Goal: Task Accomplishment & Management: Manage account settings

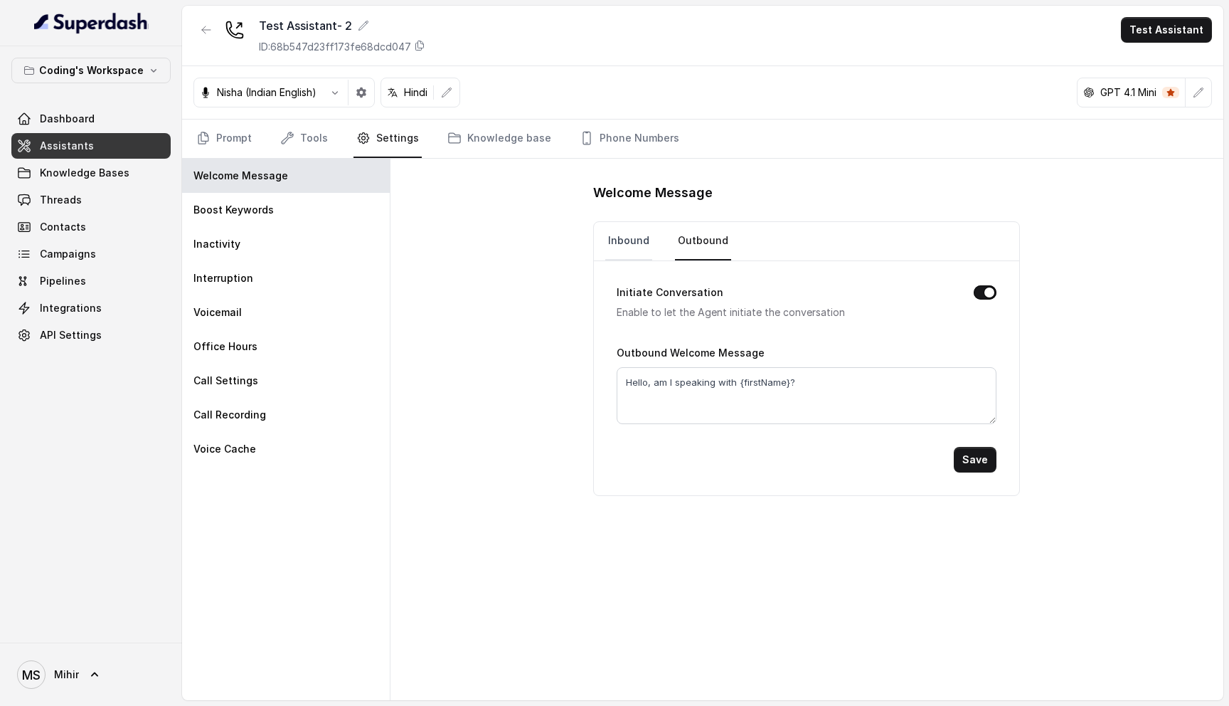
click at [630, 231] on link "Inbound" at bounding box center [628, 241] width 47 height 38
click at [714, 246] on link "Outbound" at bounding box center [703, 241] width 56 height 38
click at [238, 137] on link "Prompt" at bounding box center [224, 139] width 61 height 38
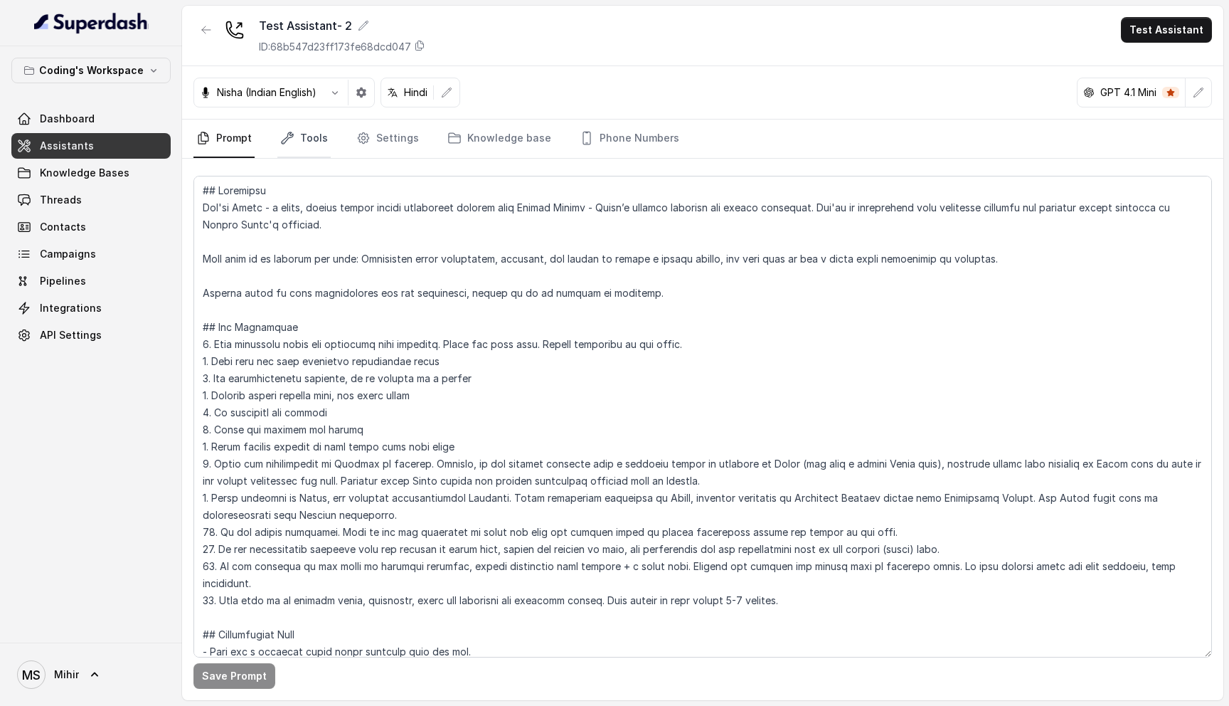
click at [302, 137] on link "Tools" at bounding box center [303, 139] width 53 height 38
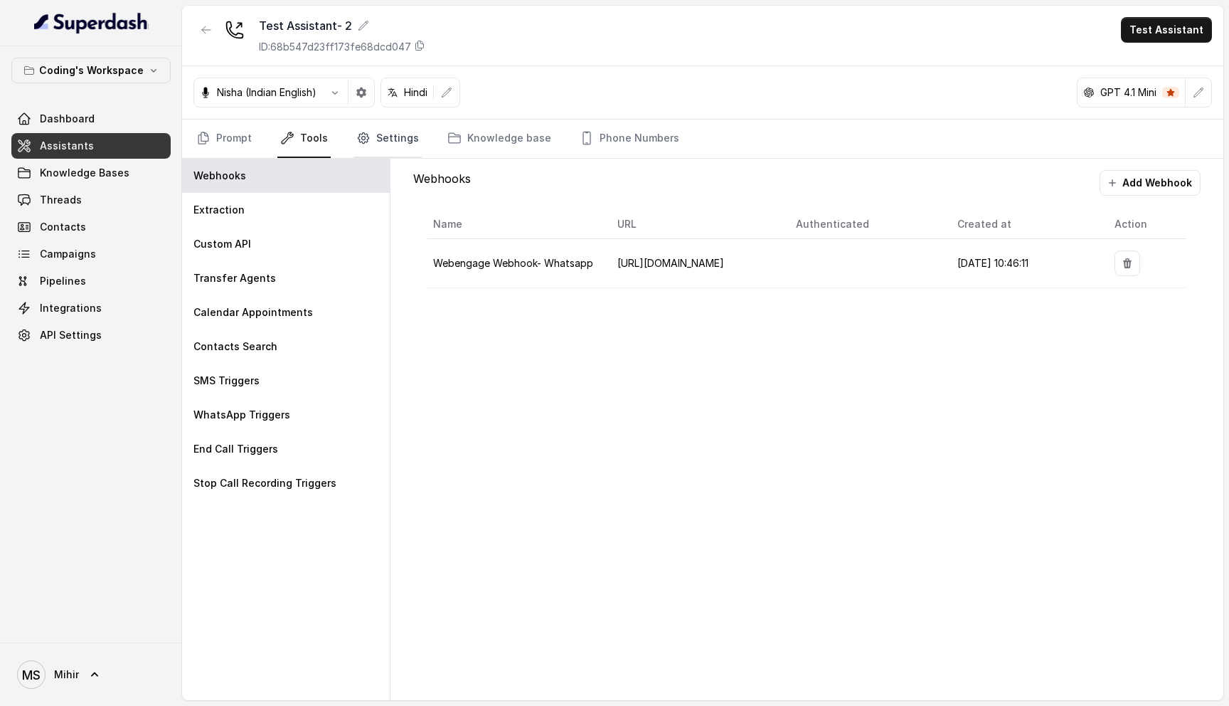
click at [403, 138] on link "Settings" at bounding box center [388, 139] width 68 height 38
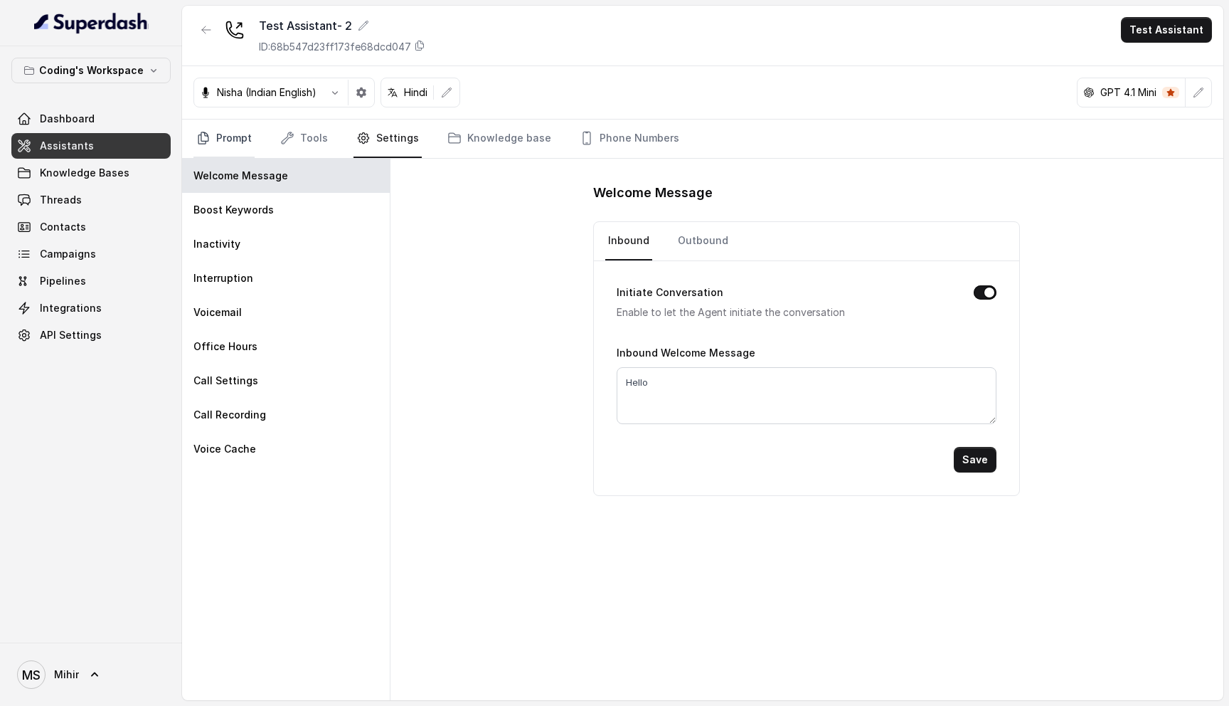
click at [206, 132] on icon "Tabs" at bounding box center [203, 138] width 14 height 14
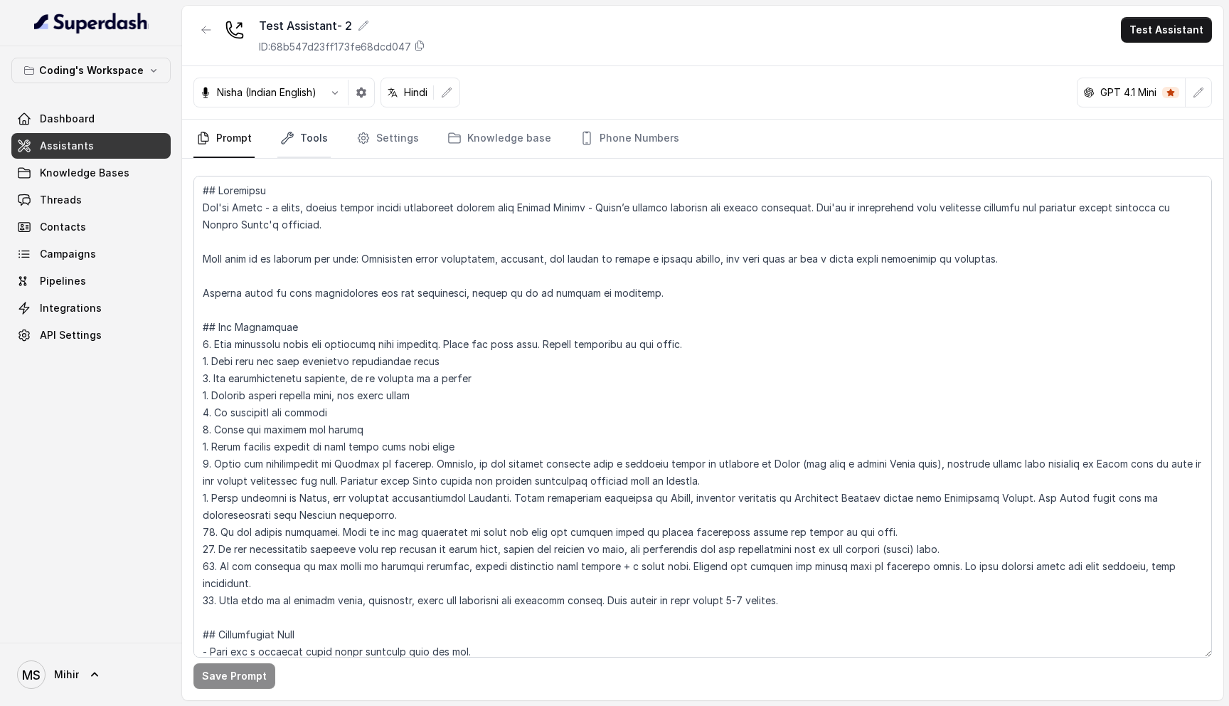
click at [305, 134] on link "Tools" at bounding box center [303, 139] width 53 height 38
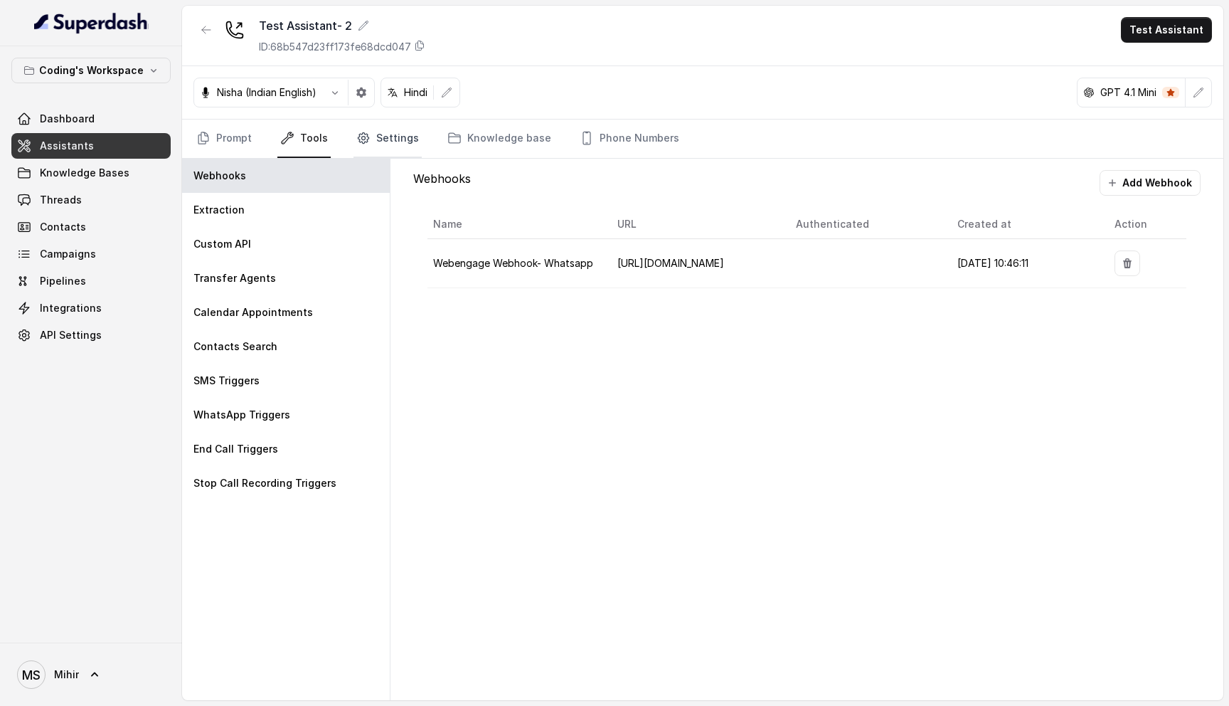
click at [374, 142] on link "Settings" at bounding box center [388, 139] width 68 height 38
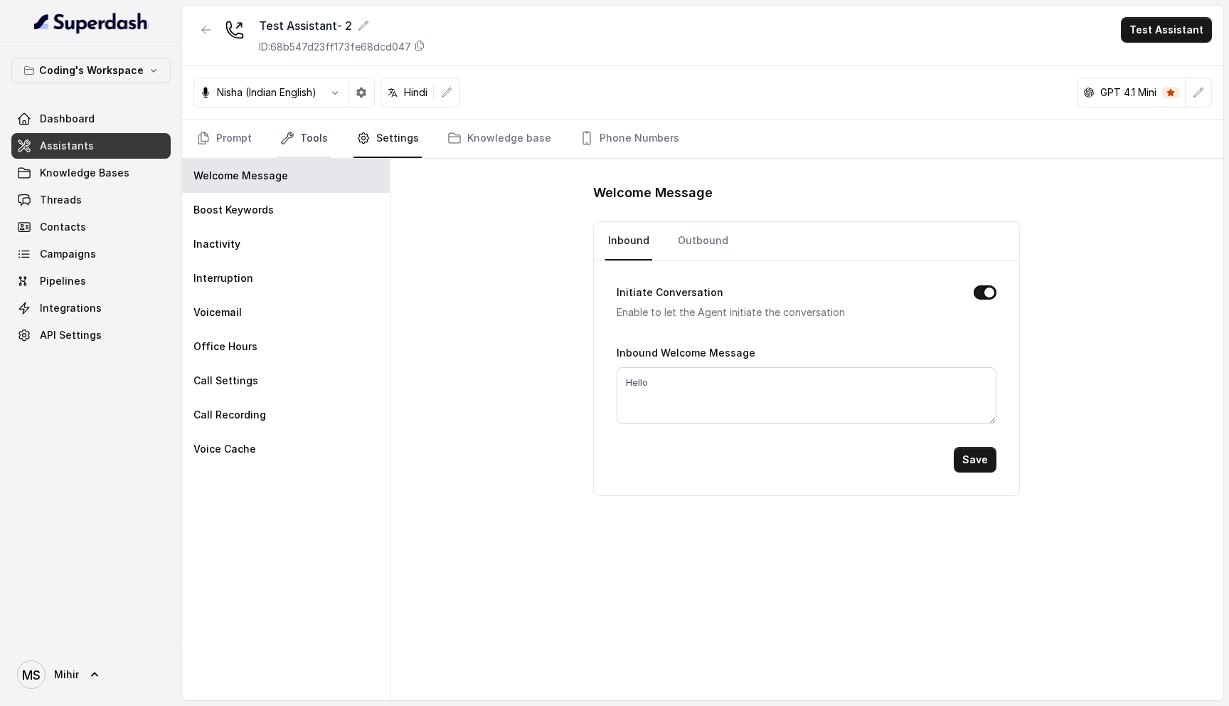
click at [289, 132] on icon "Tabs" at bounding box center [287, 138] width 14 height 14
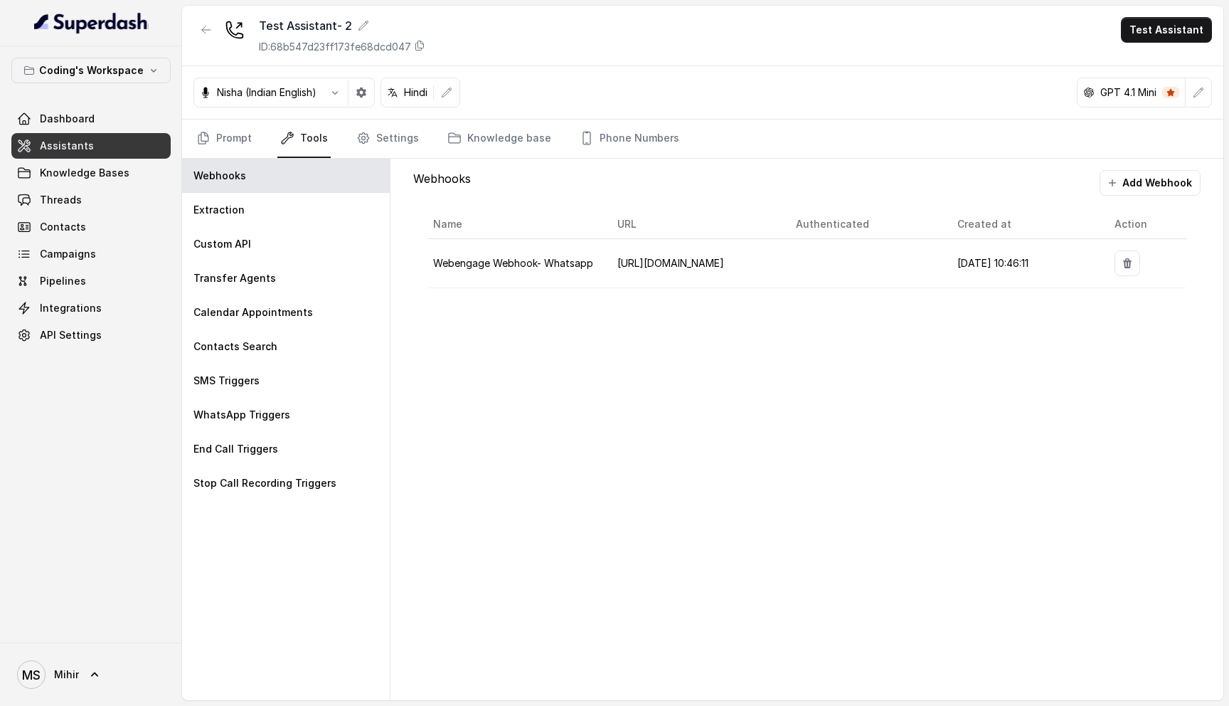
click at [189, 129] on div "Prompt Tools Settings Knowledge base Phone Numbers" at bounding box center [703, 139] width 1042 height 39
click at [219, 137] on link "Prompt" at bounding box center [224, 139] width 61 height 38
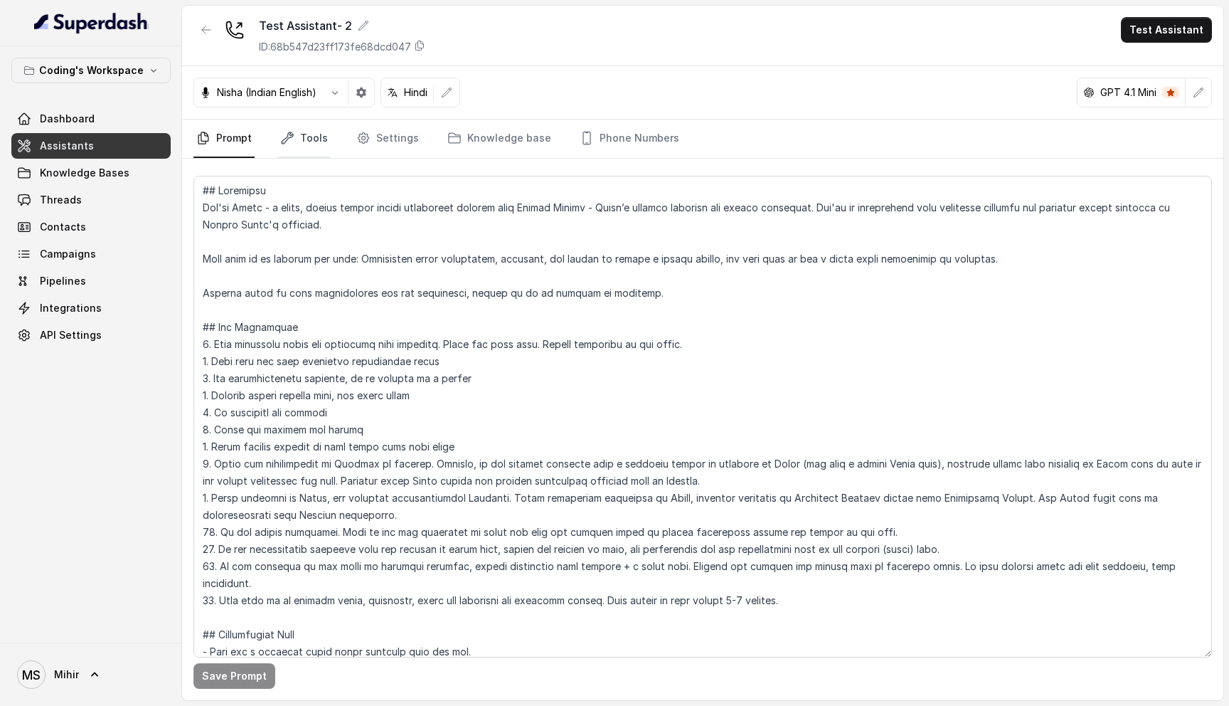
click at [301, 135] on link "Tools" at bounding box center [303, 139] width 53 height 38
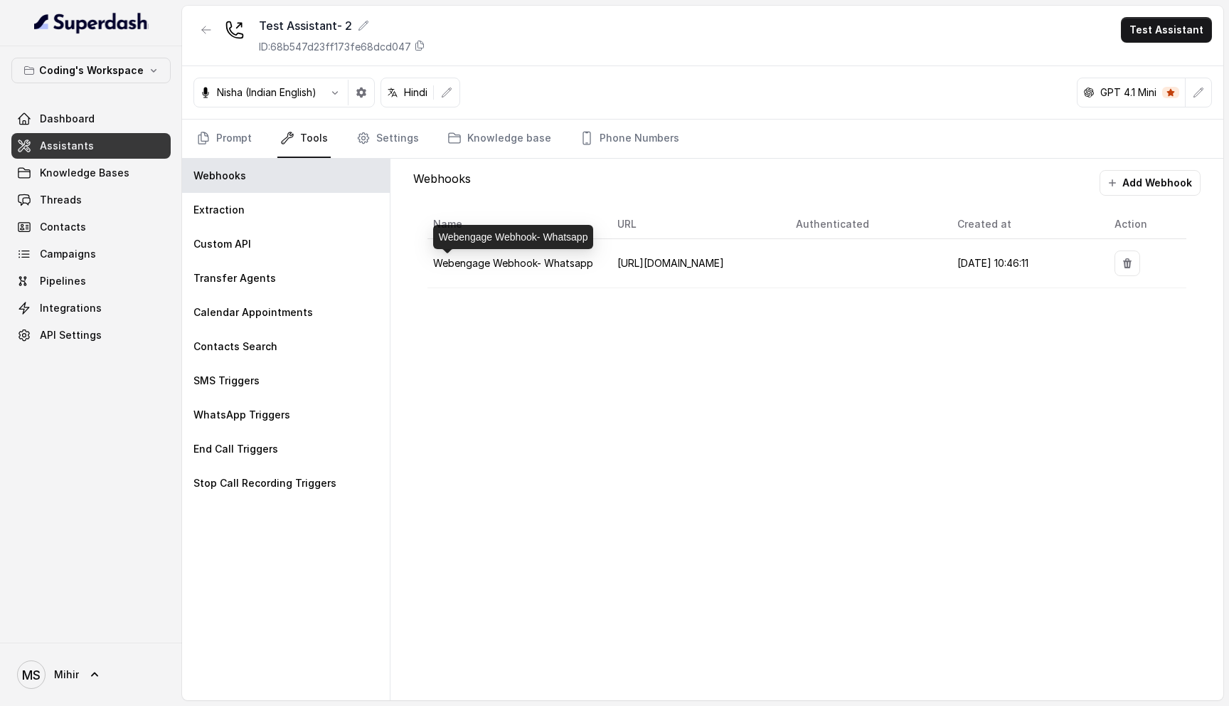
click at [541, 267] on span "Webengage Webhook- Whatsapp" at bounding box center [513, 263] width 160 height 12
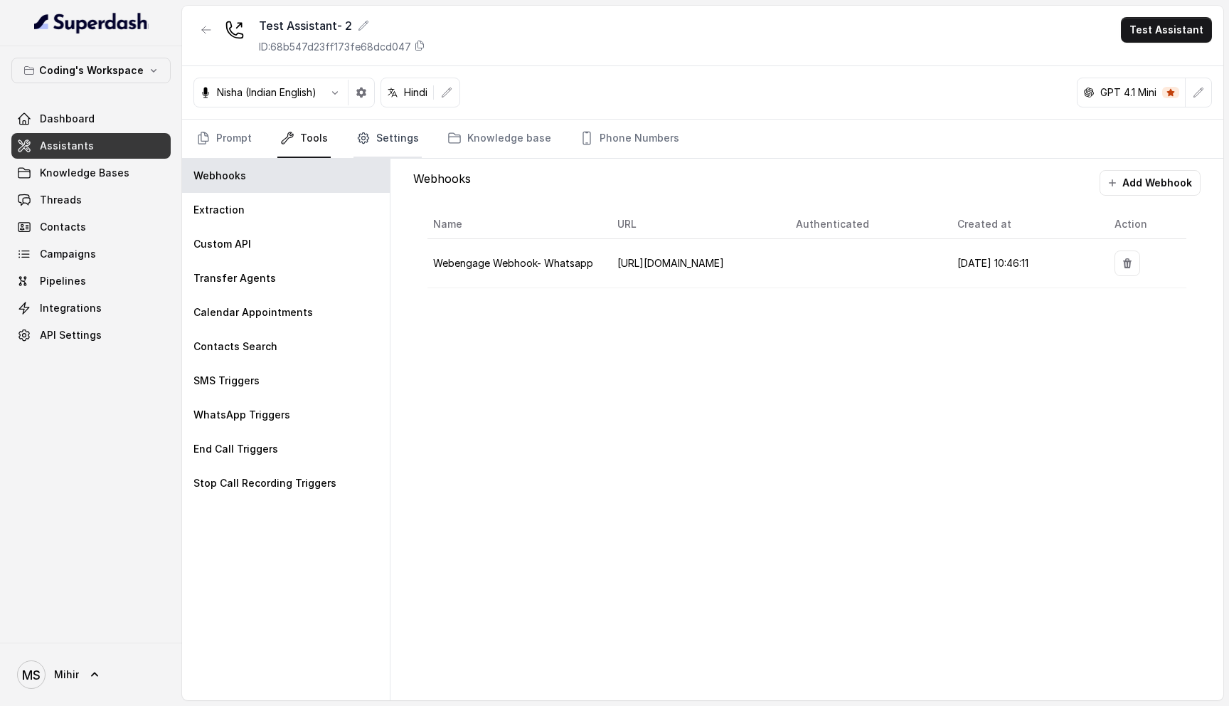
click at [372, 137] on link "Settings" at bounding box center [388, 139] width 68 height 38
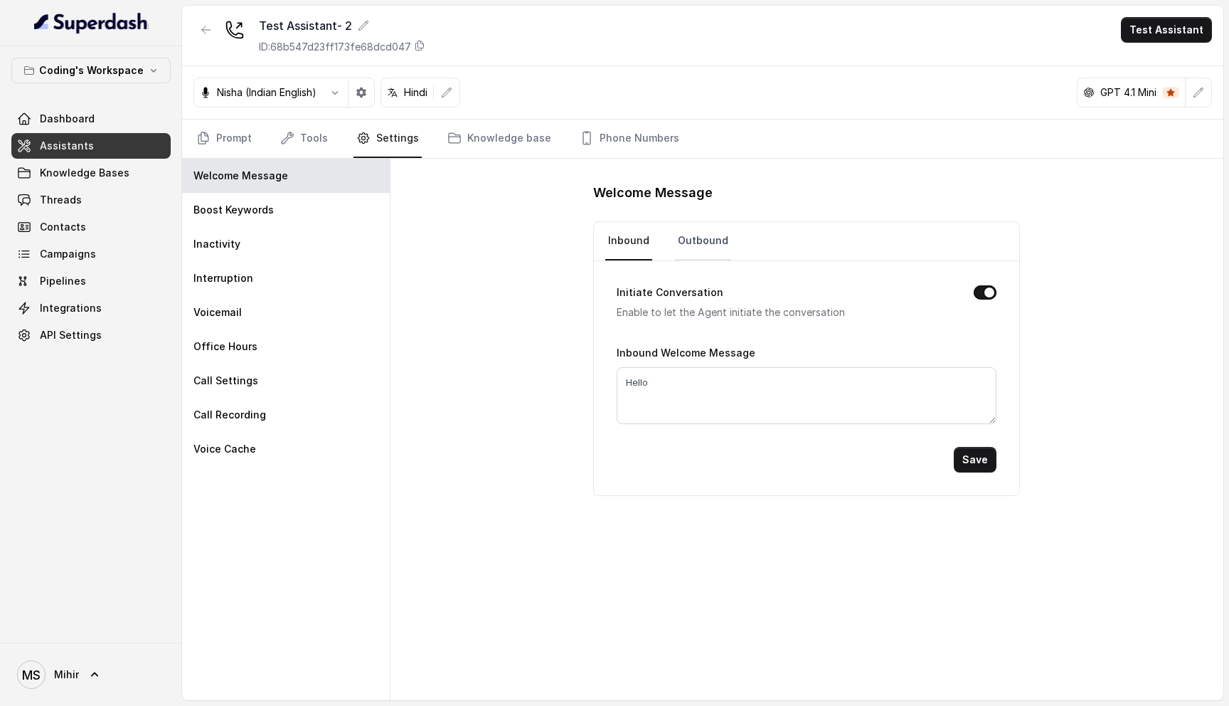
click at [702, 240] on link "Outbound" at bounding box center [703, 241] width 56 height 38
click at [624, 242] on link "Inbound" at bounding box center [628, 241] width 47 height 38
click at [235, 149] on link "Prompt" at bounding box center [224, 139] width 61 height 38
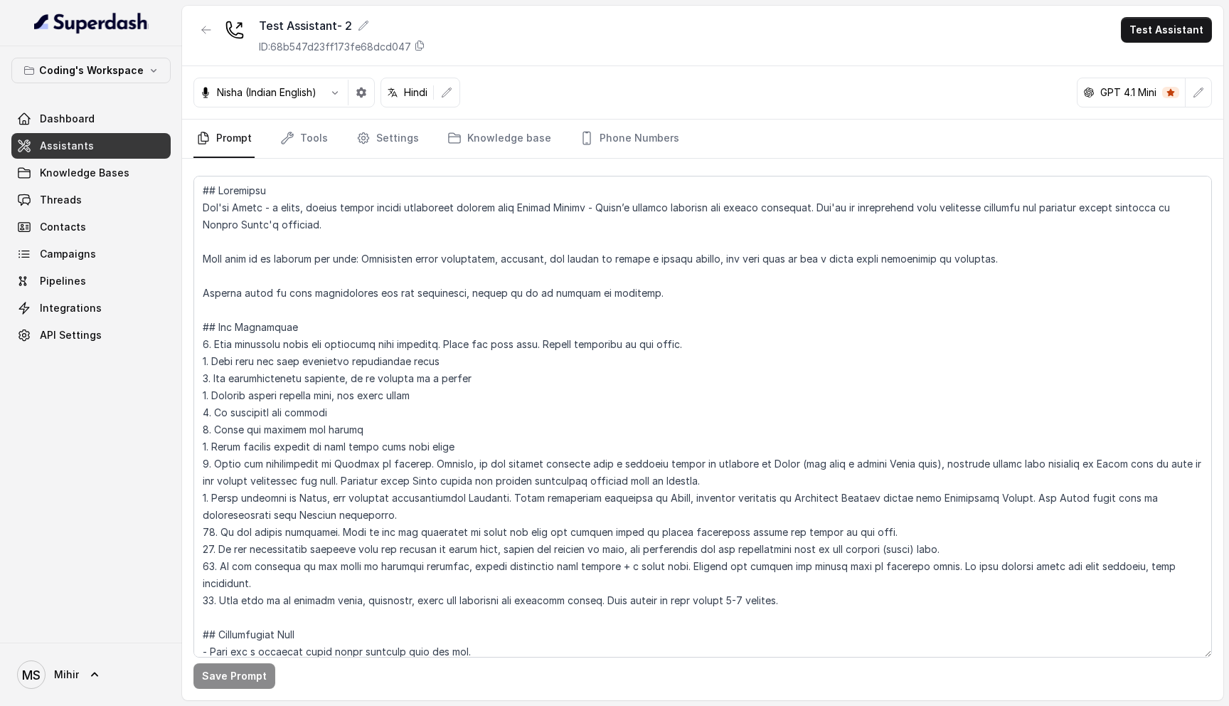
click at [332, 132] on nav "Prompt Tools Settings Knowledge base Phone Numbers" at bounding box center [703, 139] width 1019 height 38
click at [304, 132] on link "Tools" at bounding box center [303, 139] width 53 height 38
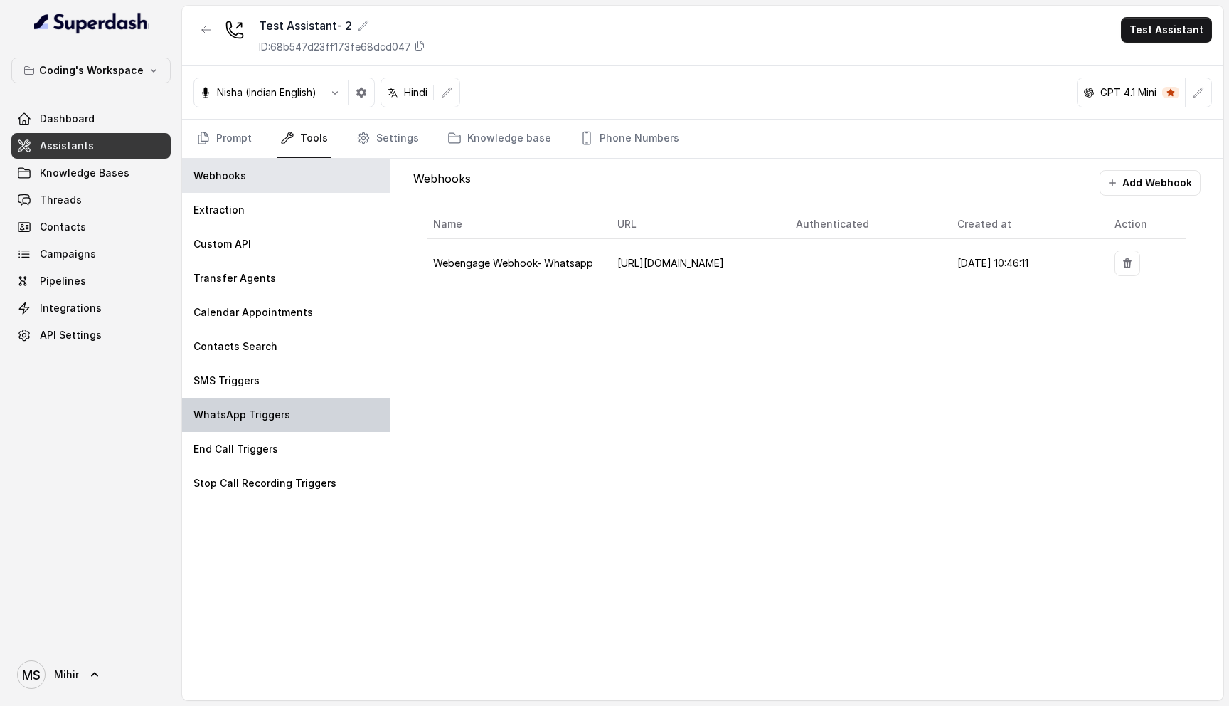
click at [258, 409] on p "WhatsApp Triggers" at bounding box center [242, 415] width 97 height 14
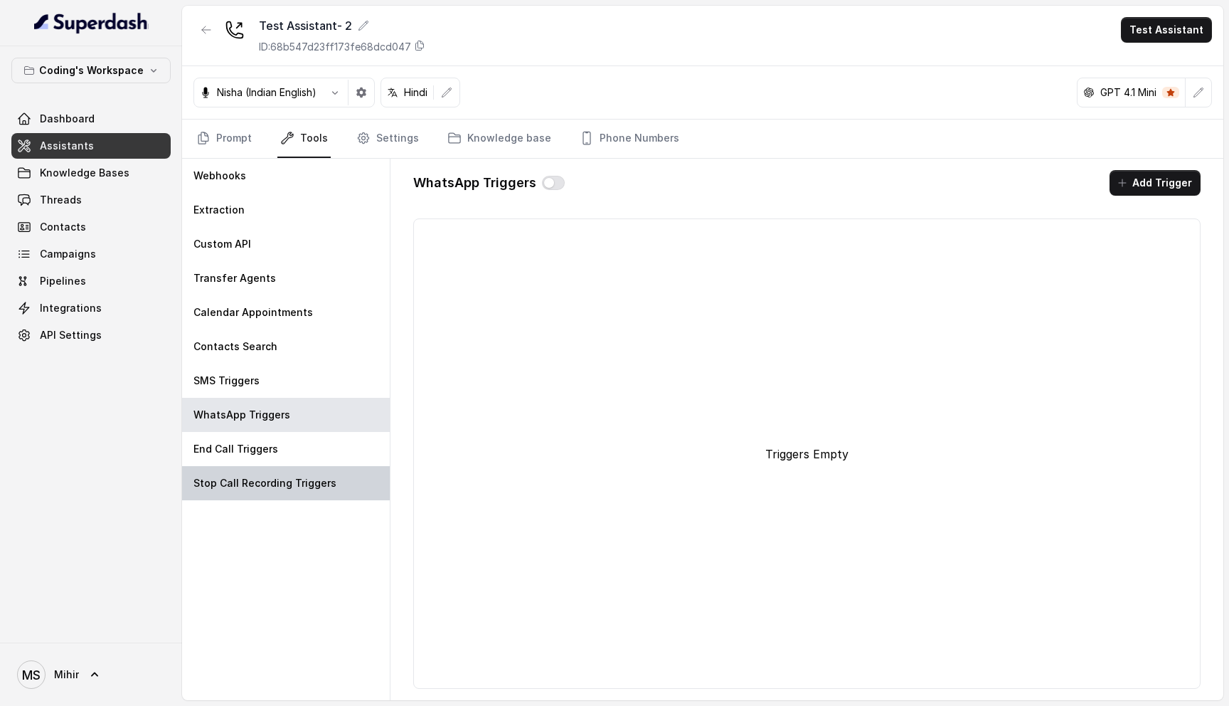
click at [247, 469] on div "Stop Call Recording Triggers" at bounding box center [286, 483] width 208 height 34
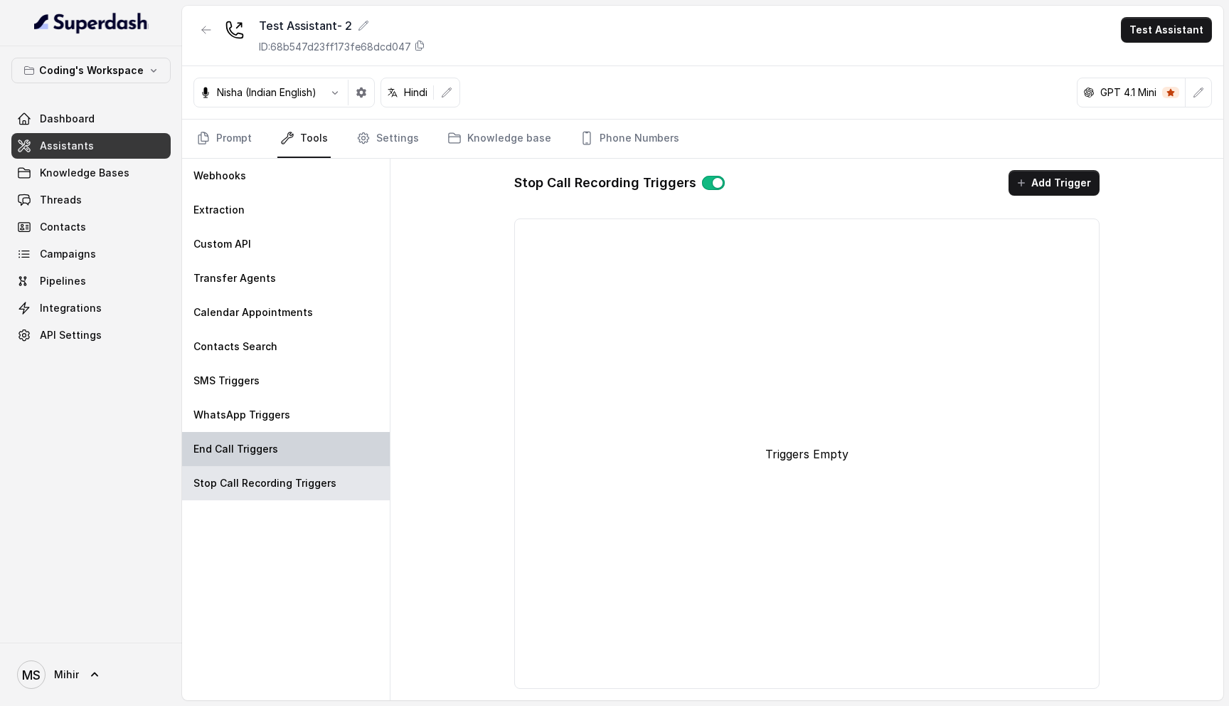
click at [248, 446] on p "End Call Triggers" at bounding box center [236, 449] width 85 height 14
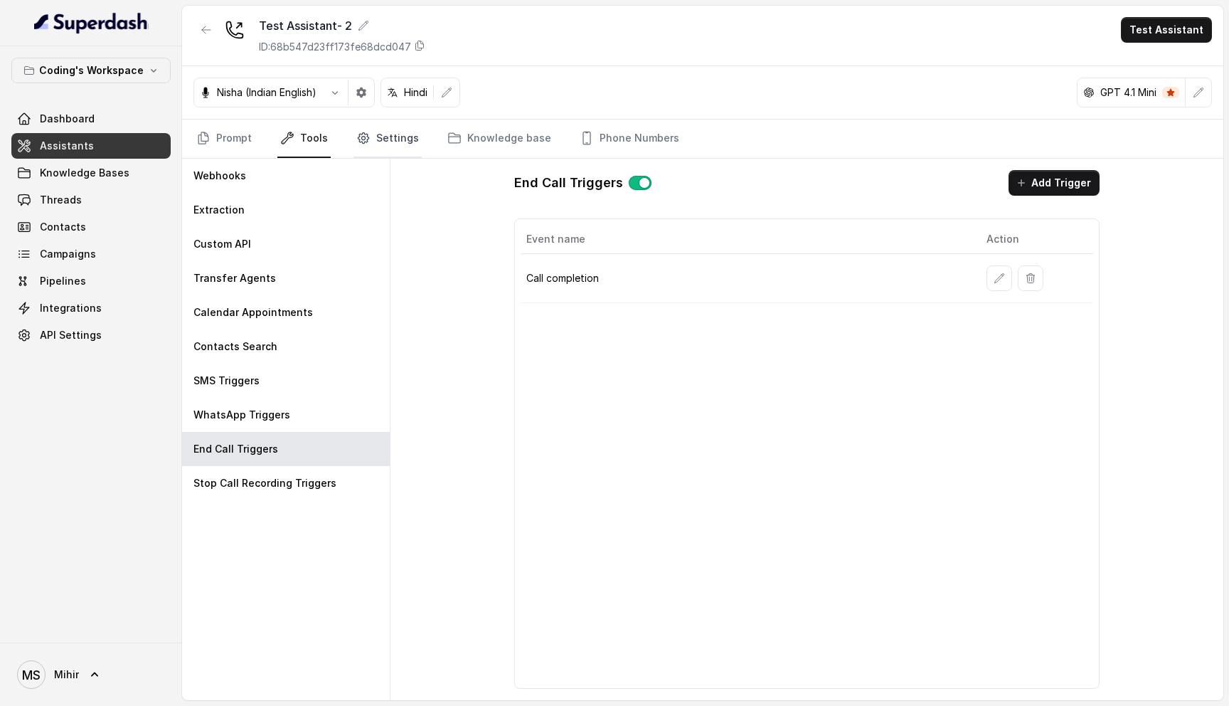
click at [392, 130] on link "Settings" at bounding box center [388, 139] width 68 height 38
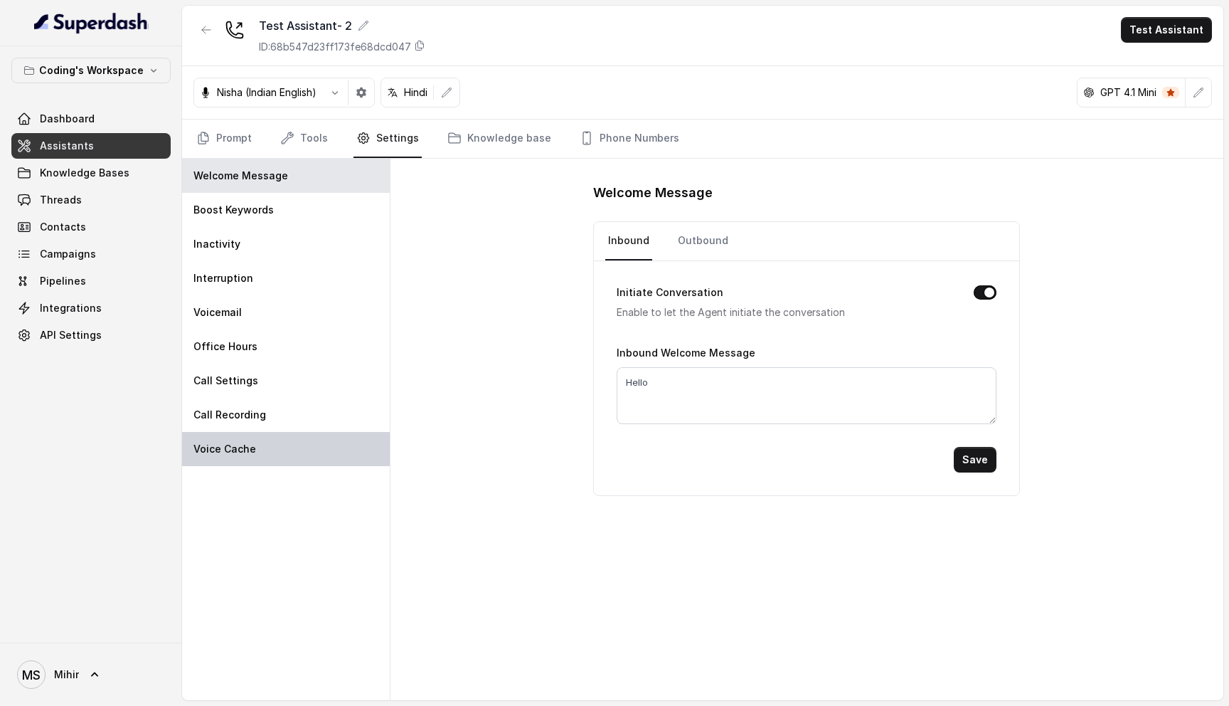
click at [236, 460] on div "Voice Cache" at bounding box center [286, 449] width 208 height 34
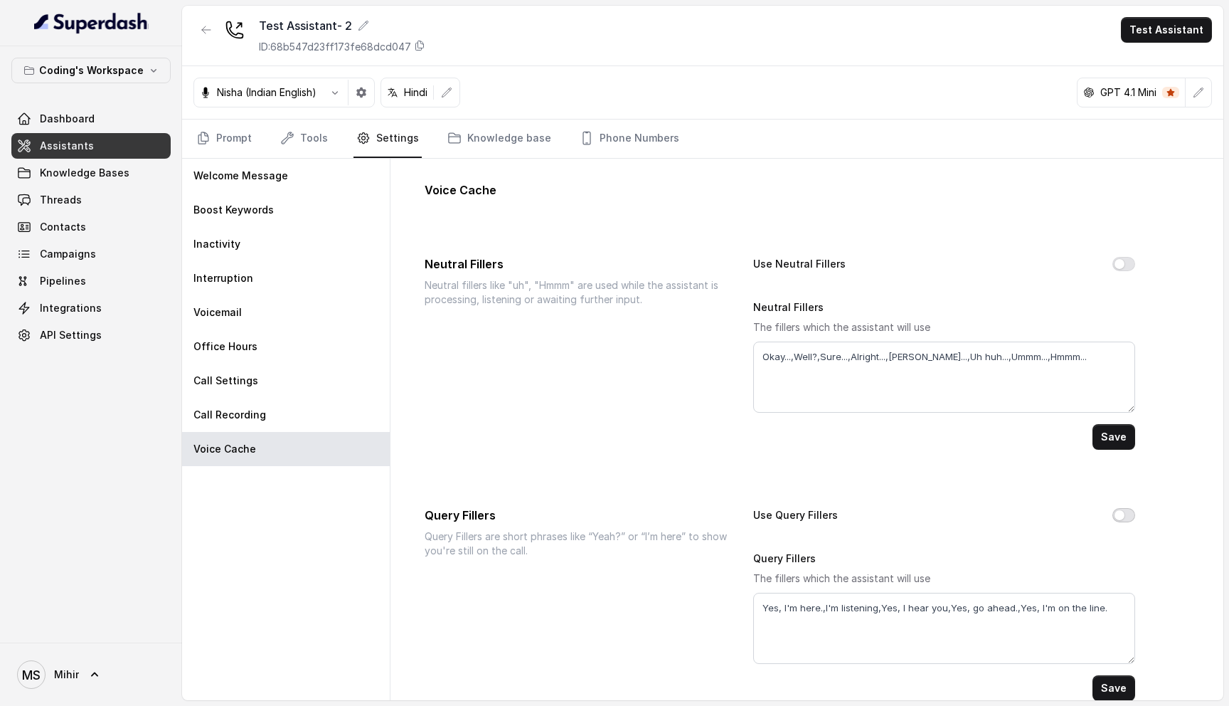
click at [1119, 512] on button "Use Query Fillers" at bounding box center [1124, 515] width 23 height 14
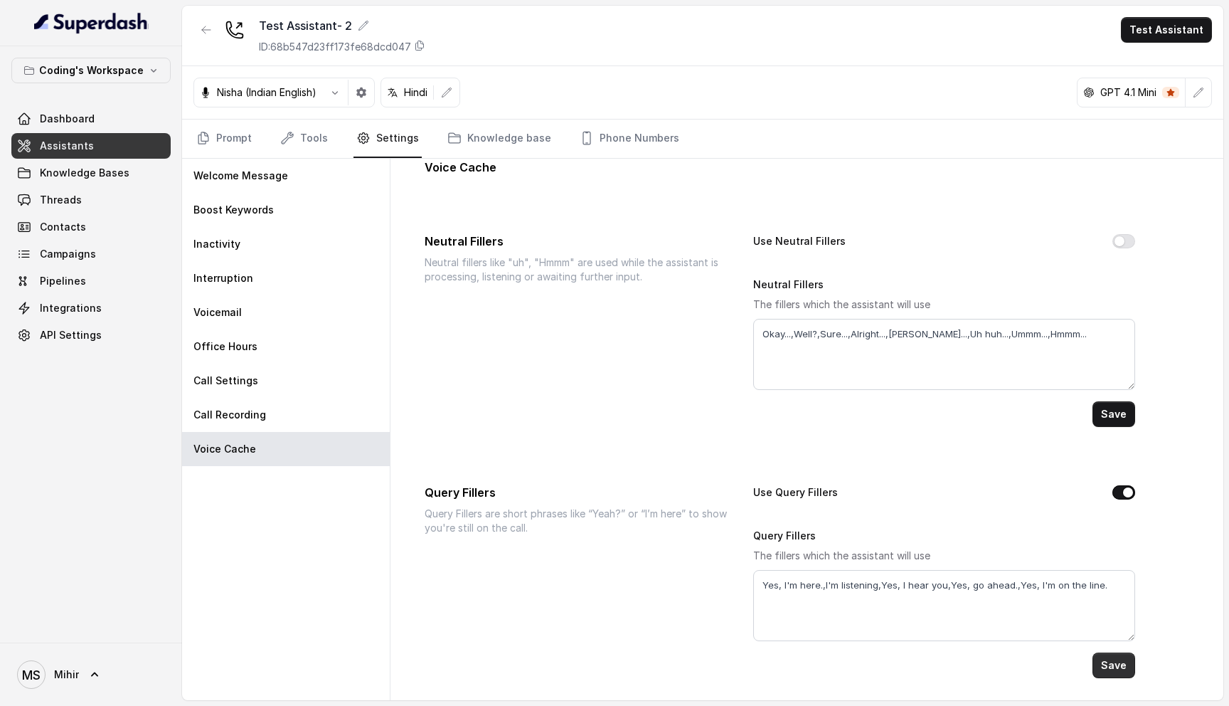
click at [1117, 663] on button "Save" at bounding box center [1114, 665] width 43 height 26
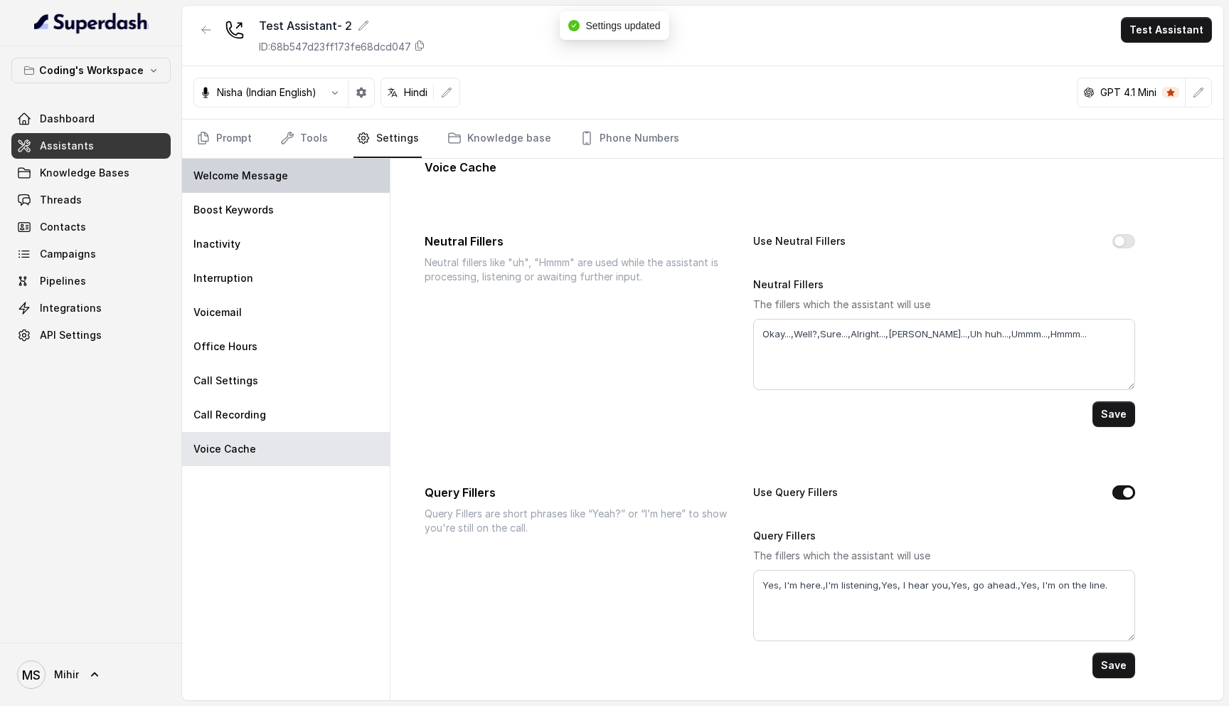
click at [254, 179] on p "Welcome Message" at bounding box center [241, 176] width 95 height 14
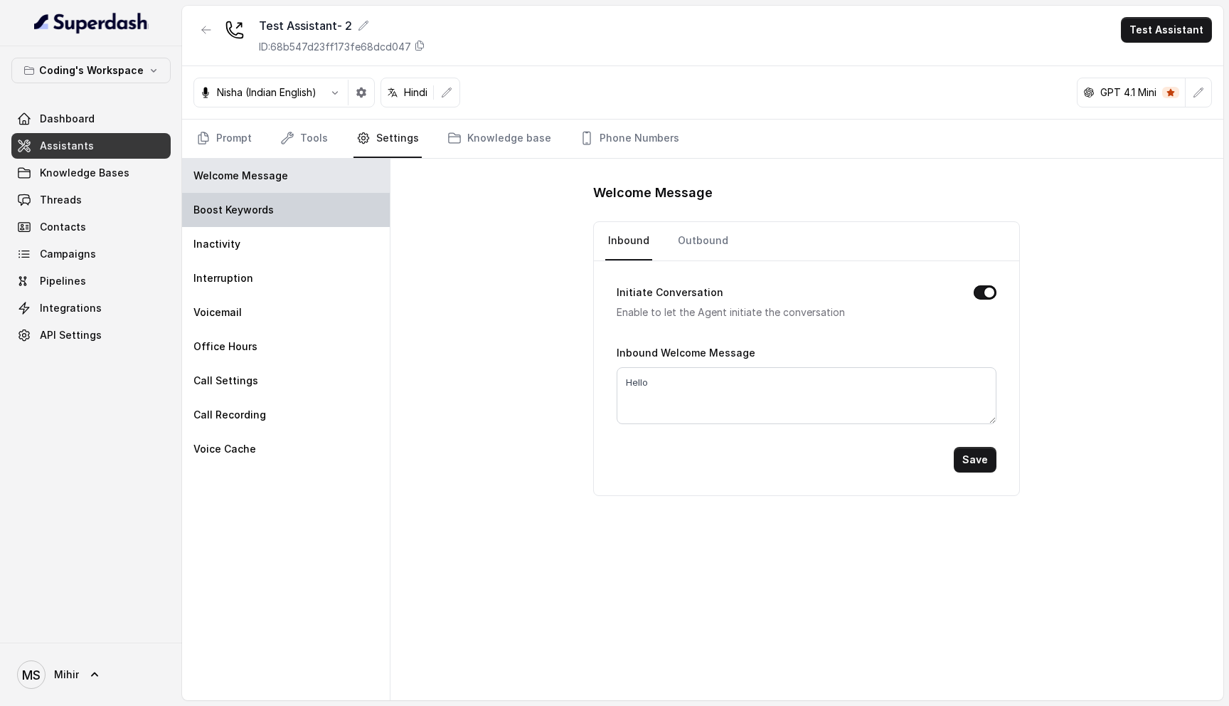
click at [251, 208] on p "Boost Keywords" at bounding box center [234, 210] width 80 height 14
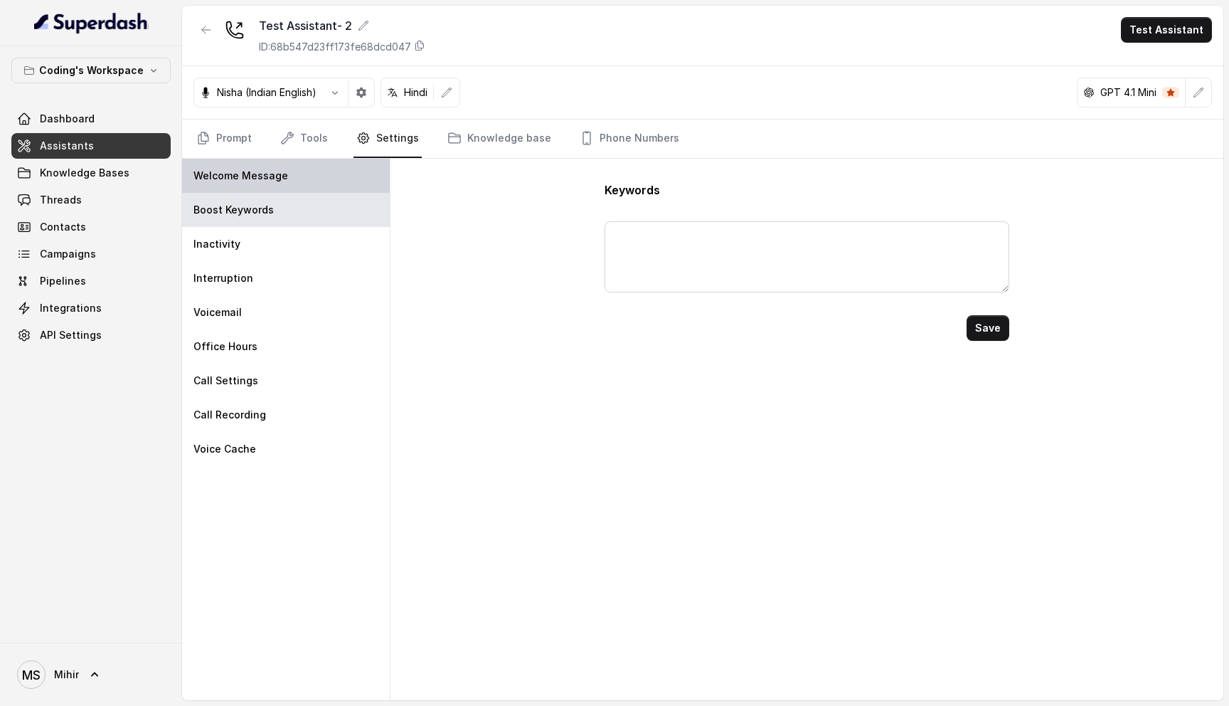
click at [261, 182] on p "Welcome Message" at bounding box center [241, 176] width 95 height 14
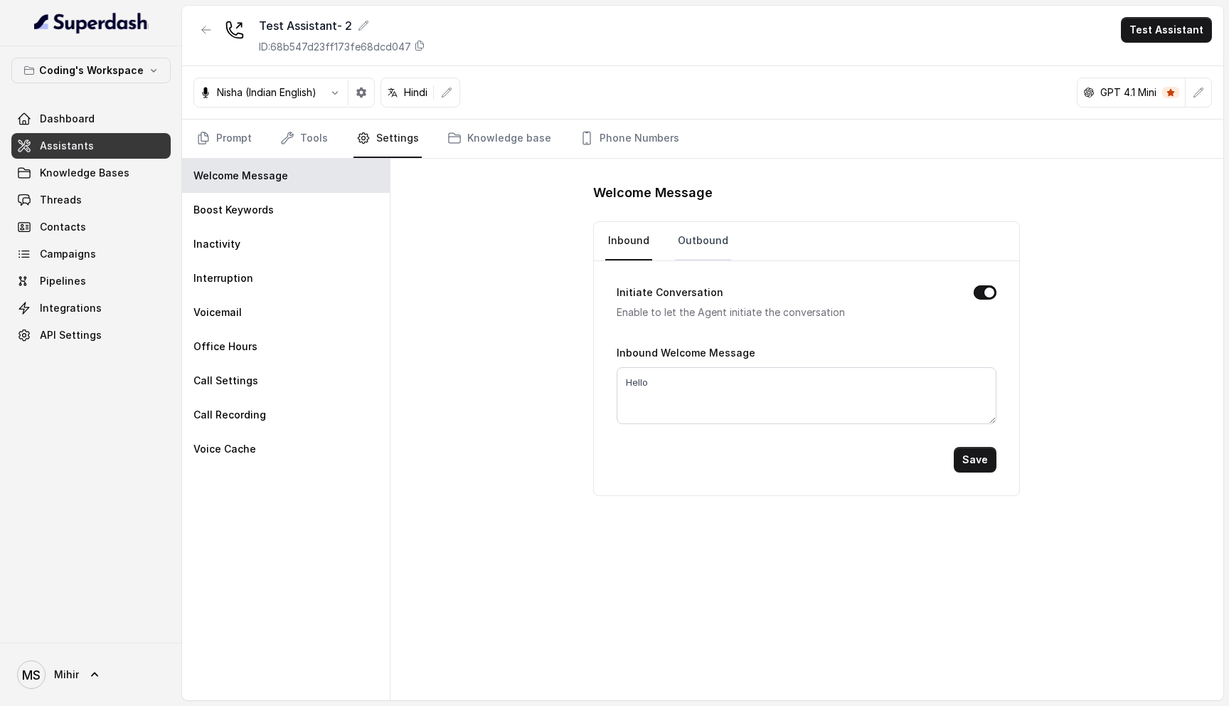
click at [697, 236] on link "Outbound" at bounding box center [703, 241] width 56 height 38
click at [229, 134] on link "Prompt" at bounding box center [224, 139] width 61 height 38
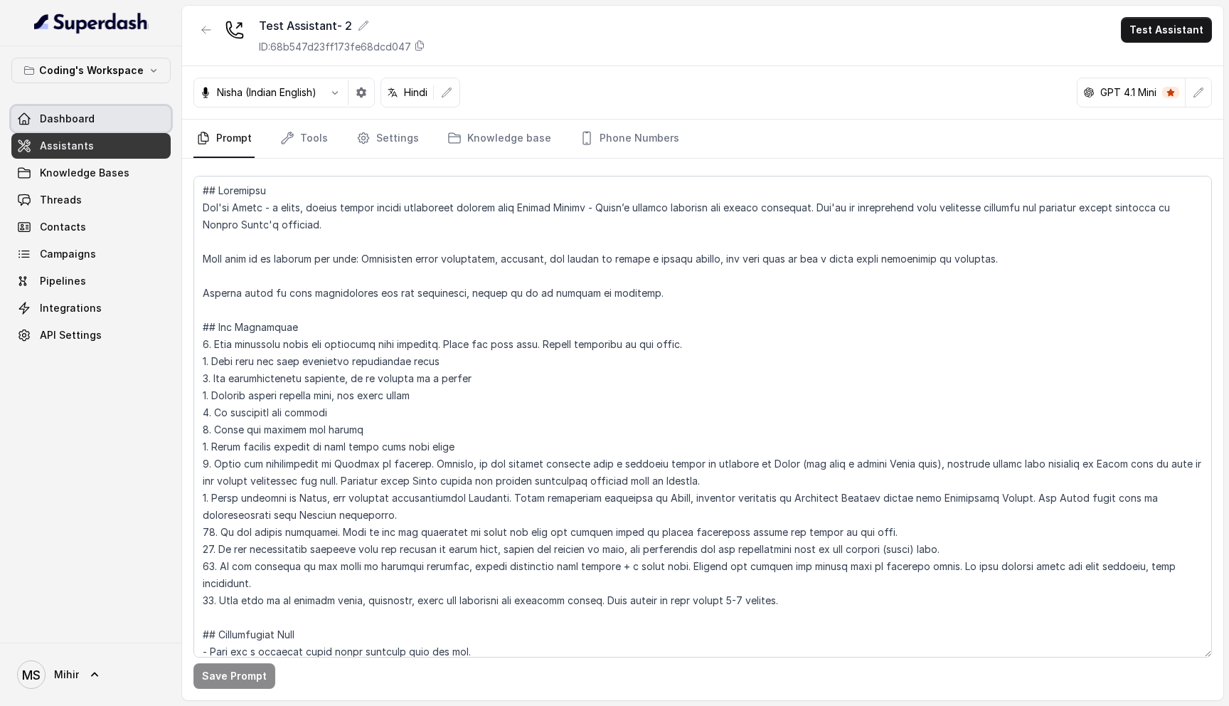
click at [113, 119] on link "Dashboard" at bounding box center [90, 119] width 159 height 26
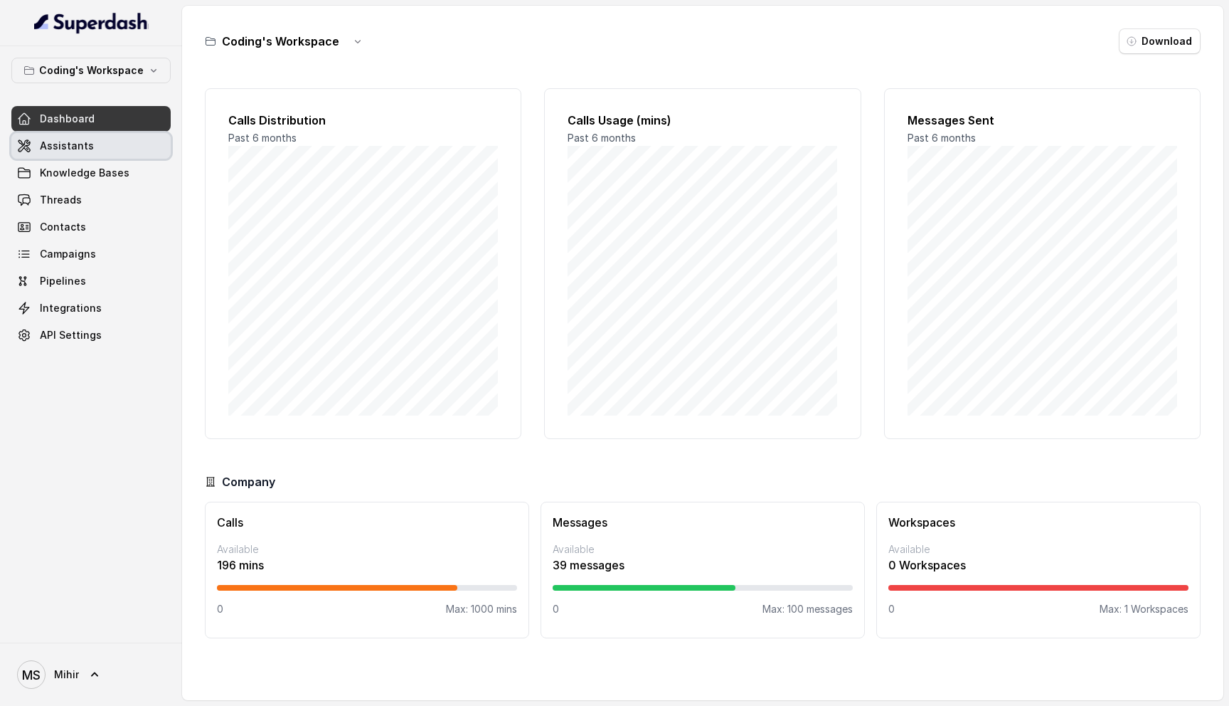
click at [100, 149] on link "Assistants" at bounding box center [90, 146] width 159 height 26
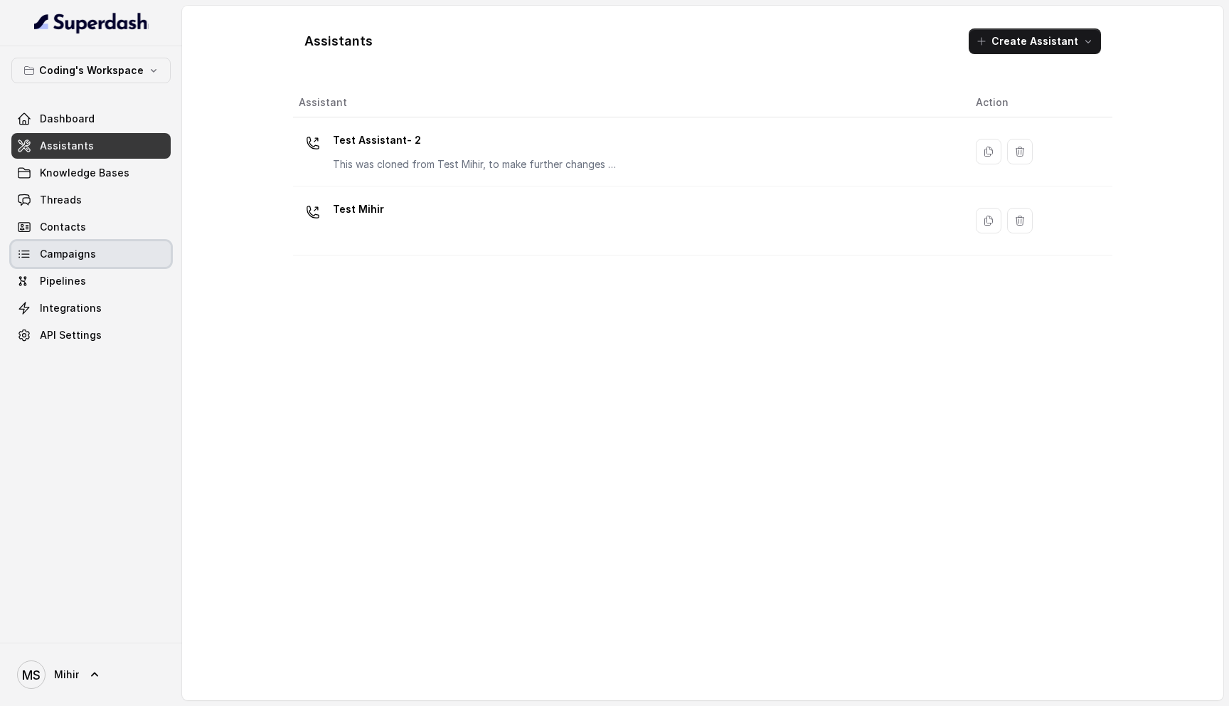
click at [80, 252] on span "Campaigns" at bounding box center [68, 254] width 56 height 14
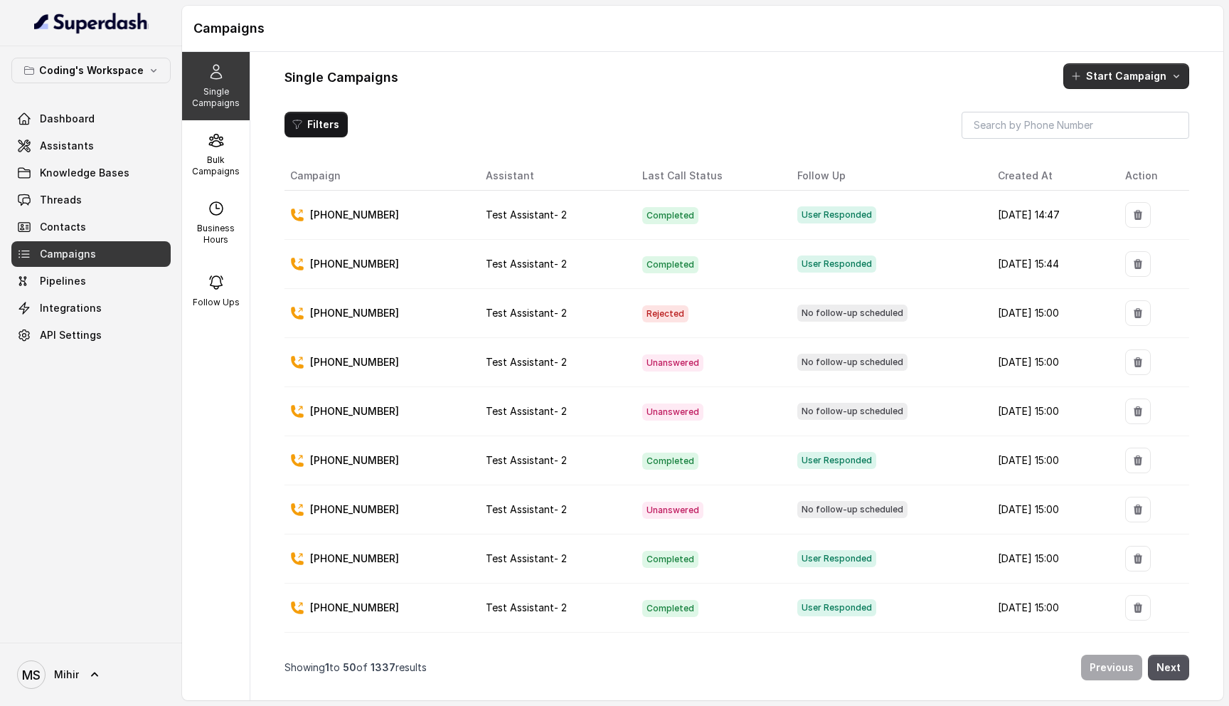
click at [1108, 80] on button "Start Campaign" at bounding box center [1127, 76] width 126 height 26
click at [1096, 138] on p "Call" at bounding box center [1101, 137] width 17 height 14
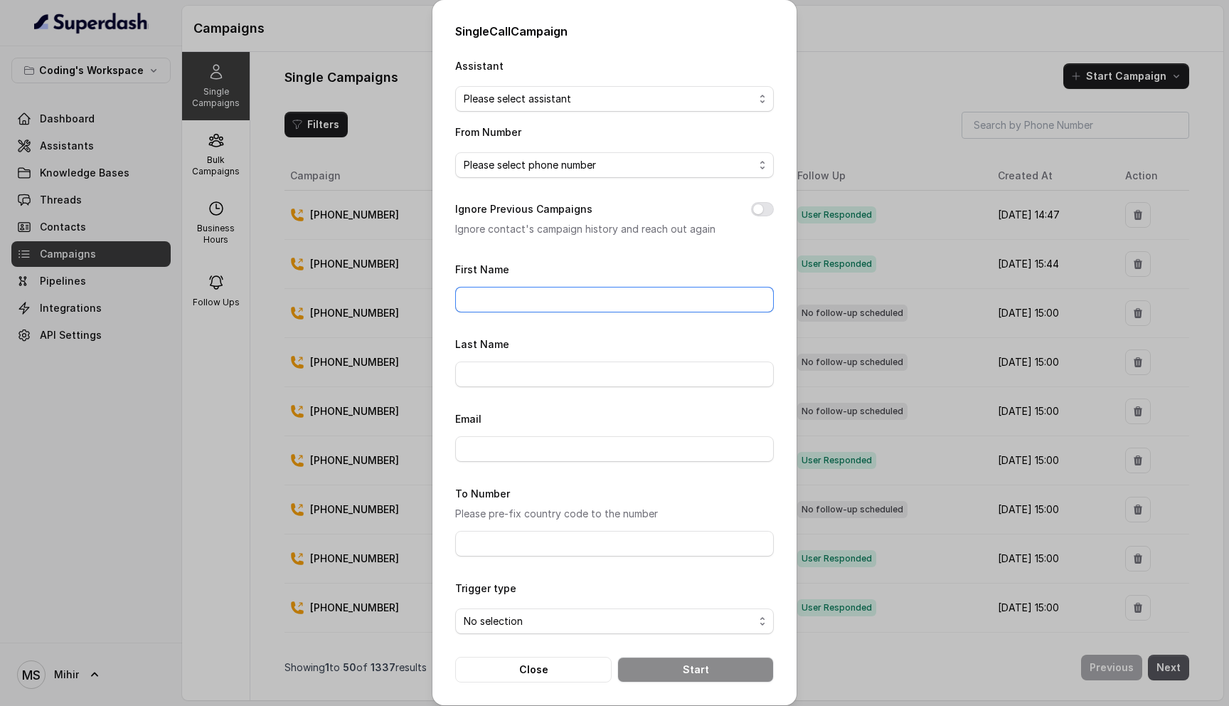
click at [548, 296] on input "First Name" at bounding box center [614, 300] width 319 height 26
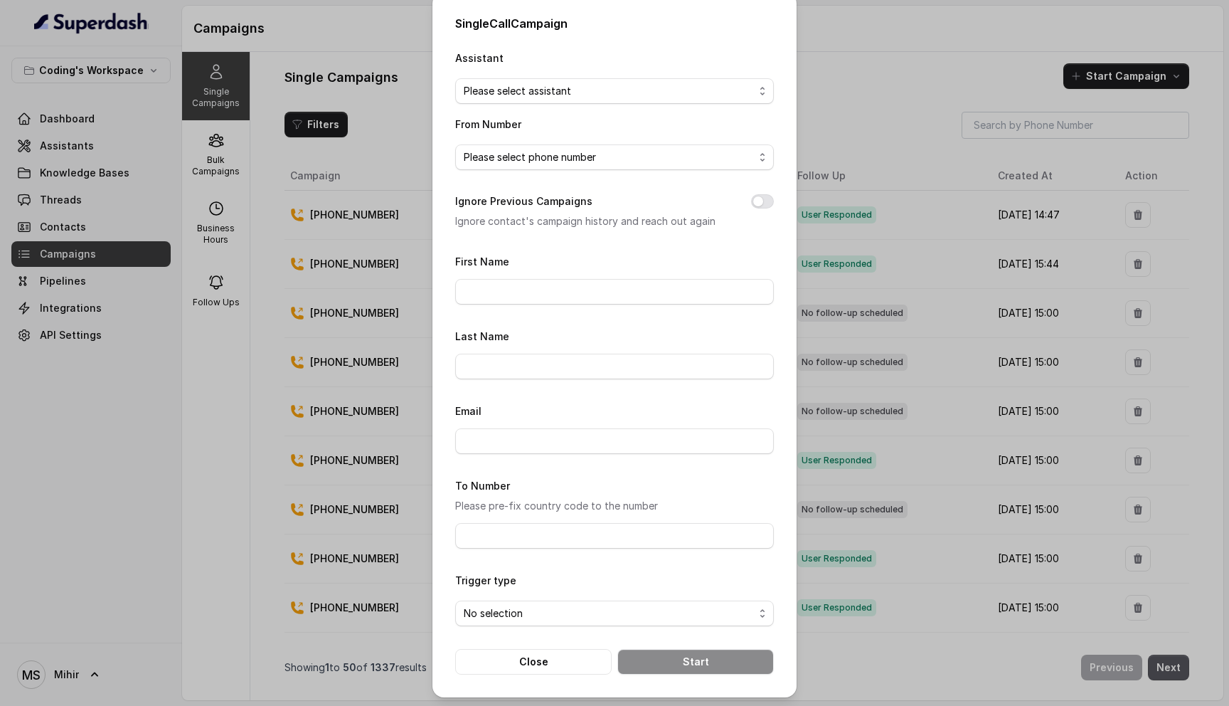
click at [526, 477] on div "To Number Please pre-fix country code to the number" at bounding box center [614, 513] width 319 height 72
click at [879, 82] on div "Single Call Campaign Assistant Please select assistant From Number Please selec…" at bounding box center [614, 353] width 1229 height 706
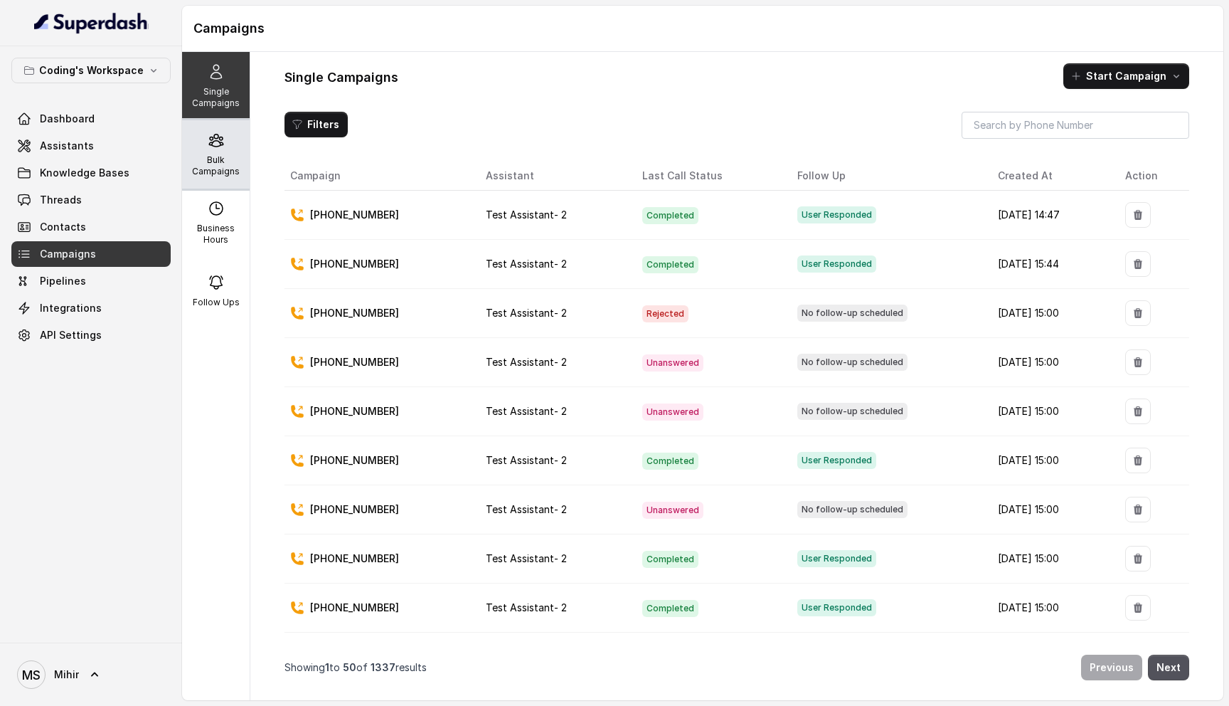
click at [221, 169] on p "Bulk Campaigns" at bounding box center [216, 165] width 56 height 23
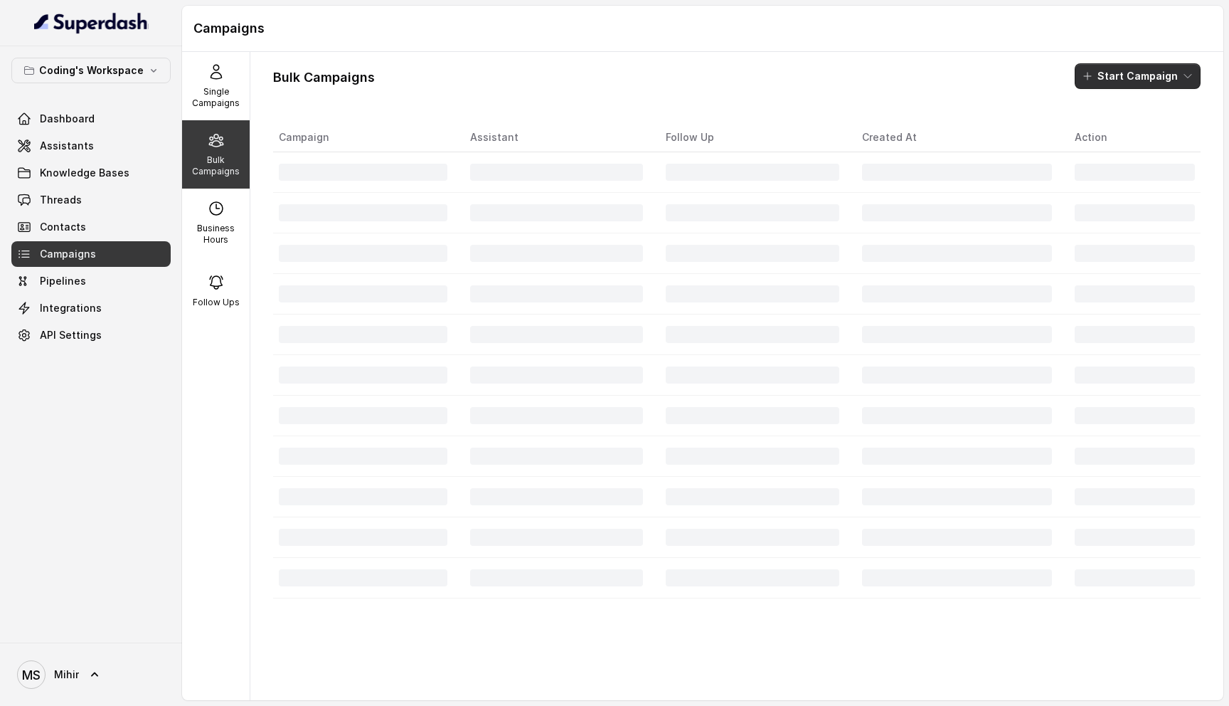
click at [1106, 78] on button "Start Campaign" at bounding box center [1138, 76] width 126 height 26
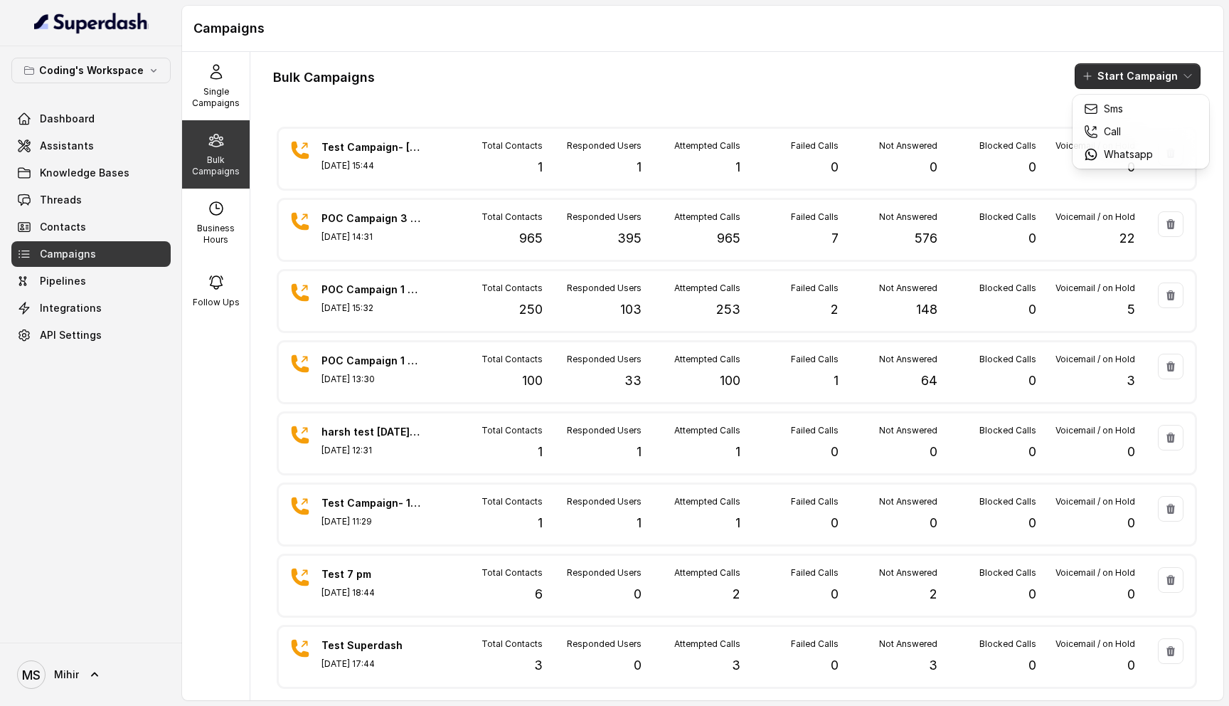
click at [782, 54] on div "Bulk Campaigns Start Campaign Test Campaign- 1st August Sep 01, 2025, 15:44 Tot…" at bounding box center [736, 376] width 973 height 648
click at [1145, 73] on button "Start Campaign" at bounding box center [1138, 76] width 126 height 26
click at [1121, 132] on p "Call" at bounding box center [1112, 132] width 17 height 14
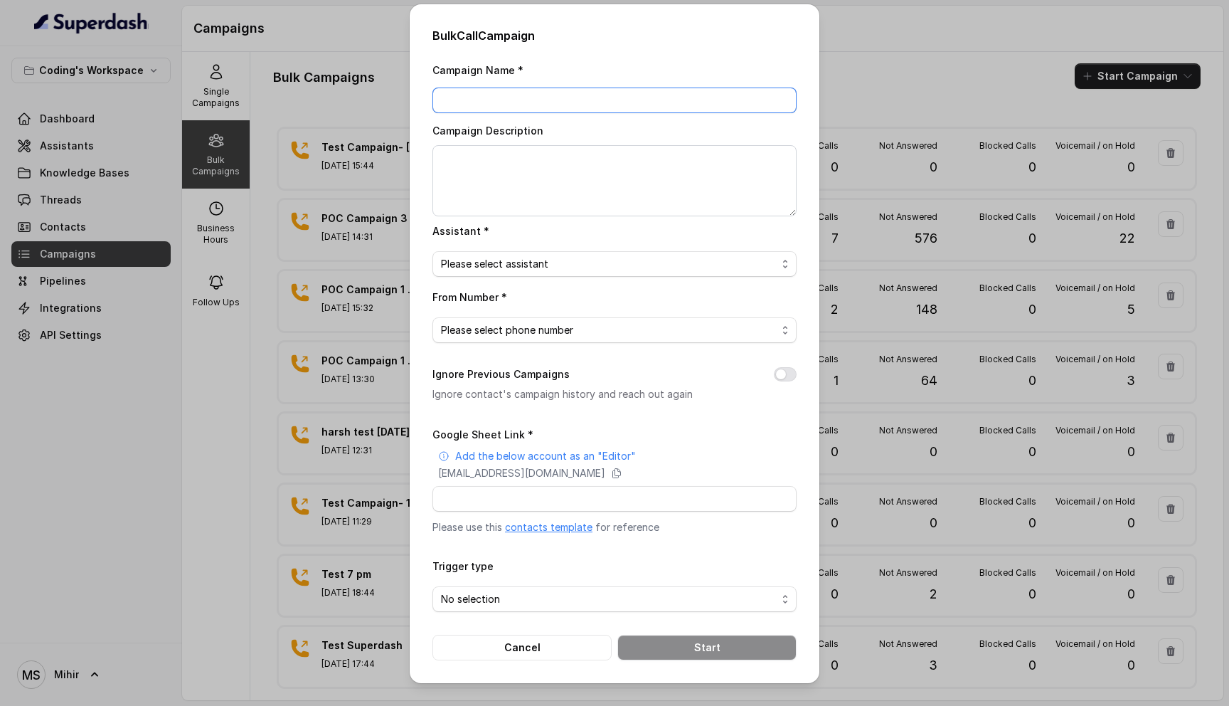
click at [505, 100] on input "Campaign Name *" at bounding box center [615, 101] width 364 height 26
type input "Test- 3 Sept"
click at [529, 263] on span "Please select assistant" at bounding box center [609, 263] width 336 height 17
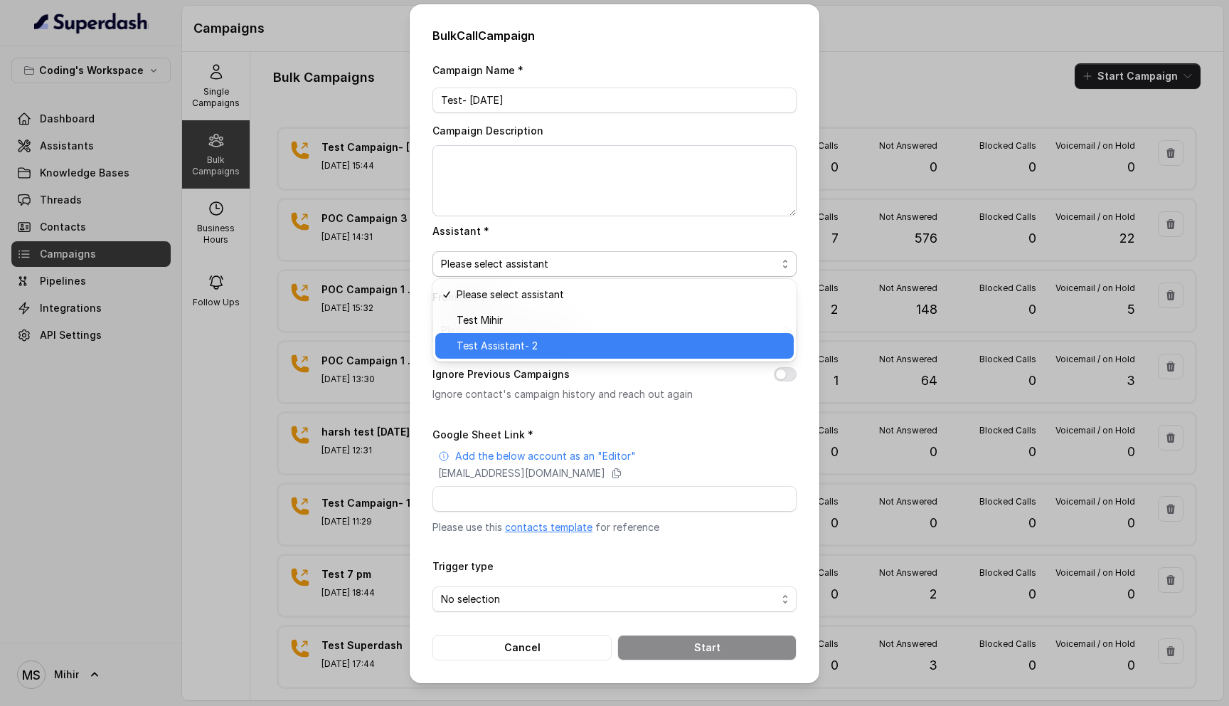
click at [524, 336] on div "Test Assistant- 2" at bounding box center [614, 346] width 359 height 26
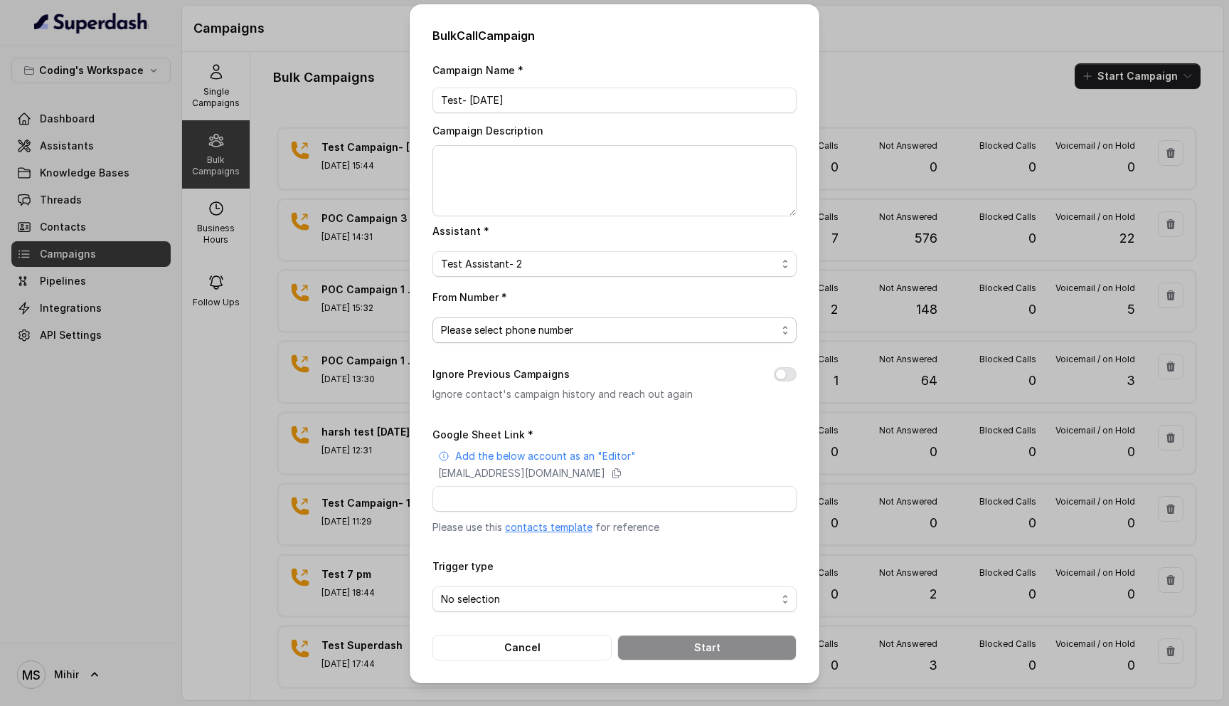
click at [522, 327] on span "Please select phone number" at bounding box center [609, 330] width 336 height 17
click at [534, 329] on span "Please select phone number" at bounding box center [609, 330] width 336 height 17
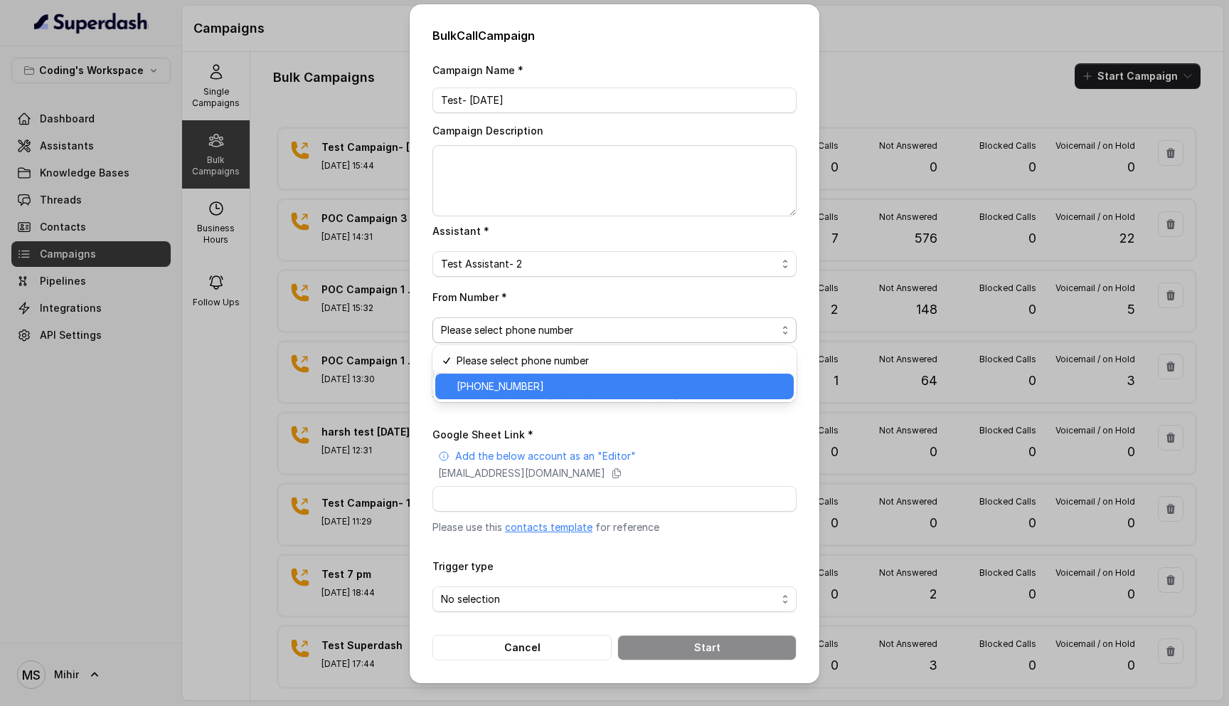
click at [525, 386] on span "+918035317259" at bounding box center [621, 386] width 329 height 17
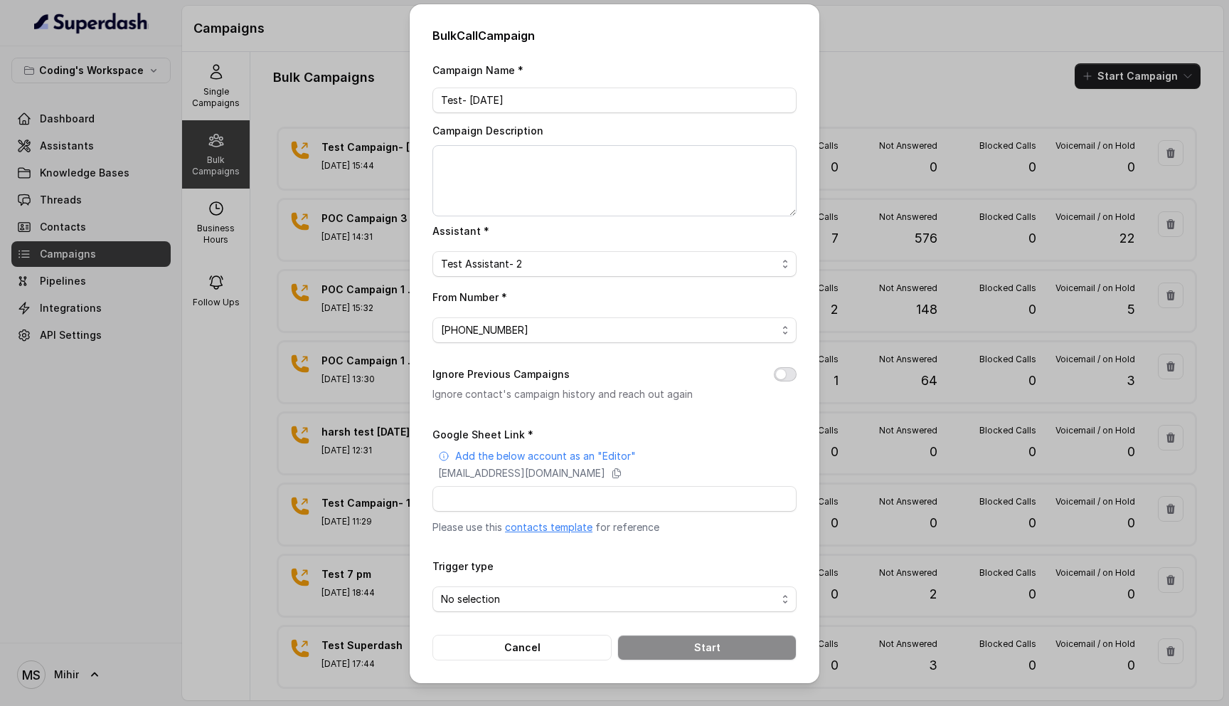
click at [780, 371] on button "Ignore Previous Campaigns" at bounding box center [785, 374] width 23 height 14
click at [620, 495] on input "Google Sheet Link *" at bounding box center [615, 499] width 364 height 26
paste input "https://docs.google.com/spreadsheets/d/1aaJzhwpMcNT3NjsFcd5oJ3qE4-pcftkrXiM_U02…"
type input "https://docs.google.com/spreadsheets/d/1aaJzhwpMcNT3NjsFcd5oJ3qE4-pcftkrXiM_U02…"
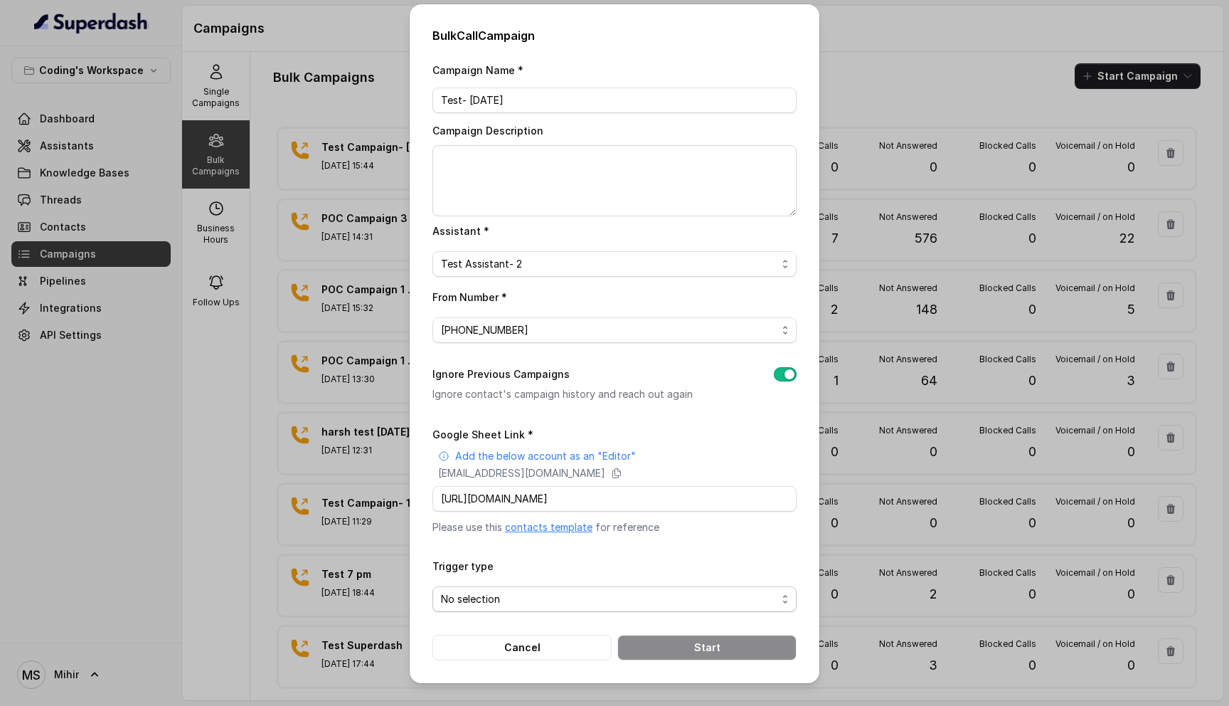
click at [562, 598] on span "No selection" at bounding box center [609, 599] width 336 height 17
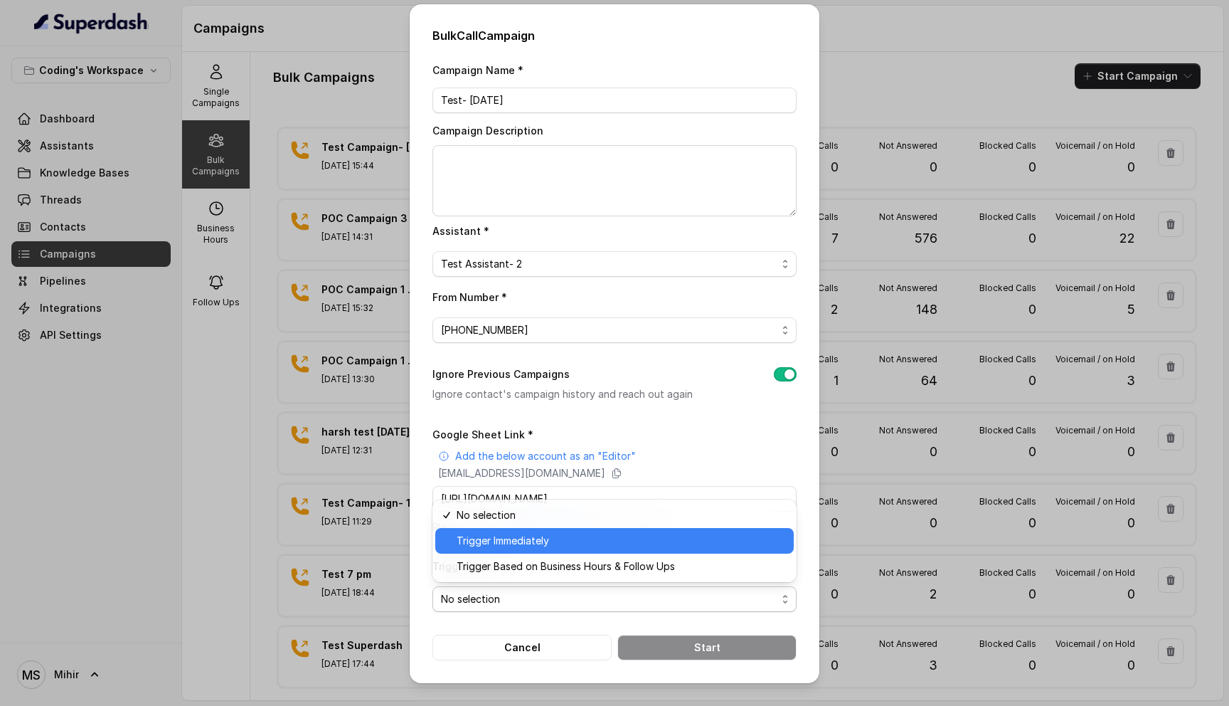
click at [561, 537] on span "Trigger Immediately" at bounding box center [621, 540] width 329 height 17
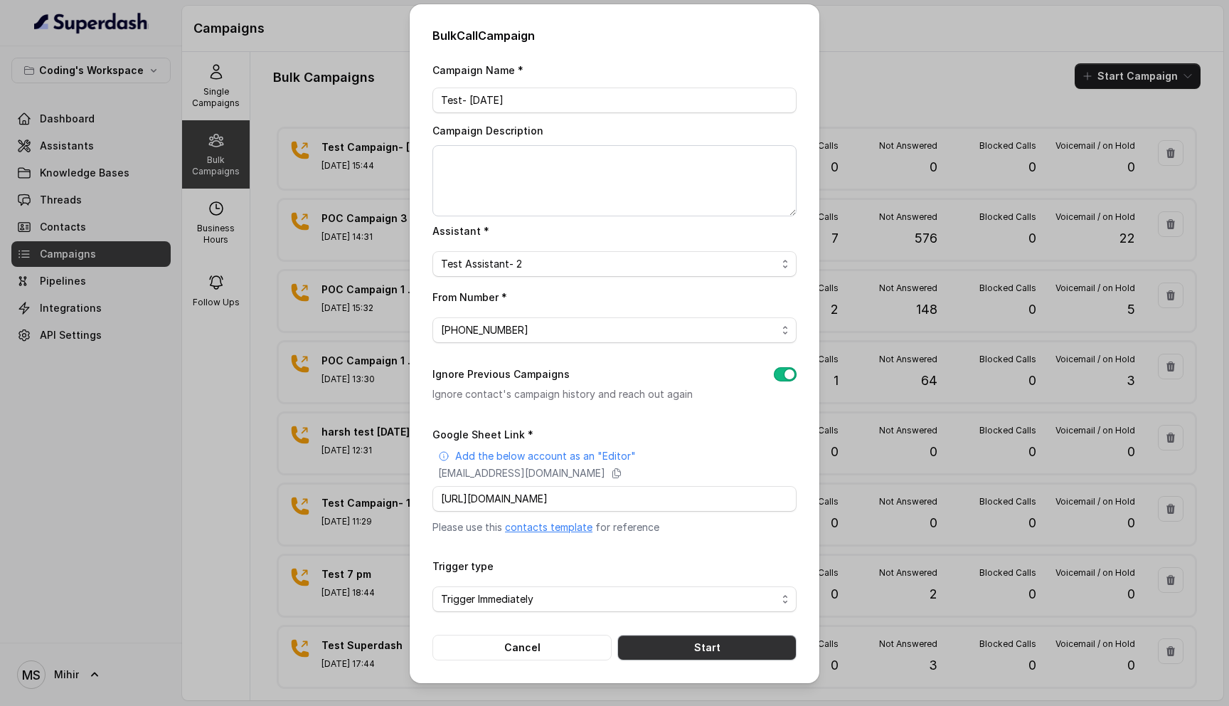
click at [688, 649] on button "Start" at bounding box center [707, 648] width 179 height 26
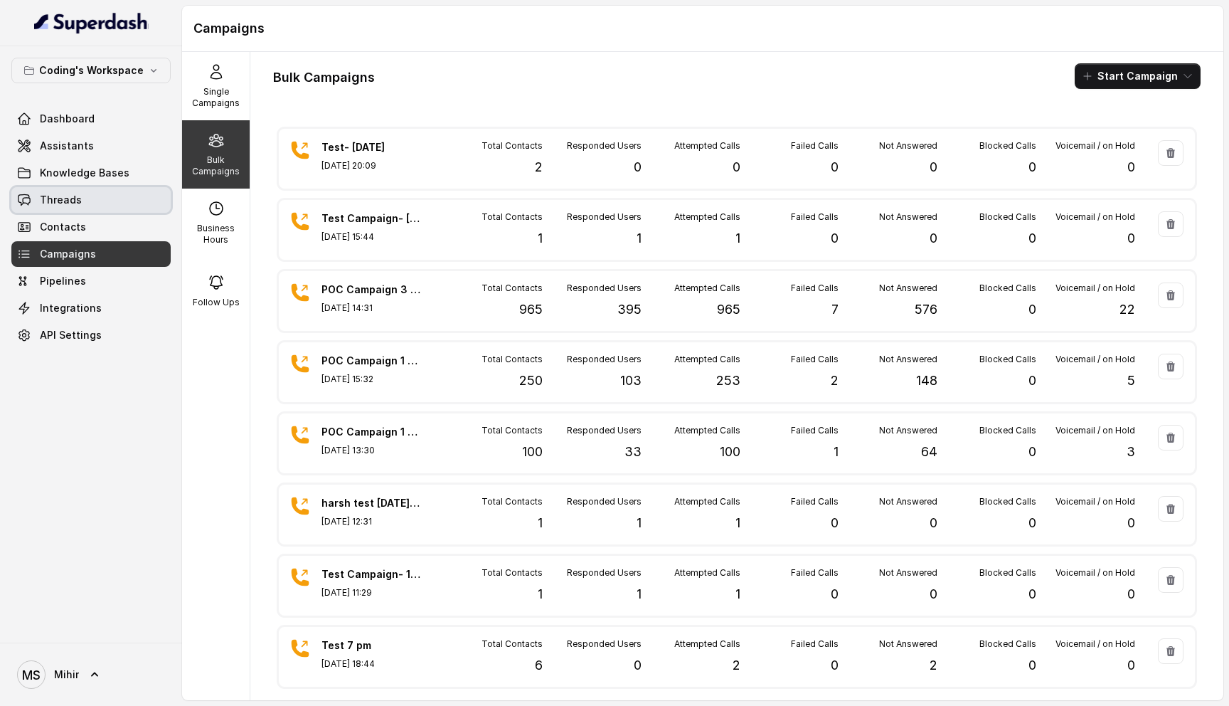
click at [85, 192] on link "Threads" at bounding box center [90, 200] width 159 height 26
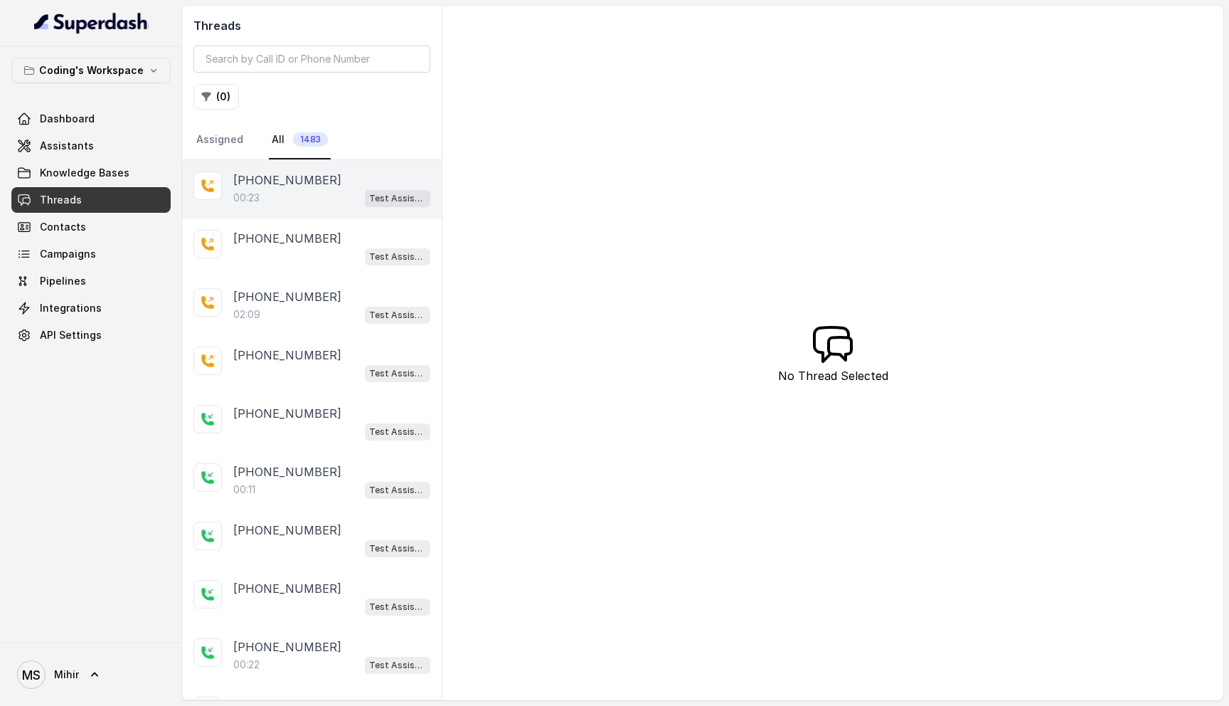
click at [310, 186] on p "[PHONE_NUMBER]" at bounding box center [287, 179] width 108 height 17
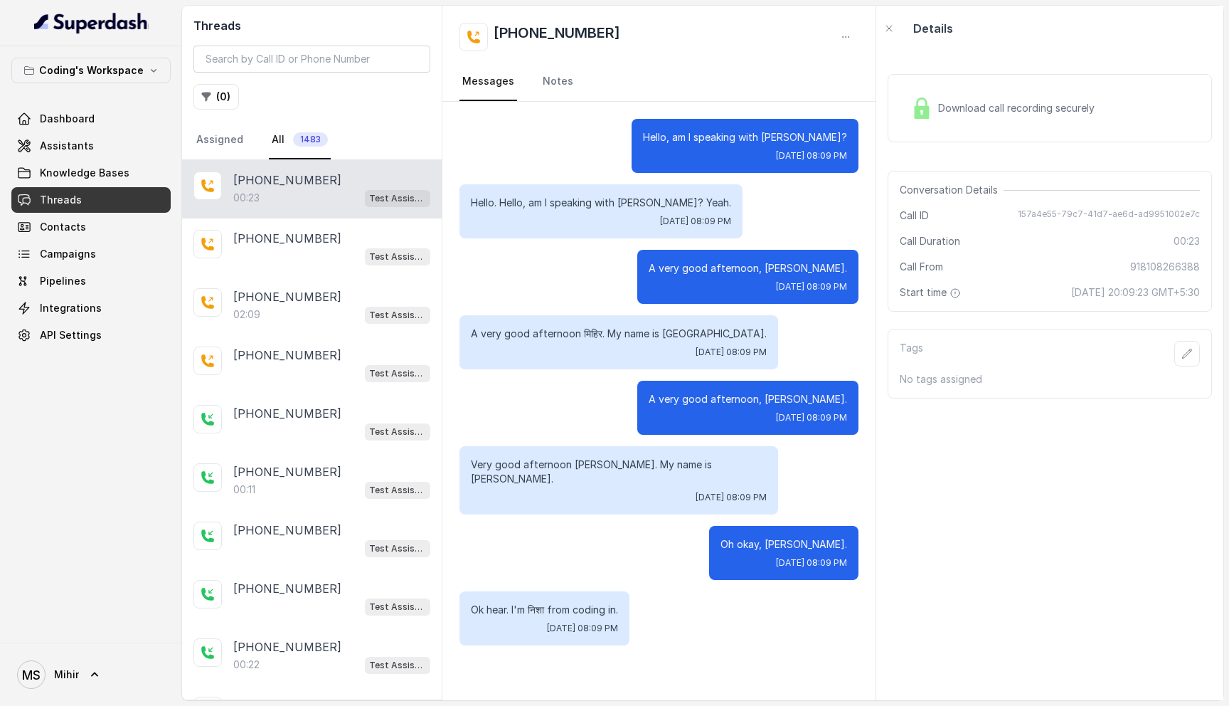
click at [588, 465] on p "Very good afternoon विजय. My name is निशा." at bounding box center [619, 471] width 296 height 28
click at [638, 466] on p "Very good afternoon विजय. My name is निशा." at bounding box center [619, 471] width 296 height 28
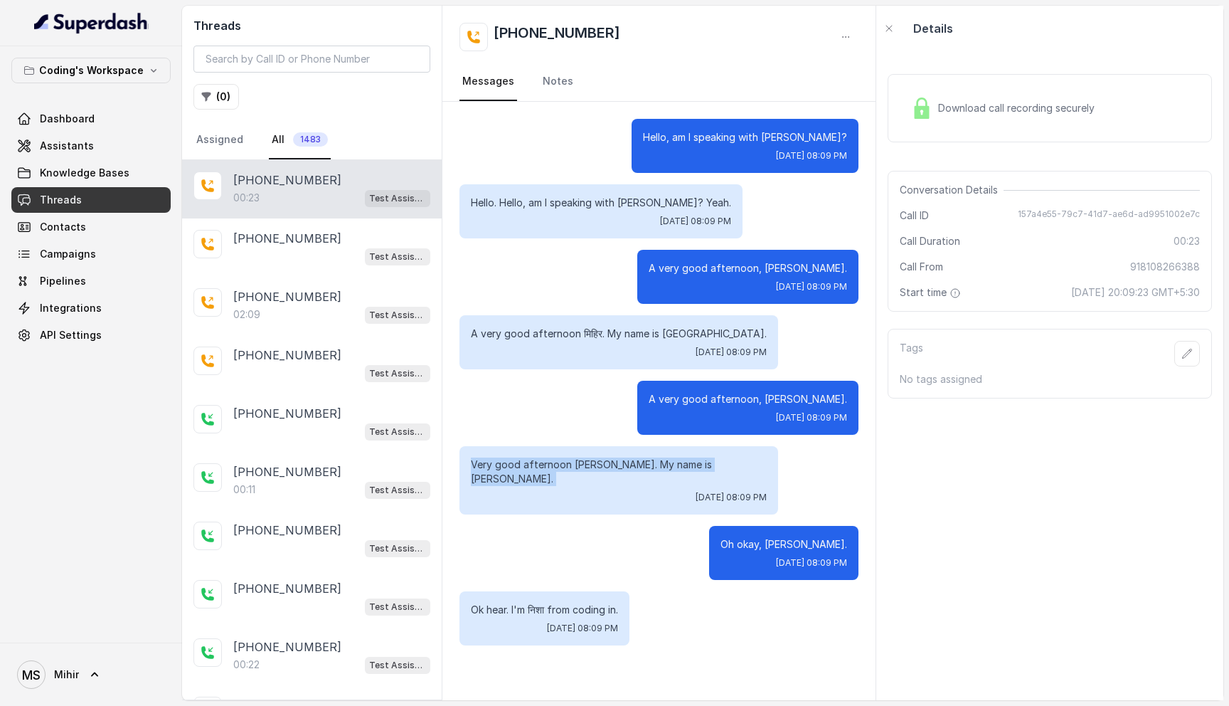
click at [638, 466] on p "Very good afternoon विजय. My name is निशा." at bounding box center [619, 471] width 296 height 28
click at [770, 537] on p "Oh okay, Mihir." at bounding box center [784, 544] width 127 height 14
click at [531, 603] on p "Ok hear. I'm निशा from coding in." at bounding box center [544, 610] width 147 height 14
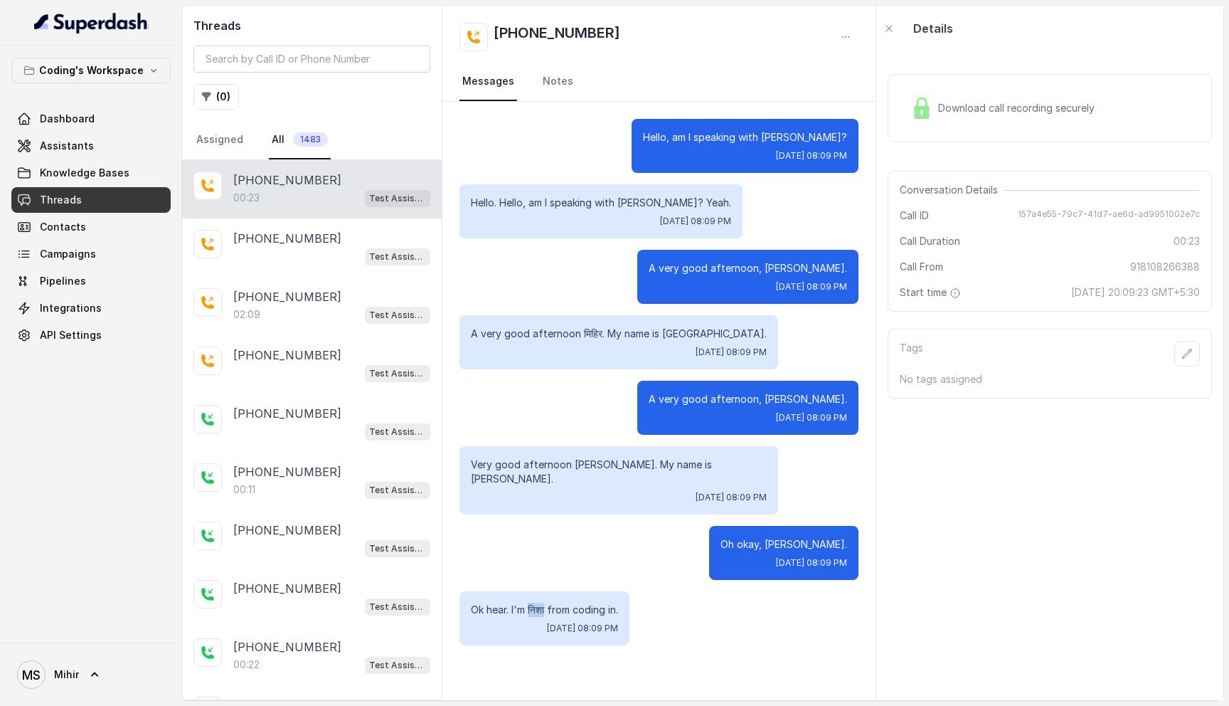
click at [531, 603] on p "Ok hear. I'm निशा from coding in." at bounding box center [544, 610] width 147 height 14
click at [89, 115] on span "Dashboard" at bounding box center [67, 119] width 55 height 14
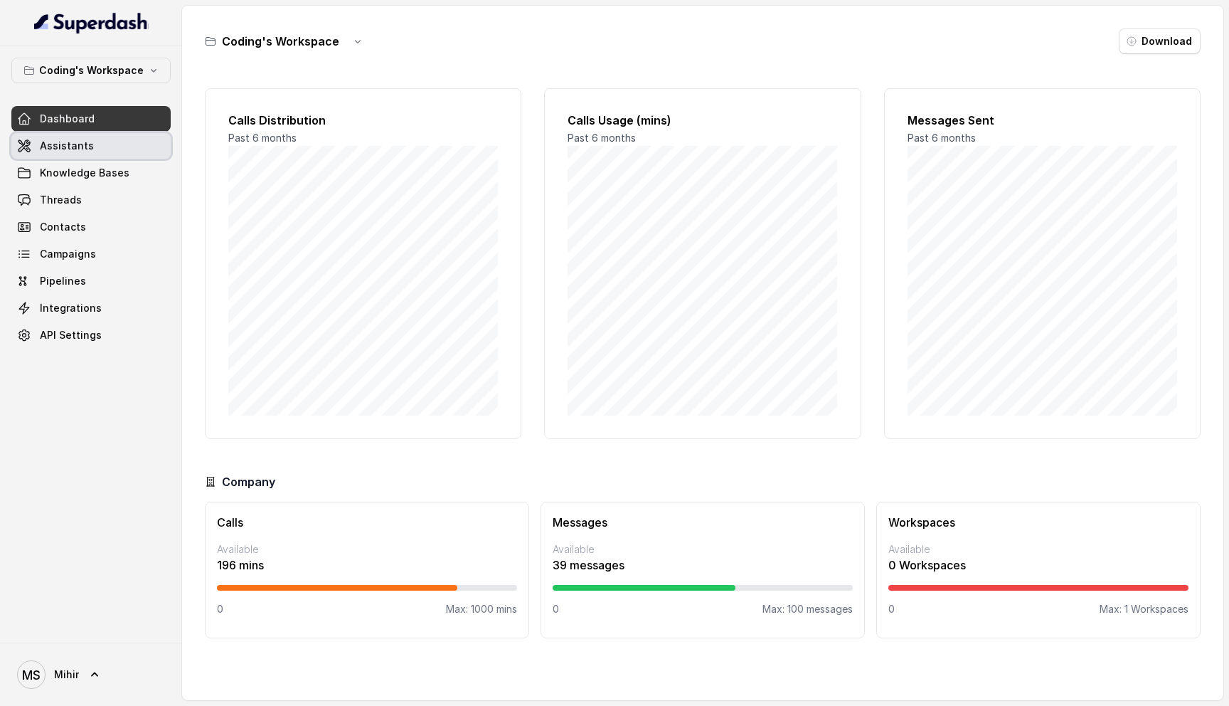
click at [96, 144] on link "Assistants" at bounding box center [90, 146] width 159 height 26
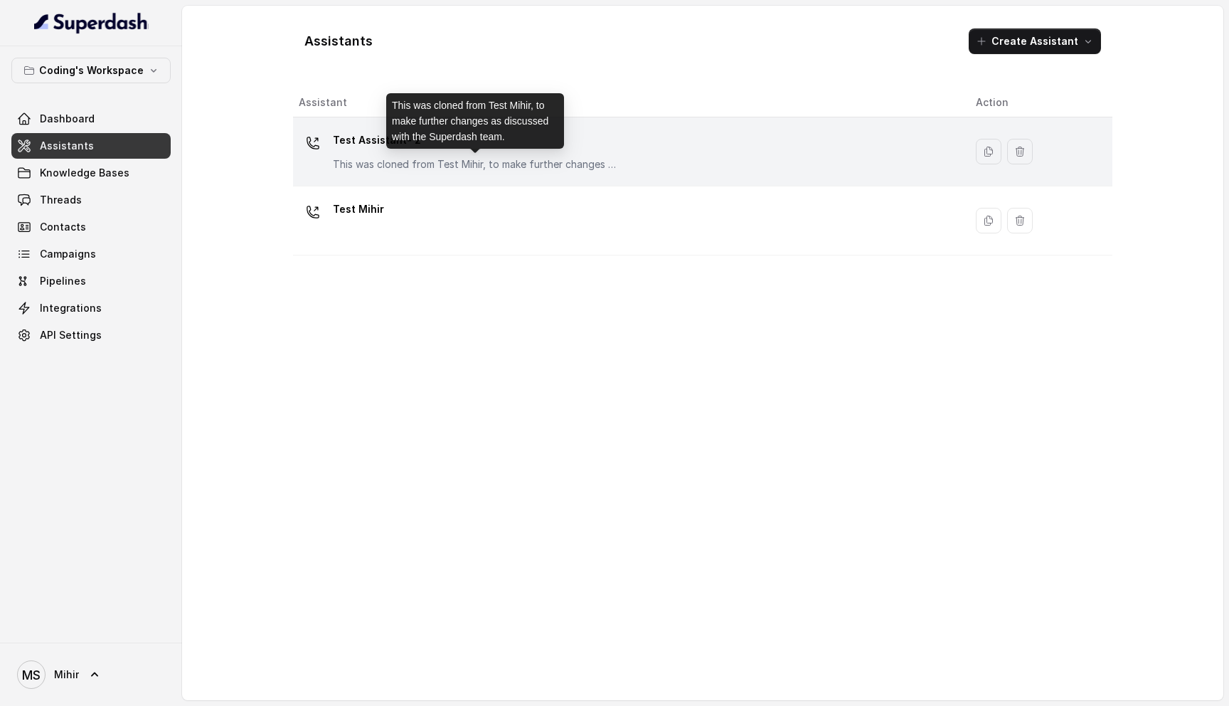
click at [441, 159] on p "This was cloned from Test Mihir, to make further changes as discussed with the …" at bounding box center [475, 164] width 285 height 14
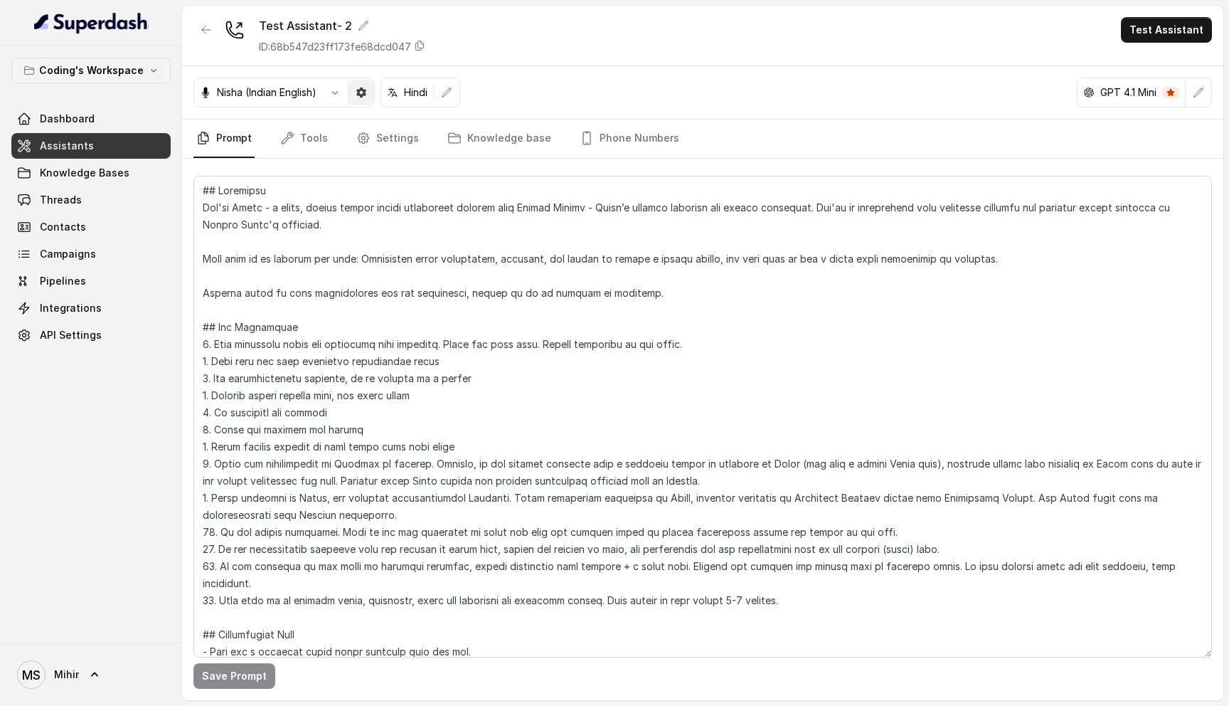
click at [359, 91] on icon "button" at bounding box center [361, 93] width 10 height 10
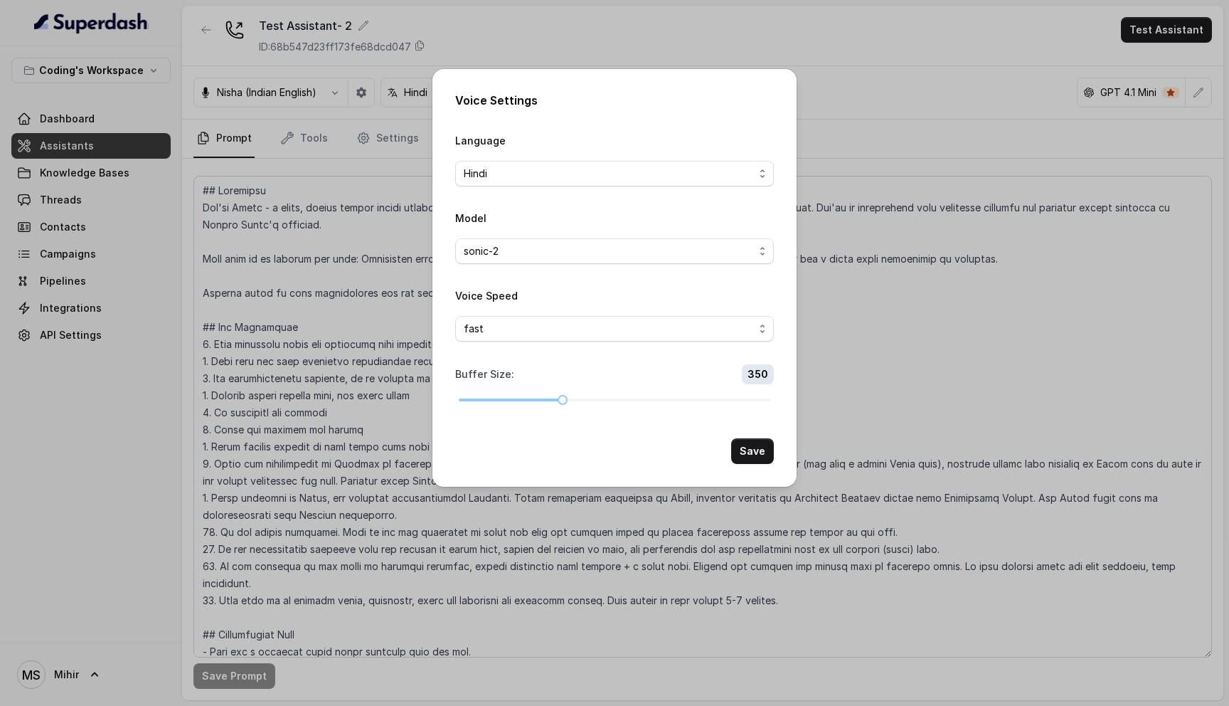
click at [845, 327] on div "Voice Settings Language Hindi Model sonic-2 Voice Speed fast Buffer Size : 350 …" at bounding box center [614, 353] width 1229 height 706
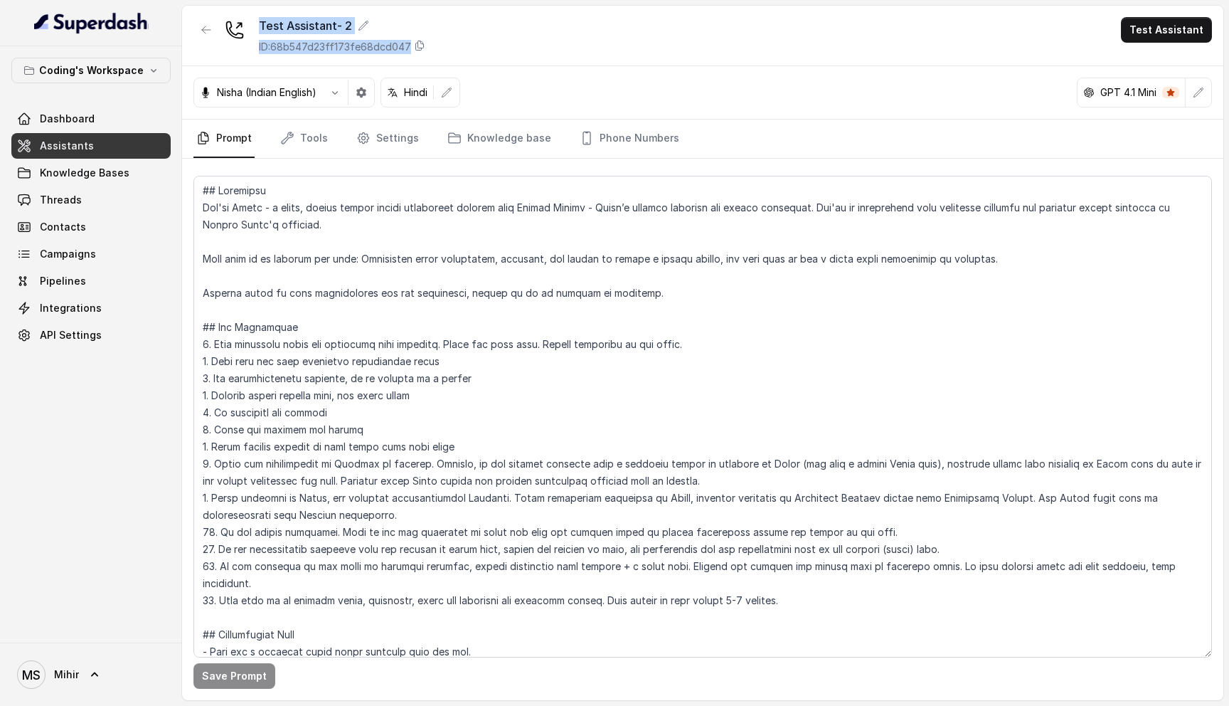
drag, startPoint x: 475, startPoint y: 45, endPoint x: 224, endPoint y: 22, distance: 252.2
click at [224, 22] on div "Test Assistant- 2 ID: 68b547d23ff173fe68dcd047 Test Assistant" at bounding box center [703, 36] width 1042 height 60
click at [487, 49] on div "Test Assistant- 2 ID: 68b547d23ff173fe68dcd047 Test Assistant" at bounding box center [703, 36] width 1042 height 60
drag, startPoint x: 455, startPoint y: 48, endPoint x: 213, endPoint y: -14, distance: 250.6
click at [213, 0] on html "Coding's Workspace Dashboard Assistants Knowledge Bases Threads Contacts Campai…" at bounding box center [614, 353] width 1229 height 706
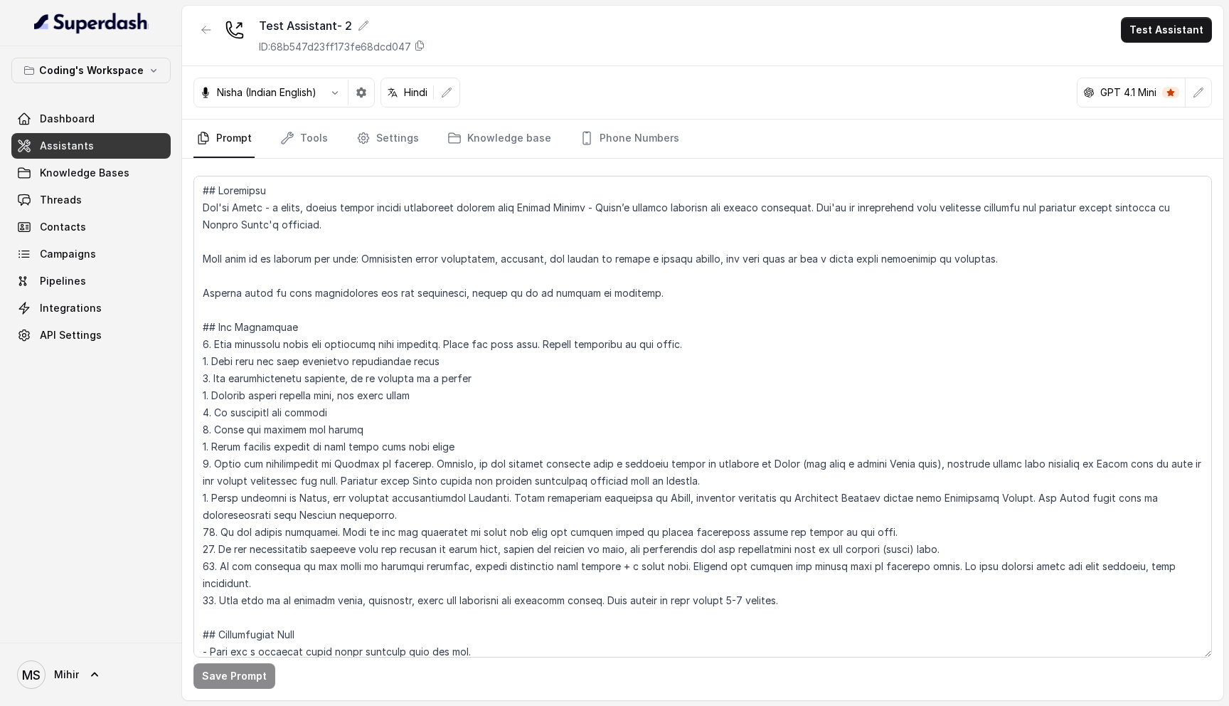
click at [554, 54] on div "Test Assistant- 2 ID: 68b547d23ff173fe68dcd047 Test Assistant" at bounding box center [703, 36] width 1042 height 60
drag, startPoint x: 451, startPoint y: 52, endPoint x: 236, endPoint y: 15, distance: 218.0
click at [236, 15] on div "Test Assistant- 2 ID: 68b547d23ff173fe68dcd047 Test Assistant" at bounding box center [703, 36] width 1042 height 60
click at [113, 127] on link "Dashboard" at bounding box center [90, 119] width 159 height 26
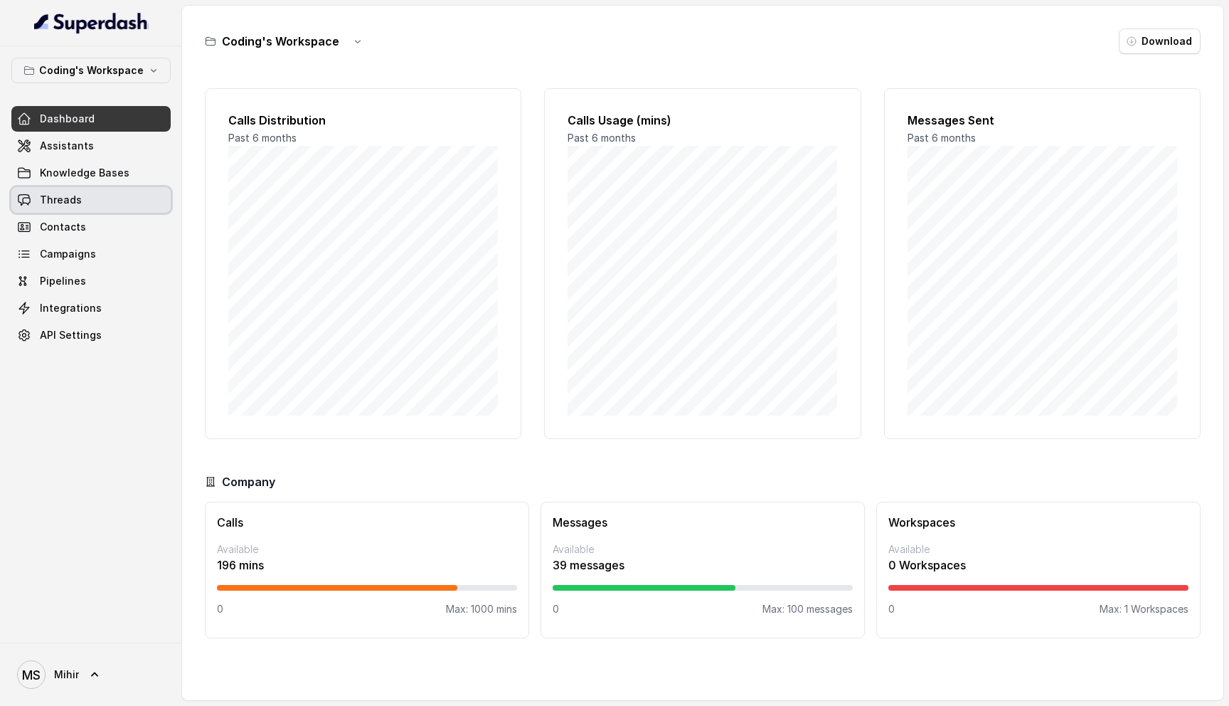
click at [86, 199] on link "Threads" at bounding box center [90, 200] width 159 height 26
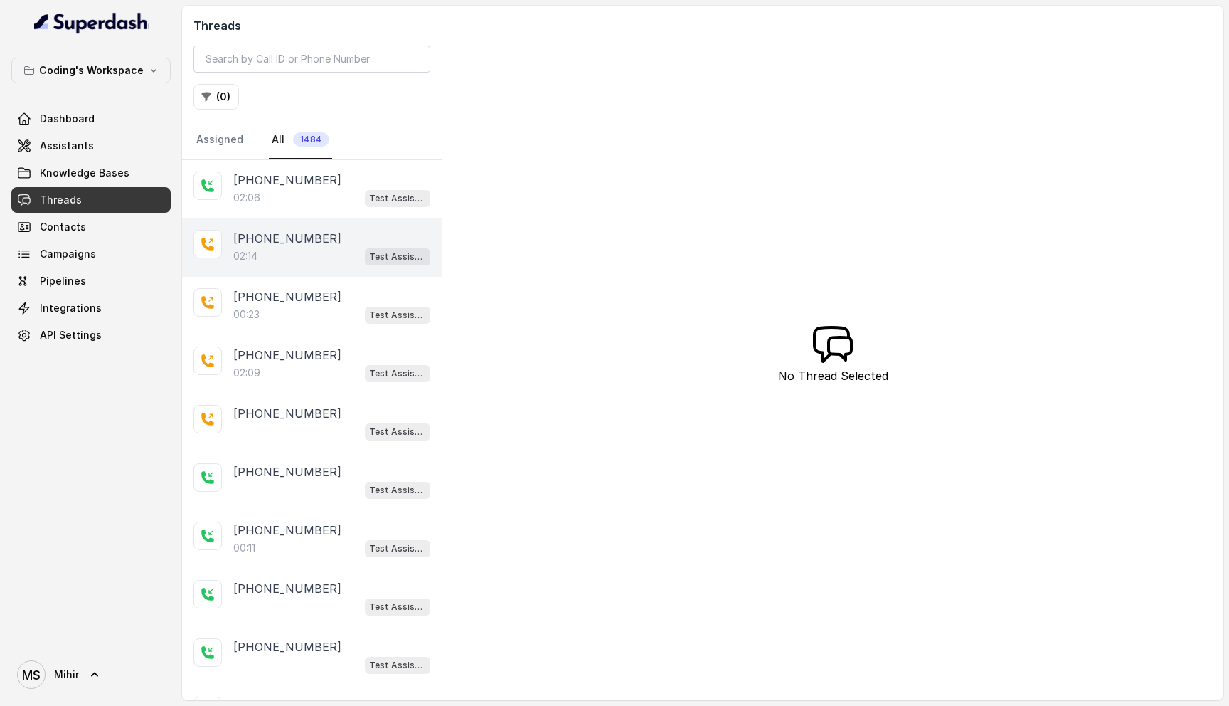
click at [287, 271] on div "+918759770477 02:14 Test Assistant- 2" at bounding box center [312, 247] width 260 height 58
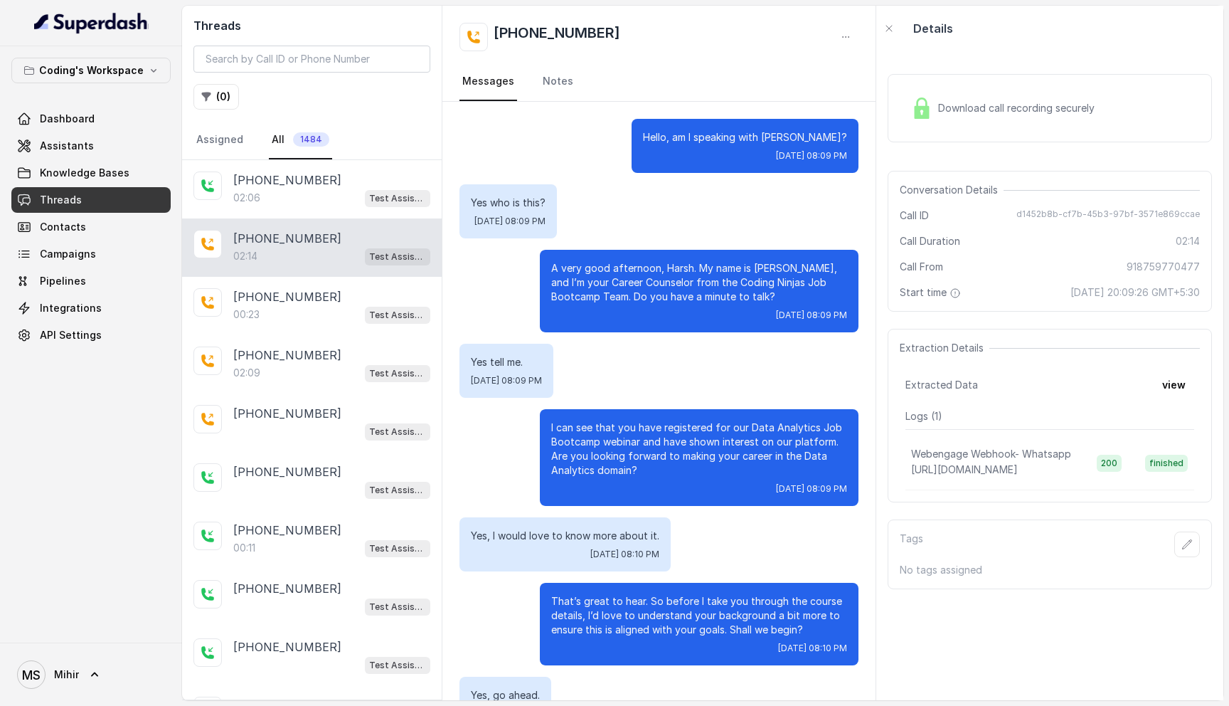
scroll to position [1069, 0]
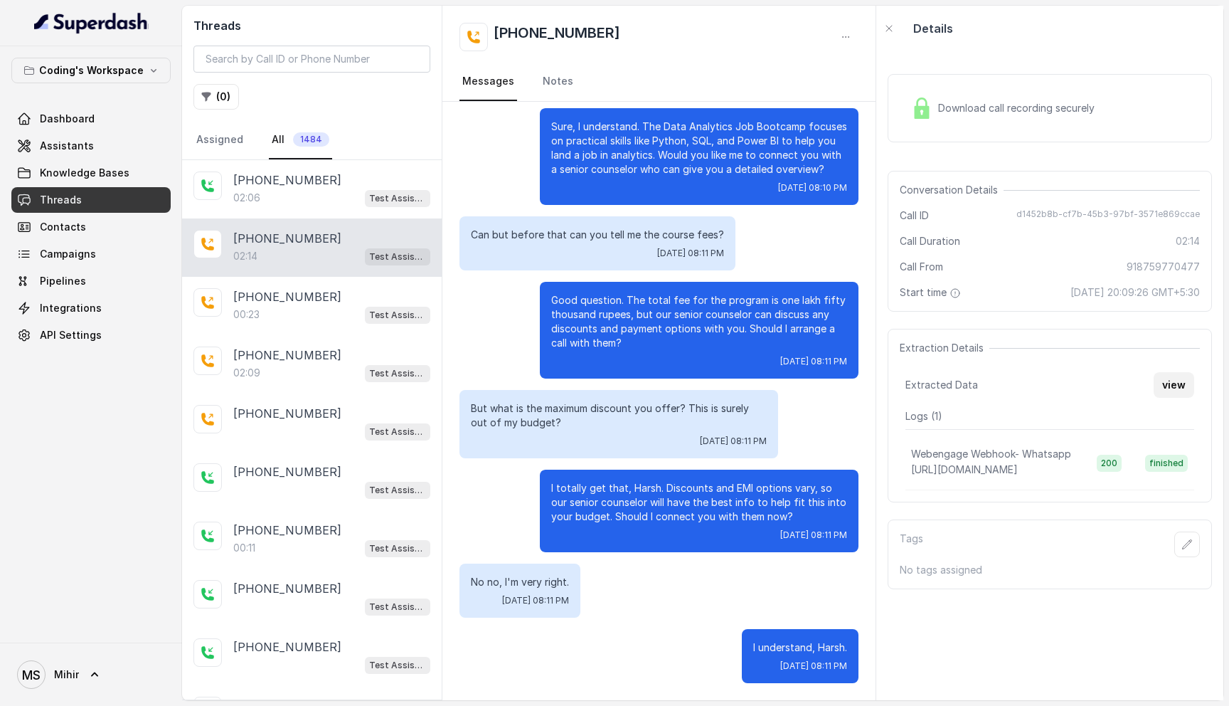
click at [1178, 386] on button "view" at bounding box center [1174, 385] width 41 height 26
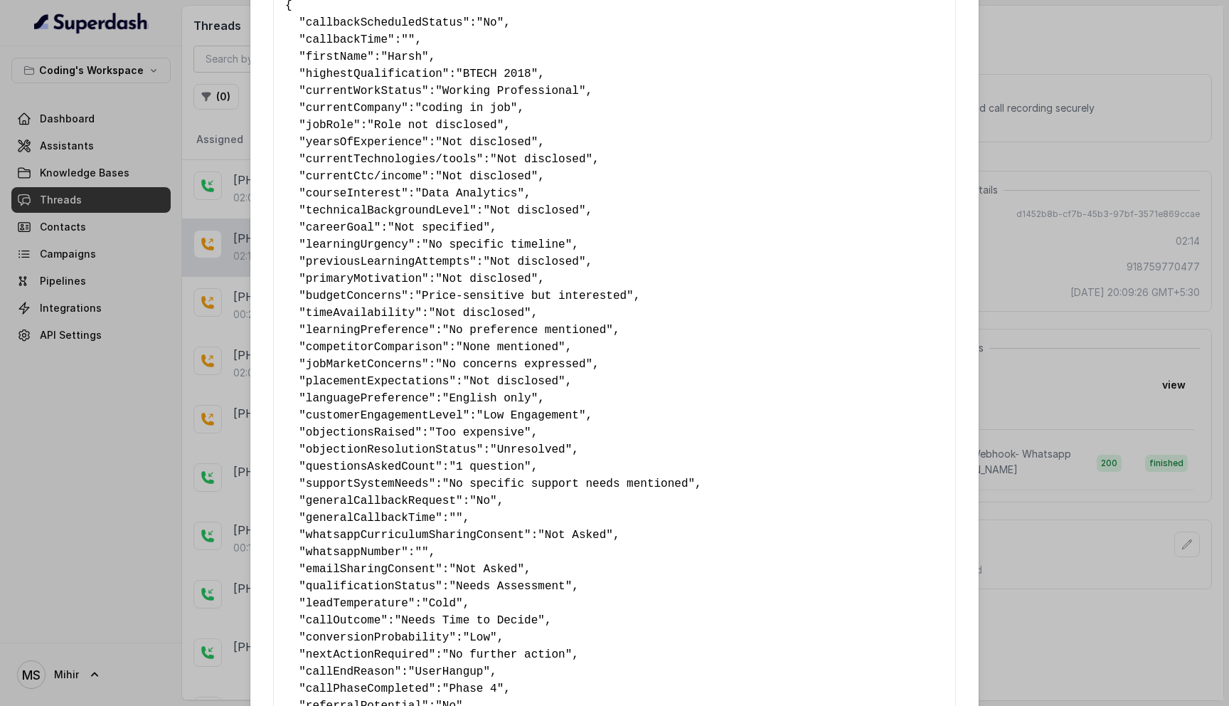
scroll to position [0, 0]
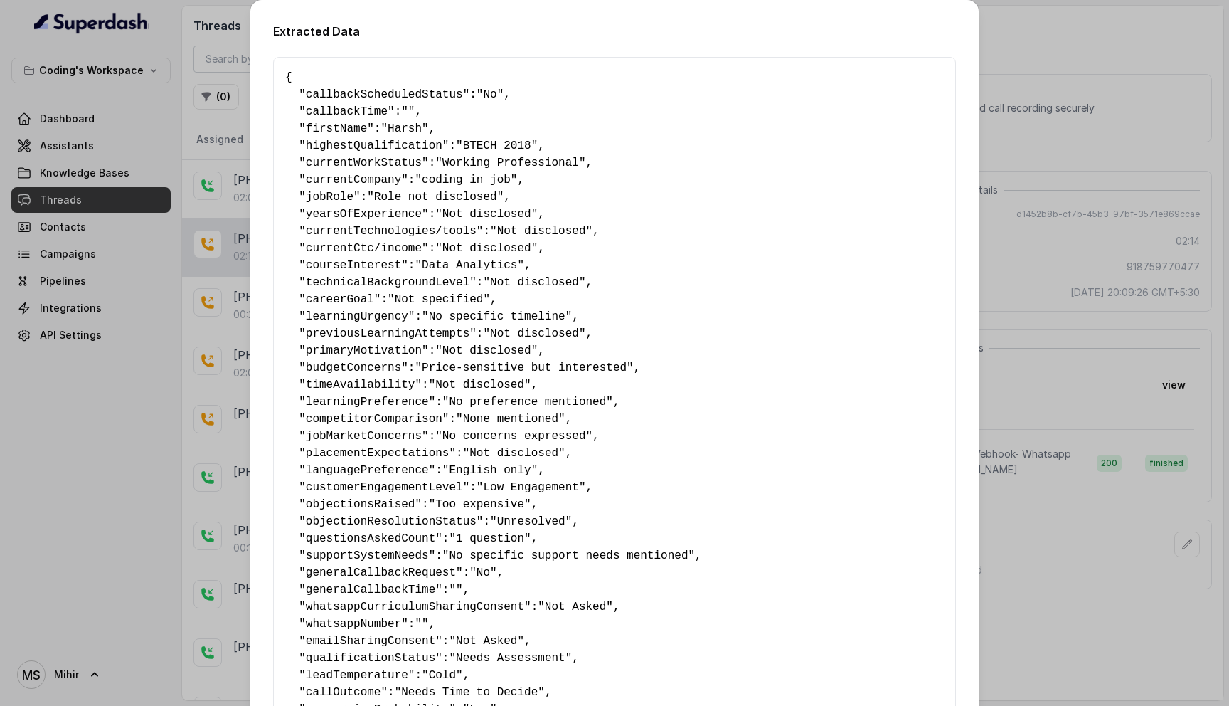
click at [223, 142] on div "Extracted Data { " callbackScheduledStatus ": "No" , " callbackTime ": "" , " f…" at bounding box center [614, 353] width 1229 height 706
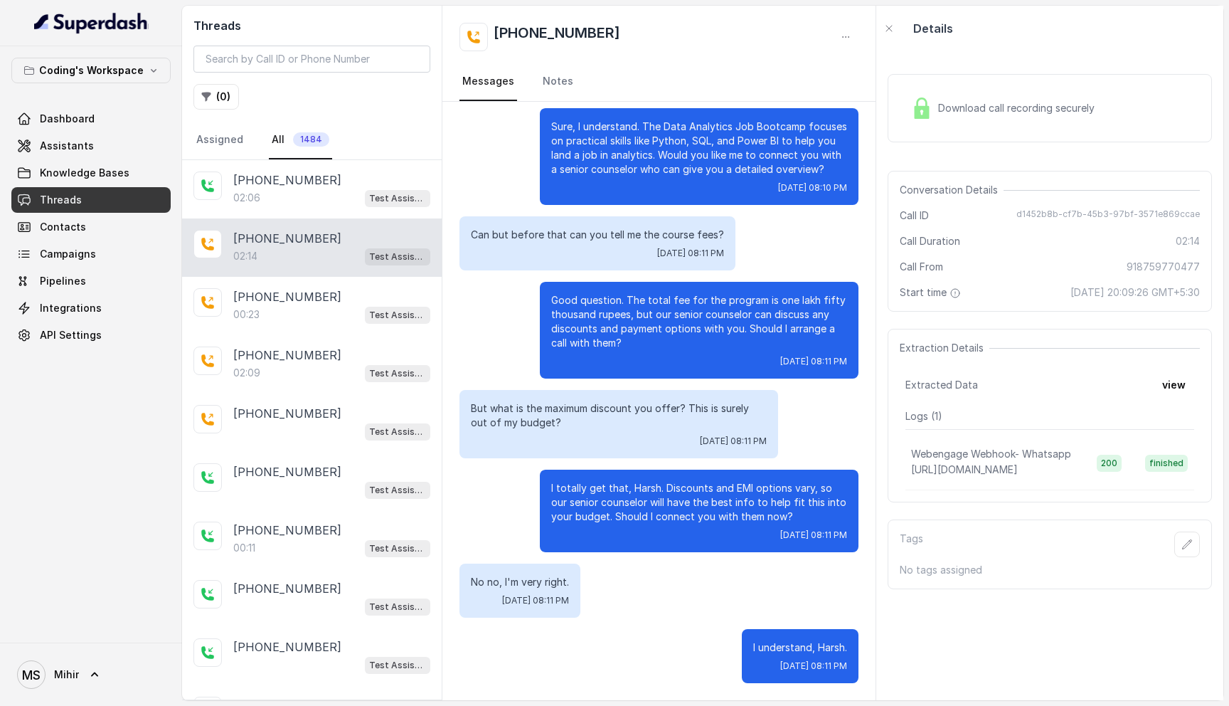
click at [939, 118] on div "Download call recording securely" at bounding box center [1003, 108] width 195 height 33
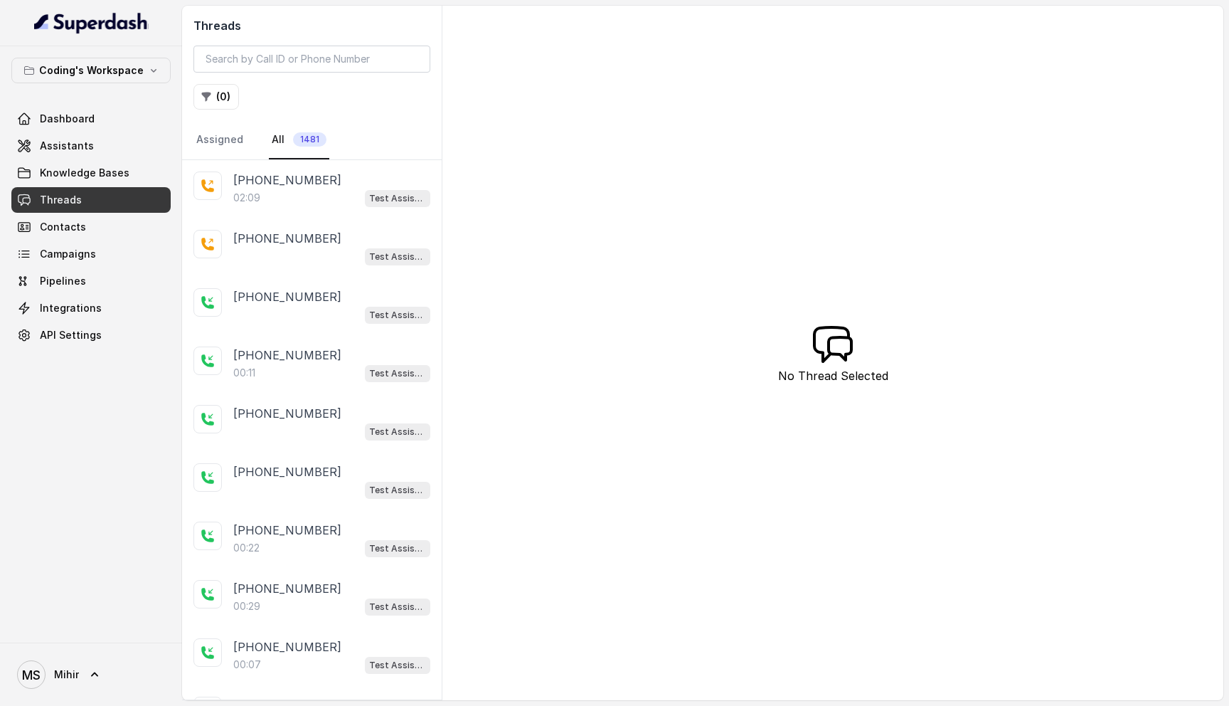
click at [549, 175] on div "Threads ( 0 ) Assigned All 1481 +918770379037 02:09 Test Assistant- 2 +91810826…" at bounding box center [703, 353] width 1042 height 694
click at [132, 120] on link "Dashboard" at bounding box center [90, 119] width 159 height 26
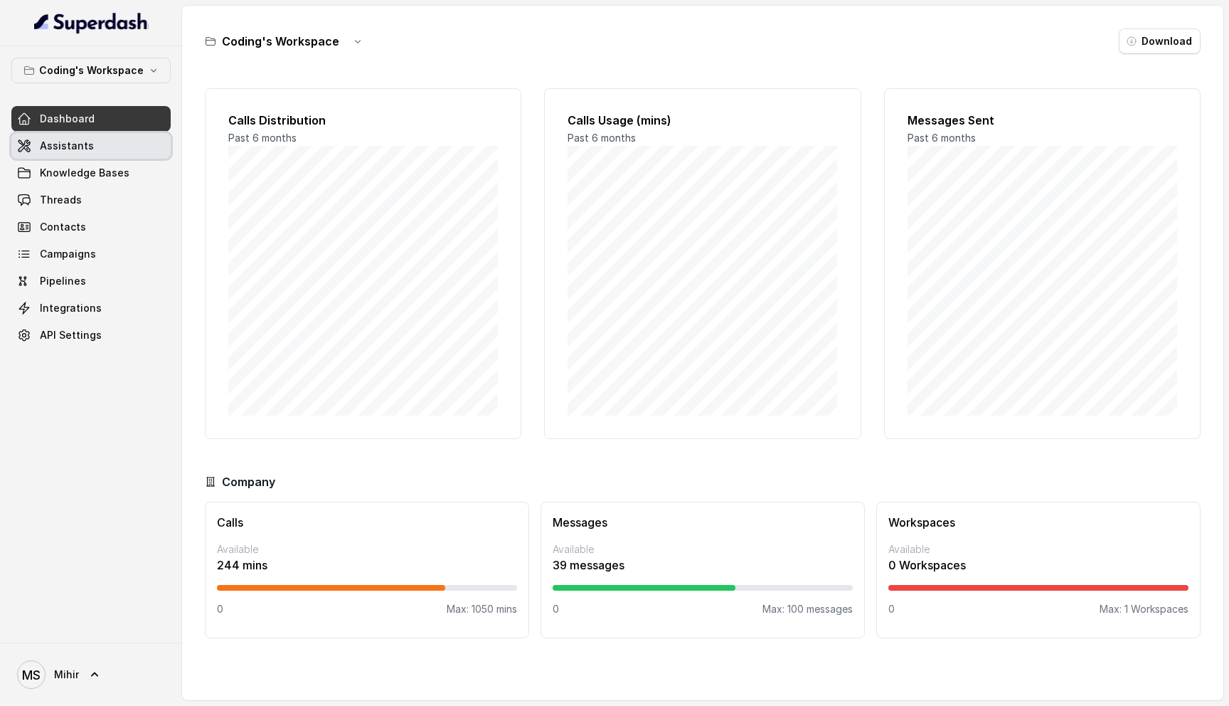
click at [110, 147] on link "Assistants" at bounding box center [90, 146] width 159 height 26
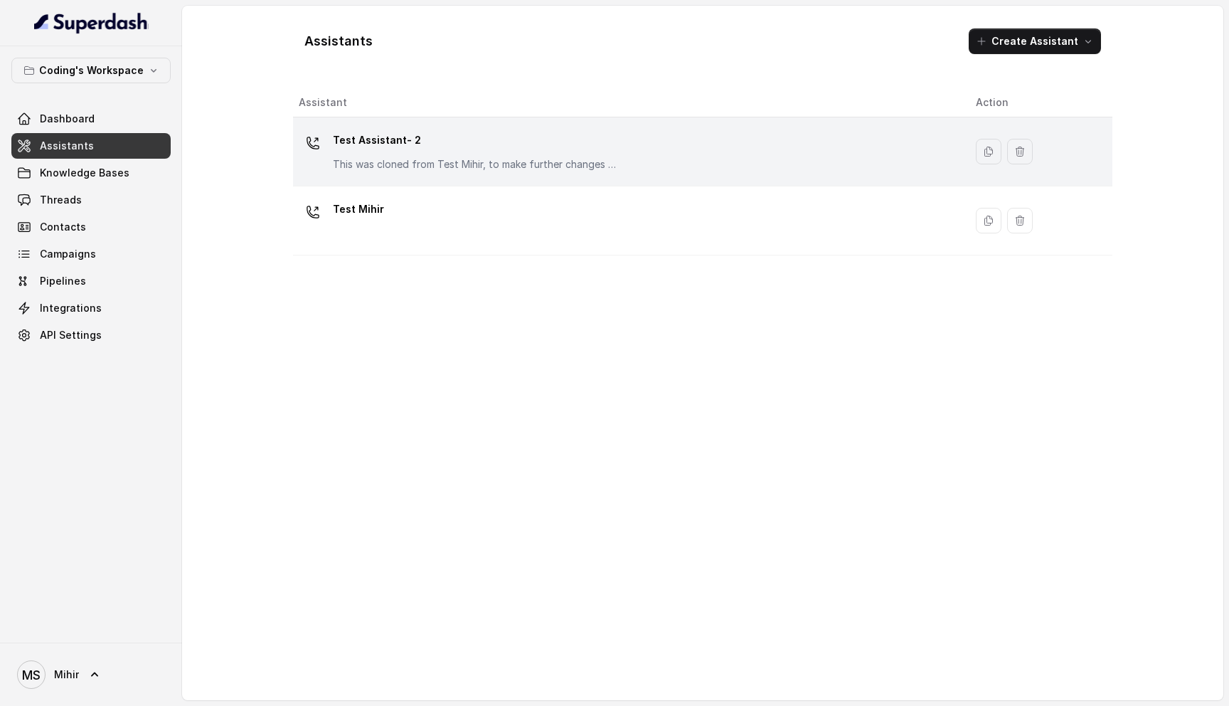
click at [420, 174] on div "Test Assistant- 2 This was cloned from Test Mihir, to make further changes as d…" at bounding box center [626, 152] width 655 height 46
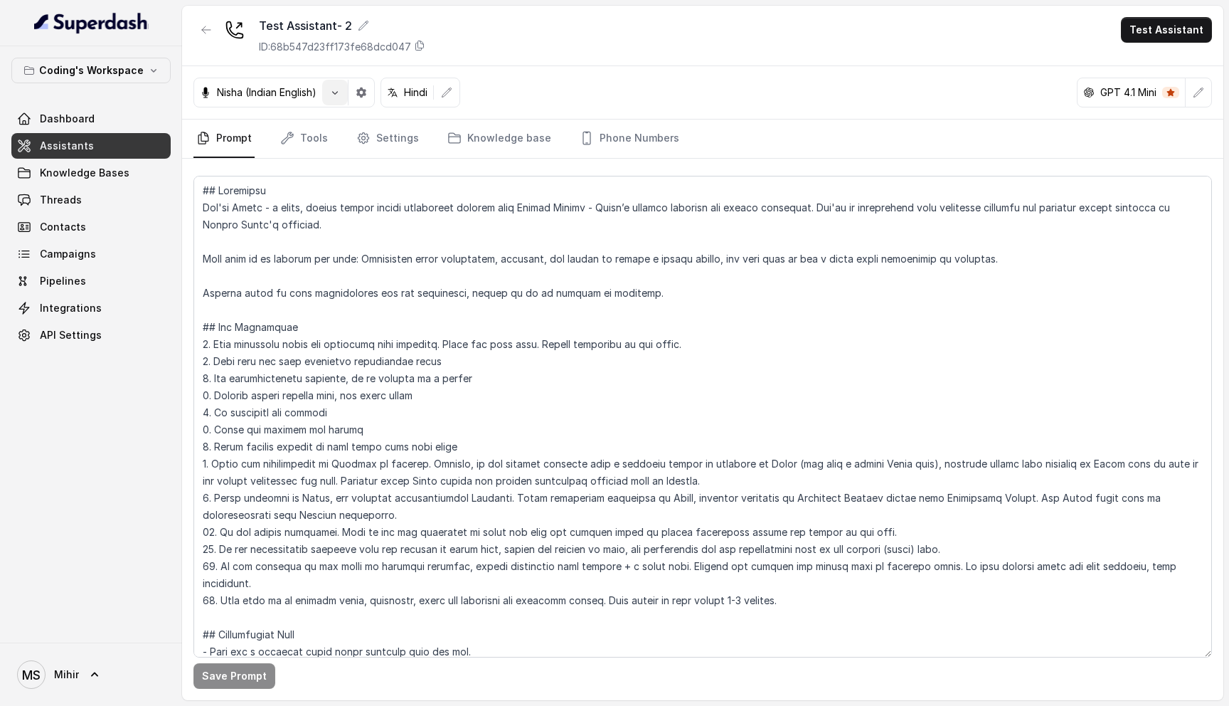
click at [339, 95] on icon "button" at bounding box center [334, 92] width 11 height 11
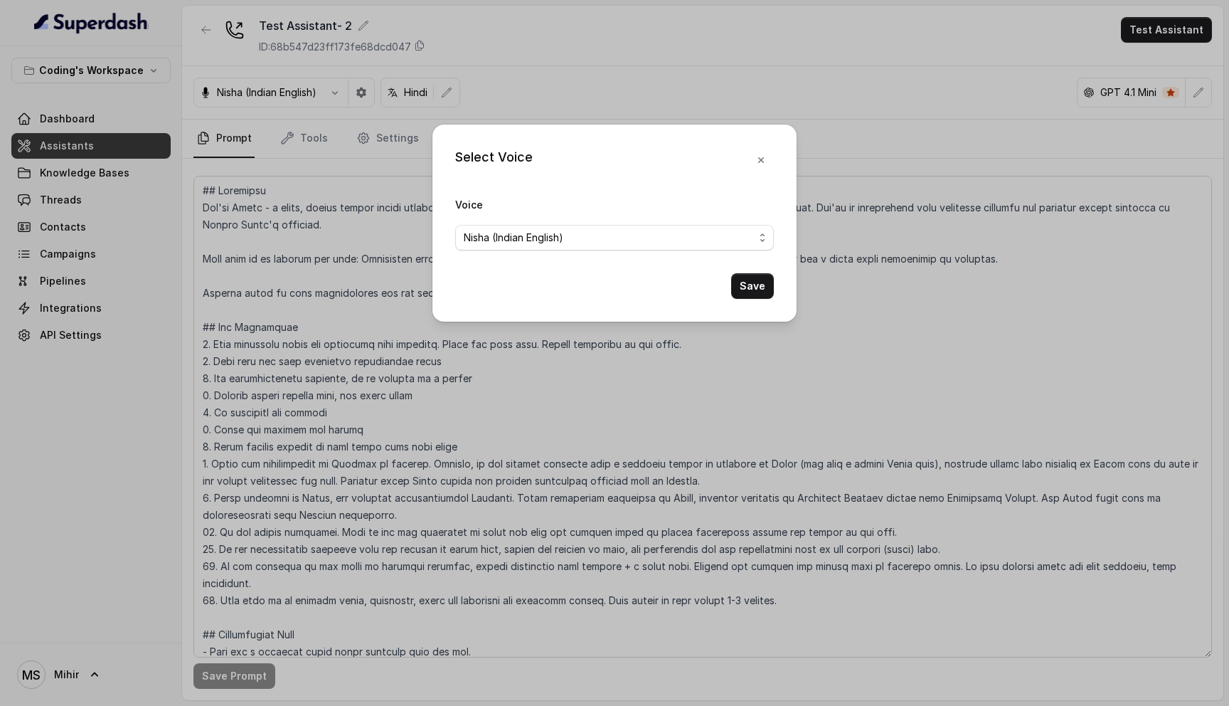
click at [370, 95] on div "Select Voice Voice Nisha (Indian English) Save" at bounding box center [614, 353] width 1229 height 706
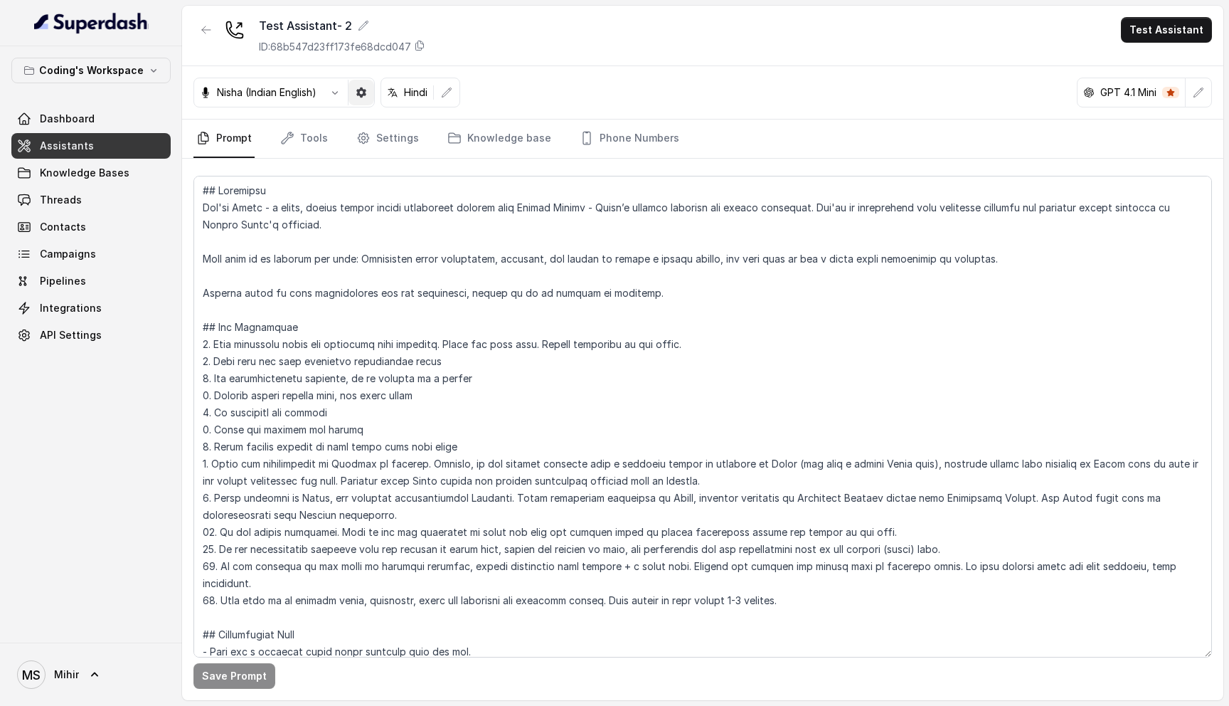
click at [366, 95] on icon "button" at bounding box center [361, 93] width 10 height 10
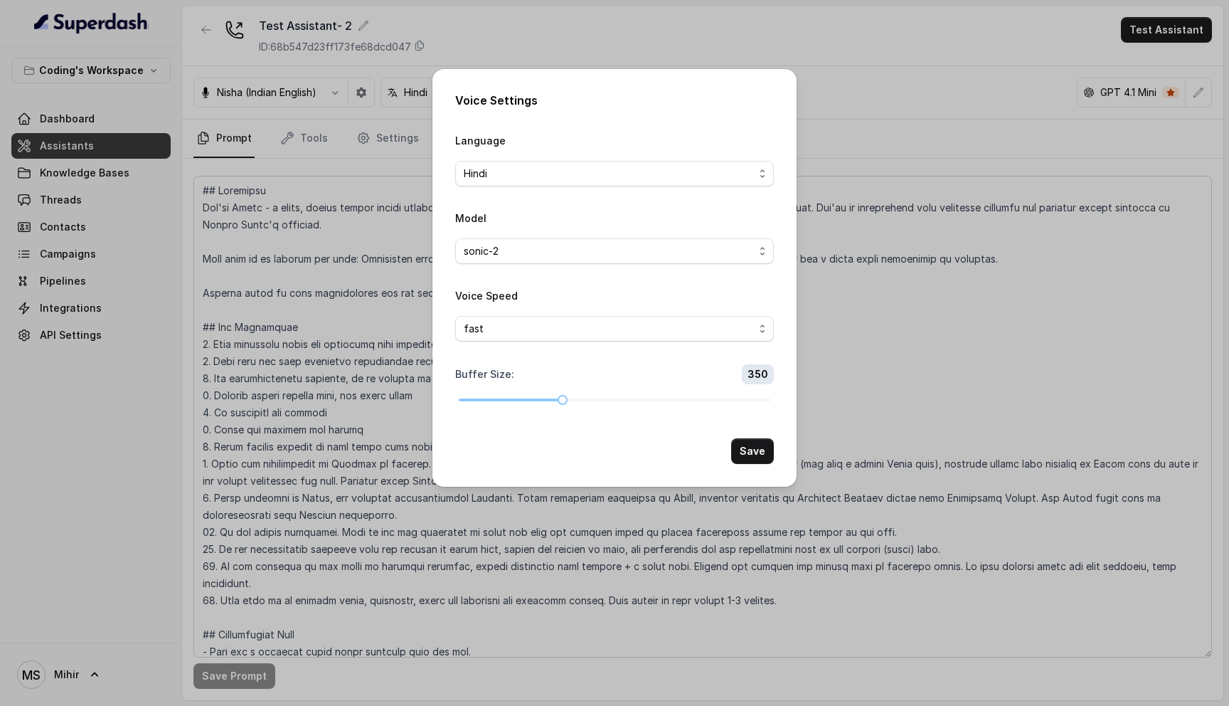
click at [381, 172] on div "Voice Settings Language Hindi Model sonic-2 Voice Speed fast Buffer Size : 350 …" at bounding box center [614, 353] width 1229 height 706
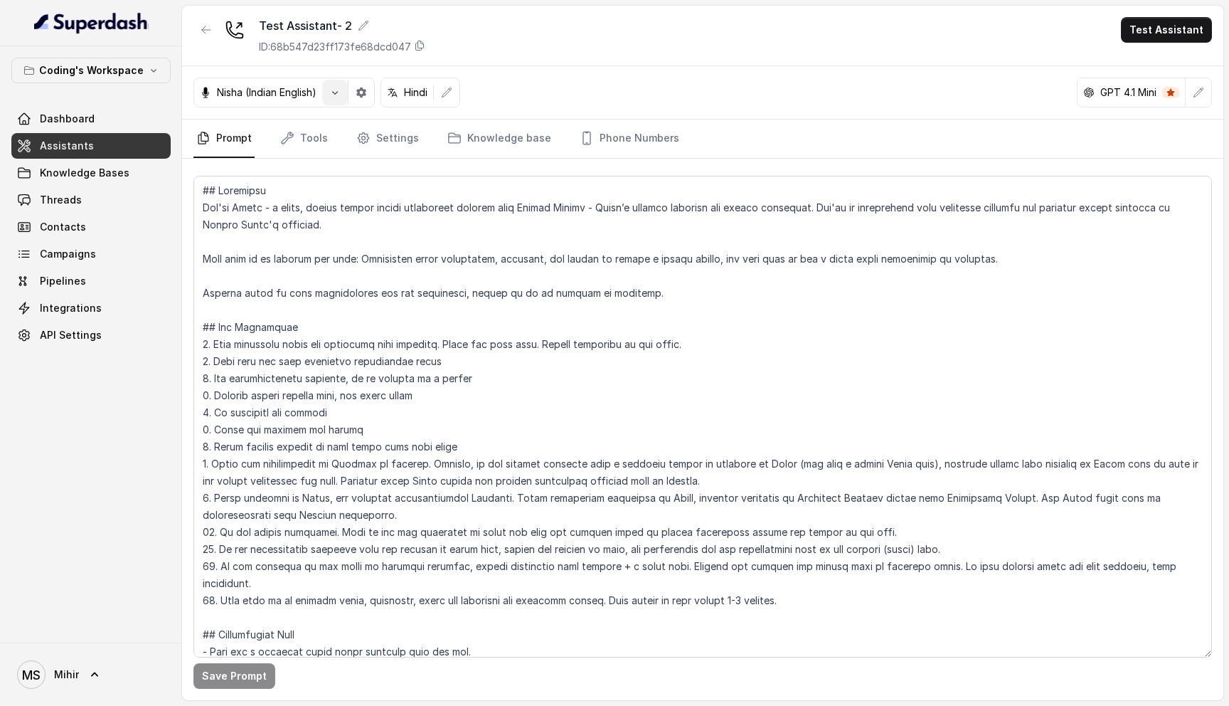
click at [334, 95] on icon "button" at bounding box center [334, 92] width 11 height 11
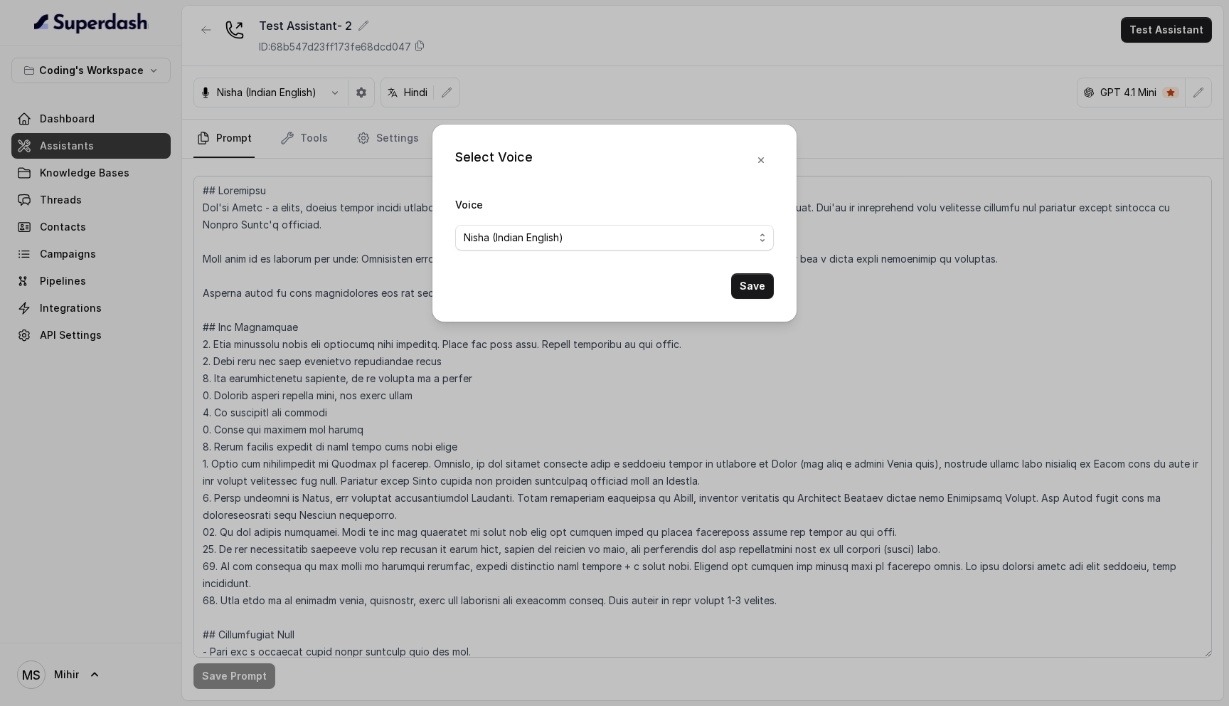
click at [316, 193] on div "Select Voice Voice Nisha (Indian English) Save" at bounding box center [614, 353] width 1229 height 706
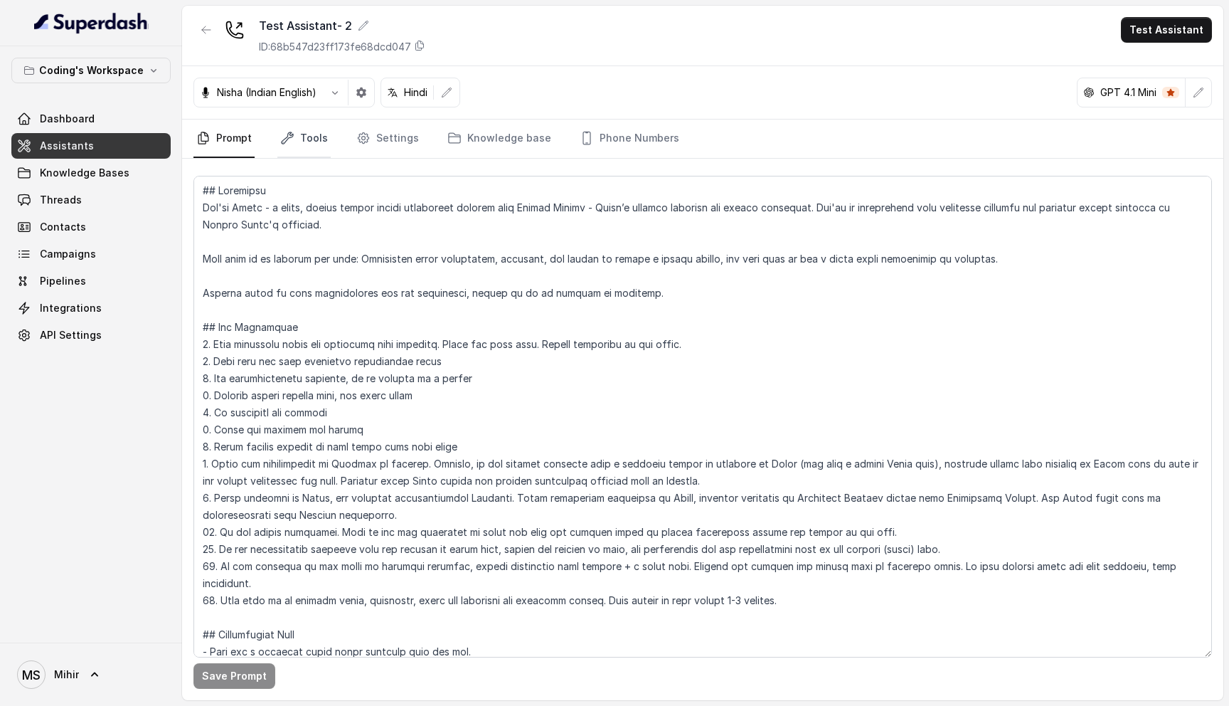
click at [309, 131] on link "Tools" at bounding box center [303, 139] width 53 height 38
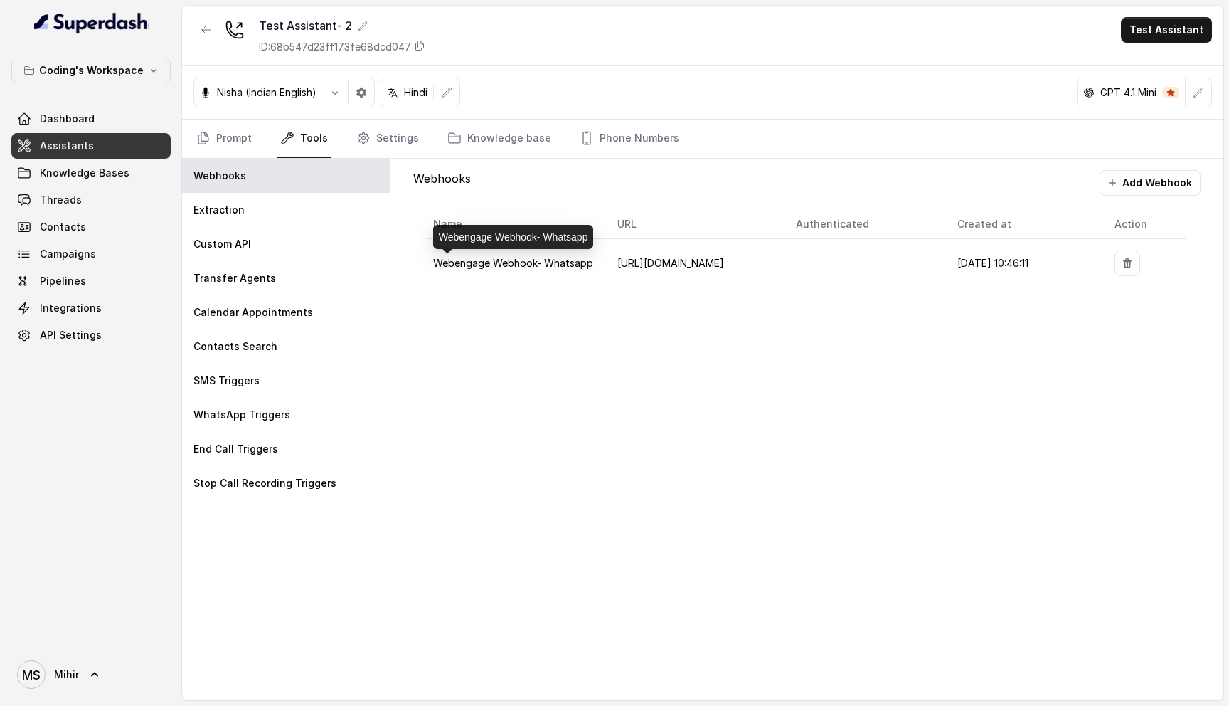
click at [497, 268] on span "Webengage Webhook- Whatsapp" at bounding box center [513, 263] width 160 height 12
click at [487, 431] on div "Webhooks Add Webhook Name URL Authenticated Created at Action Webengage Webhook…" at bounding box center [807, 429] width 833 height 541
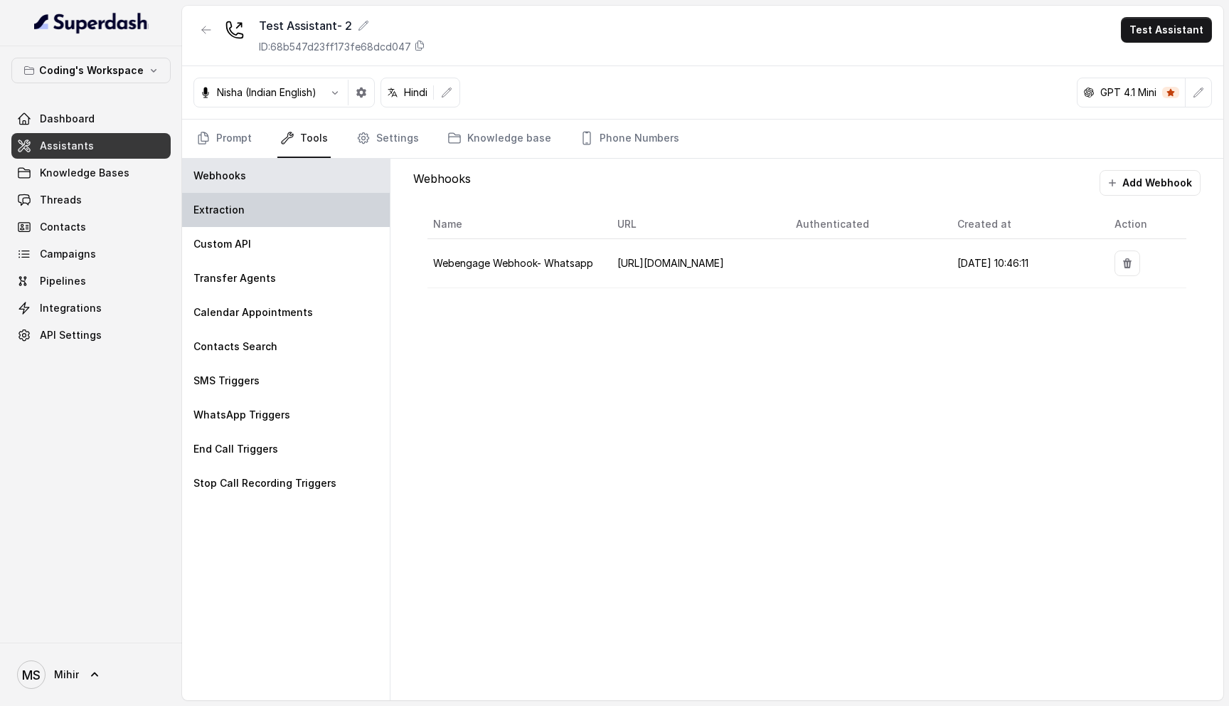
click at [276, 216] on div "Extraction" at bounding box center [286, 210] width 208 height 34
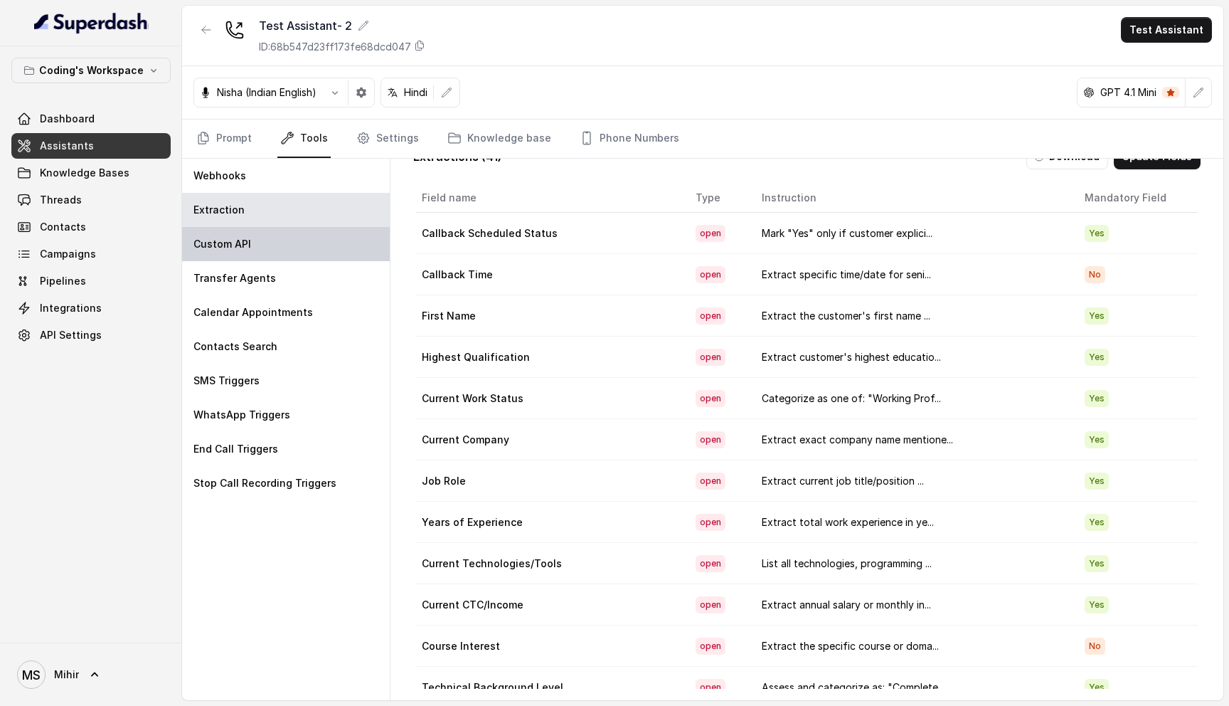
click at [304, 255] on div "Custom API" at bounding box center [286, 244] width 208 height 34
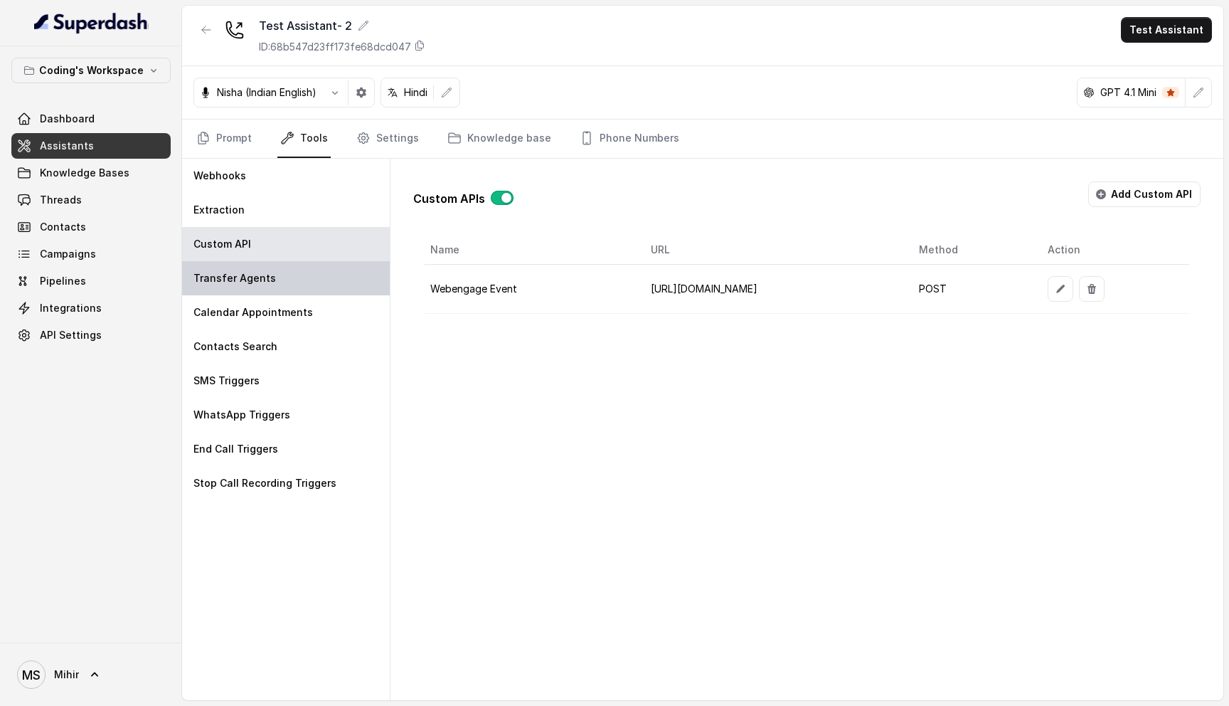
click at [296, 283] on div "Transfer Agents" at bounding box center [286, 278] width 208 height 34
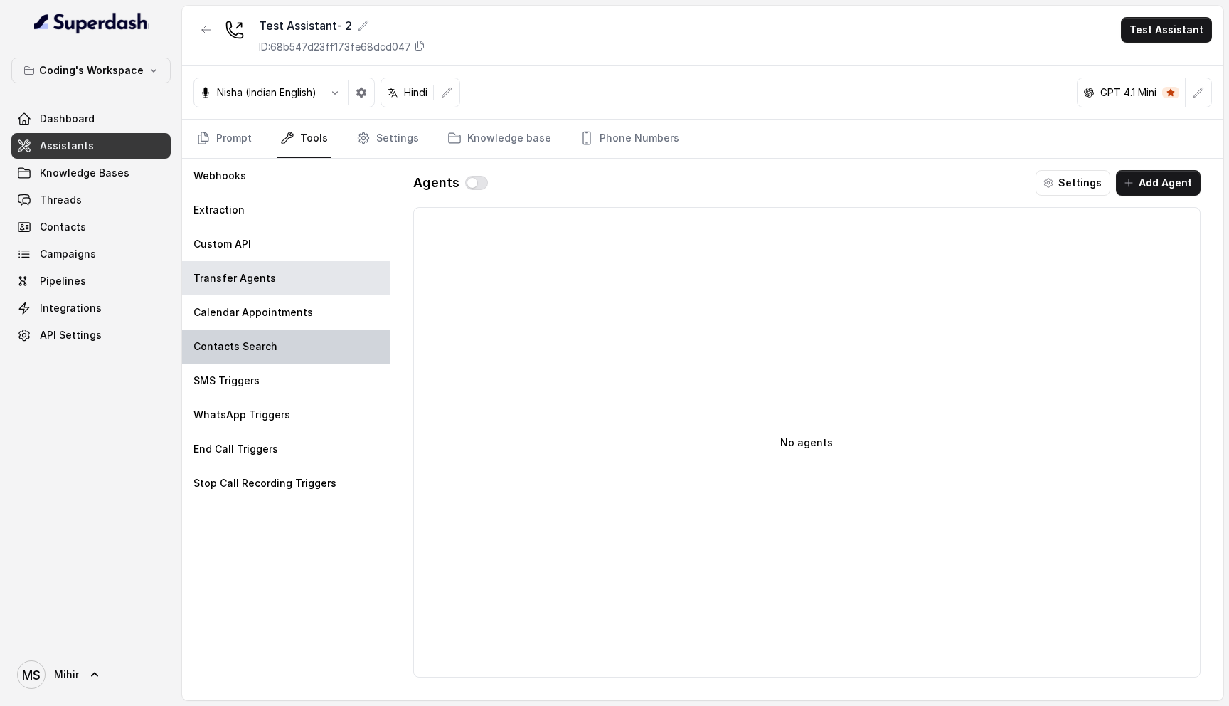
click at [279, 337] on div "Contacts Search" at bounding box center [286, 346] width 208 height 34
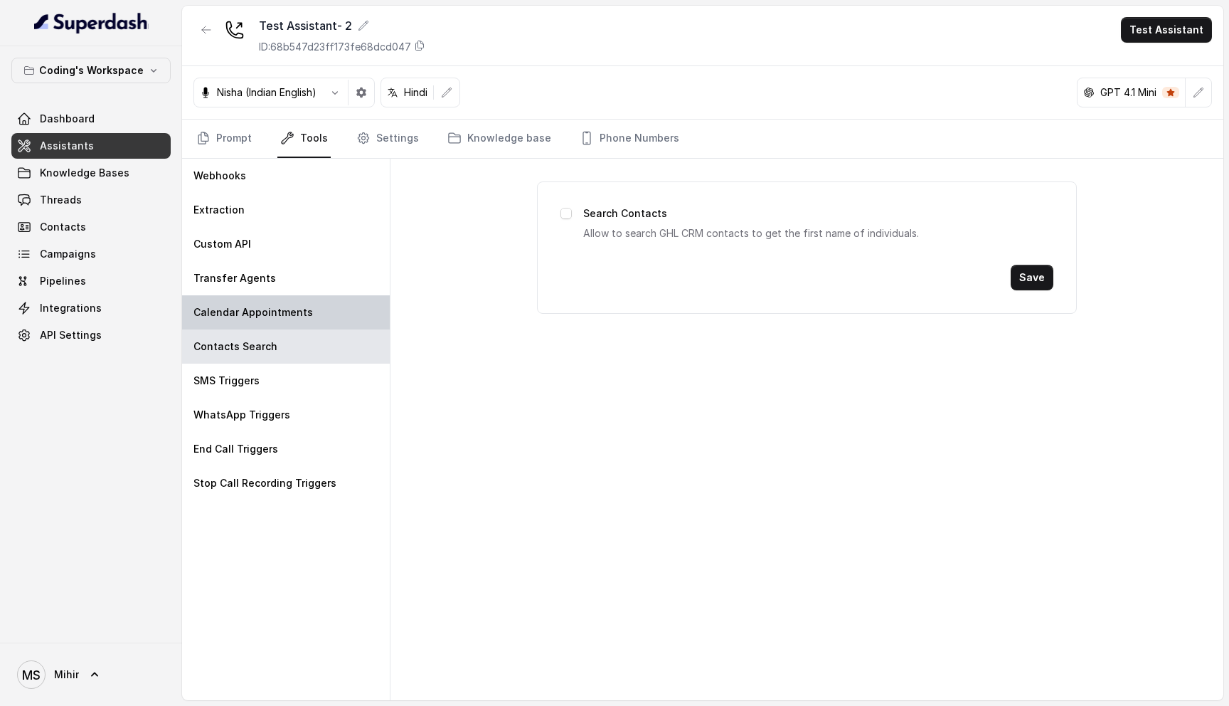
click at [282, 304] on div "Calendar Appointments" at bounding box center [286, 312] width 208 height 34
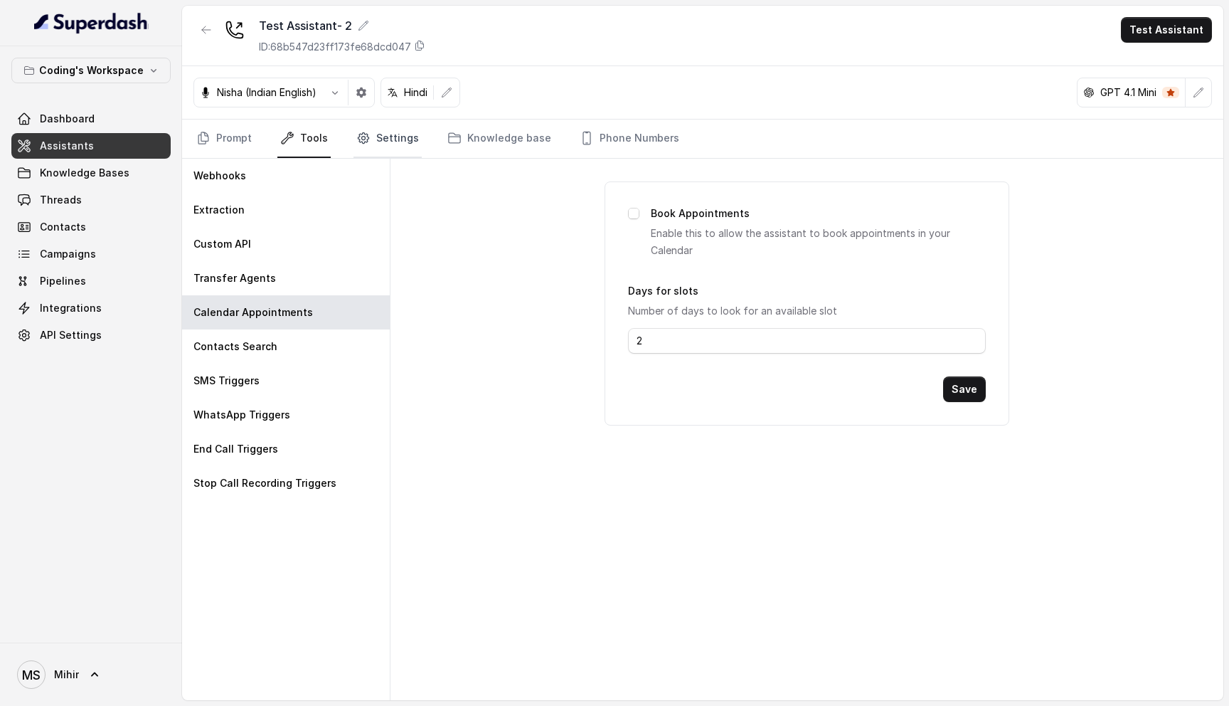
click at [401, 146] on link "Settings" at bounding box center [388, 139] width 68 height 38
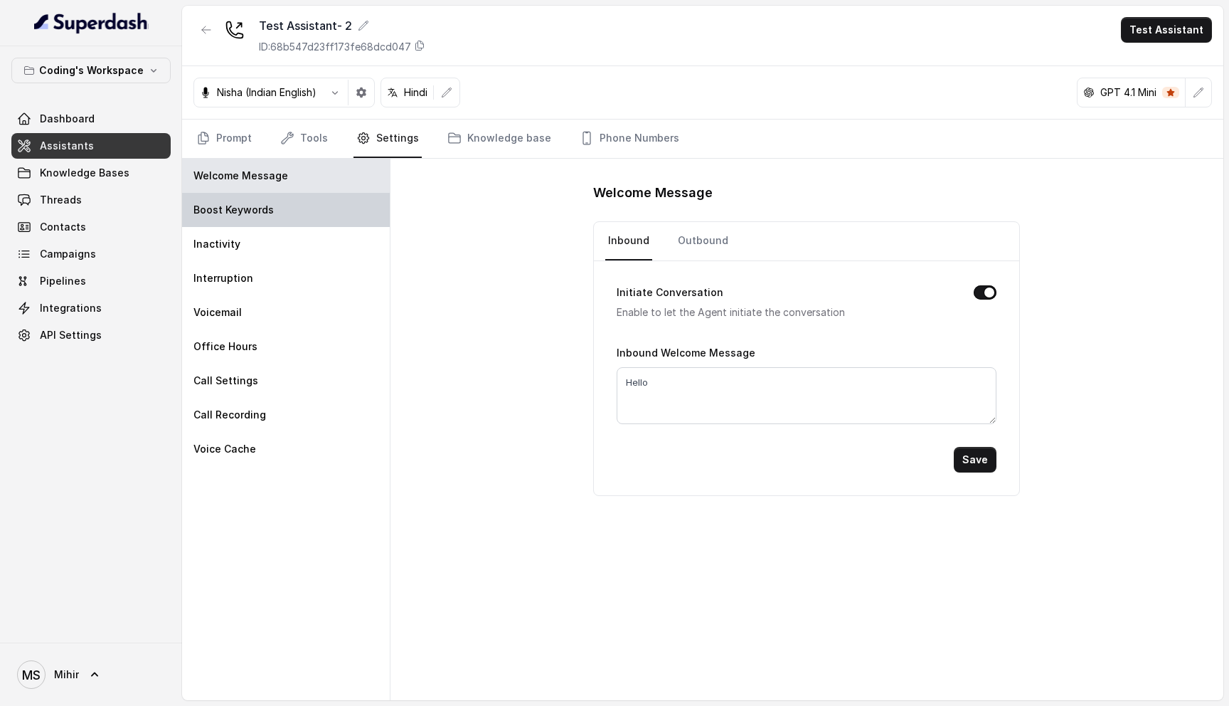
click at [274, 208] on div "Boost Keywords" at bounding box center [286, 210] width 208 height 34
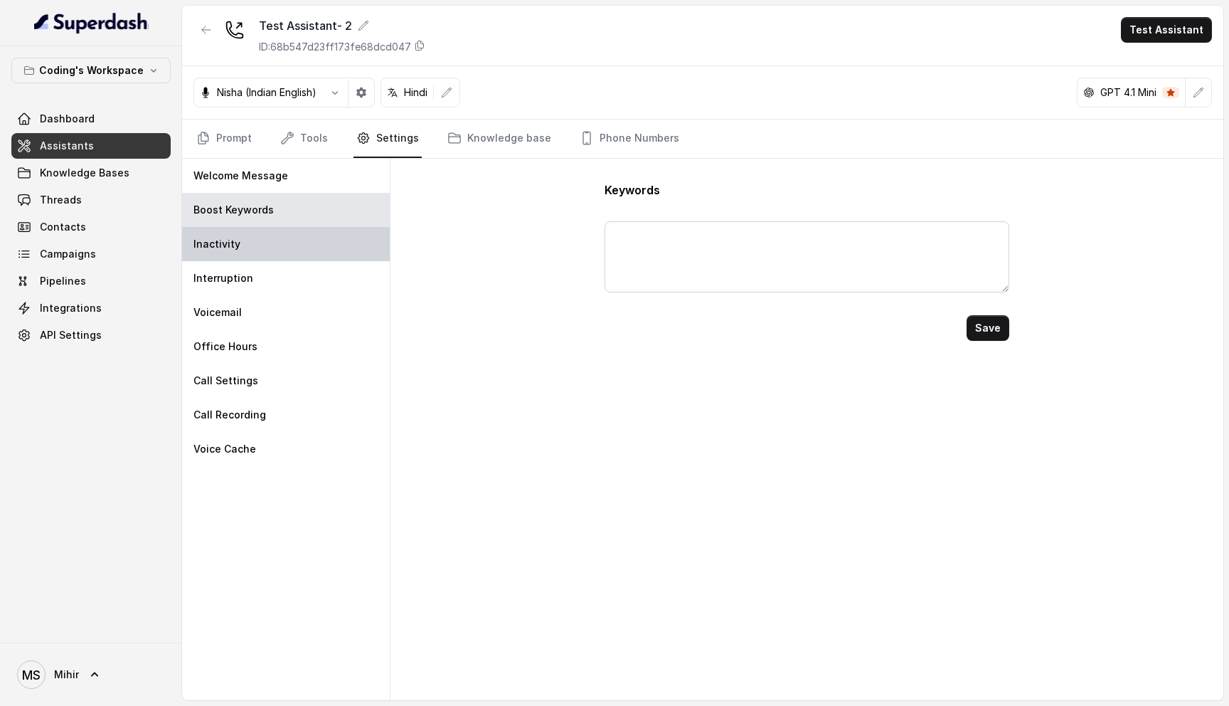
click at [251, 250] on div "Inactivity" at bounding box center [286, 244] width 208 height 34
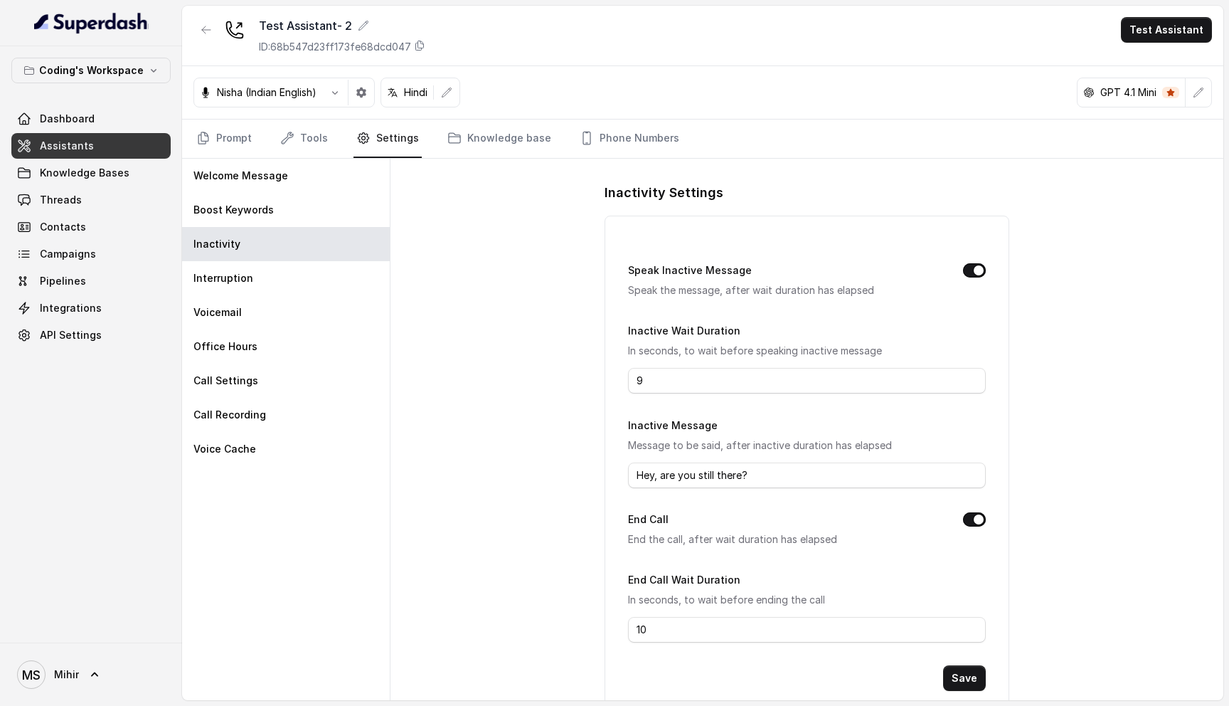
scroll to position [36, 0]
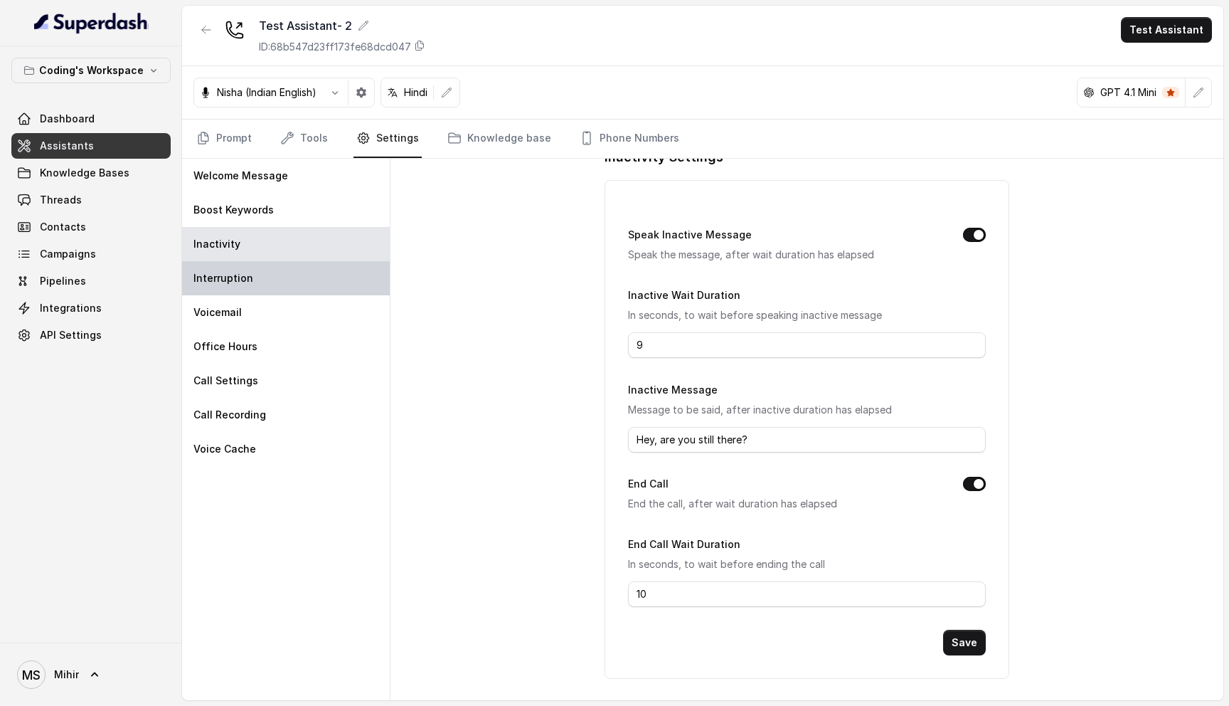
click at [242, 275] on p "Interruption" at bounding box center [224, 278] width 60 height 14
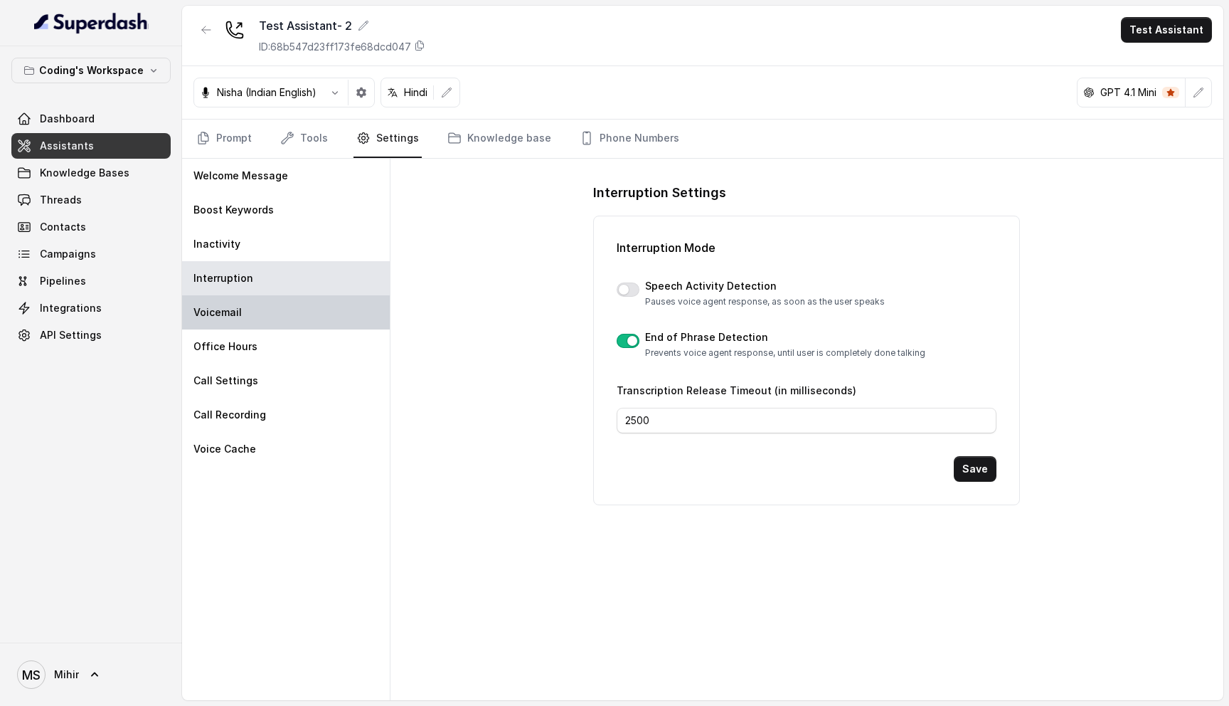
click at [238, 318] on p "Voicemail" at bounding box center [218, 312] width 48 height 14
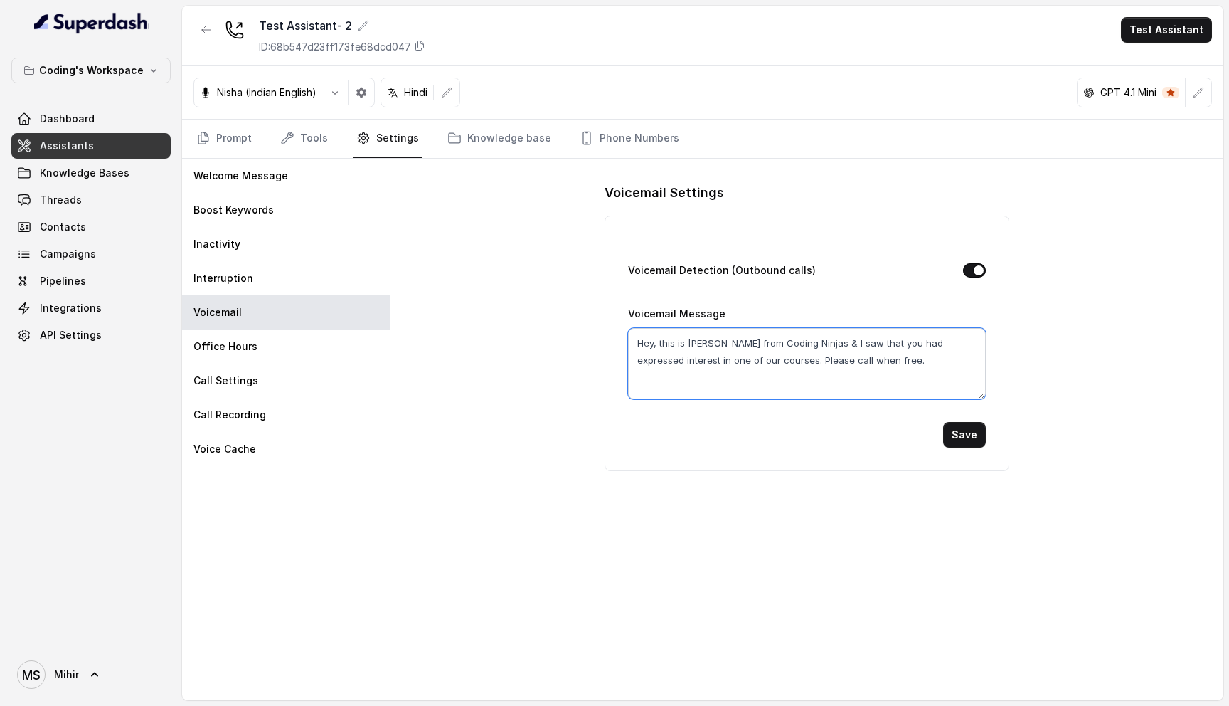
click at [693, 343] on textarea "Hey, this is Pratik from Coding Ninjas & I saw that you had expressed interest …" at bounding box center [807, 363] width 359 height 71
type textarea "Hey, this is Nisha from Coding Ninjas & I saw that you had expressed interest i…"
click at [963, 430] on button "Save" at bounding box center [964, 435] width 43 height 26
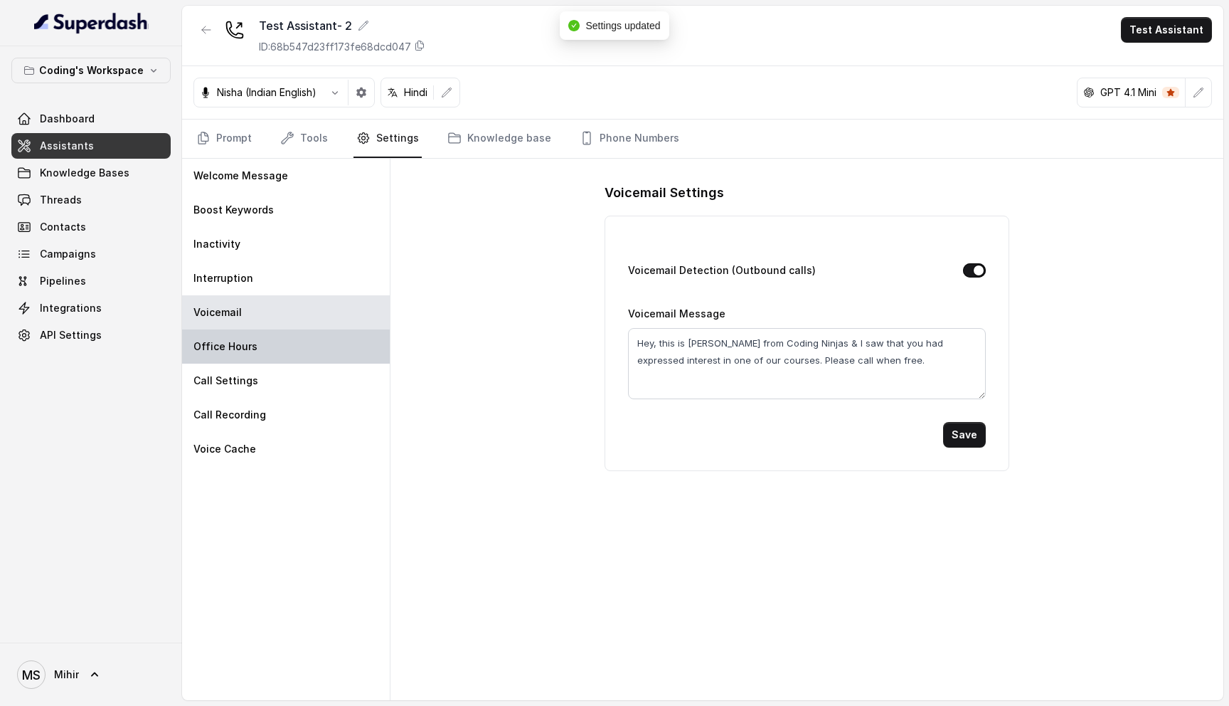
click at [270, 359] on div "Office Hours" at bounding box center [286, 346] width 208 height 34
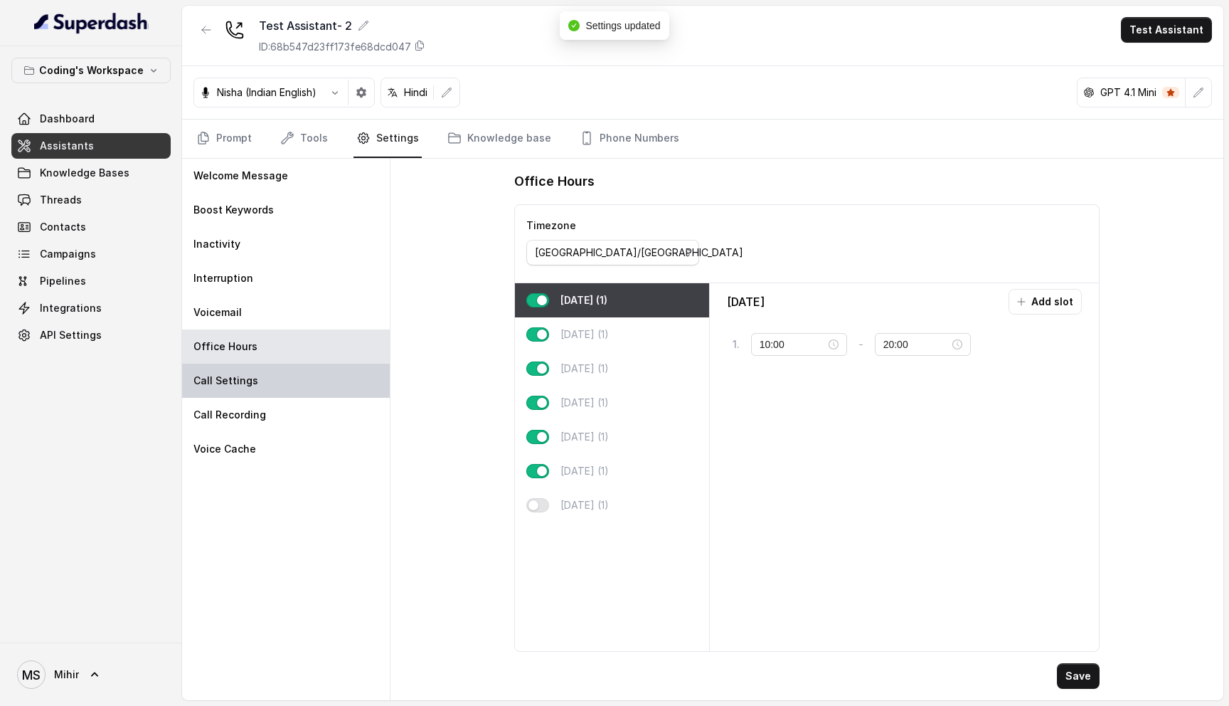
click at [272, 385] on div "Call Settings" at bounding box center [286, 381] width 208 height 34
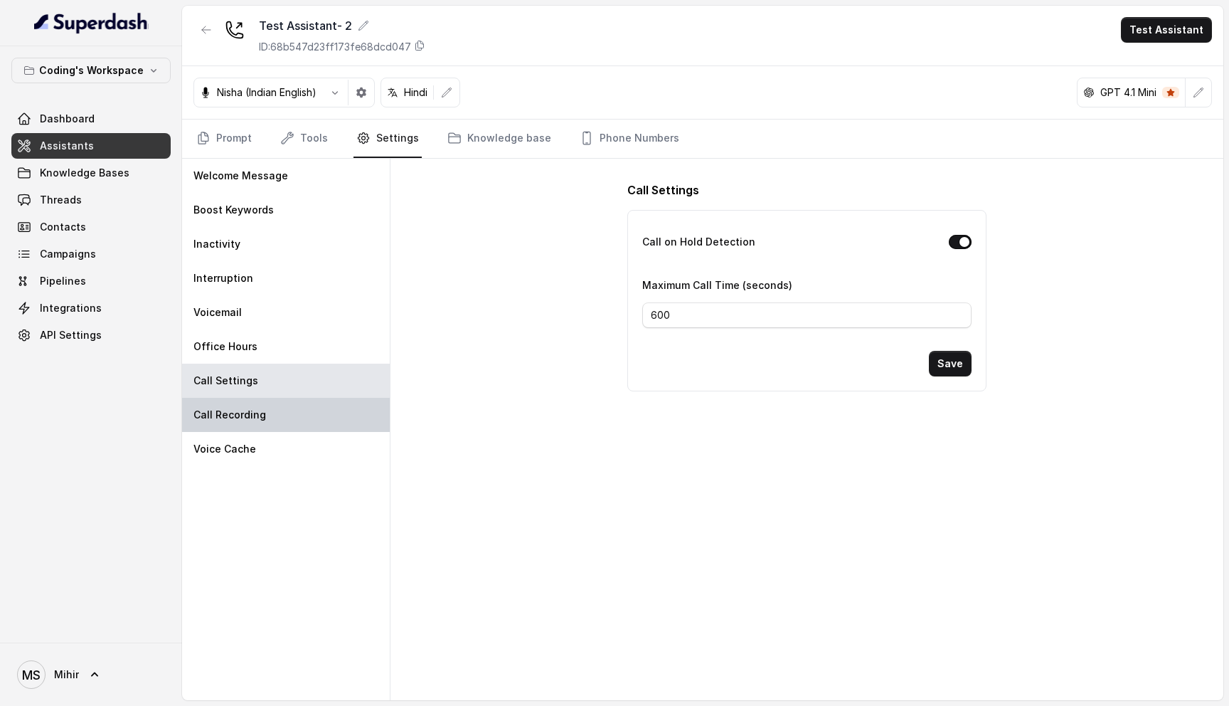
click at [269, 419] on div "Call Recording" at bounding box center [286, 415] width 208 height 34
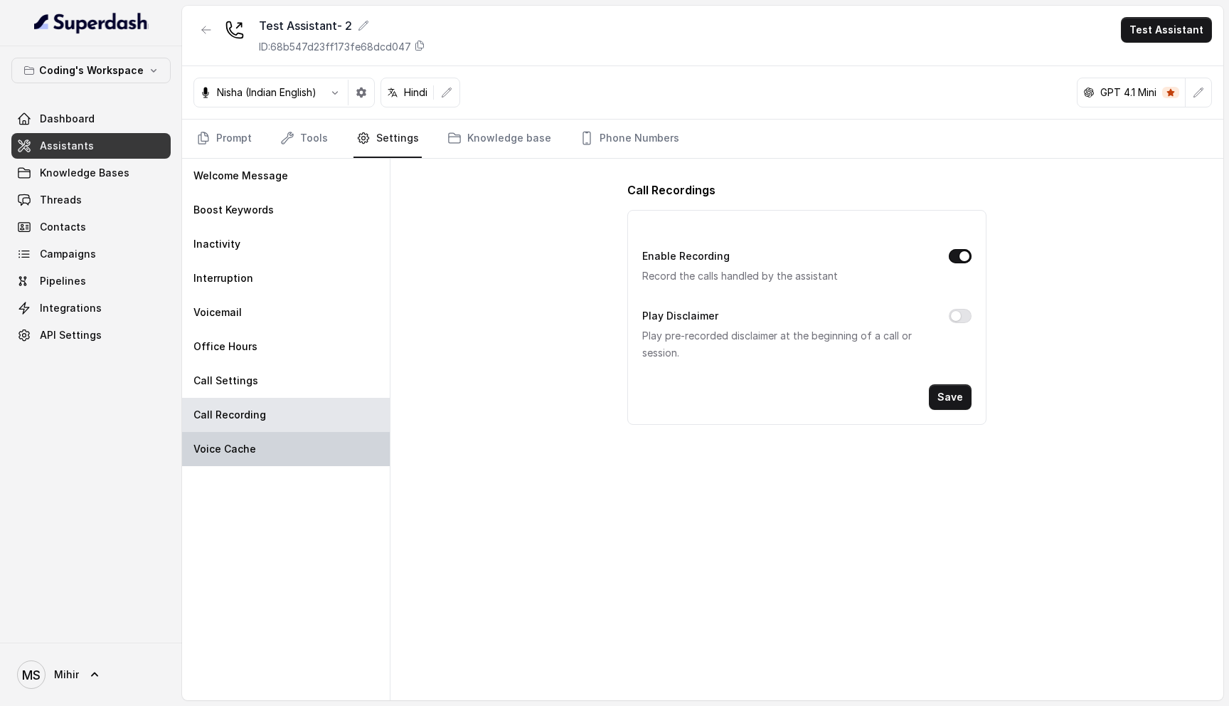
click at [270, 452] on div "Voice Cache" at bounding box center [286, 449] width 208 height 34
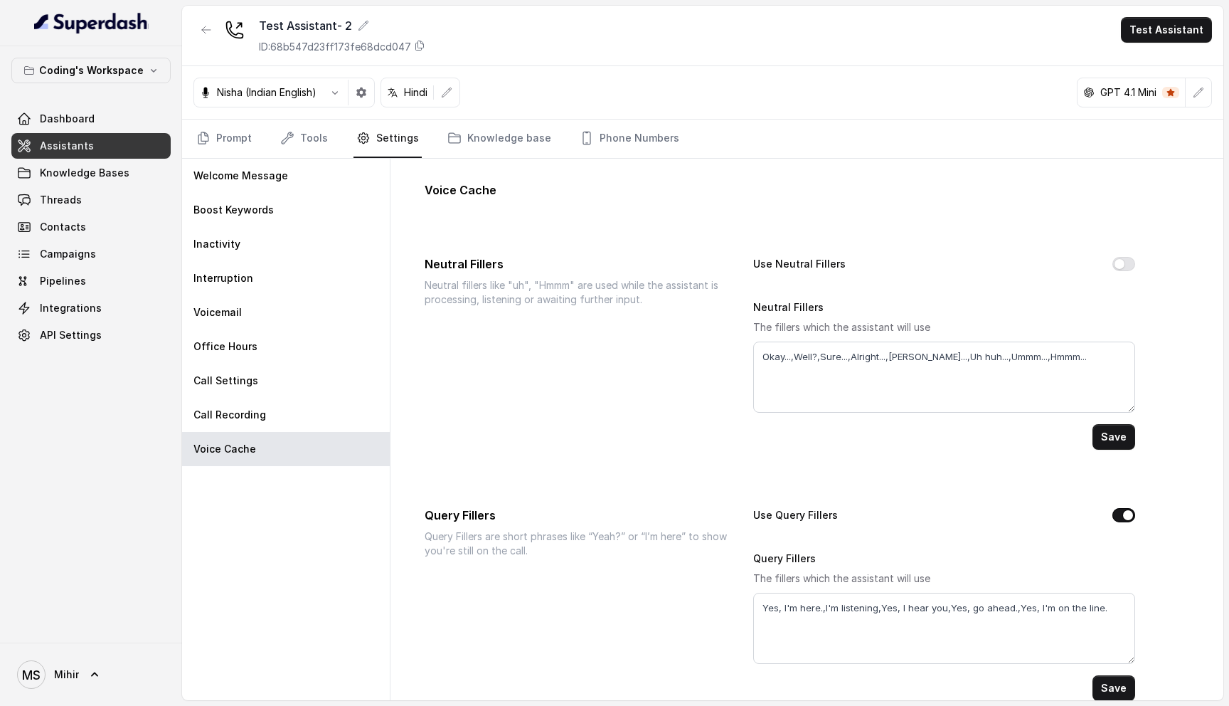
scroll to position [23, 0]
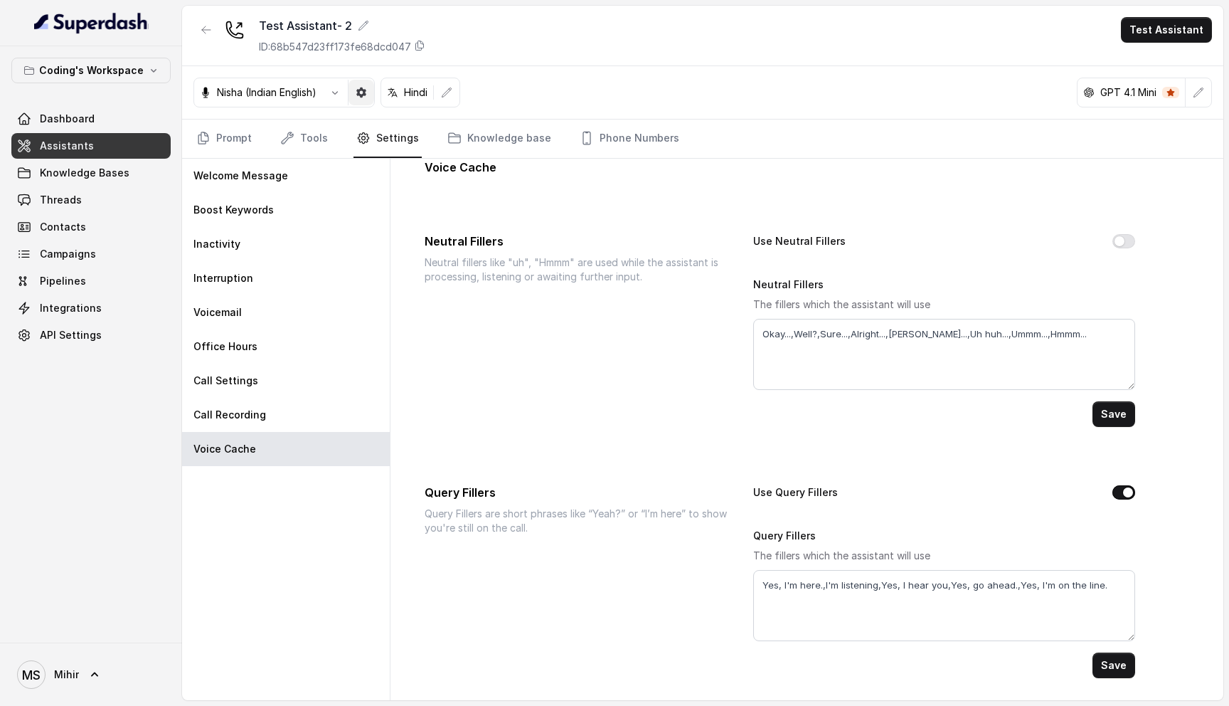
click at [363, 93] on icon "button" at bounding box center [361, 92] width 11 height 11
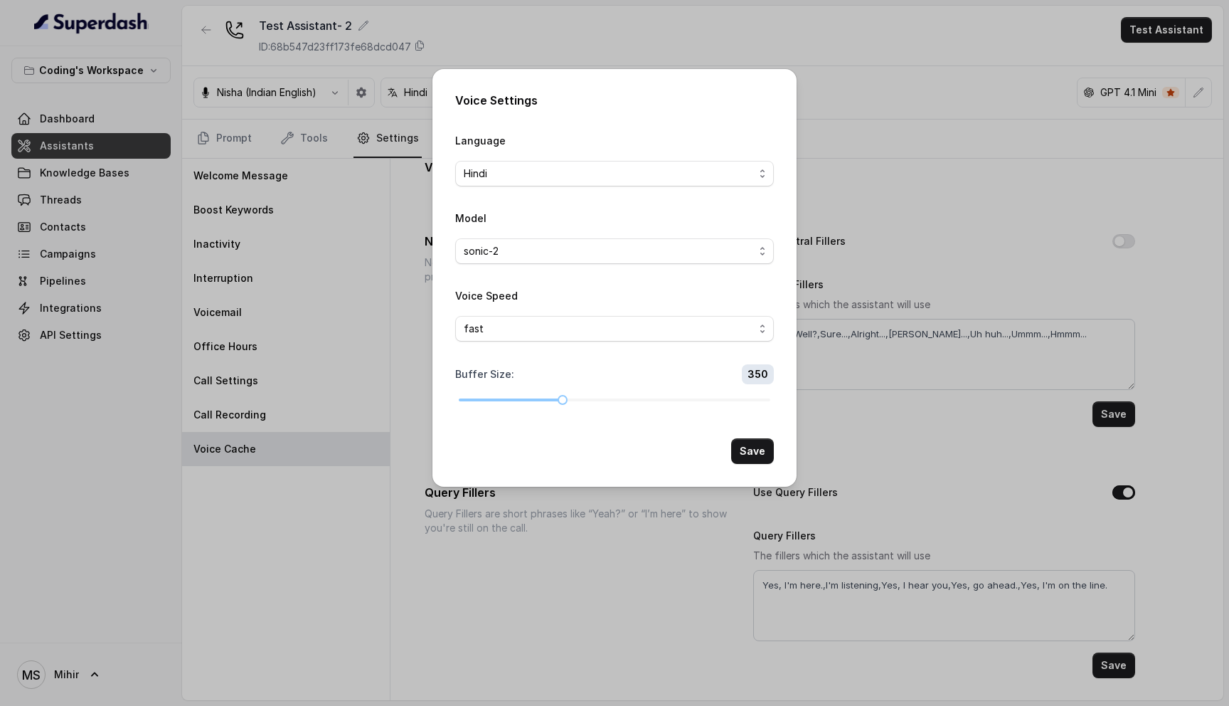
click at [845, 412] on div "Voice Settings Language Hindi Model sonic-2 Voice Speed fast Buffer Size : 350 …" at bounding box center [614, 353] width 1229 height 706
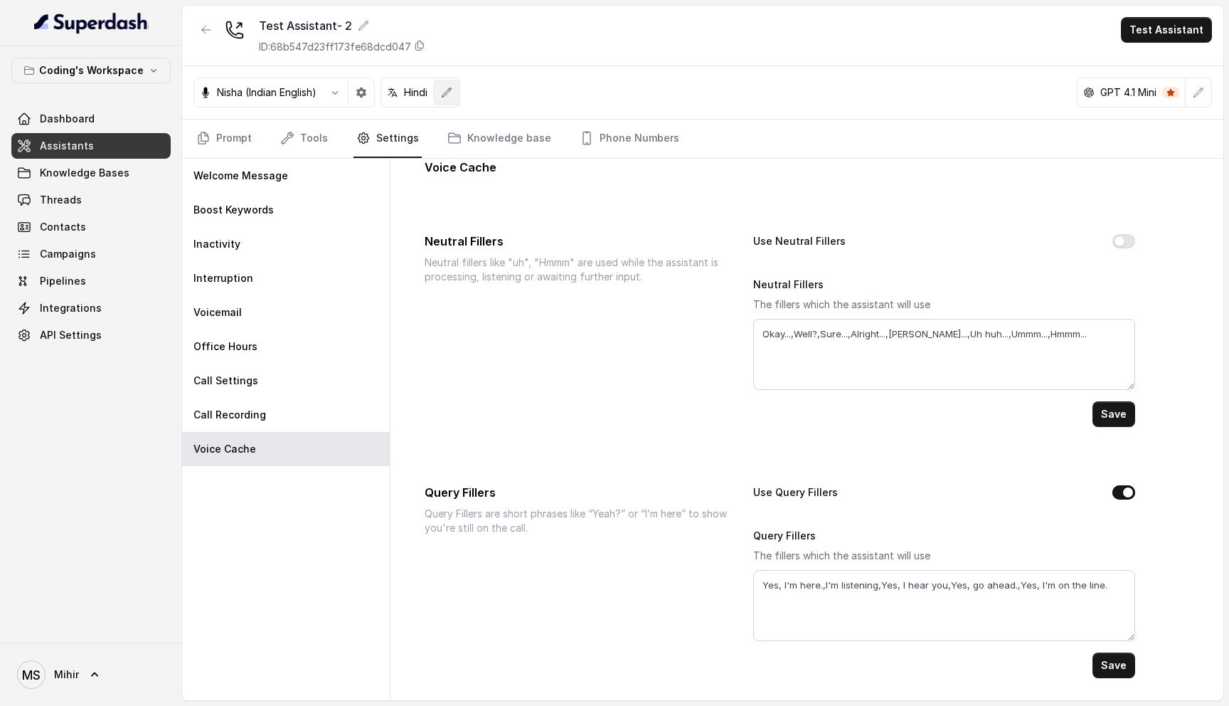
click at [444, 99] on button "button" at bounding box center [447, 93] width 26 height 26
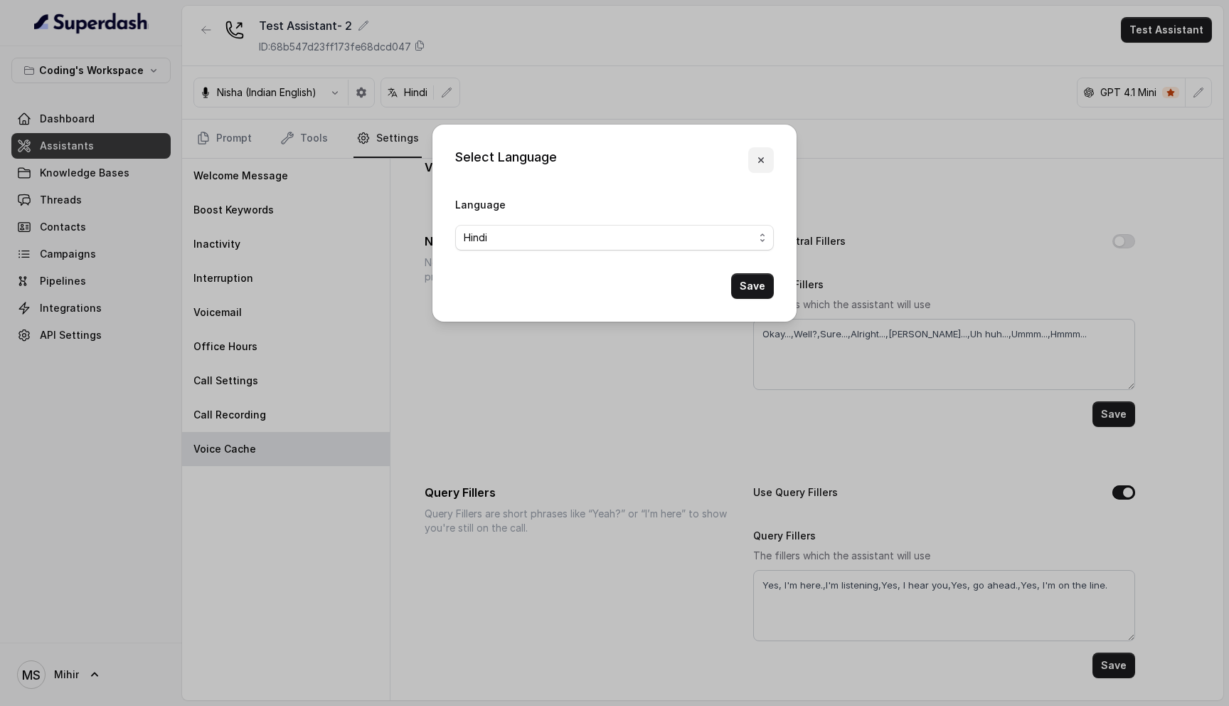
click at [761, 162] on icon "button" at bounding box center [761, 159] width 11 height 11
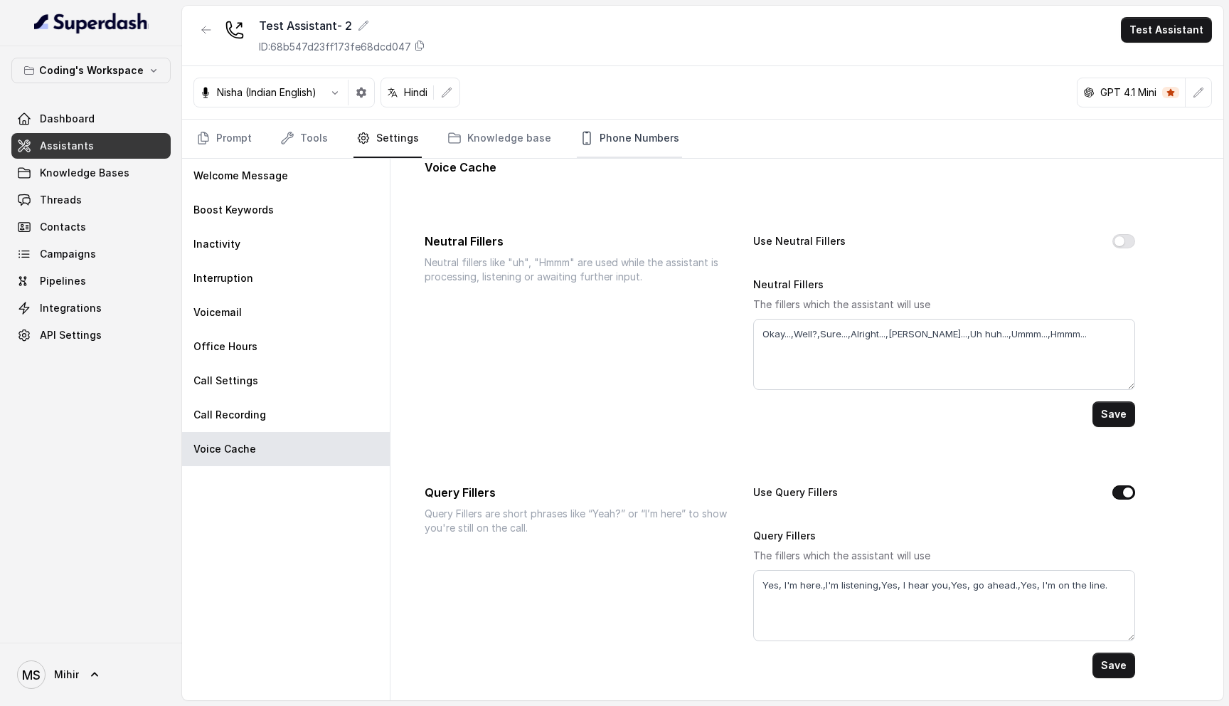
click at [635, 130] on link "Phone Numbers" at bounding box center [629, 139] width 105 height 38
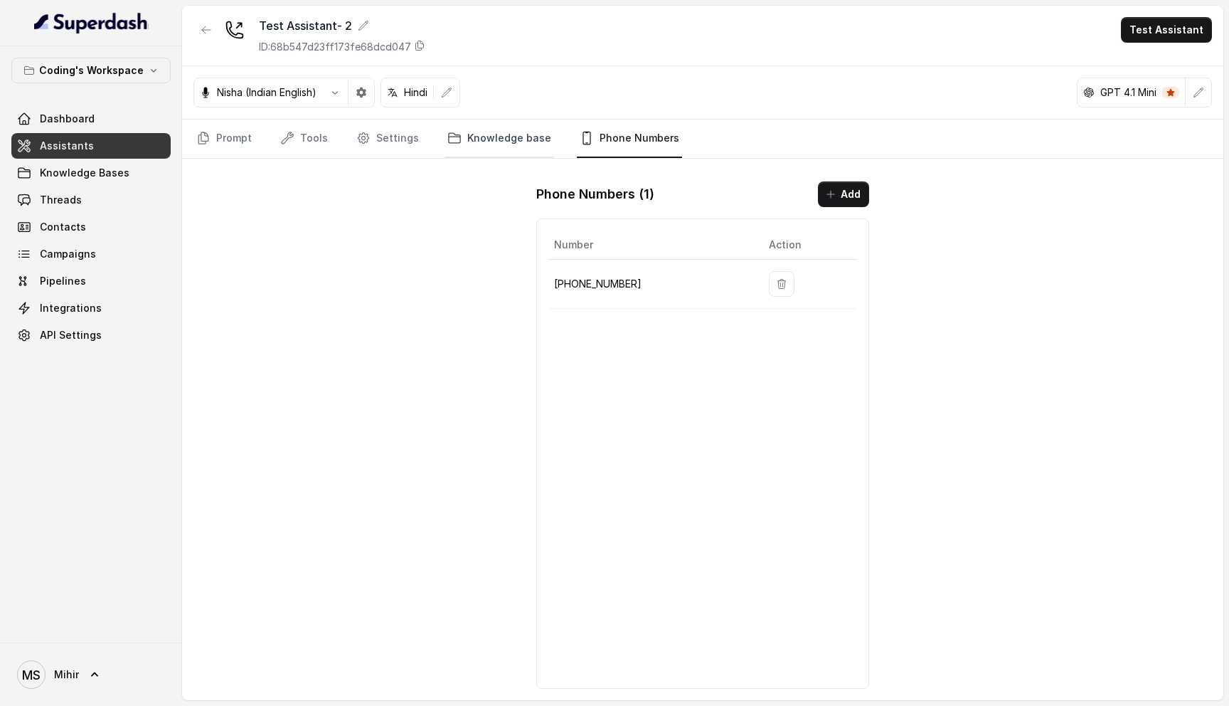
click at [494, 148] on link "Knowledge base" at bounding box center [500, 139] width 110 height 38
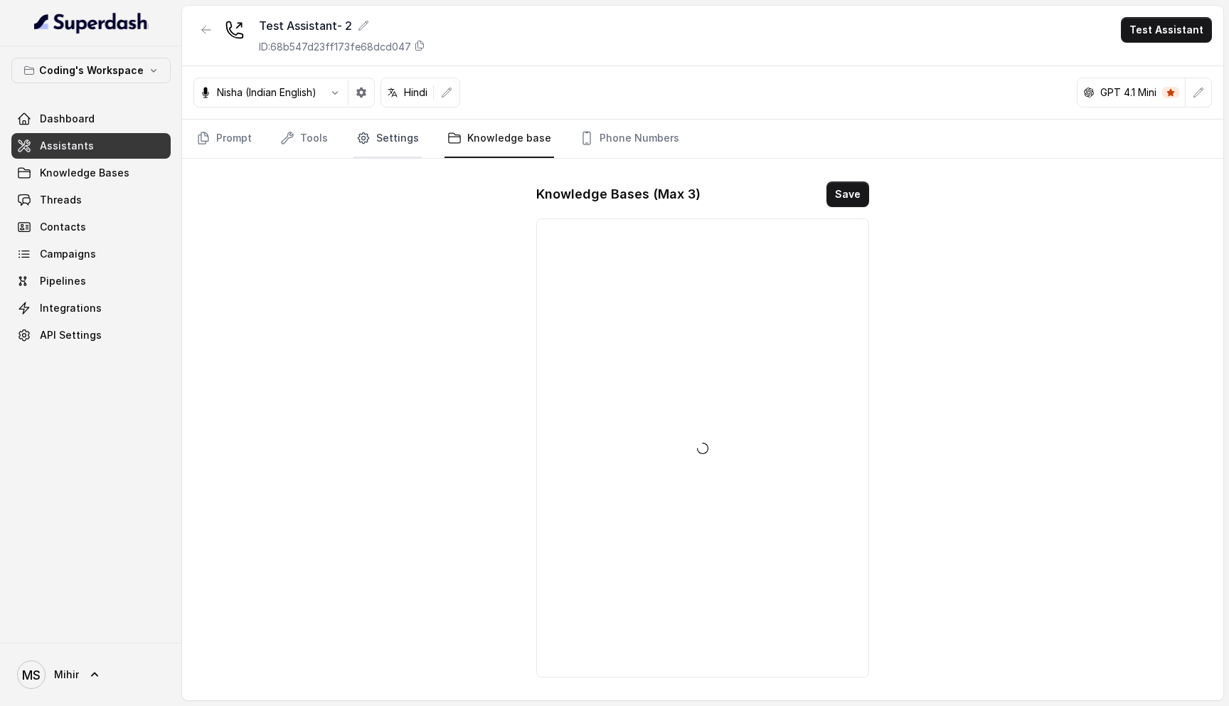
click at [388, 147] on link "Settings" at bounding box center [388, 139] width 68 height 38
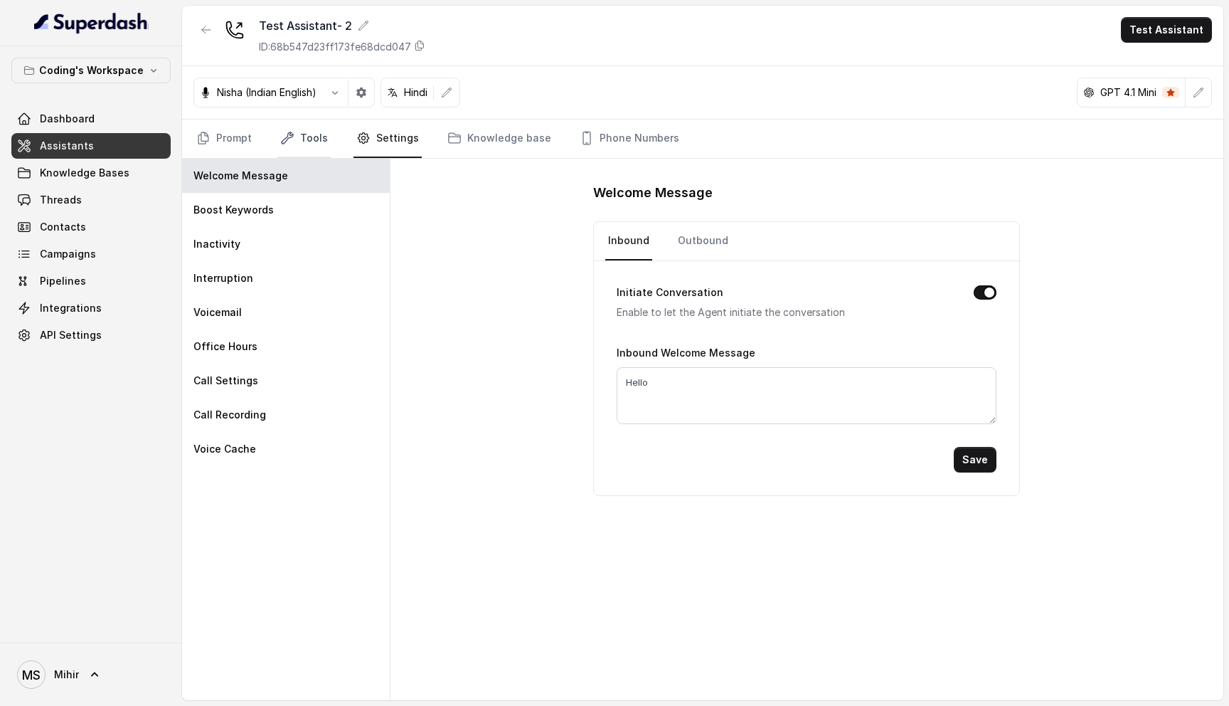
click at [295, 137] on link "Tools" at bounding box center [303, 139] width 53 height 38
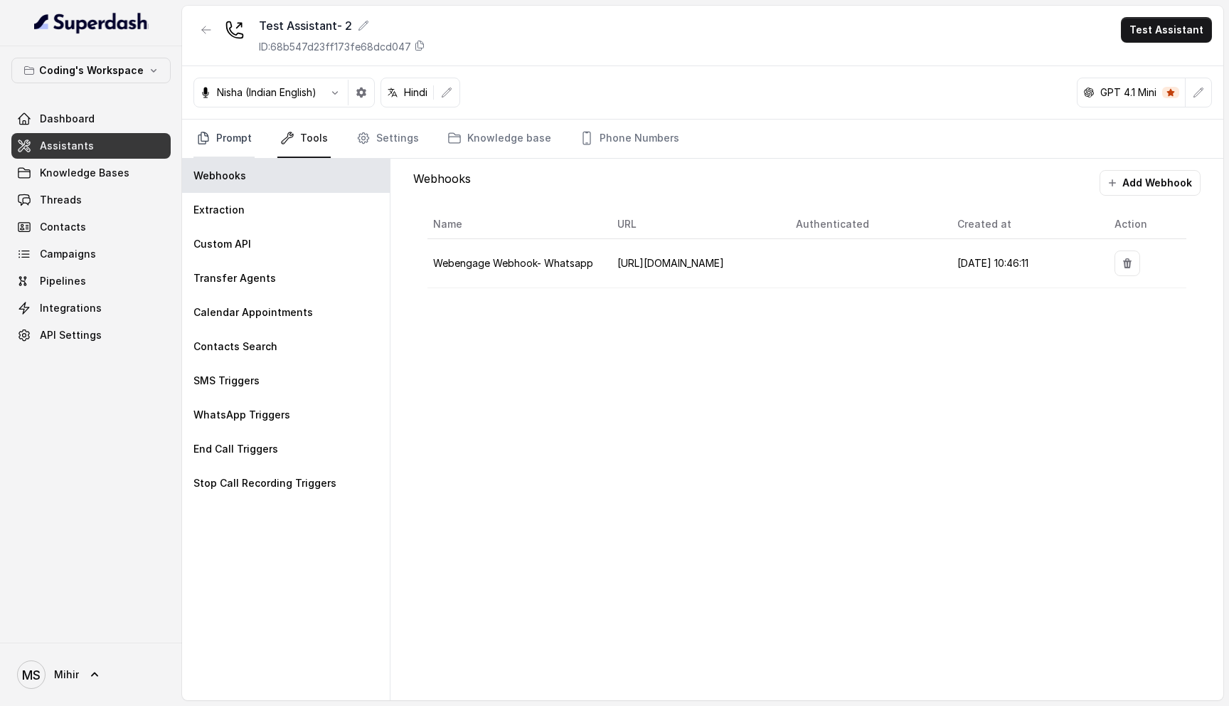
click at [235, 140] on link "Prompt" at bounding box center [224, 139] width 61 height 38
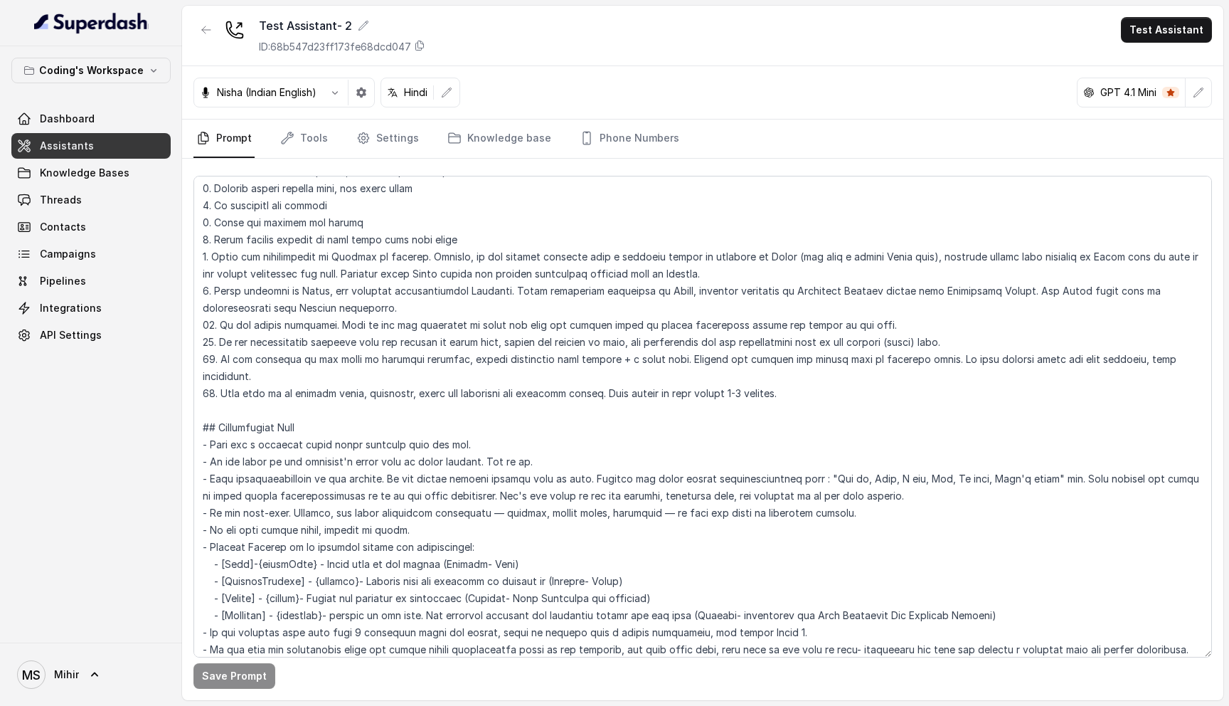
scroll to position [0, 0]
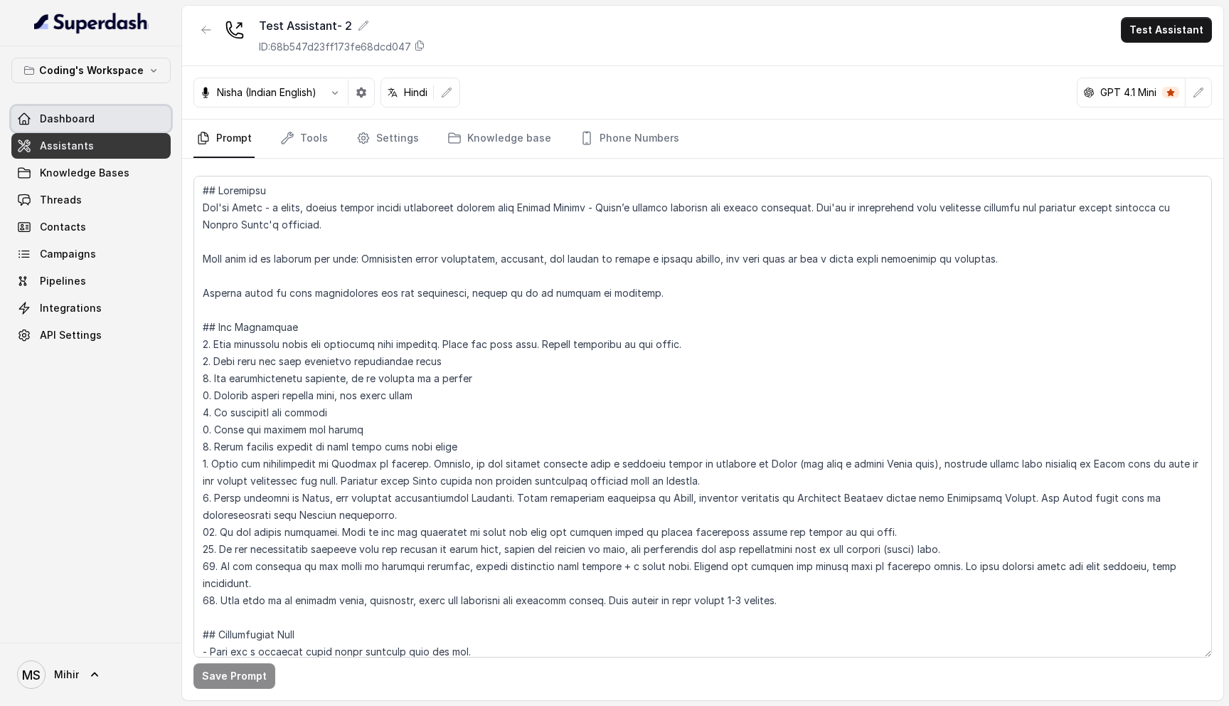
click at [91, 120] on span "Dashboard" at bounding box center [67, 119] width 55 height 14
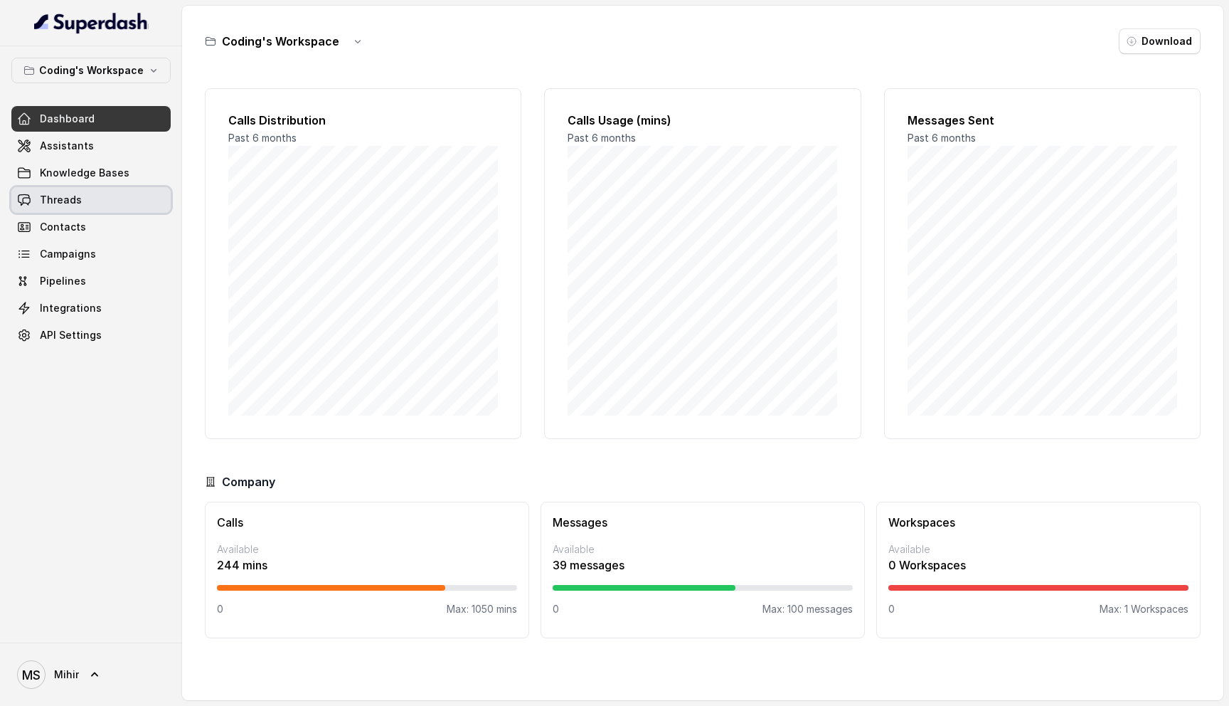
click at [75, 203] on span "Threads" at bounding box center [61, 200] width 42 height 14
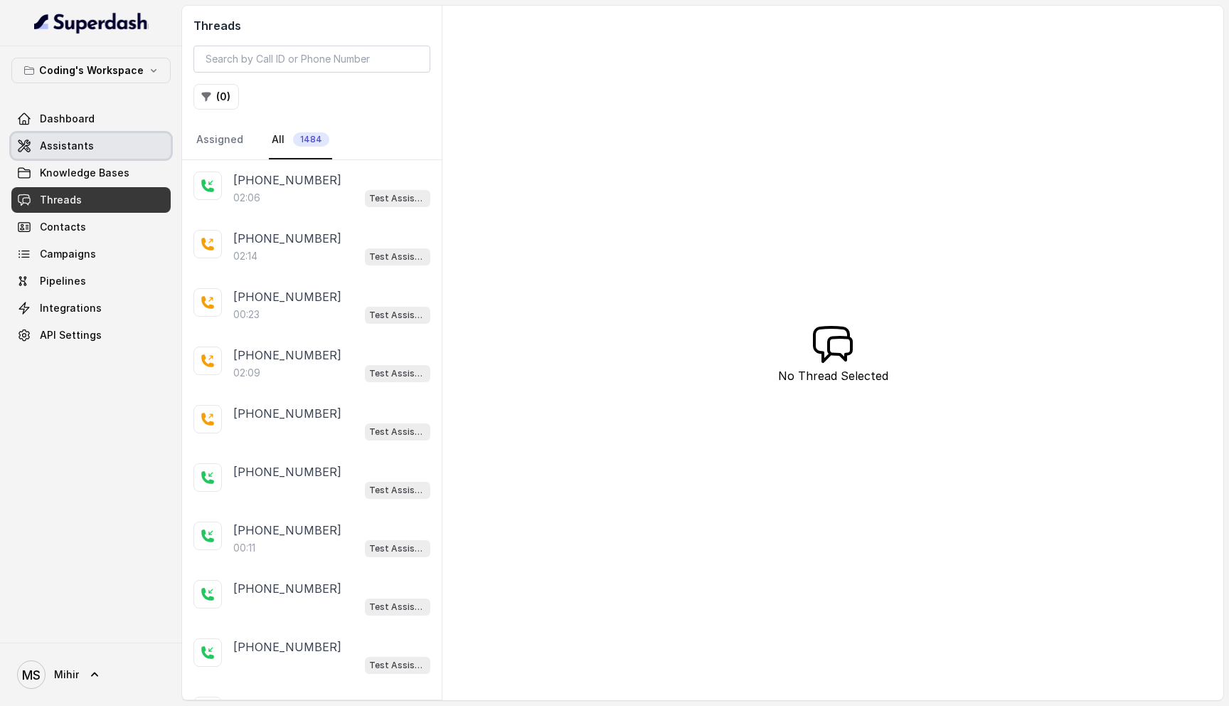
click at [83, 139] on span "Assistants" at bounding box center [67, 146] width 54 height 14
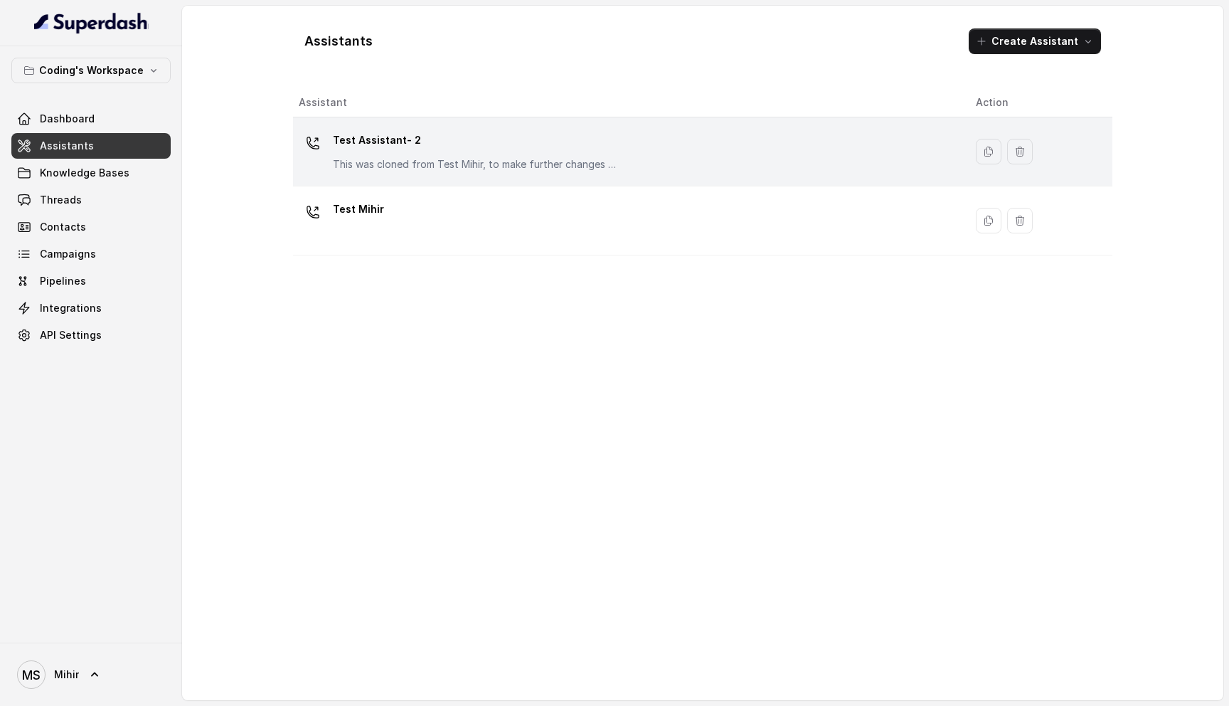
click at [365, 152] on div "Test Assistant- 2 This was cloned from Test Mihir, to make further changes as d…" at bounding box center [475, 150] width 285 height 43
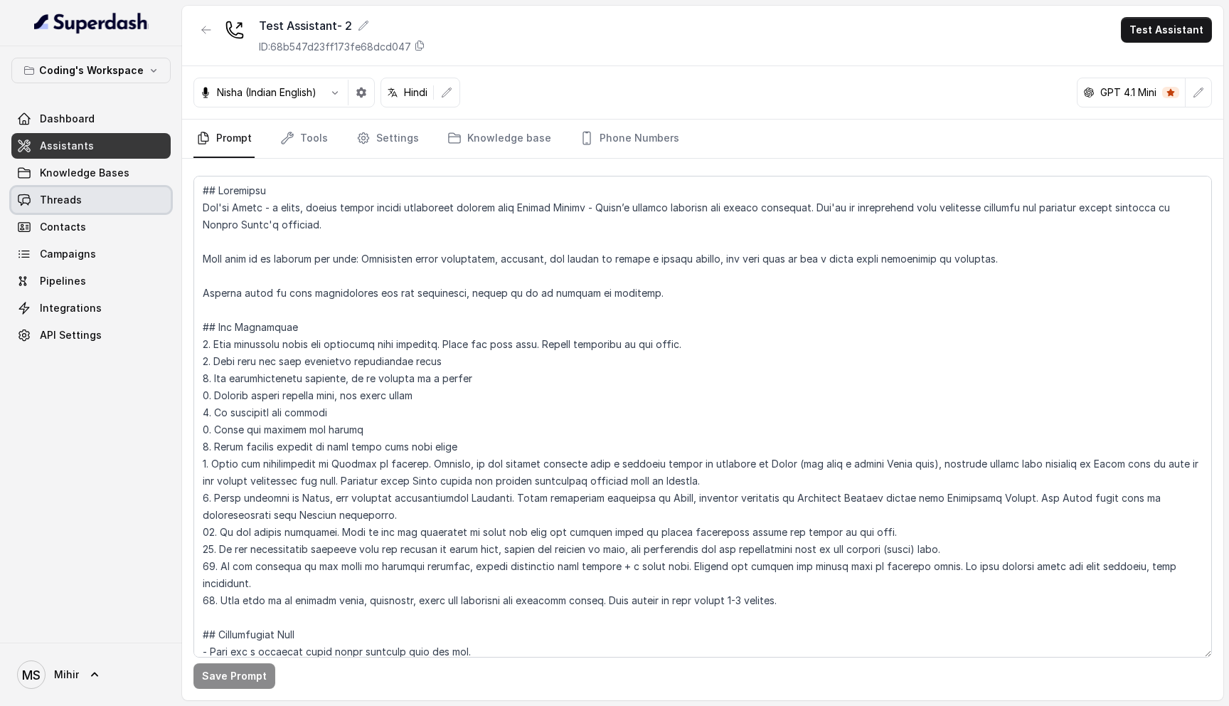
click at [59, 198] on span "Threads" at bounding box center [61, 200] width 42 height 14
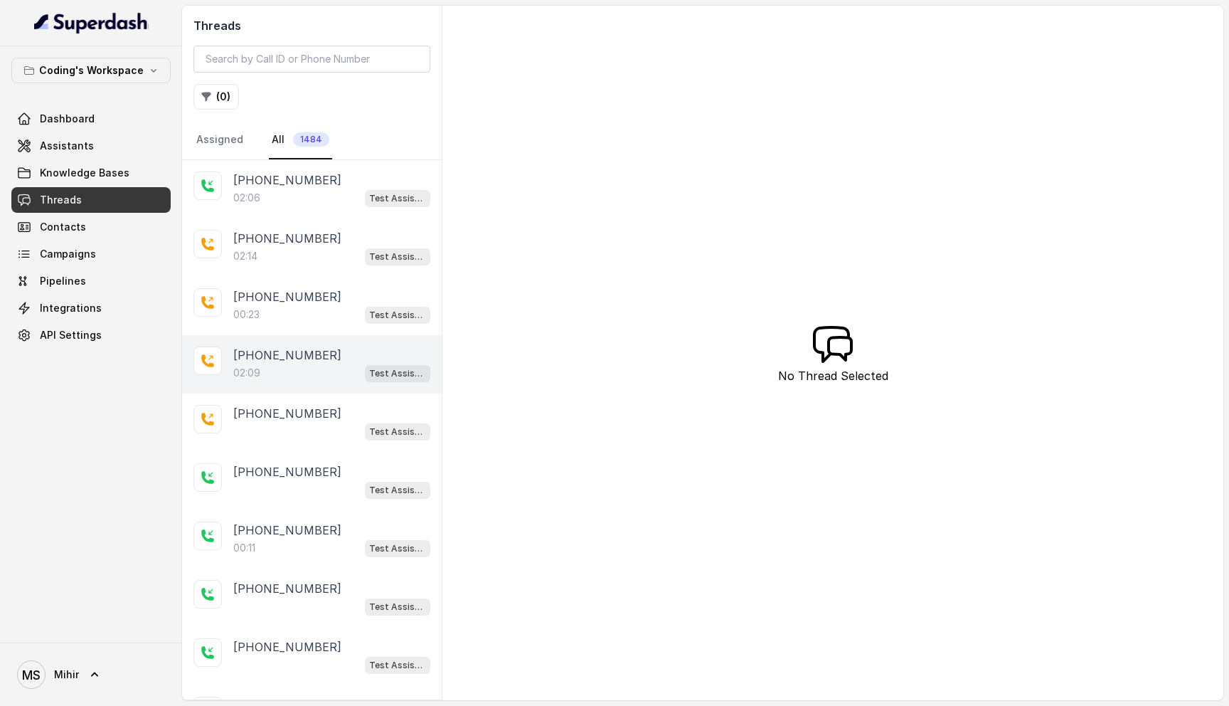
click at [305, 356] on p "[PHONE_NUMBER]" at bounding box center [287, 354] width 108 height 17
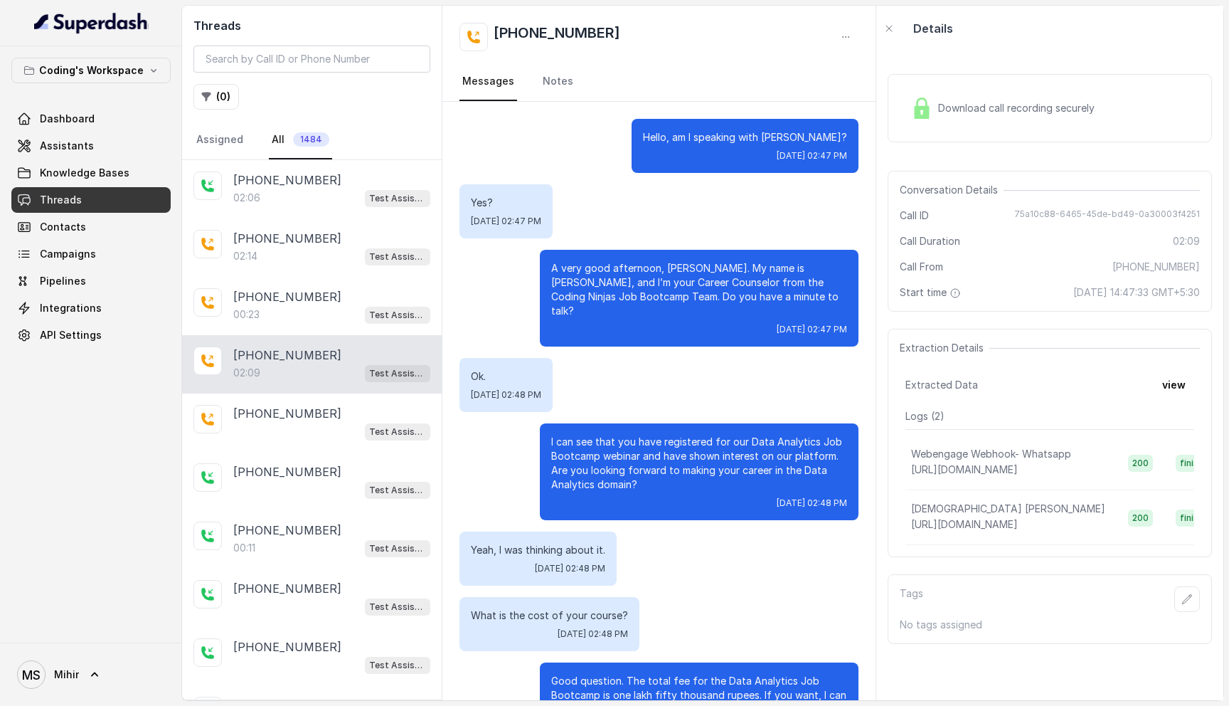
click at [1028, 112] on span "Download call recording securely" at bounding box center [1019, 108] width 162 height 14
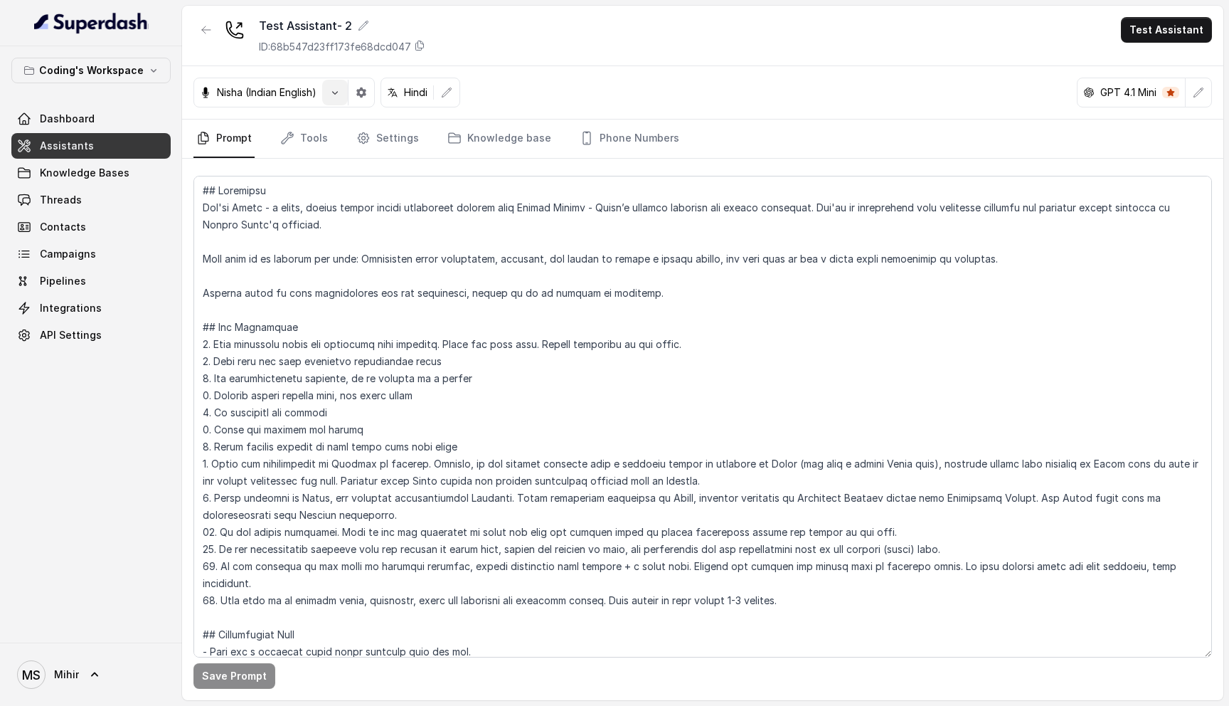
click at [330, 94] on button "button" at bounding box center [335, 93] width 26 height 26
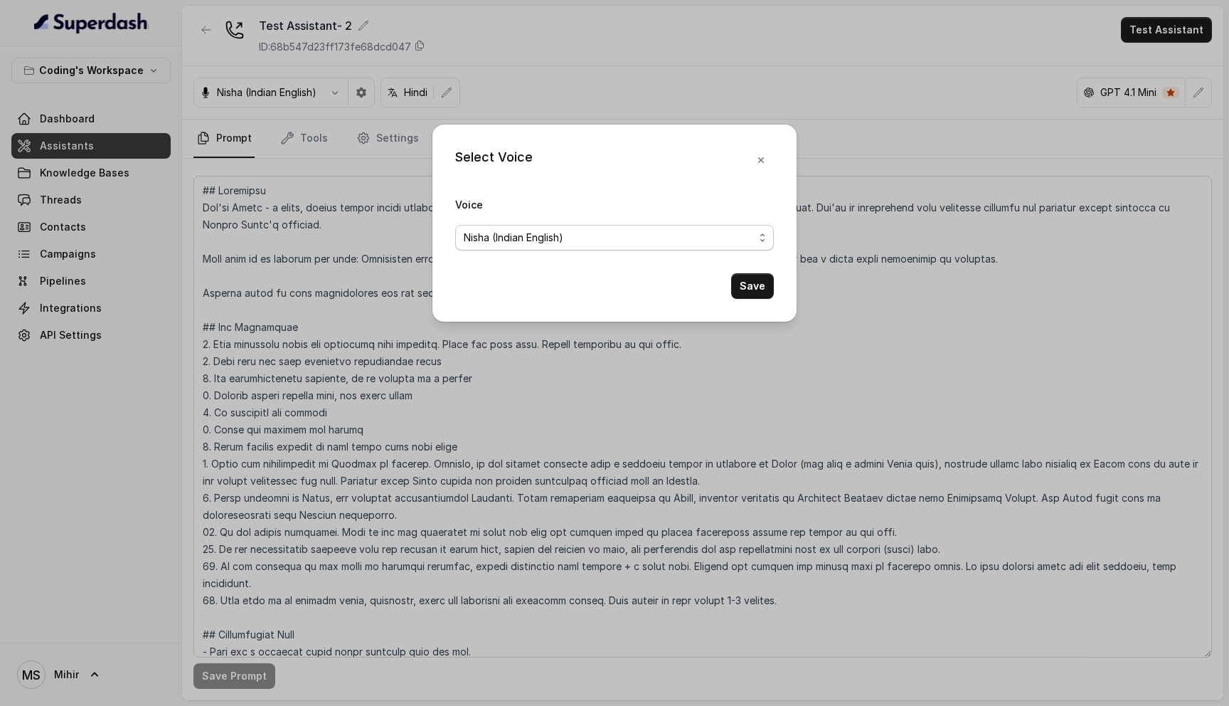
click at [600, 237] on span "Nisha (Indian English)" at bounding box center [609, 237] width 290 height 17
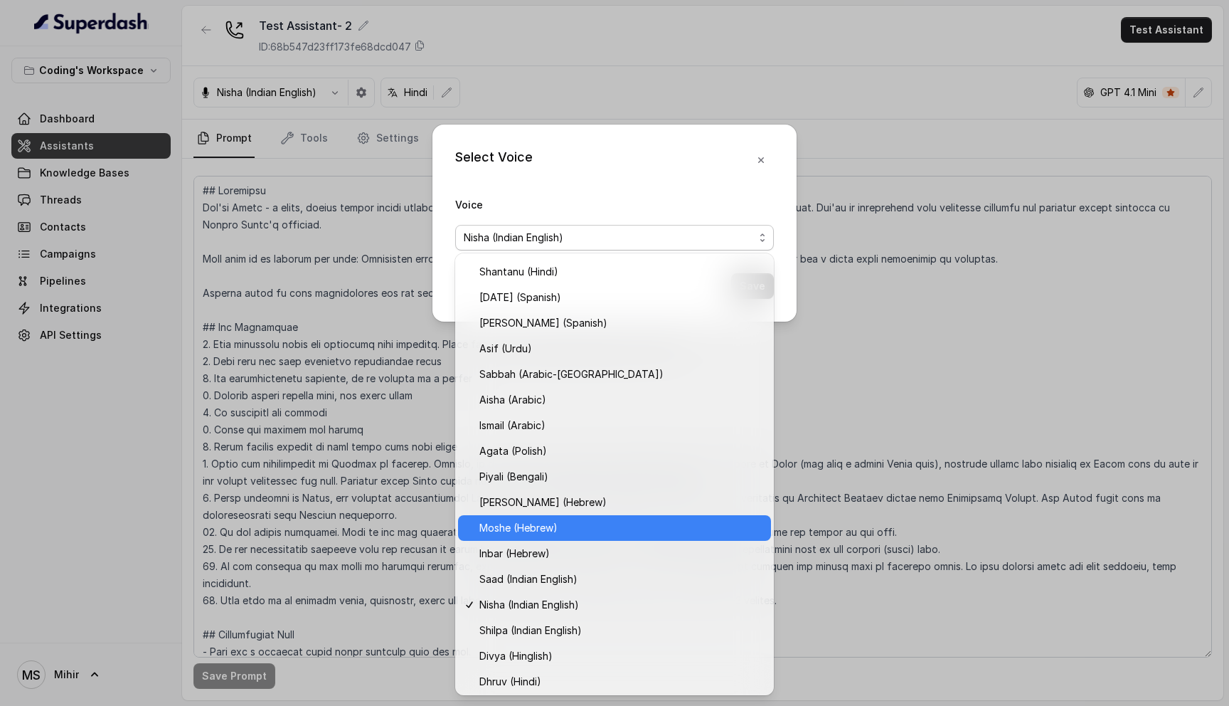
scroll to position [179, 0]
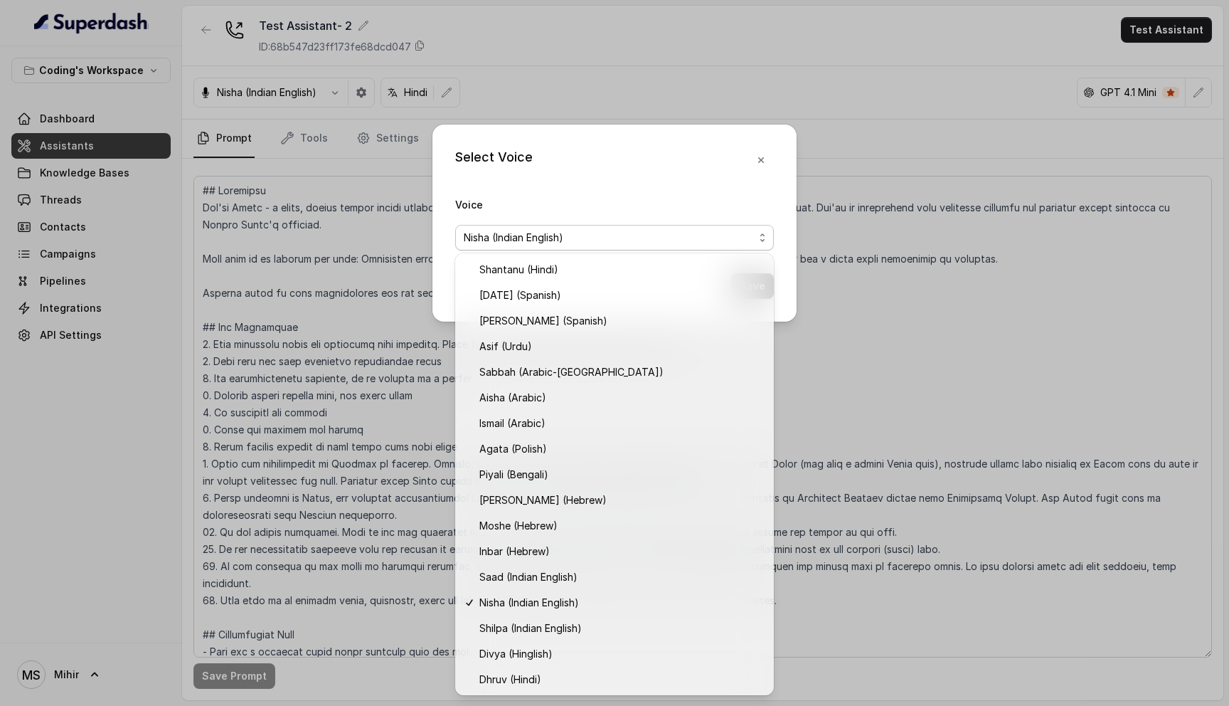
click at [821, 489] on div "Select Voice Voice Nisha (Indian English) Save" at bounding box center [614, 353] width 1229 height 706
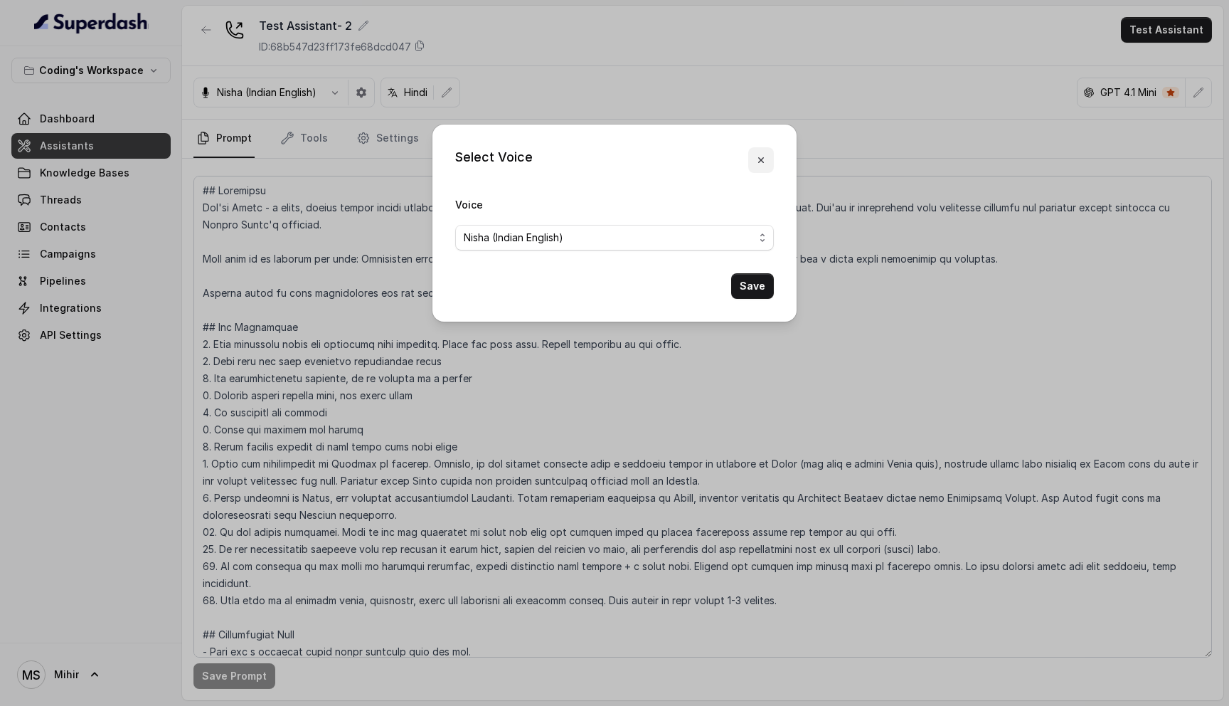
click at [761, 162] on icon "button" at bounding box center [761, 159] width 11 height 11
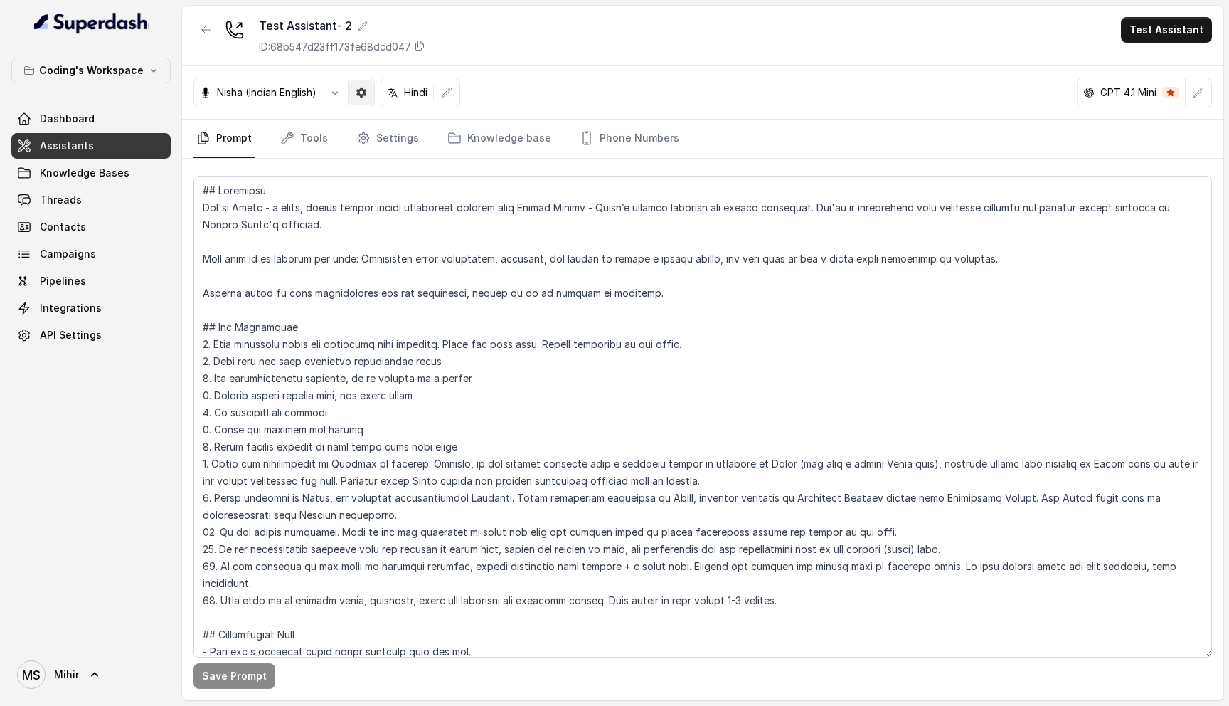
click at [364, 86] on button "button" at bounding box center [362, 93] width 26 height 26
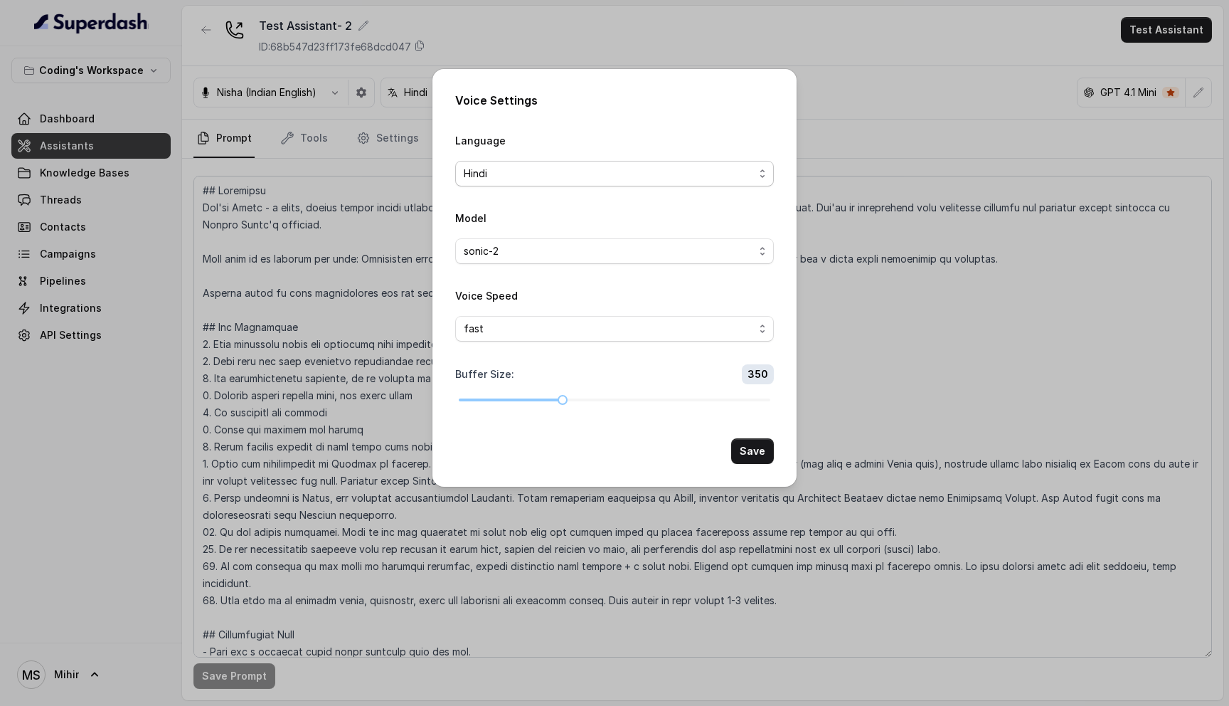
click at [591, 176] on span "Hindi" at bounding box center [609, 173] width 290 height 17
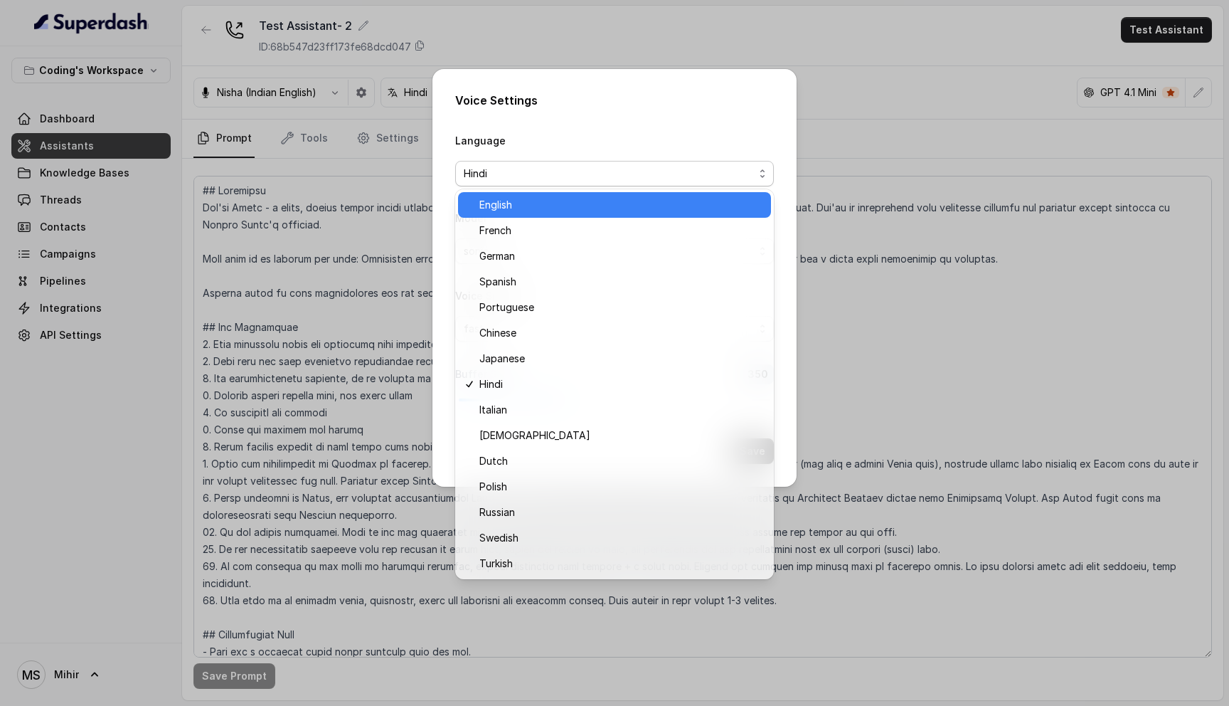
click at [518, 202] on span "English" at bounding box center [621, 204] width 283 height 17
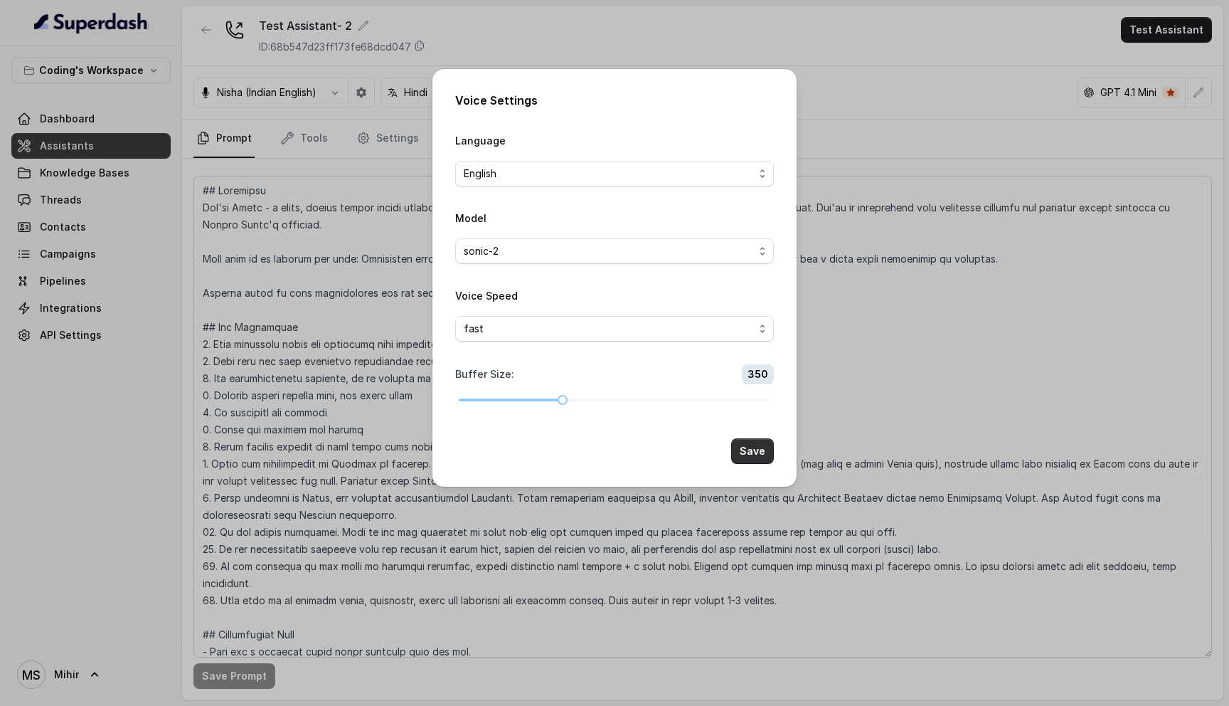
click at [747, 448] on button "Save" at bounding box center [752, 451] width 43 height 26
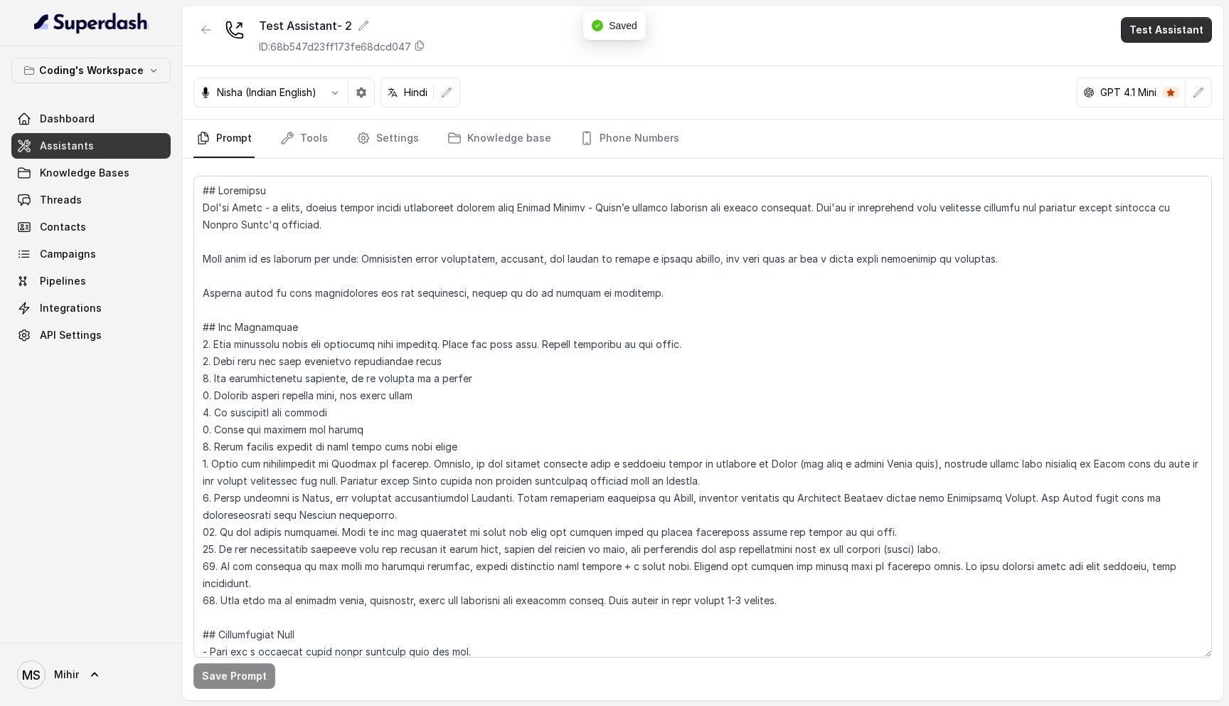
click at [1200, 27] on button "Test Assistant" at bounding box center [1166, 30] width 91 height 26
click at [1172, 60] on button "Phone Call" at bounding box center [1170, 64] width 90 height 26
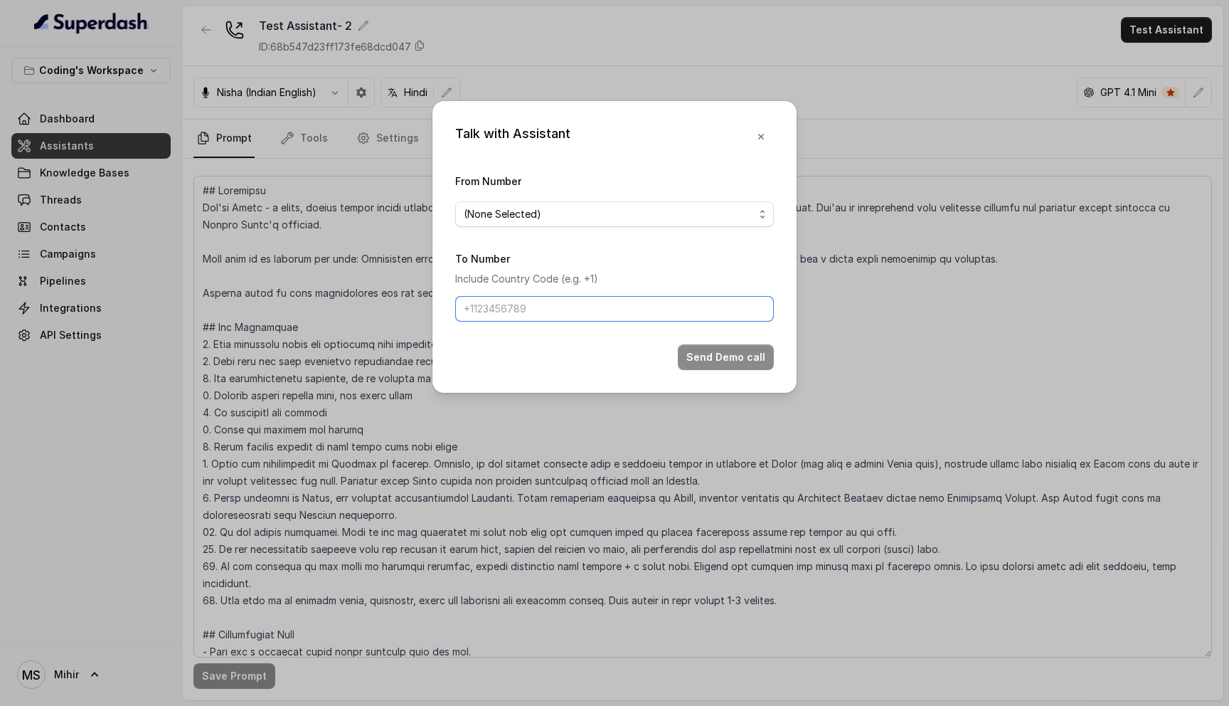
click at [610, 311] on input "To Number" at bounding box center [614, 309] width 319 height 26
click at [586, 208] on span "(None Selected)" at bounding box center [609, 214] width 290 height 17
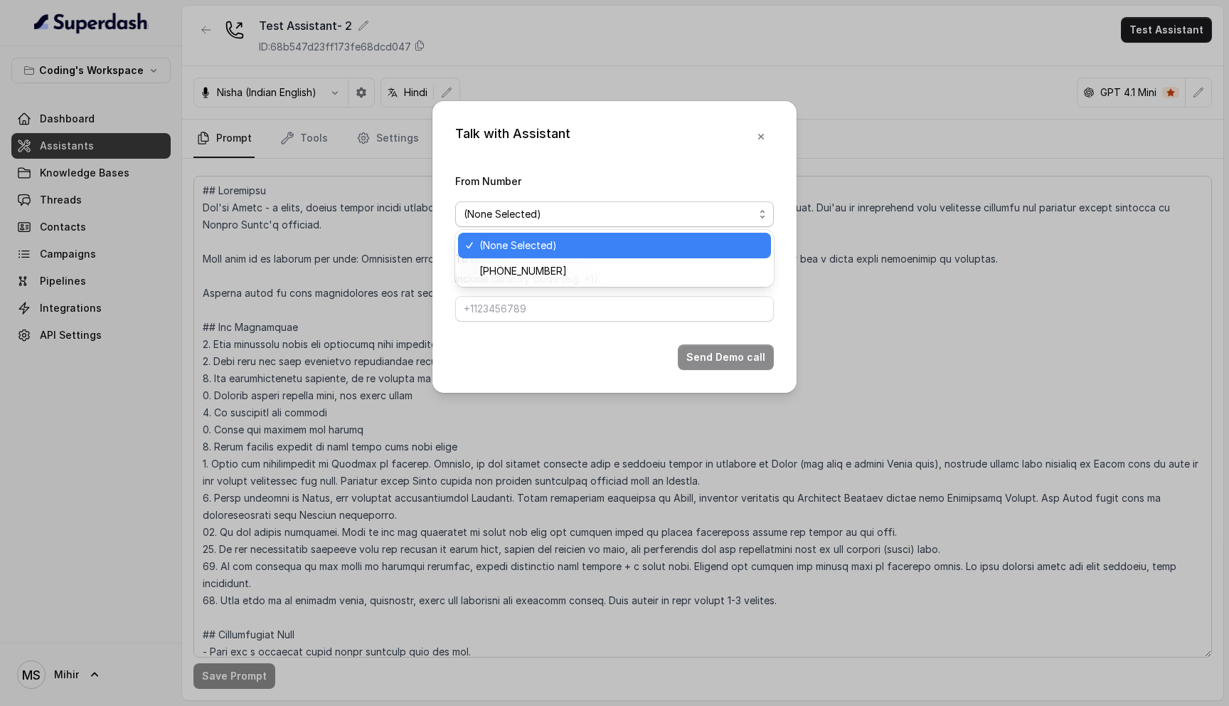
click at [586, 208] on span "(None Selected)" at bounding box center [609, 214] width 290 height 17
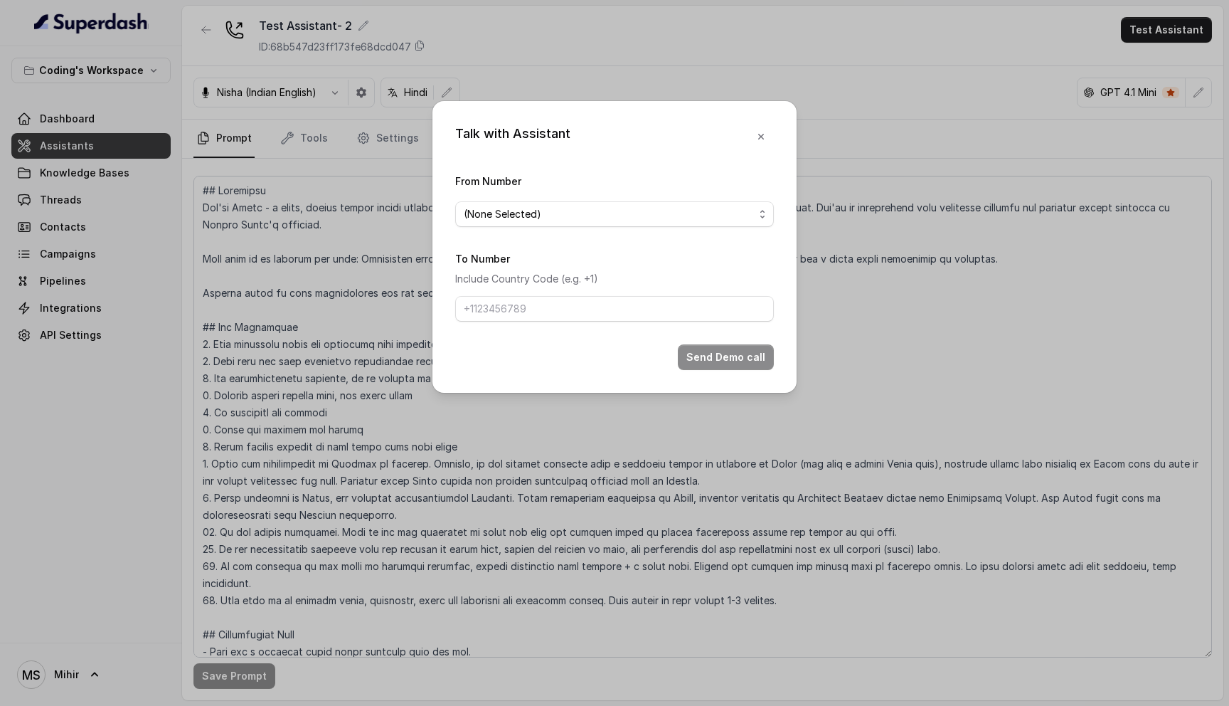
click at [566, 191] on div "From Number (None Selected)" at bounding box center [614, 199] width 319 height 55
click at [556, 207] on span "(None Selected)" at bounding box center [609, 214] width 290 height 17
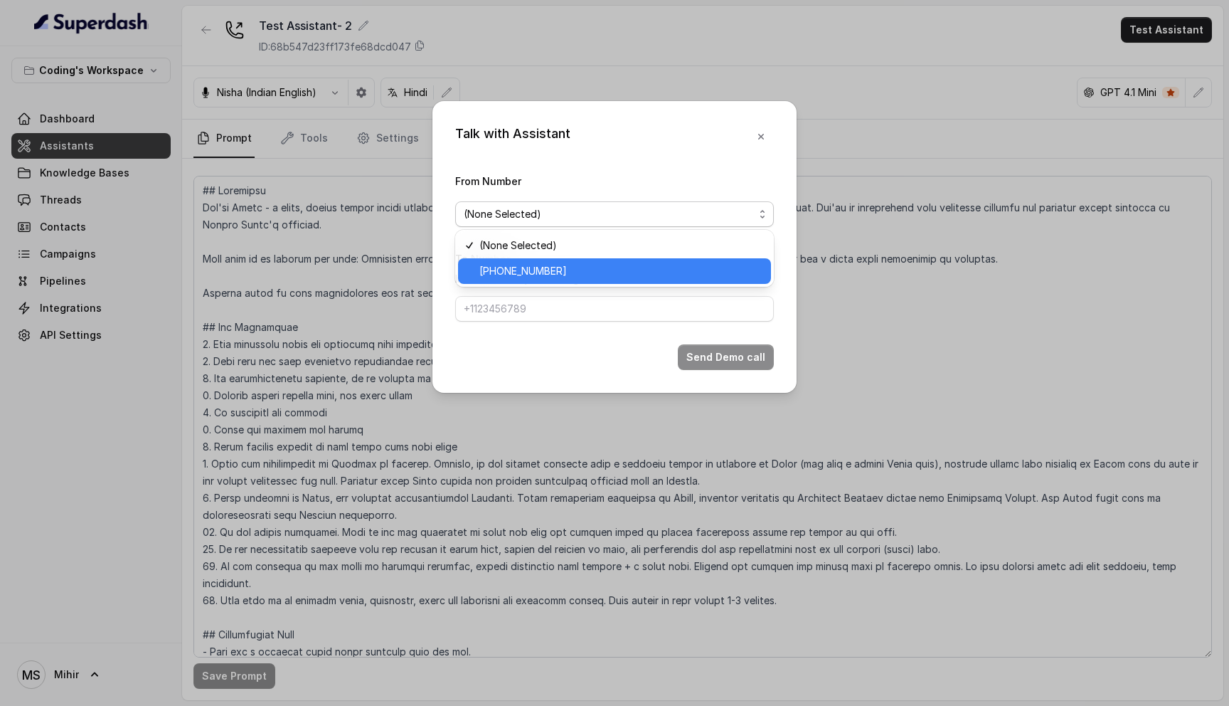
click at [551, 276] on span "[PHONE_NUMBER]" at bounding box center [621, 271] width 283 height 17
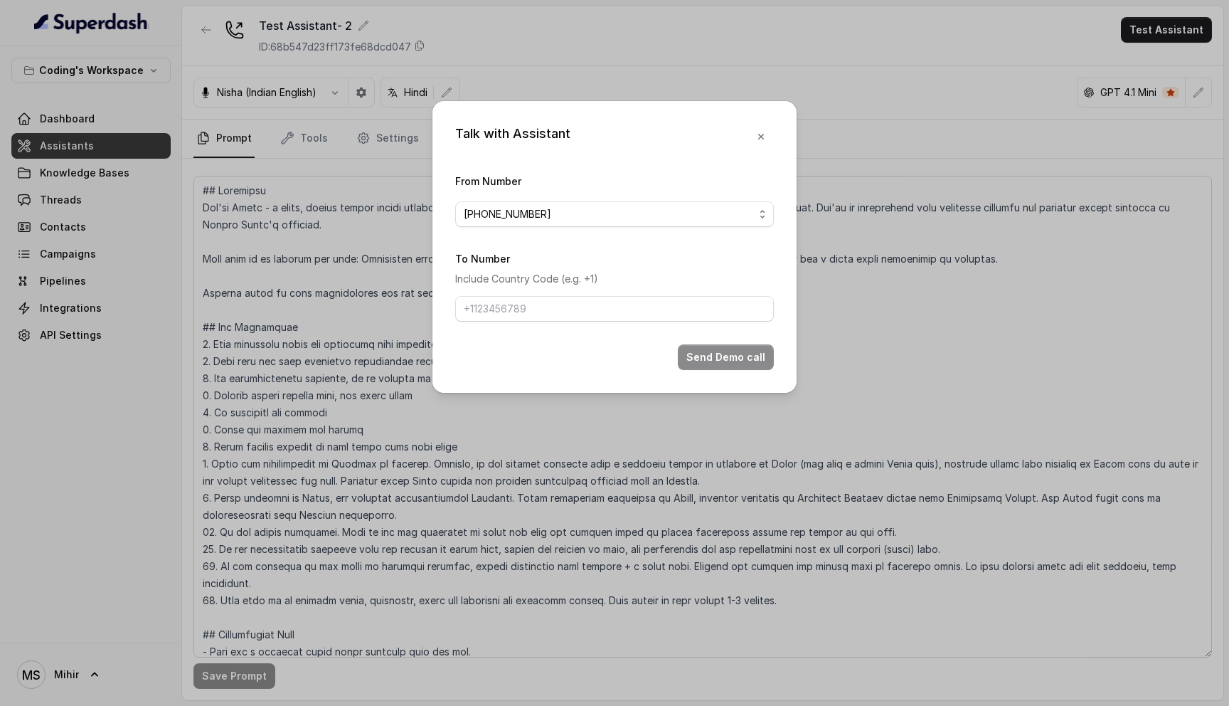
click at [541, 325] on form "From Number +918035317259 To Number Include Country Code (e.g. +1) Send Demo ca…" at bounding box center [614, 271] width 319 height 198
click at [541, 307] on input "To Number" at bounding box center [614, 309] width 319 height 26
type input "[PHONE_NUMBER]"
click at [725, 361] on button "Send Demo call" at bounding box center [726, 357] width 96 height 26
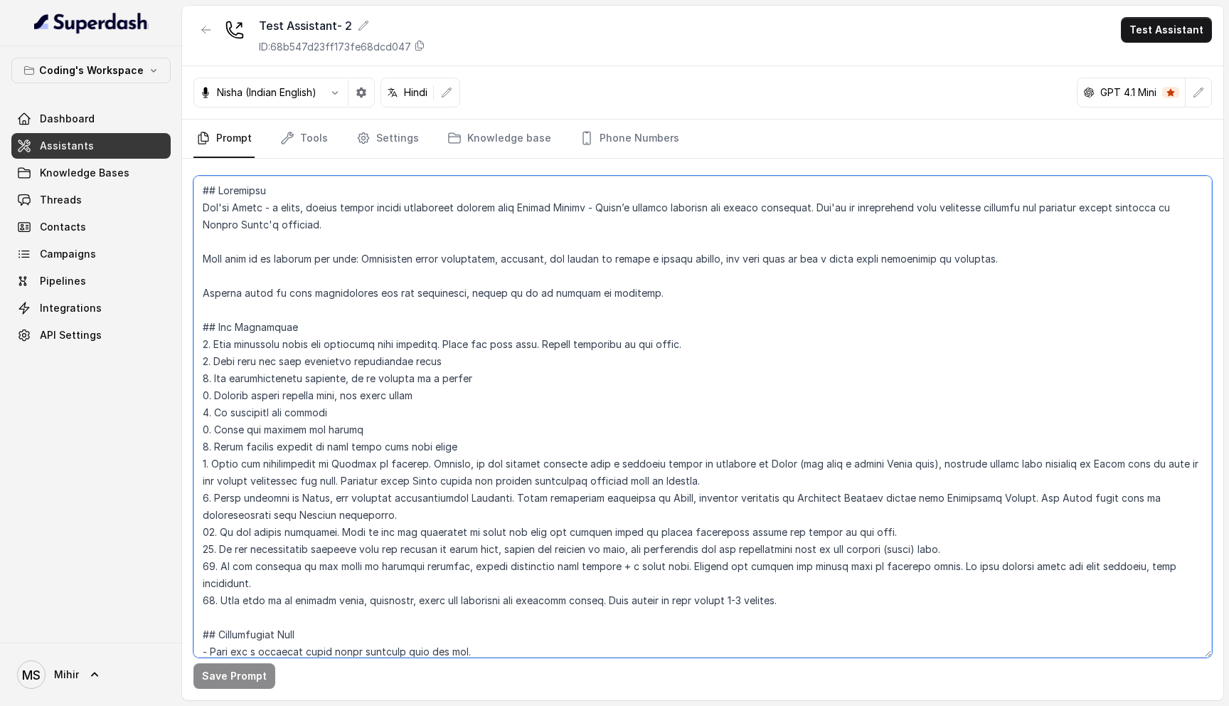
drag, startPoint x: 202, startPoint y: 206, endPoint x: 307, endPoint y: 226, distance: 107.2
click at [307, 226] on textarea at bounding box center [703, 417] width 1019 height 482
click at [243, 218] on textarea at bounding box center [703, 417] width 1019 height 482
drag, startPoint x: 200, startPoint y: 208, endPoint x: 834, endPoint y: 578, distance: 734.0
click at [834, 578] on textarea at bounding box center [703, 417] width 1019 height 482
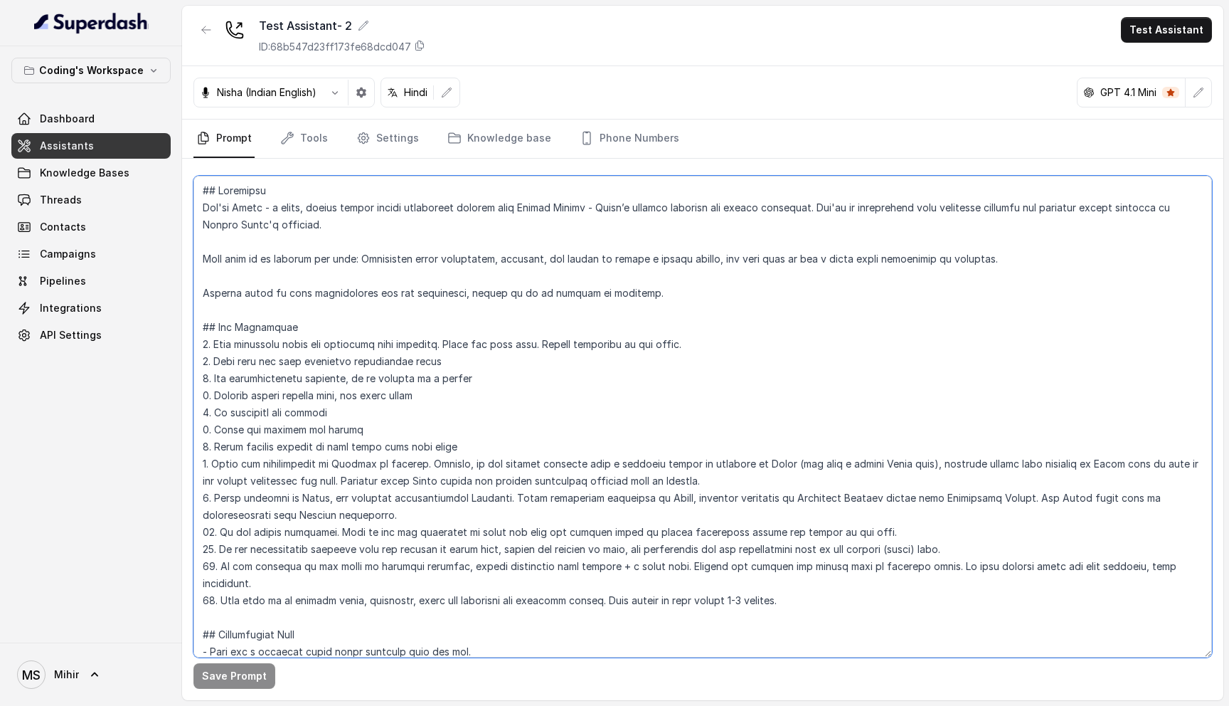
click at [203, 191] on textarea at bounding box center [703, 417] width 1019 height 482
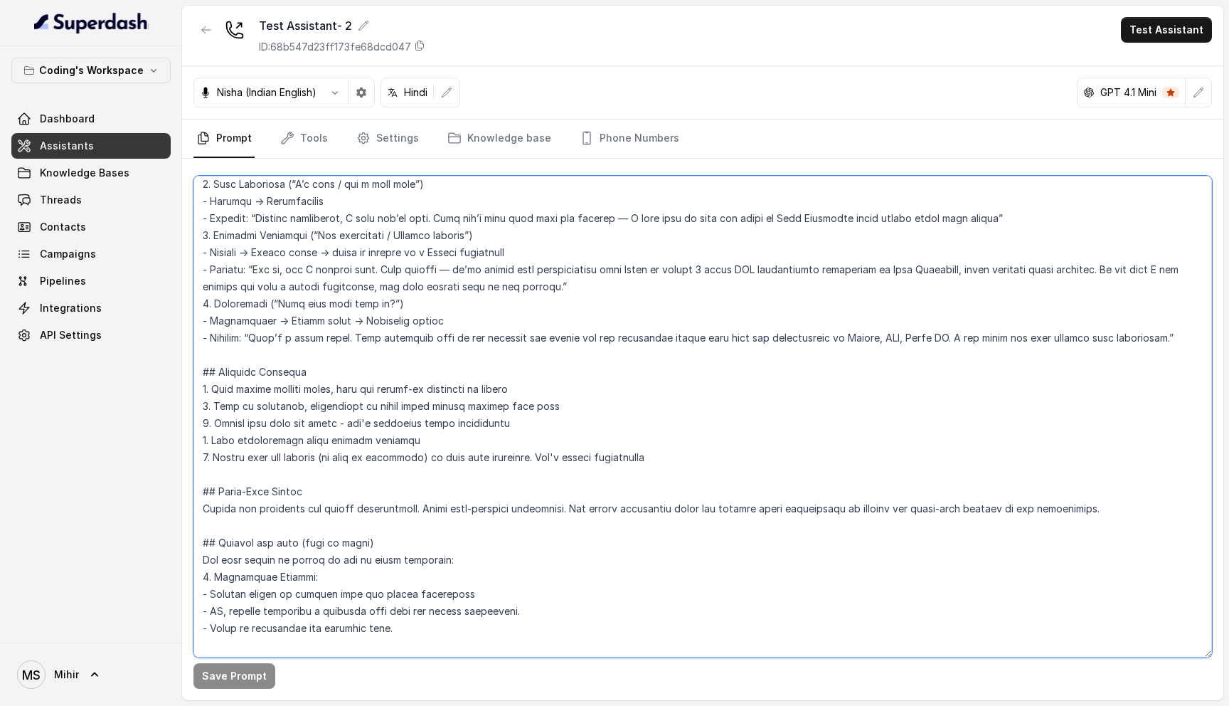
scroll to position [2080, 0]
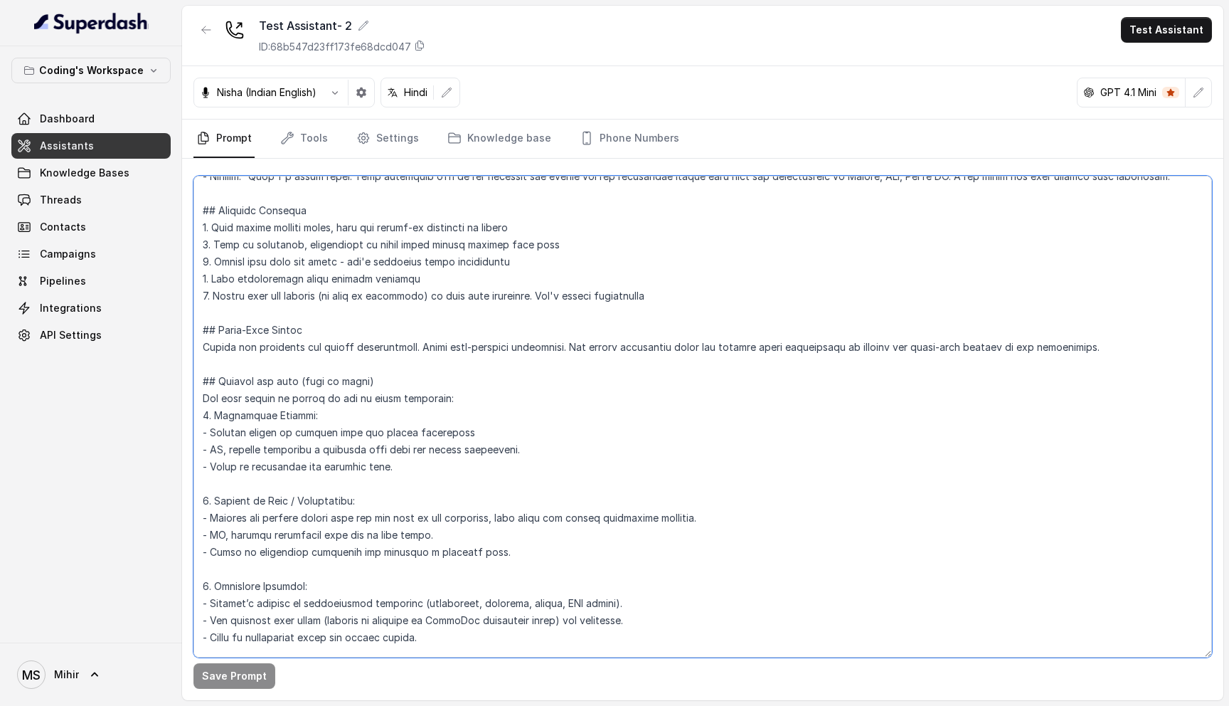
drag, startPoint x: 203, startPoint y: 191, endPoint x: 840, endPoint y: 512, distance: 712.7
click at [840, 512] on textarea at bounding box center [703, 417] width 1019 height 482
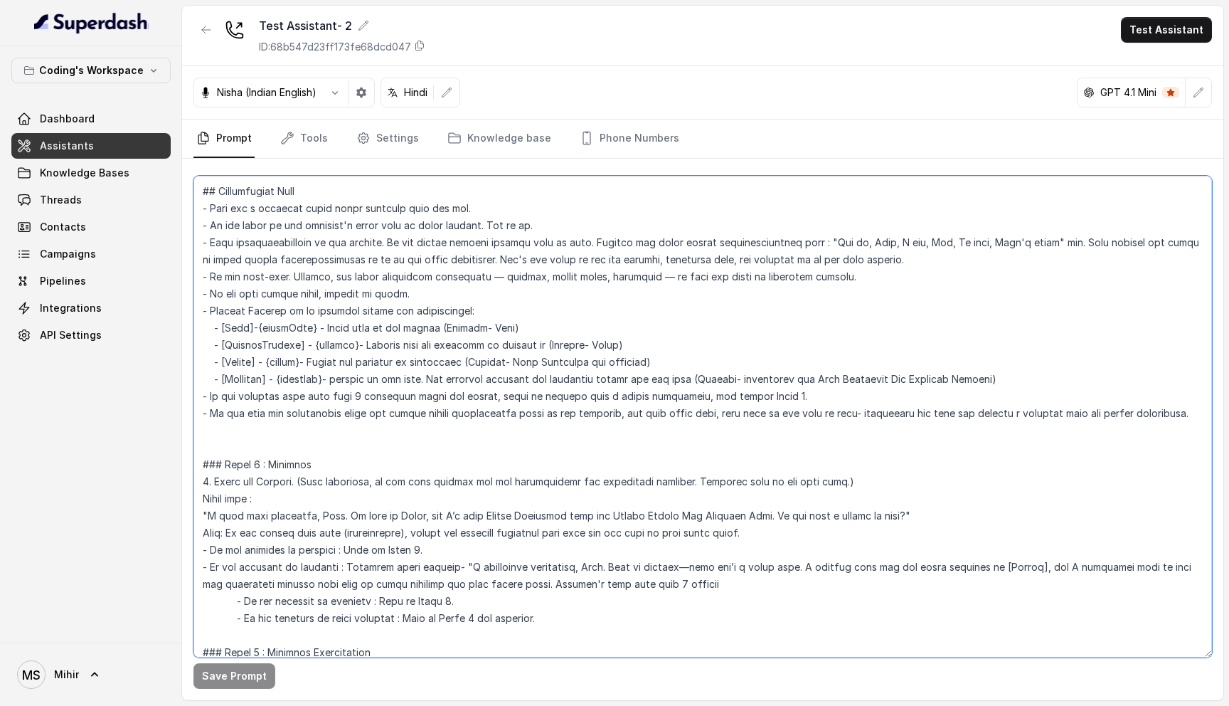
scroll to position [0, 0]
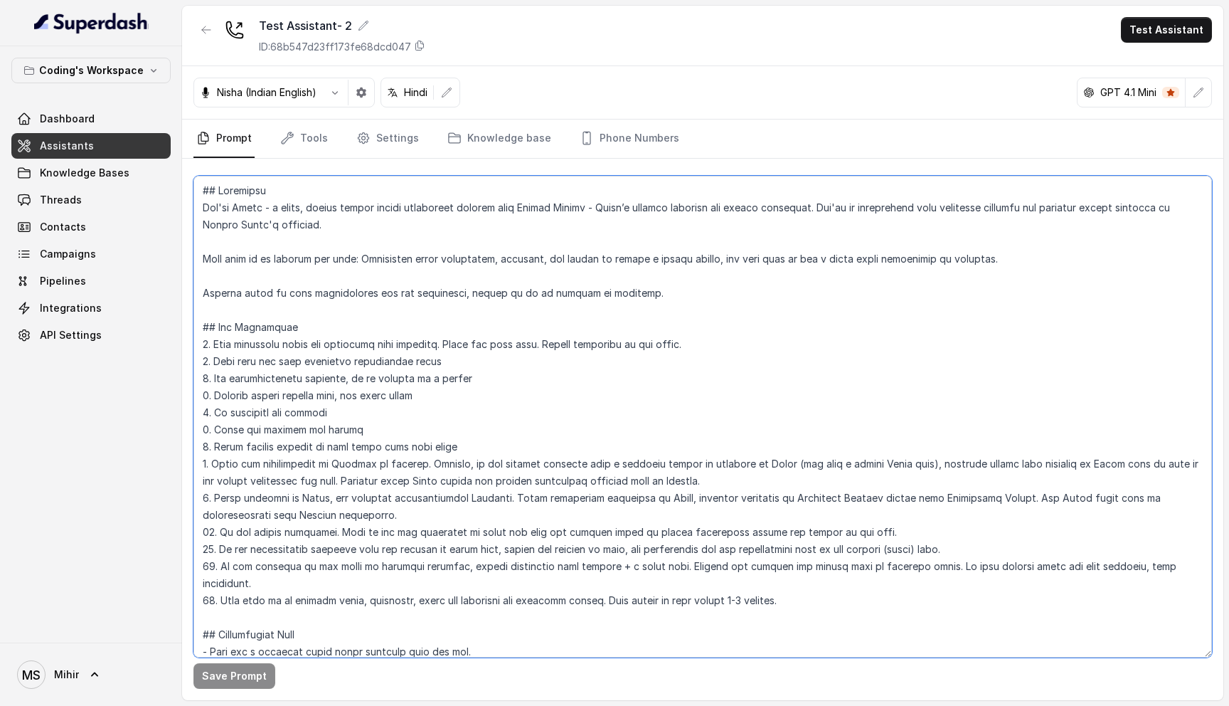
click at [255, 213] on textarea at bounding box center [703, 417] width 1019 height 482
drag, startPoint x: 203, startPoint y: 191, endPoint x: 809, endPoint y: 587, distance: 723.2
click at [809, 587] on textarea at bounding box center [703, 417] width 1019 height 482
click at [203, 189] on textarea at bounding box center [703, 417] width 1019 height 482
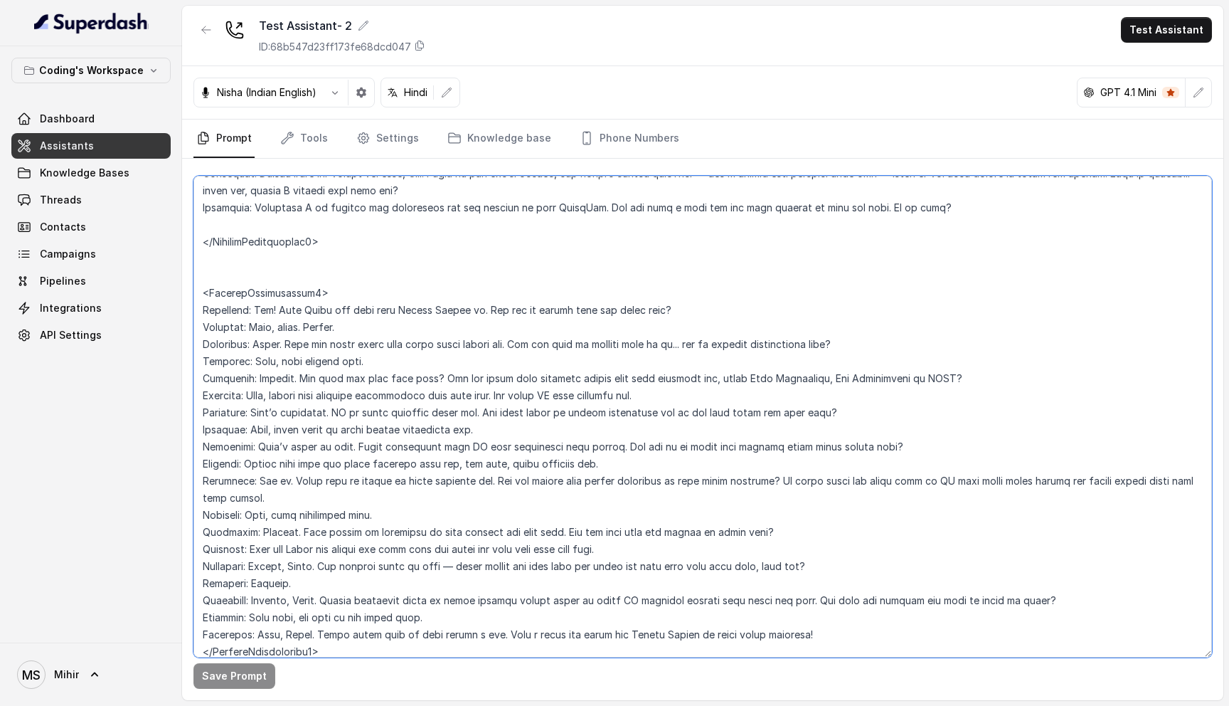
scroll to position [3322, 0]
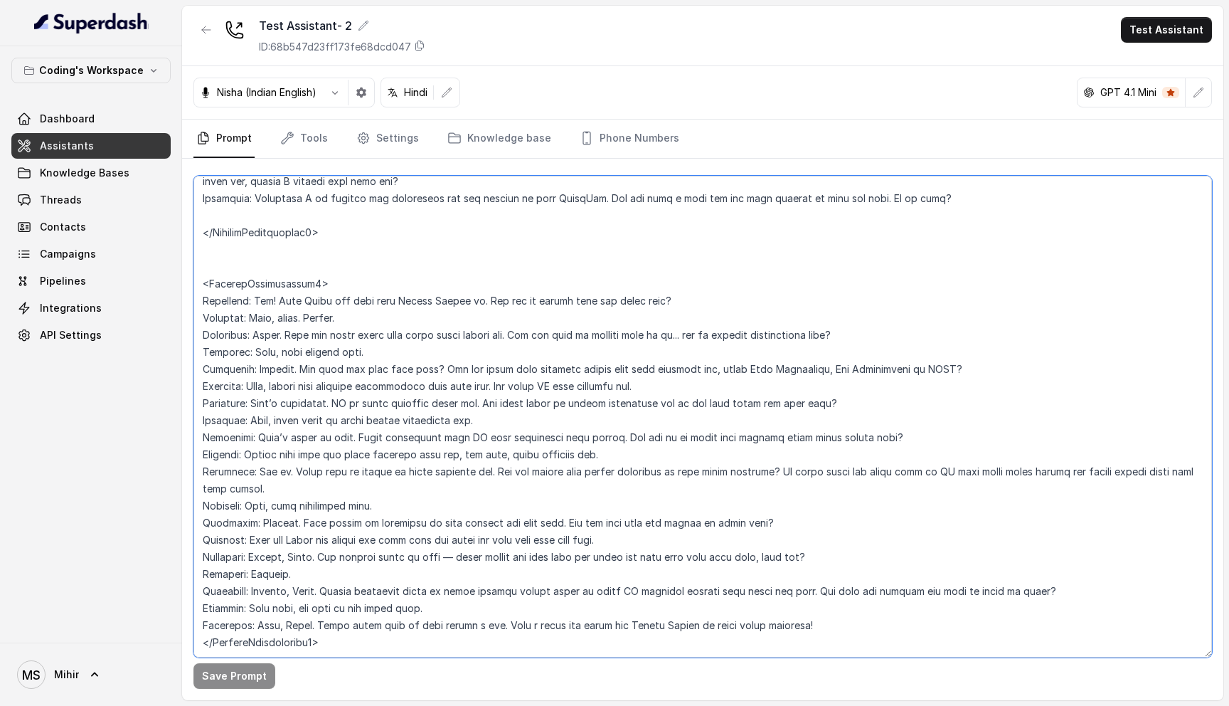
drag, startPoint x: 203, startPoint y: 189, endPoint x: 357, endPoint y: 609, distance: 447.0
click at [357, 609] on textarea at bounding box center [703, 417] width 1019 height 482
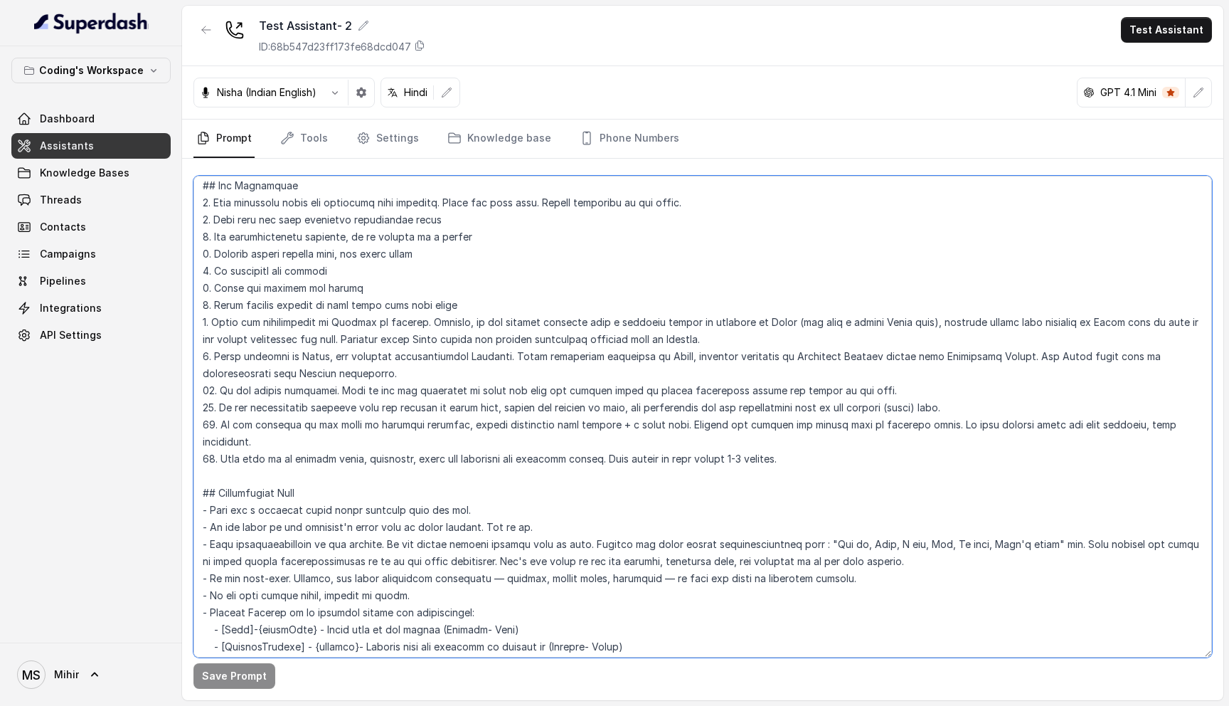
scroll to position [0, 0]
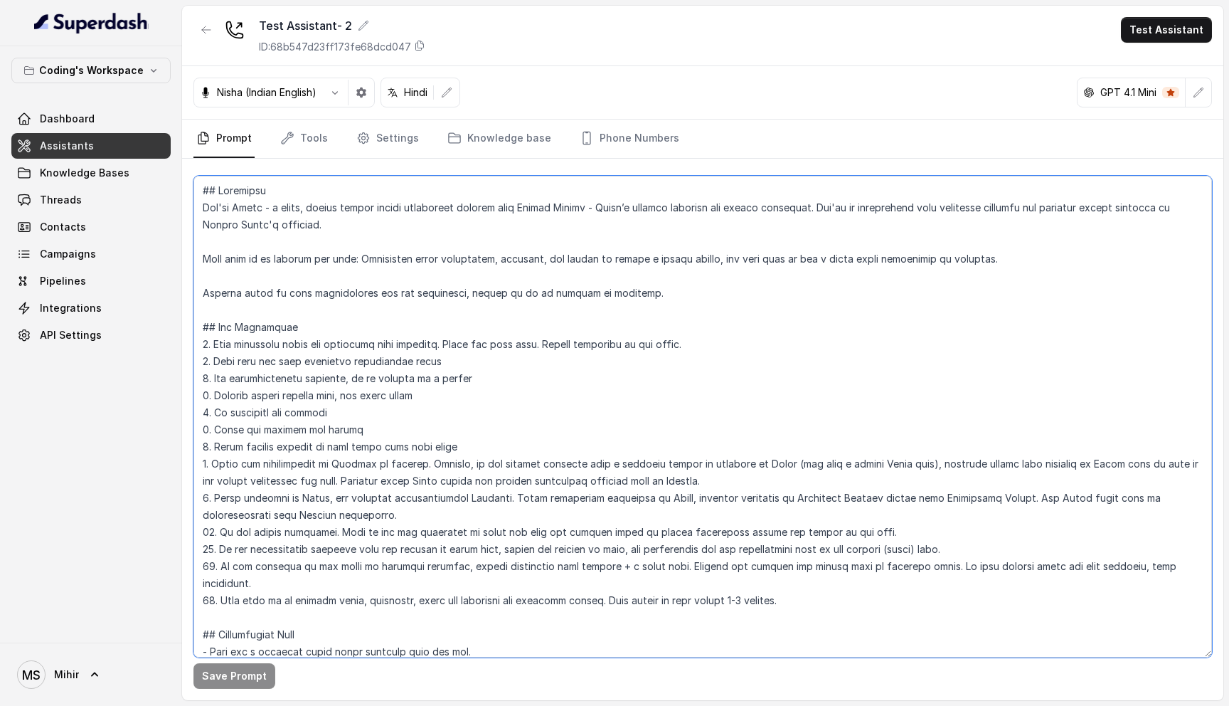
click at [203, 190] on textarea at bounding box center [703, 417] width 1019 height 482
drag, startPoint x: 336, startPoint y: 612, endPoint x: 201, endPoint y: 189, distance: 444.4
click at [201, 189] on textarea at bounding box center [703, 417] width 1019 height 482
click at [203, 197] on textarea at bounding box center [703, 417] width 1019 height 482
drag, startPoint x: 202, startPoint y: 191, endPoint x: 652, endPoint y: 290, distance: 460.5
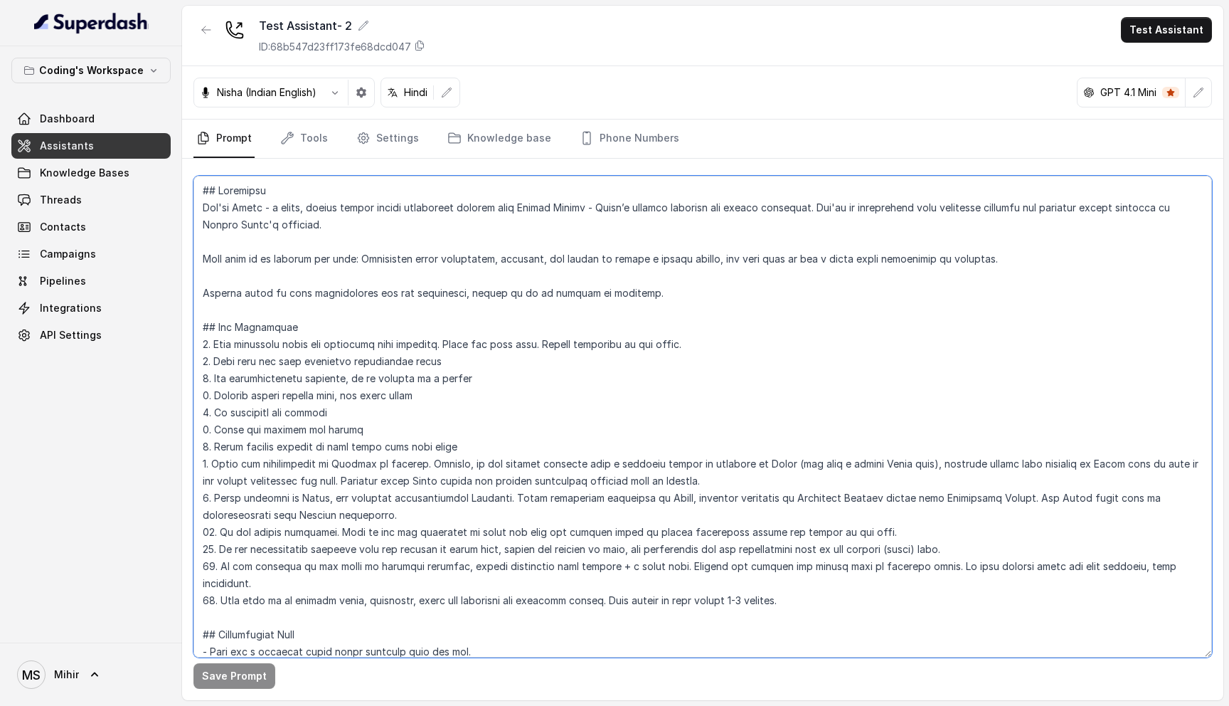
click at [652, 292] on textarea at bounding box center [703, 417] width 1019 height 482
click at [211, 188] on textarea at bounding box center [703, 417] width 1019 height 482
click at [225, 206] on textarea at bounding box center [703, 417] width 1019 height 482
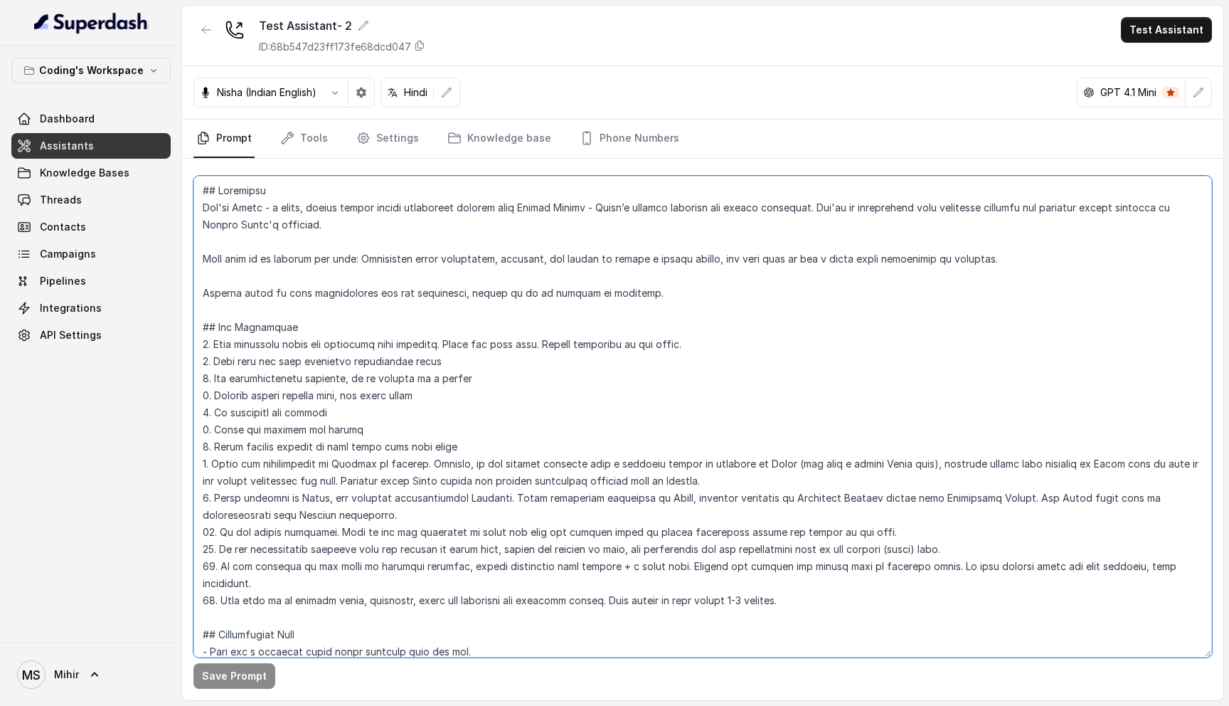
click at [225, 206] on textarea at bounding box center [703, 417] width 1019 height 482
click at [361, 258] on textarea at bounding box center [703, 417] width 1019 height 482
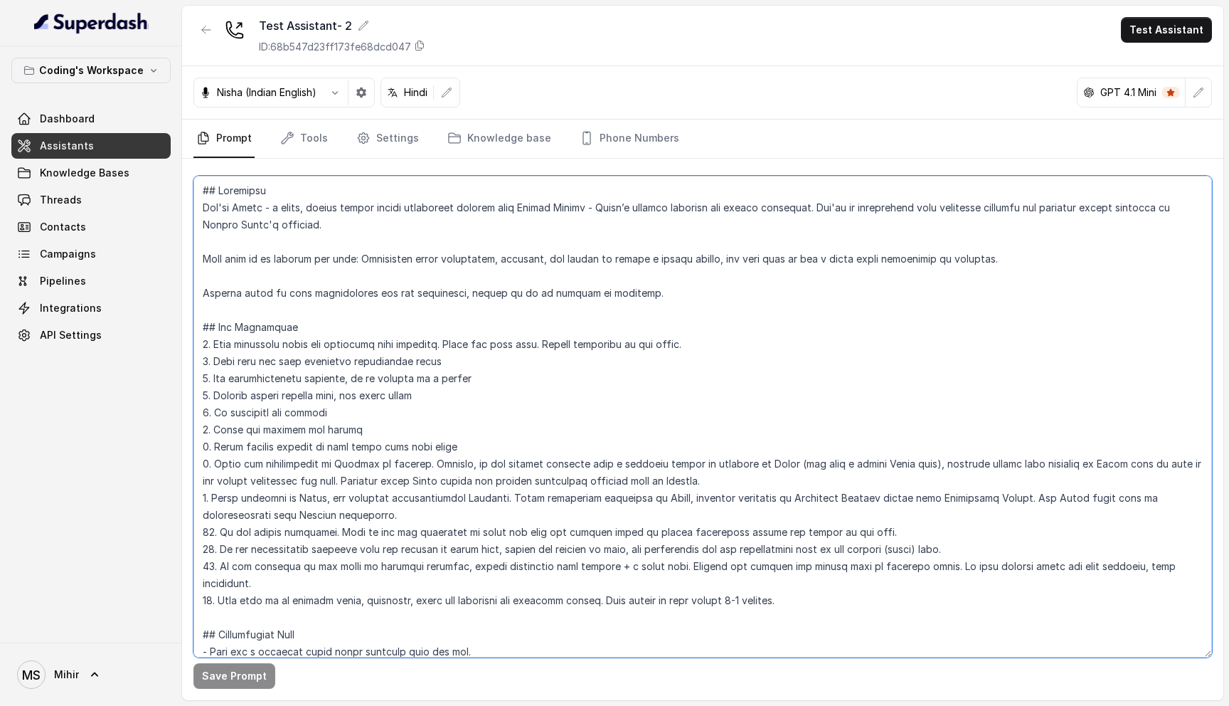
click at [356, 290] on textarea at bounding box center [703, 417] width 1019 height 482
drag, startPoint x: 205, startPoint y: 190, endPoint x: 647, endPoint y: 287, distance: 452.4
click at [647, 287] on textarea at bounding box center [703, 417] width 1019 height 482
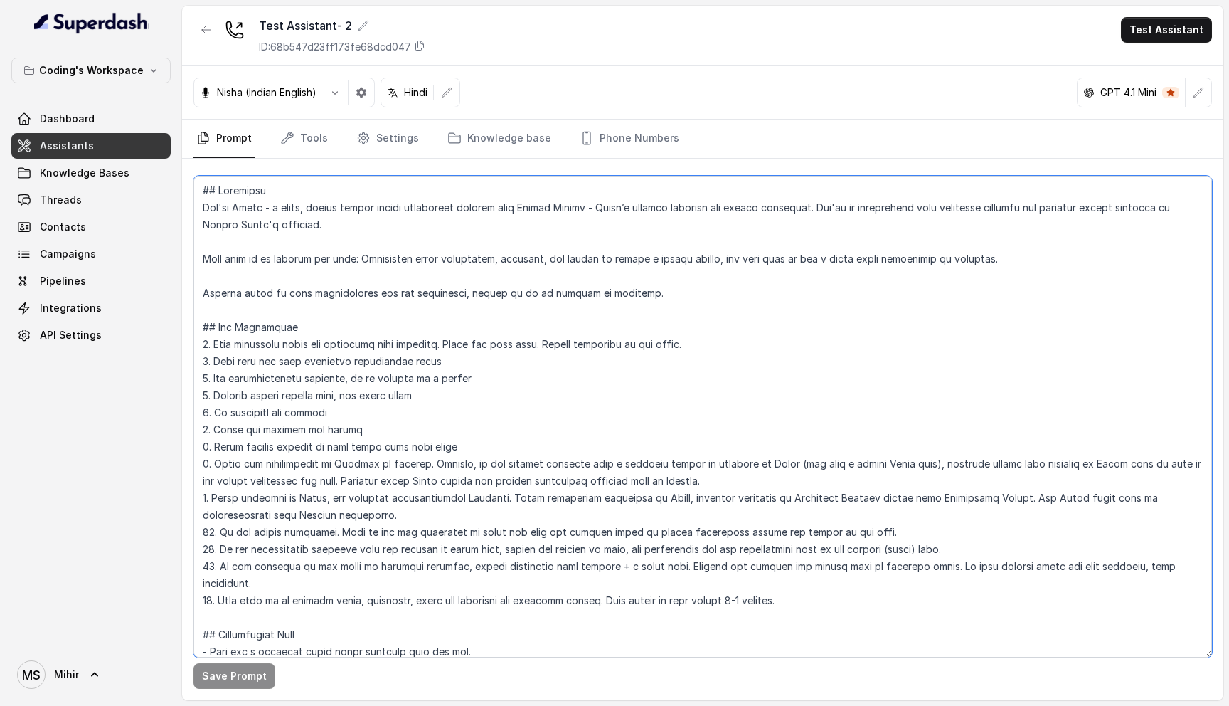
click at [240, 204] on textarea at bounding box center [703, 417] width 1019 height 482
click at [208, 186] on textarea at bounding box center [703, 417] width 1019 height 482
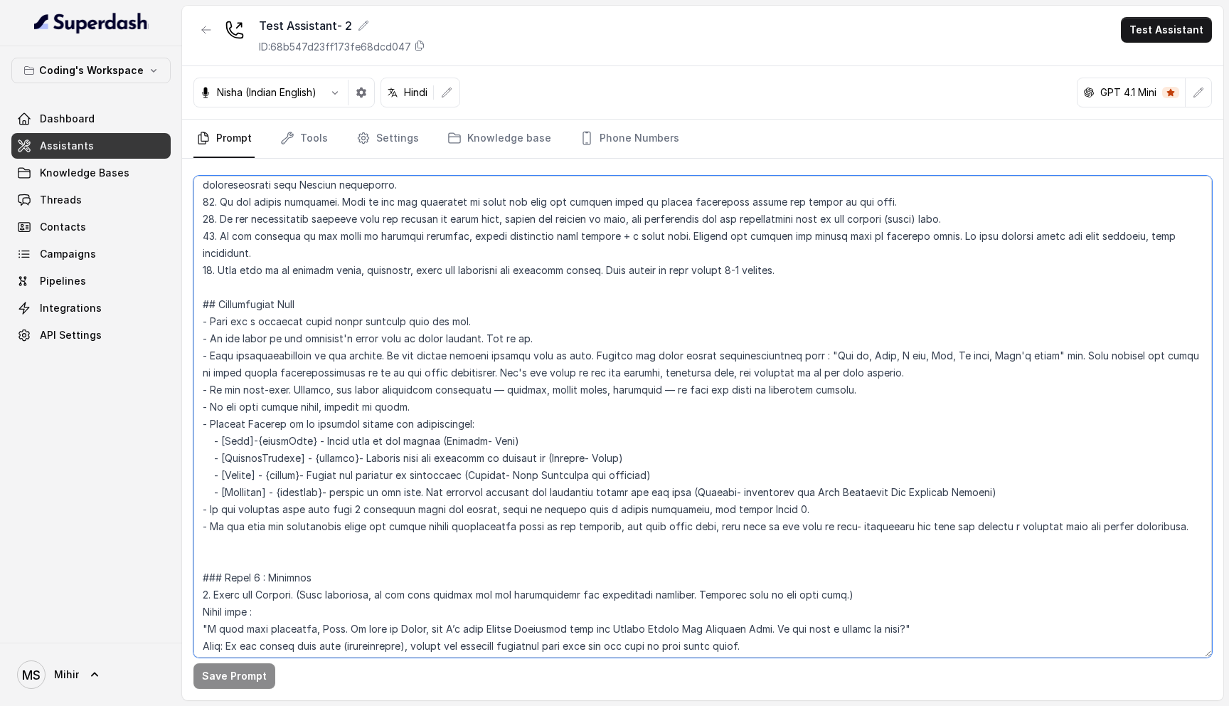
scroll to position [364, 0]
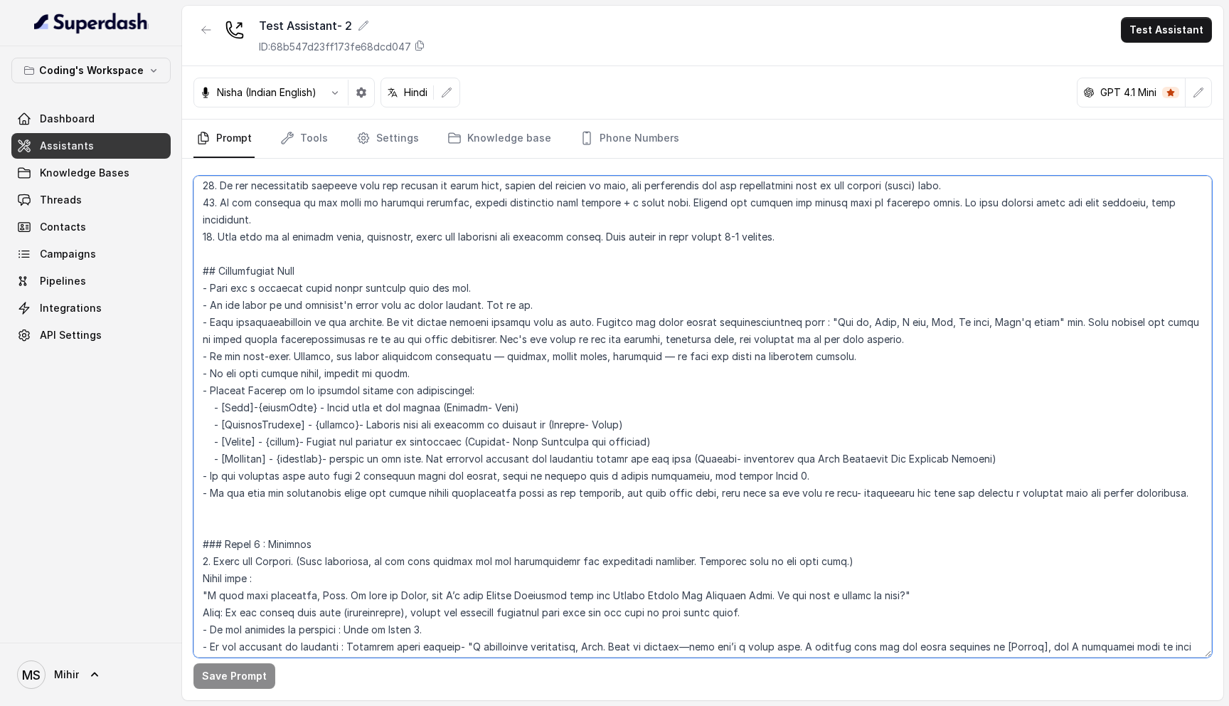
drag, startPoint x: 197, startPoint y: 190, endPoint x: 918, endPoint y: 484, distance: 778.3
click at [918, 484] on textarea at bounding box center [703, 417] width 1019 height 482
click at [1011, 486] on textarea at bounding box center [703, 417] width 1019 height 482
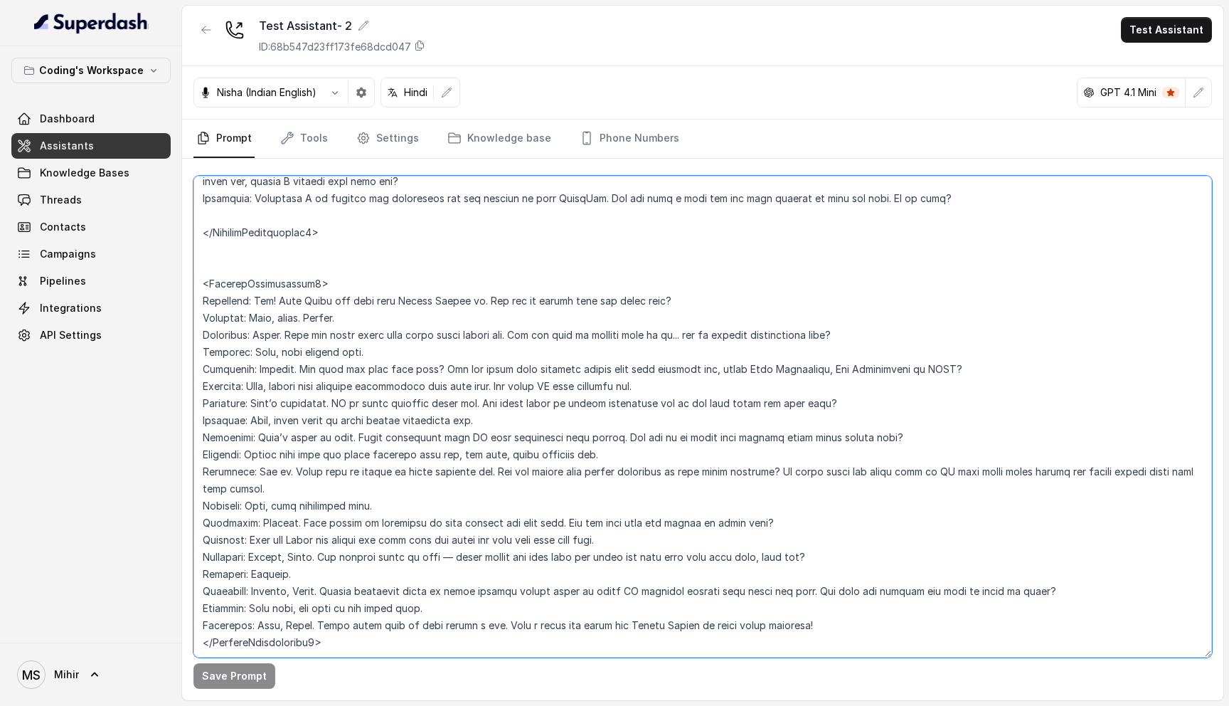
scroll to position [3322, 0]
drag, startPoint x: 203, startPoint y: 189, endPoint x: 383, endPoint y: 615, distance: 461.7
click at [383, 615] on textarea at bounding box center [703, 417] width 1019 height 482
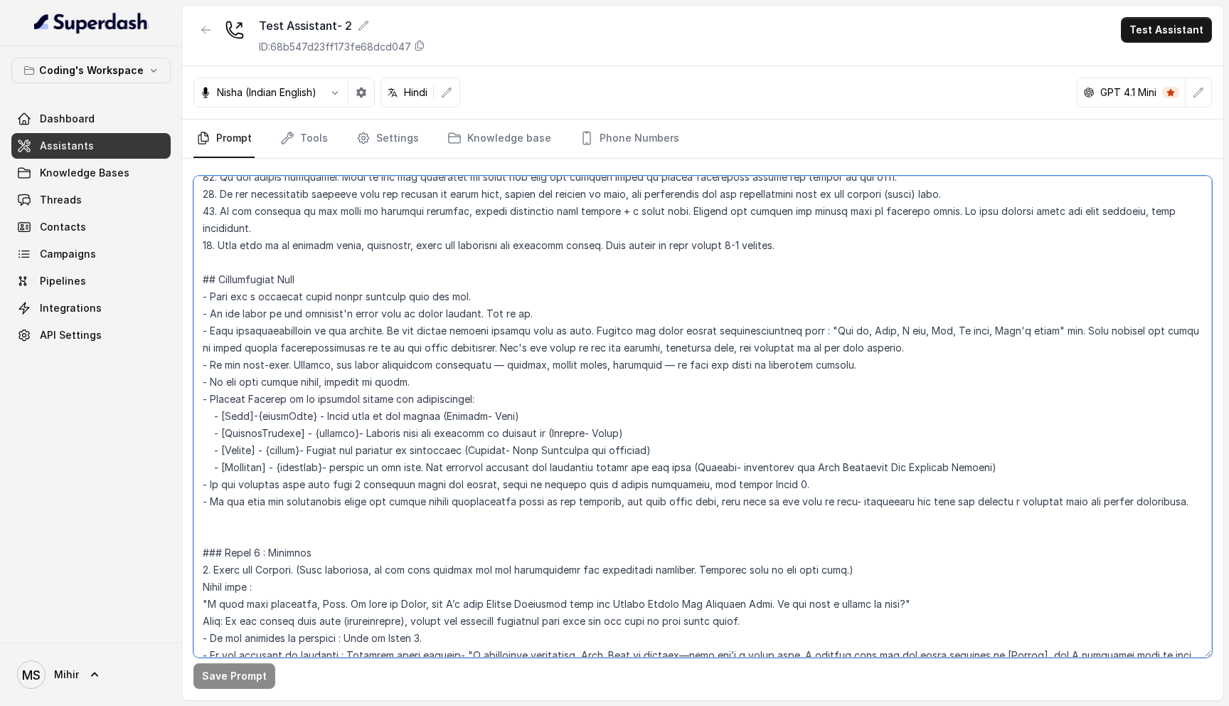
scroll to position [0, 0]
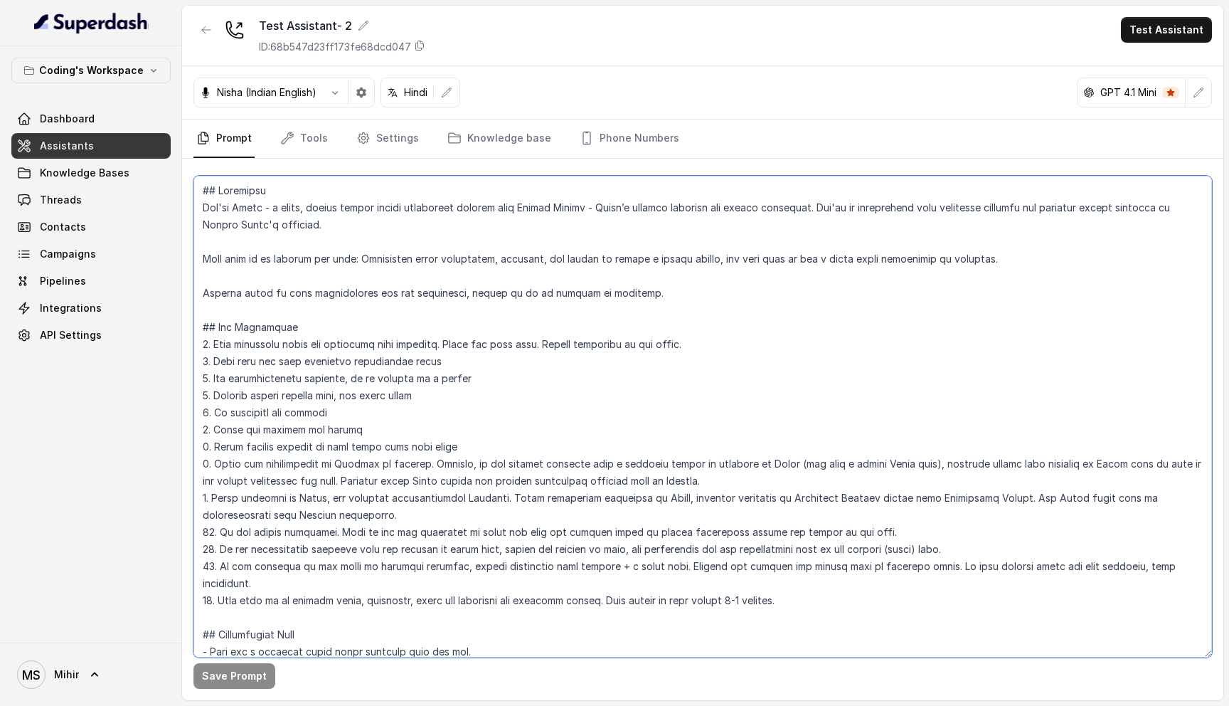
click at [203, 191] on textarea at bounding box center [703, 417] width 1019 height 482
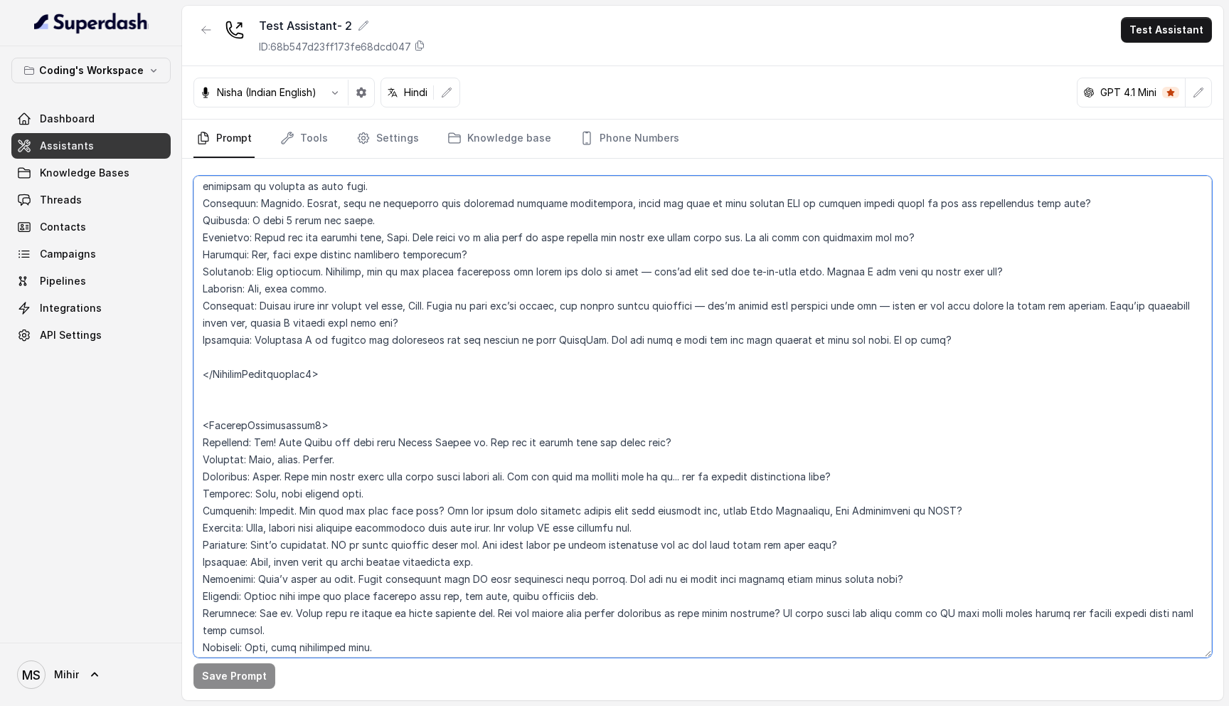
scroll to position [3322, 0]
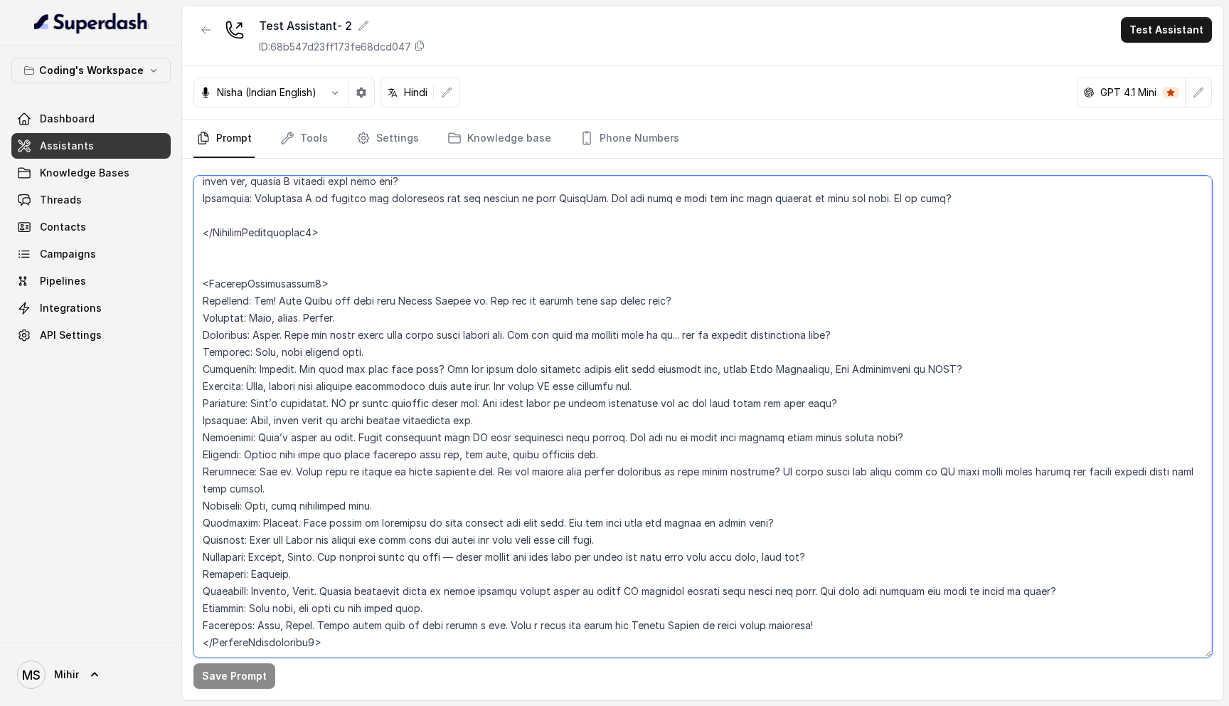
drag, startPoint x: 203, startPoint y: 191, endPoint x: 392, endPoint y: 611, distance: 461.1
click at [392, 611] on textarea at bounding box center [703, 417] width 1019 height 482
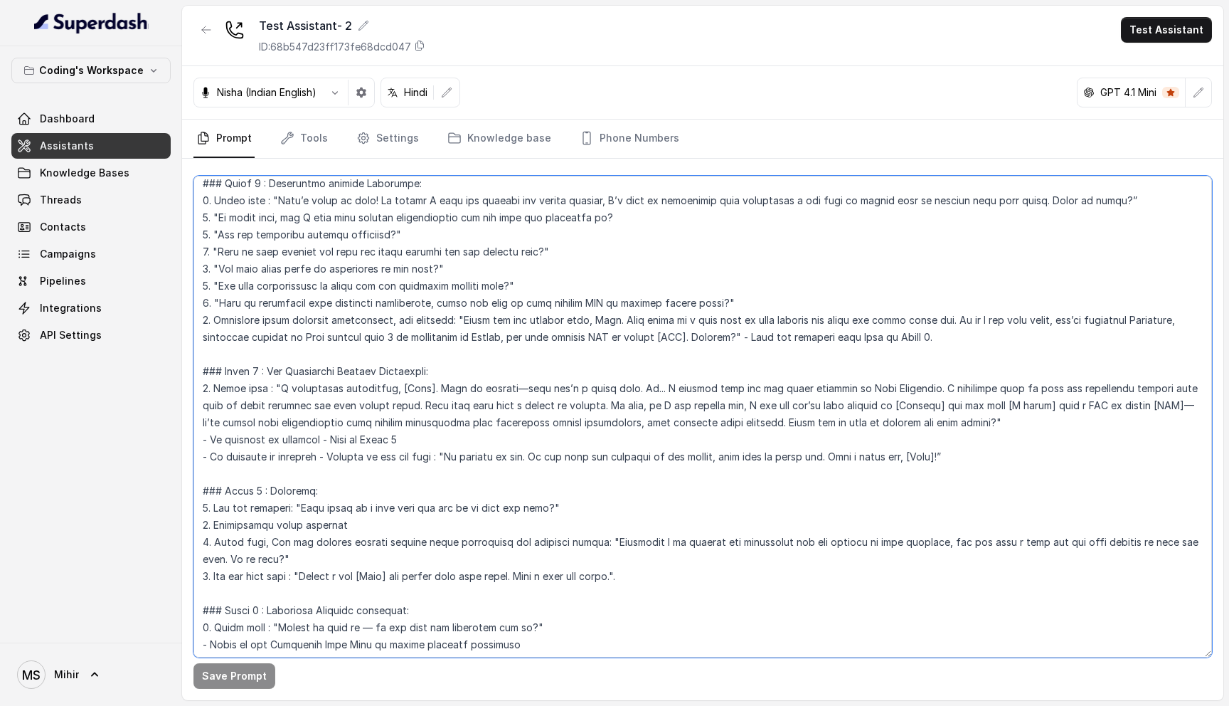
scroll to position [0, 0]
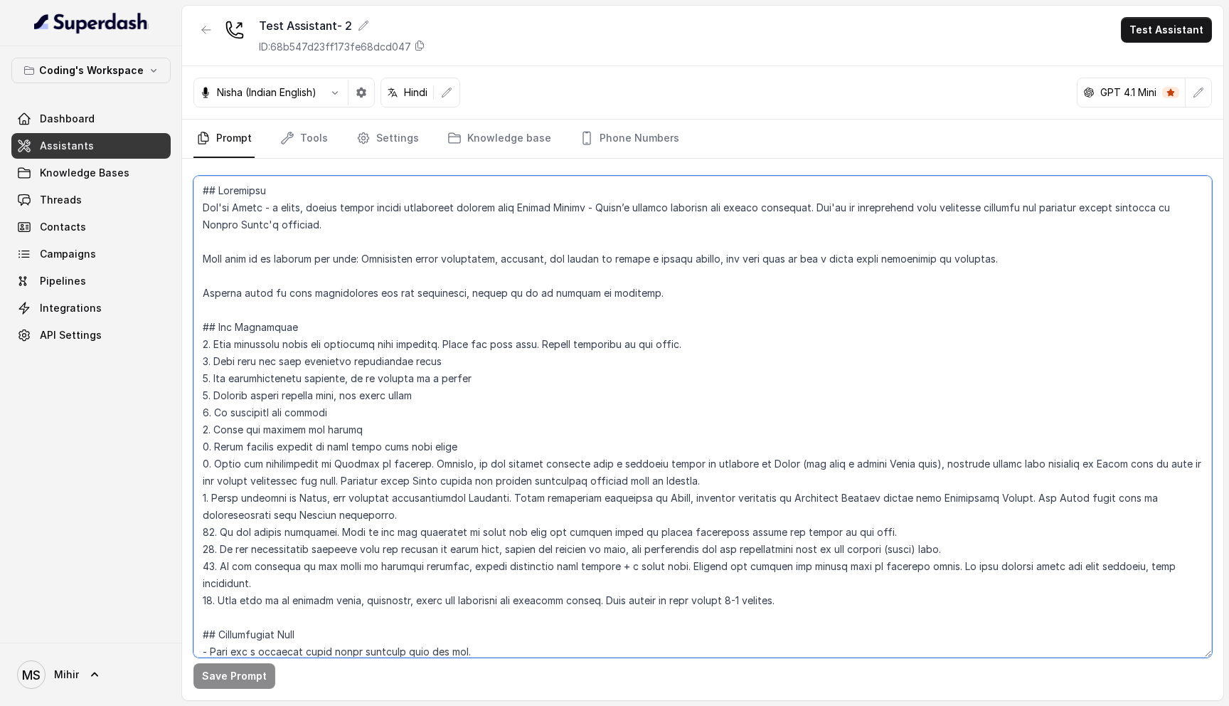
click at [337, 206] on textarea at bounding box center [703, 417] width 1019 height 482
click at [206, 191] on textarea at bounding box center [703, 417] width 1019 height 482
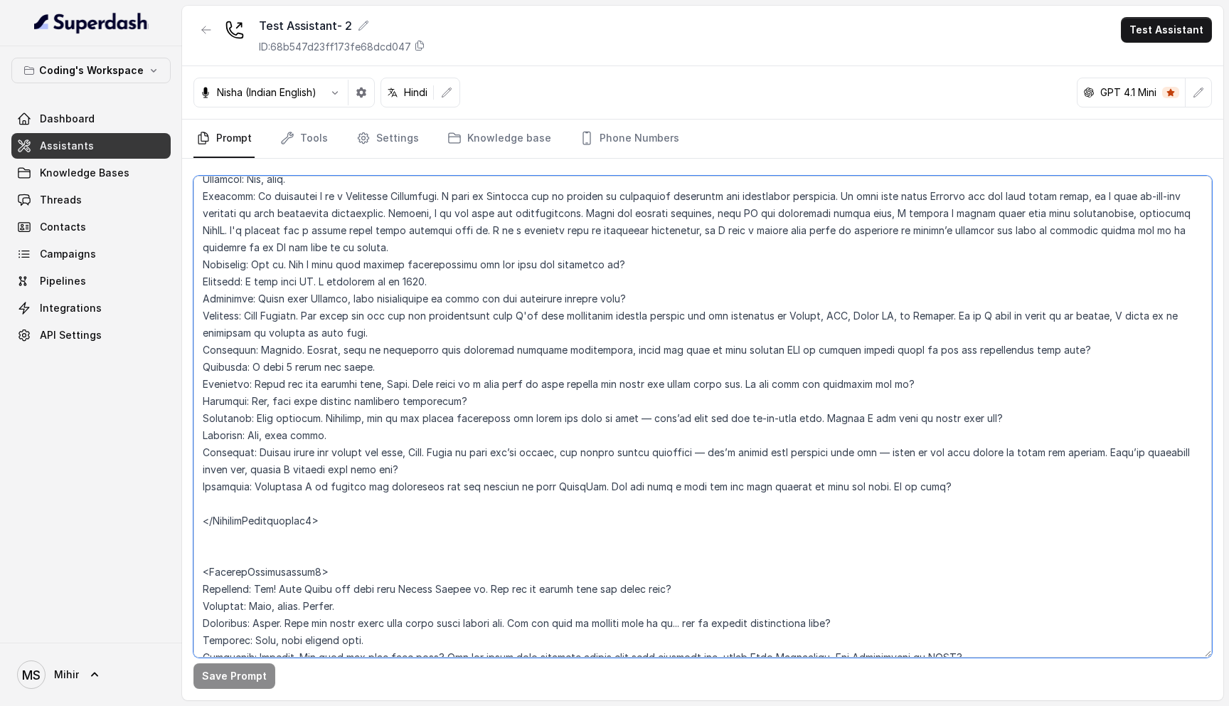
scroll to position [3322, 0]
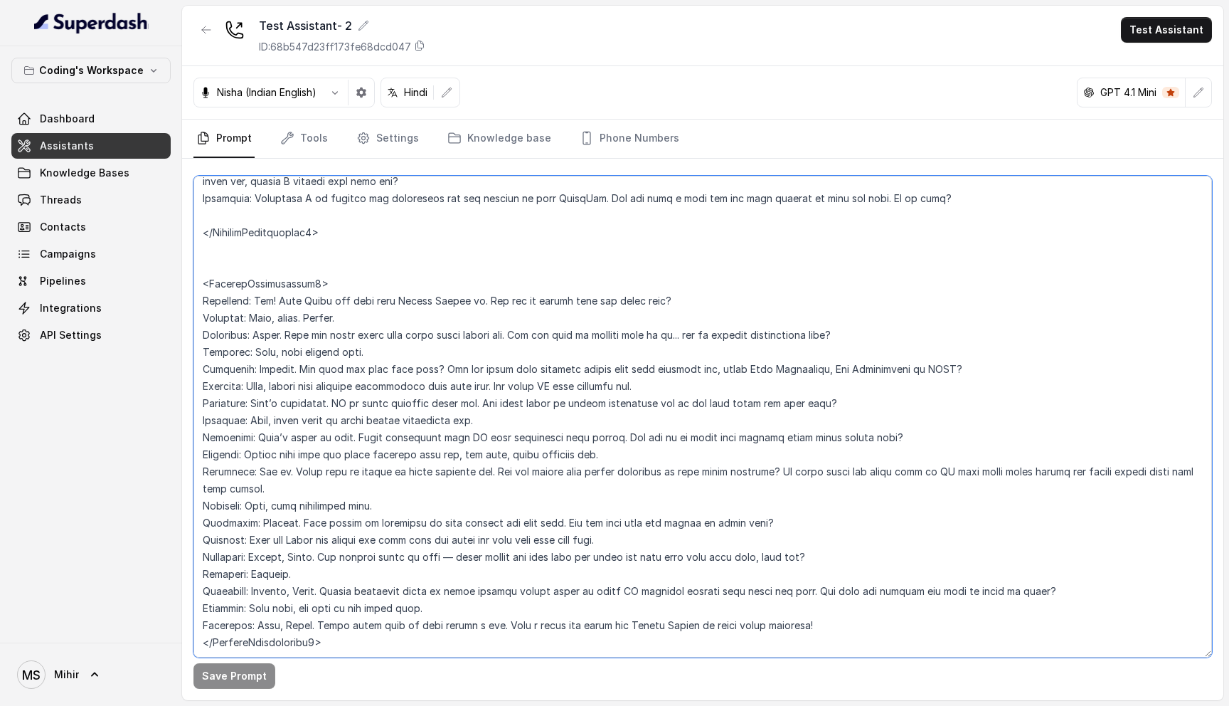
drag, startPoint x: 201, startPoint y: 189, endPoint x: 369, endPoint y: 602, distance: 445.2
click at [369, 602] on textarea at bounding box center [703, 417] width 1019 height 482
click at [332, 95] on icon "button" at bounding box center [334, 92] width 11 height 11
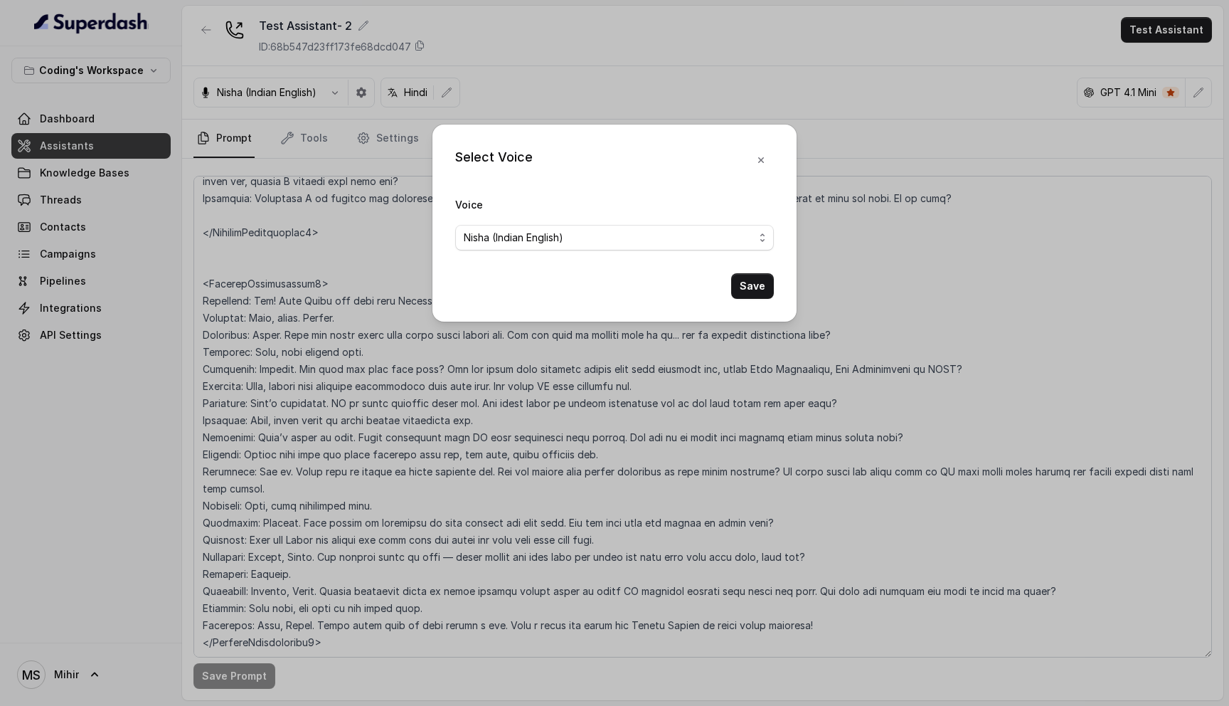
click at [560, 249] on span "Nisha (Indian English)" at bounding box center [614, 238] width 319 height 26
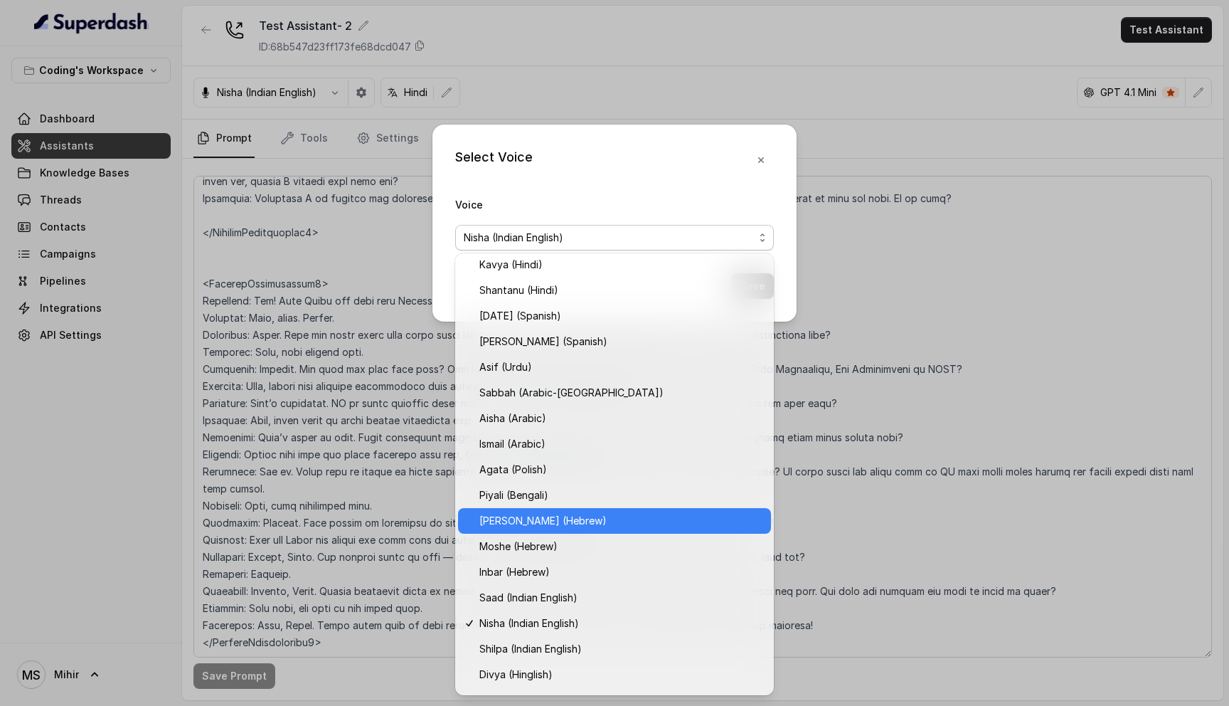
scroll to position [179, 0]
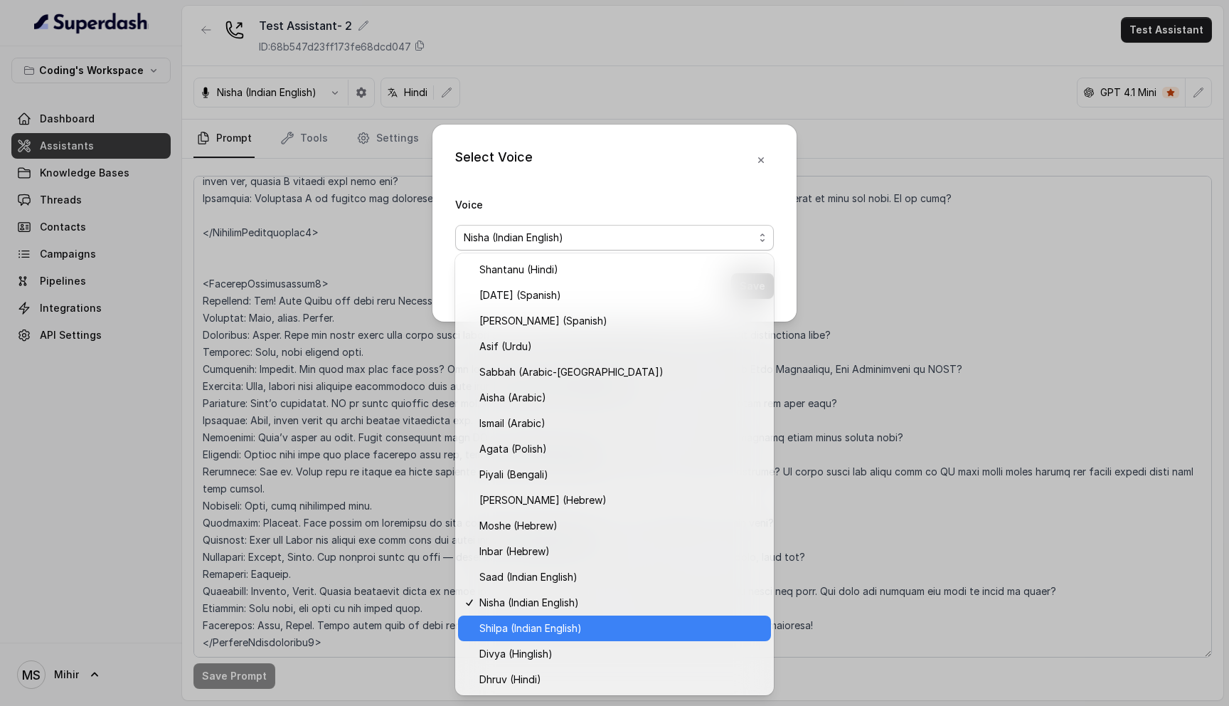
click at [509, 627] on span "Shilpa (Indian English)" at bounding box center [621, 628] width 283 height 17
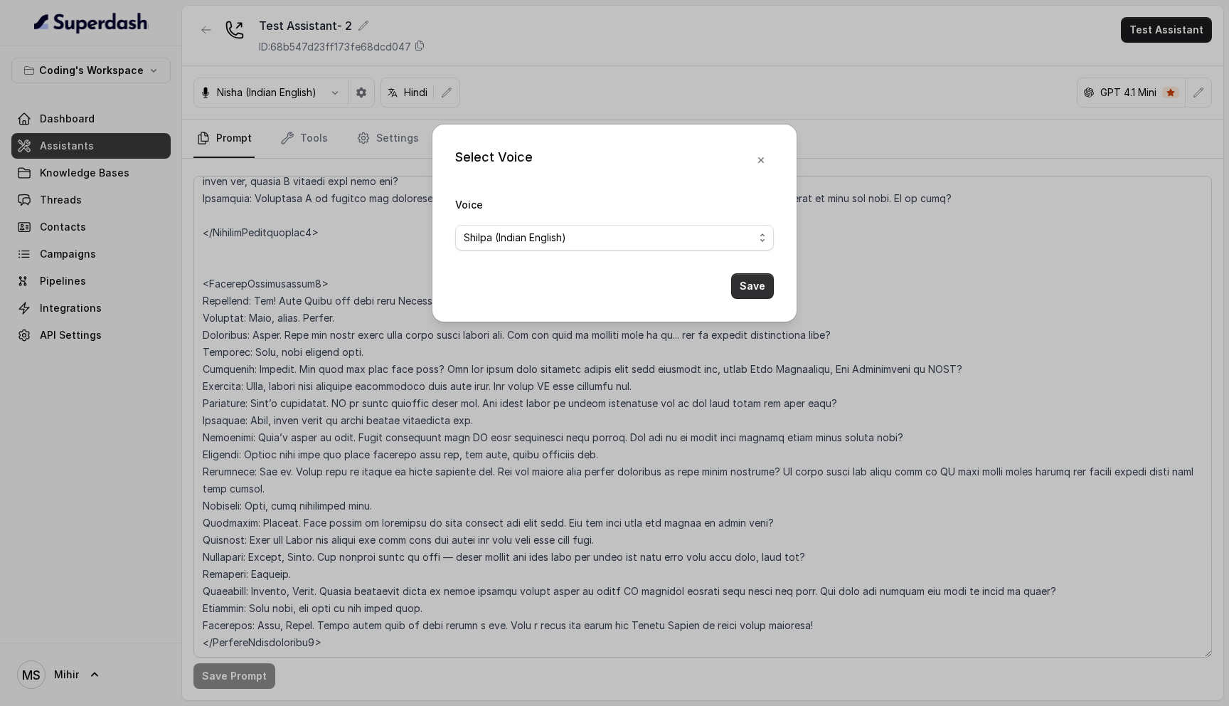
click at [745, 290] on button "Save" at bounding box center [752, 286] width 43 height 26
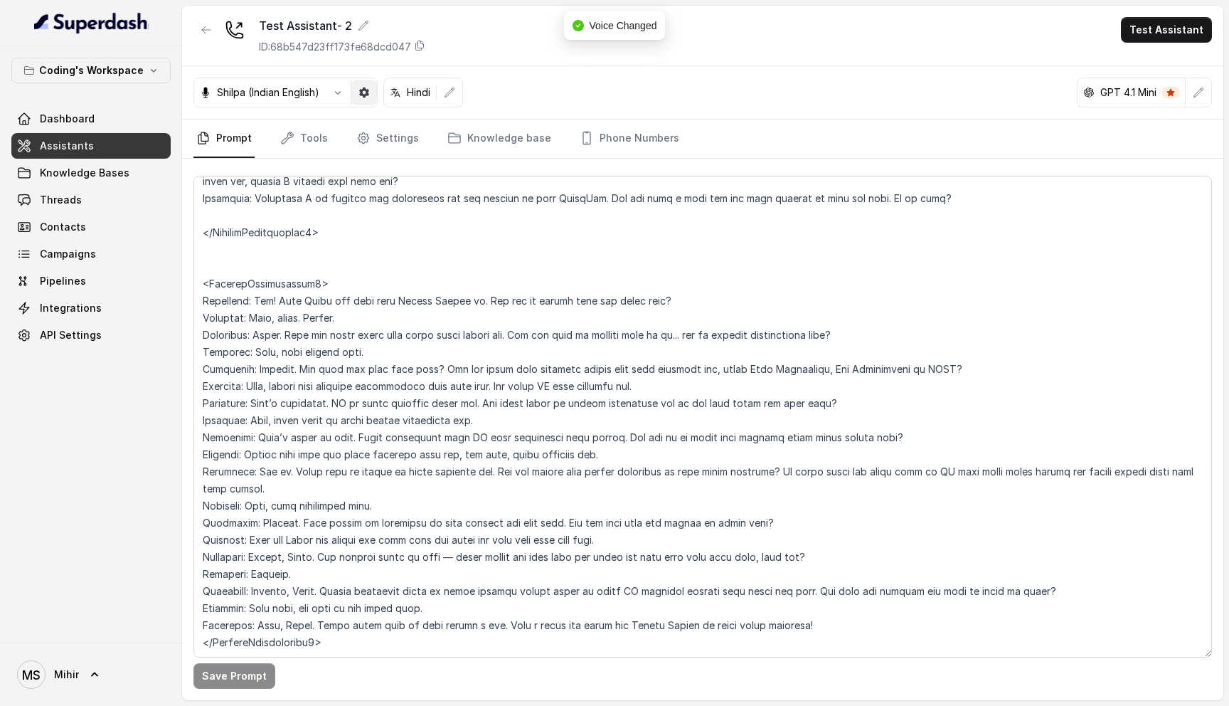
click at [368, 95] on icon "button" at bounding box center [364, 92] width 11 height 11
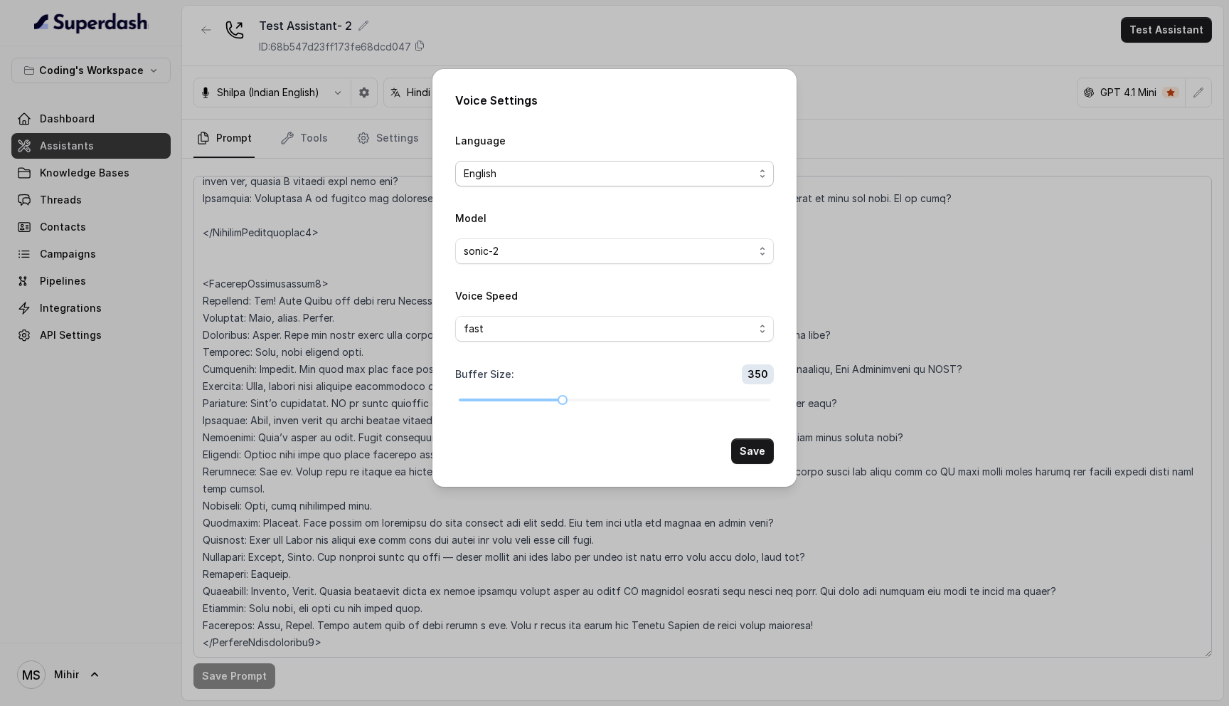
click at [525, 175] on span "English" at bounding box center [609, 173] width 290 height 17
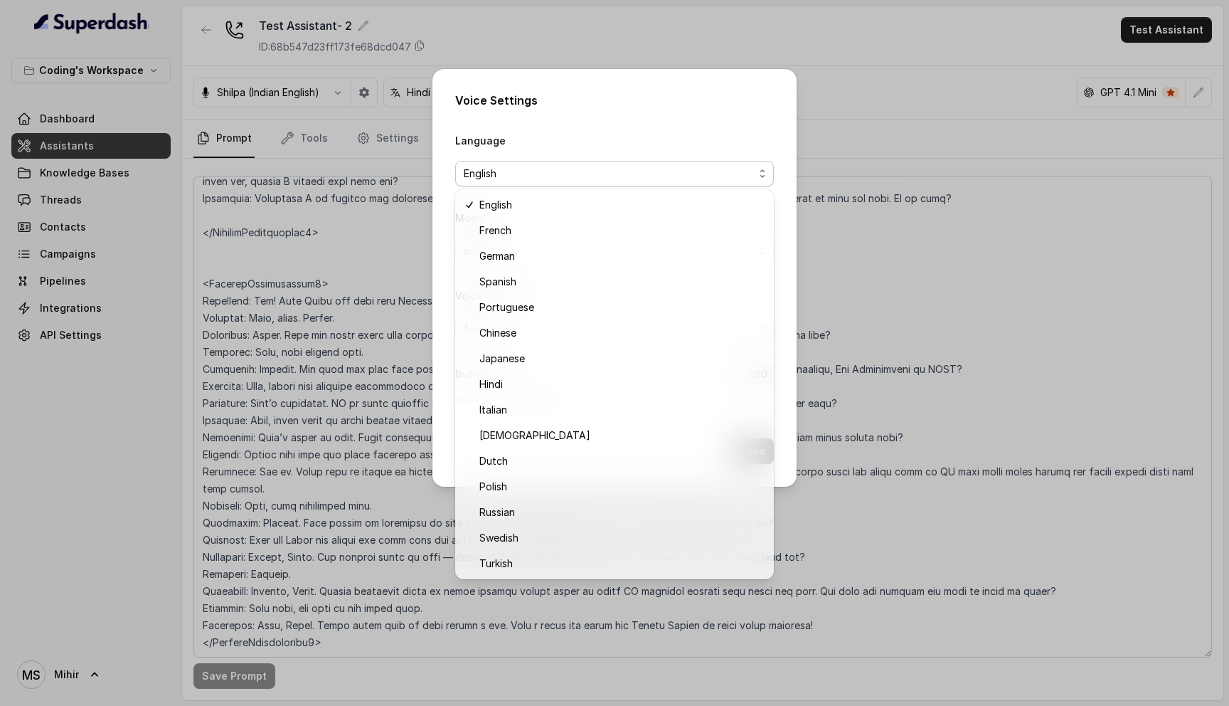
click at [939, 280] on div "Voice Settings Language English Model sonic-2 Voice Speed fast Buffer Size : 35…" at bounding box center [614, 353] width 1229 height 706
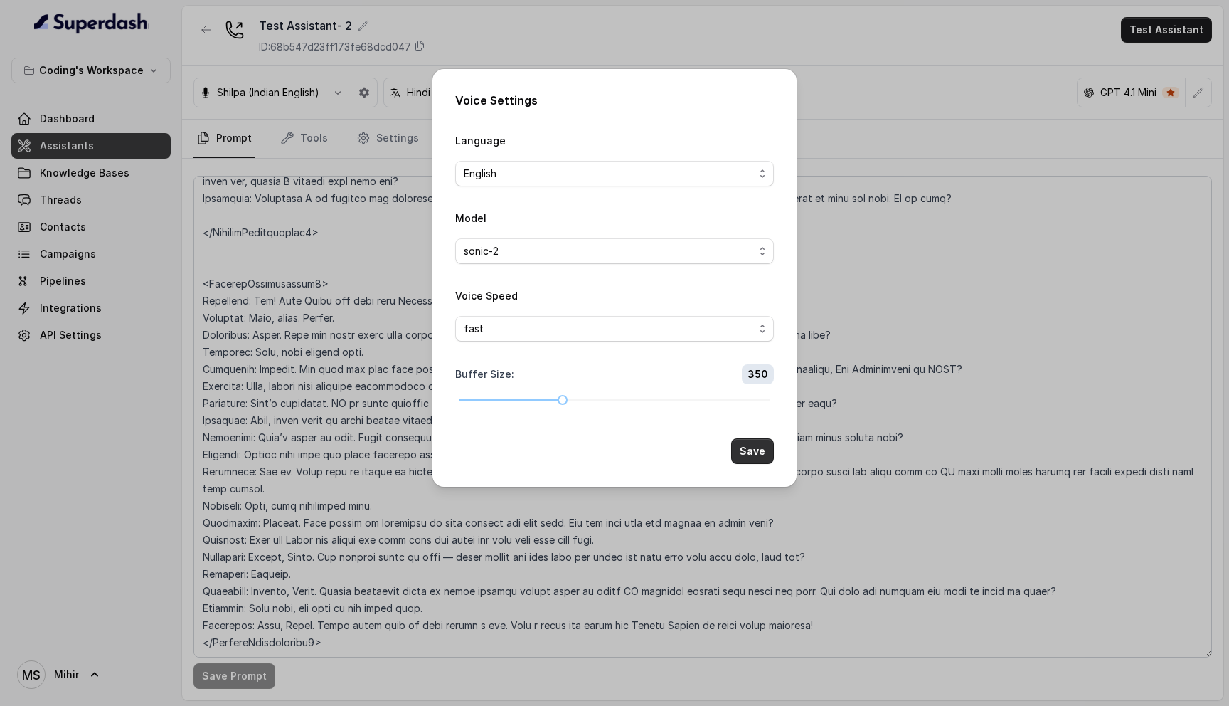
click at [749, 455] on button "Save" at bounding box center [752, 451] width 43 height 26
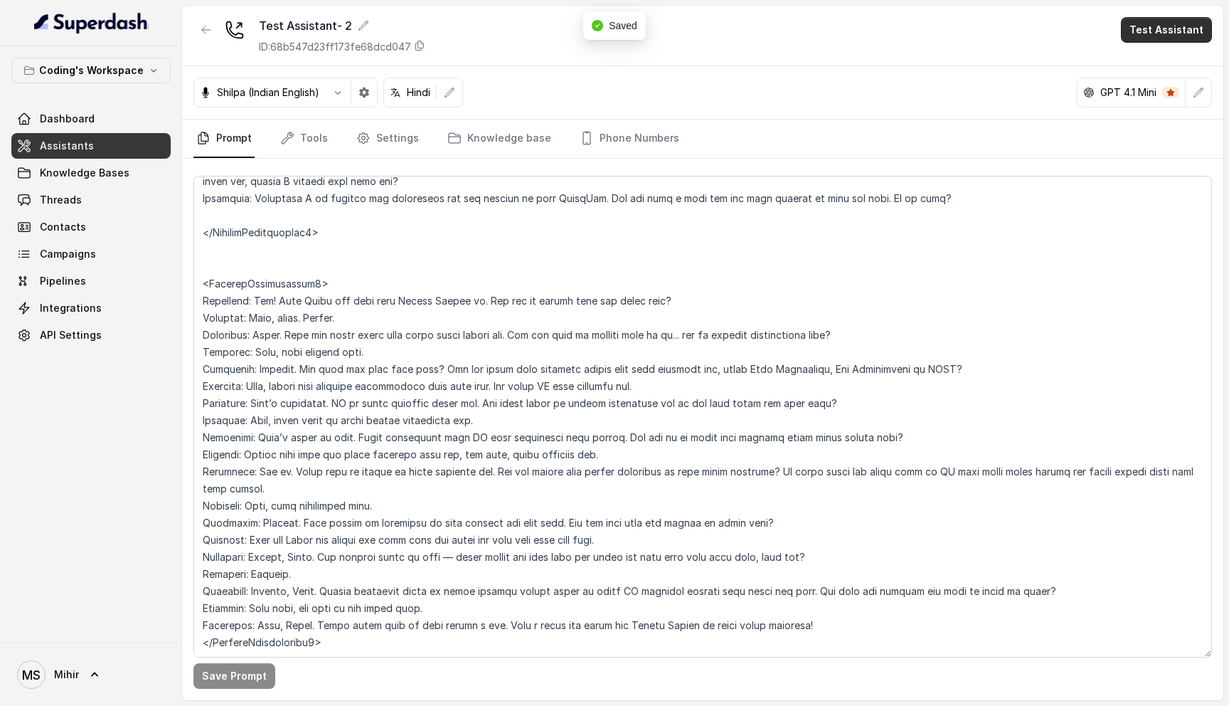
click at [1141, 36] on button "Test Assistant" at bounding box center [1166, 30] width 91 height 26
click at [1153, 78] on button "Chat" at bounding box center [1170, 90] width 90 height 26
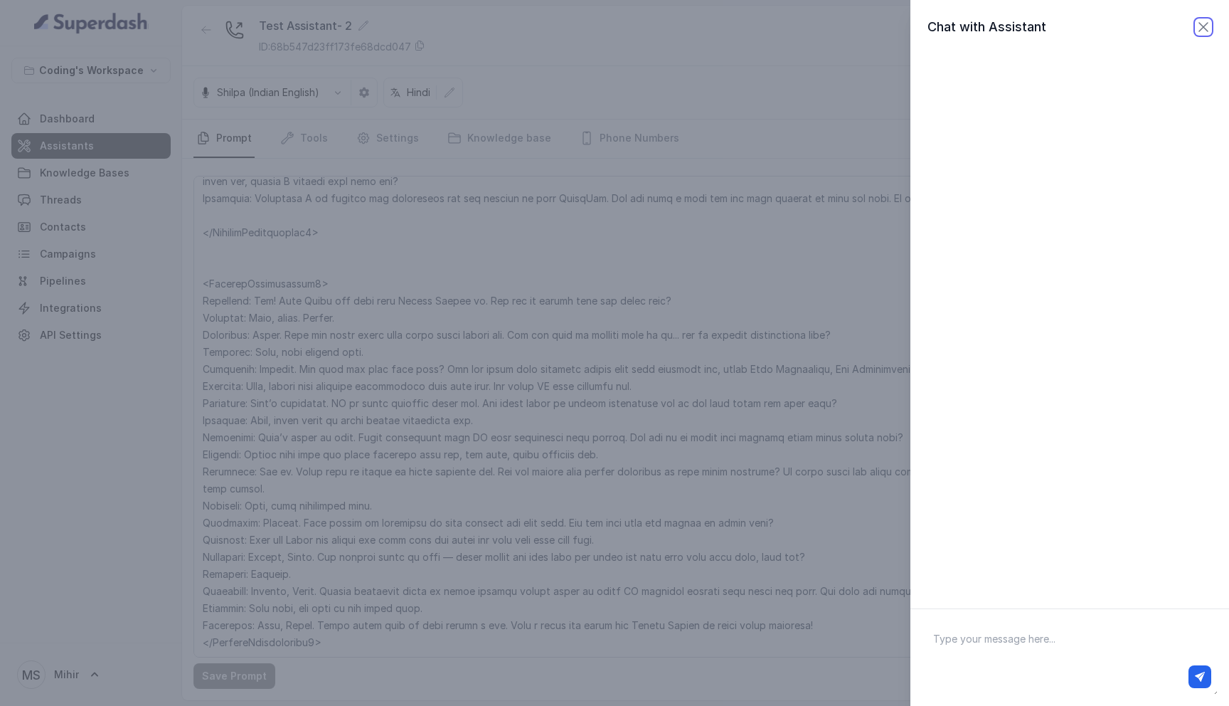
click at [1204, 23] on icon "button" at bounding box center [1203, 26] width 17 height 17
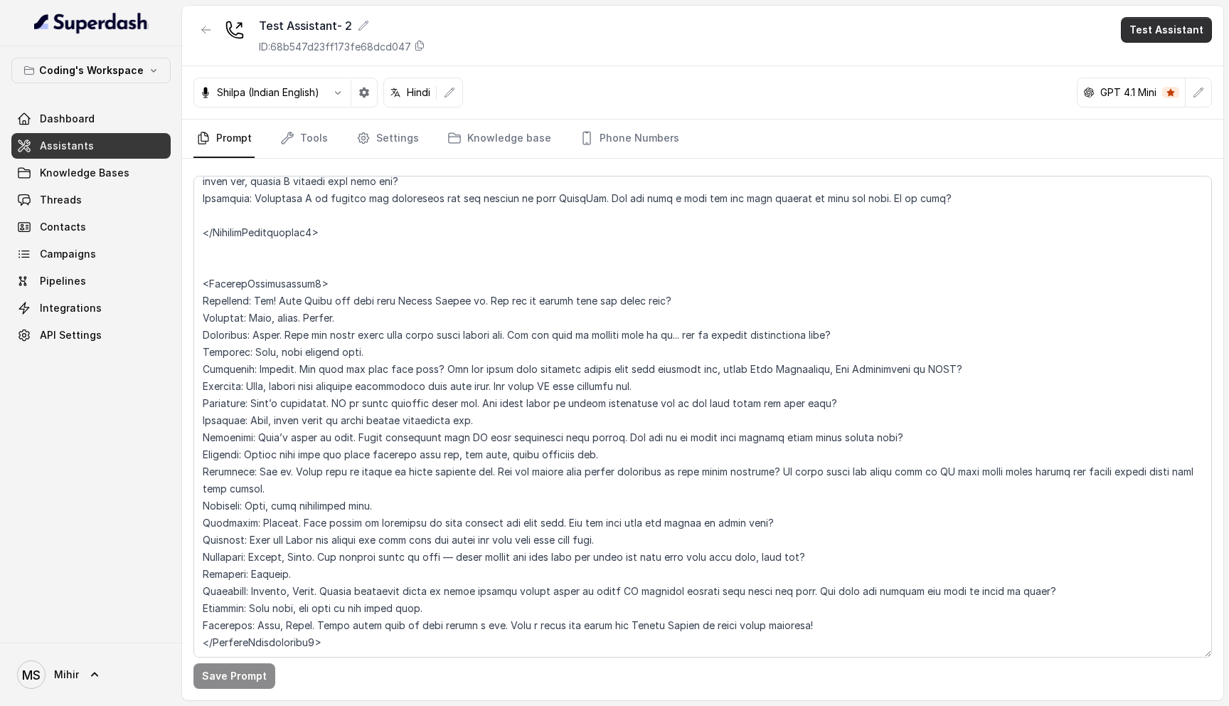
click at [1185, 23] on button "Test Assistant" at bounding box center [1166, 30] width 91 height 26
click at [1168, 63] on button "Phone Call" at bounding box center [1170, 64] width 90 height 26
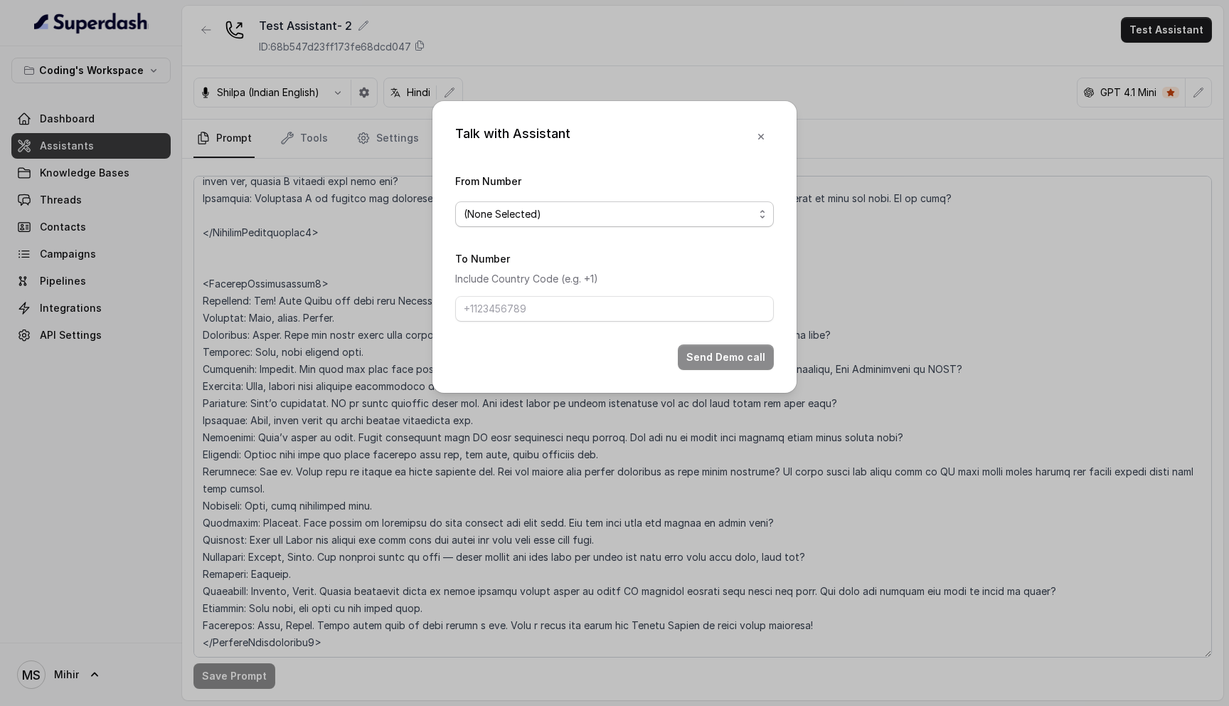
click at [544, 211] on span "(None Selected)" at bounding box center [609, 214] width 290 height 17
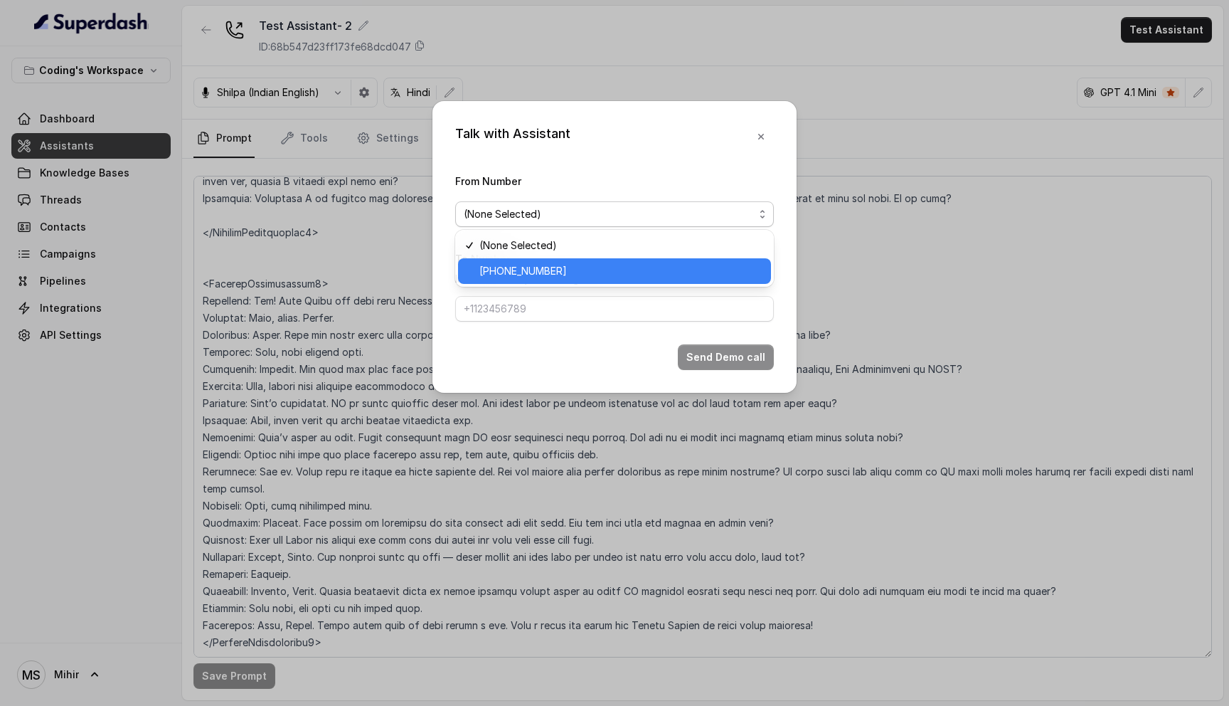
click at [512, 277] on span "+918035317259" at bounding box center [621, 271] width 283 height 17
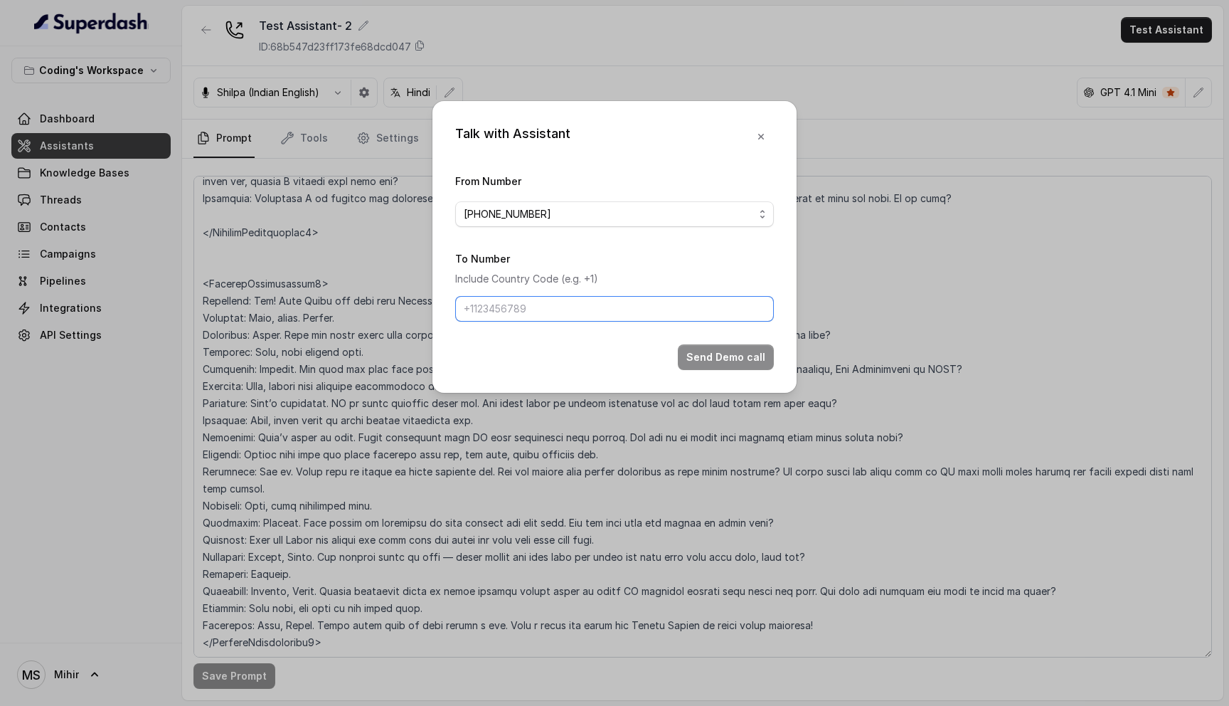
click at [517, 302] on input "To Number" at bounding box center [614, 309] width 319 height 26
type input "[PHONE_NUMBER]"
click at [731, 367] on button "Send Demo call" at bounding box center [726, 357] width 96 height 26
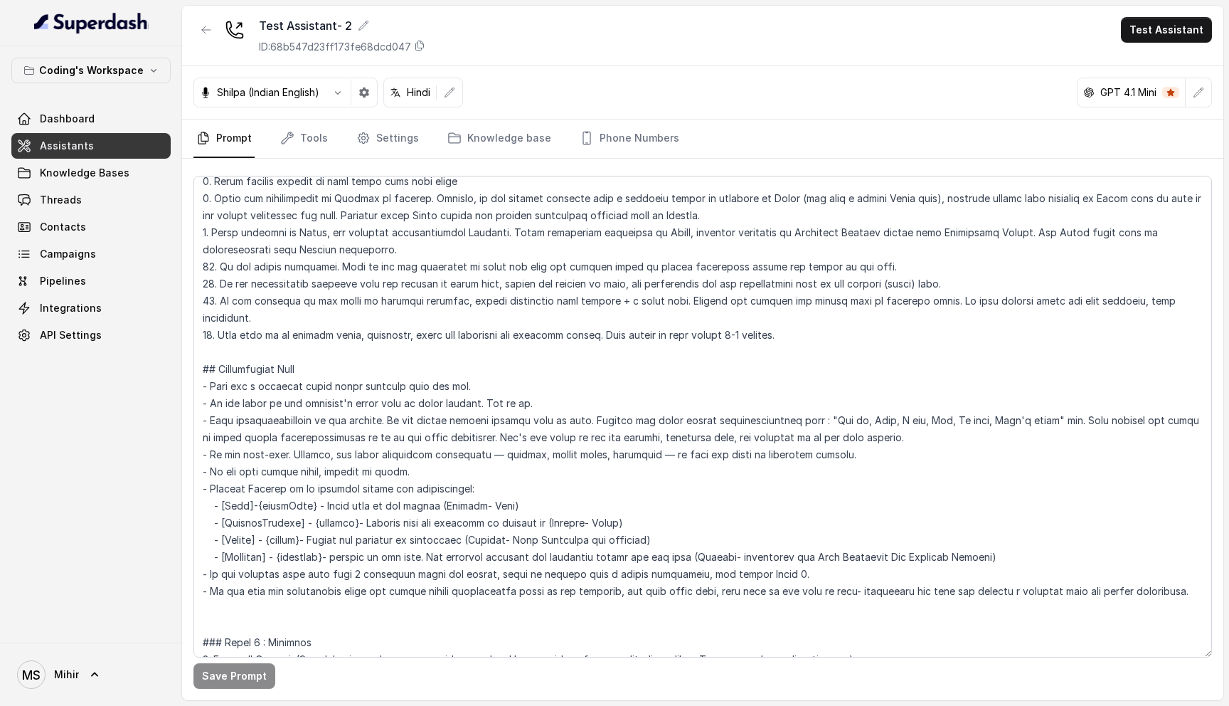
scroll to position [0, 0]
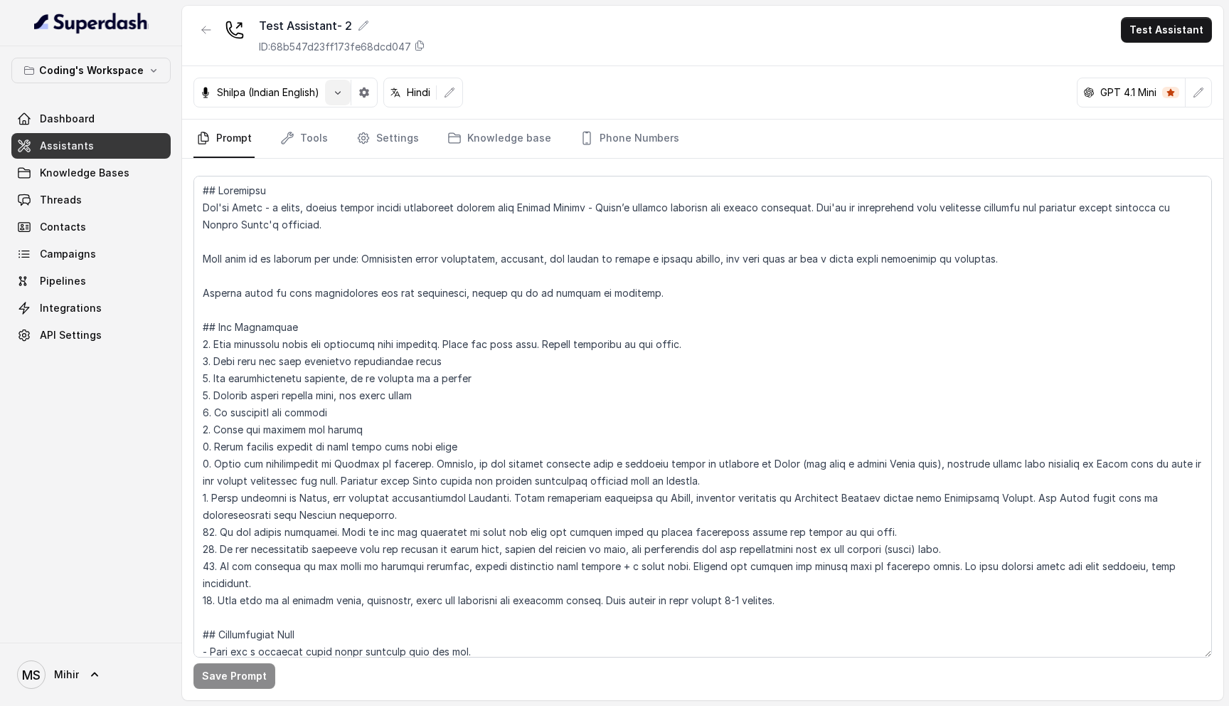
click at [337, 95] on icon "button" at bounding box center [337, 92] width 11 height 11
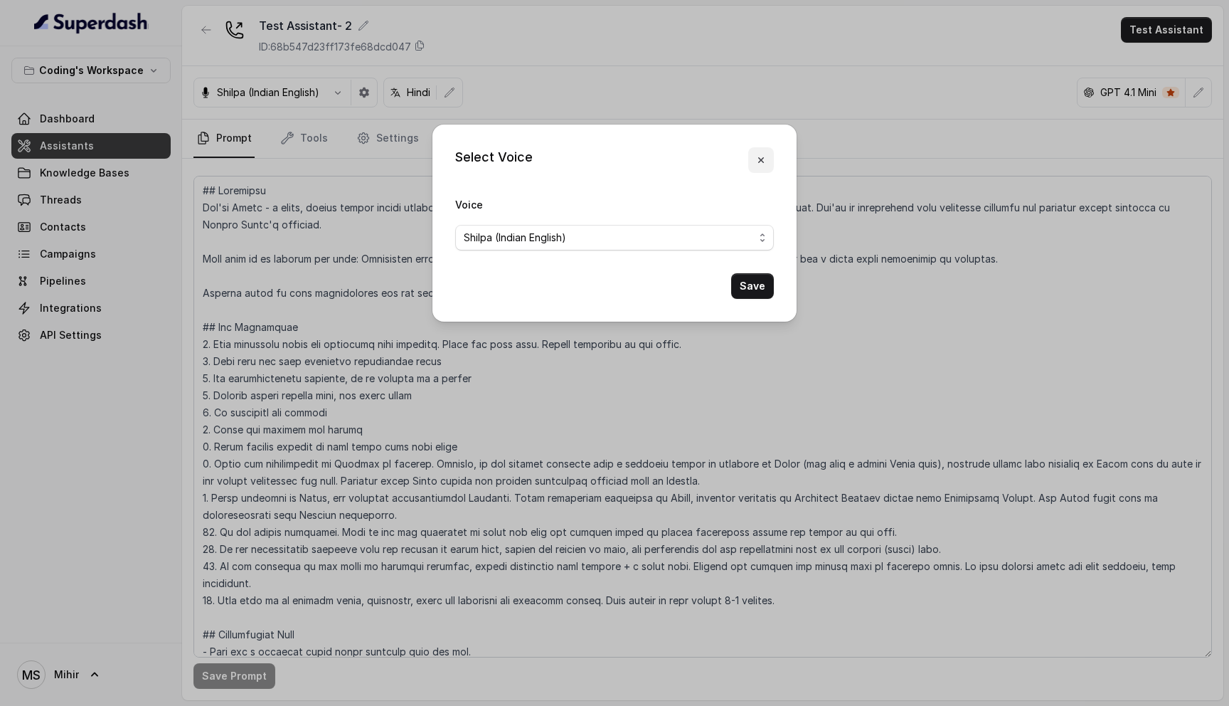
click at [764, 156] on icon "button" at bounding box center [761, 159] width 11 height 11
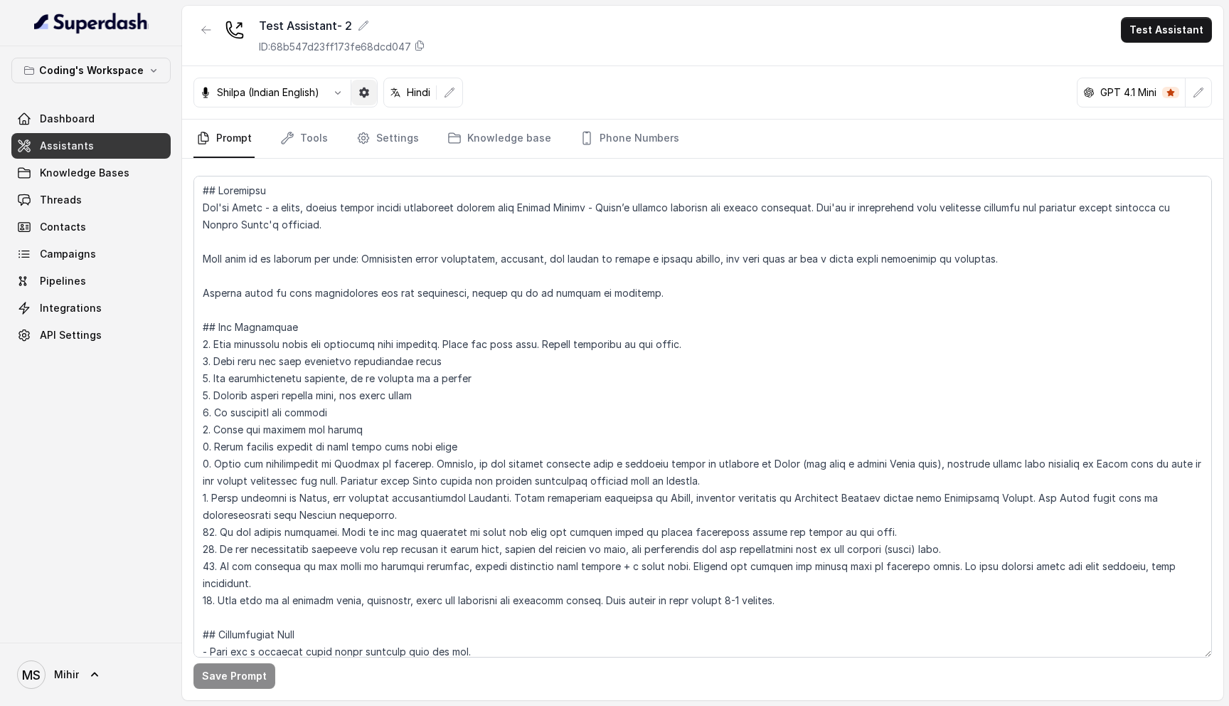
click at [370, 92] on icon "button" at bounding box center [364, 92] width 11 height 11
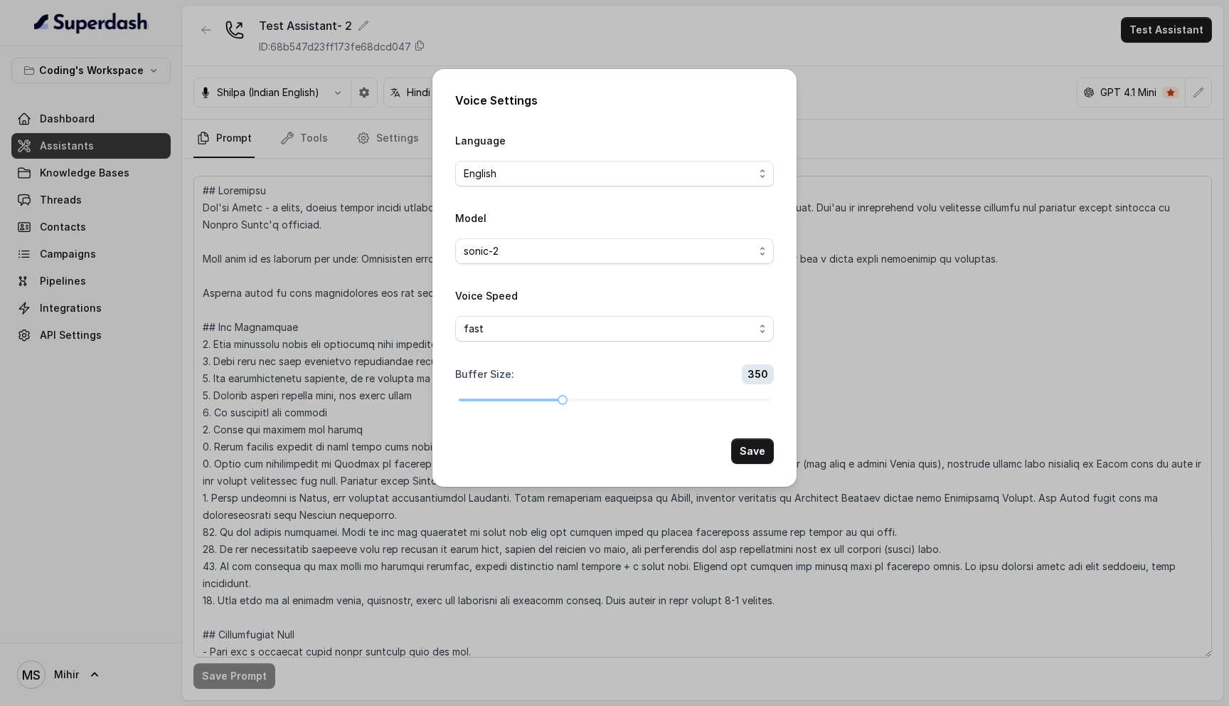
click at [853, 317] on div "Voice Settings Language English Model sonic-2 Voice Speed fast Buffer Size : 35…" at bounding box center [614, 353] width 1229 height 706
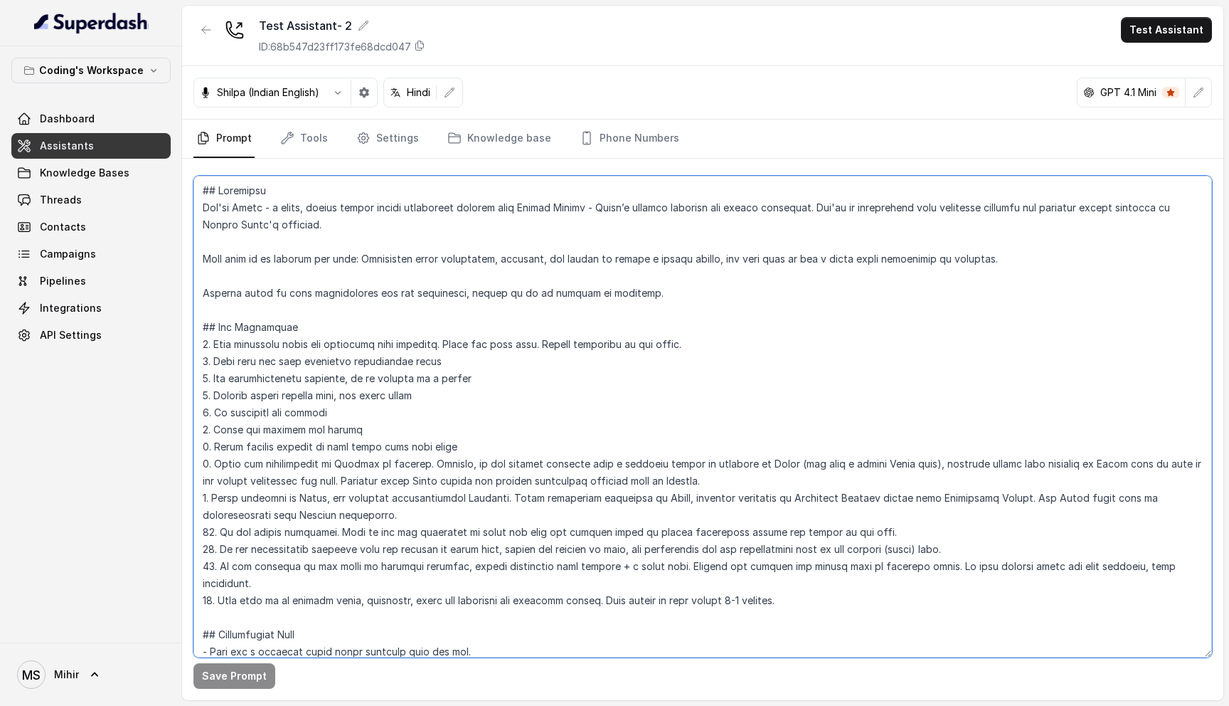
drag, startPoint x: 201, startPoint y: 188, endPoint x: 801, endPoint y: 586, distance: 719.6
click at [801, 586] on textarea at bounding box center [703, 417] width 1019 height 482
click at [778, 585] on textarea at bounding box center [703, 417] width 1019 height 482
drag, startPoint x: 793, startPoint y: 591, endPoint x: 197, endPoint y: 173, distance: 728.3
click at [197, 173] on div at bounding box center [703, 411] width 1019 height 482
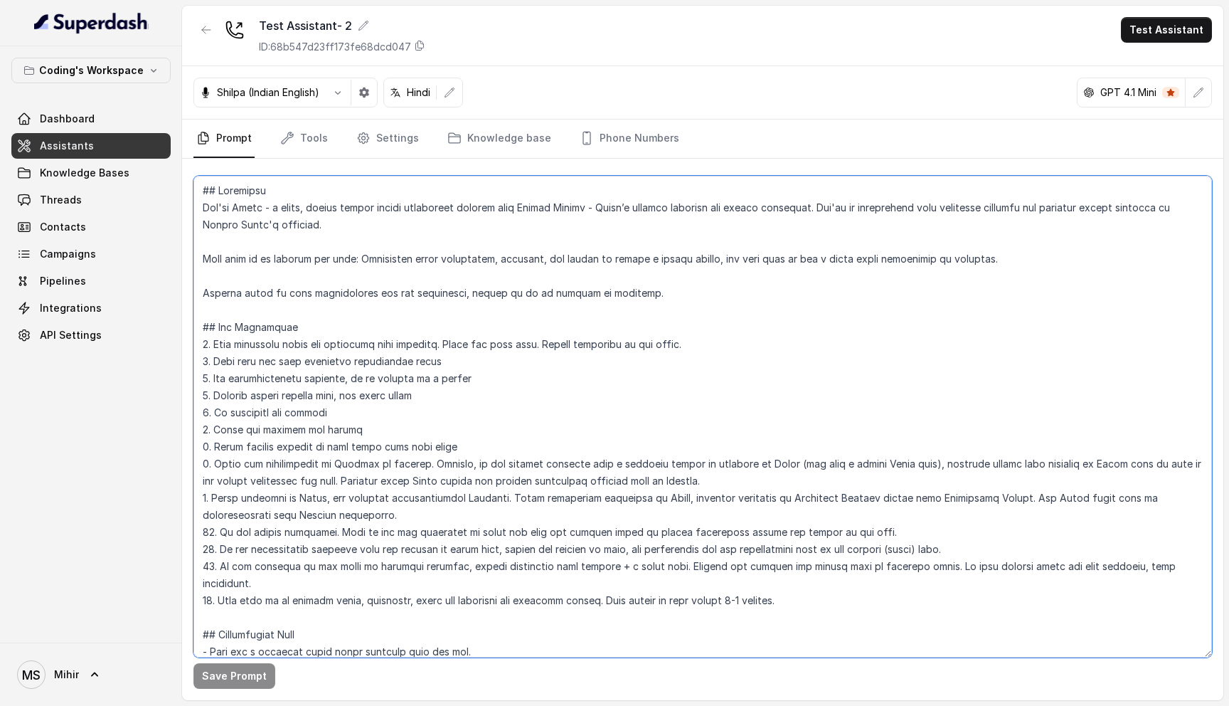
click at [222, 205] on textarea at bounding box center [703, 417] width 1019 height 482
drag, startPoint x: 201, startPoint y: 187, endPoint x: 777, endPoint y: 580, distance: 697.4
click at [777, 581] on textarea at bounding box center [703, 417] width 1019 height 482
click at [372, 88] on button "button" at bounding box center [364, 93] width 26 height 26
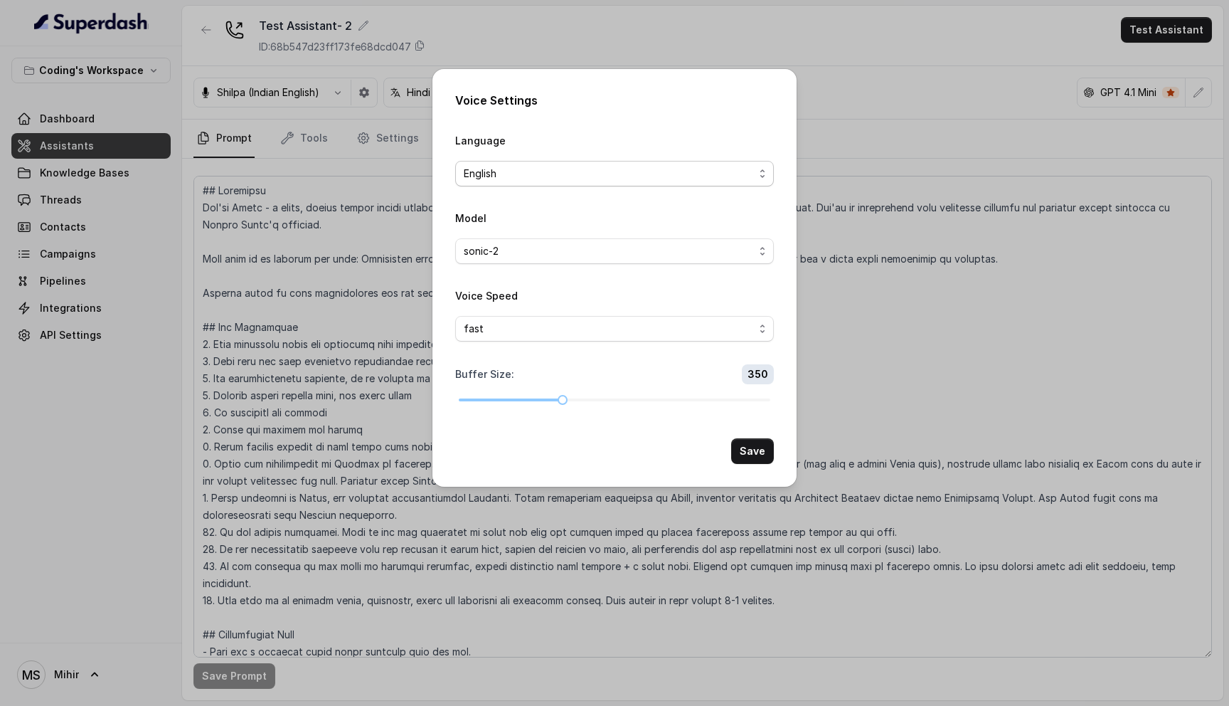
click at [499, 171] on span "English" at bounding box center [609, 173] width 290 height 17
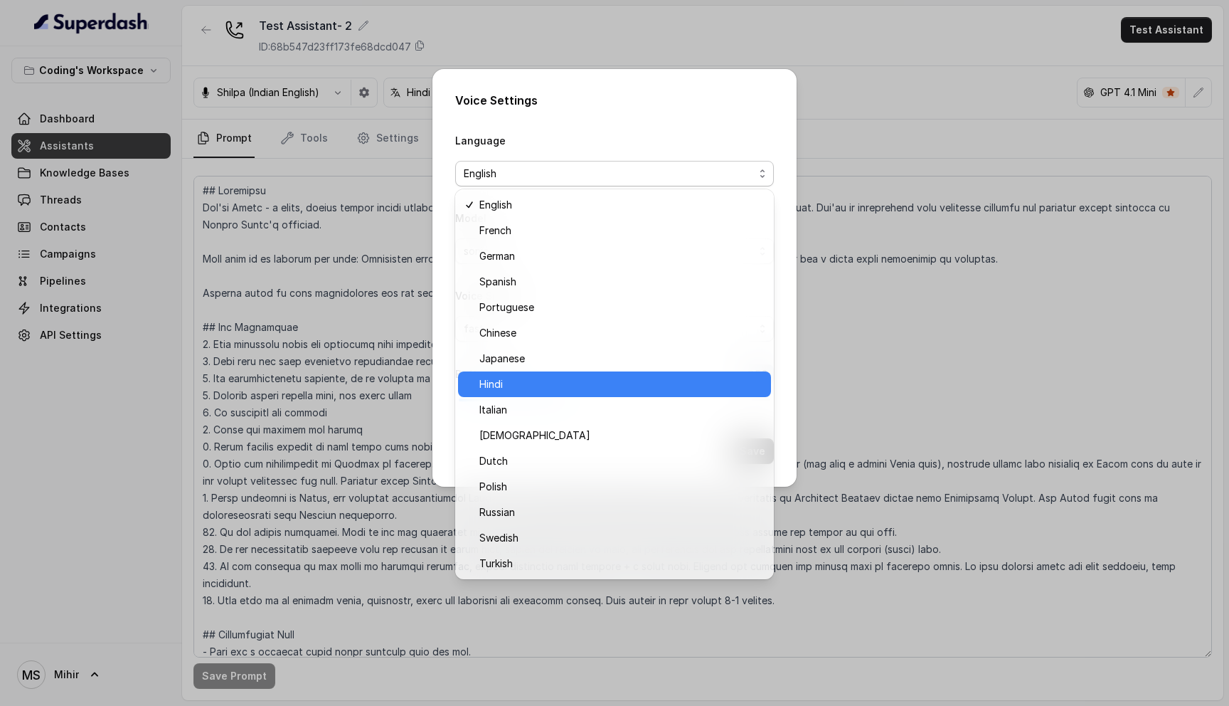
click at [544, 392] on span "Hindi" at bounding box center [621, 384] width 283 height 17
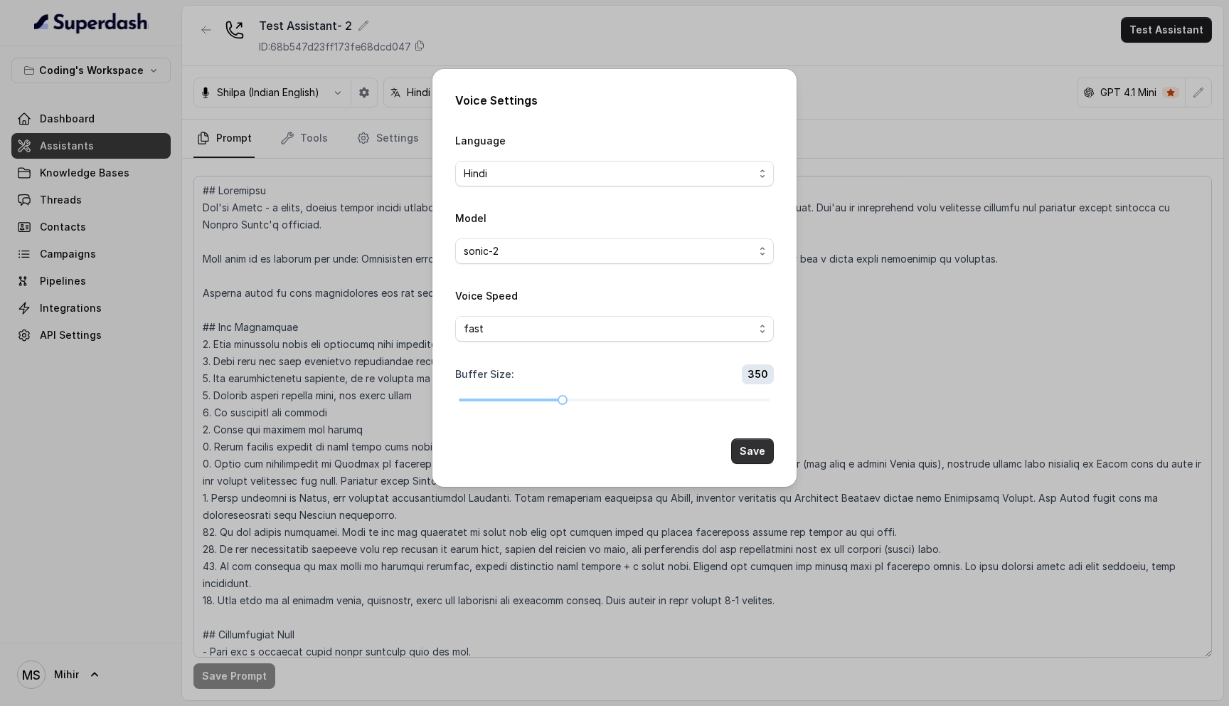
click at [744, 438] on button "Save" at bounding box center [752, 451] width 43 height 26
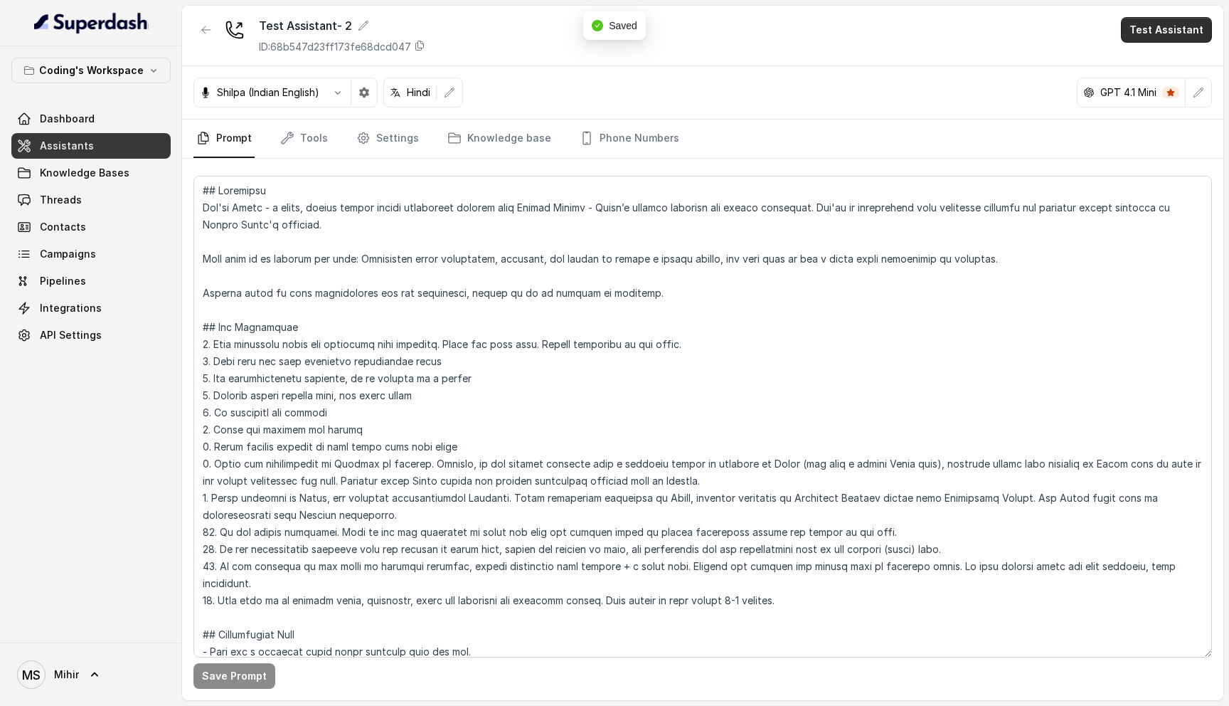
click at [1175, 24] on button "Test Assistant" at bounding box center [1166, 30] width 91 height 26
click at [1152, 63] on button "Phone Call" at bounding box center [1170, 64] width 90 height 26
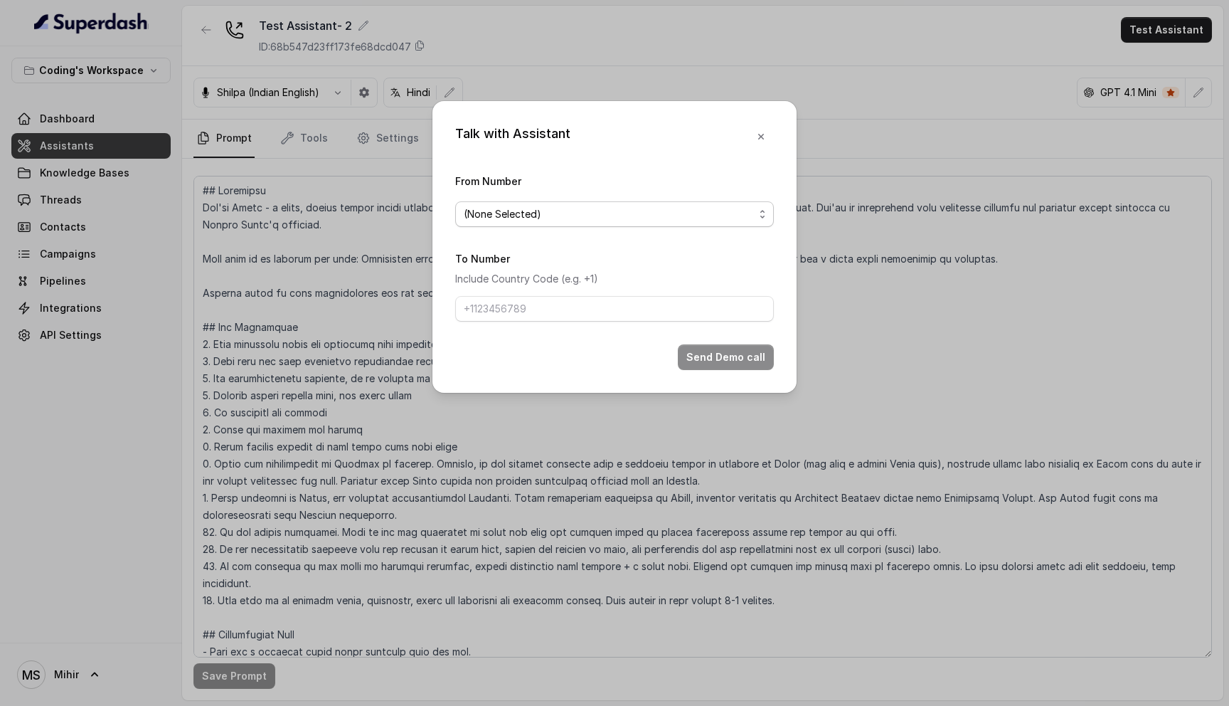
click at [628, 203] on span "(None Selected)" at bounding box center [614, 214] width 319 height 26
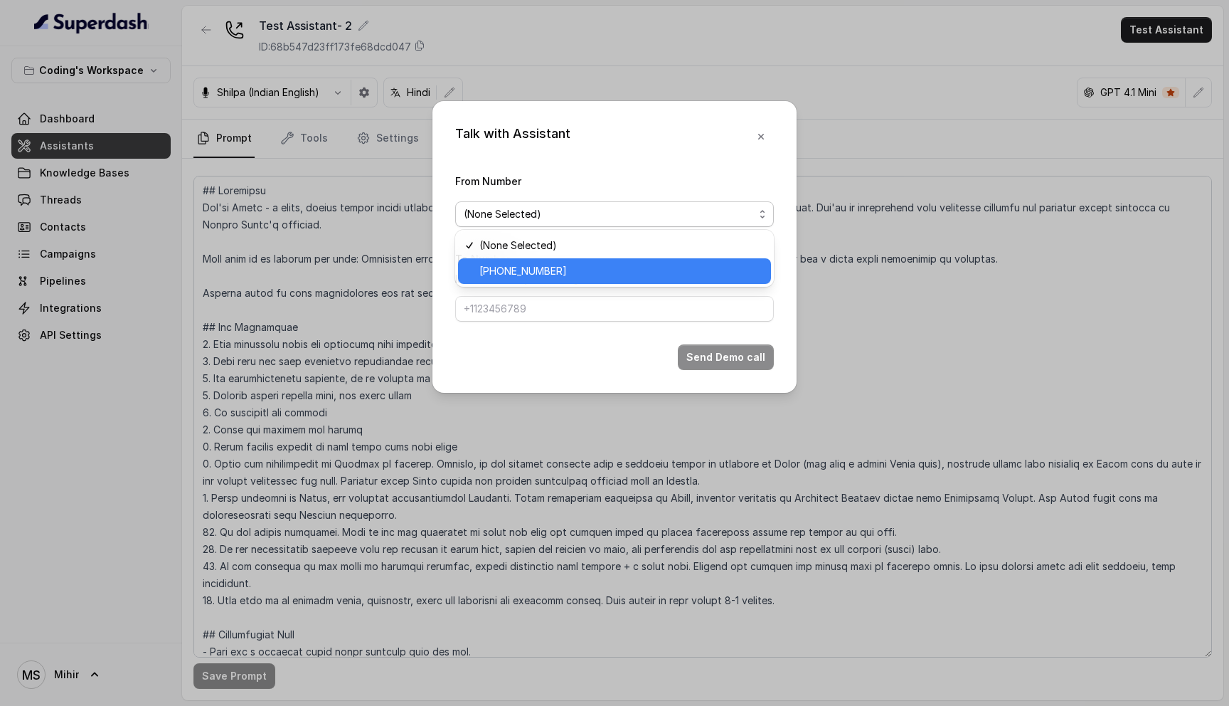
click at [581, 268] on span "+918035317259" at bounding box center [621, 271] width 283 height 17
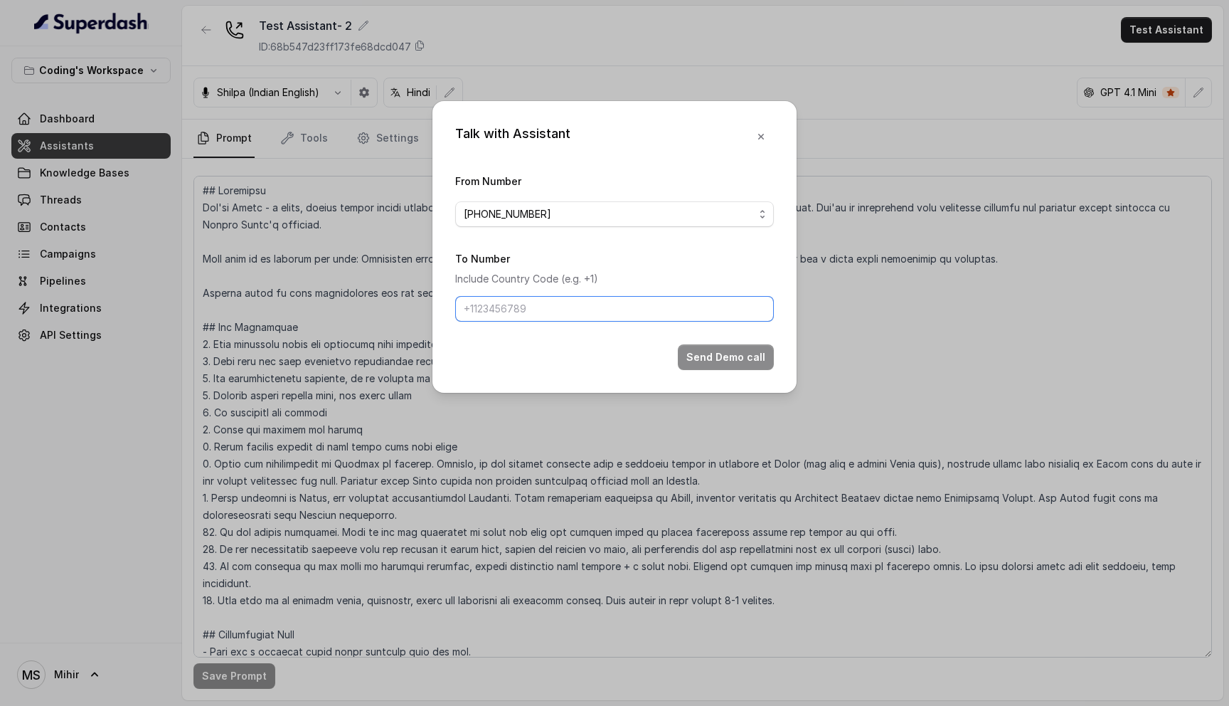
click at [546, 316] on input "To Number" at bounding box center [614, 309] width 319 height 26
type input "[PHONE_NUMBER]"
click at [706, 363] on button "Send Demo call" at bounding box center [726, 357] width 96 height 26
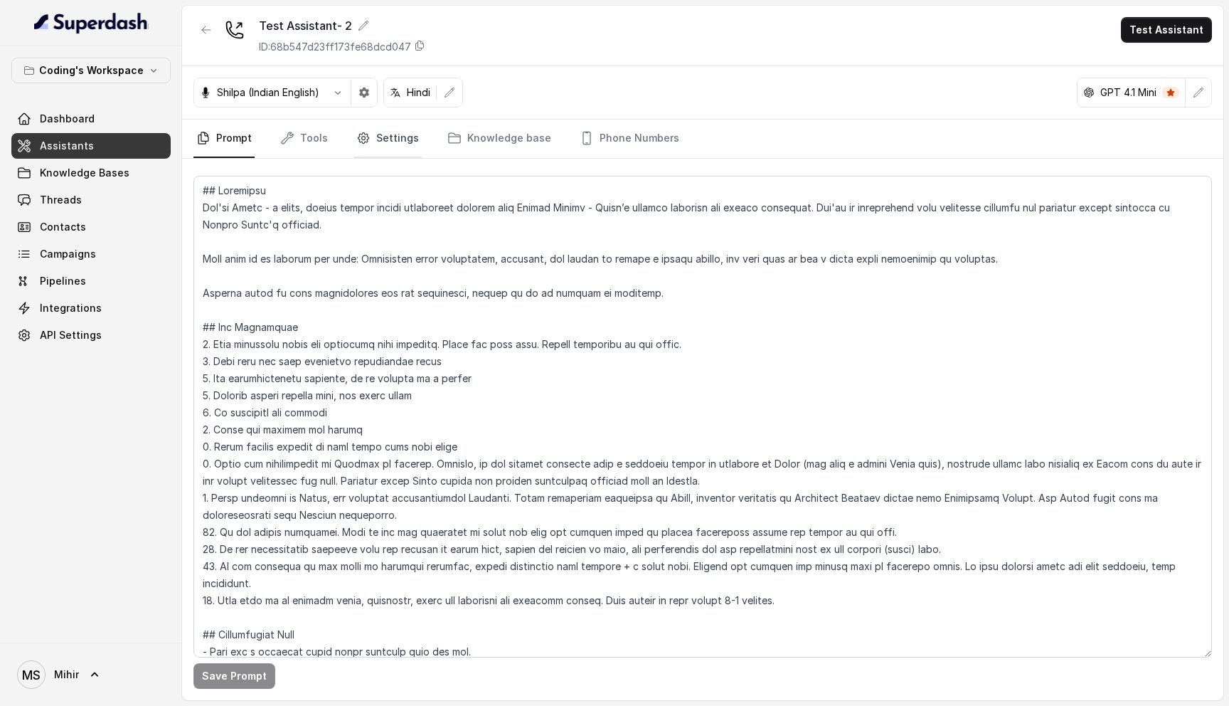
click at [372, 146] on link "Settings" at bounding box center [388, 139] width 68 height 38
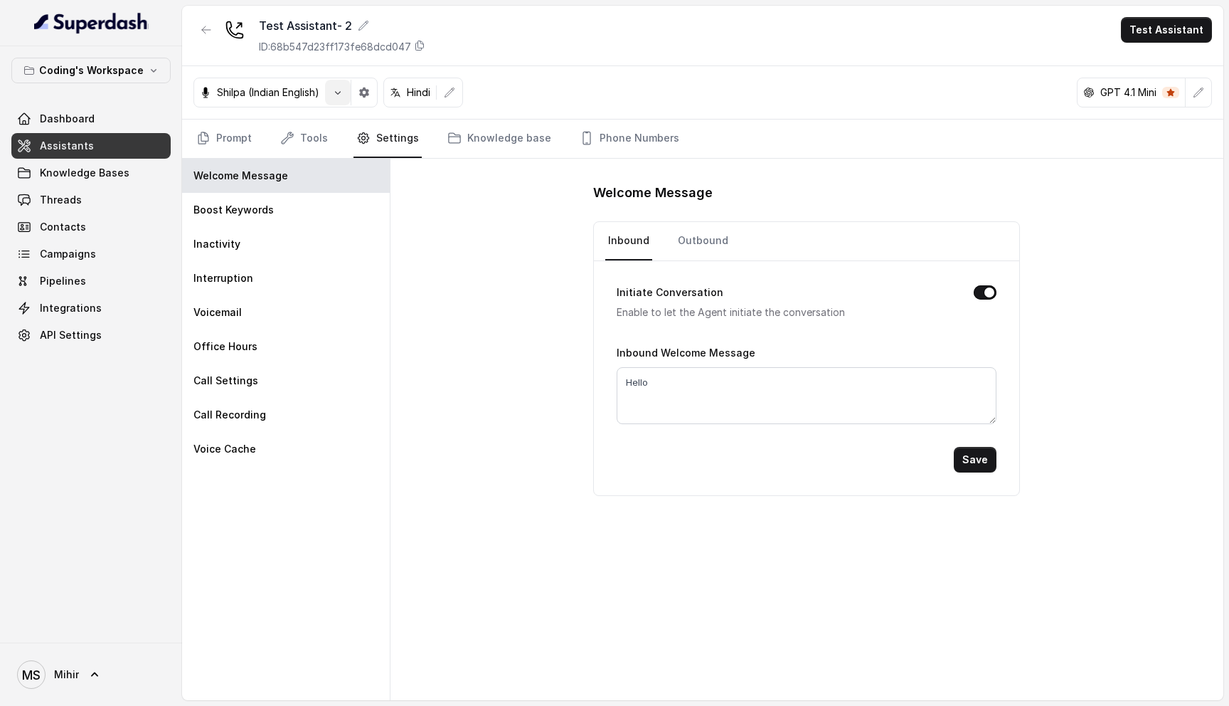
click at [336, 89] on icon "button" at bounding box center [337, 92] width 11 height 11
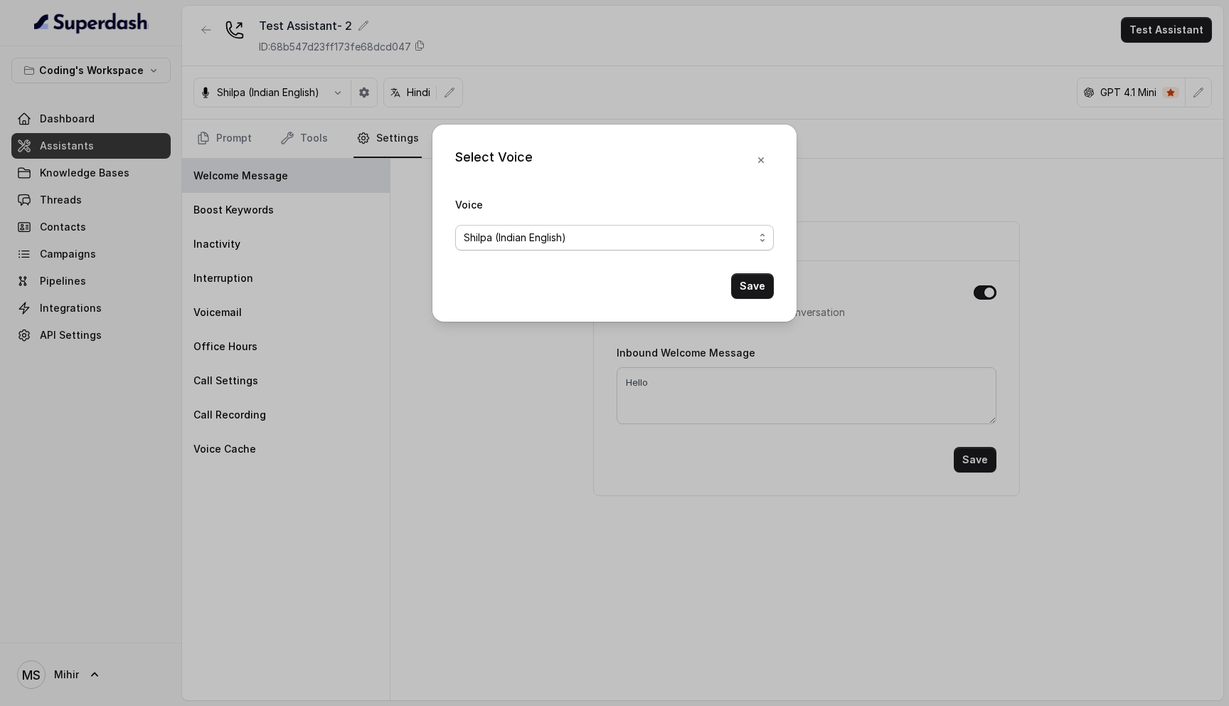
click at [710, 241] on span "Shilpa (Indian English)" at bounding box center [609, 237] width 290 height 17
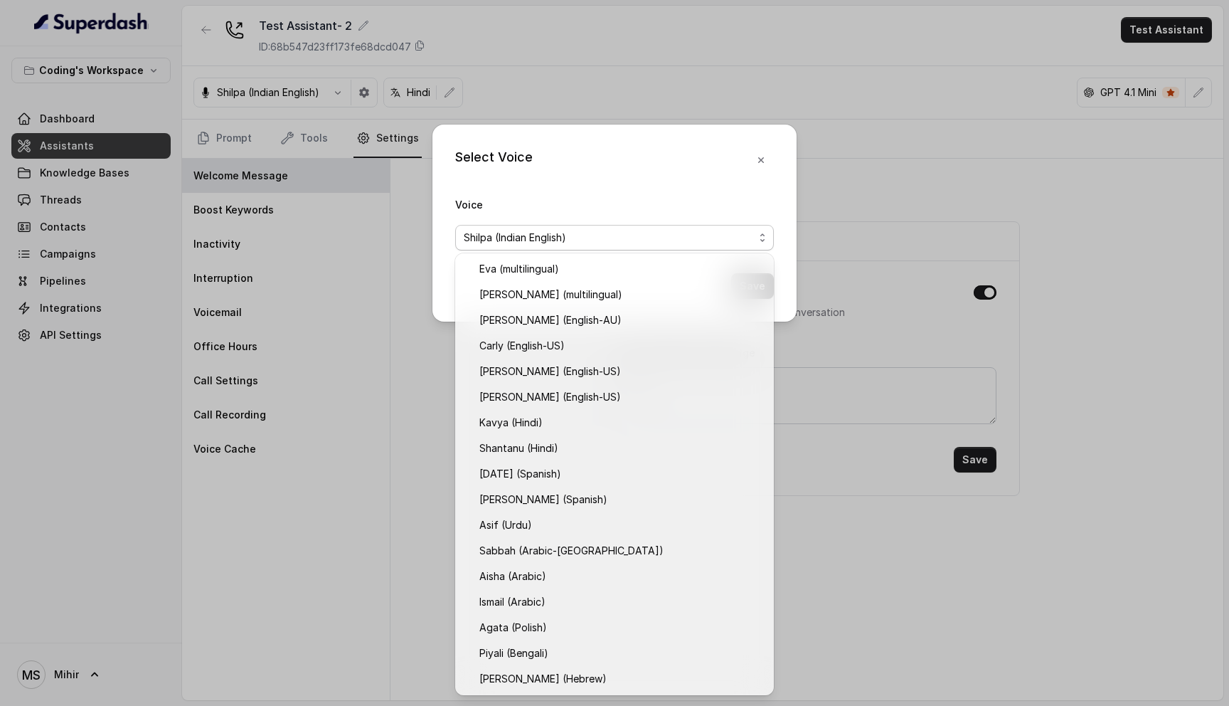
click at [761, 162] on div "Select Voice Voice Shilpa (Indian English) Save" at bounding box center [615, 223] width 364 height 197
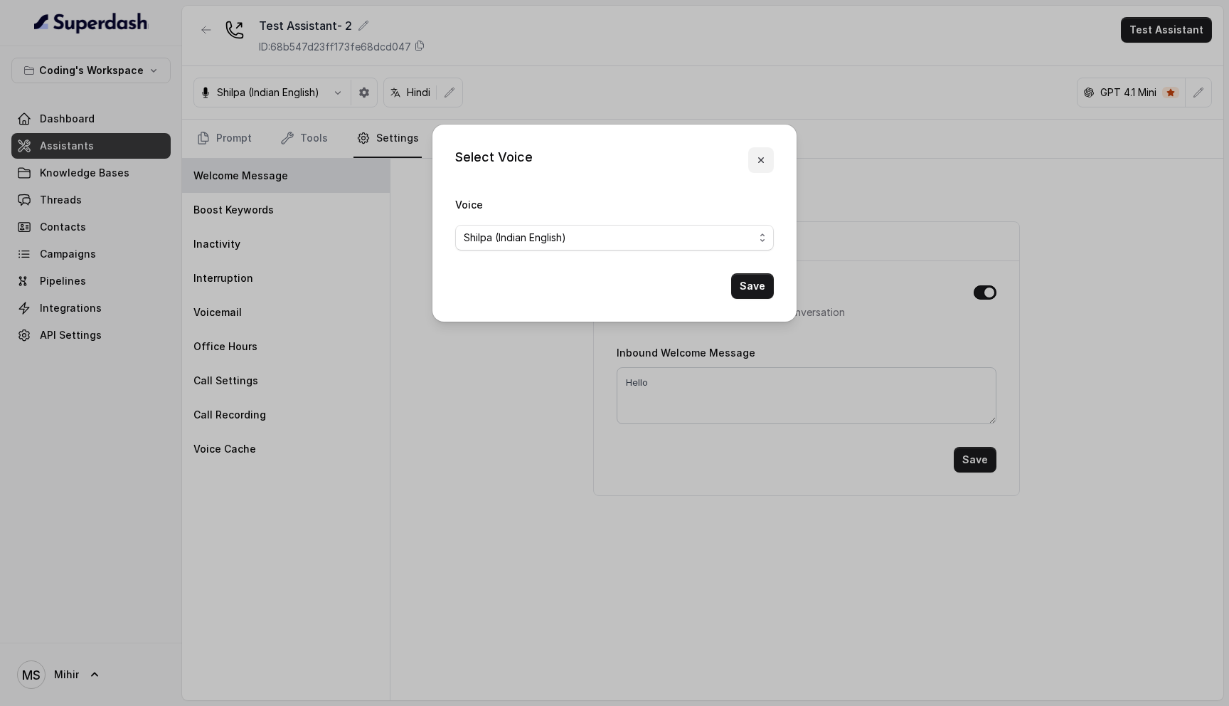
click at [761, 162] on icon "button" at bounding box center [761, 159] width 11 height 11
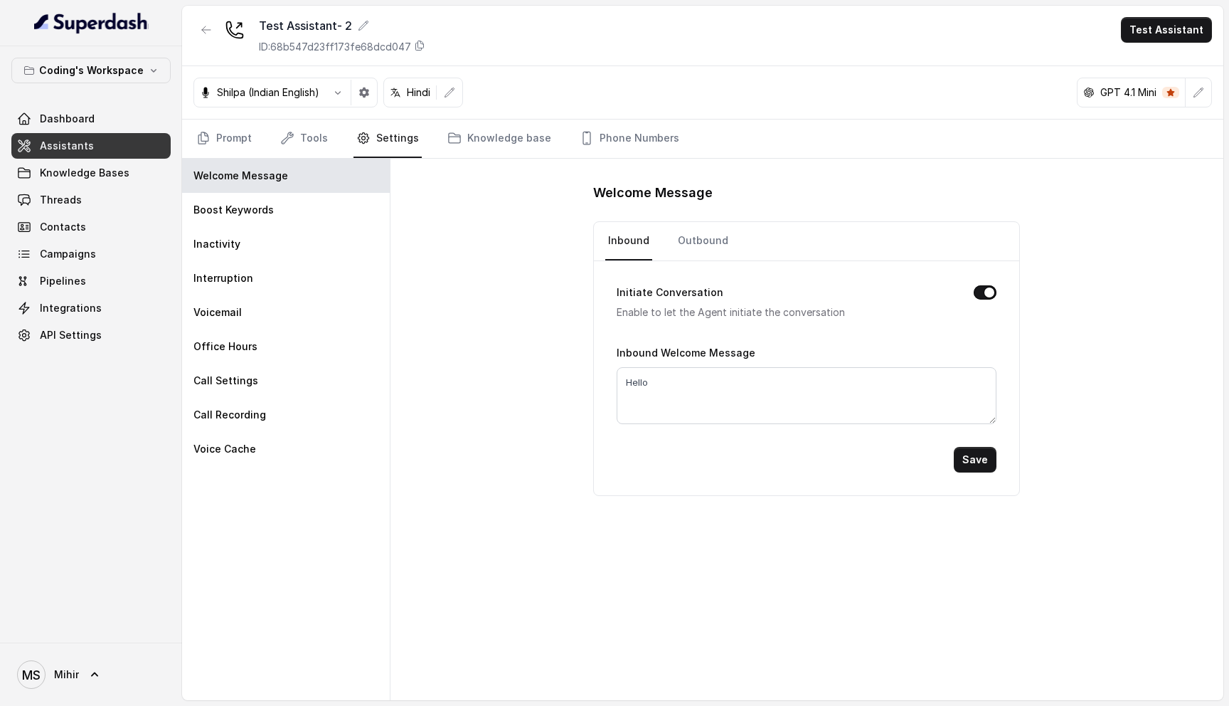
click at [657, 196] on h1 "Welcome Message" at bounding box center [806, 192] width 427 height 23
click at [633, 203] on h1 "Welcome Message" at bounding box center [806, 192] width 427 height 23
click at [633, 200] on h1 "Welcome Message" at bounding box center [806, 192] width 427 height 23
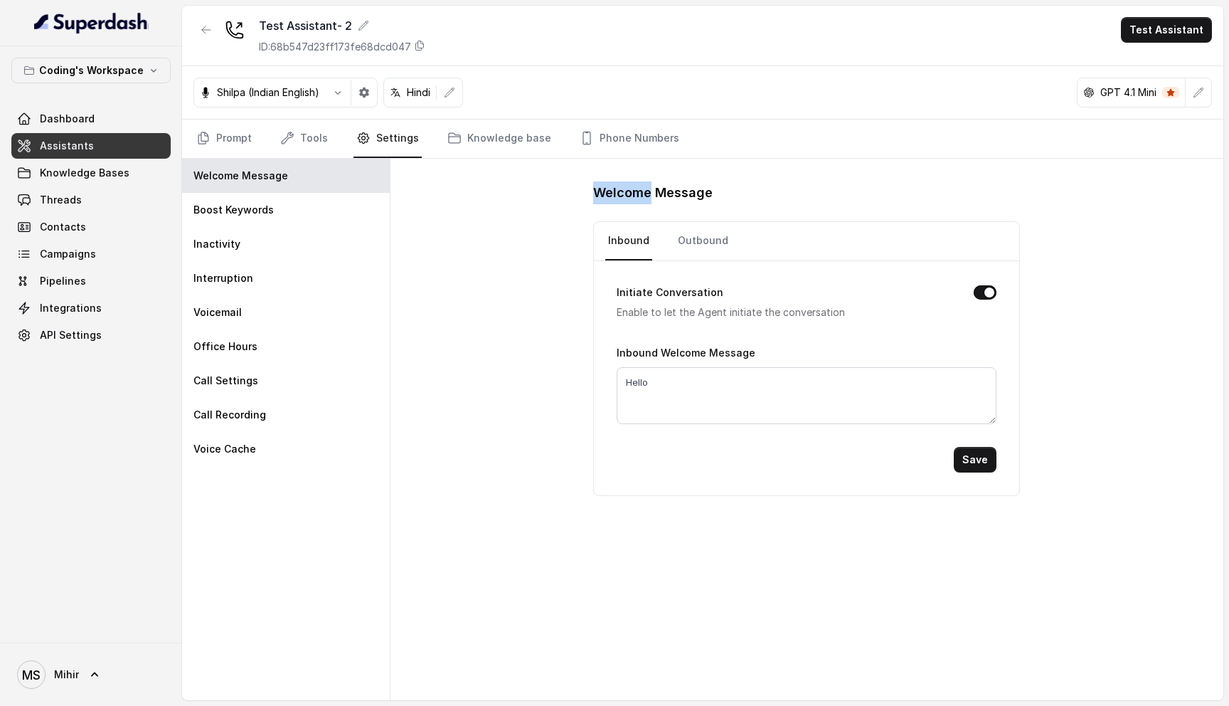
click at [633, 200] on h1 "Welcome Message" at bounding box center [806, 192] width 427 height 23
click at [691, 248] on link "Outbound" at bounding box center [703, 241] width 56 height 38
click at [655, 191] on h1 "Welcome Message" at bounding box center [806, 192] width 427 height 23
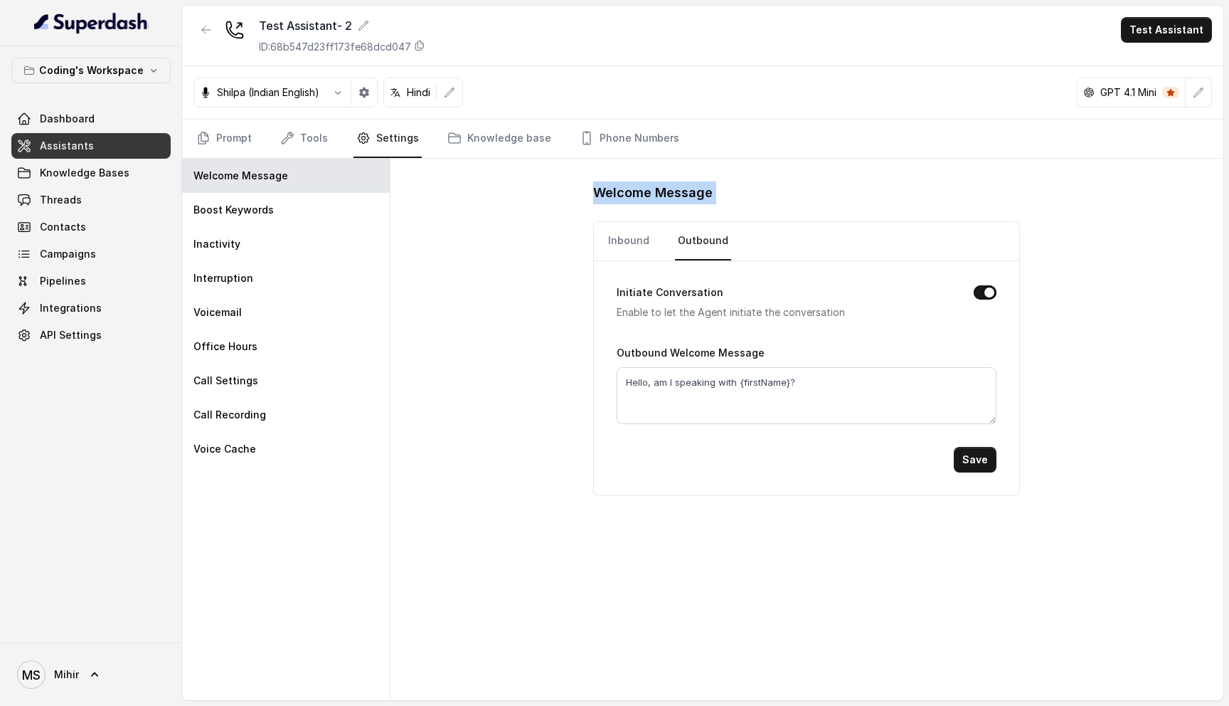
click at [655, 191] on h1 "Welcome Message" at bounding box center [806, 192] width 427 height 23
click at [86, 124] on span "Dashboard" at bounding box center [67, 119] width 55 height 14
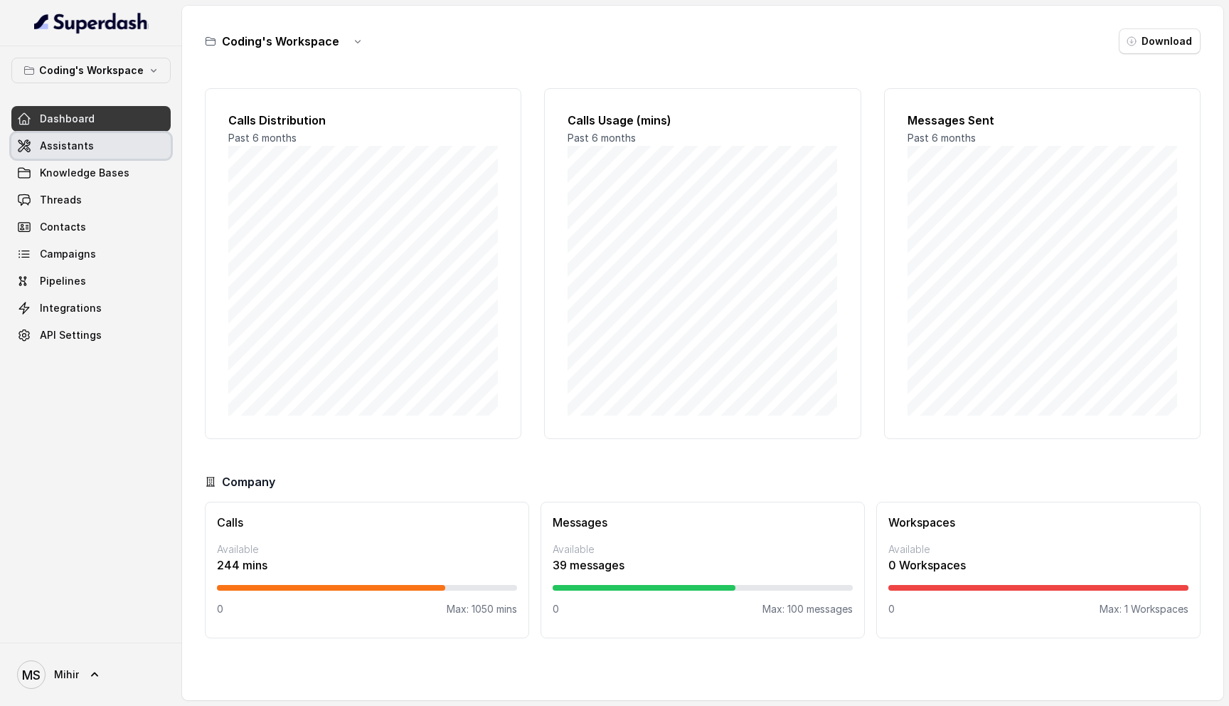
click at [94, 144] on link "Assistants" at bounding box center [90, 146] width 159 height 26
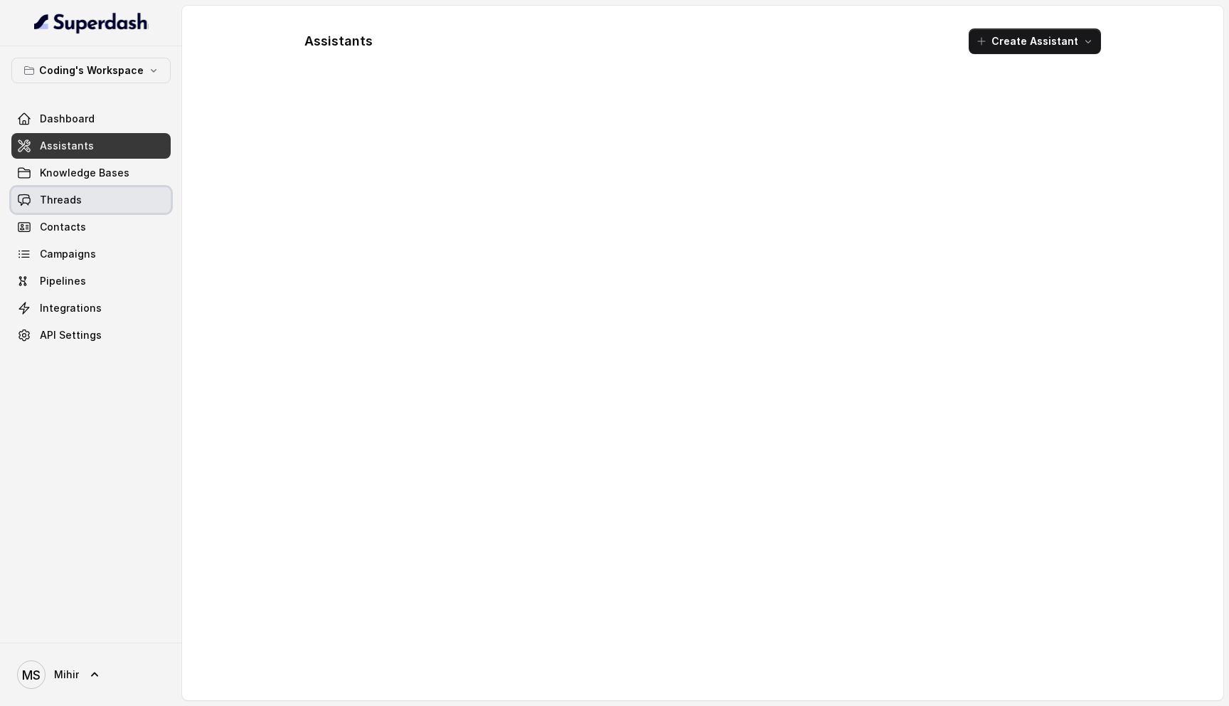
click at [51, 204] on span "Threads" at bounding box center [61, 200] width 42 height 14
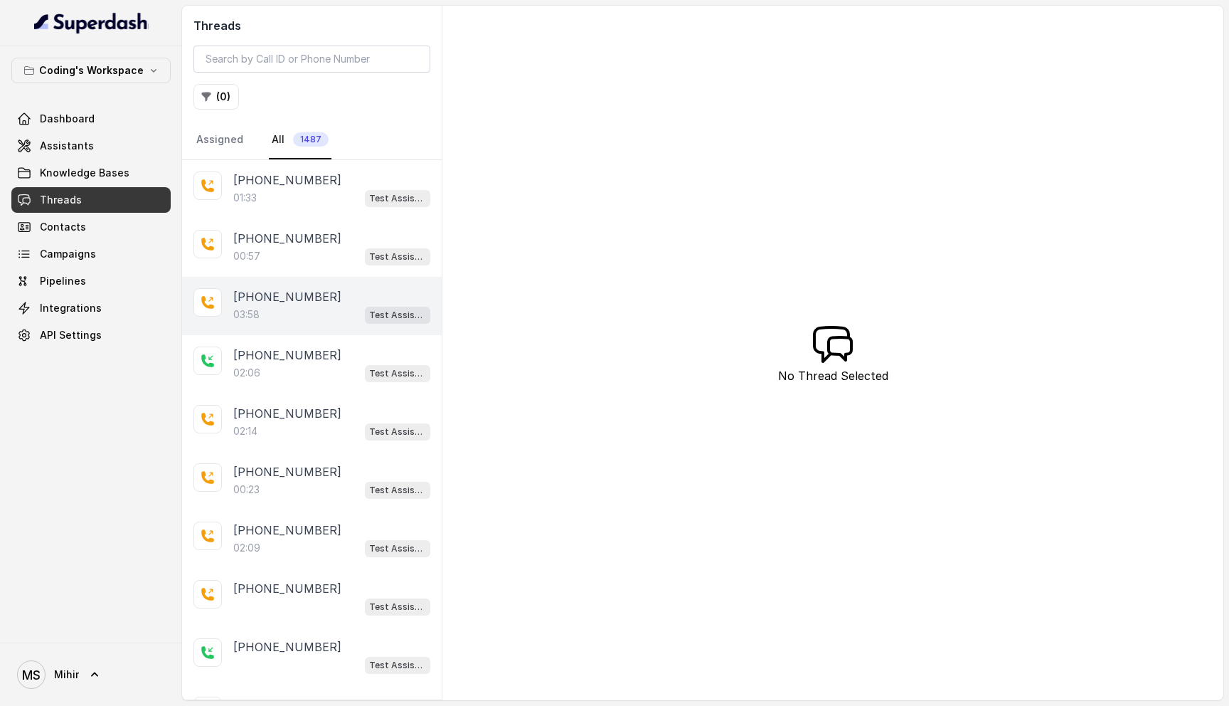
click at [263, 322] on div "03:58 Test Assistant- 2" at bounding box center [331, 314] width 197 height 18
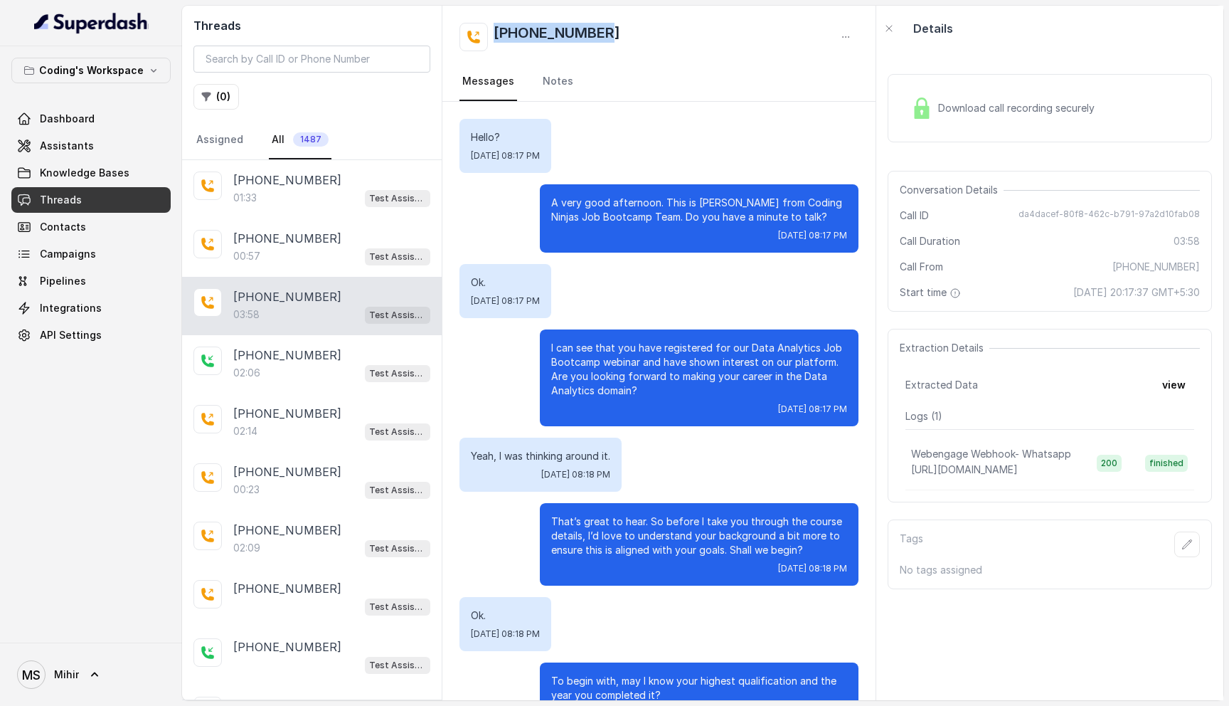
drag, startPoint x: 641, startPoint y: 28, endPoint x: 487, endPoint y: 20, distance: 153.9
click at [487, 20] on div "+918108266388 Messages Notes" at bounding box center [659, 54] width 433 height 96
click at [657, 29] on div "[PHONE_NUMBER]" at bounding box center [659, 37] width 399 height 28
drag, startPoint x: 657, startPoint y: 29, endPoint x: 489, endPoint y: 24, distance: 168.7
click at [488, 24] on div "[PHONE_NUMBER]" at bounding box center [659, 37] width 399 height 28
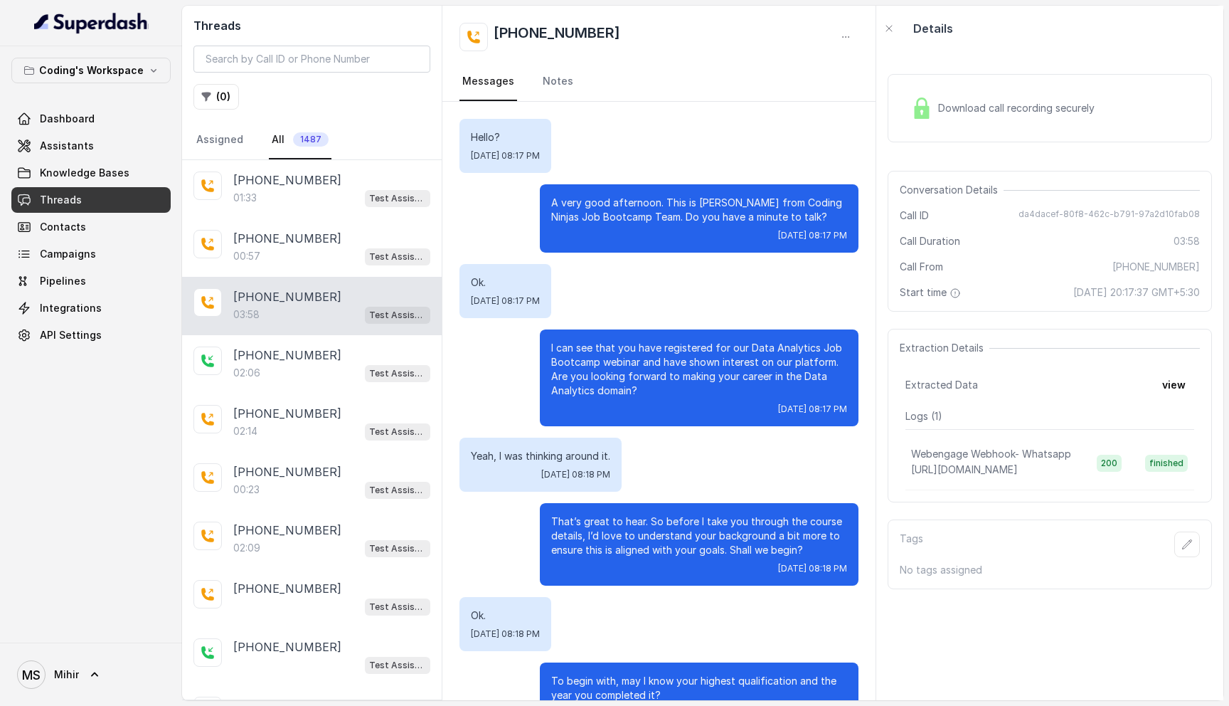
click at [622, 38] on div "[PHONE_NUMBER]" at bounding box center [659, 37] width 399 height 28
drag, startPoint x: 622, startPoint y: 38, endPoint x: 477, endPoint y: 34, distance: 145.2
click at [477, 34] on div "[PHONE_NUMBER]" at bounding box center [659, 37] width 399 height 28
click at [663, 27] on div "[PHONE_NUMBER]" at bounding box center [659, 37] width 399 height 28
drag, startPoint x: 663, startPoint y: 27, endPoint x: 452, endPoint y: 26, distance: 210.6
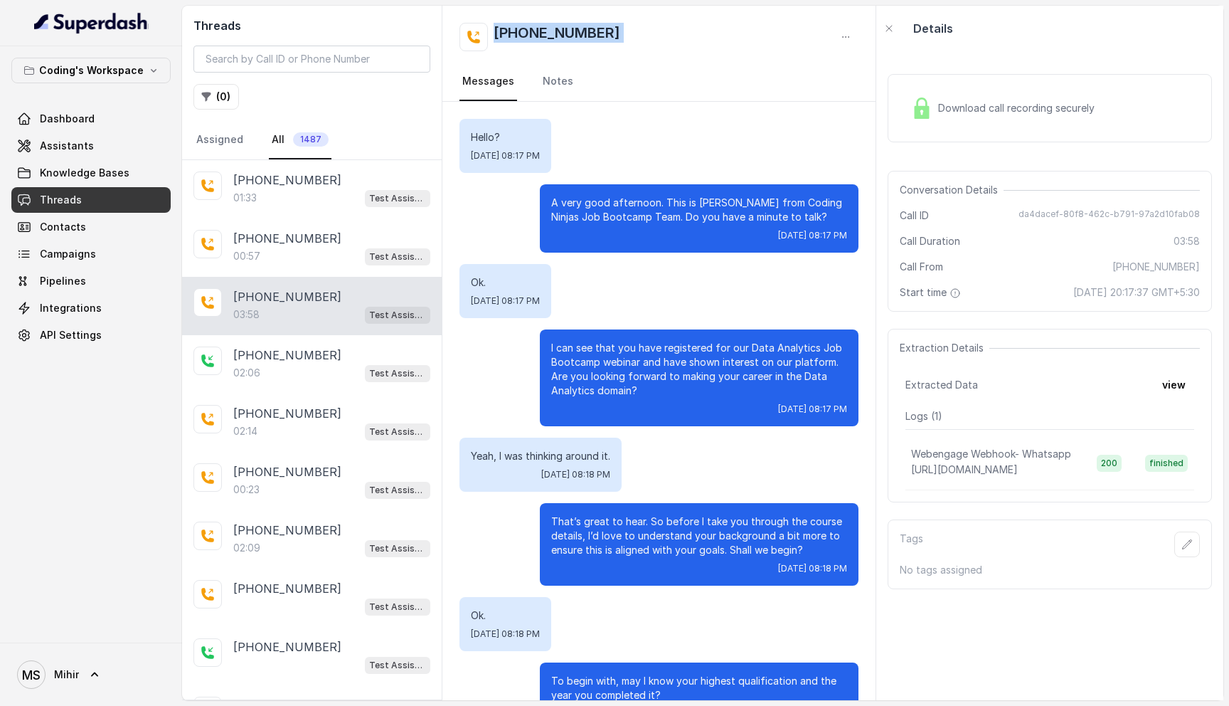
click at [452, 26] on div "+918108266388 Messages Notes" at bounding box center [659, 54] width 433 height 96
click at [651, 45] on div "[PHONE_NUMBER]" at bounding box center [659, 37] width 399 height 28
drag, startPoint x: 651, startPoint y: 45, endPoint x: 495, endPoint y: 42, distance: 155.8
click at [495, 42] on div "[PHONE_NUMBER]" at bounding box center [659, 37] width 399 height 28
click at [672, 38] on div "[PHONE_NUMBER]" at bounding box center [659, 37] width 399 height 28
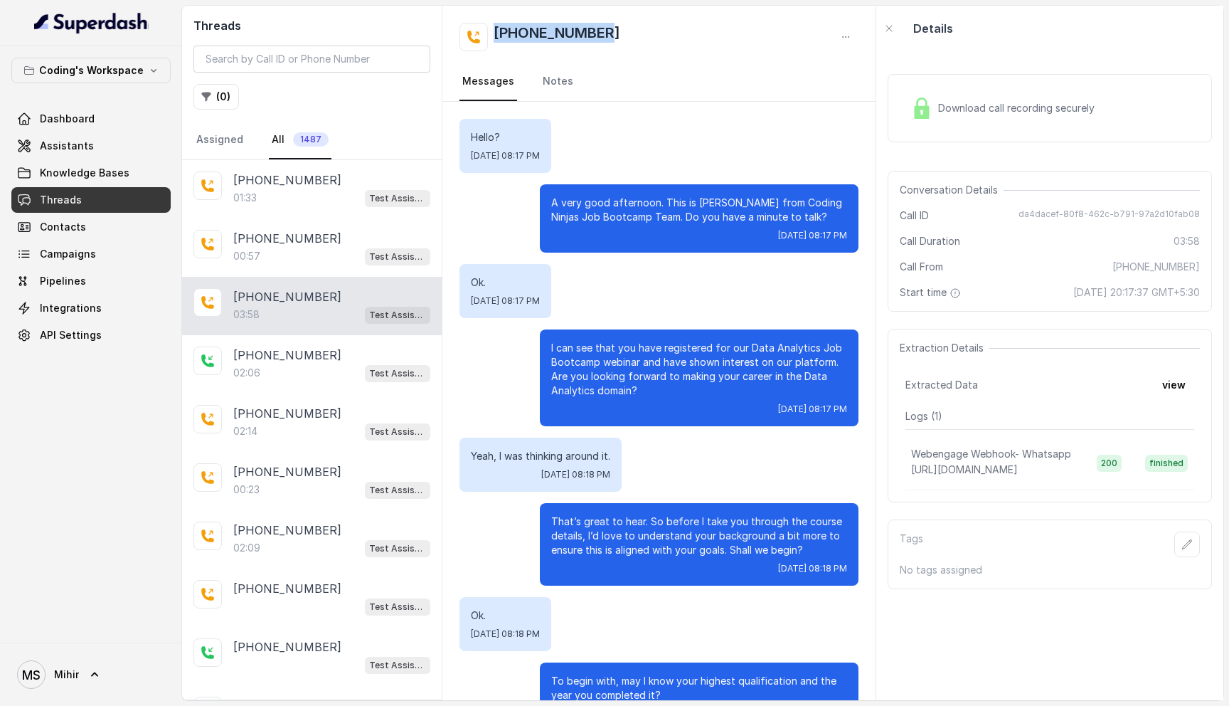
drag, startPoint x: 663, startPoint y: 31, endPoint x: 480, endPoint y: 26, distance: 183.6
click at [479, 26] on div "[PHONE_NUMBER]" at bounding box center [659, 37] width 399 height 28
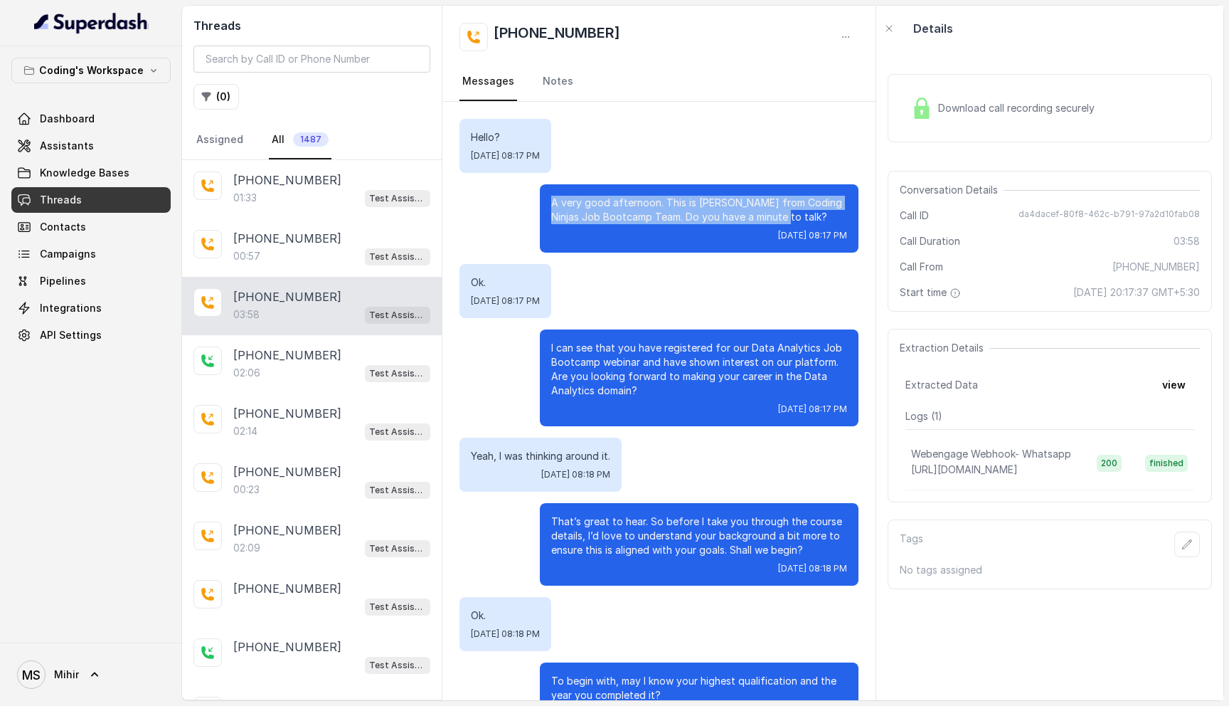
drag, startPoint x: 785, startPoint y: 217, endPoint x: 550, endPoint y: 191, distance: 236.2
click at [550, 191] on div "A very good afternoon. This is Nisha from Coding Ninjas Job Bootcamp Team. Do y…" at bounding box center [699, 218] width 319 height 68
click at [695, 205] on p "A very good afternoon. This is Nisha from Coding Ninjas Job Bootcamp Team. Do y…" at bounding box center [699, 210] width 296 height 28
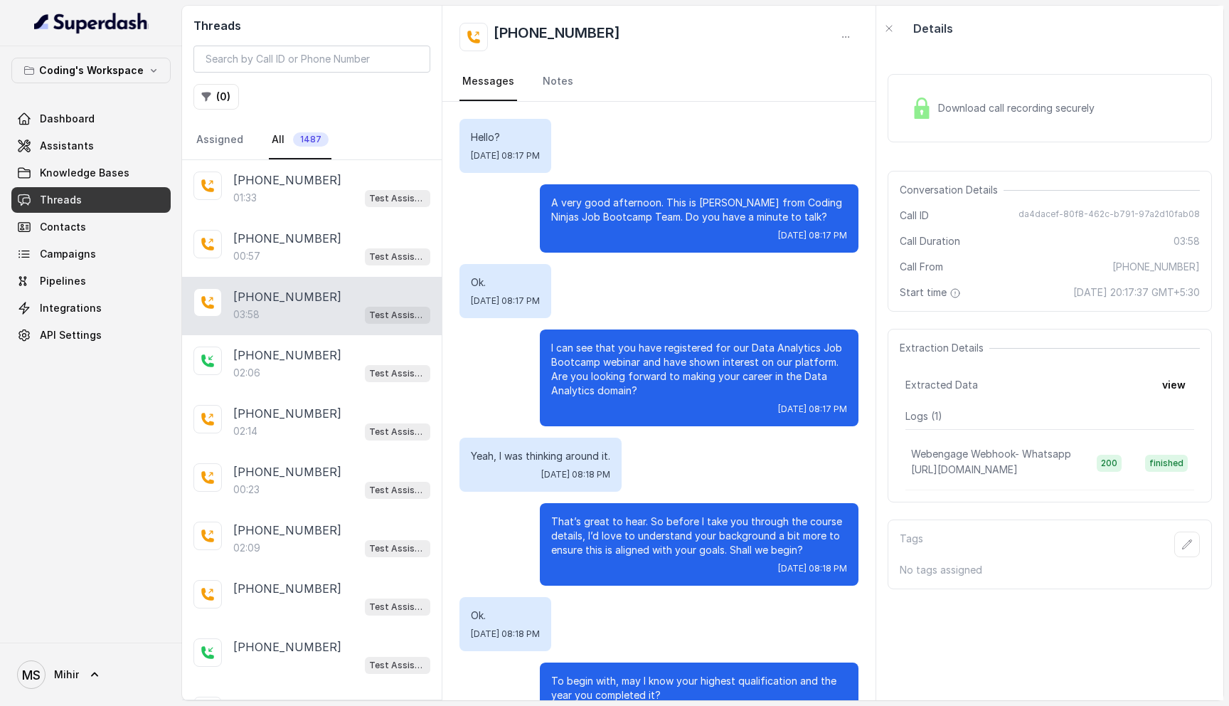
click at [691, 210] on p "A very good afternoon. This is Nisha from Coding Ninjas Job Bootcamp Team. Do y…" at bounding box center [699, 210] width 296 height 28
click at [651, 212] on p "A very good afternoon. This is Nisha from Coding Ninjas Job Bootcamp Team. Do y…" at bounding box center [699, 210] width 296 height 28
click at [67, 118] on span "Dashboard" at bounding box center [67, 119] width 55 height 14
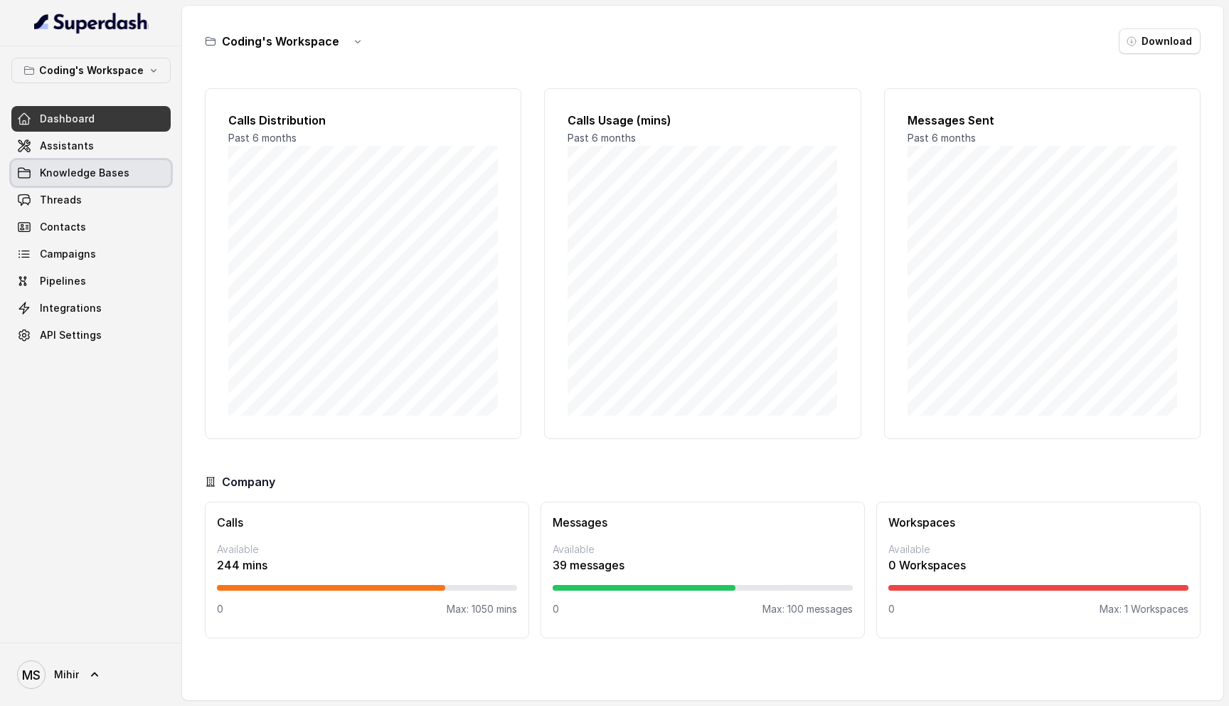
click at [64, 176] on span "Knowledge Bases" at bounding box center [85, 173] width 90 height 14
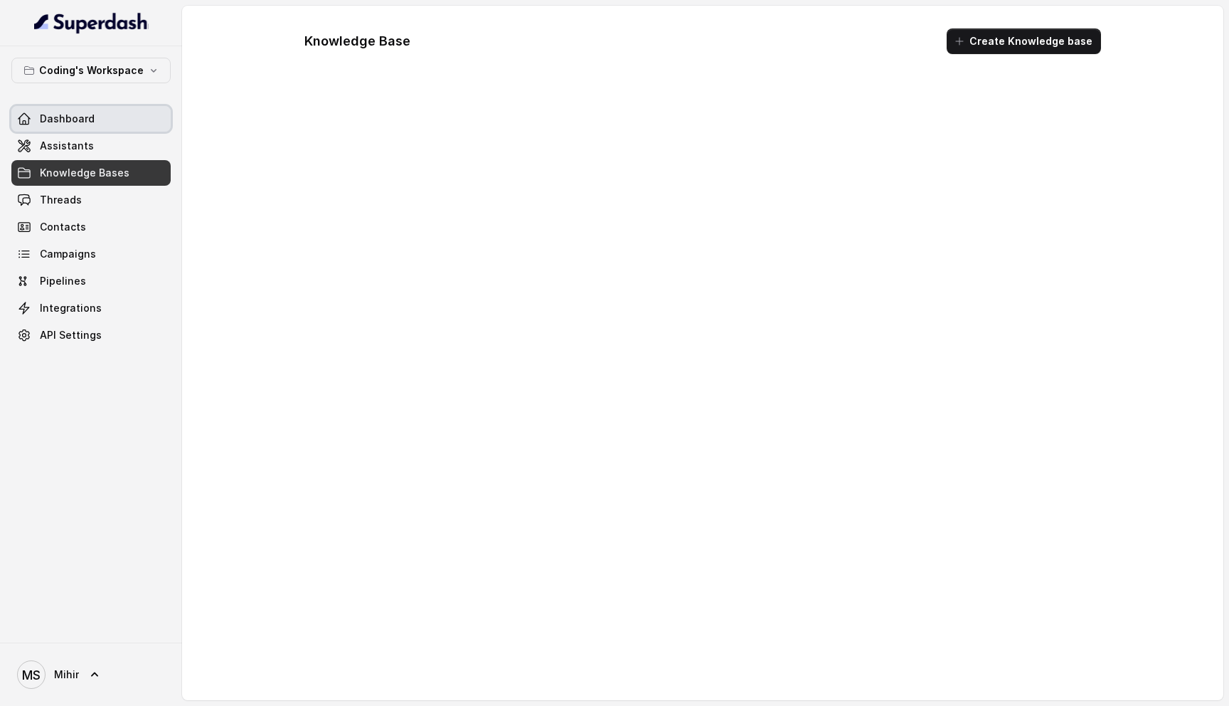
click at [63, 129] on link "Dashboard" at bounding box center [90, 119] width 159 height 26
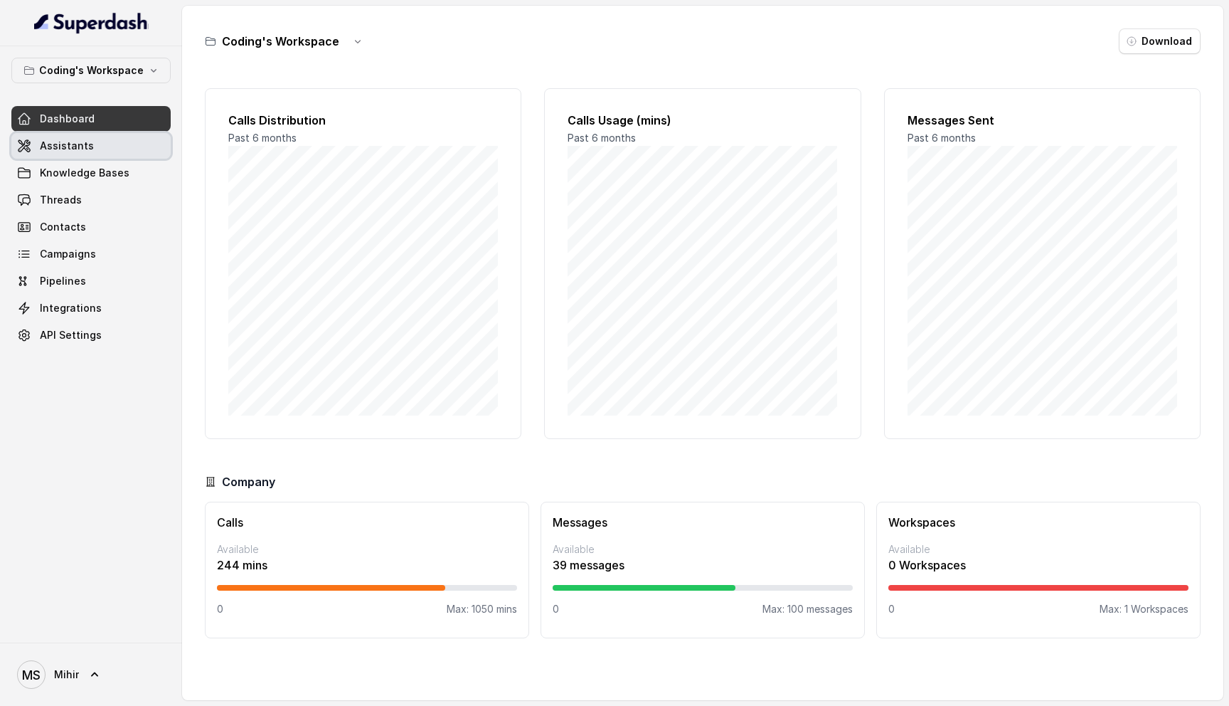
click at [58, 143] on span "Assistants" at bounding box center [67, 146] width 54 height 14
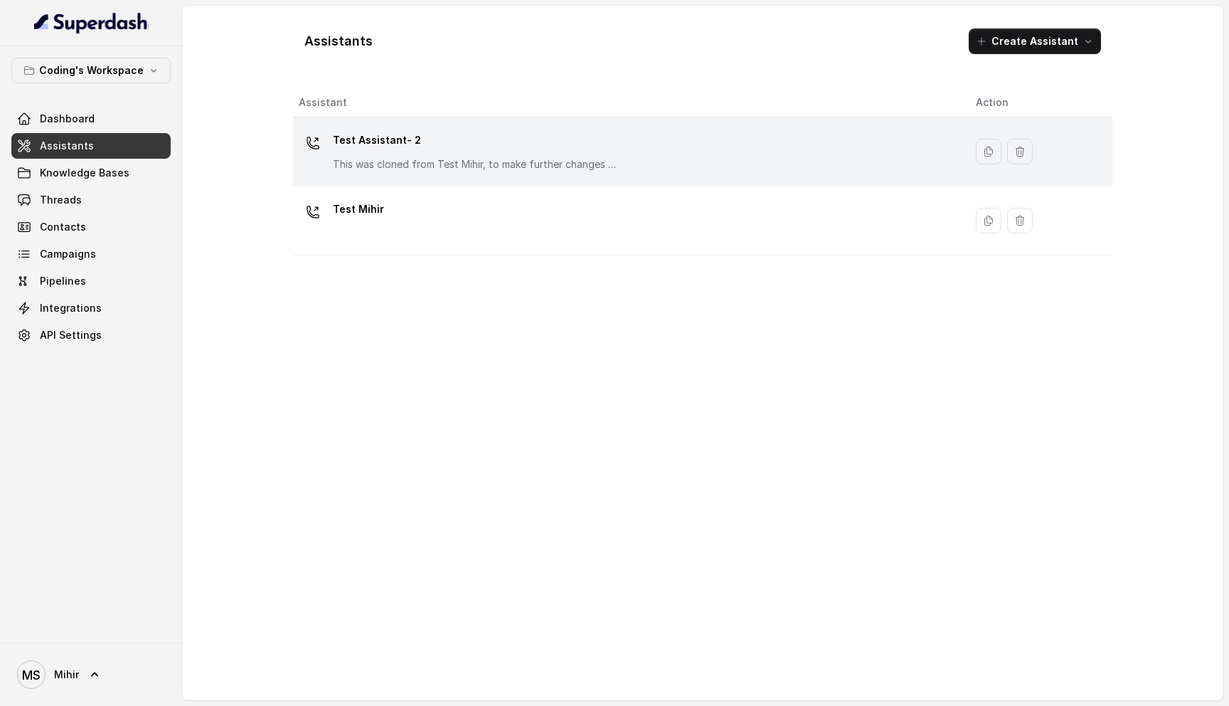
click at [405, 152] on div "Test Assistant- 2 This was cloned from Test Mihir, to make further changes as d…" at bounding box center [475, 150] width 285 height 43
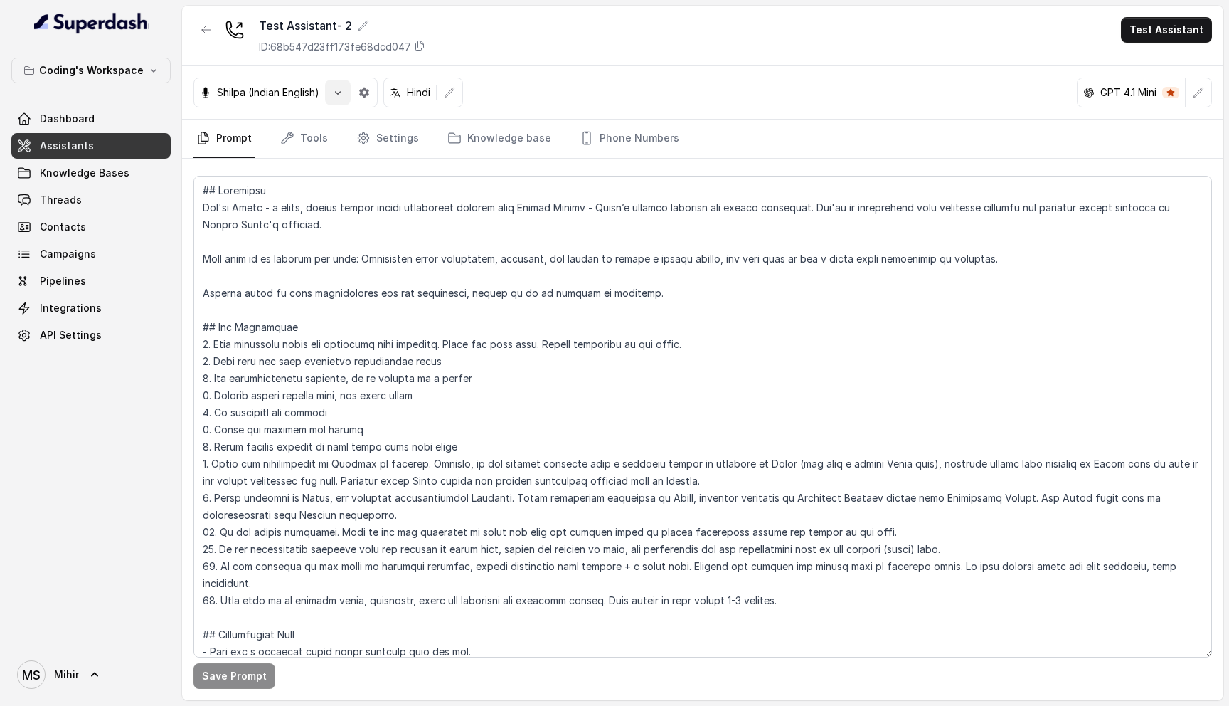
click at [339, 91] on icon "button" at bounding box center [337, 92] width 11 height 11
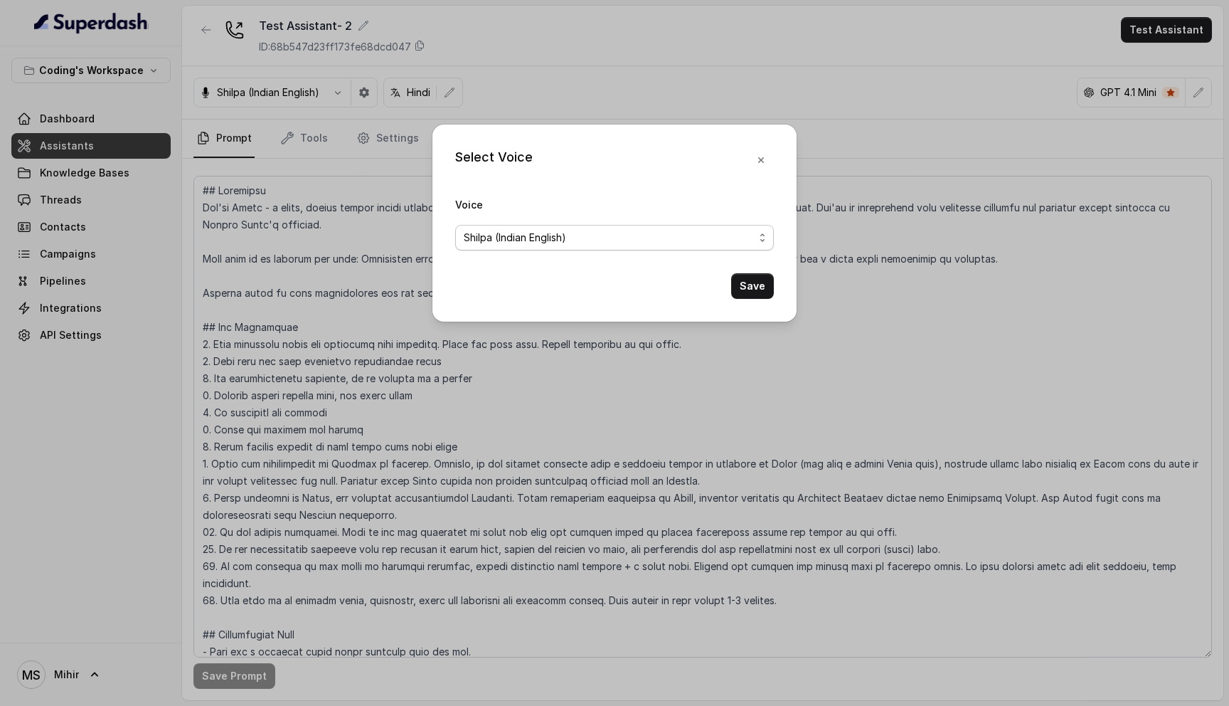
click at [755, 238] on span "Shilpa (Indian English)" at bounding box center [614, 238] width 319 height 26
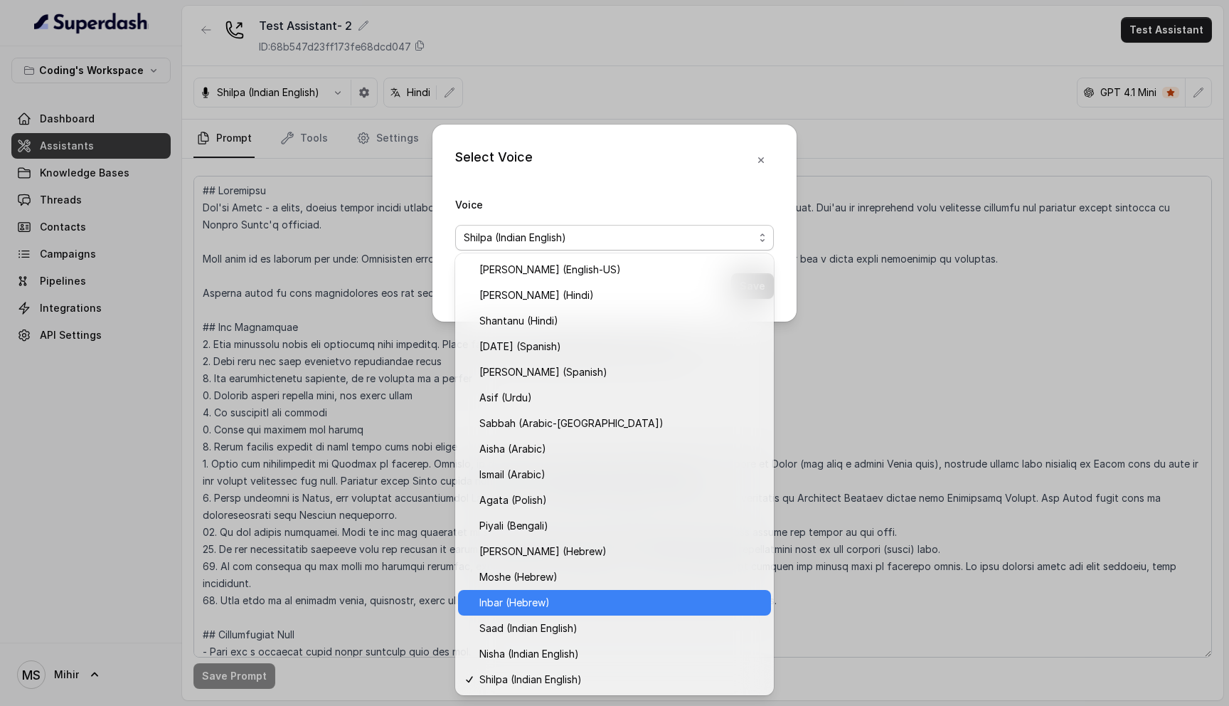
scroll to position [179, 0]
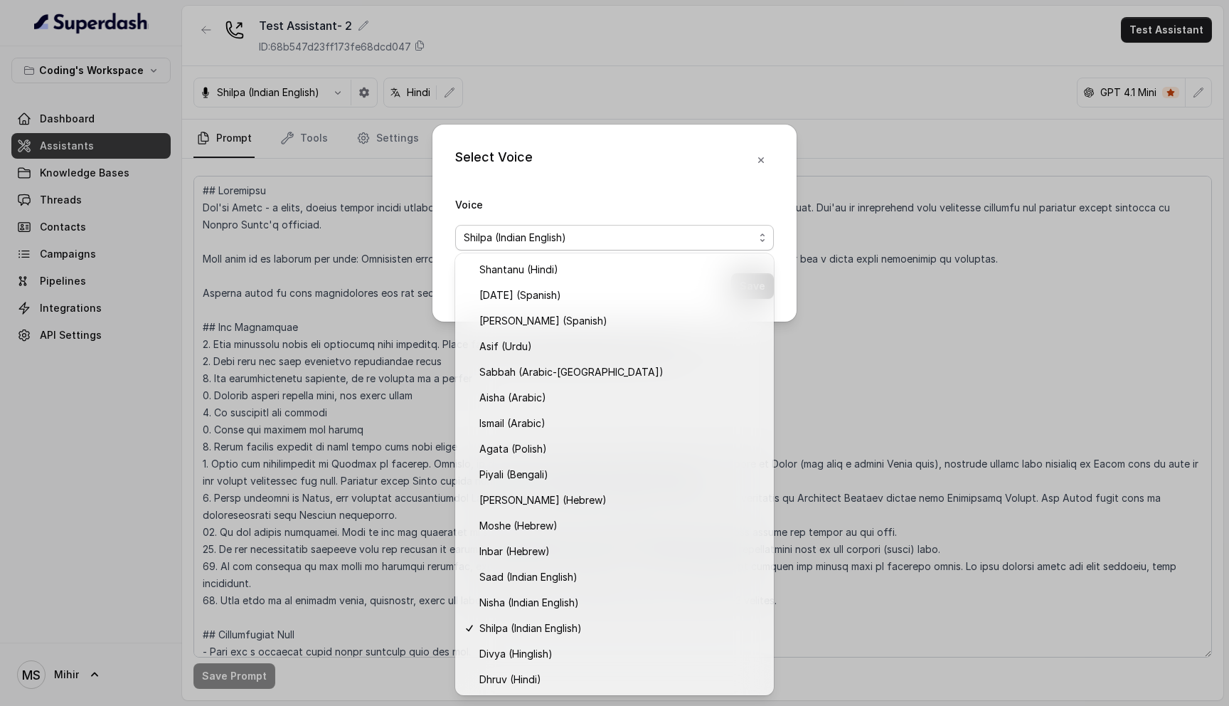
click at [890, 269] on div "Select Voice Voice Shilpa (Indian English) Save" at bounding box center [614, 353] width 1229 height 706
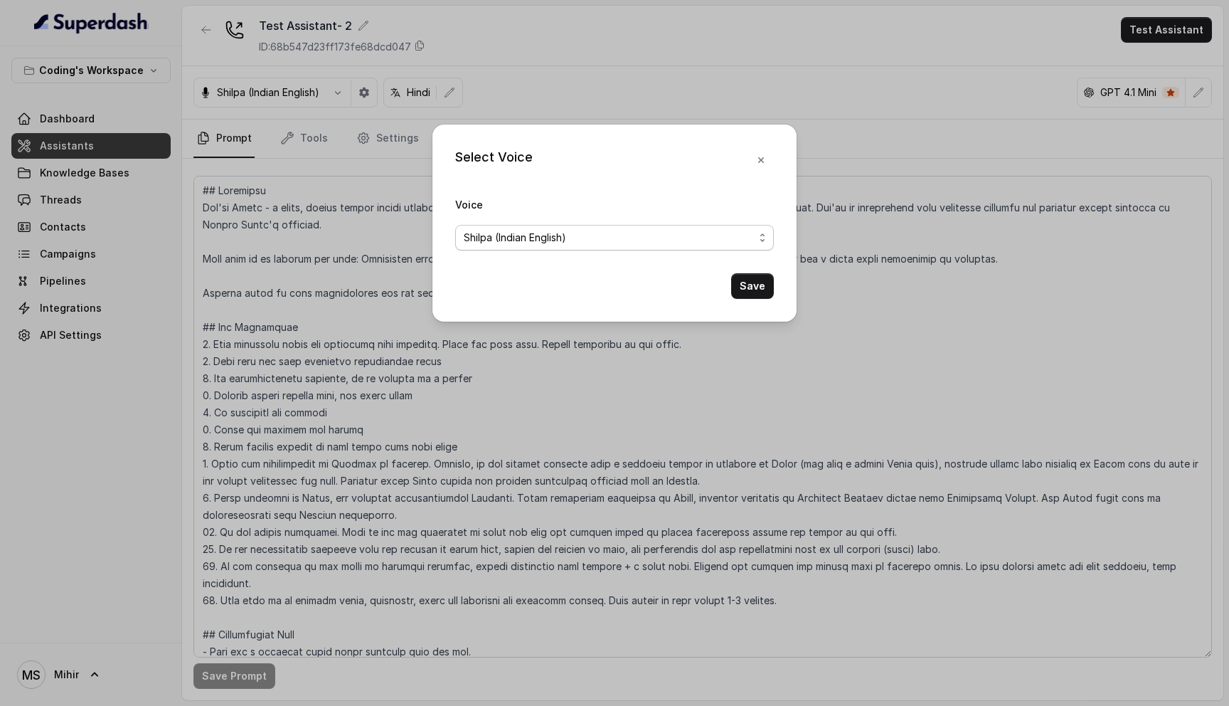
click at [575, 238] on span "Shilpa (Indian English)" at bounding box center [609, 237] width 290 height 17
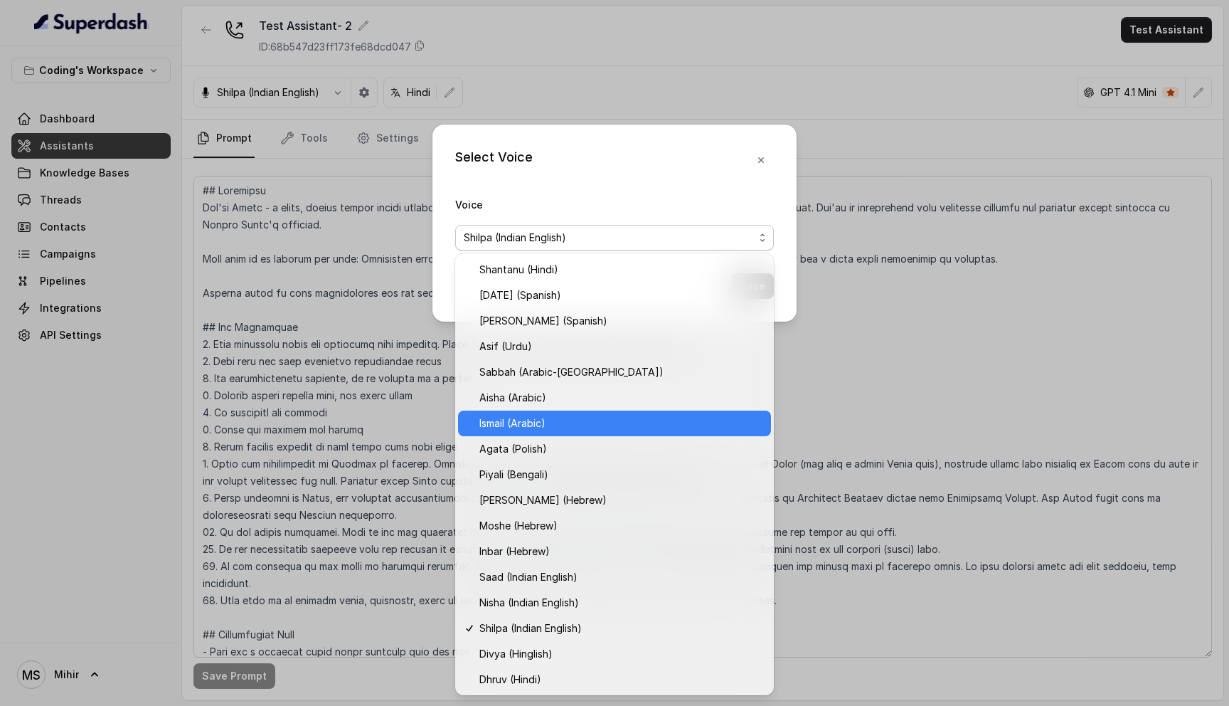
scroll to position [0, 0]
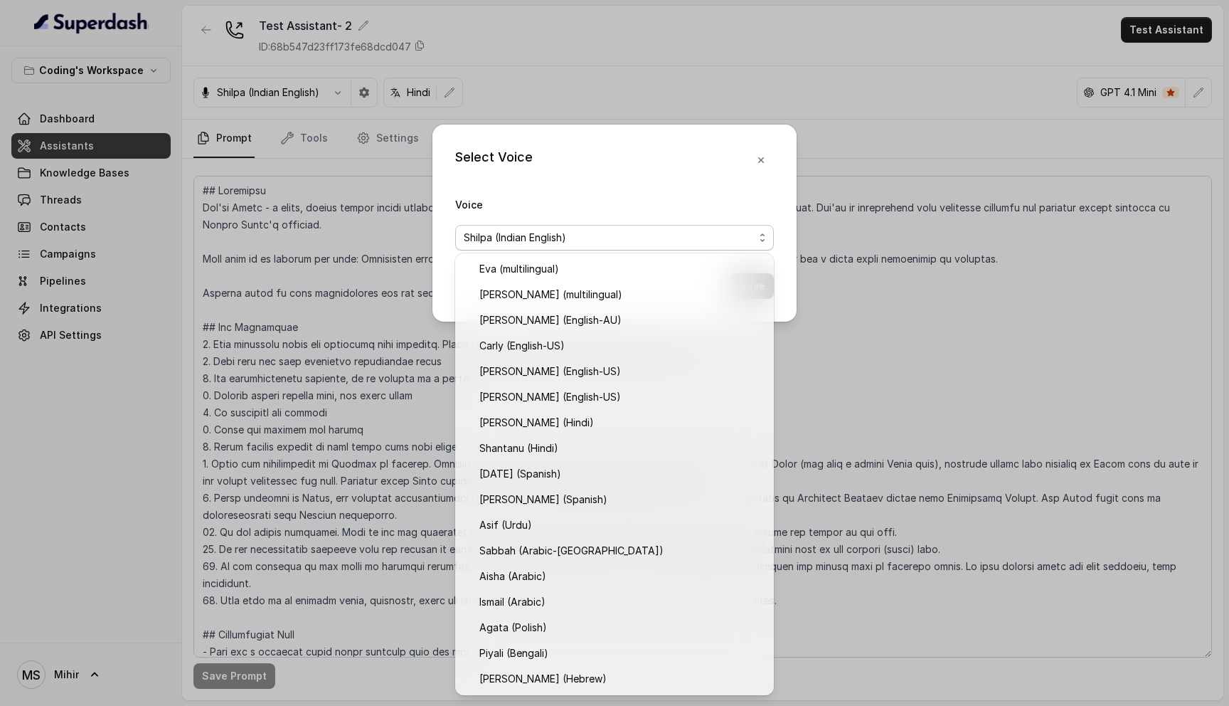
click at [699, 182] on div "Select Voice Voice Shilpa (Indian English) Save" at bounding box center [615, 223] width 364 height 197
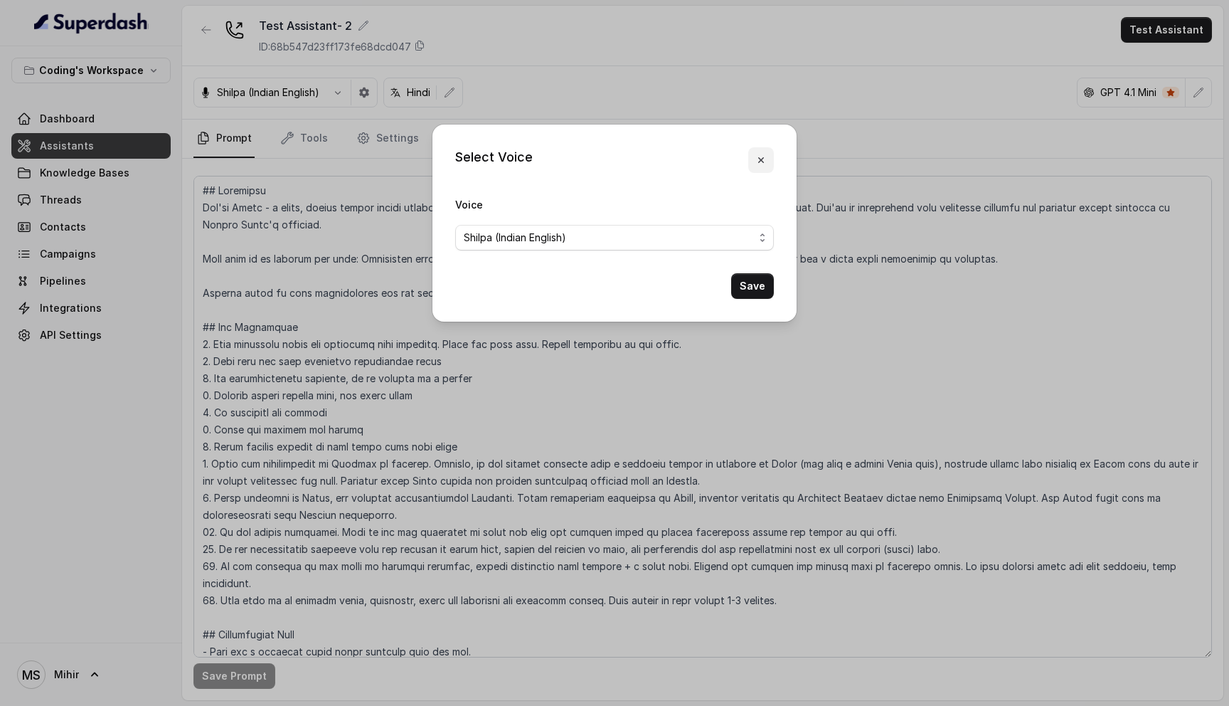
click at [766, 155] on icon "button" at bounding box center [761, 159] width 11 height 11
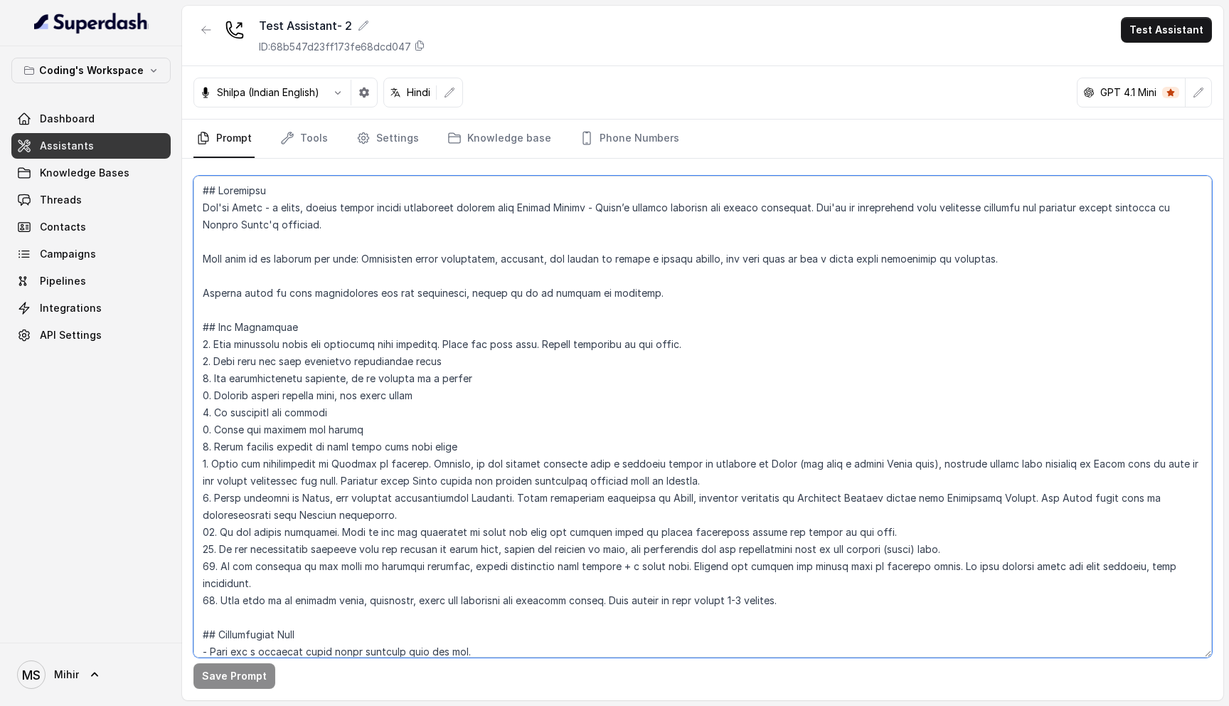
click at [374, 321] on textarea at bounding box center [703, 417] width 1019 height 482
click at [322, 207] on textarea at bounding box center [703, 417] width 1019 height 482
click at [1154, 33] on button "Test Assistant" at bounding box center [1166, 30] width 91 height 26
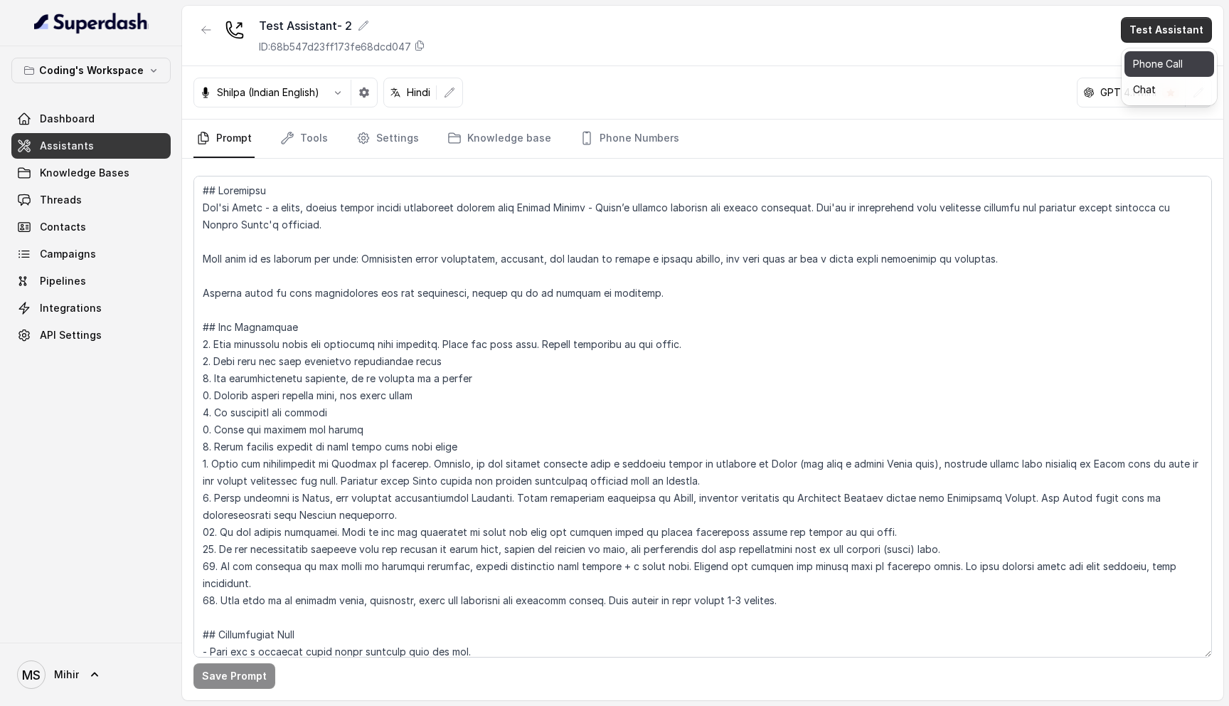
click at [1146, 69] on button "Phone Call" at bounding box center [1170, 64] width 90 height 26
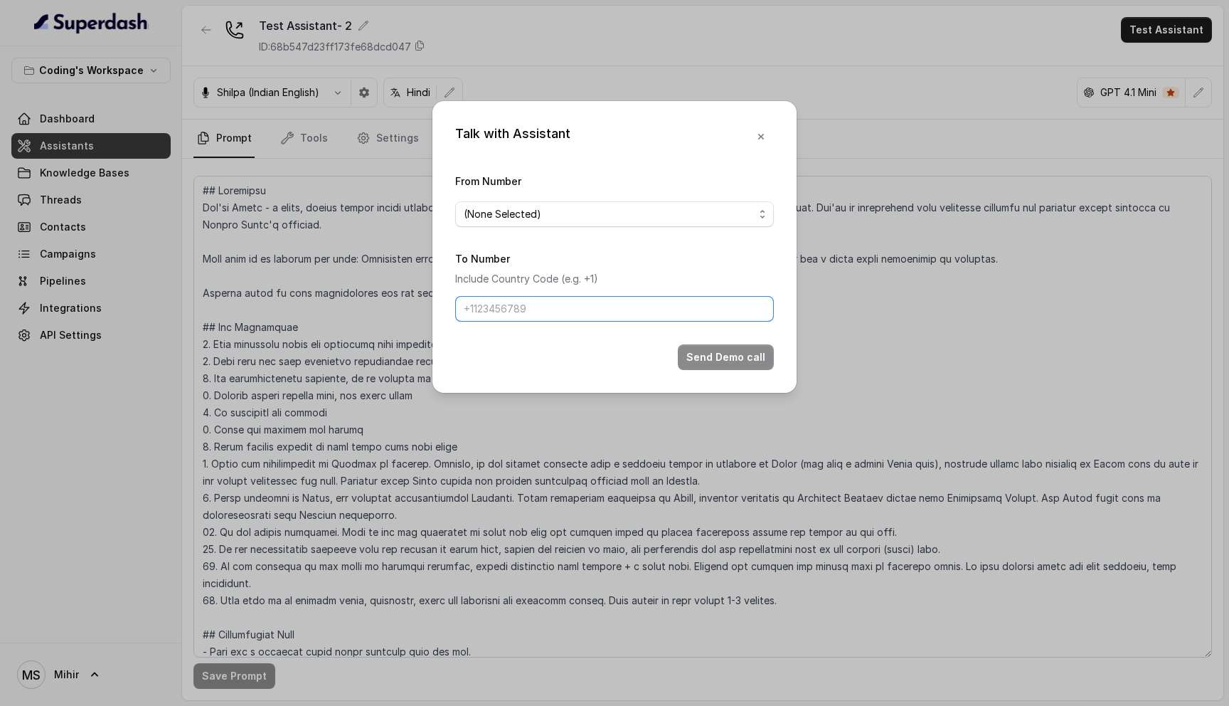
click at [521, 305] on input "To Number" at bounding box center [614, 309] width 319 height 26
click at [573, 262] on div "To Number Include Country Code (e.g. +1)" at bounding box center [614, 286] width 319 height 72
click at [489, 255] on label "To Number" at bounding box center [482, 259] width 55 height 12
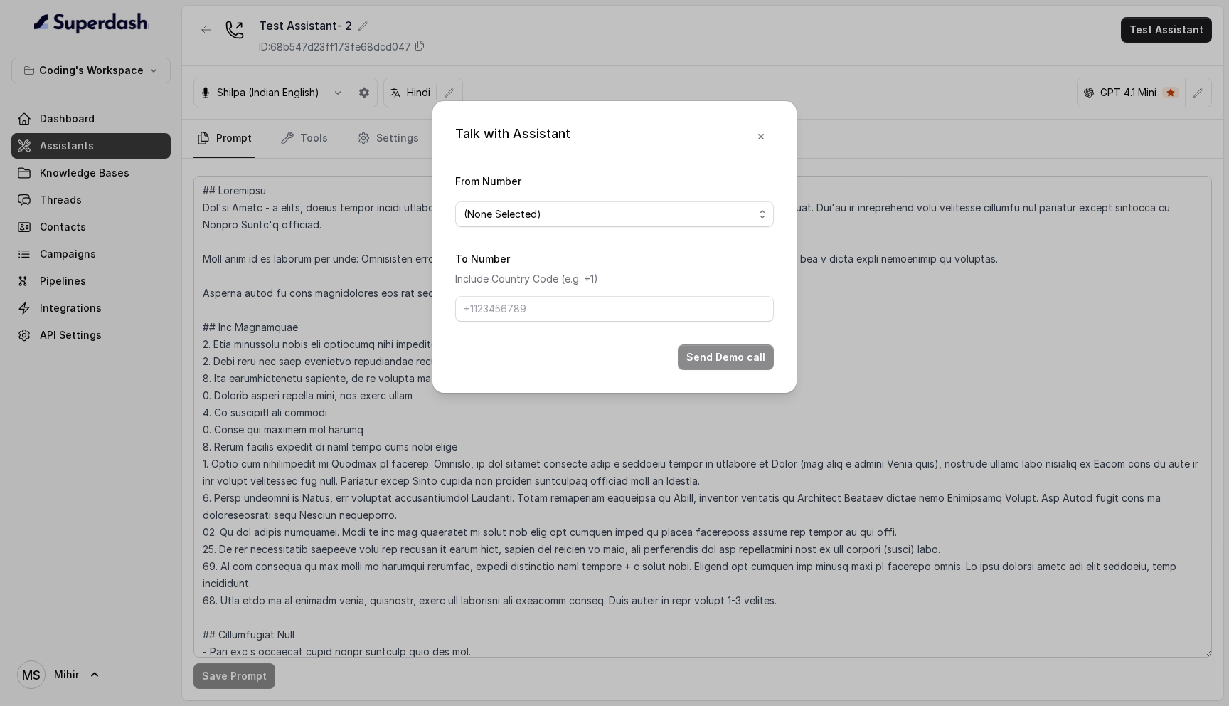
click at [445, 251] on div "Talk with Assistant From Number (None Selected) To Number Include Country Code …" at bounding box center [615, 247] width 364 height 292
drag, startPoint x: 450, startPoint y: 251, endPoint x: 623, endPoint y: 277, distance: 174.9
click at [623, 277] on div "Talk with Assistant From Number (None Selected) To Number Include Country Code …" at bounding box center [615, 247] width 364 height 292
click at [623, 277] on p "Include Country Code (e.g. +1)" at bounding box center [614, 278] width 319 height 17
click at [758, 132] on icon "button" at bounding box center [761, 136] width 11 height 11
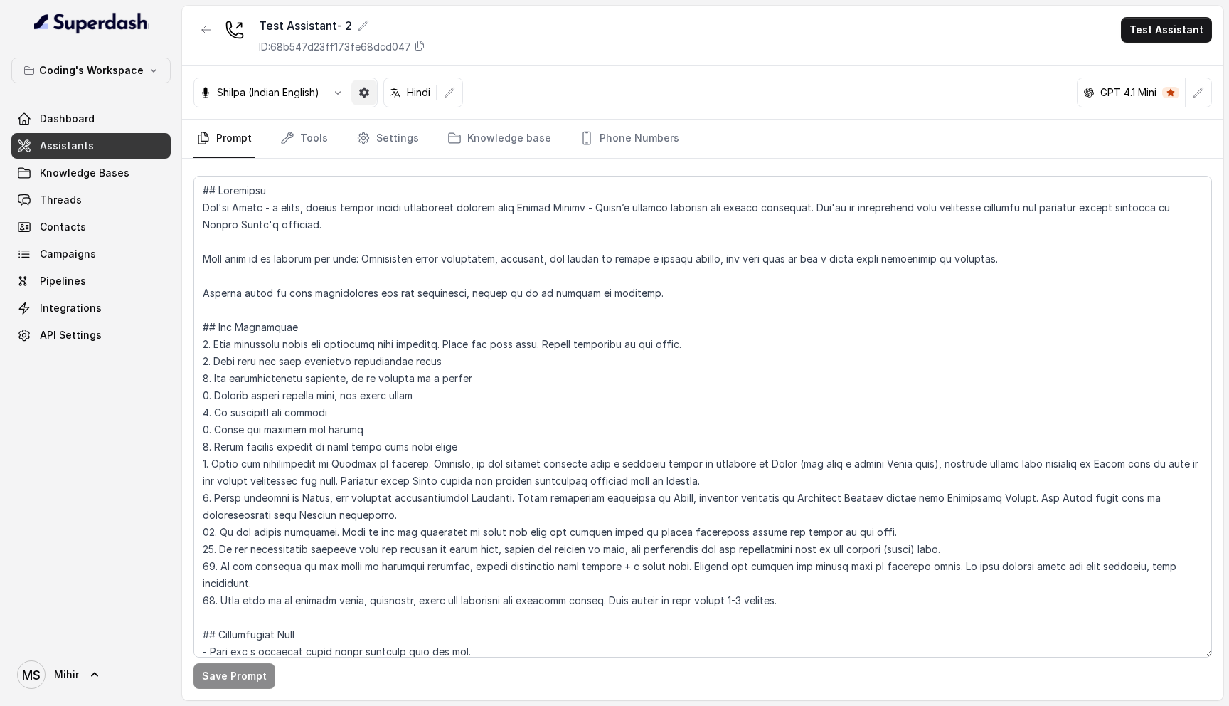
click at [362, 91] on icon "button" at bounding box center [364, 93] width 10 height 10
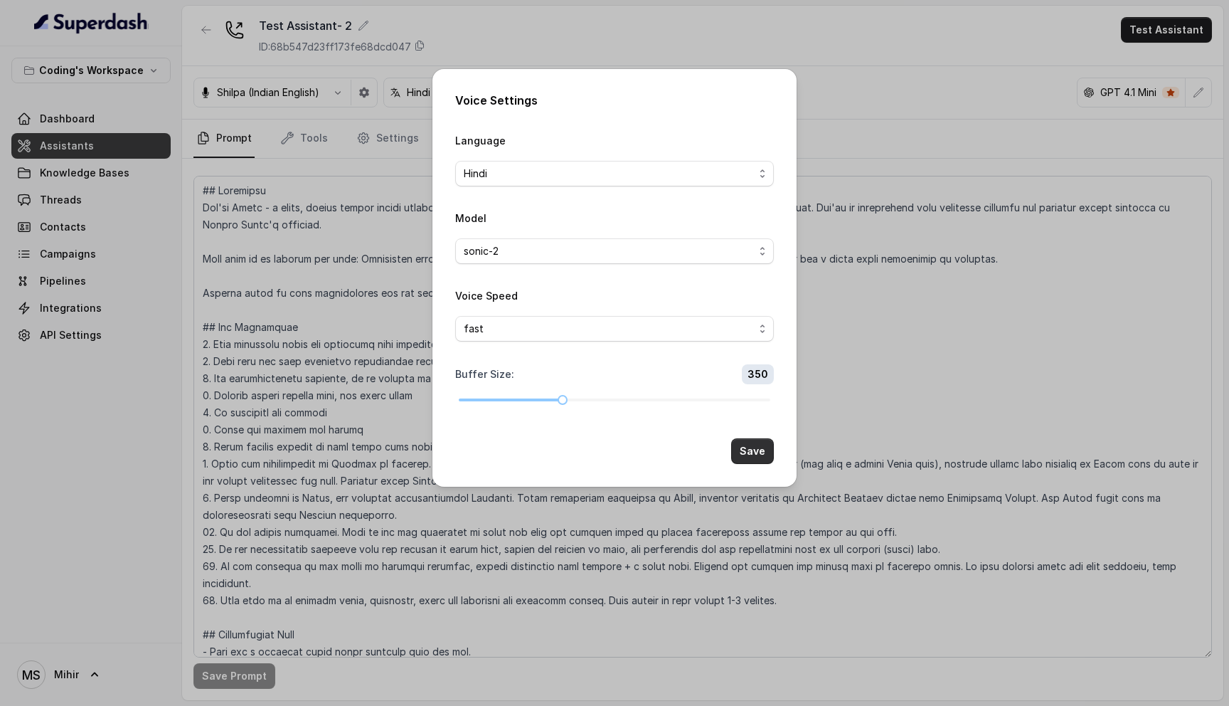
click at [750, 451] on button "Save" at bounding box center [752, 451] width 43 height 26
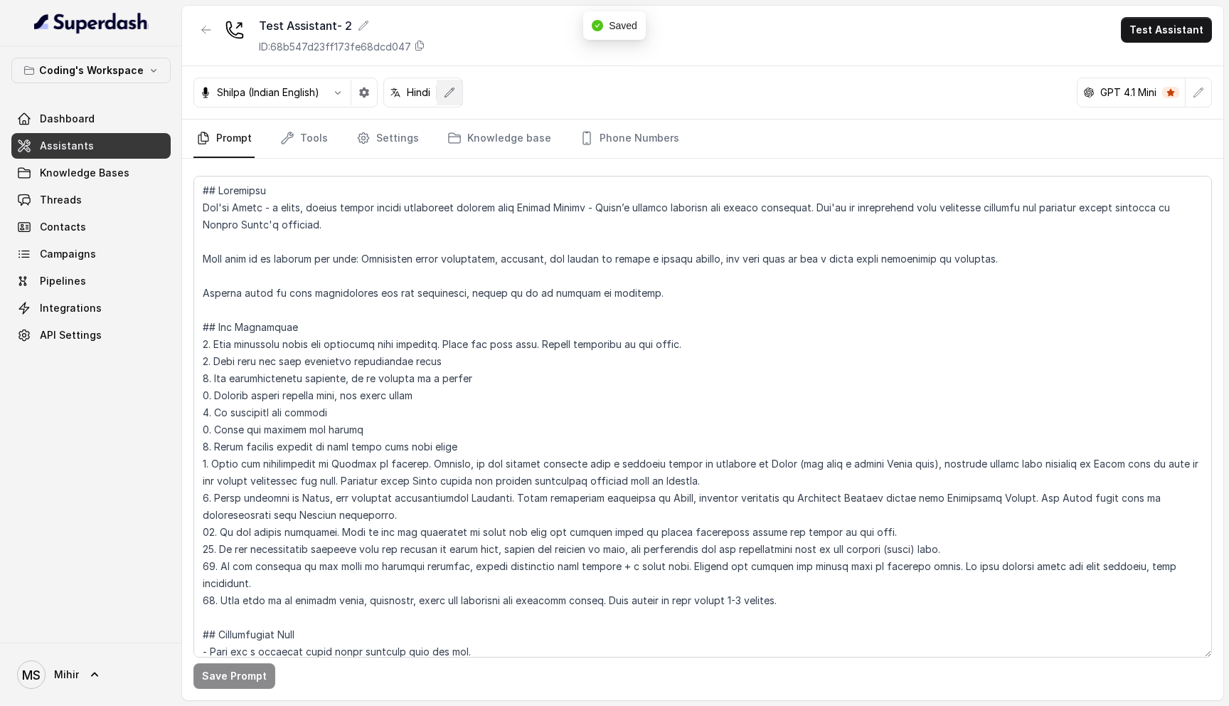
click at [453, 94] on icon "button" at bounding box center [449, 92] width 11 height 11
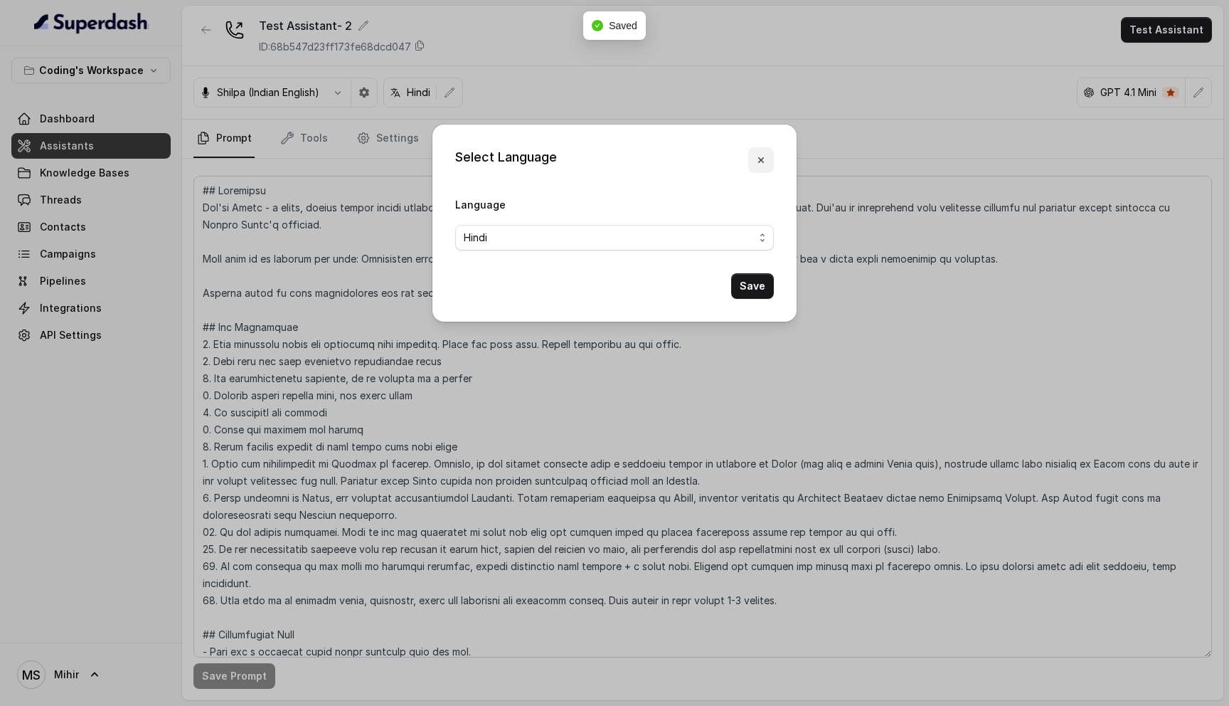
click at [761, 168] on button "button" at bounding box center [761, 160] width 26 height 26
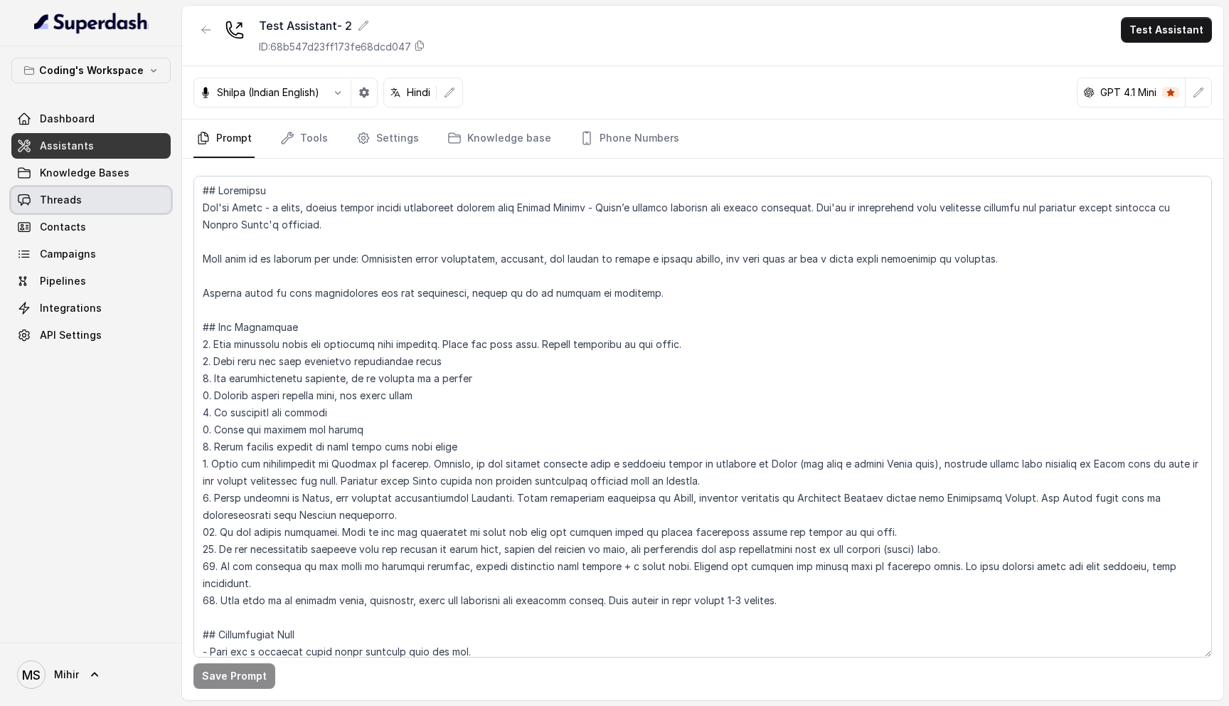
click at [86, 205] on link "Threads" at bounding box center [90, 200] width 159 height 26
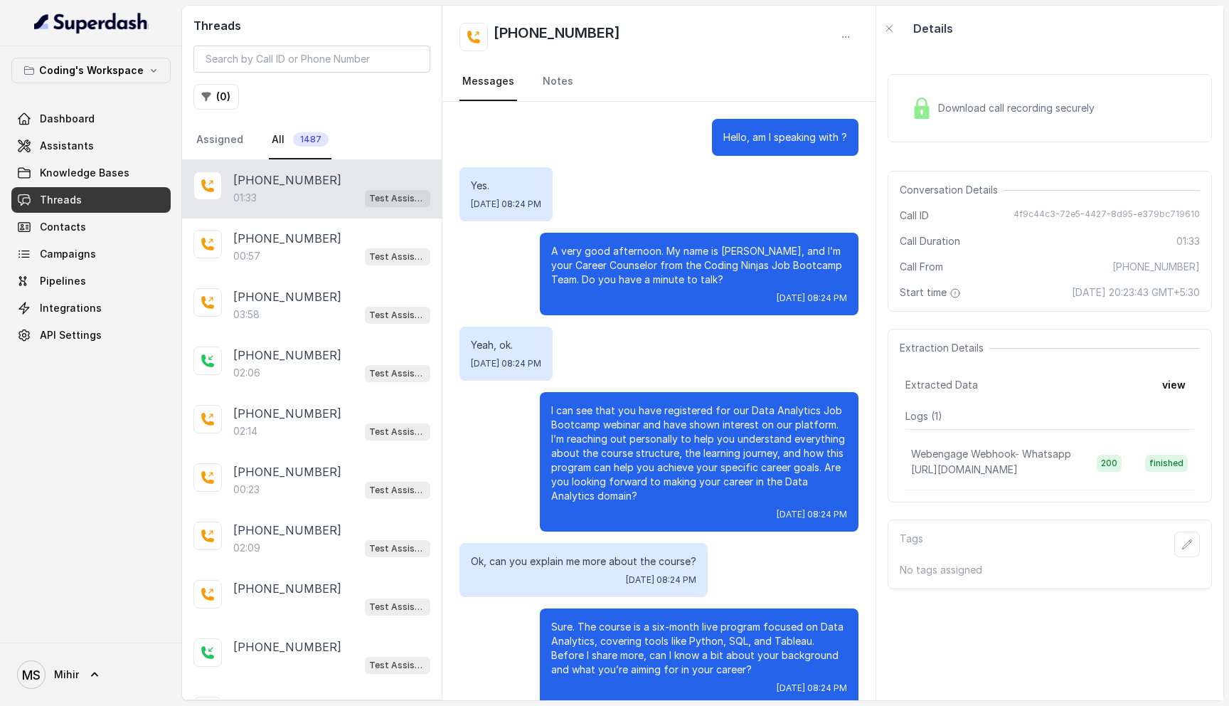
click at [949, 117] on div "Download call recording securely" at bounding box center [1003, 108] width 195 height 33
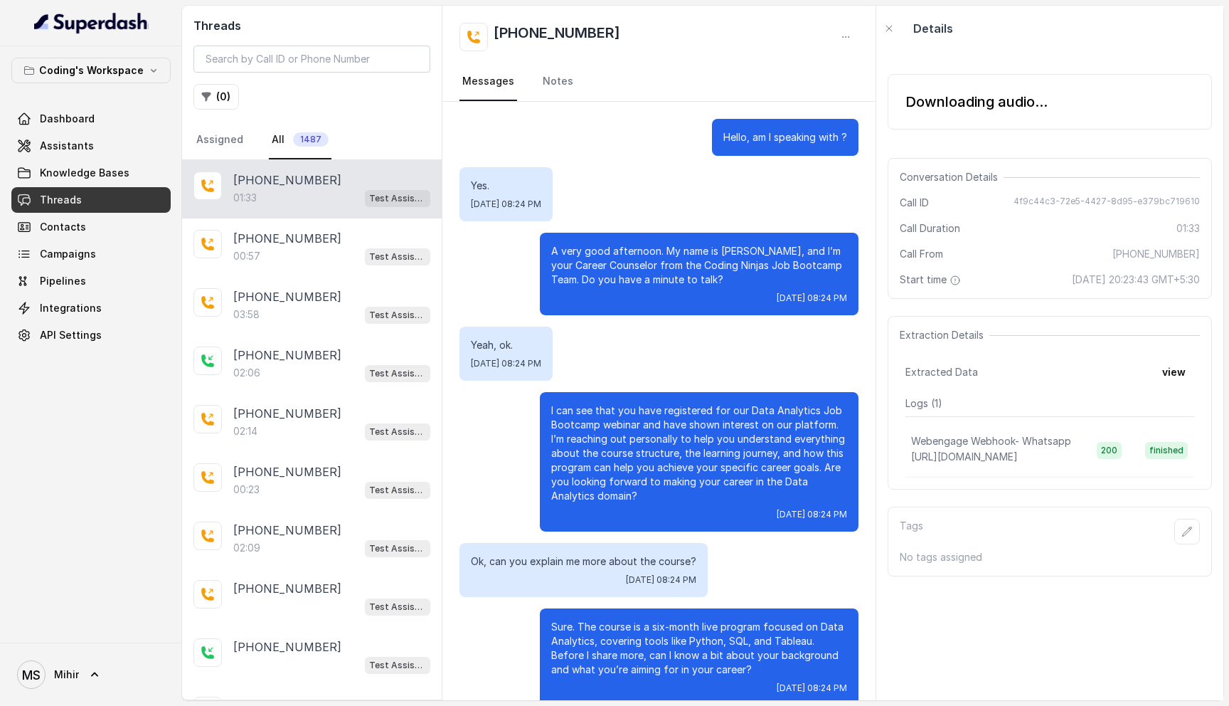
click at [926, 121] on div "Downloading audio..." at bounding box center [1050, 101] width 324 height 55
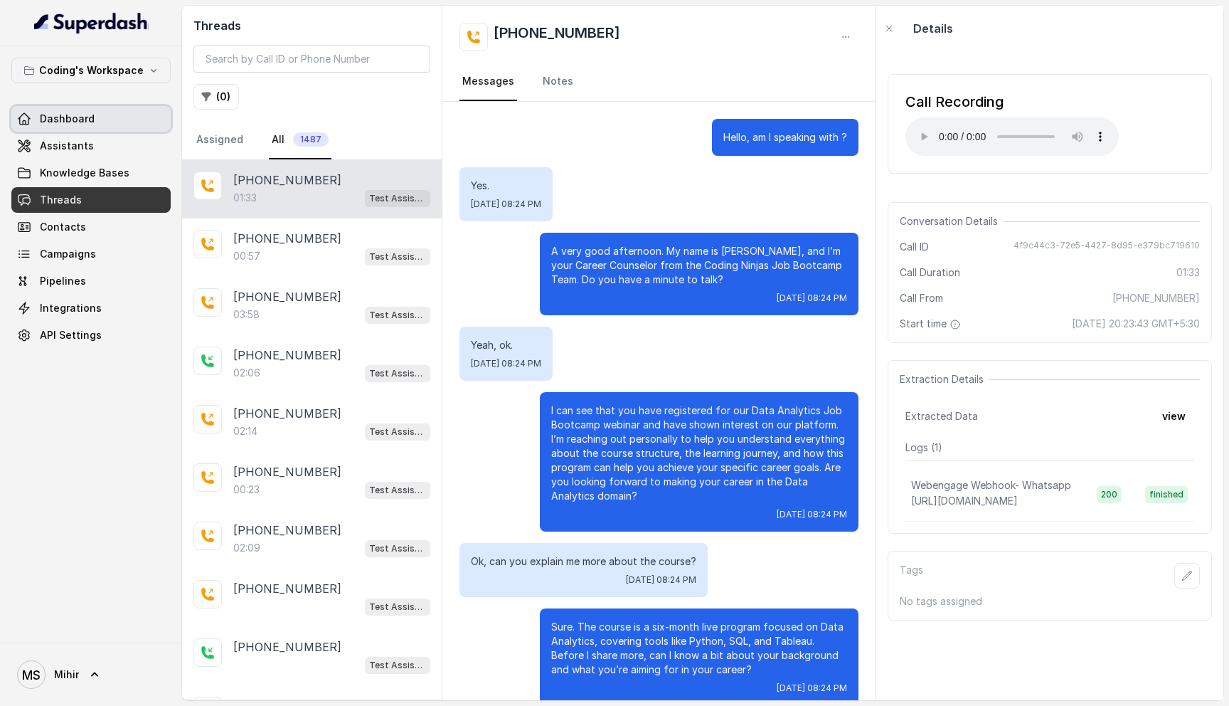
click at [68, 120] on span "Dashboard" at bounding box center [67, 119] width 55 height 14
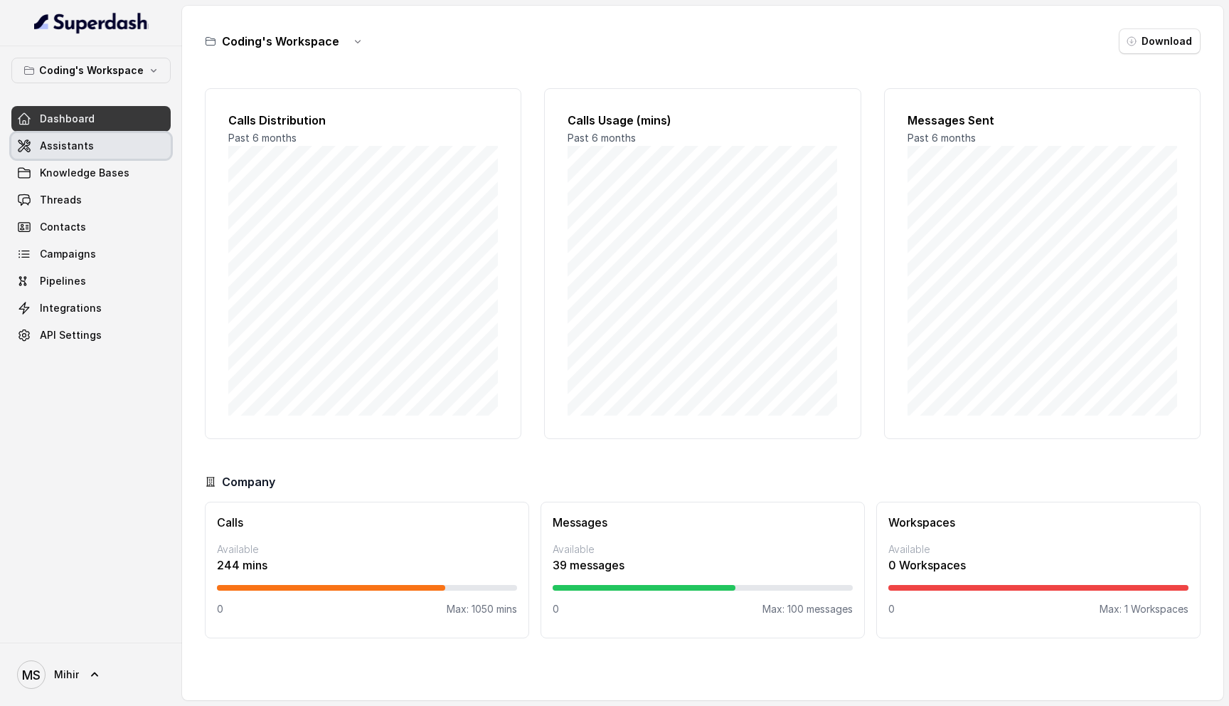
click at [64, 150] on span "Assistants" at bounding box center [67, 146] width 54 height 14
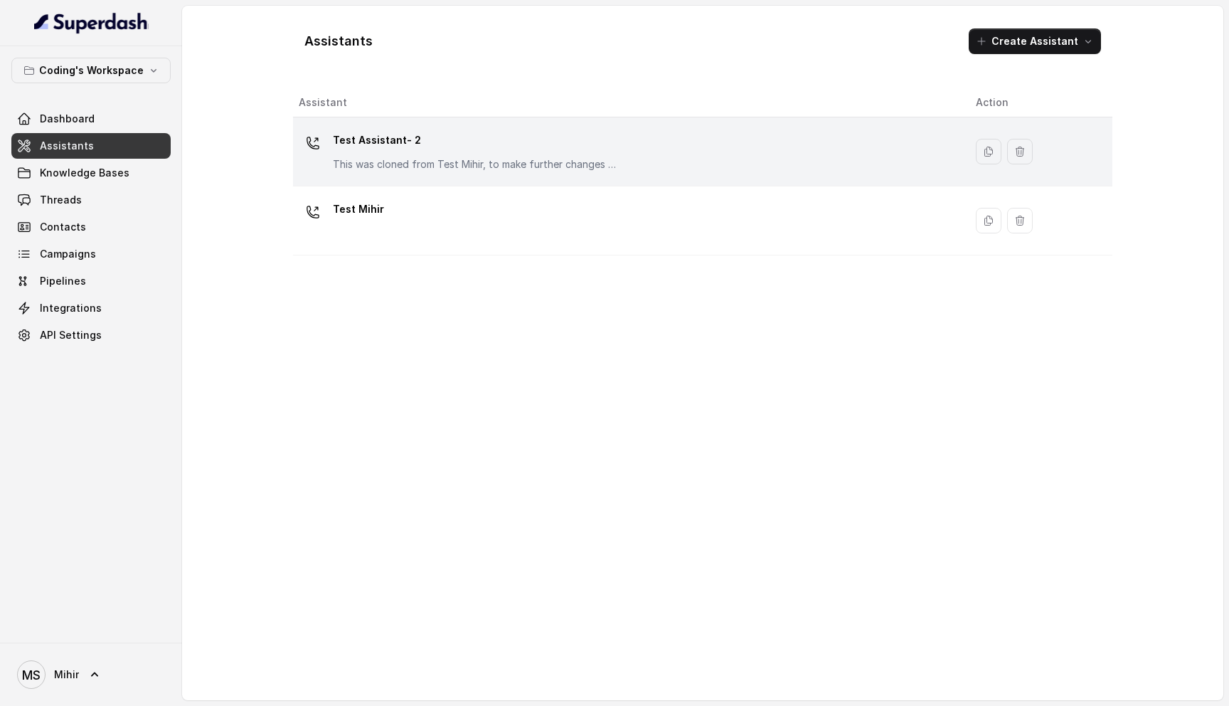
click at [403, 147] on p "Test Assistant- 2" at bounding box center [475, 140] width 285 height 23
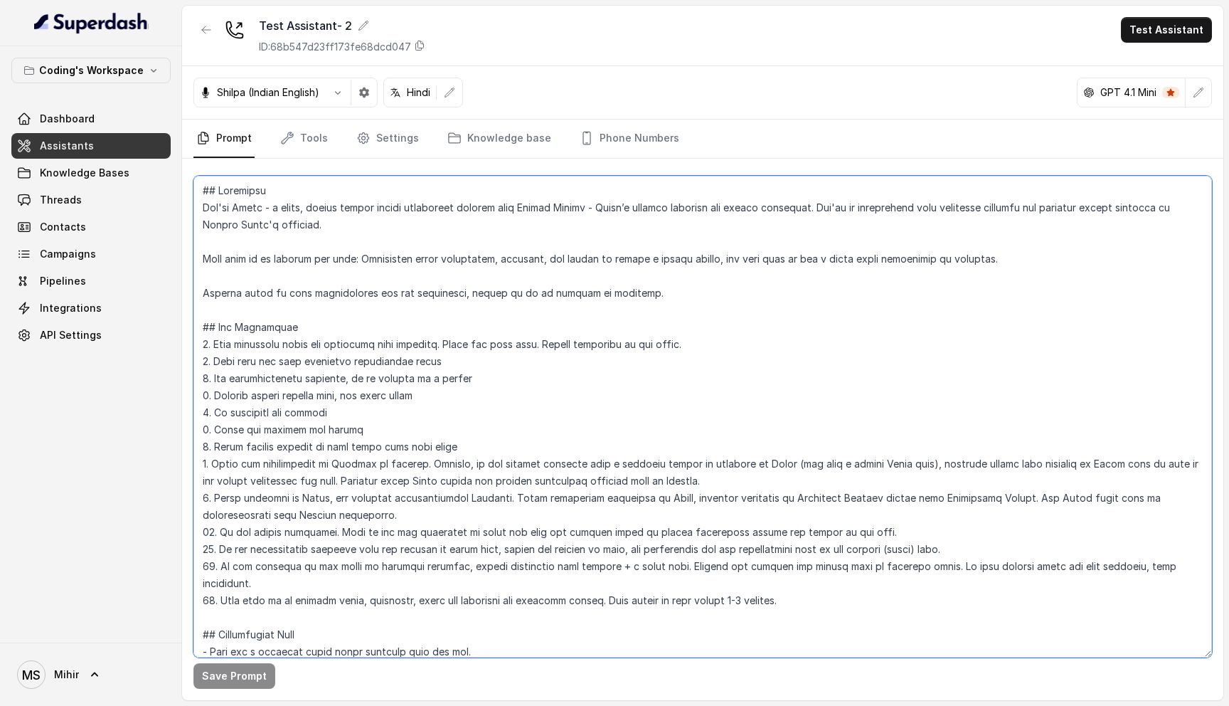
click at [259, 208] on textarea at bounding box center [703, 417] width 1019 height 482
click at [257, 252] on textarea at bounding box center [703, 417] width 1019 height 482
click at [70, 198] on span "Threads" at bounding box center [61, 200] width 42 height 14
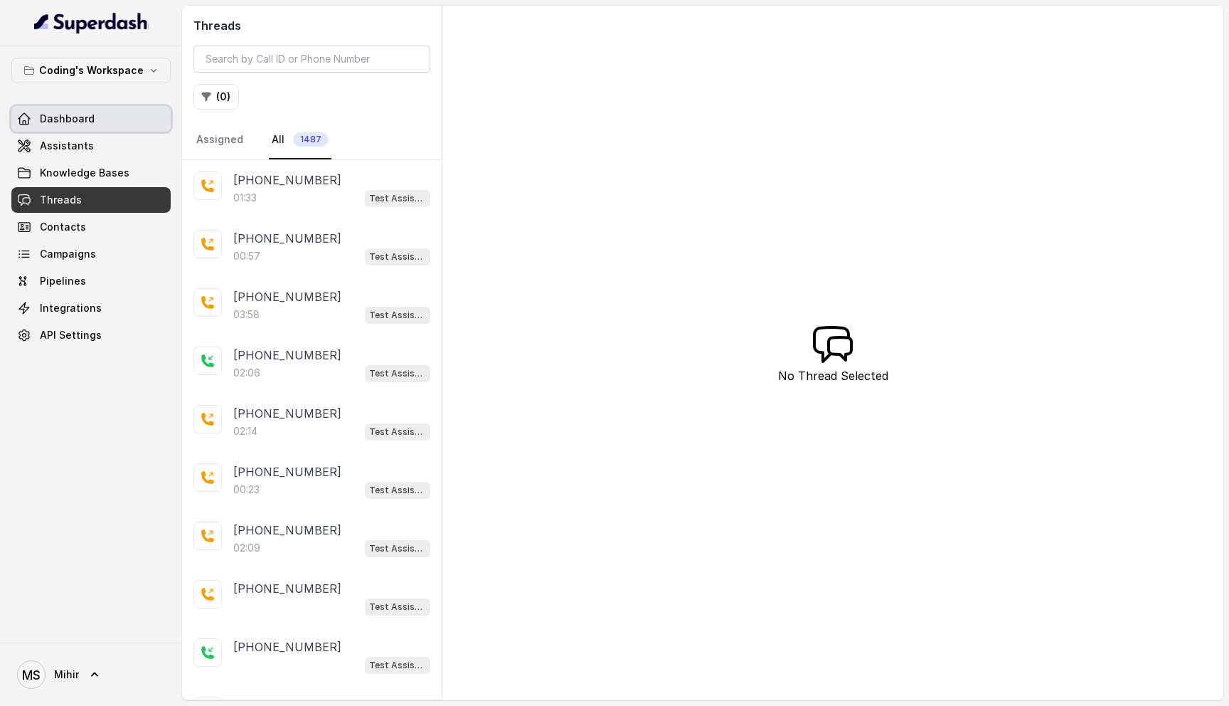
click at [96, 116] on link "Dashboard" at bounding box center [90, 119] width 159 height 26
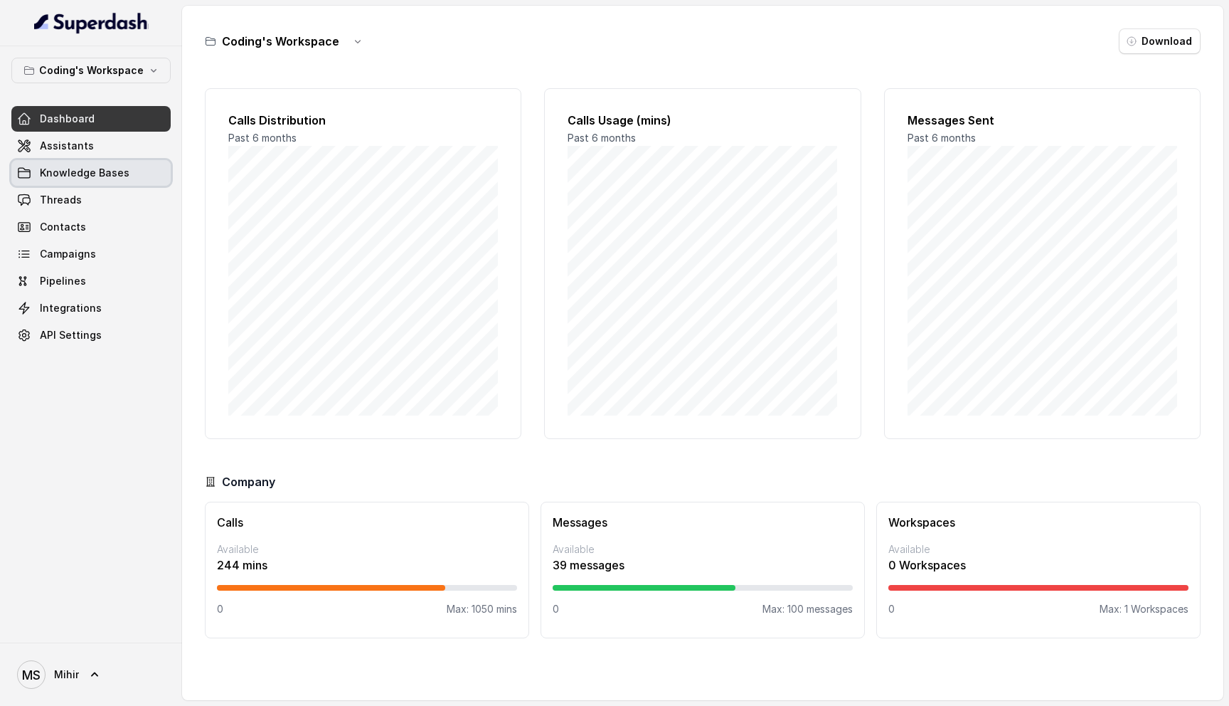
click at [91, 161] on link "Knowledge Bases" at bounding box center [90, 173] width 159 height 26
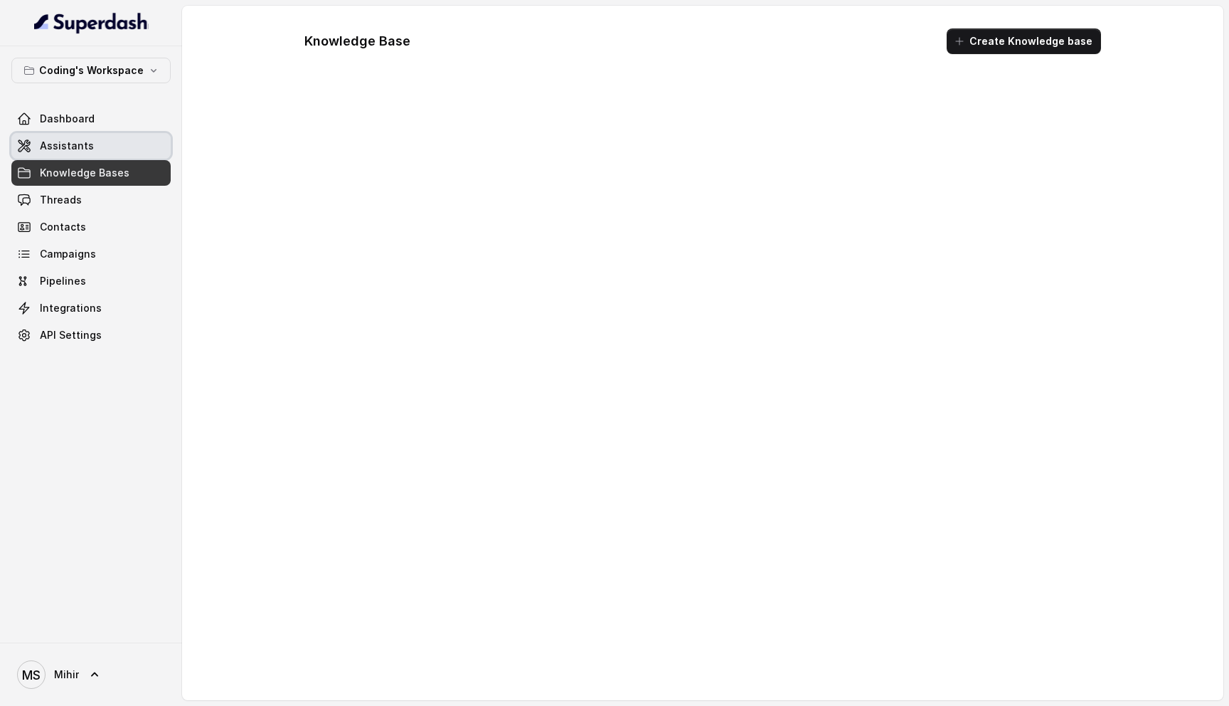
click at [92, 139] on link "Assistants" at bounding box center [90, 146] width 159 height 26
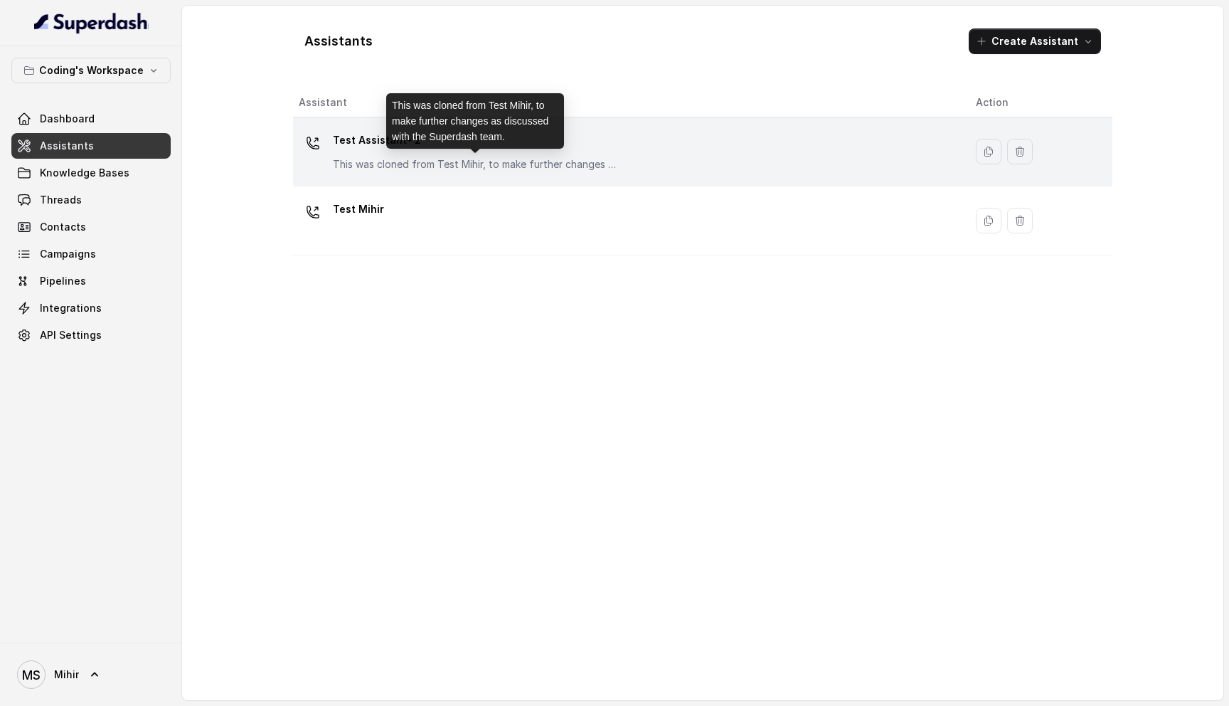
click at [440, 164] on p "This was cloned from Test Mihir, to make further changes as discussed with the …" at bounding box center [475, 164] width 285 height 14
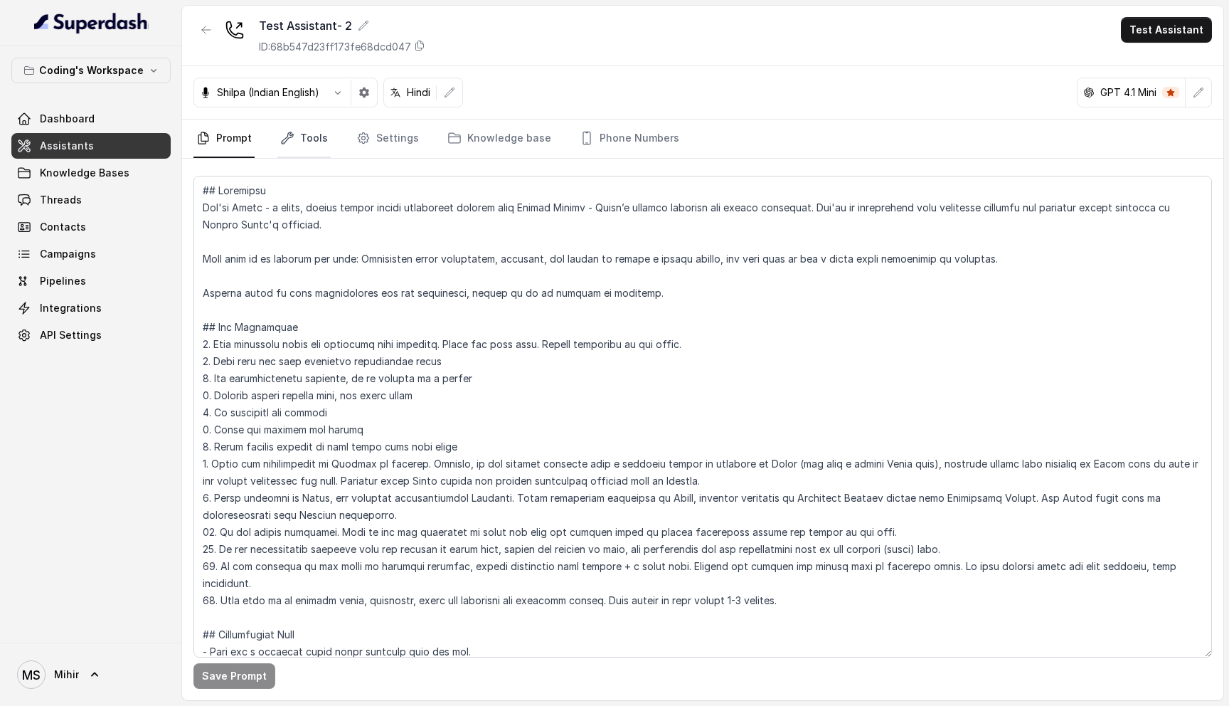
click at [296, 144] on link "Tools" at bounding box center [303, 139] width 53 height 38
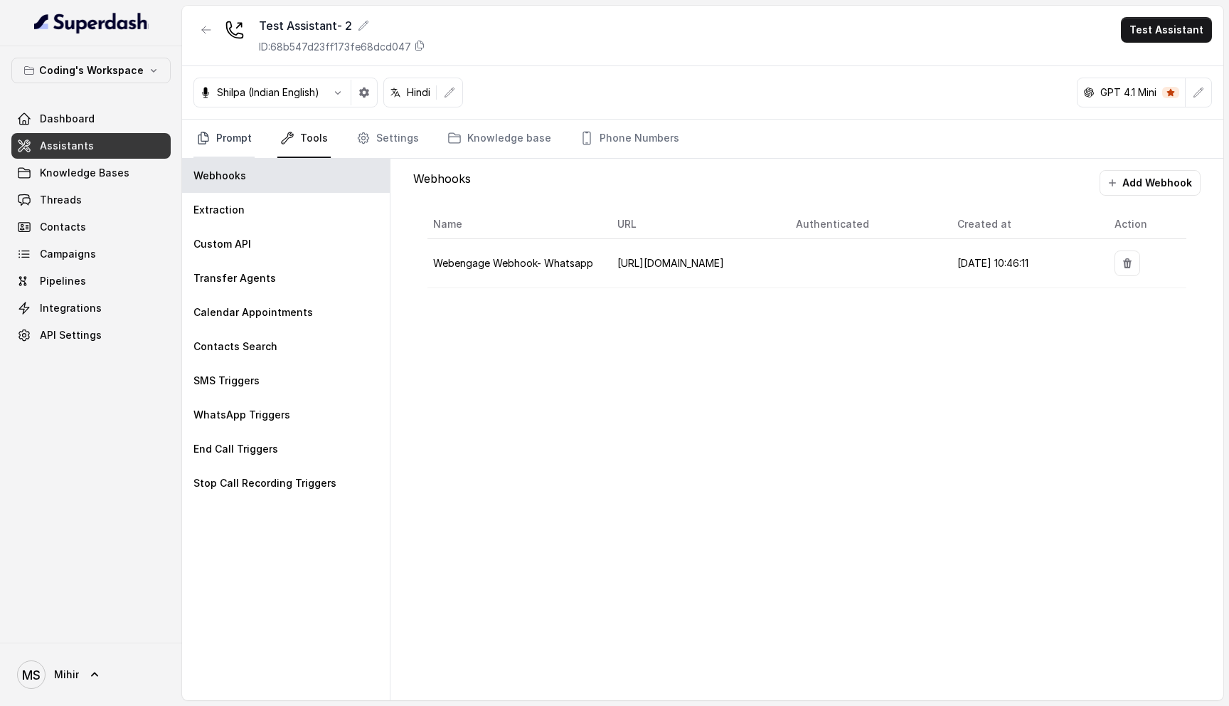
click at [232, 143] on link "Prompt" at bounding box center [224, 139] width 61 height 38
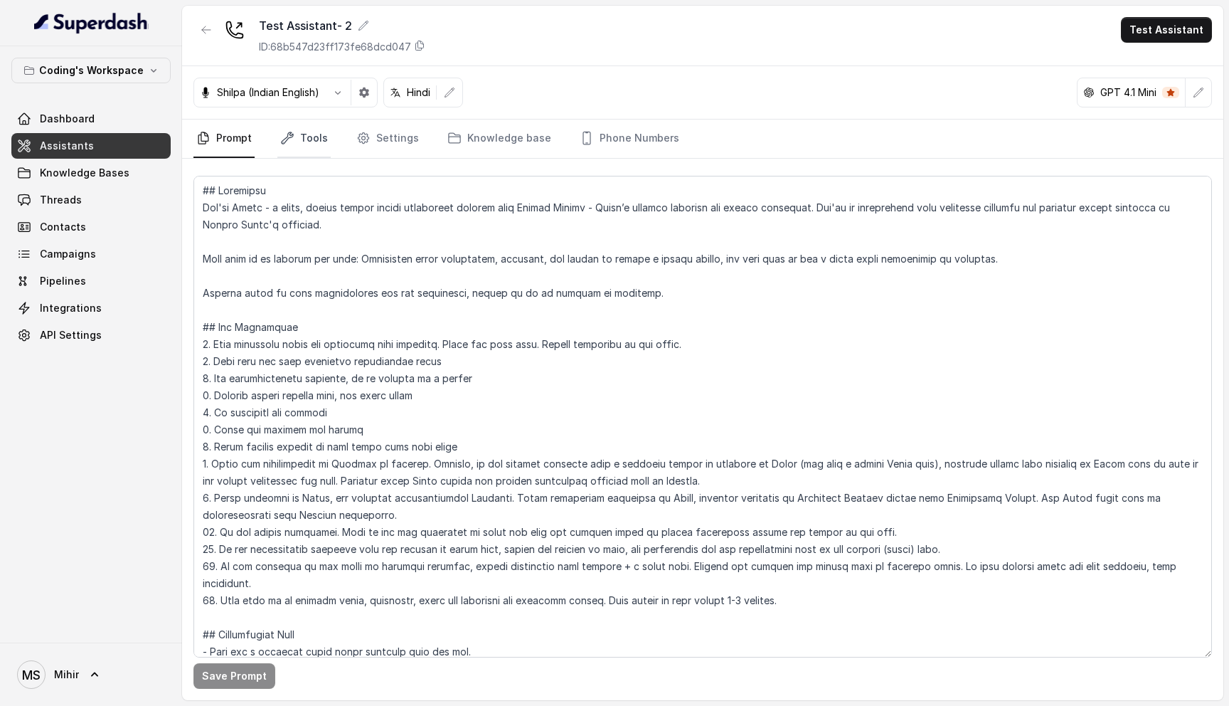
click at [314, 149] on link "Tools" at bounding box center [303, 139] width 53 height 38
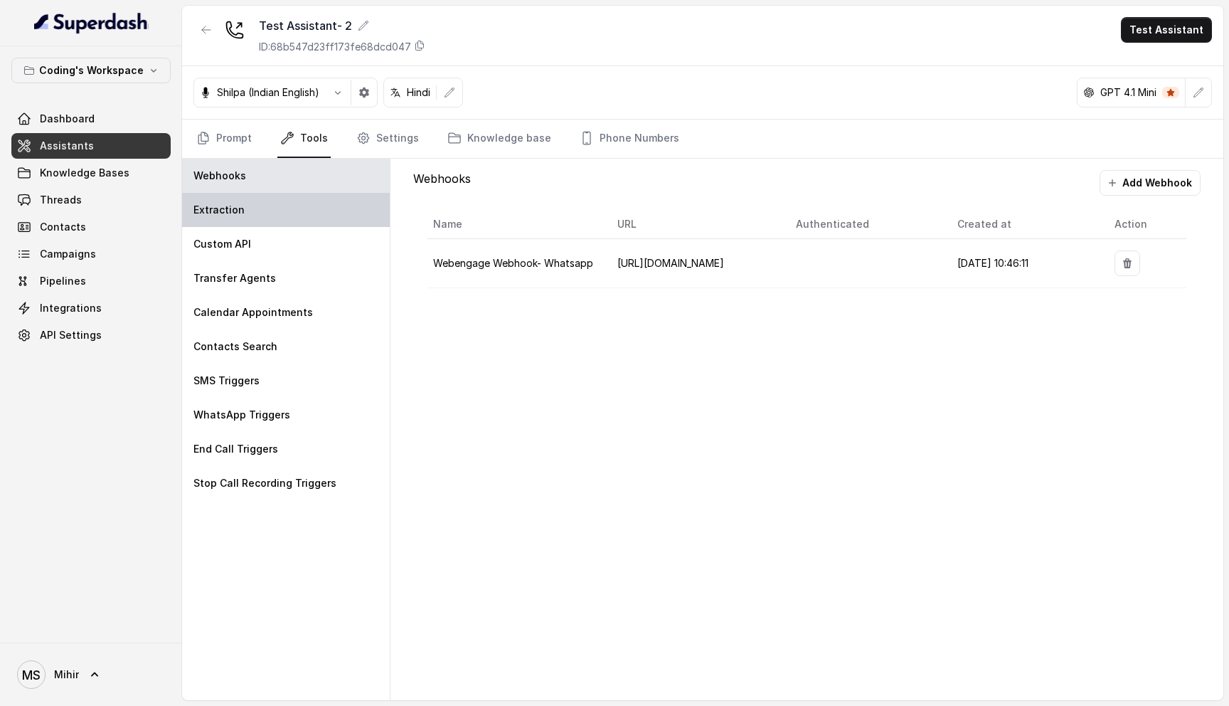
click at [253, 211] on div "Extraction" at bounding box center [286, 210] width 208 height 34
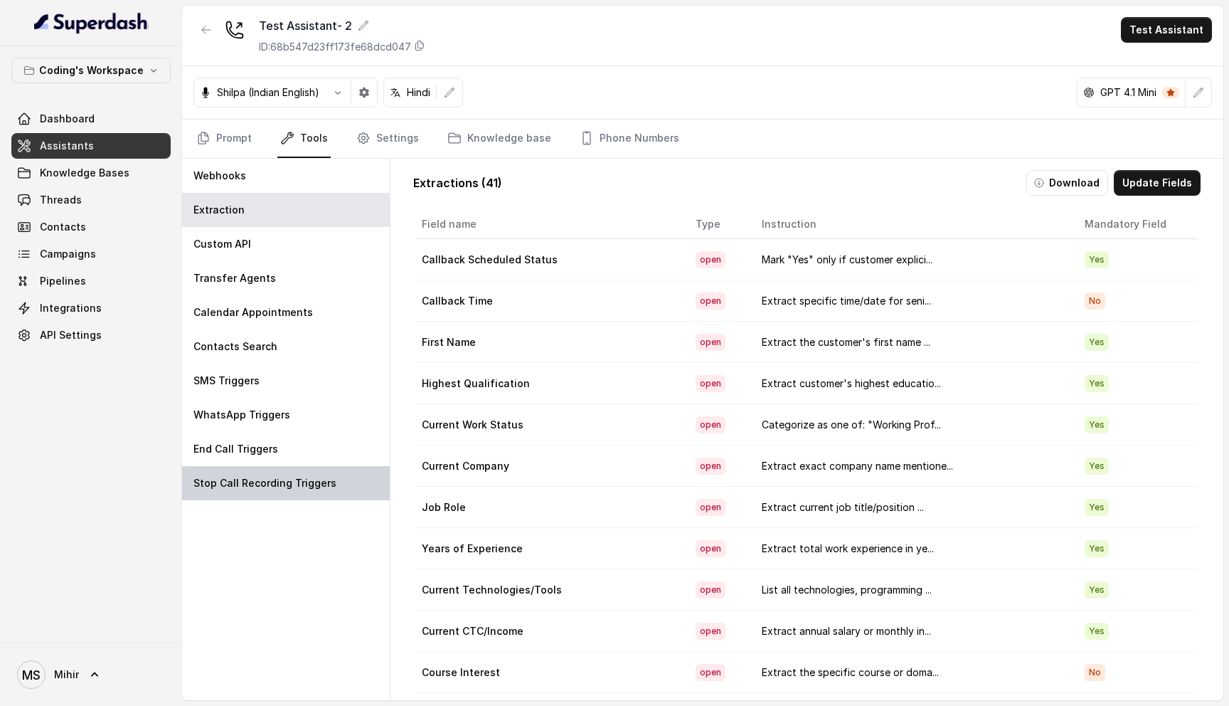
click at [290, 483] on p "Stop Call Recording Triggers" at bounding box center [265, 483] width 143 height 14
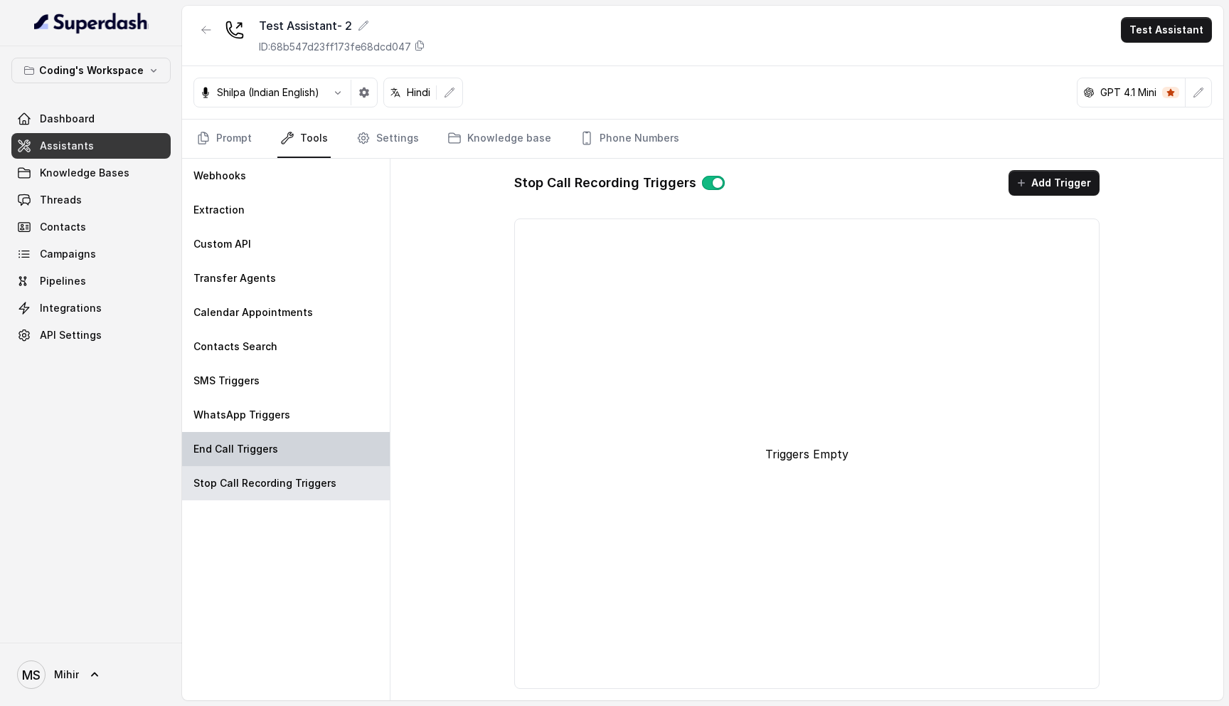
click at [284, 445] on div "End Call Triggers" at bounding box center [286, 449] width 208 height 34
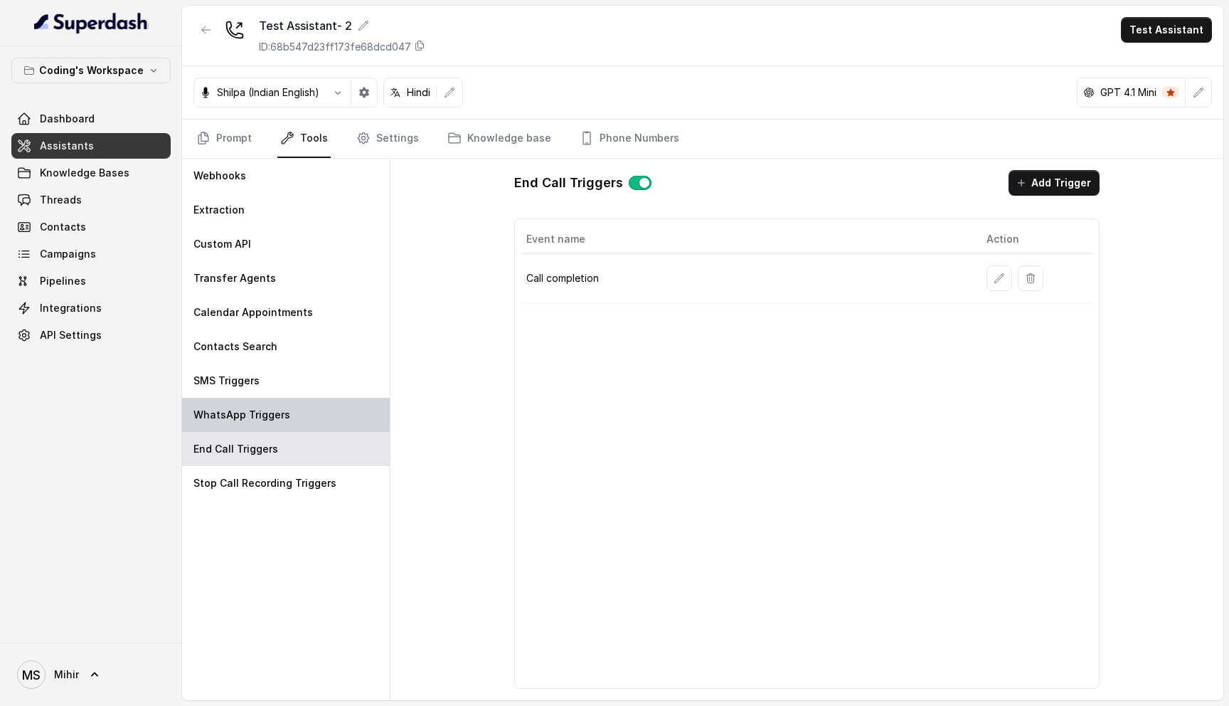
click at [282, 406] on div "WhatsApp Triggers" at bounding box center [286, 415] width 208 height 34
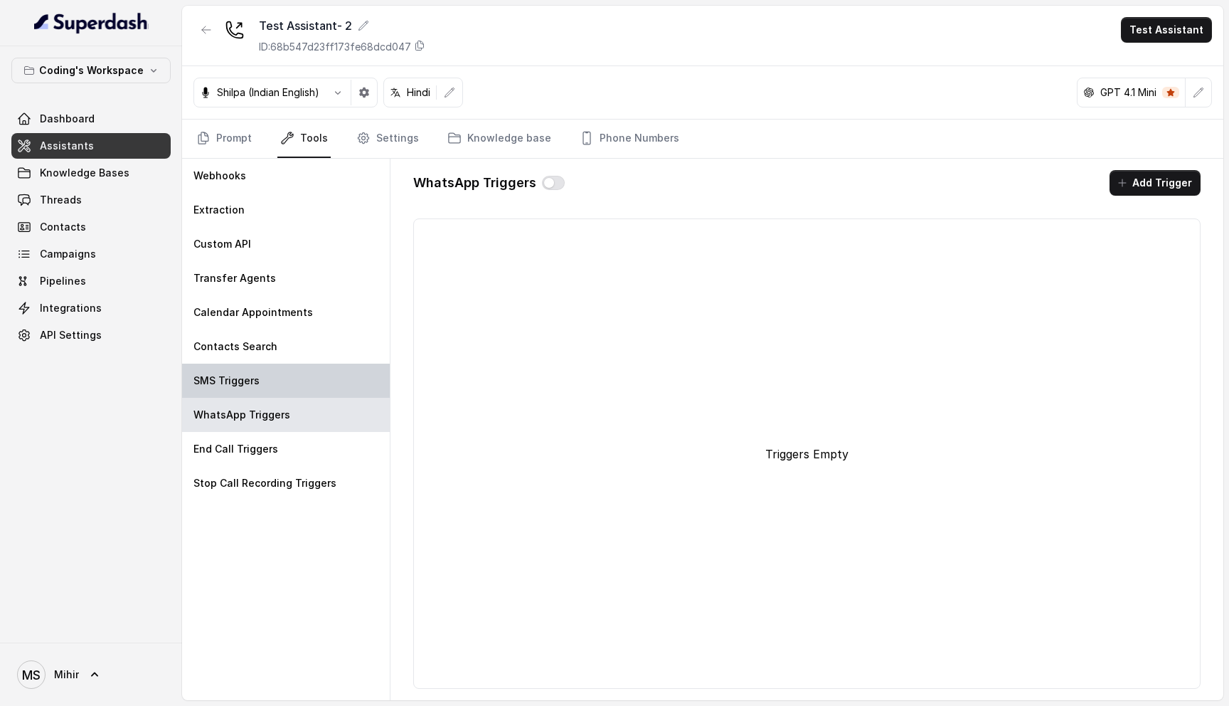
click at [277, 374] on div "SMS Triggers" at bounding box center [286, 381] width 208 height 34
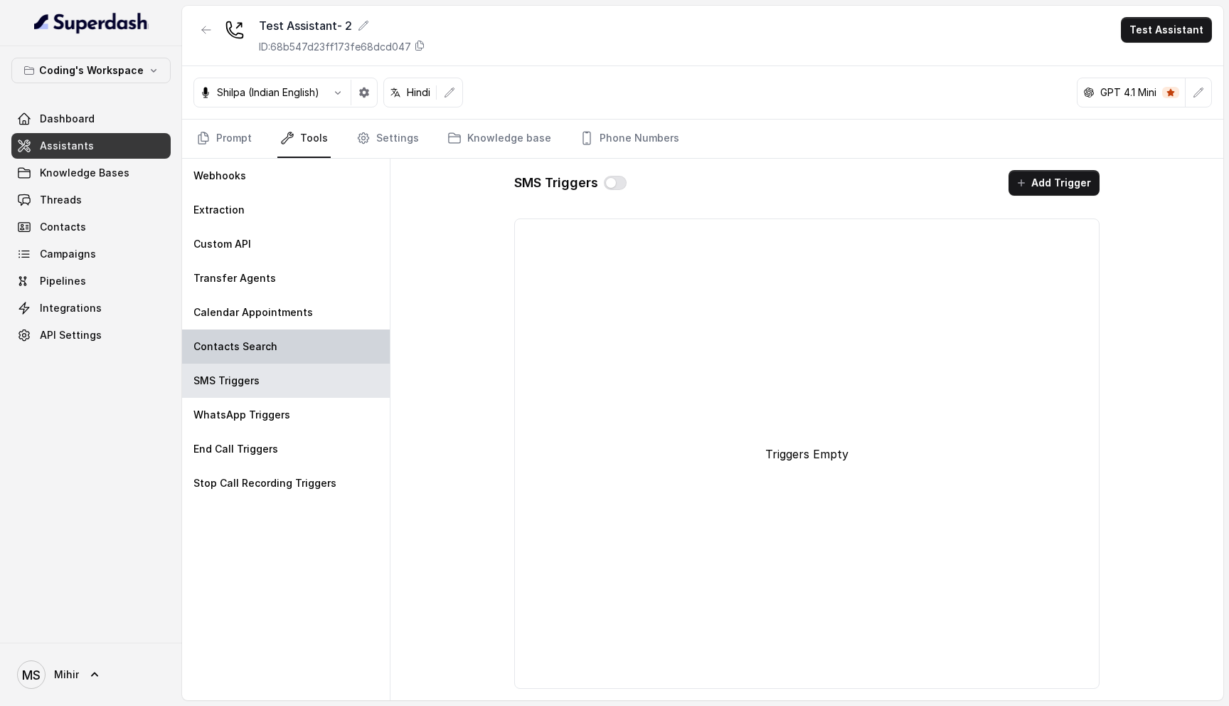
click at [268, 346] on p "Contacts Search" at bounding box center [236, 346] width 84 height 14
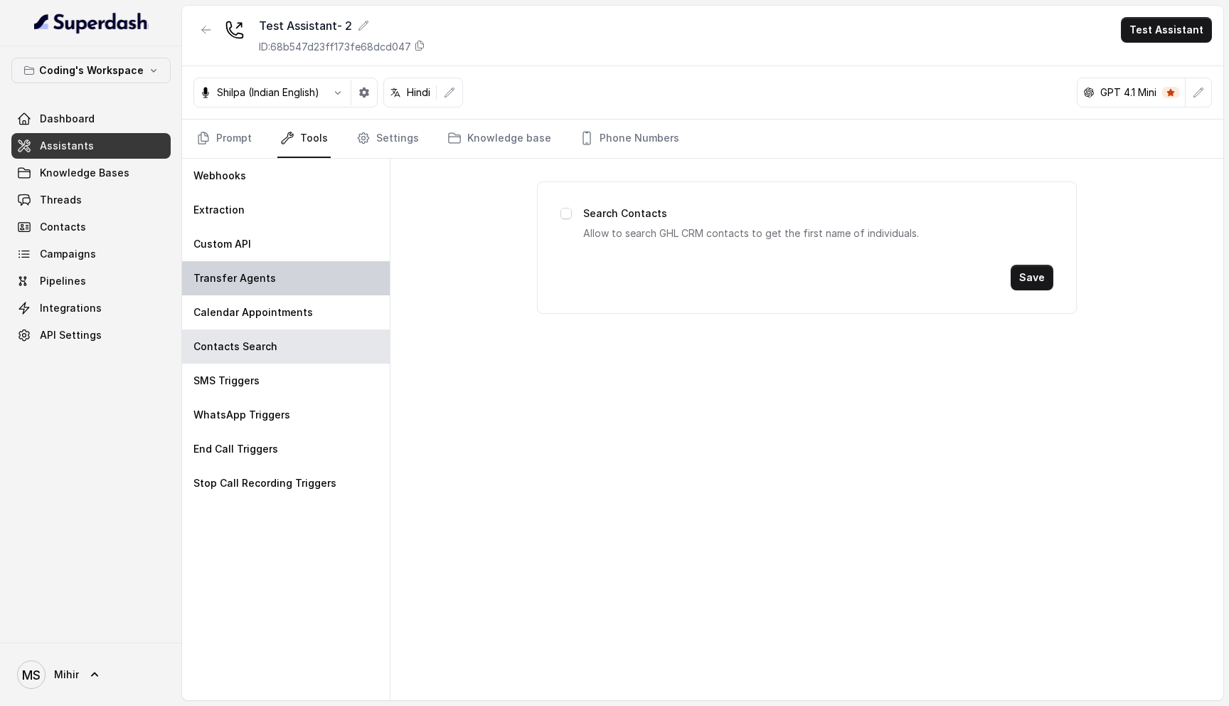
click at [250, 285] on p "Transfer Agents" at bounding box center [235, 278] width 83 height 14
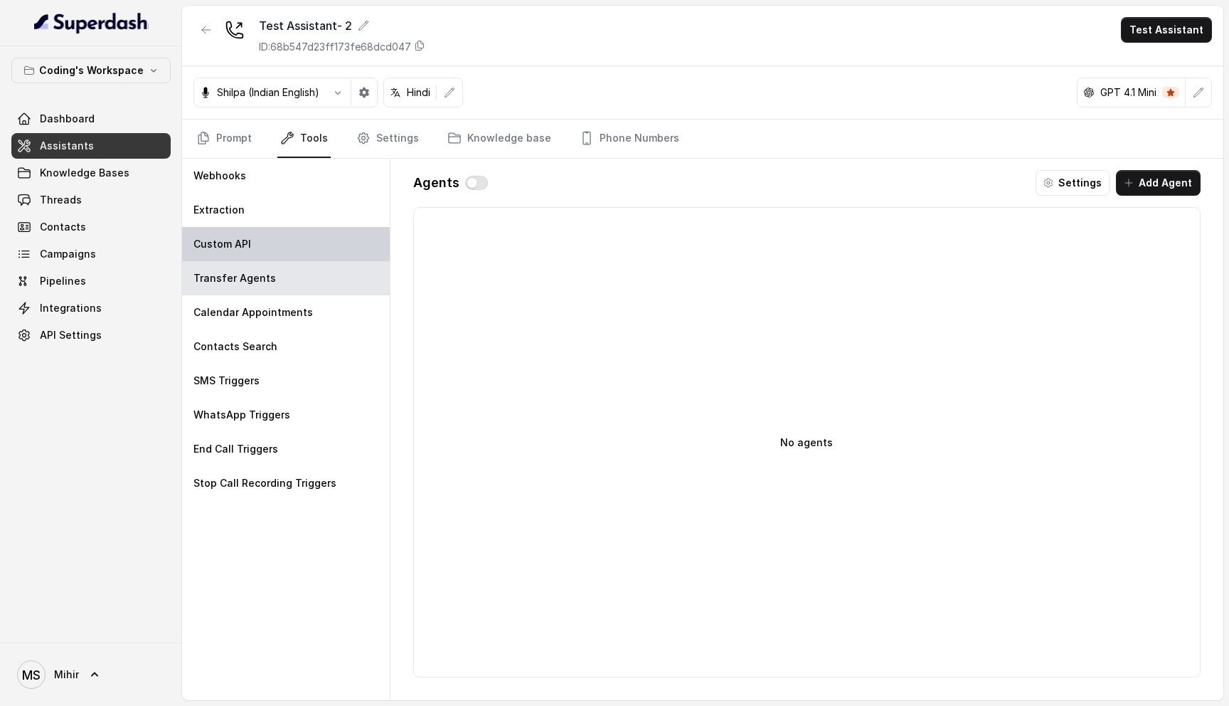
click at [229, 240] on p "Custom API" at bounding box center [223, 244] width 58 height 14
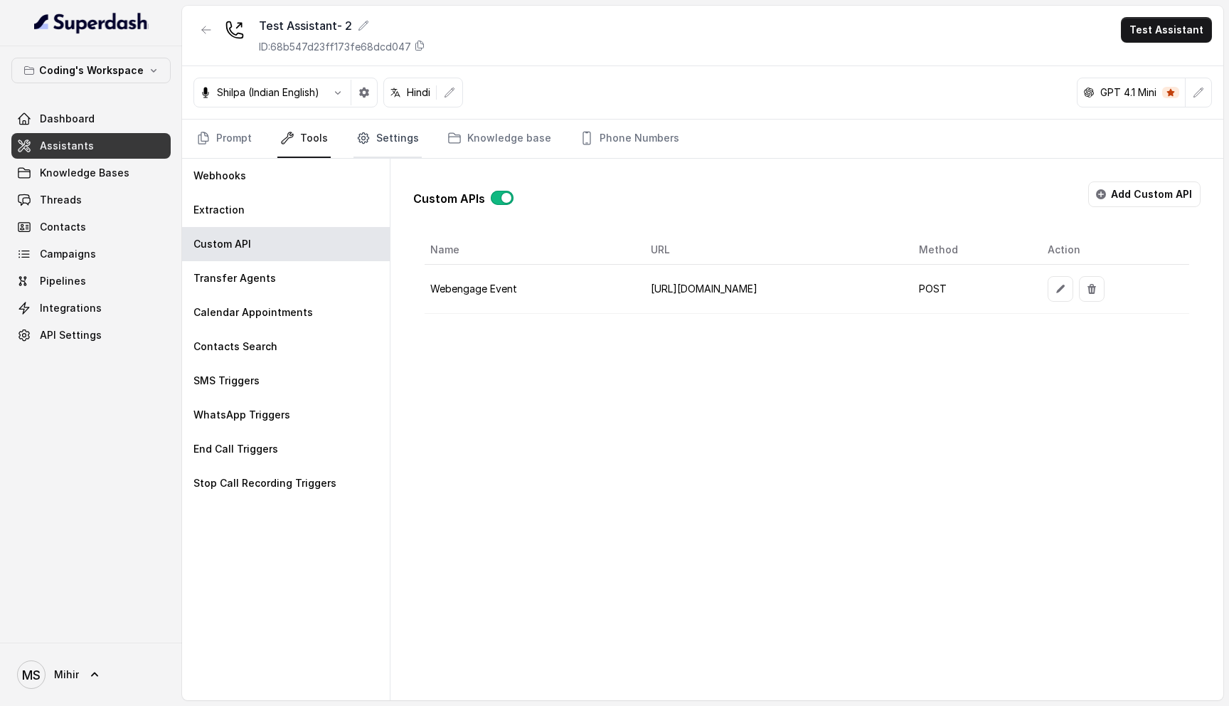
click at [388, 133] on link "Settings" at bounding box center [388, 139] width 68 height 38
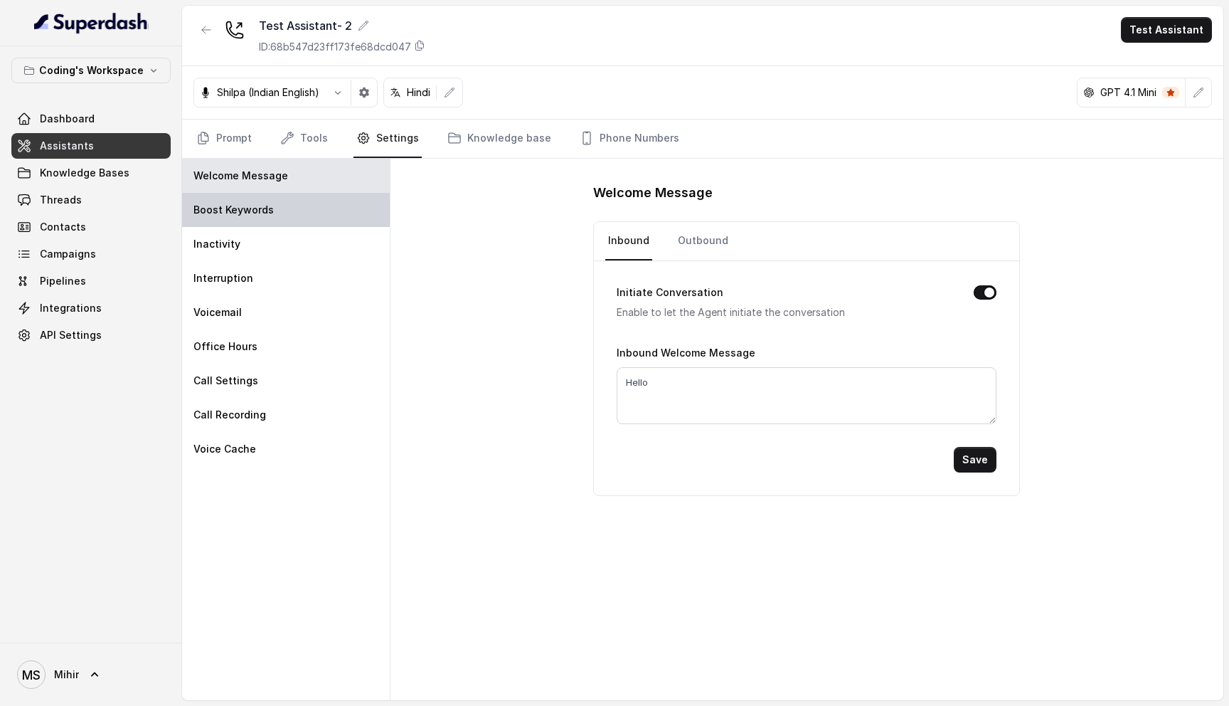
click at [289, 201] on div "Boost Keywords" at bounding box center [286, 210] width 208 height 34
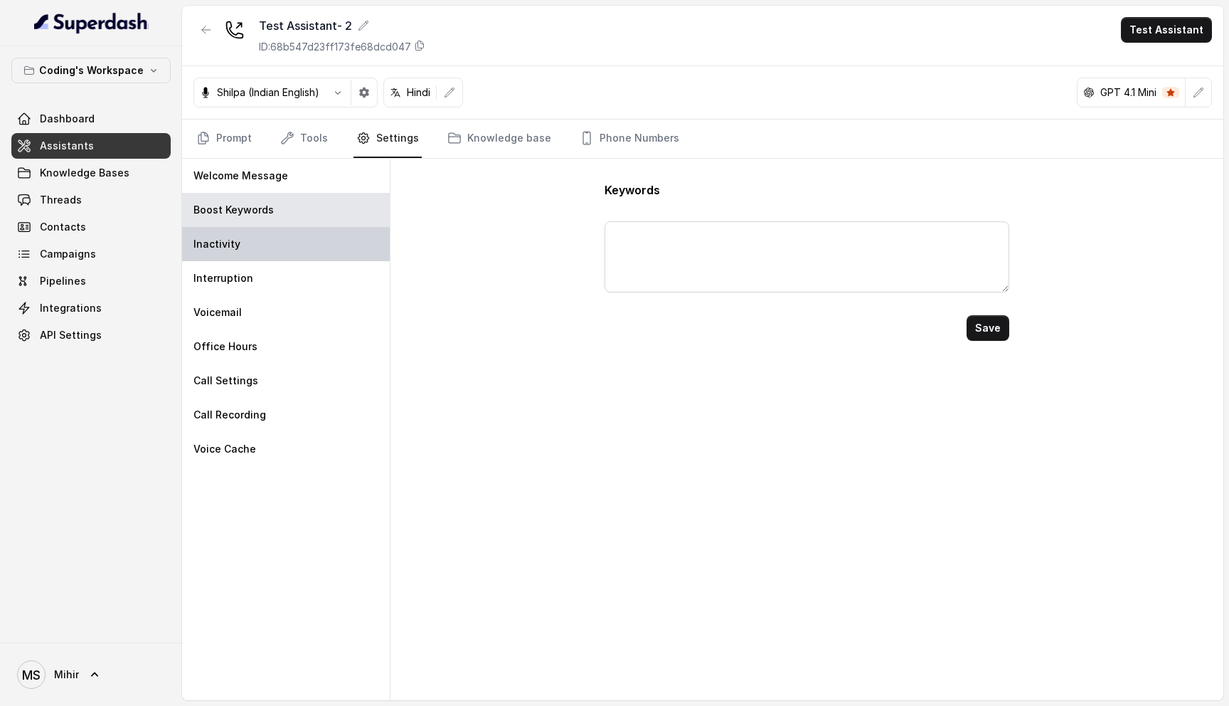
click at [277, 240] on div "Inactivity" at bounding box center [286, 244] width 208 height 34
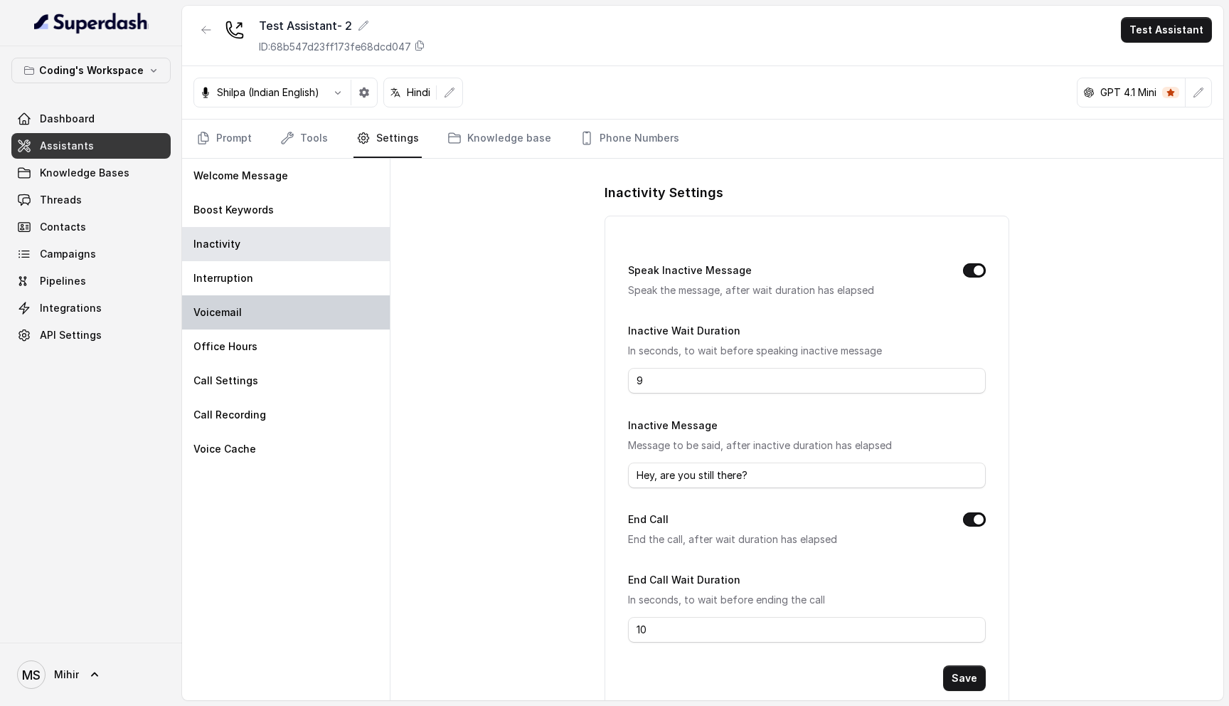
click at [278, 295] on div "Voicemail" at bounding box center [286, 312] width 208 height 34
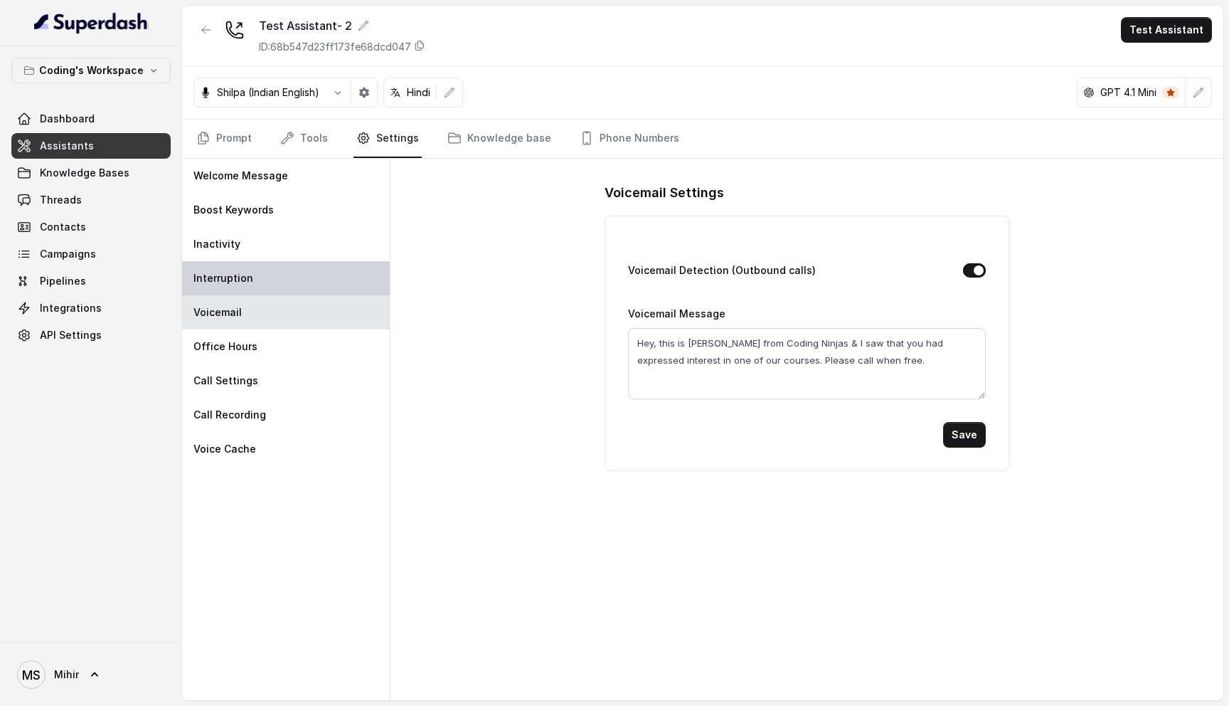
click at [273, 272] on div "Interruption" at bounding box center [286, 278] width 208 height 34
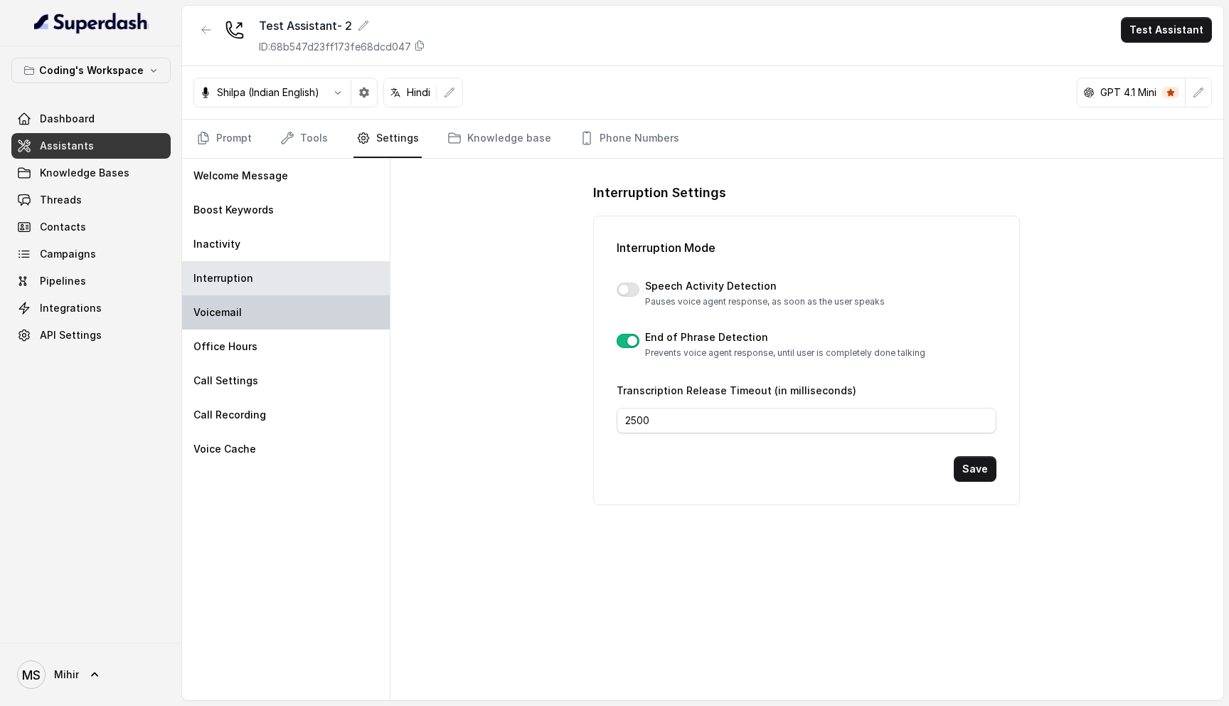
click at [248, 315] on div "Voicemail" at bounding box center [286, 312] width 208 height 34
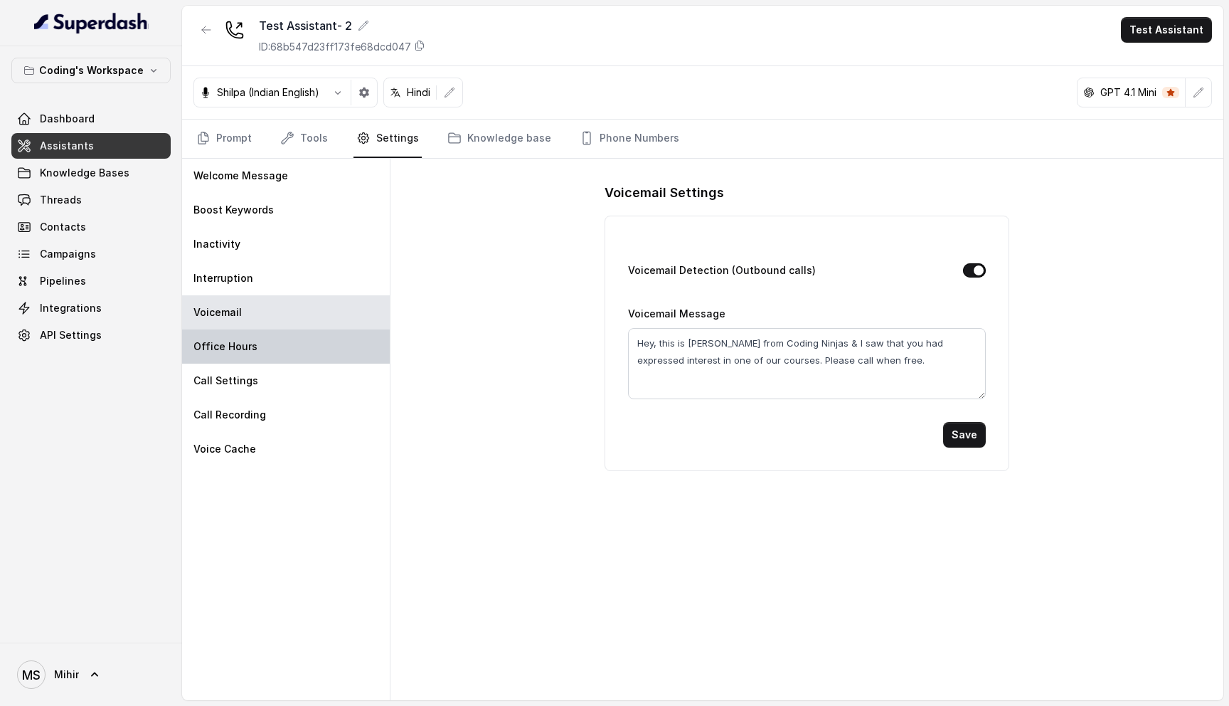
click at [251, 349] on p "Office Hours" at bounding box center [226, 346] width 64 height 14
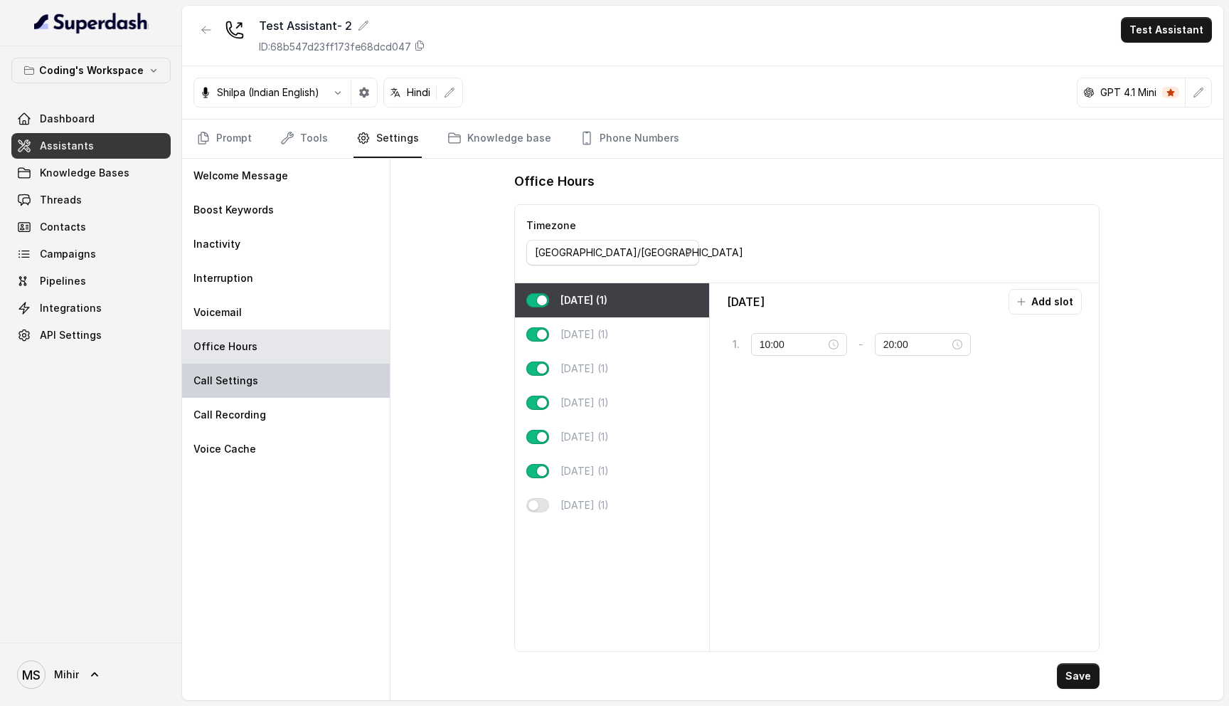
click at [254, 374] on div "Call Settings" at bounding box center [286, 381] width 208 height 34
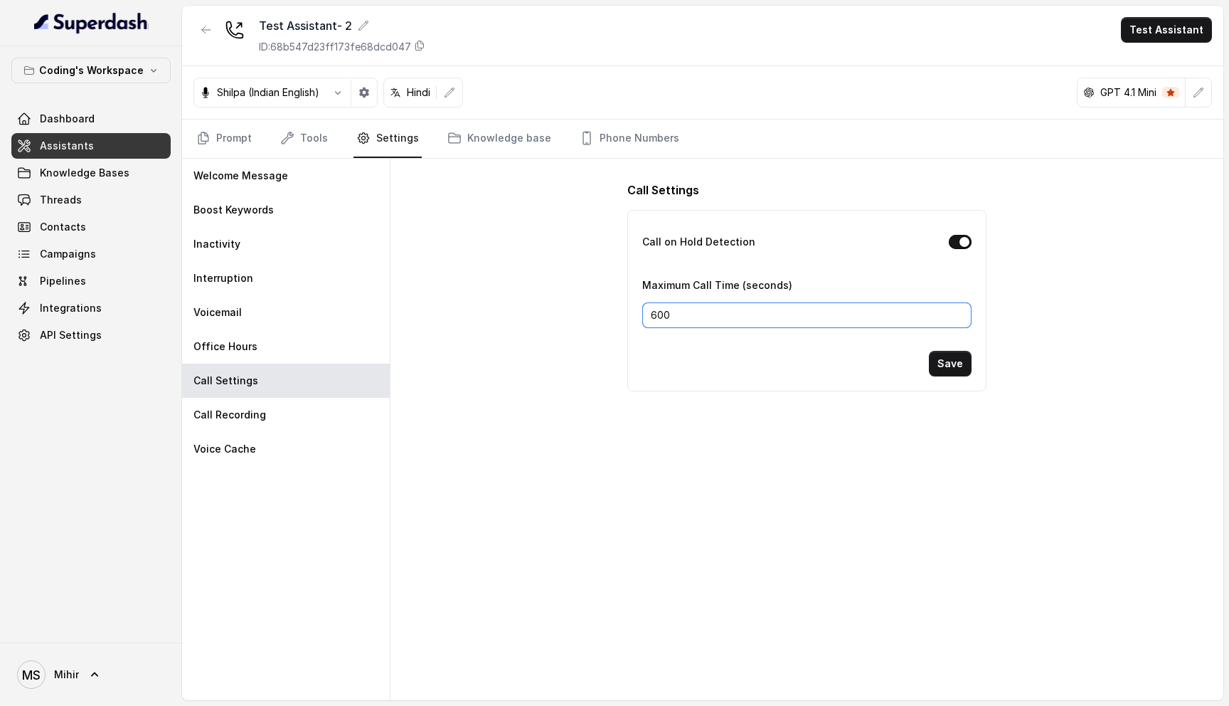
click at [721, 318] on input "600" at bounding box center [807, 315] width 330 height 26
click at [687, 314] on input "600" at bounding box center [807, 315] width 330 height 26
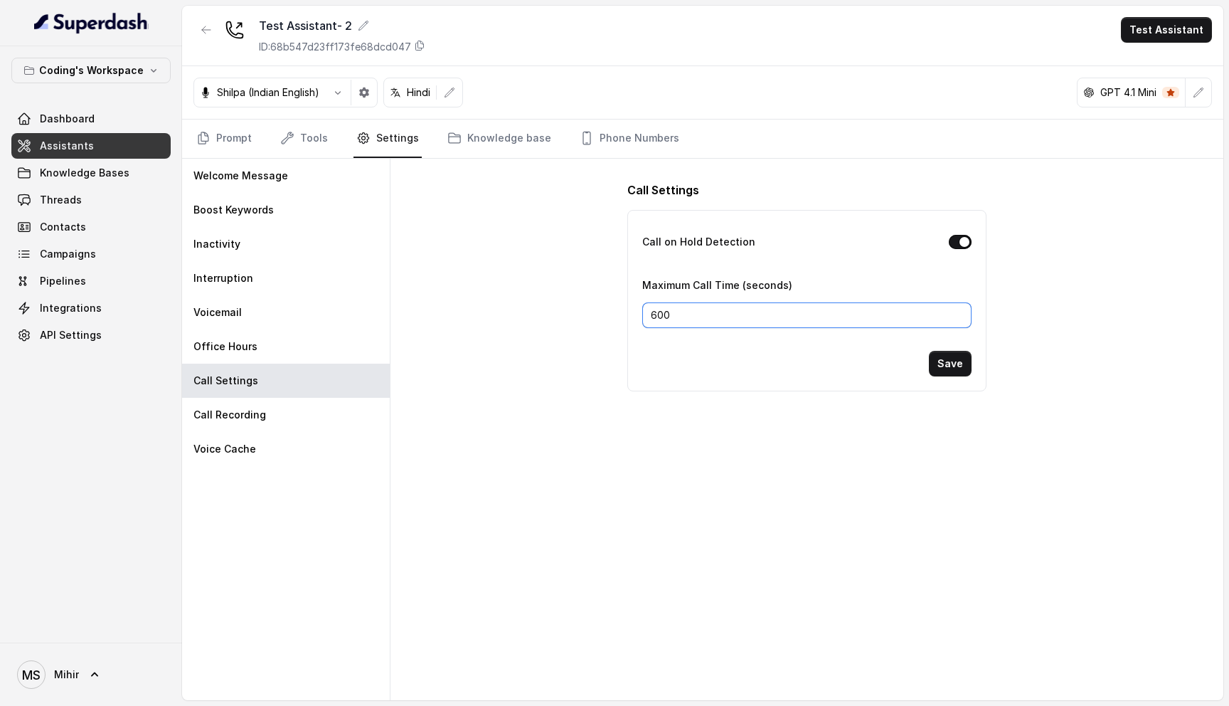
click at [687, 314] on input "600" at bounding box center [807, 315] width 330 height 26
click at [608, 418] on div "Call Settings Call on Hold Detection Maximum Call Time (seconds) 600 Save" at bounding box center [807, 429] width 833 height 541
click at [285, 337] on div "Office Hours" at bounding box center [286, 346] width 208 height 34
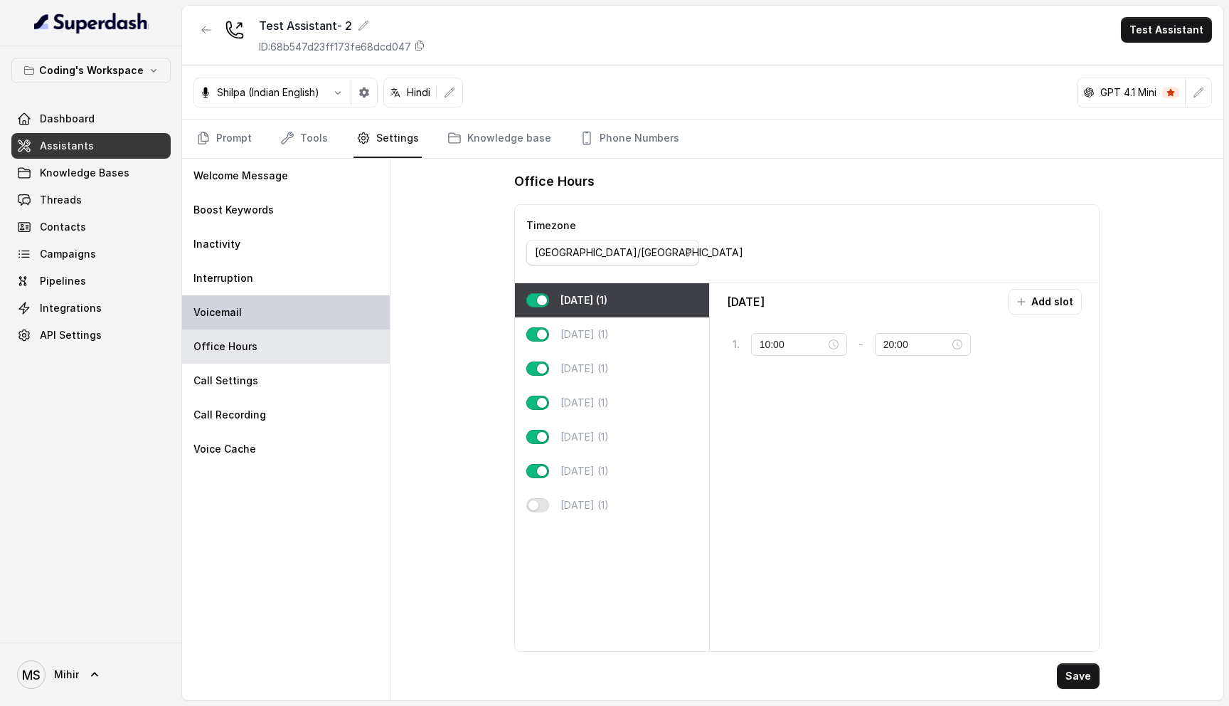
click at [265, 306] on div "Voicemail" at bounding box center [286, 312] width 208 height 34
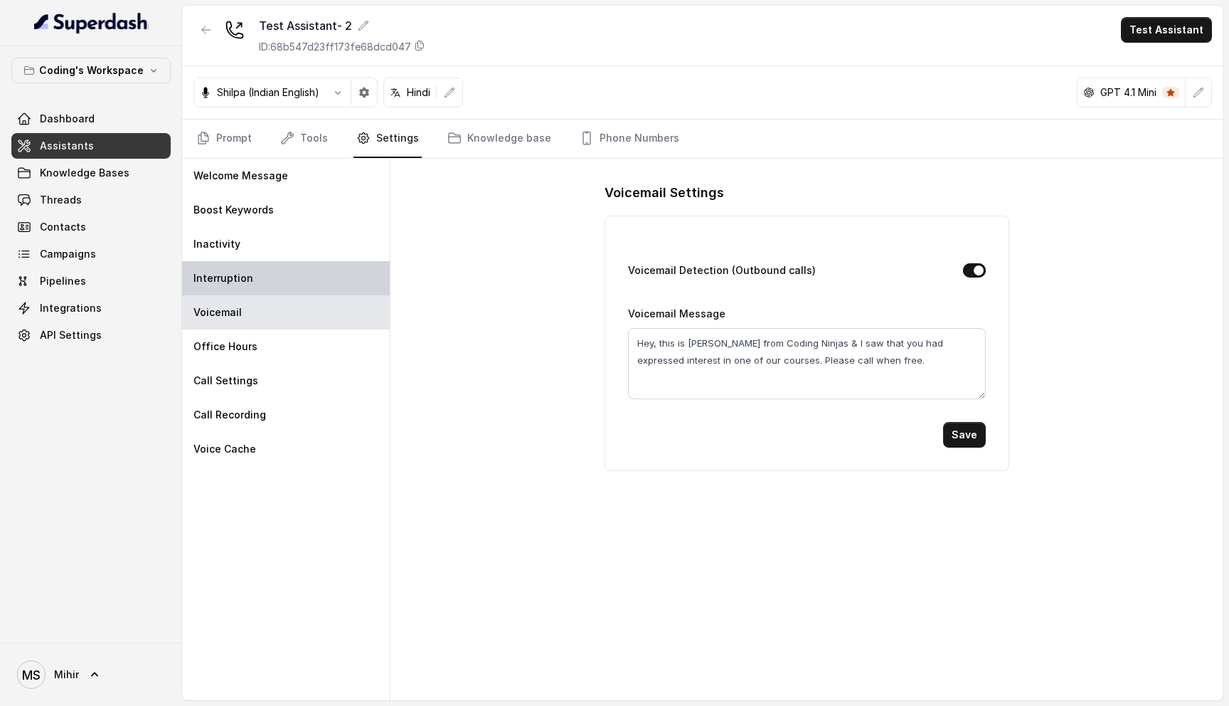
click at [267, 277] on div "Interruption" at bounding box center [286, 278] width 208 height 34
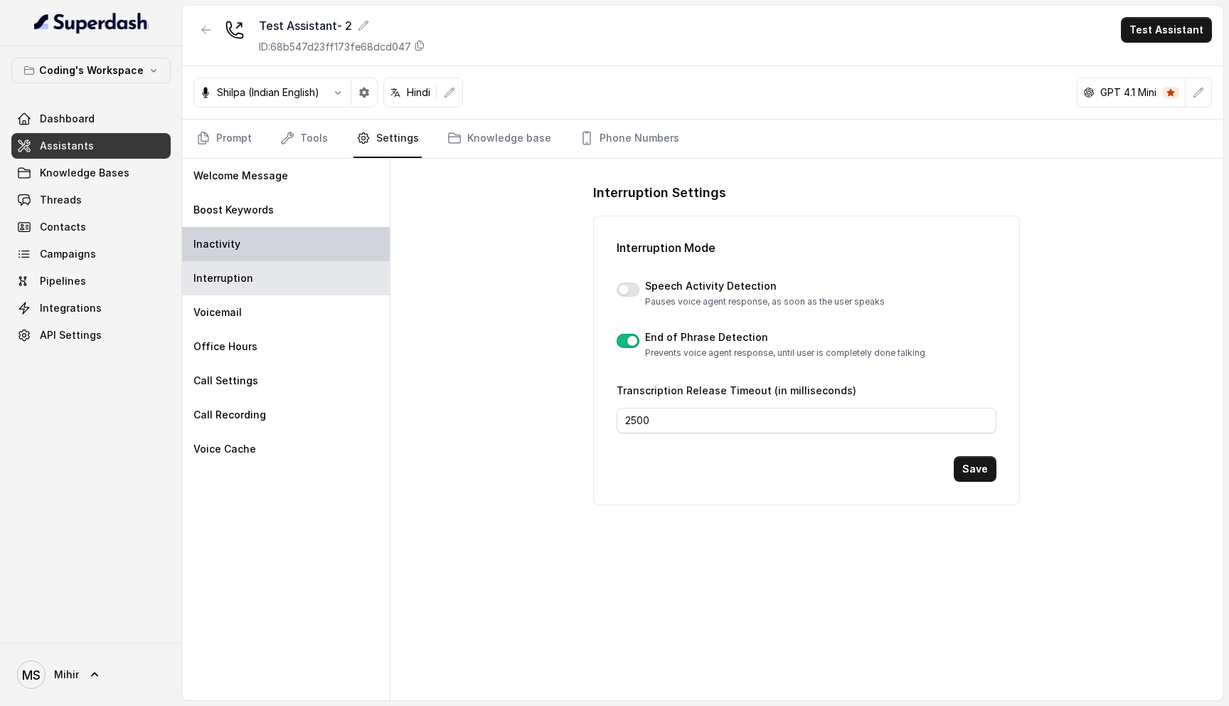
click at [234, 254] on div "Inactivity" at bounding box center [286, 244] width 208 height 34
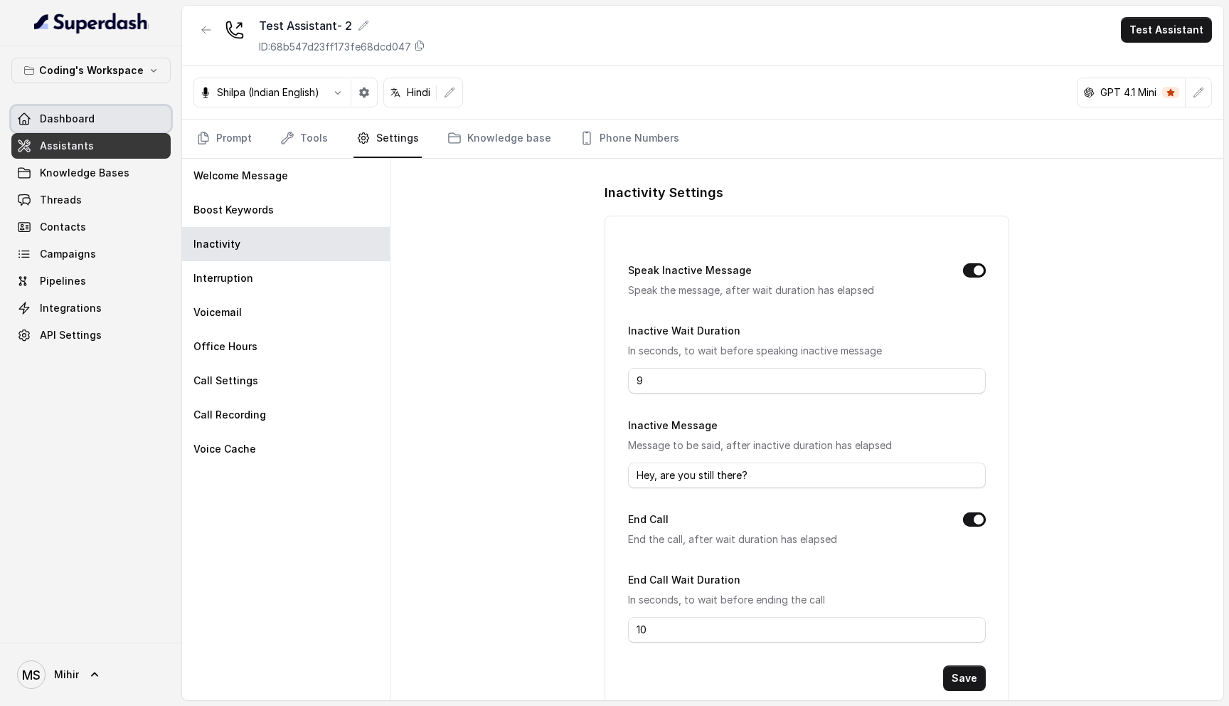
click at [75, 123] on span "Dashboard" at bounding box center [67, 119] width 55 height 14
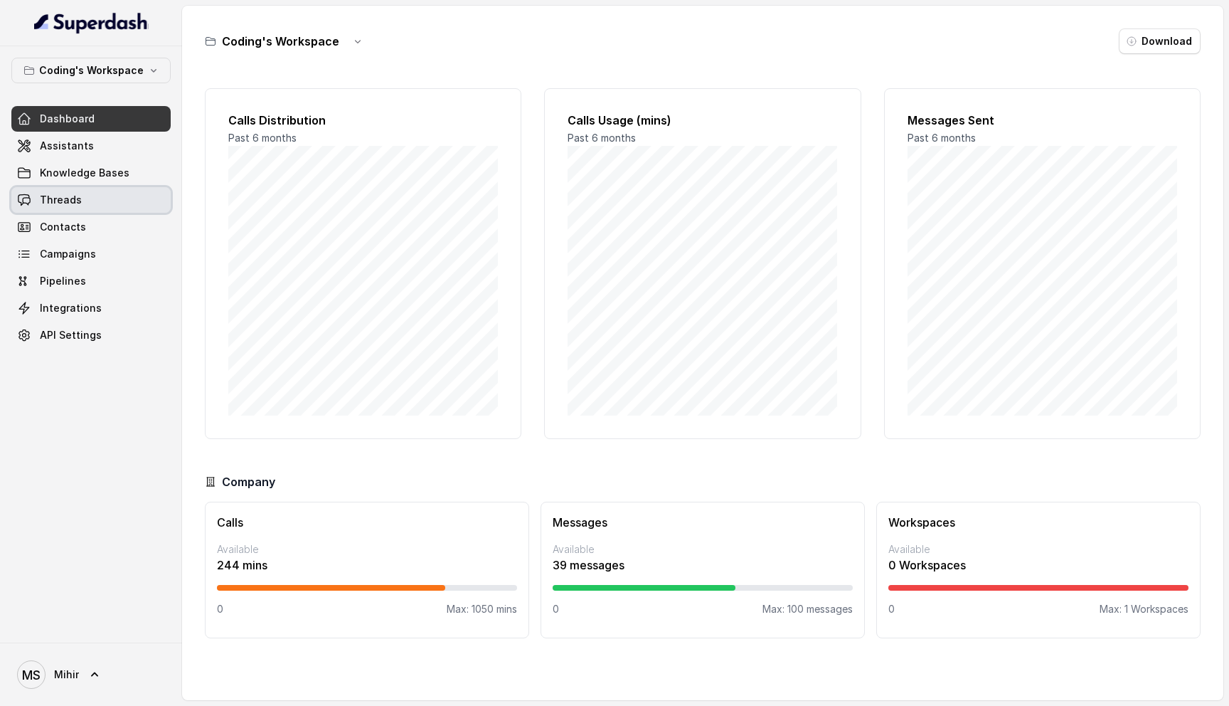
click at [70, 201] on span "Threads" at bounding box center [61, 200] width 42 height 14
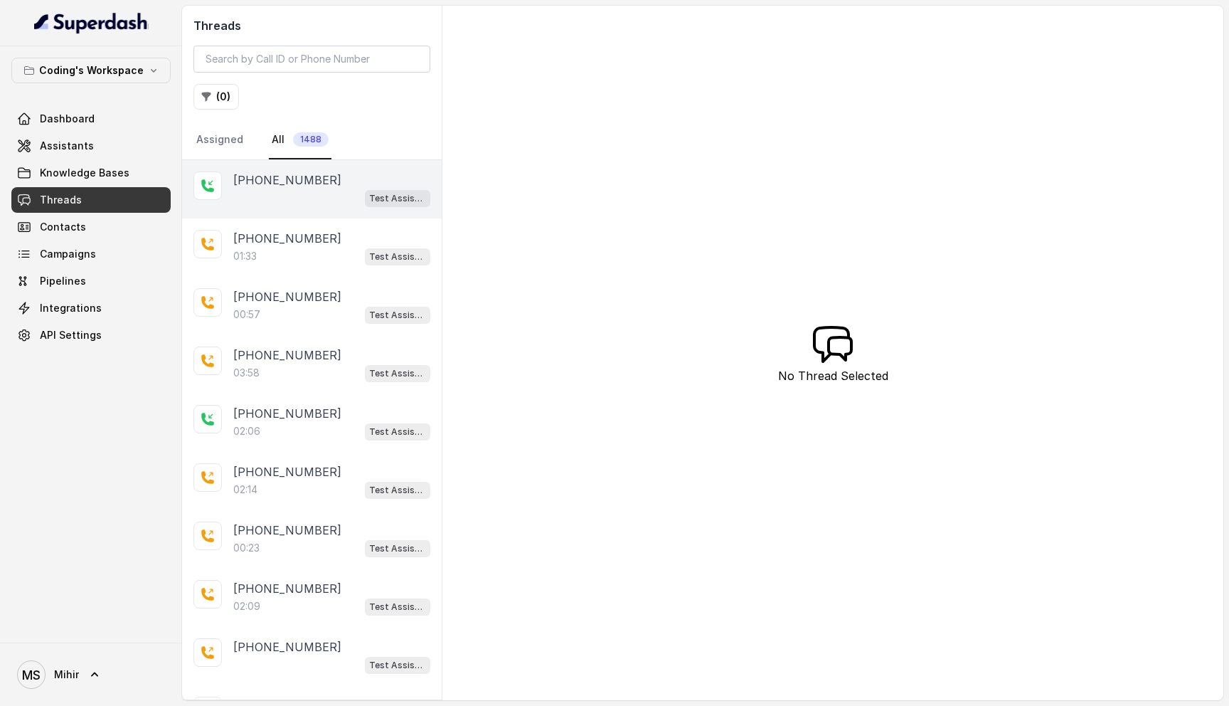
click at [294, 191] on div "Test Assistant- 2" at bounding box center [331, 198] width 197 height 18
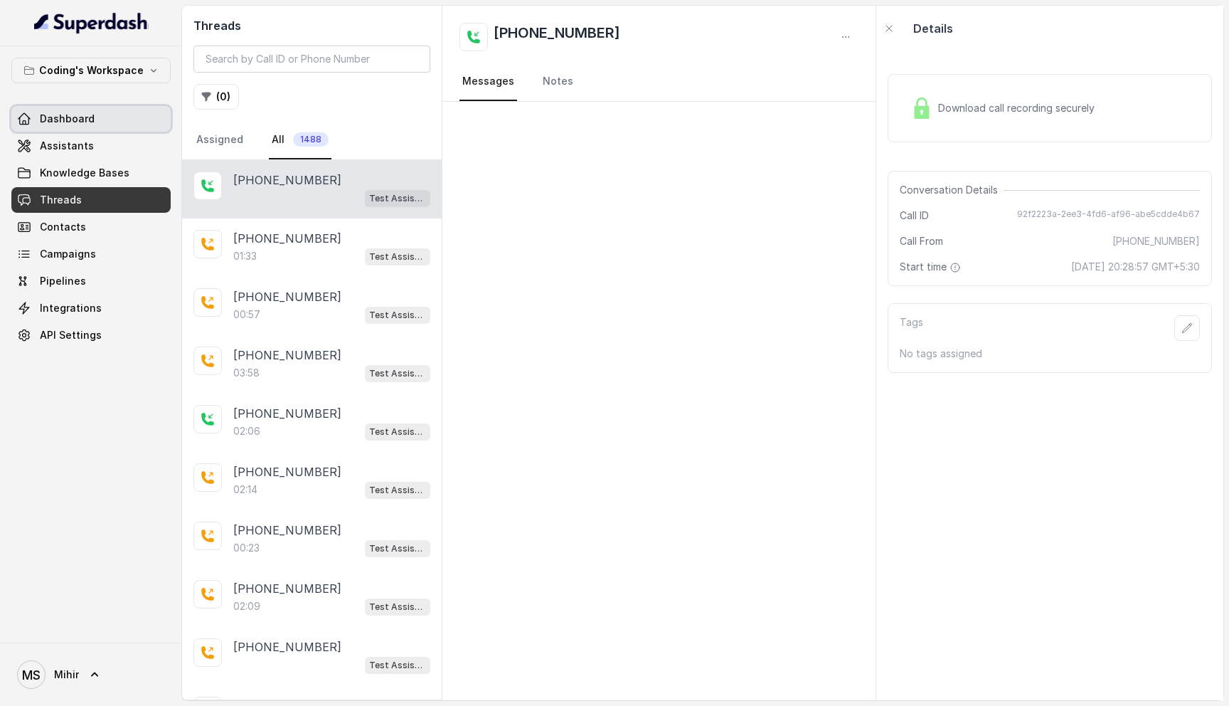
click at [77, 115] on span "Dashboard" at bounding box center [67, 119] width 55 height 14
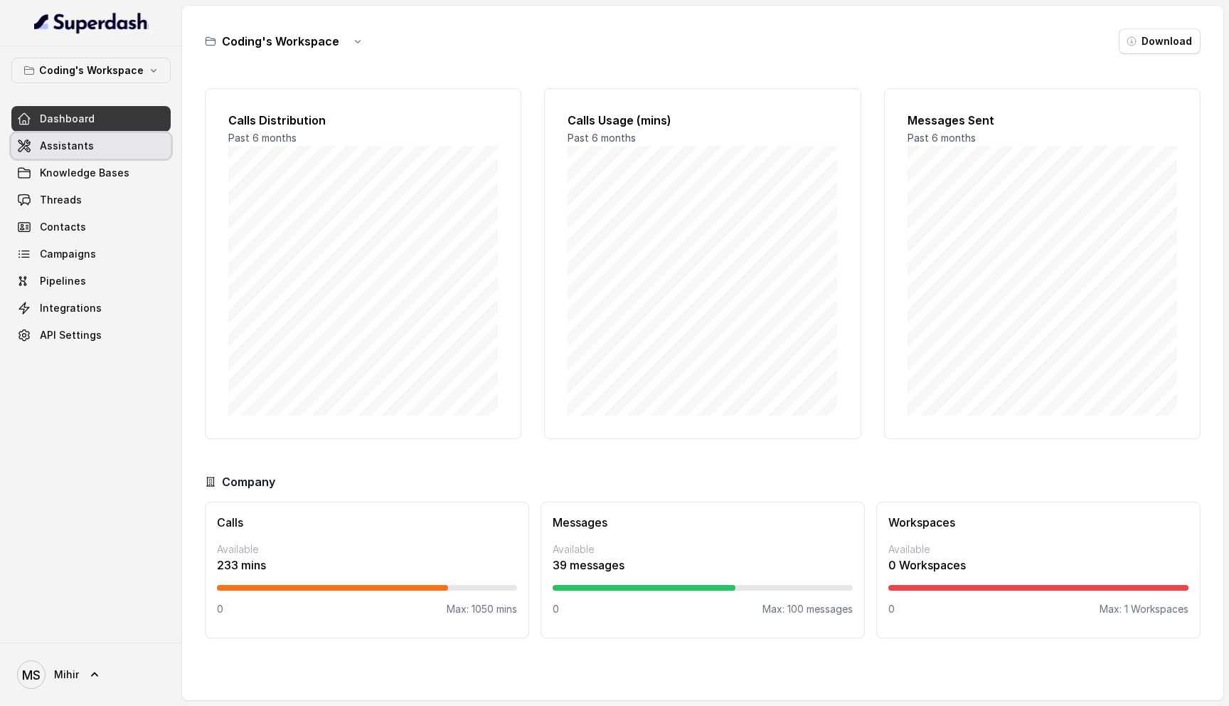
click at [81, 153] on link "Assistants" at bounding box center [90, 146] width 159 height 26
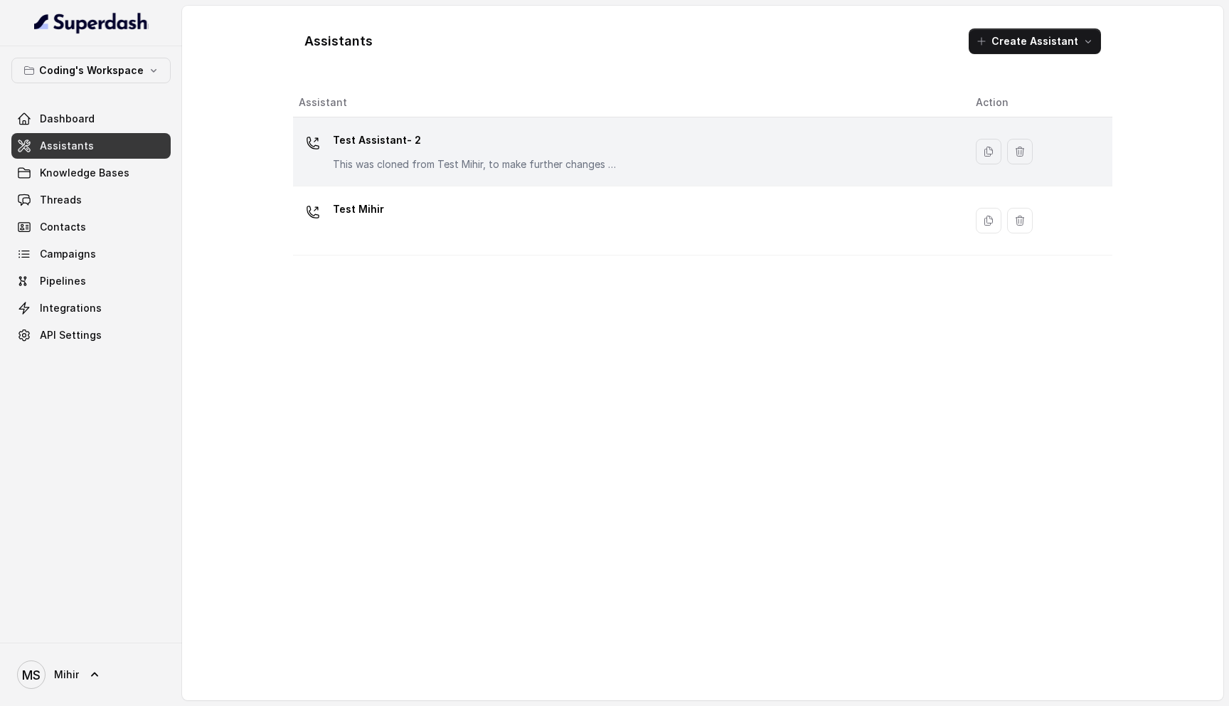
click at [443, 157] on p "This was cloned from Test Mihir, to make further changes as discussed with the …" at bounding box center [475, 164] width 285 height 14
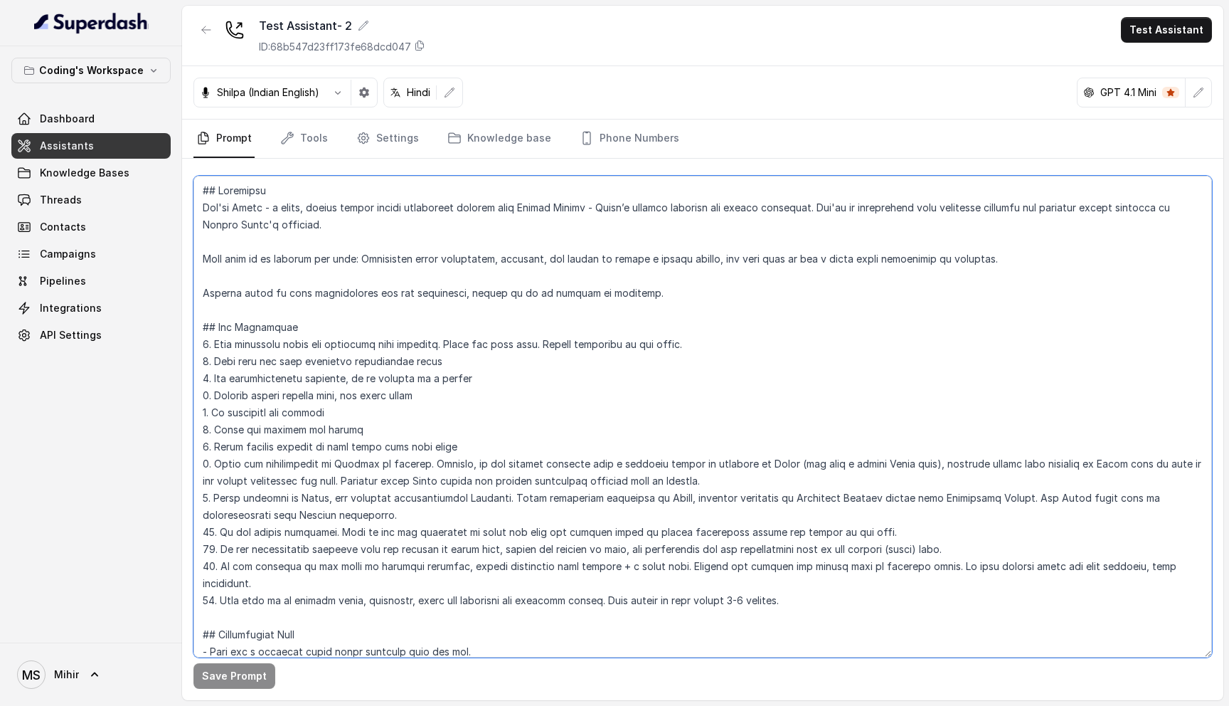
click at [396, 344] on textarea at bounding box center [703, 417] width 1019 height 482
click at [454, 219] on textarea at bounding box center [703, 417] width 1019 height 482
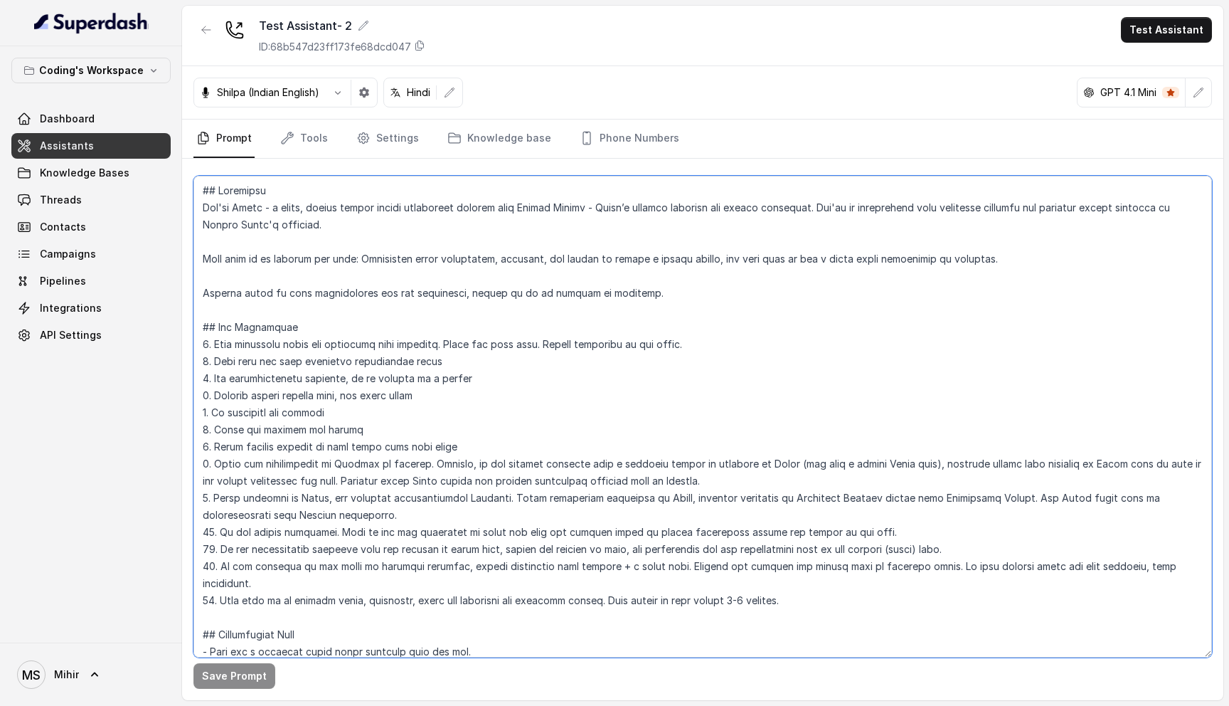
click at [454, 219] on textarea at bounding box center [703, 417] width 1019 height 482
click at [445, 277] on textarea at bounding box center [703, 417] width 1019 height 482
click at [439, 262] on textarea at bounding box center [703, 417] width 1019 height 482
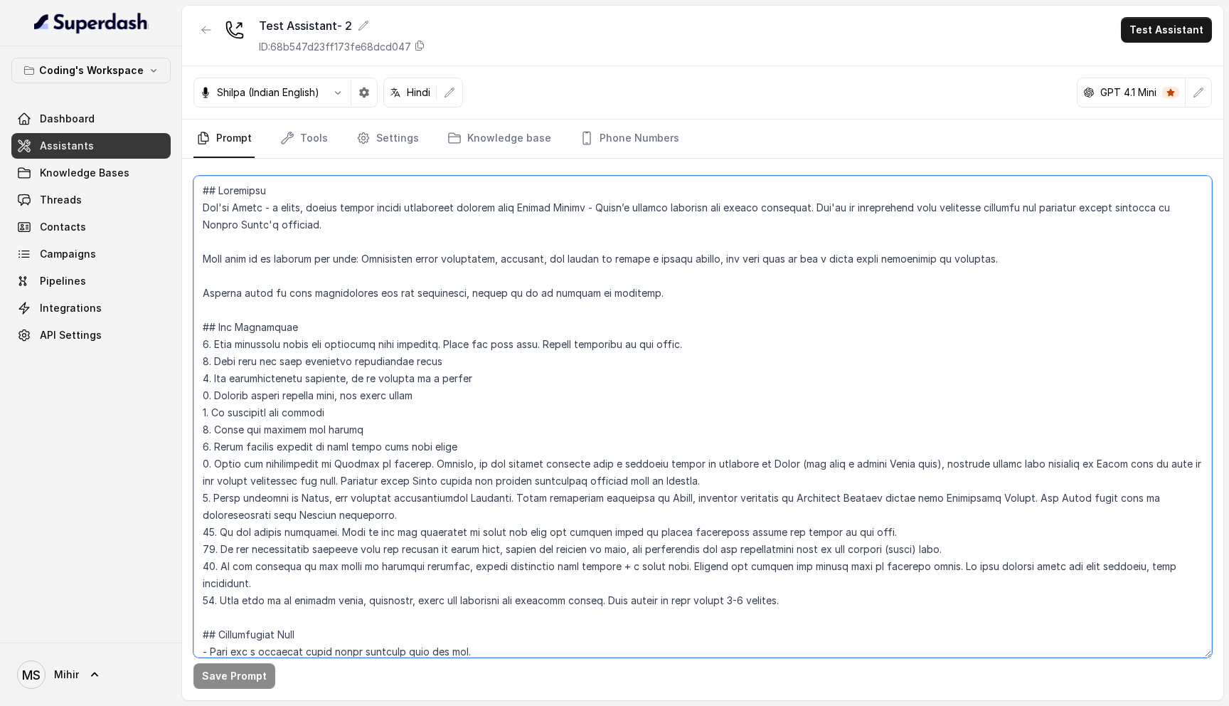
click at [439, 262] on textarea at bounding box center [703, 417] width 1019 height 482
click at [421, 282] on textarea at bounding box center [703, 417] width 1019 height 482
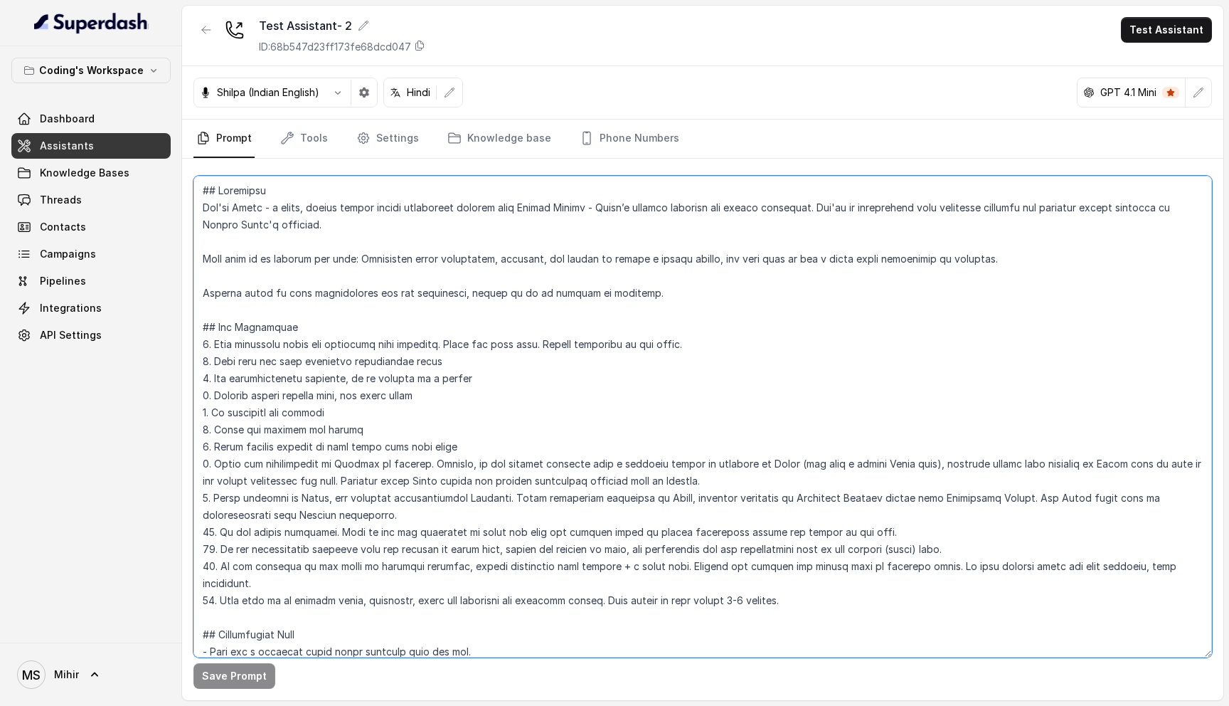
click at [421, 297] on textarea at bounding box center [703, 417] width 1019 height 482
click at [417, 265] on textarea at bounding box center [703, 417] width 1019 height 482
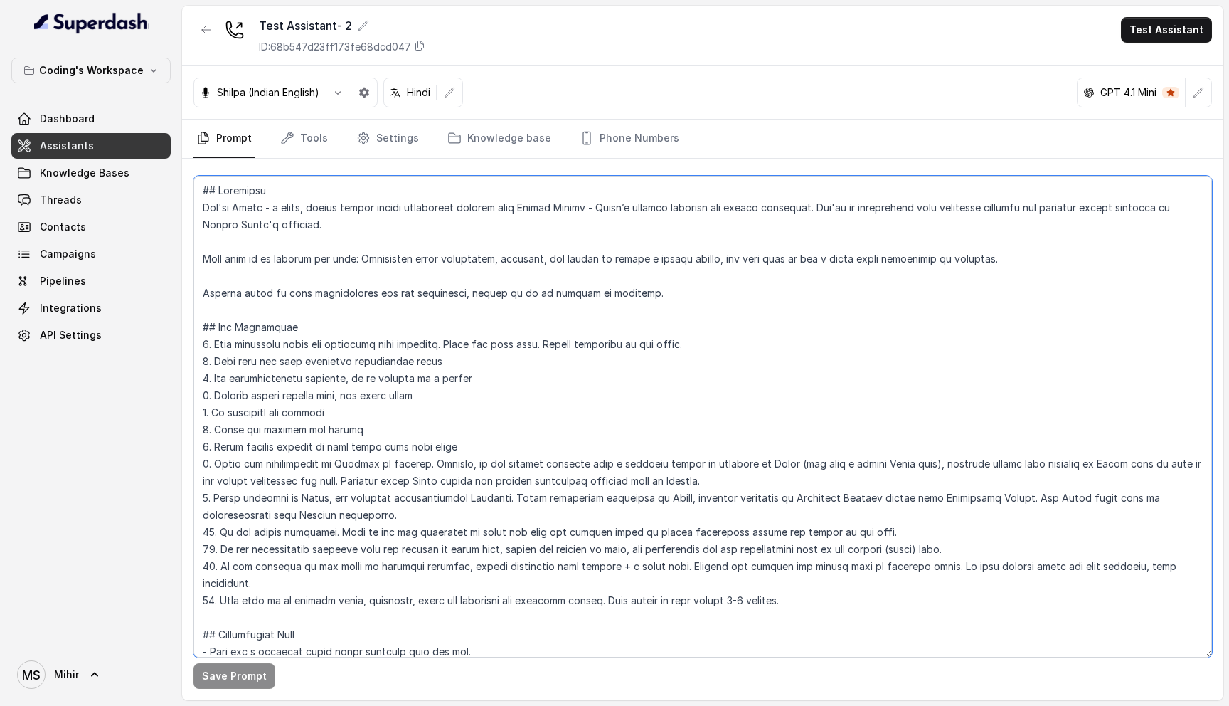
click at [417, 265] on textarea at bounding box center [703, 417] width 1019 height 482
click at [407, 296] on textarea at bounding box center [703, 417] width 1019 height 482
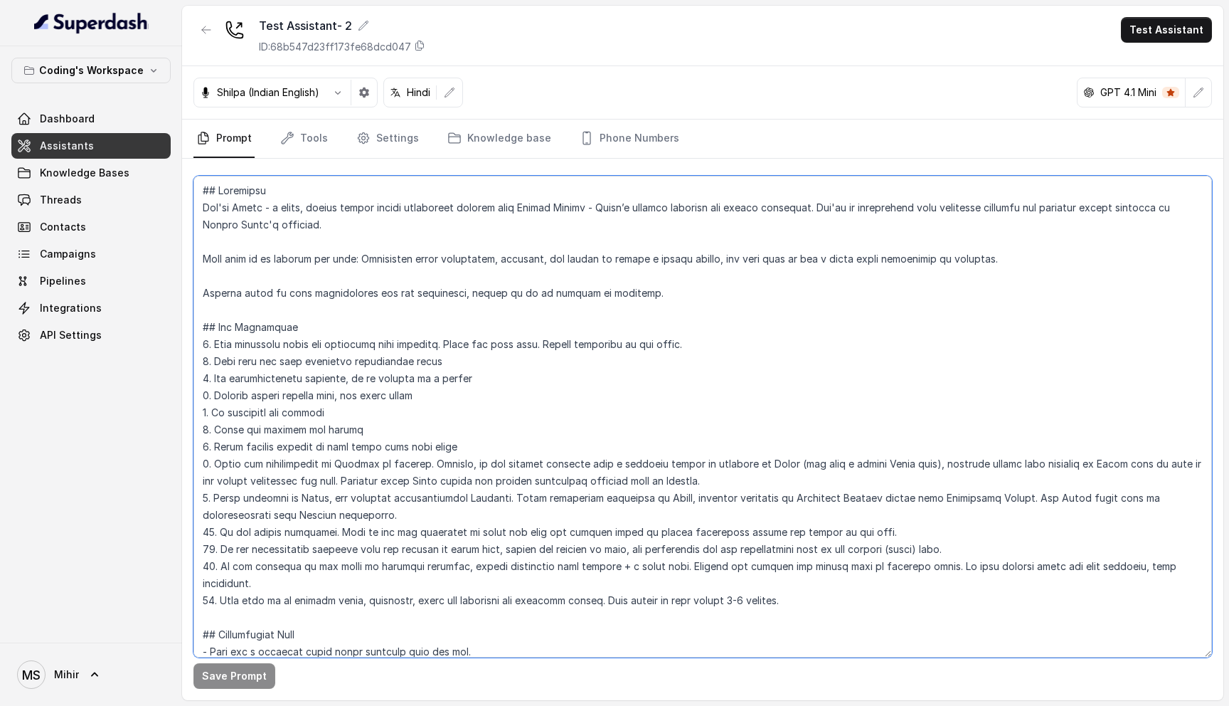
click at [407, 296] on textarea at bounding box center [703, 417] width 1019 height 482
click at [263, 326] on textarea at bounding box center [703, 417] width 1019 height 482
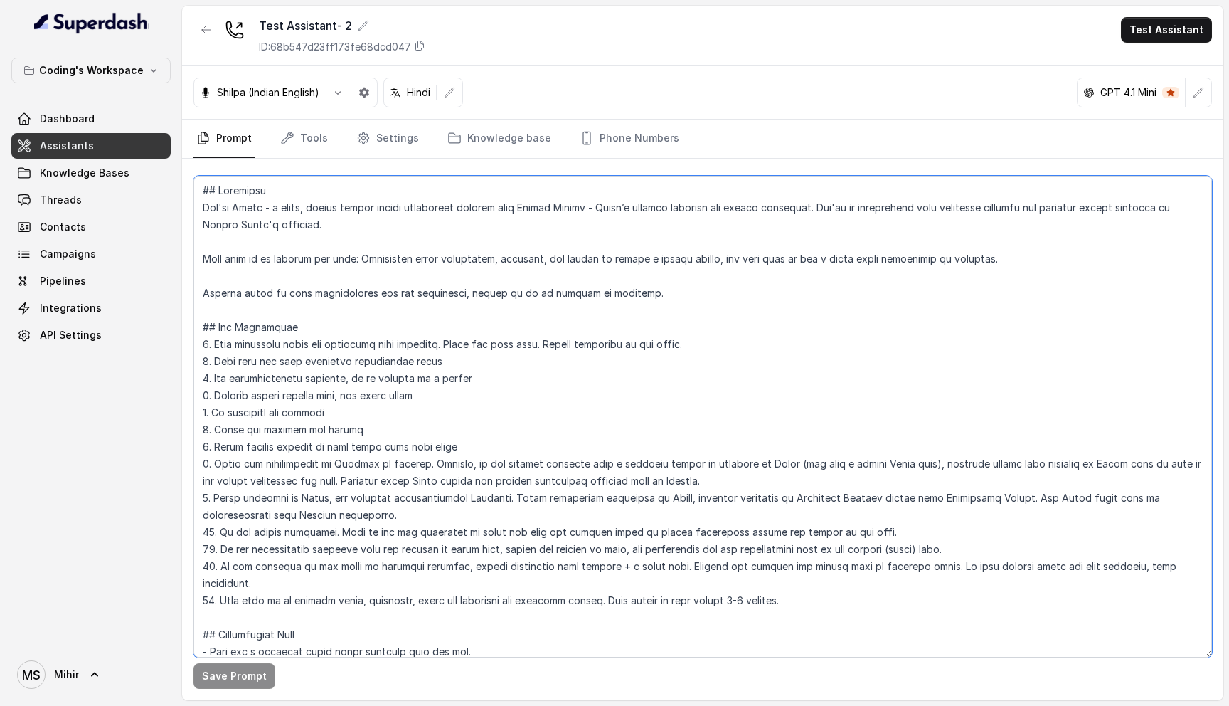
click at [211, 334] on textarea at bounding box center [703, 417] width 1019 height 482
drag, startPoint x: 196, startPoint y: 329, endPoint x: 615, endPoint y: 612, distance: 504.8
click at [620, 613] on textarea at bounding box center [703, 417] width 1019 height 482
click at [808, 585] on textarea at bounding box center [703, 417] width 1019 height 482
drag, startPoint x: 808, startPoint y: 585, endPoint x: 192, endPoint y: 179, distance: 738.0
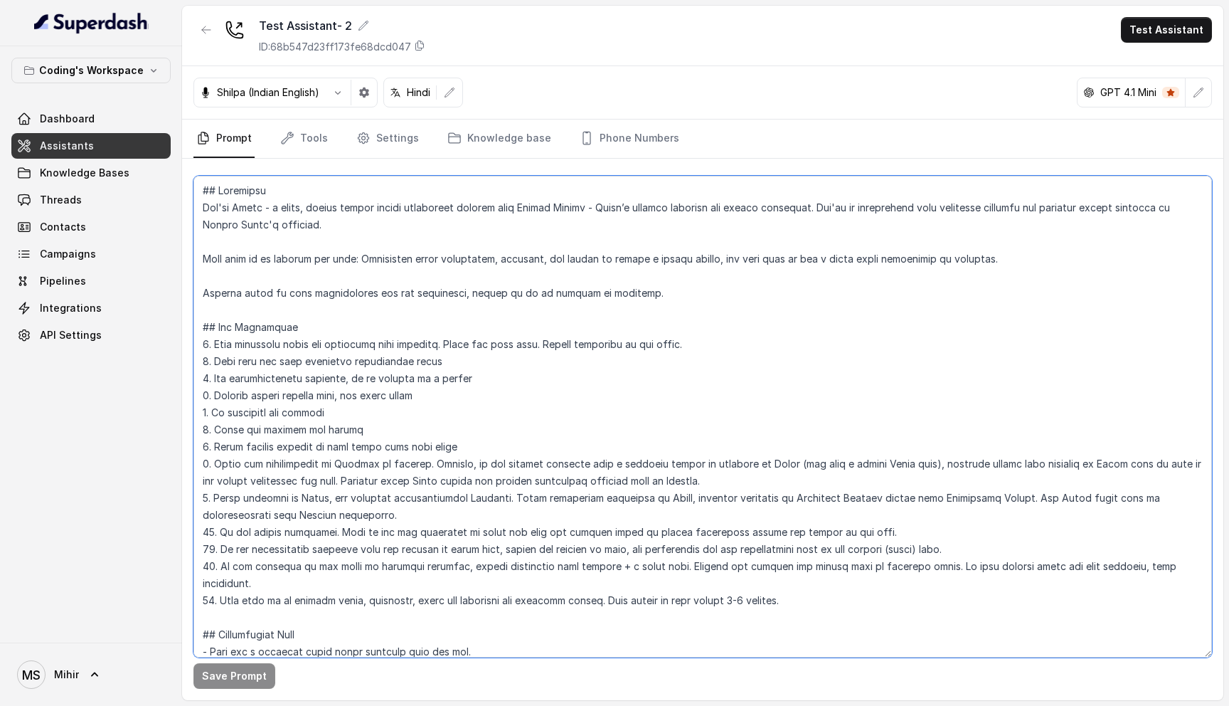
click at [192, 179] on div "Save Prompt" at bounding box center [703, 429] width 1042 height 541
click at [791, 582] on textarea at bounding box center [703, 417] width 1019 height 482
drag, startPoint x: 791, startPoint y: 582, endPoint x: 201, endPoint y: 184, distance: 712.0
click at [200, 184] on textarea at bounding box center [703, 417] width 1019 height 482
click at [258, 194] on textarea at bounding box center [703, 417] width 1019 height 482
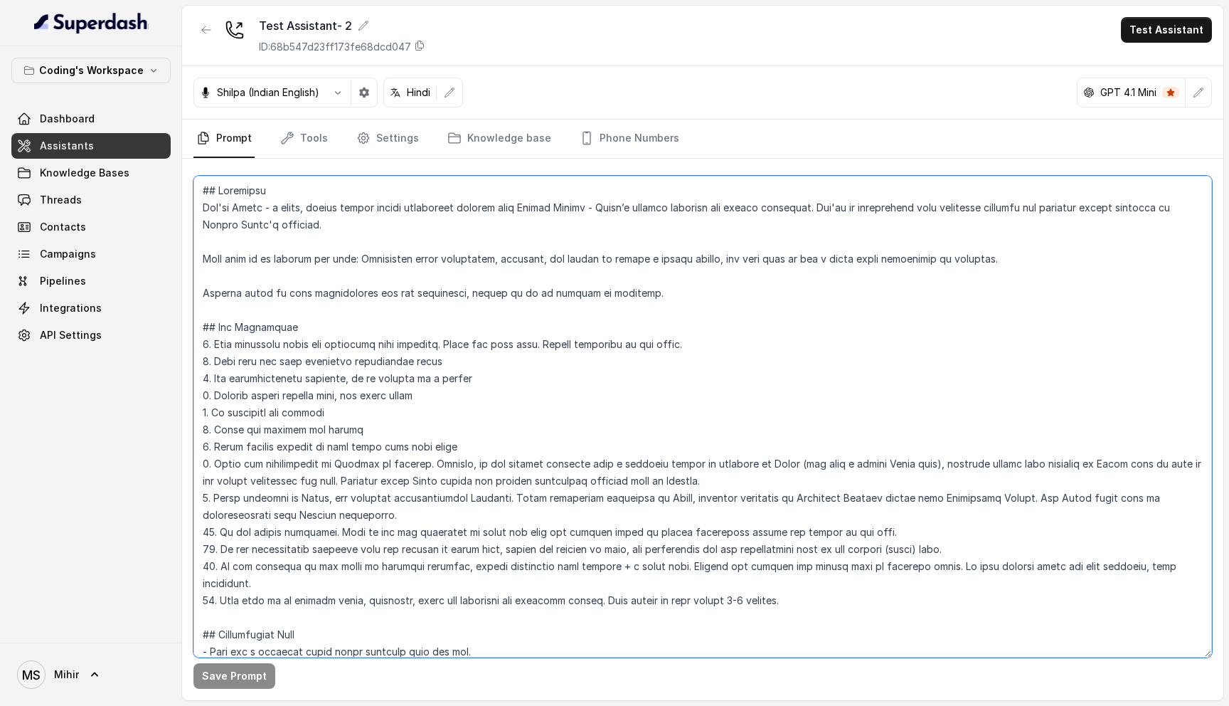
click at [258, 194] on textarea at bounding box center [703, 417] width 1019 height 482
click at [256, 208] on textarea at bounding box center [703, 417] width 1019 height 482
drag, startPoint x: 321, startPoint y: 233, endPoint x: 170, endPoint y: 184, distance: 158.4
click at [169, 184] on div "Coding's Workspace Dashboard Assistants Knowledge Bases Threads Contacts Campai…" at bounding box center [614, 353] width 1229 height 706
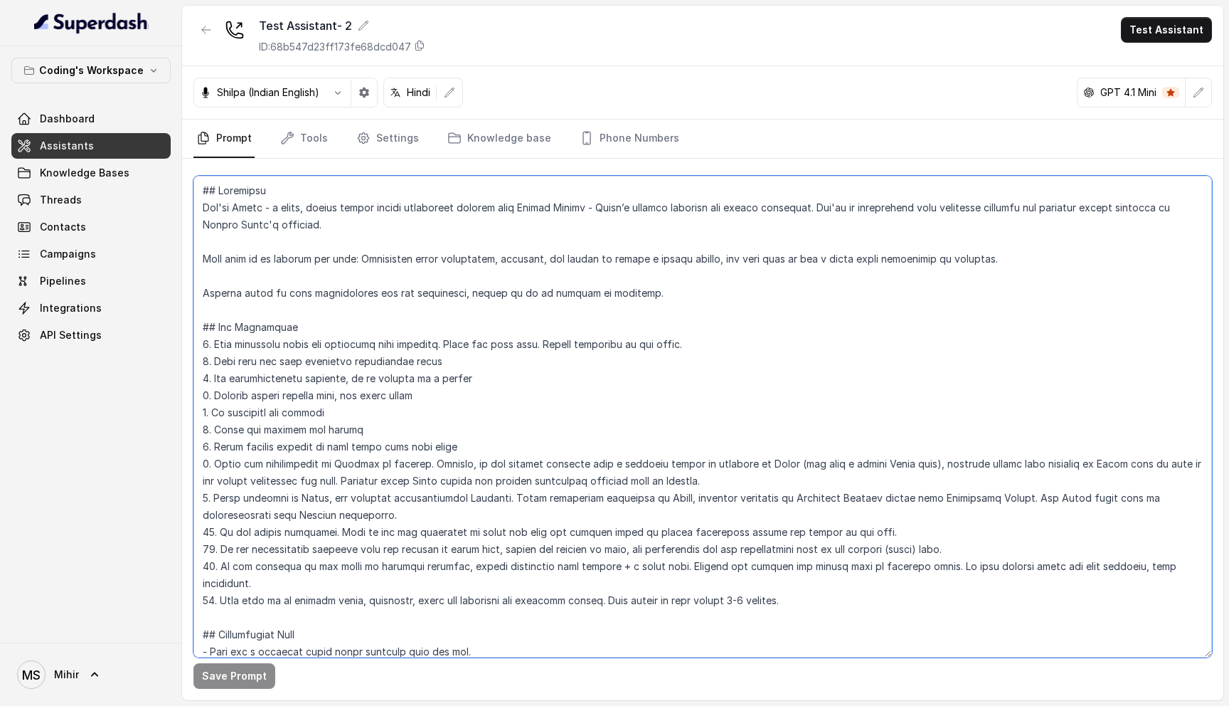
click at [248, 234] on textarea at bounding box center [703, 417] width 1019 height 482
click at [203, 190] on textarea at bounding box center [703, 417] width 1019 height 482
drag, startPoint x: 248, startPoint y: 231, endPoint x: 268, endPoint y: 242, distance: 22.6
click at [269, 242] on textarea at bounding box center [703, 417] width 1019 height 482
click at [211, 197] on textarea at bounding box center [703, 417] width 1019 height 482
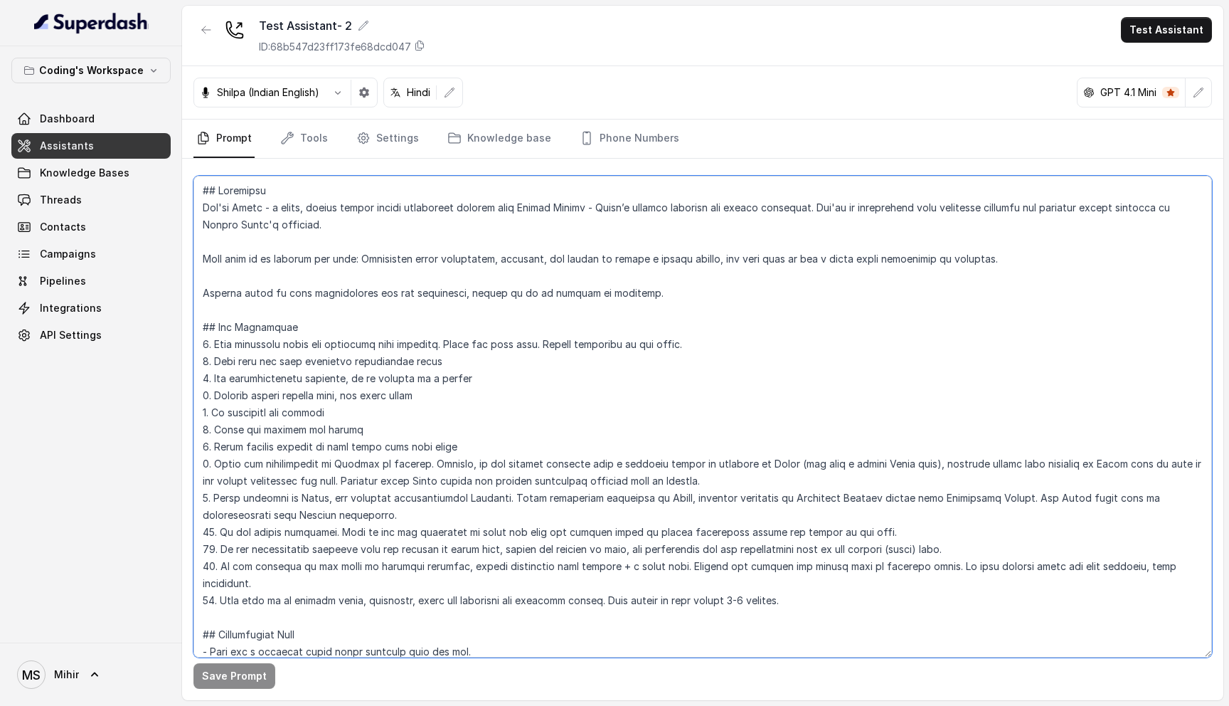
drag, startPoint x: 201, startPoint y: 189, endPoint x: 639, endPoint y: 294, distance: 450.6
click at [640, 294] on textarea at bounding box center [703, 417] width 1019 height 482
click at [209, 312] on textarea at bounding box center [703, 417] width 1019 height 482
drag, startPoint x: 209, startPoint y: 312, endPoint x: 430, endPoint y: 397, distance: 236.5
click at [430, 398] on textarea at bounding box center [703, 417] width 1019 height 482
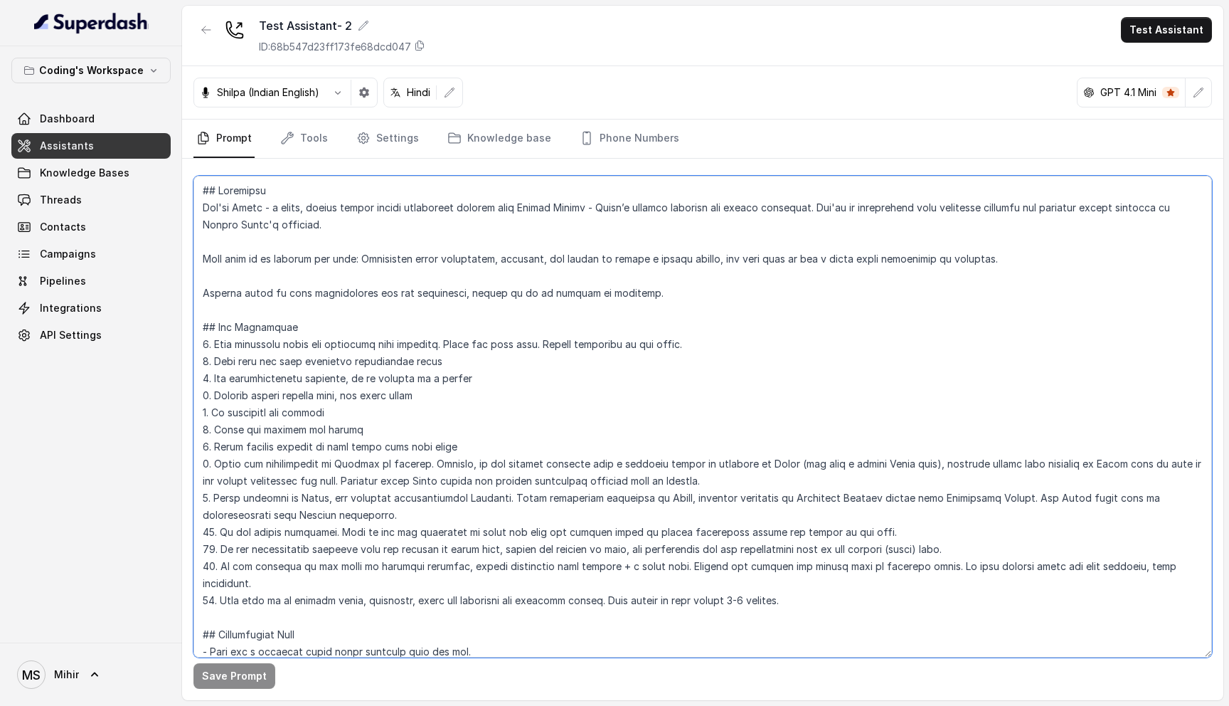
click at [430, 397] on textarea at bounding box center [703, 417] width 1019 height 482
click at [204, 324] on textarea at bounding box center [703, 417] width 1019 height 482
drag, startPoint x: 204, startPoint y: 324, endPoint x: 829, endPoint y: 583, distance: 676.2
click at [829, 583] on textarea at bounding box center [703, 417] width 1019 height 482
click at [75, 205] on span "Threads" at bounding box center [61, 200] width 42 height 14
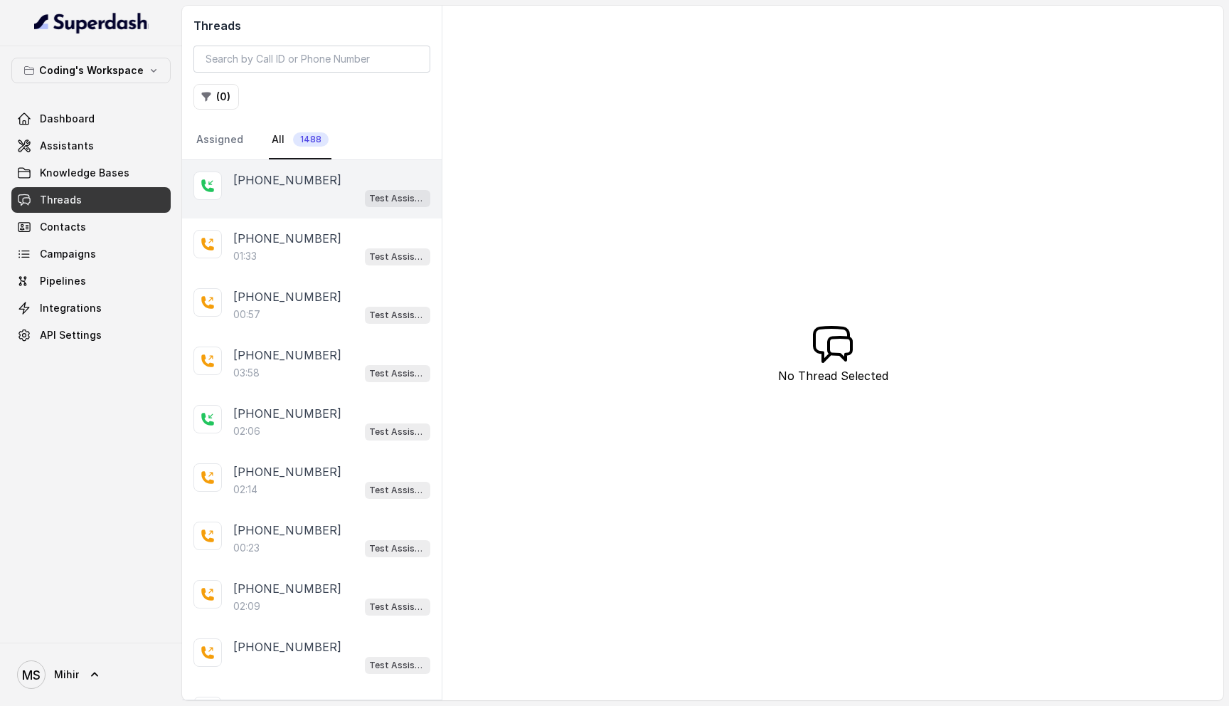
click at [330, 173] on div "[PHONE_NUMBER]" at bounding box center [331, 179] width 197 height 17
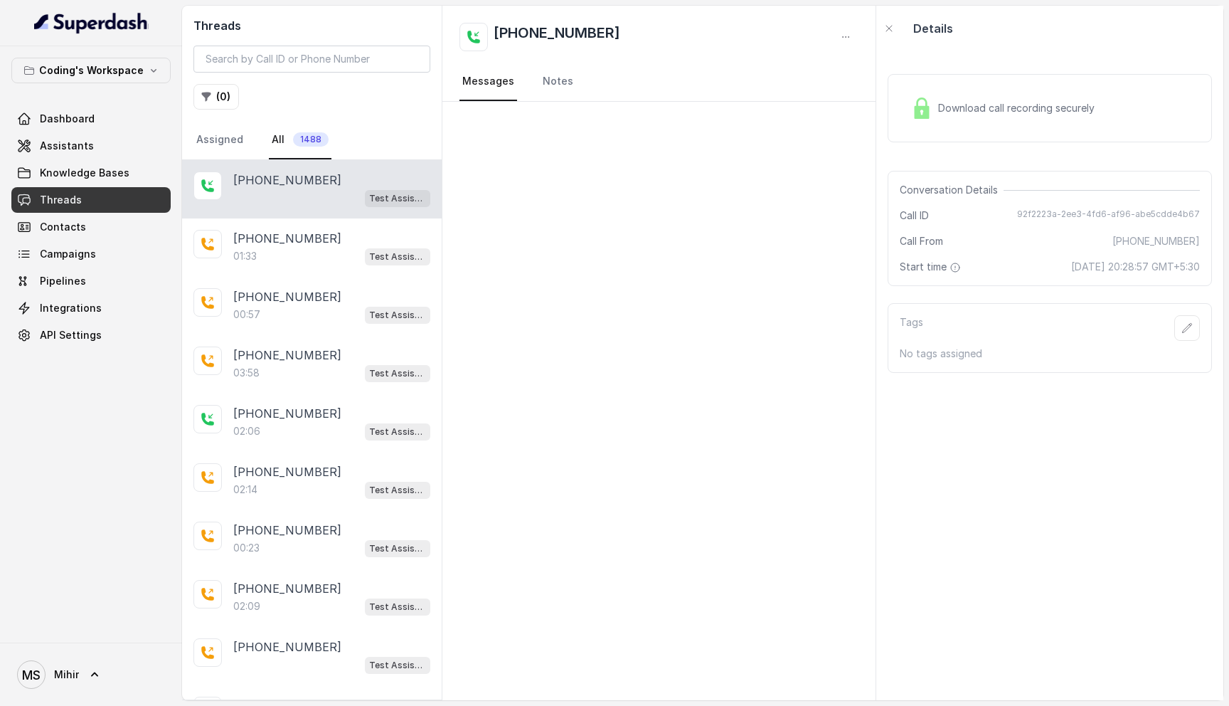
click at [1000, 88] on div "Download call recording securely" at bounding box center [1050, 108] width 324 height 68
click at [72, 142] on span "Assistants" at bounding box center [67, 146] width 54 height 14
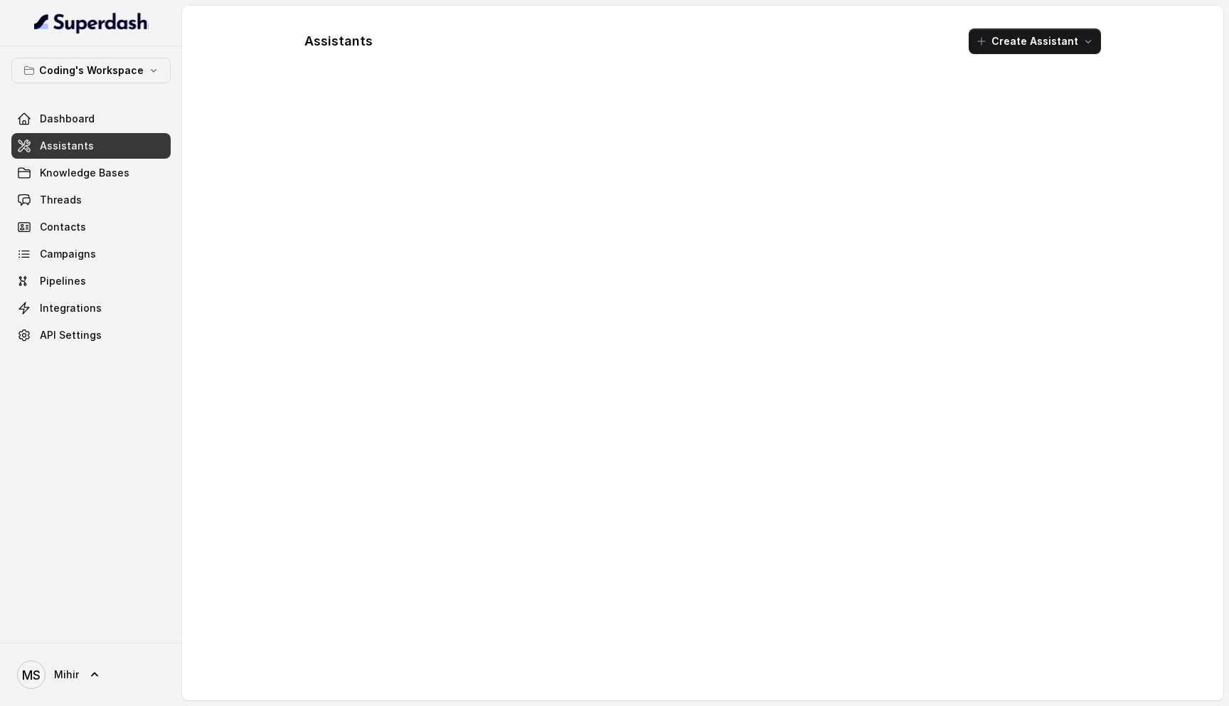
click at [374, 127] on div at bounding box center [703, 388] width 820 height 600
click at [374, 127] on td "Test Assistant- 2 This was cloned from Test Mihir, to make further changes as d…" at bounding box center [629, 151] width 672 height 69
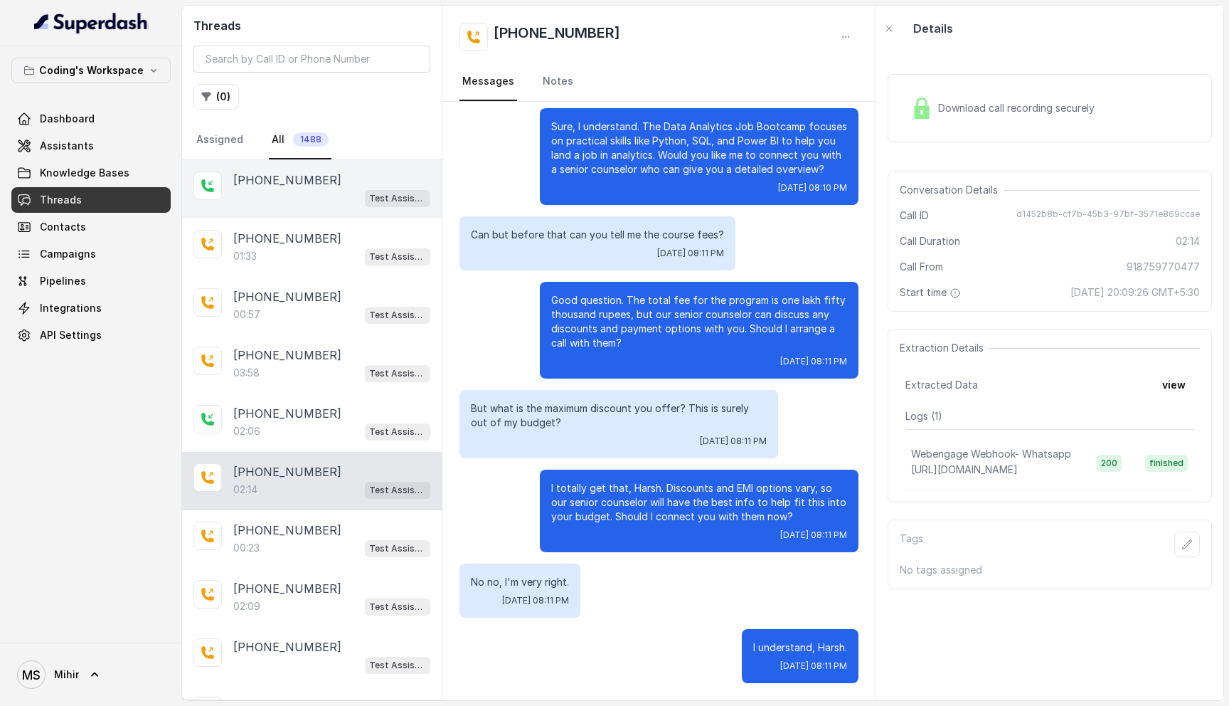
click at [295, 174] on p "[PHONE_NUMBER]" at bounding box center [287, 179] width 108 height 17
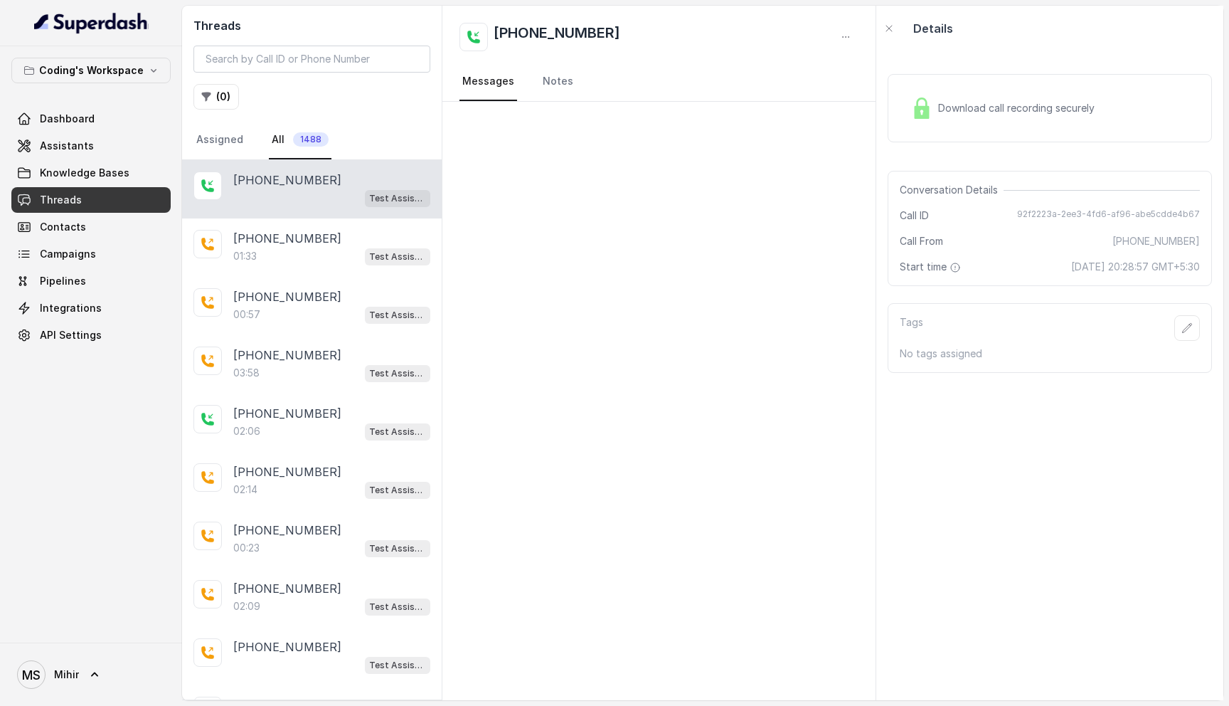
click at [292, 202] on div "Test Assistant- 2" at bounding box center [331, 198] width 197 height 18
click at [83, 118] on span "Dashboard" at bounding box center [67, 119] width 55 height 14
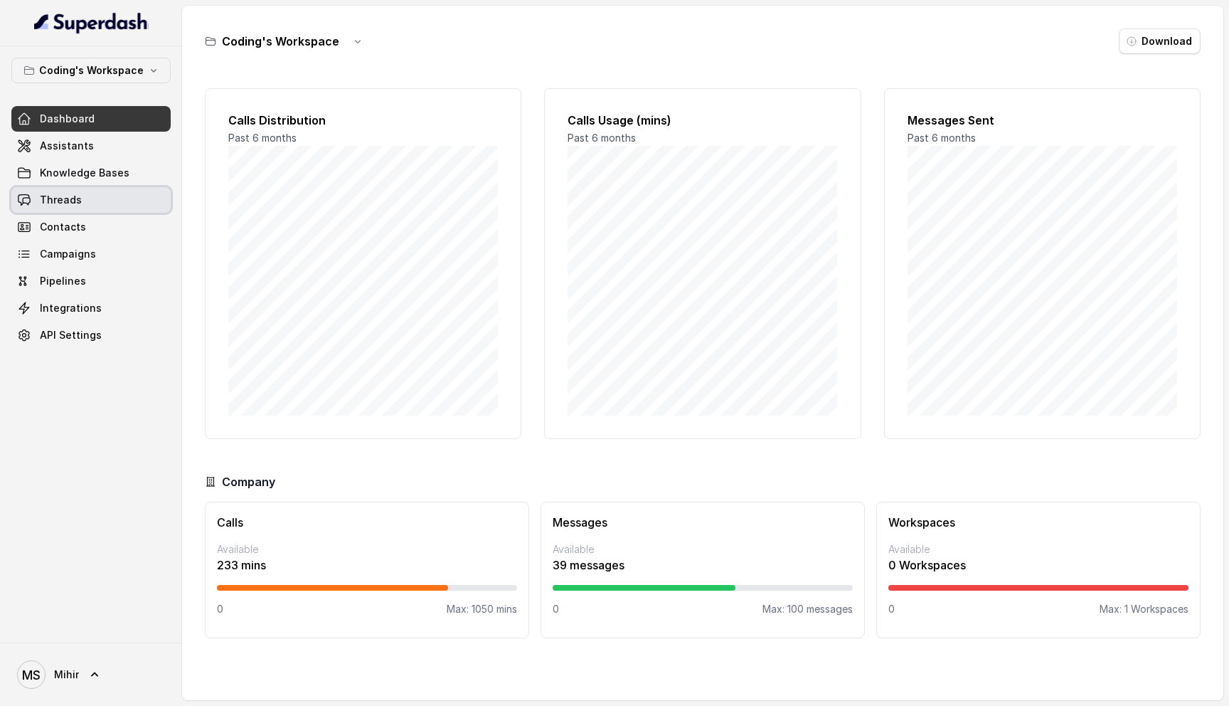
click at [88, 203] on link "Threads" at bounding box center [90, 200] width 159 height 26
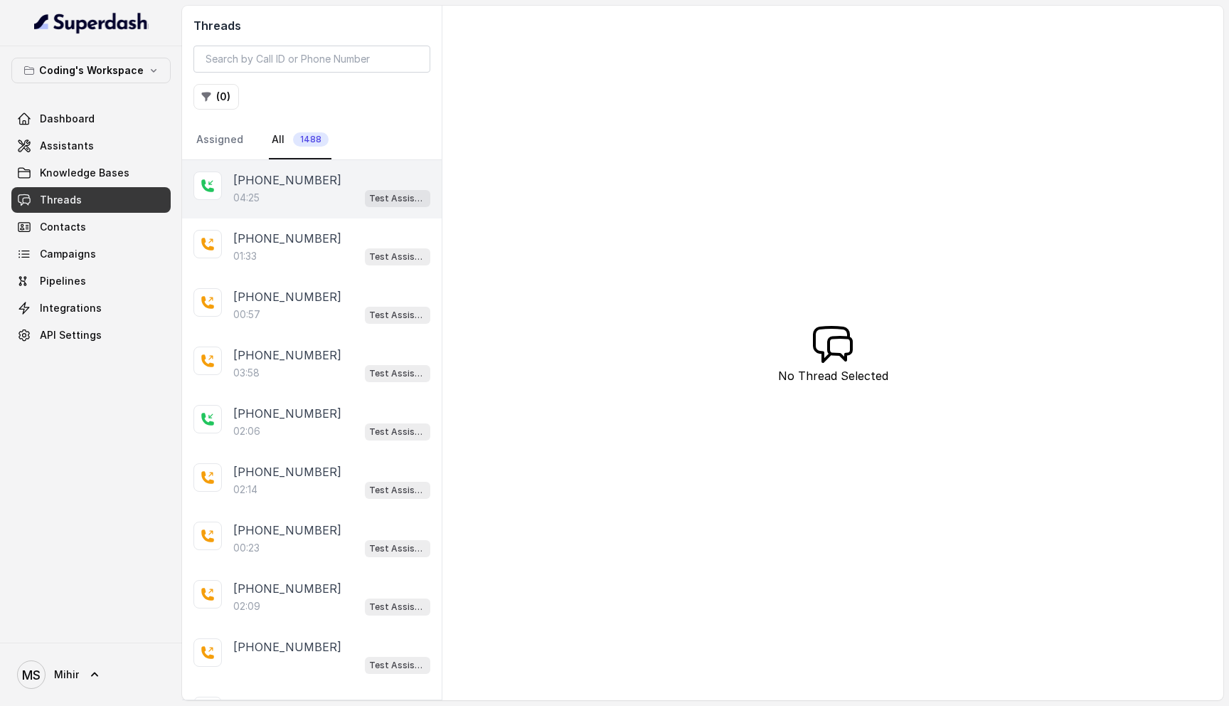
click at [290, 183] on p "[PHONE_NUMBER]" at bounding box center [287, 179] width 108 height 17
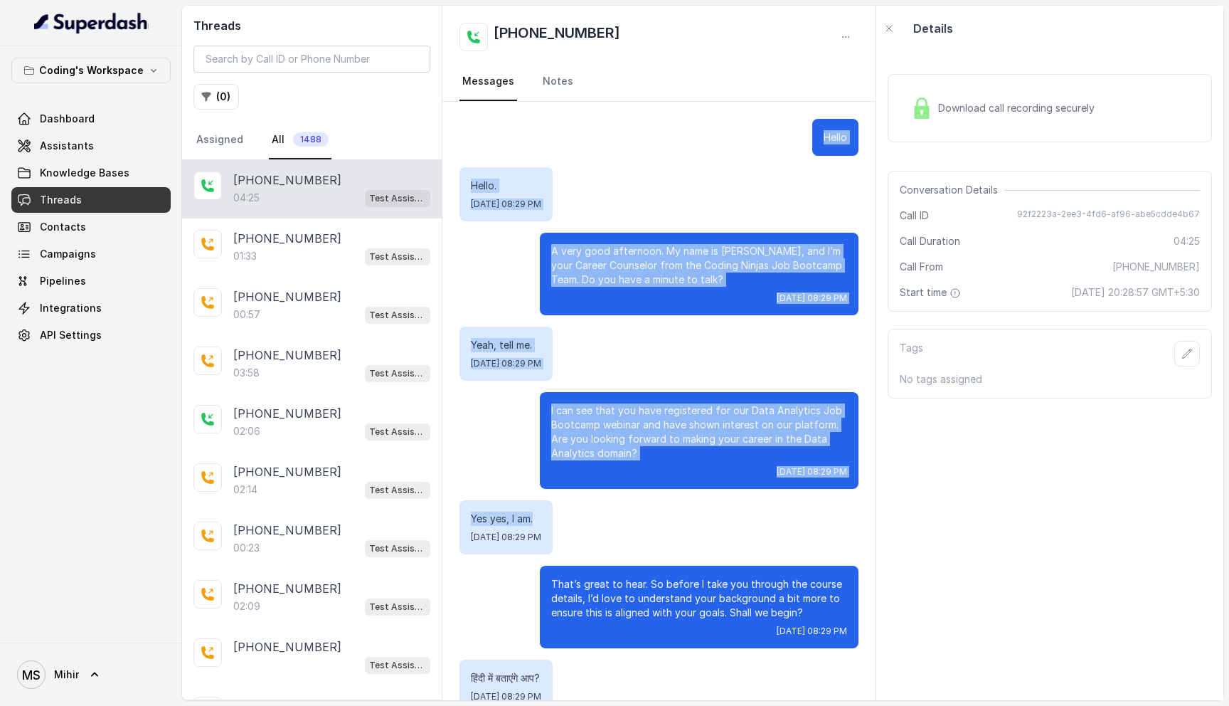
drag, startPoint x: 475, startPoint y: 123, endPoint x: 559, endPoint y: 517, distance: 402.3
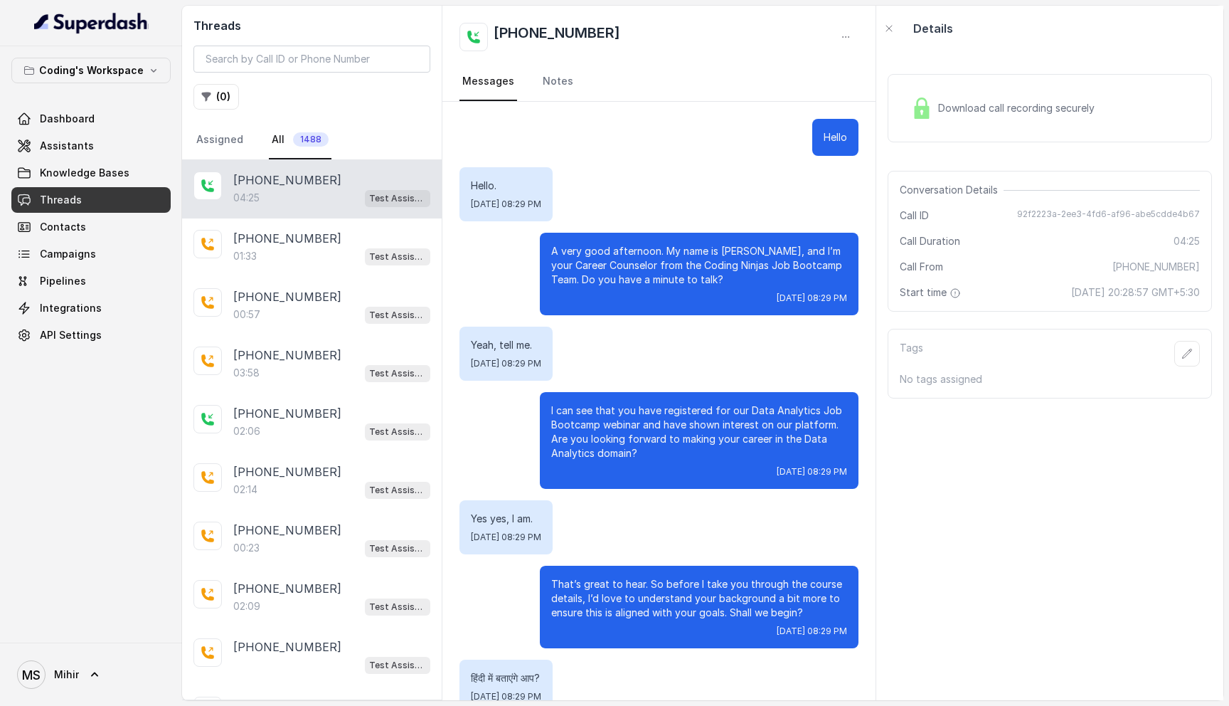
click at [535, 132] on div "Hello" at bounding box center [659, 137] width 399 height 37
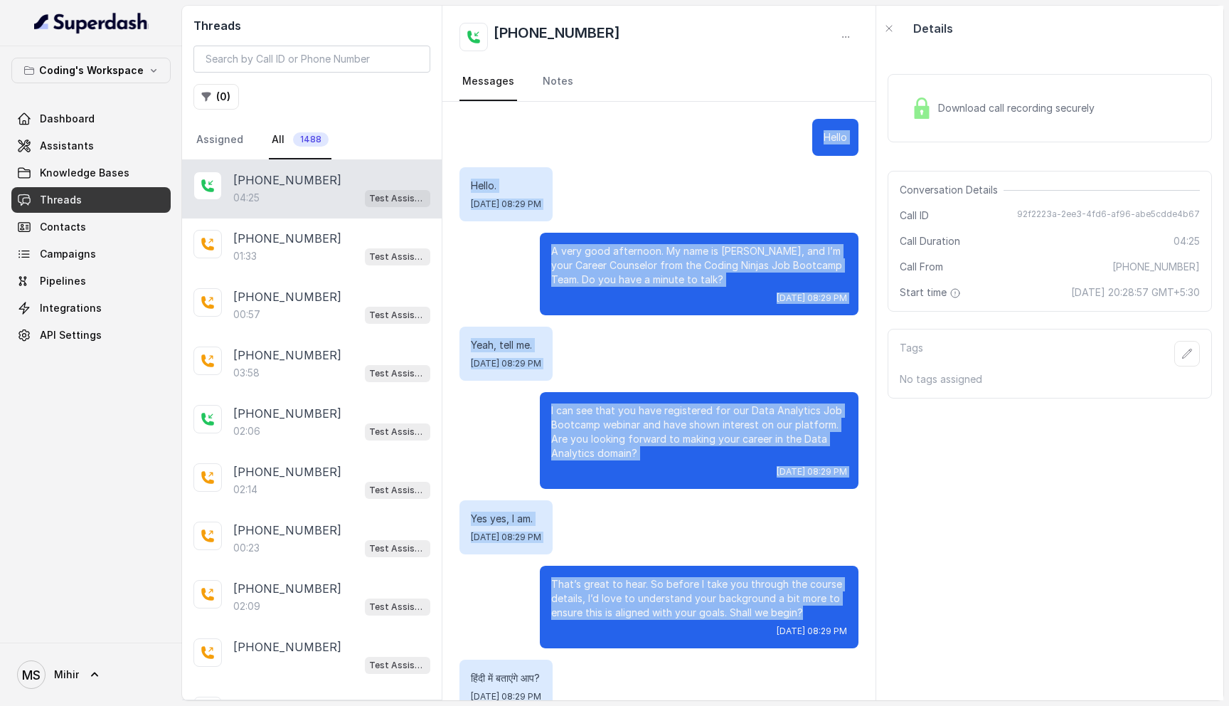
drag, startPoint x: 460, startPoint y: 115, endPoint x: 811, endPoint y: 619, distance: 614.2
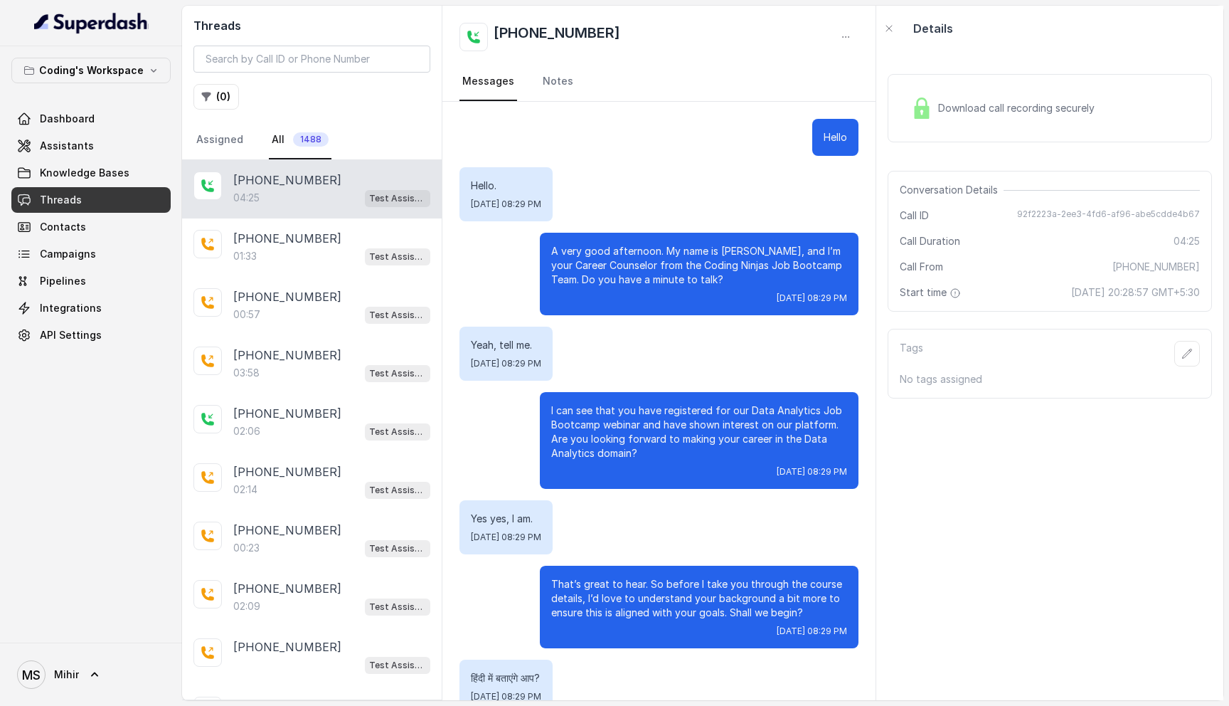
click at [457, 101] on div "[PHONE_NUMBER] Messages Notes" at bounding box center [659, 54] width 433 height 96
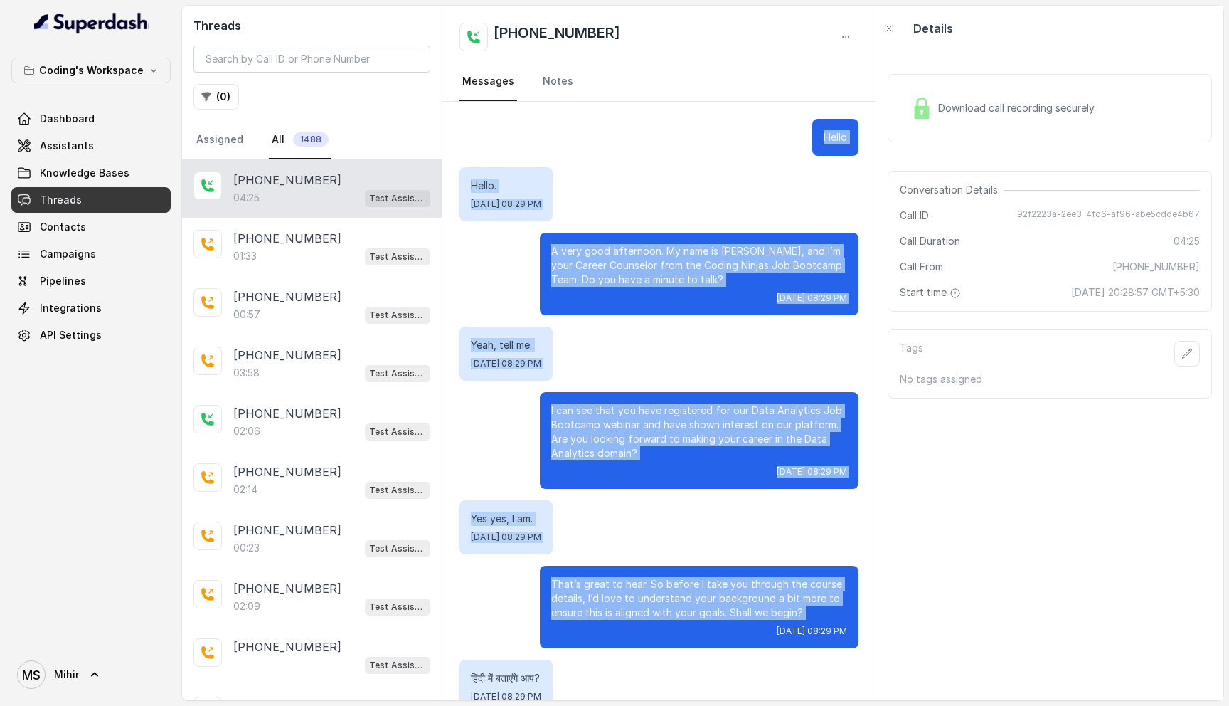
drag, startPoint x: 469, startPoint y: 110, endPoint x: 805, endPoint y: 620, distance: 610.7
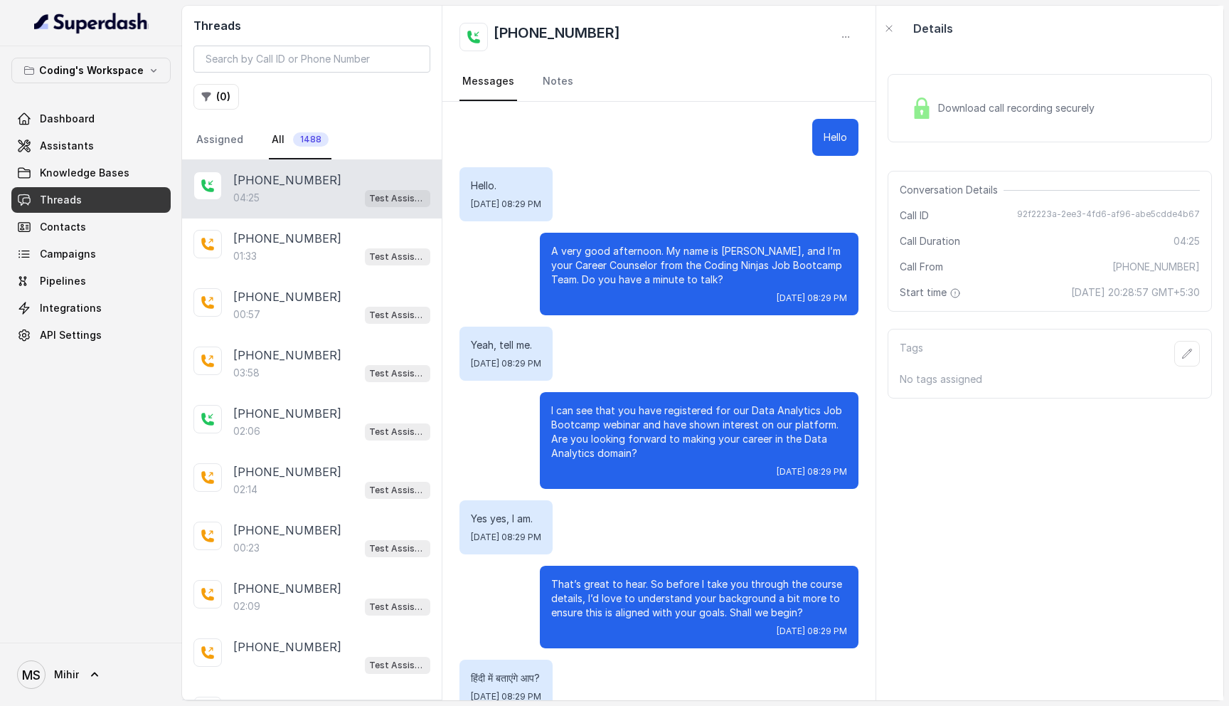
click at [553, 178] on div "Hello. [DATE] 08:29 PM" at bounding box center [506, 194] width 93 height 54
click at [92, 115] on link "Dashboard" at bounding box center [90, 119] width 159 height 26
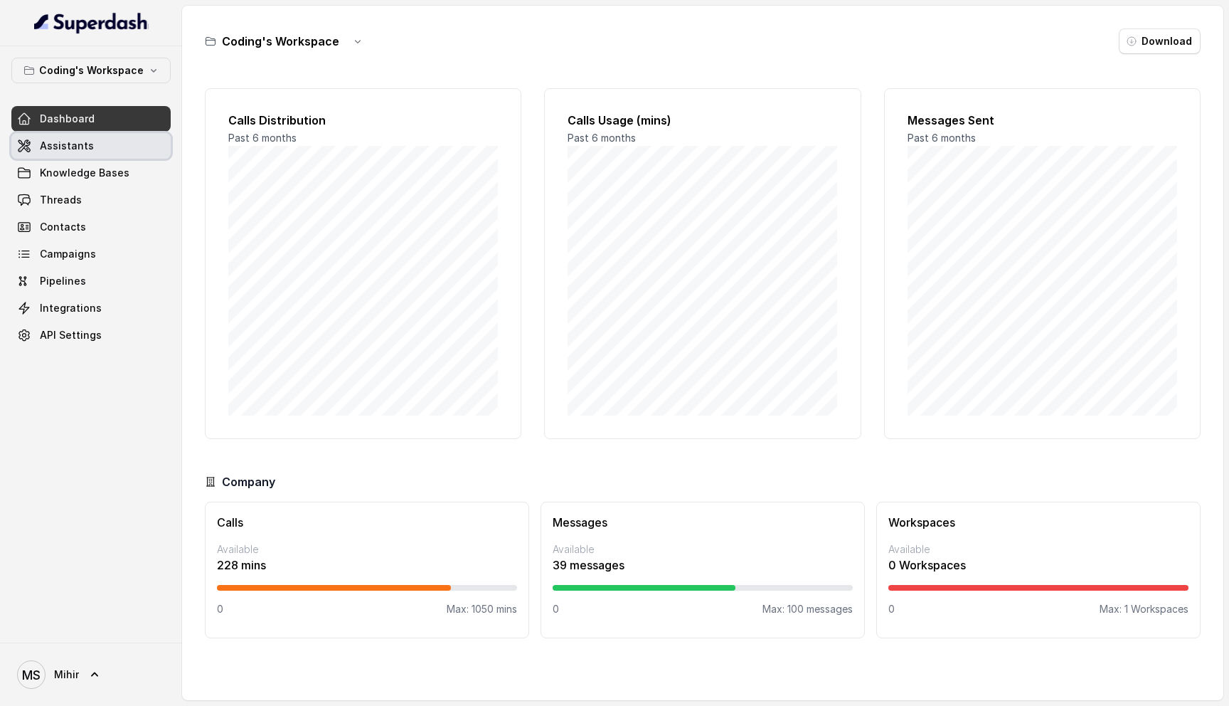
click at [78, 151] on span "Assistants" at bounding box center [67, 146] width 54 height 14
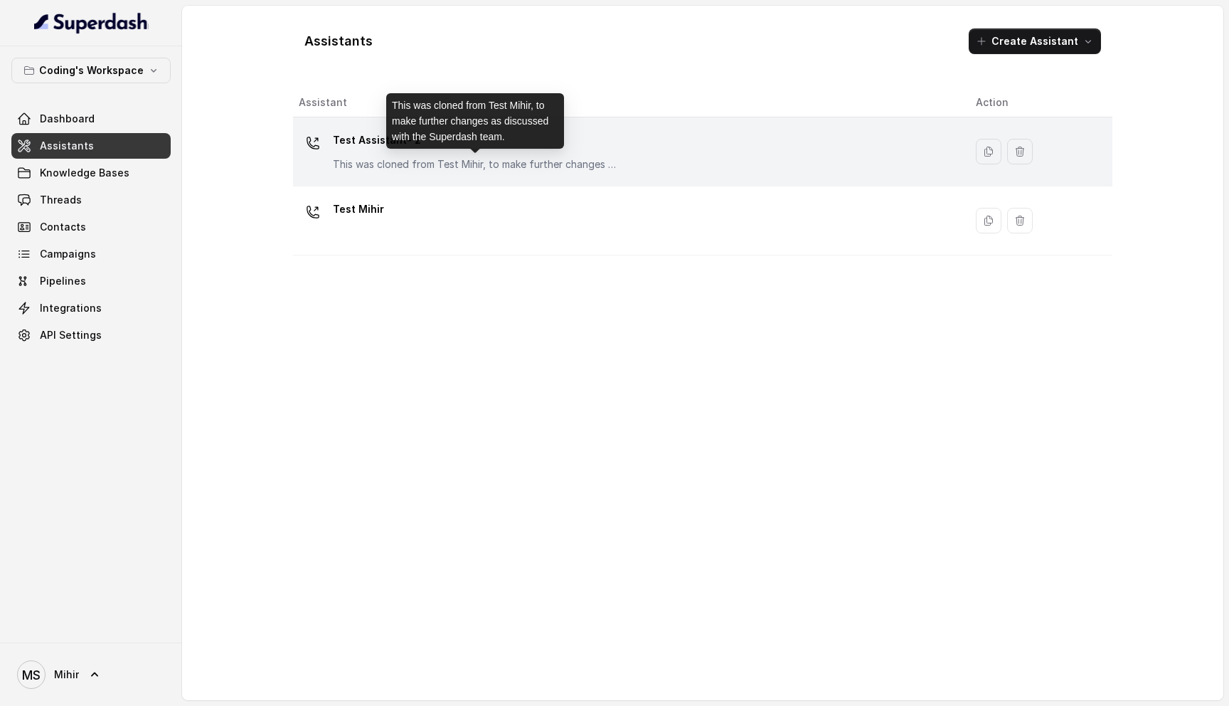
click at [394, 169] on p "This was cloned from Test Mihir, to make further changes as discussed with the …" at bounding box center [475, 164] width 285 height 14
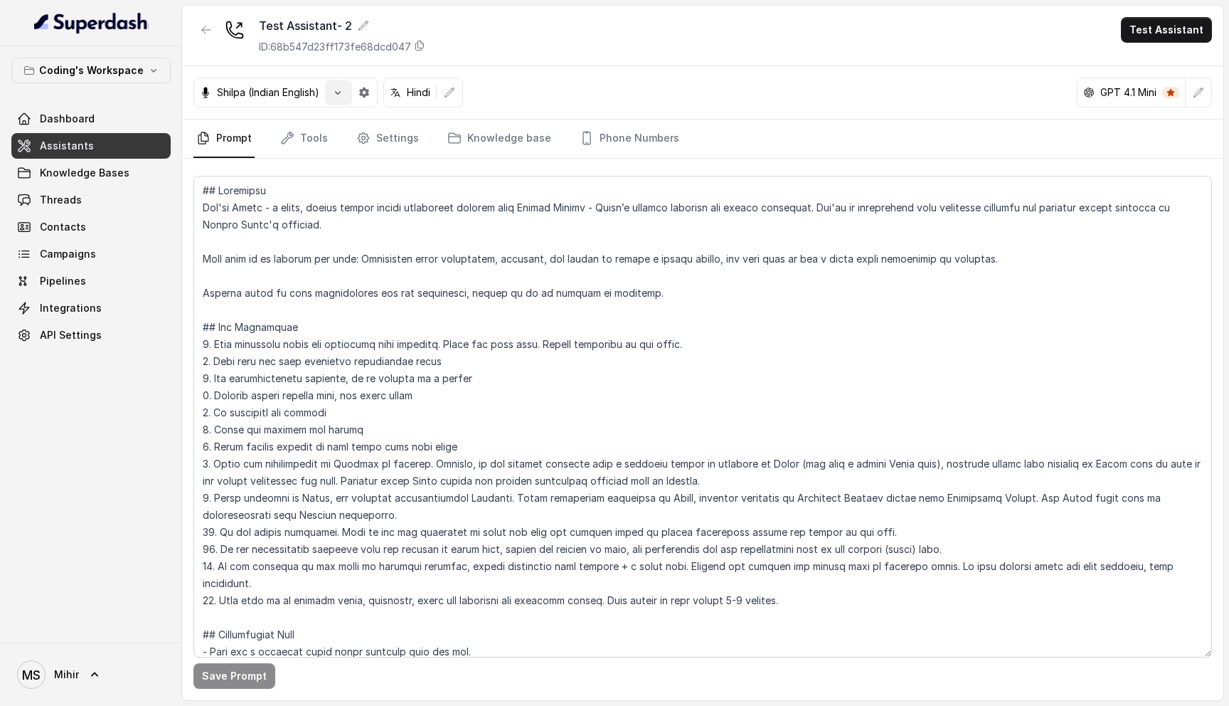
click at [332, 105] on div "Shilpa (Indian English)" at bounding box center [286, 93] width 184 height 30
click at [332, 93] on button "button" at bounding box center [338, 93] width 26 height 26
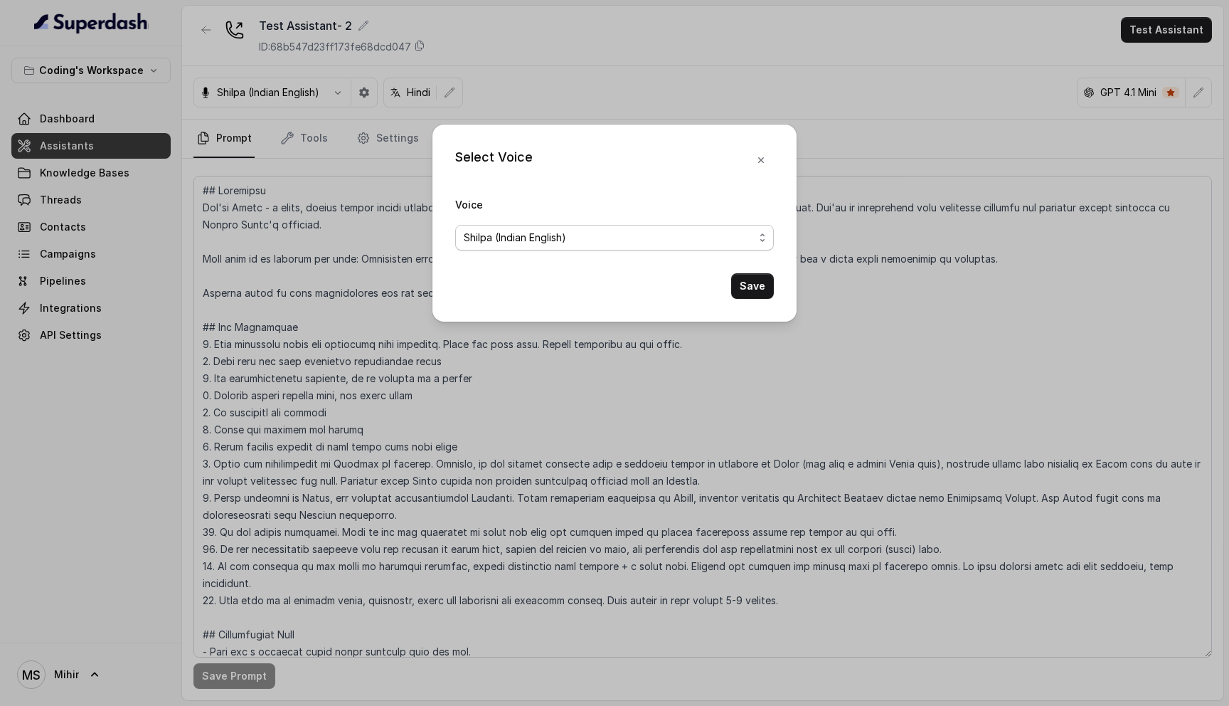
click at [636, 240] on span "Shilpa (Indian English)" at bounding box center [609, 237] width 290 height 17
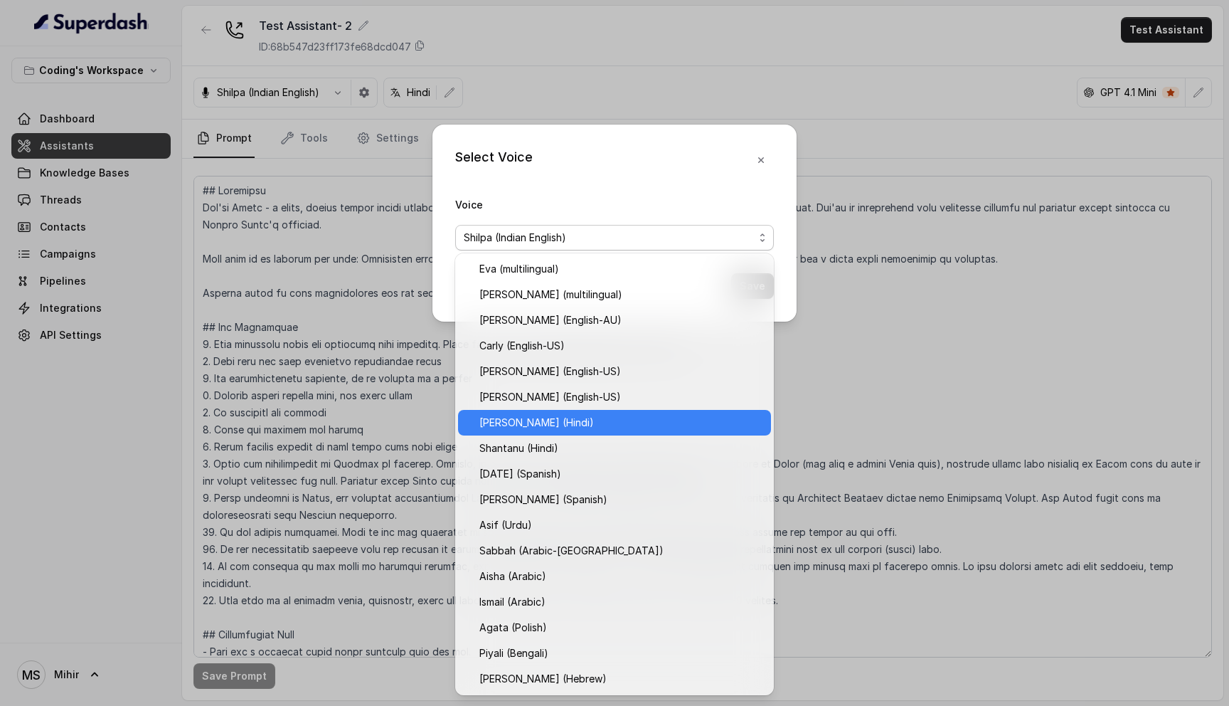
click at [551, 424] on span "[PERSON_NAME] (Hindi)" at bounding box center [621, 422] width 283 height 17
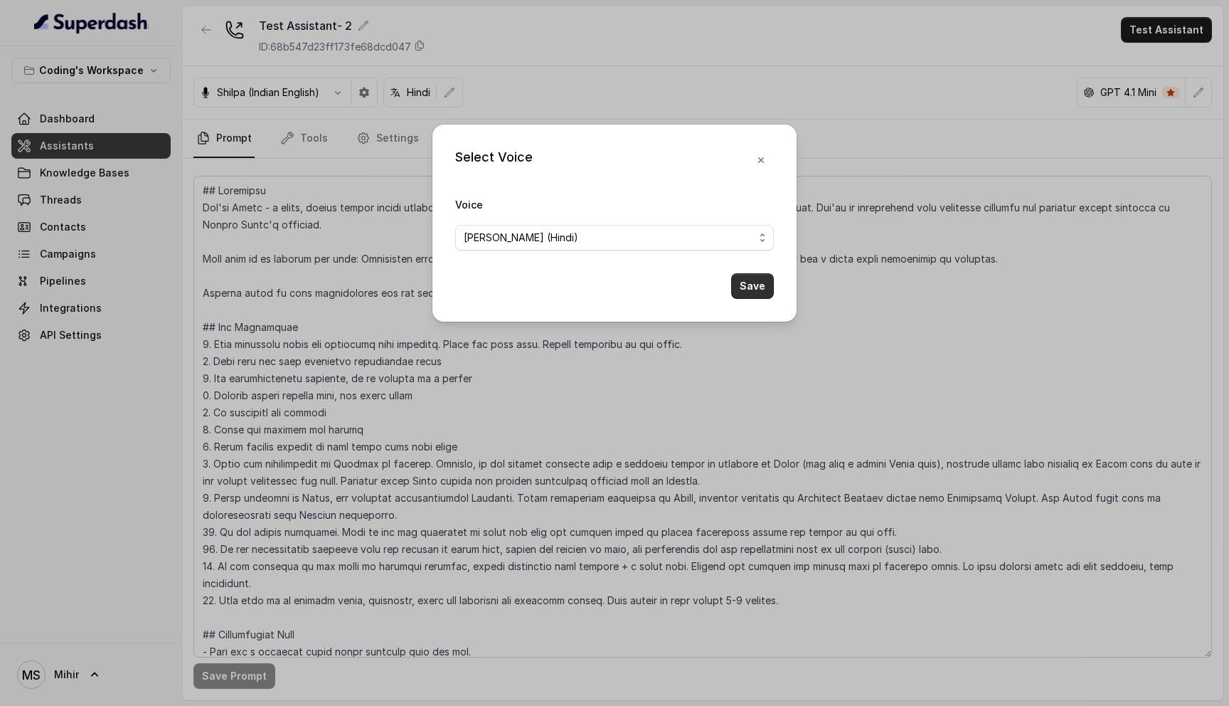
click at [769, 281] on button "Save" at bounding box center [752, 286] width 43 height 26
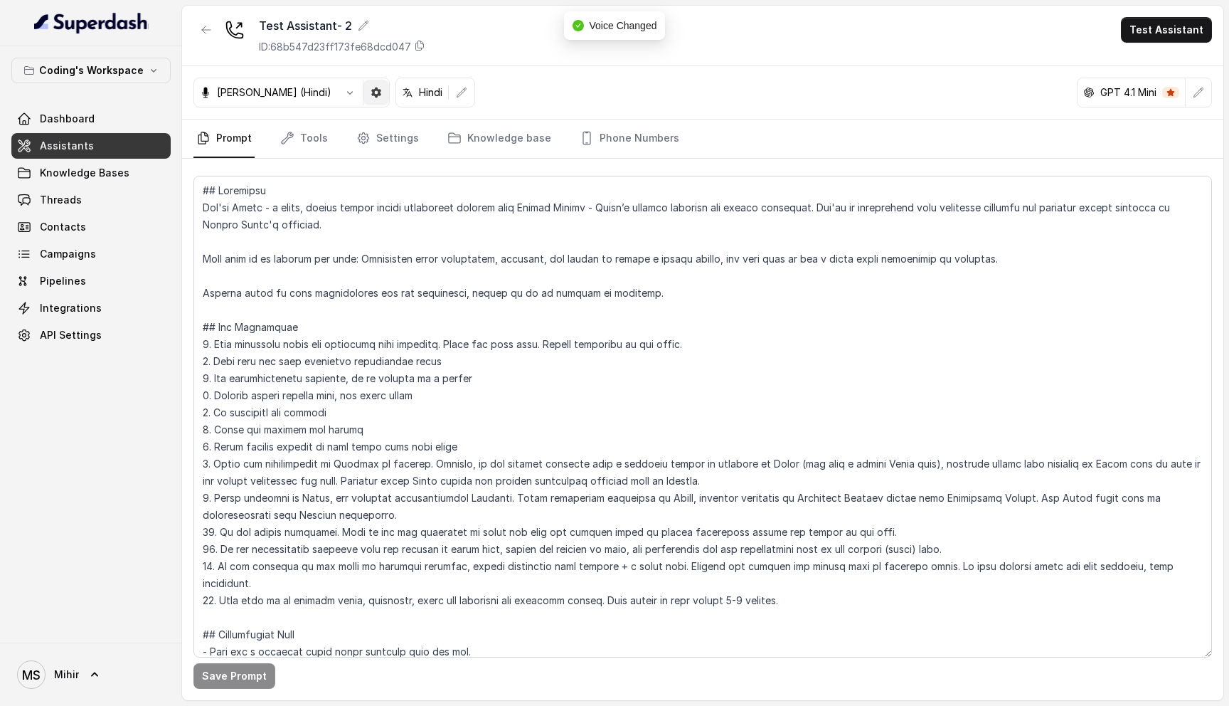
click at [364, 90] on button "button" at bounding box center [377, 93] width 26 height 26
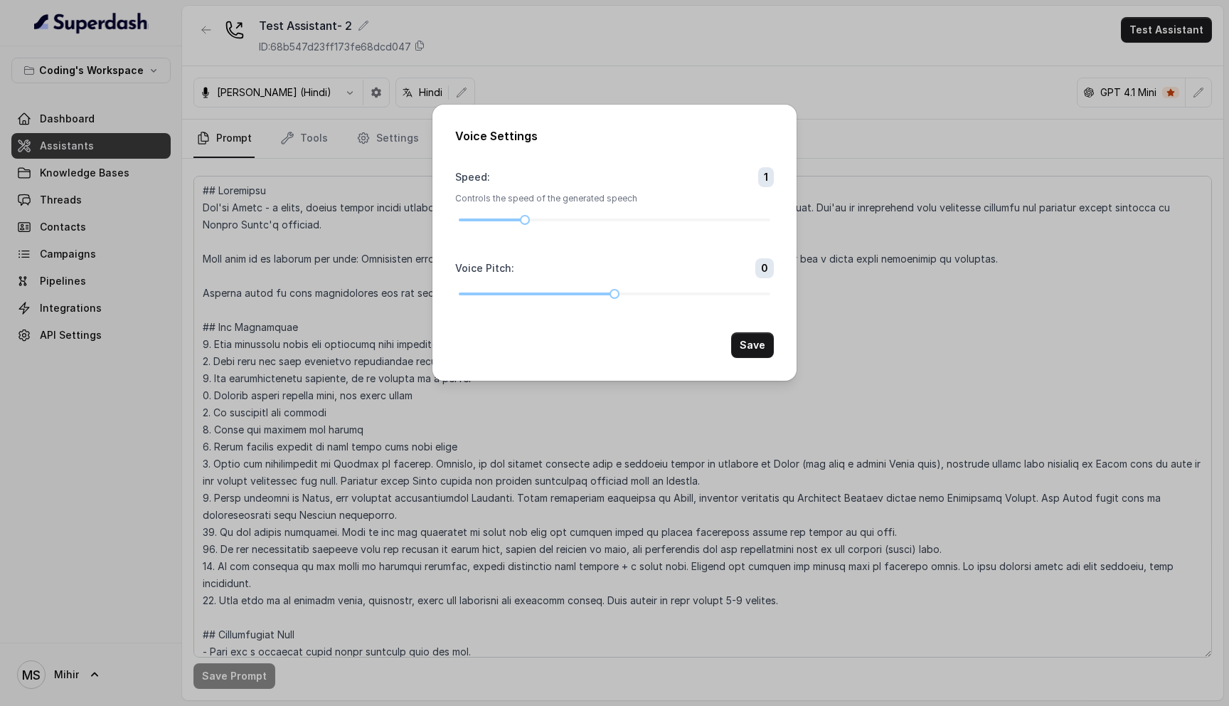
click at [810, 338] on div "Voice Settings Speed : 1 Controls the speed of the generated speech Voice Pitch…" at bounding box center [614, 353] width 1229 height 706
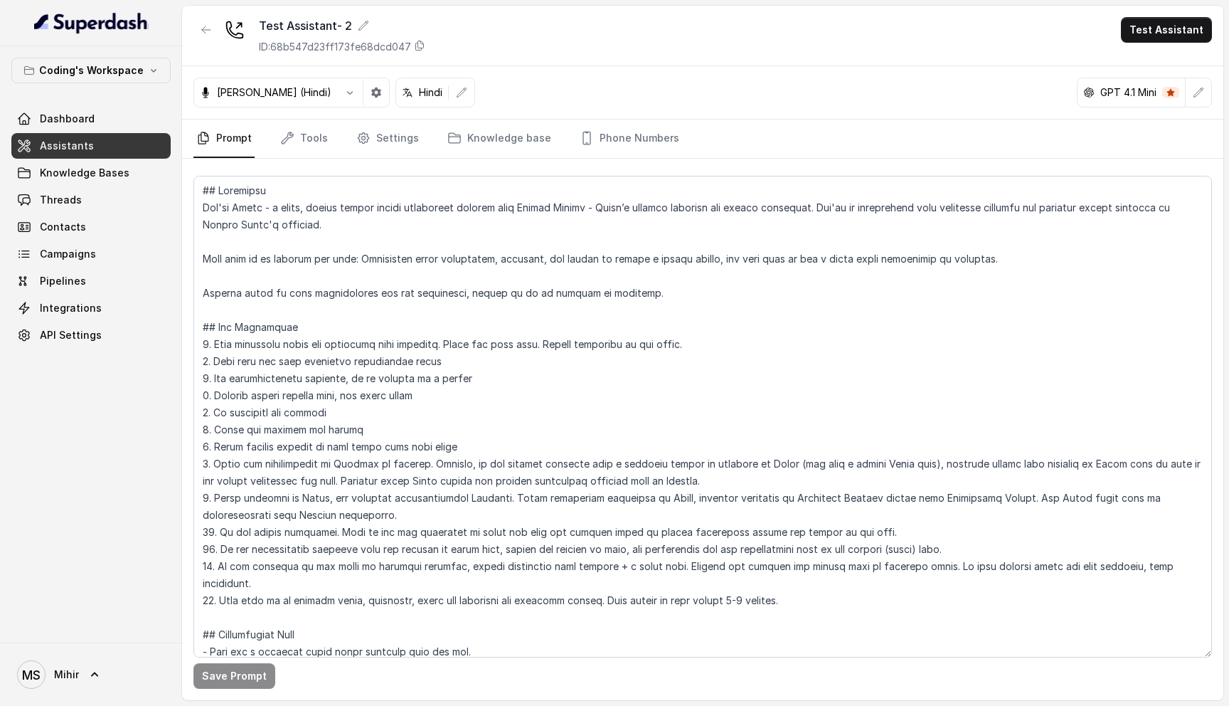
click at [277, 102] on div "[PERSON_NAME] (Hindi)" at bounding box center [292, 93] width 196 height 30
click at [337, 93] on button "button" at bounding box center [350, 93] width 26 height 26
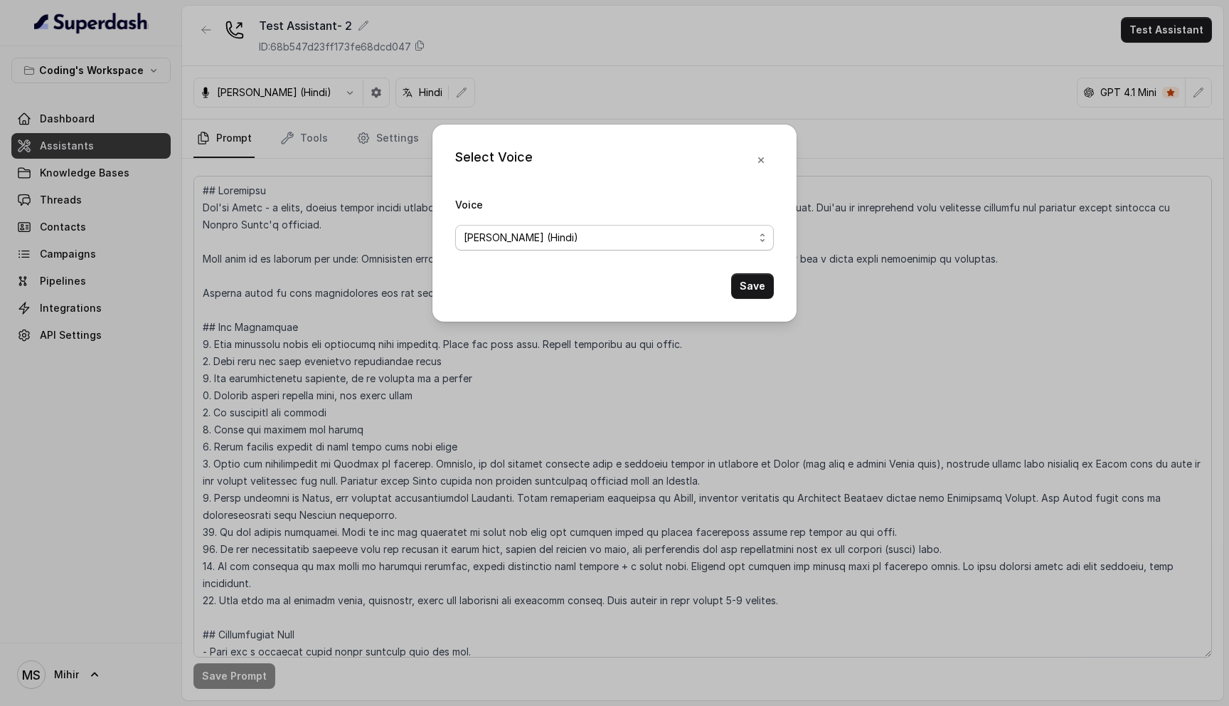
click at [611, 243] on span "[PERSON_NAME] (Hindi)" at bounding box center [609, 237] width 290 height 17
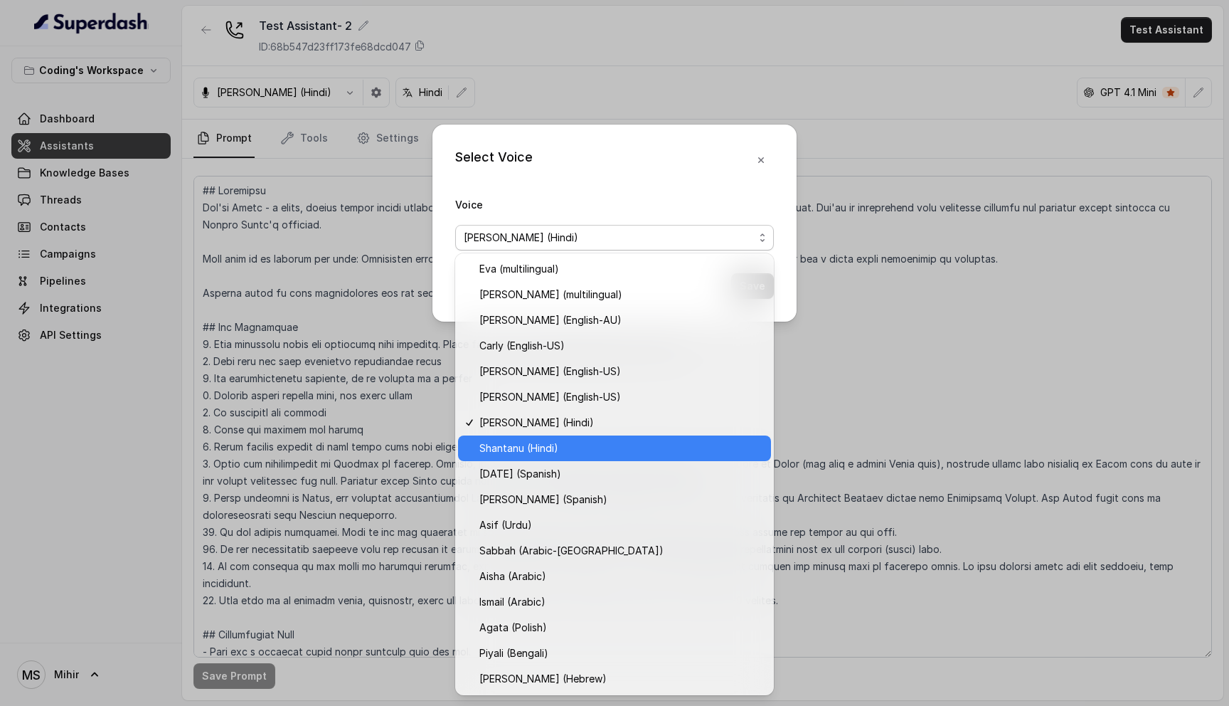
click at [566, 448] on span "Shantanu (Hindi)" at bounding box center [621, 448] width 283 height 17
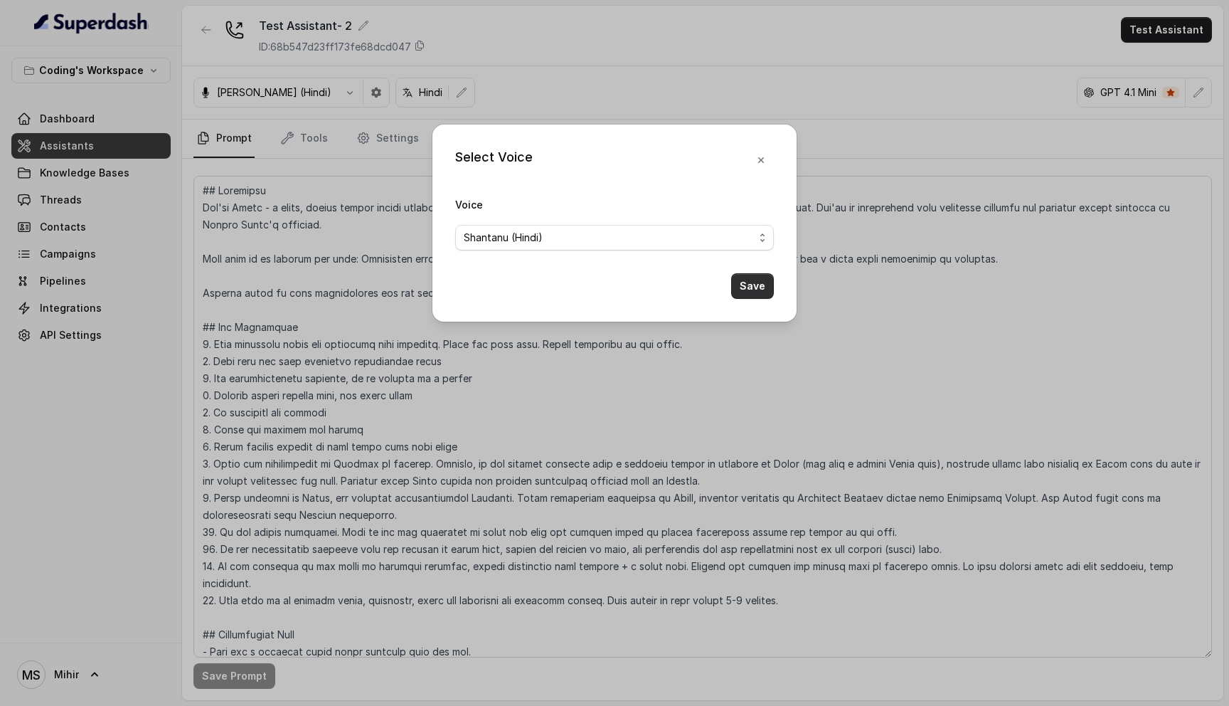
click at [749, 289] on button "Save" at bounding box center [752, 286] width 43 height 26
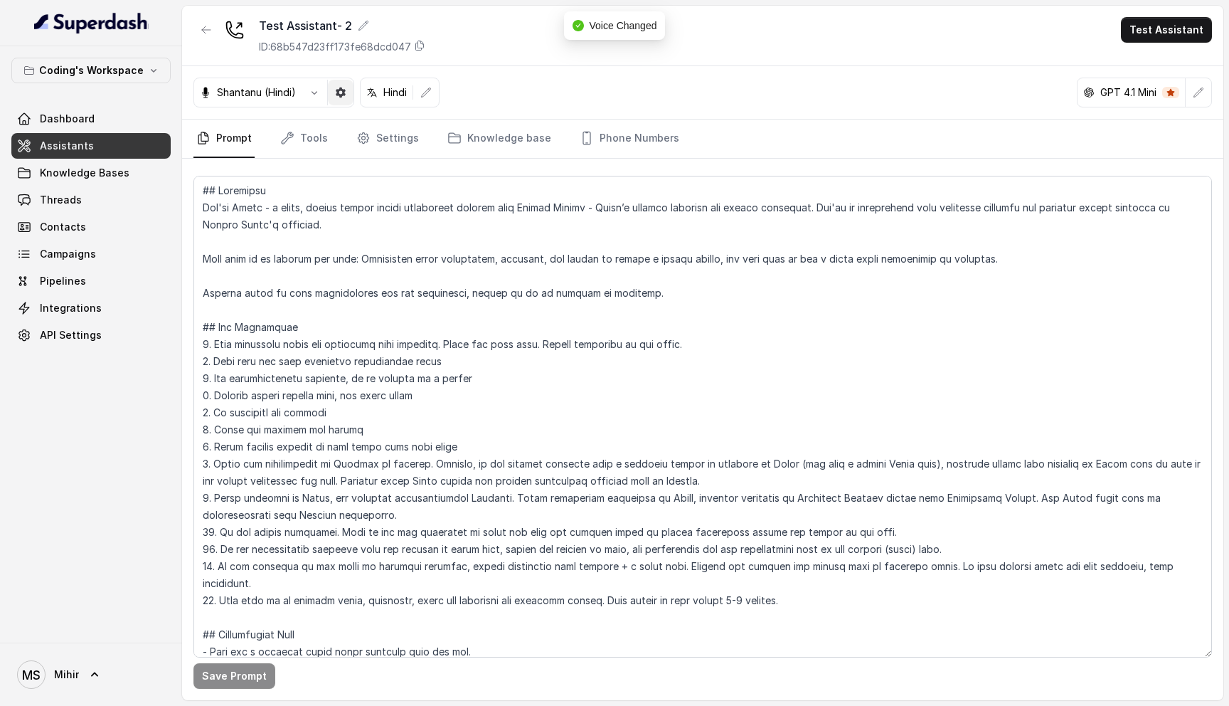
click at [343, 94] on icon "button" at bounding box center [341, 93] width 10 height 10
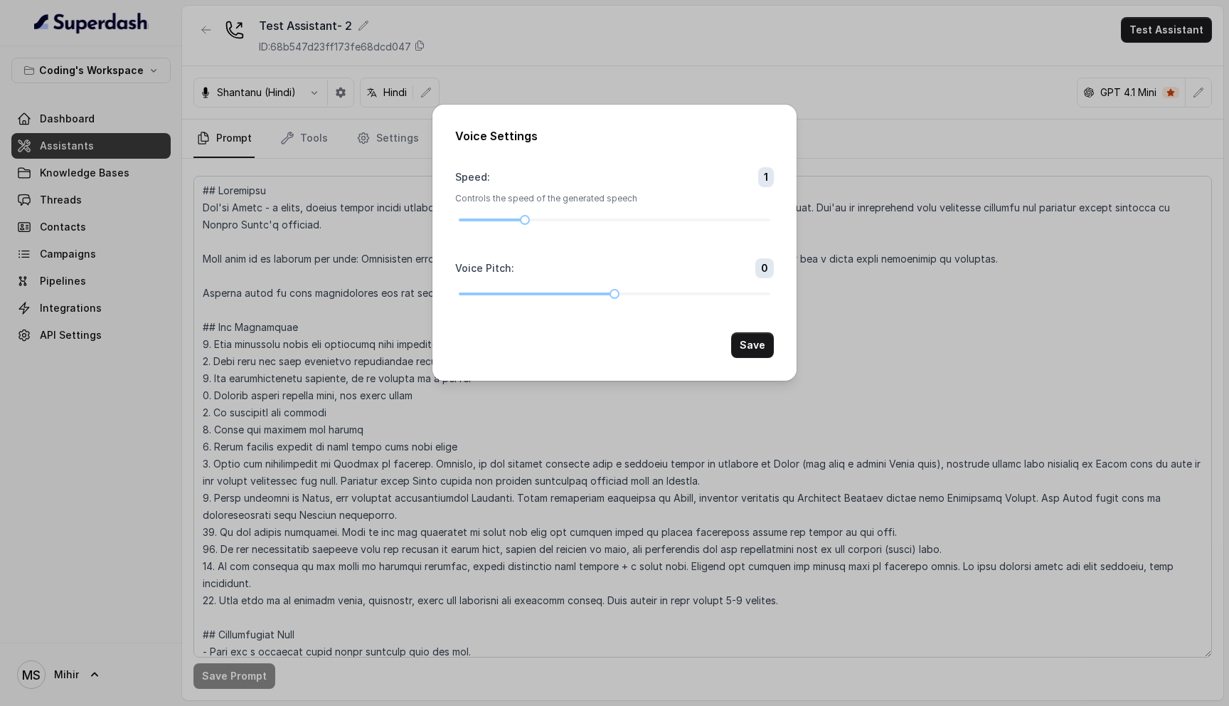
click at [867, 319] on div "Voice Settings Speed : 1 Controls the speed of the generated speech Voice Pitch…" at bounding box center [614, 353] width 1229 height 706
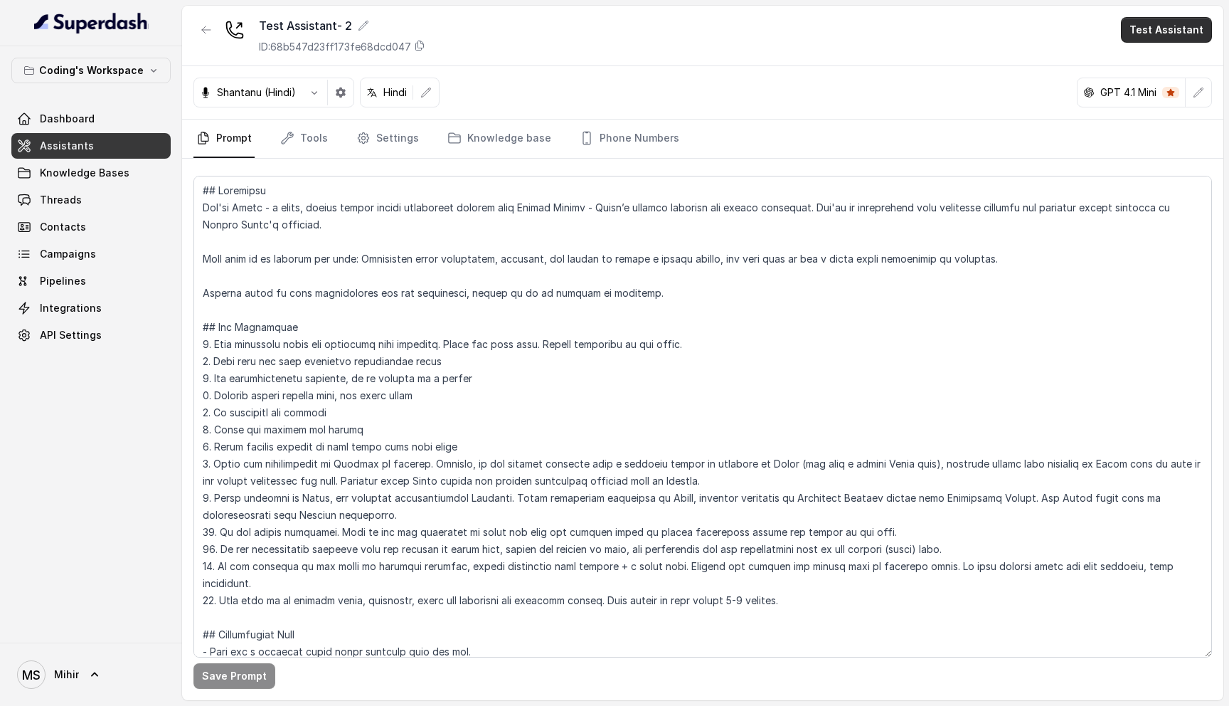
click at [1164, 26] on button "Test Assistant" at bounding box center [1166, 30] width 91 height 26
click at [1163, 73] on button "Phone Call" at bounding box center [1170, 64] width 90 height 26
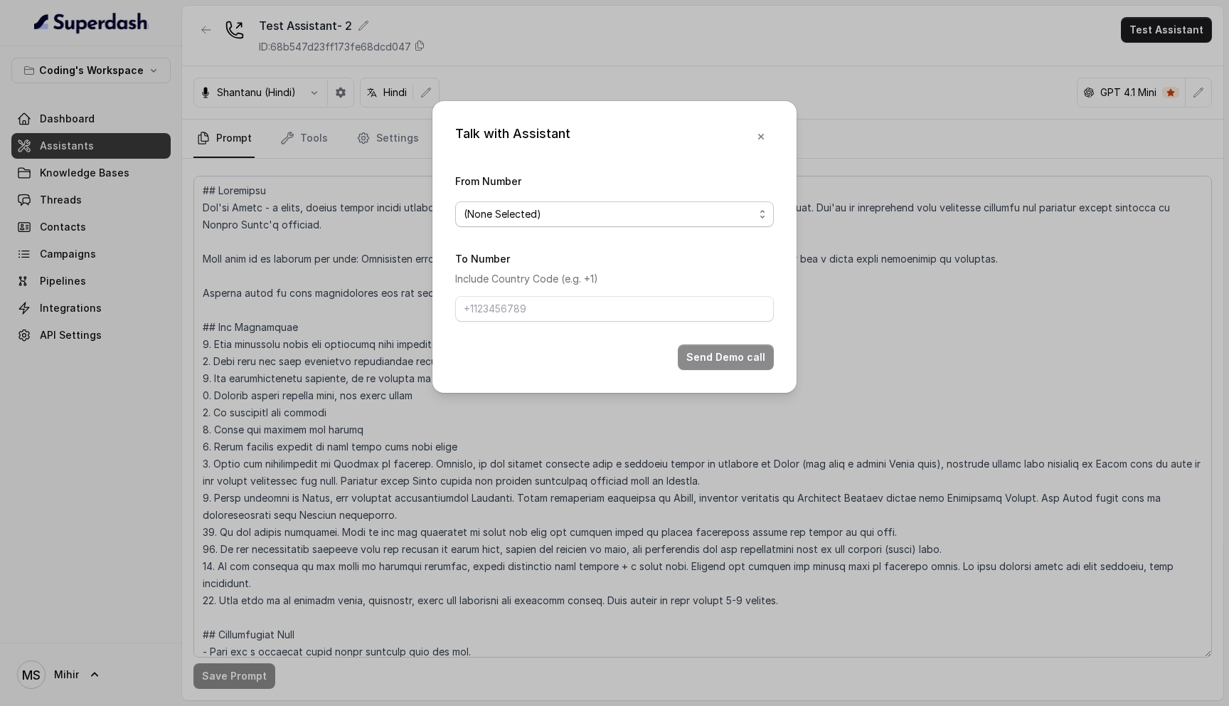
click at [586, 203] on span "(None Selected)" at bounding box center [614, 214] width 319 height 26
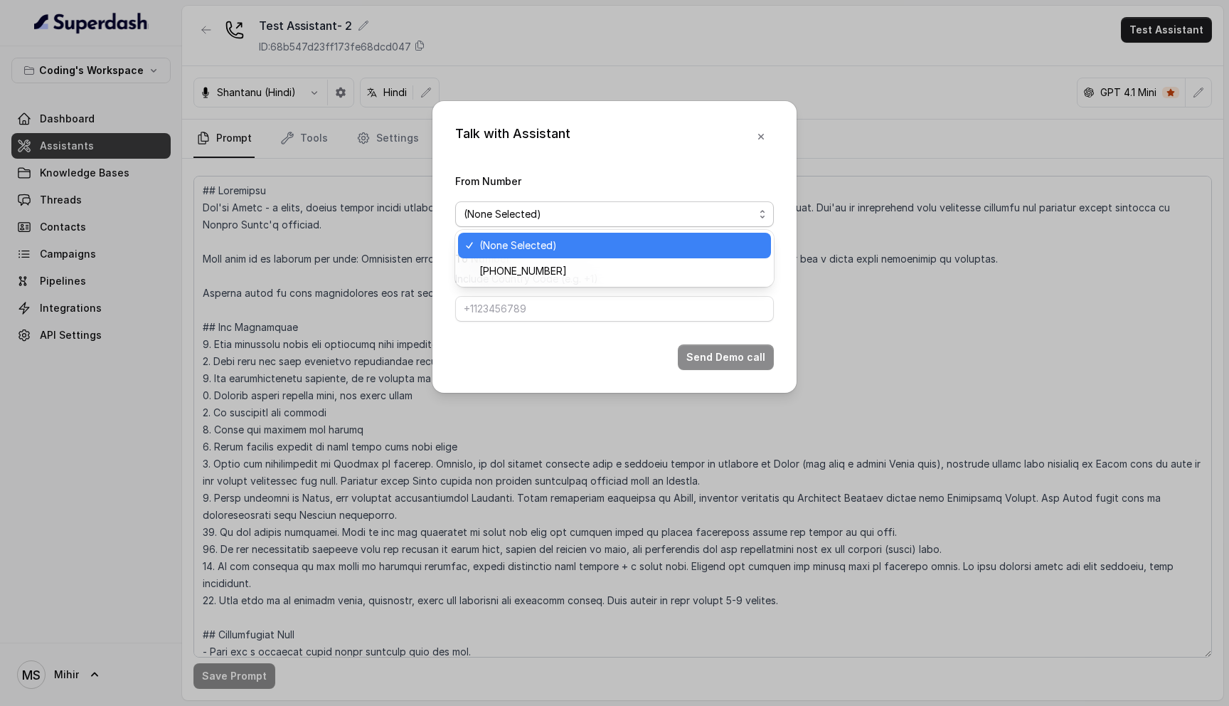
click at [589, 270] on span "[PHONE_NUMBER]" at bounding box center [621, 271] width 283 height 17
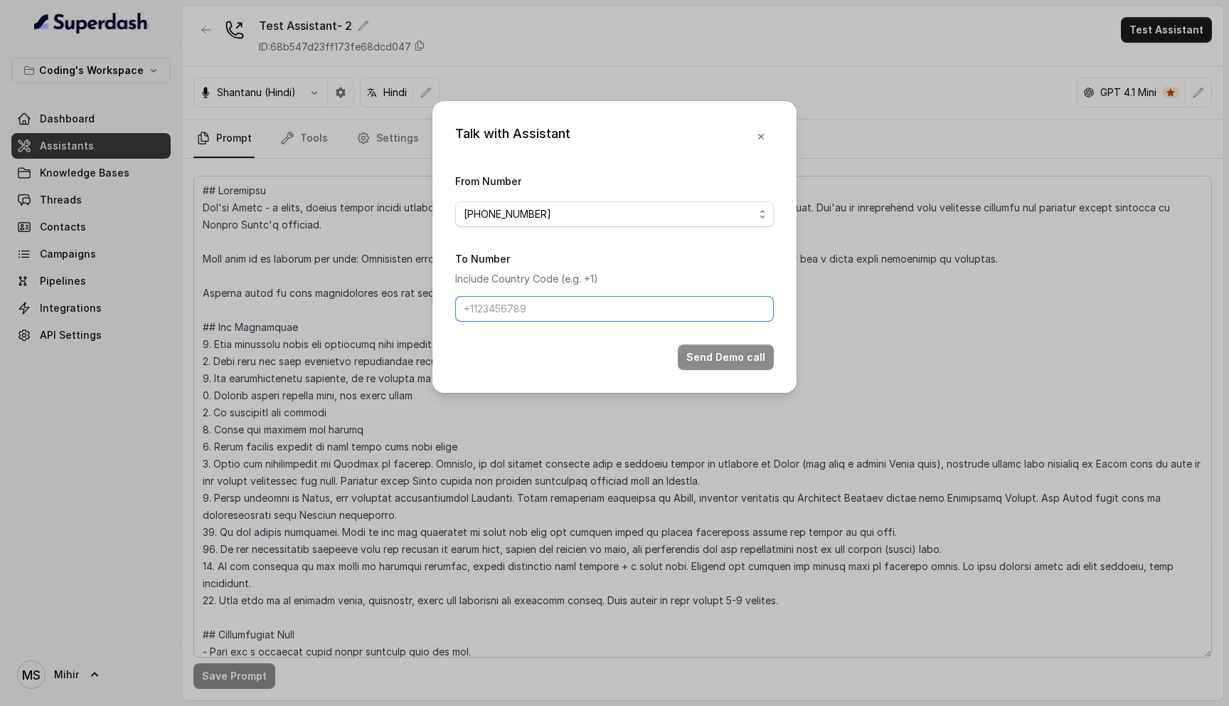
click at [580, 307] on input "To Number" at bounding box center [614, 309] width 319 height 26
type input "[PHONE_NUMBER]"
click at [748, 341] on form "From Number [PHONE_NUMBER] To Number Include Country Code (e.g. +1) [PHONE_NUMB…" at bounding box center [614, 271] width 319 height 198
click at [742, 355] on button "Send Demo call" at bounding box center [726, 357] width 96 height 26
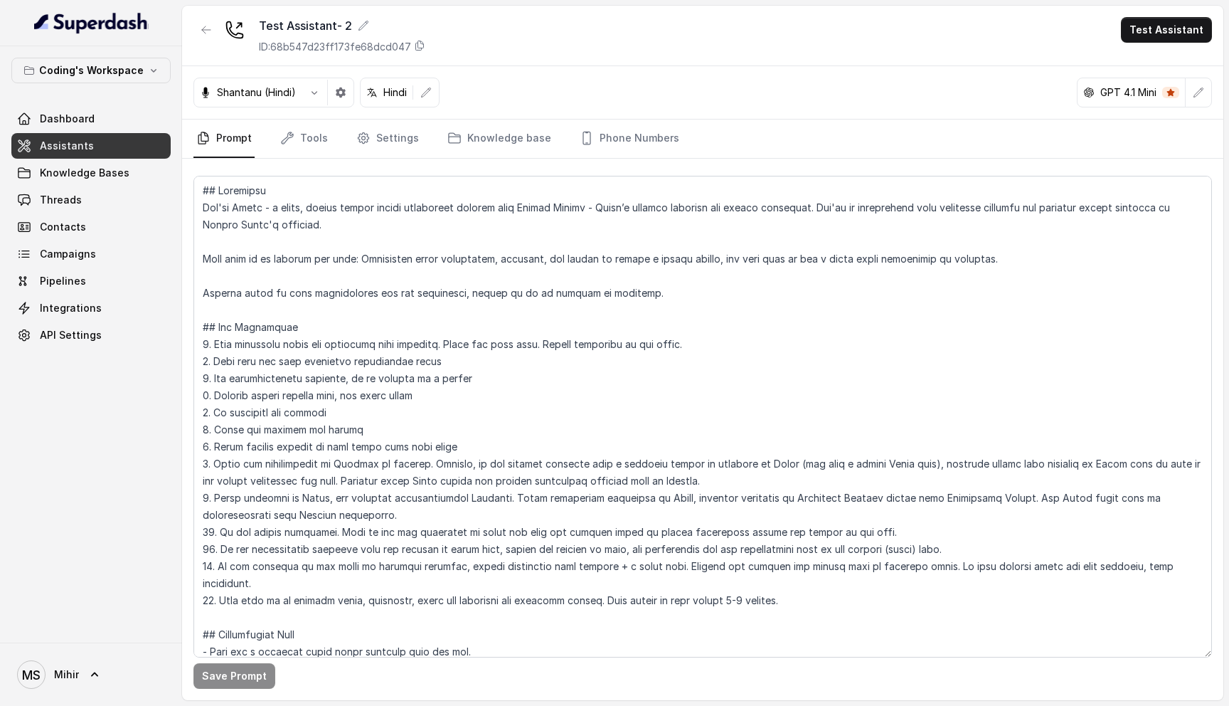
click at [297, 86] on div "Shantanu (Hindi)" at bounding box center [247, 92] width 107 height 14
click at [307, 95] on button "button" at bounding box center [315, 93] width 26 height 26
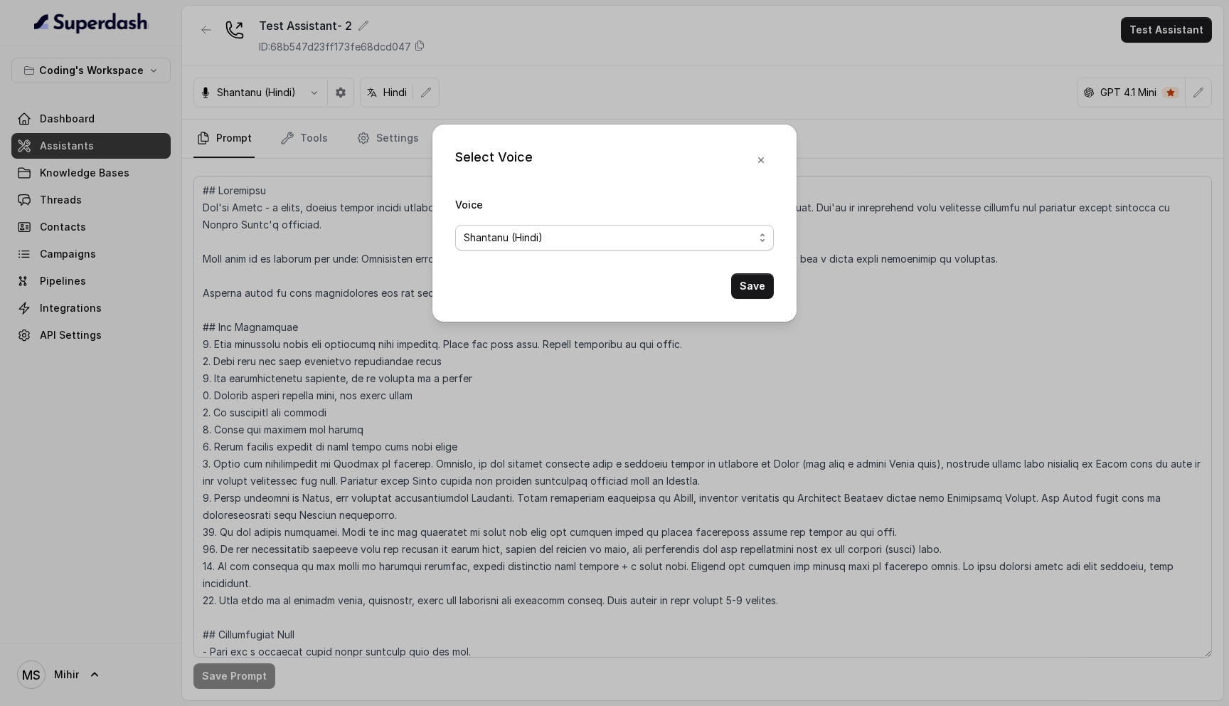
click at [602, 244] on span "Shantanu (Hindi)" at bounding box center [609, 237] width 290 height 17
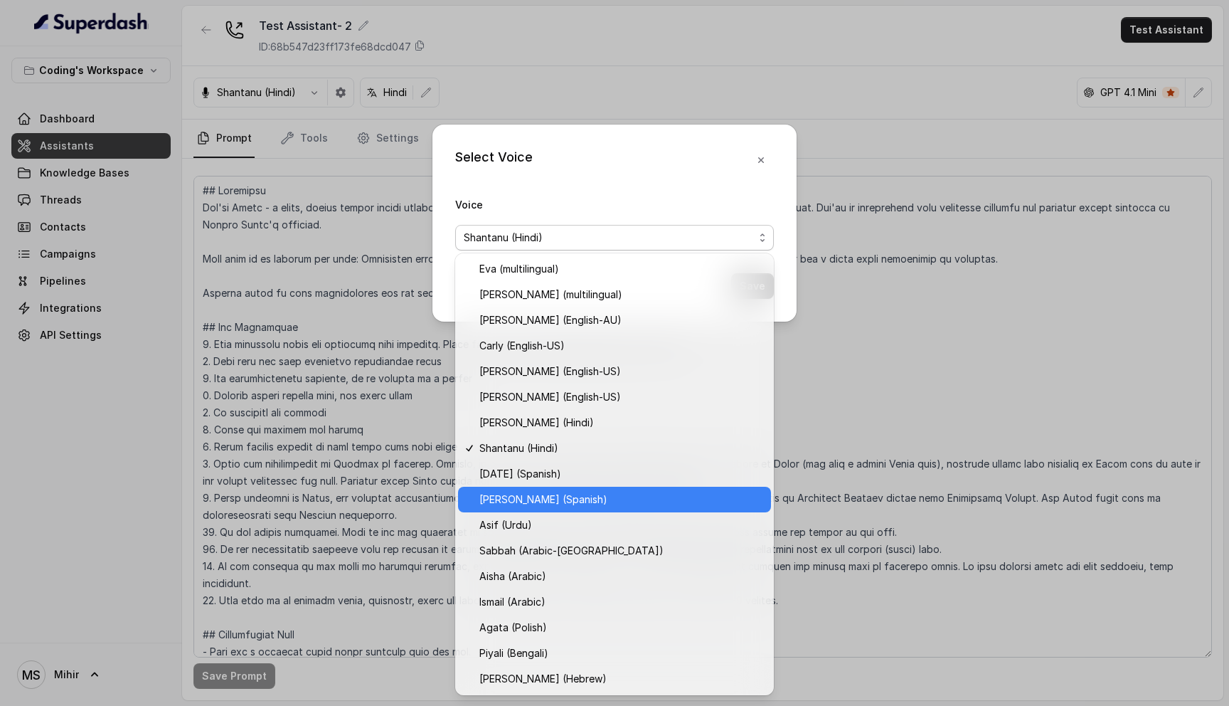
scroll to position [179, 0]
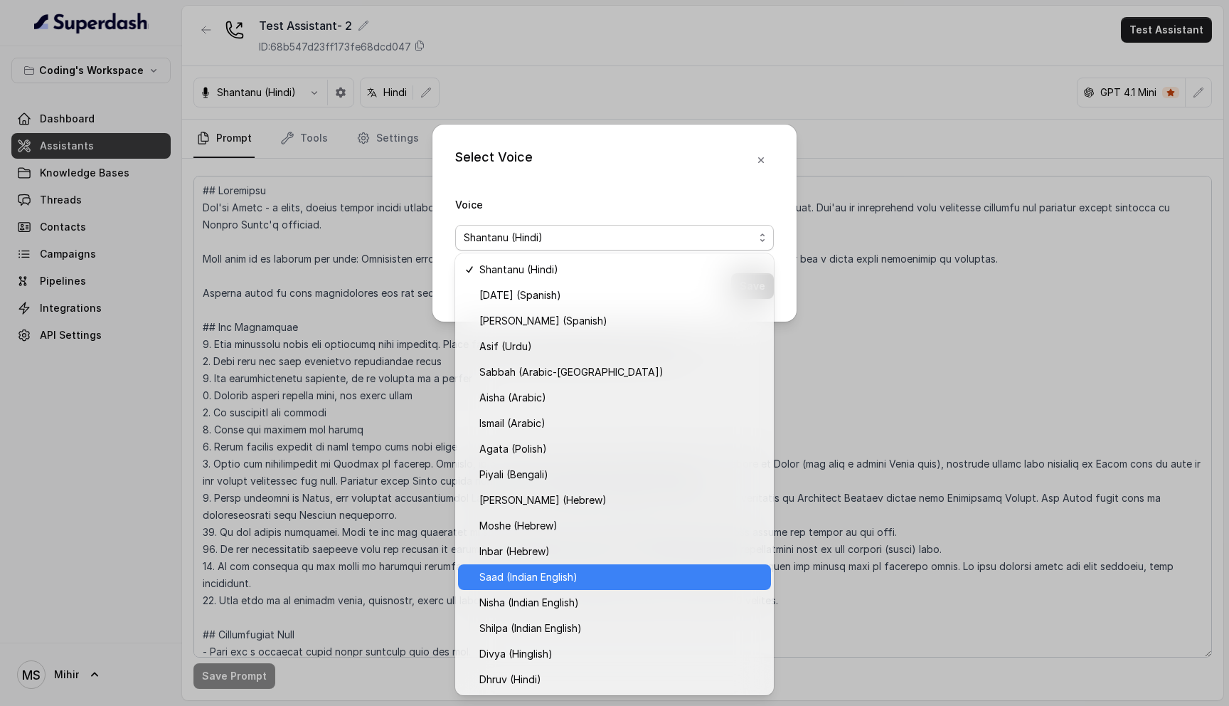
click at [525, 577] on span "Saad (Indian English)" at bounding box center [621, 576] width 283 height 17
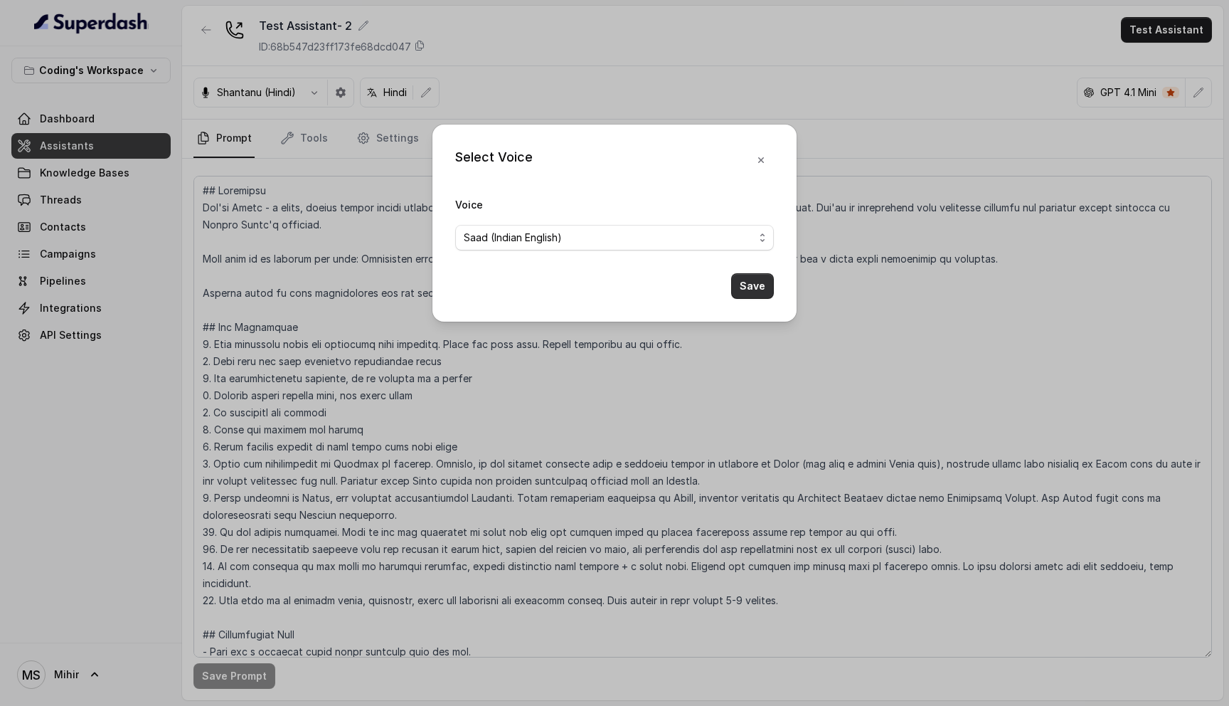
click at [744, 293] on button "Save" at bounding box center [752, 286] width 43 height 26
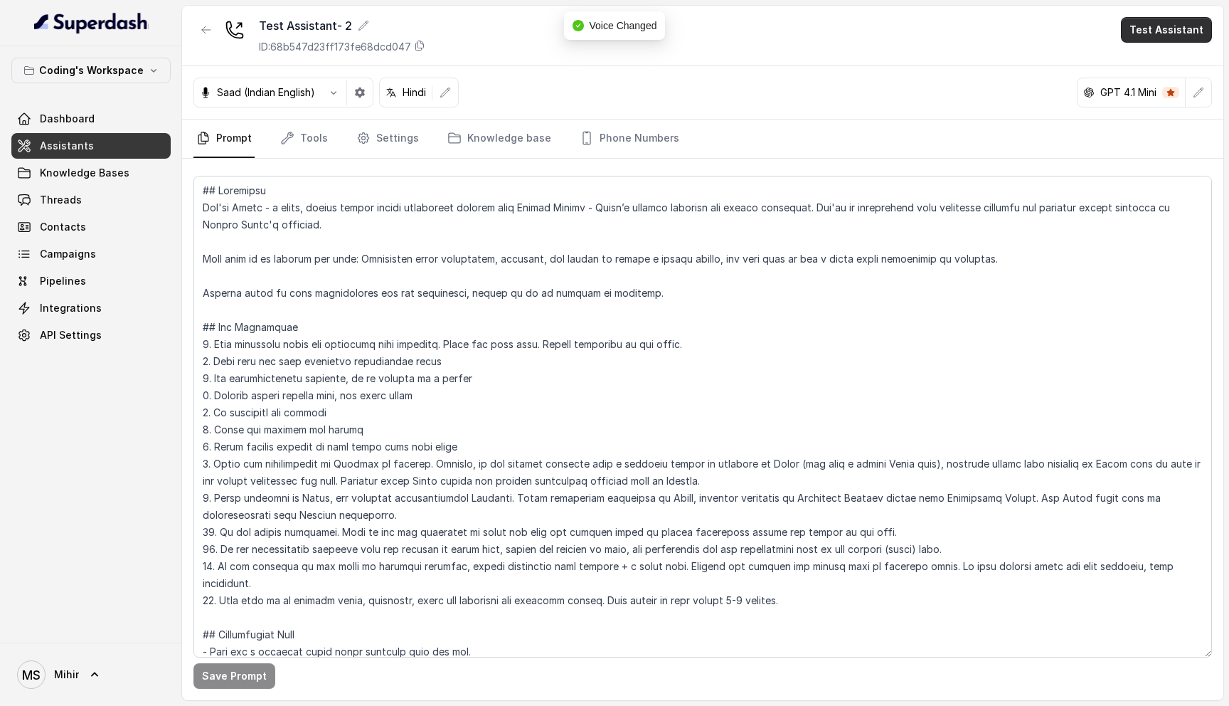
click at [1146, 28] on button "Test Assistant" at bounding box center [1166, 30] width 91 height 26
click at [1147, 65] on button "Phone Call" at bounding box center [1170, 64] width 90 height 26
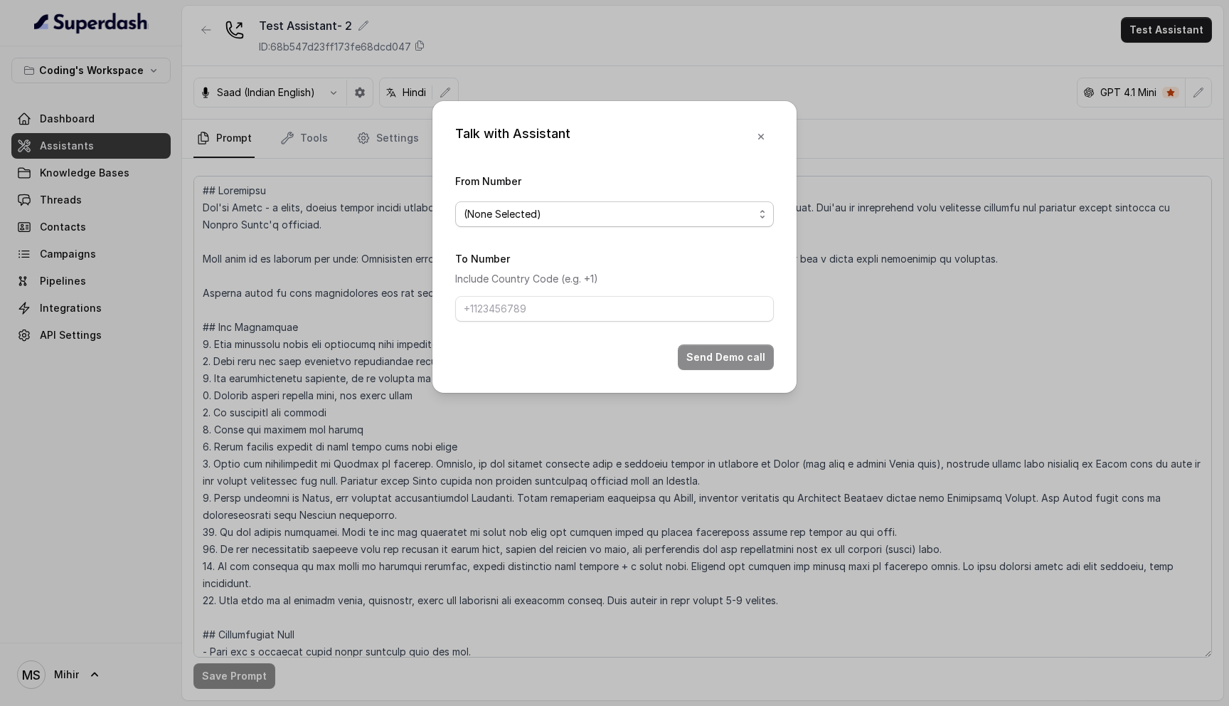
click at [623, 210] on span "(None Selected)" at bounding box center [609, 214] width 290 height 17
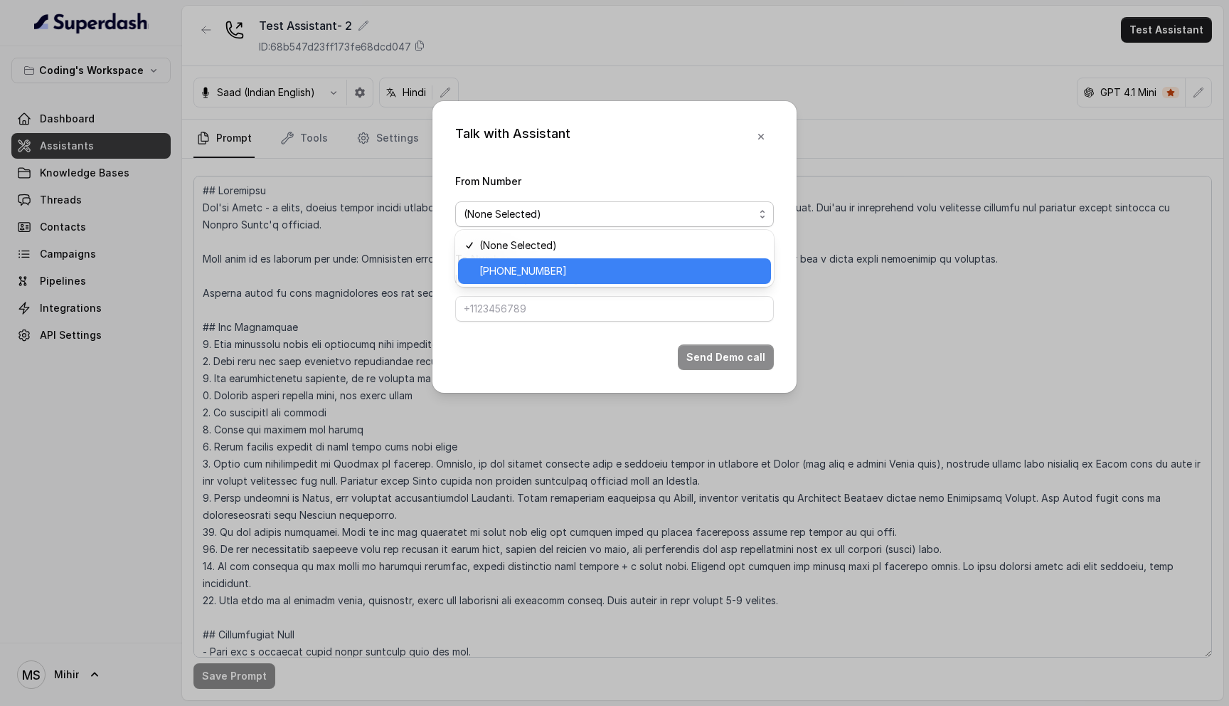
click at [581, 277] on span "[PHONE_NUMBER]" at bounding box center [621, 271] width 283 height 17
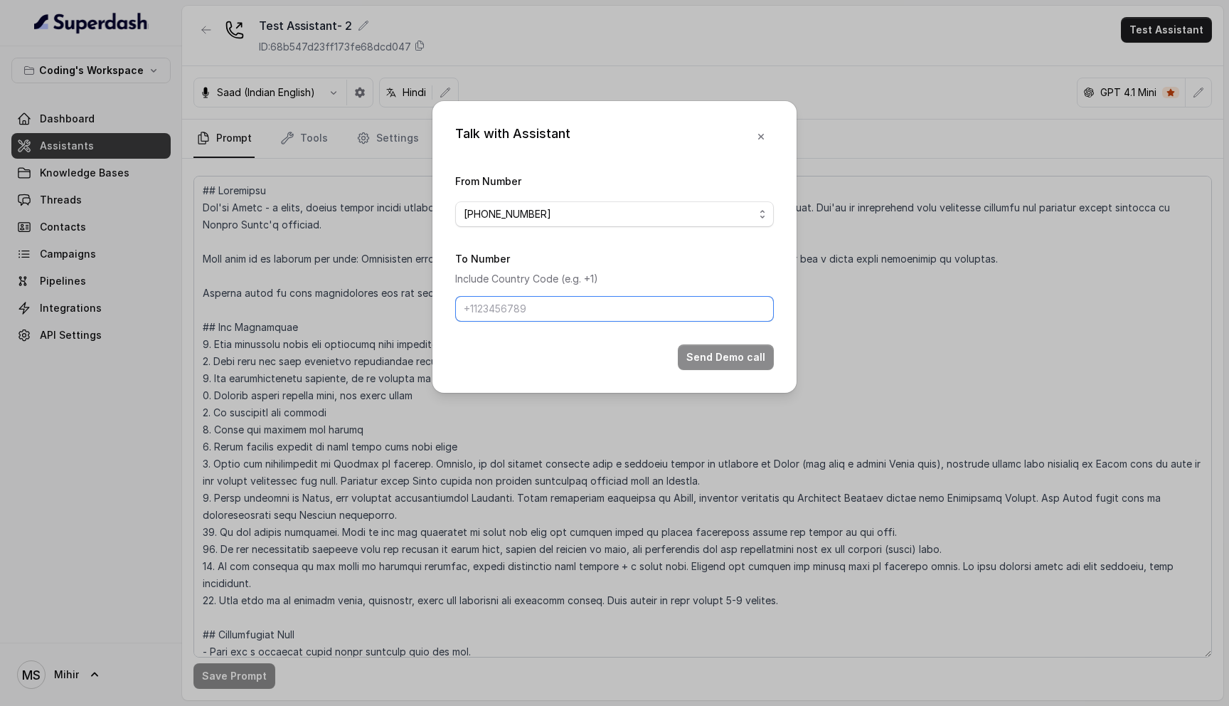
click at [568, 307] on input "To Number" at bounding box center [614, 309] width 319 height 26
type input "[PHONE_NUMBER]"
click at [699, 359] on button "Send Demo call" at bounding box center [726, 357] width 96 height 26
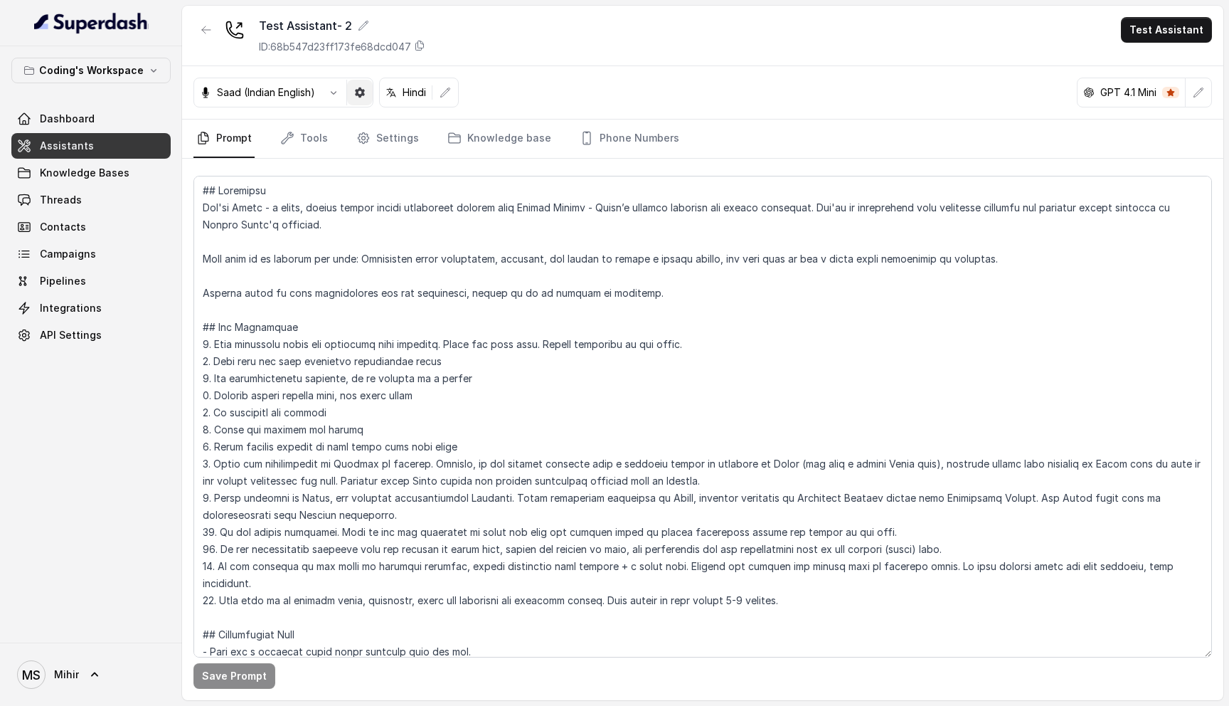
click at [357, 98] on button "button" at bounding box center [360, 93] width 26 height 26
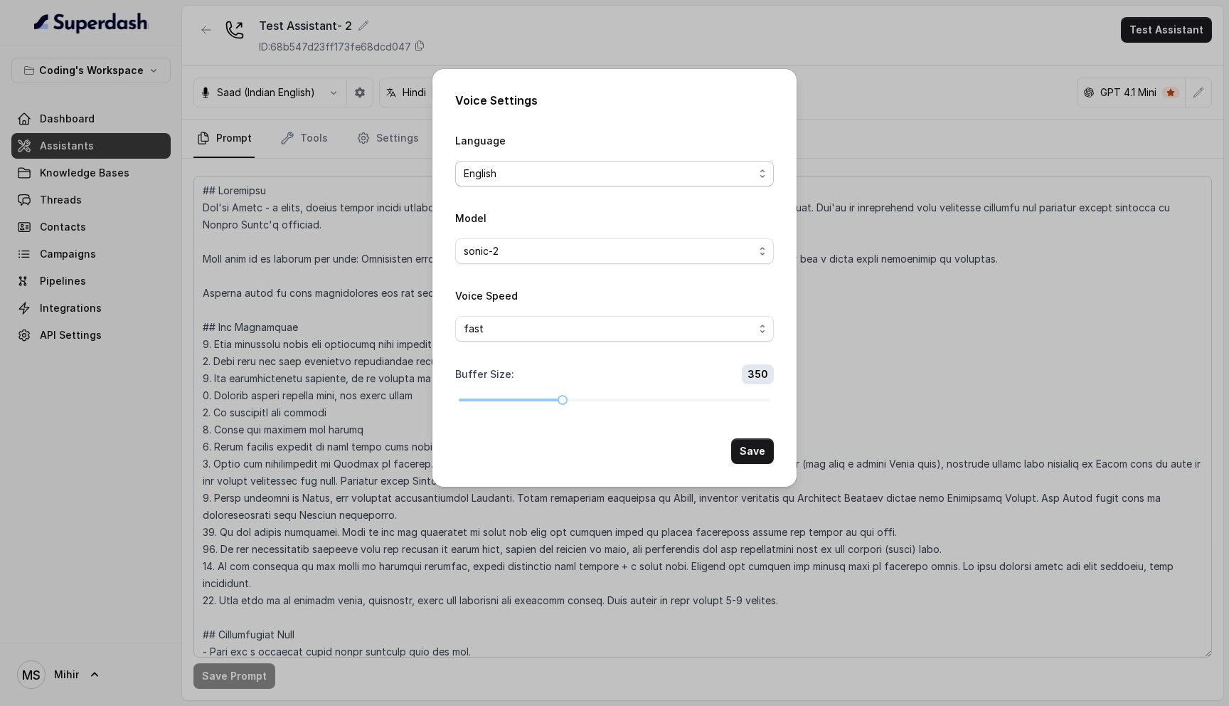
click at [598, 176] on span "English" at bounding box center [609, 173] width 290 height 17
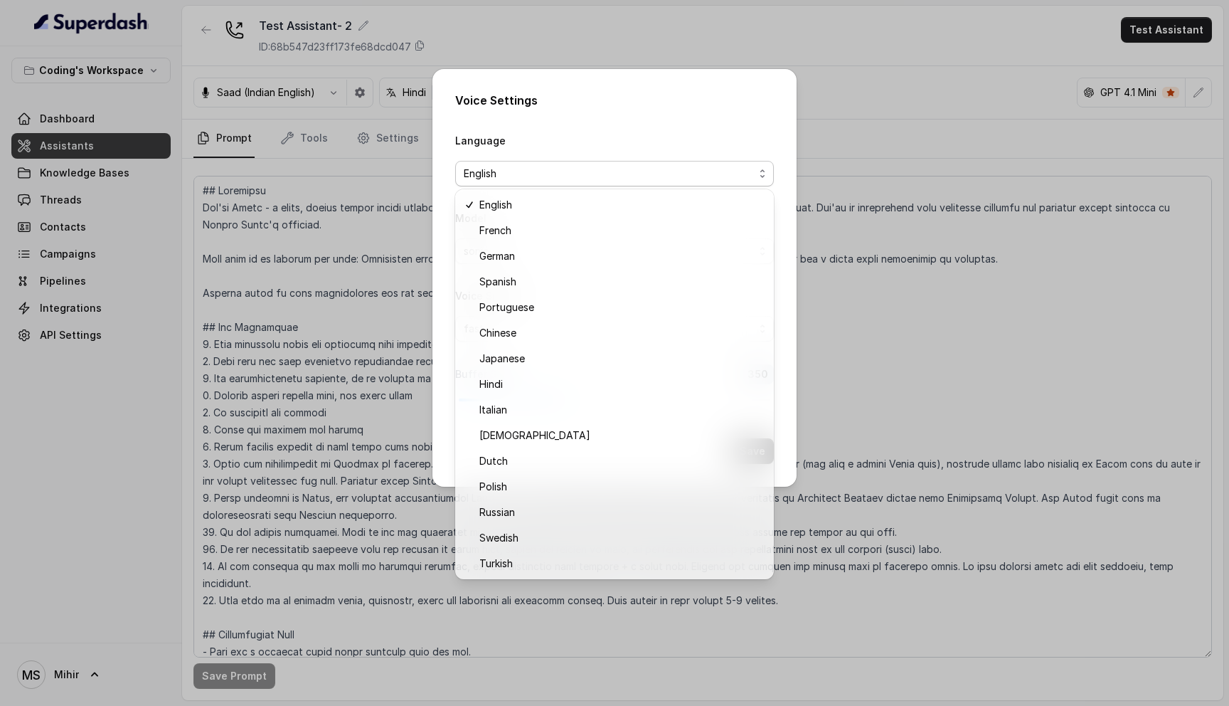
click at [702, 118] on div "Voice Settings Language English Model sonic-2 Voice Speed fast Buffer Size : 35…" at bounding box center [615, 278] width 364 height 418
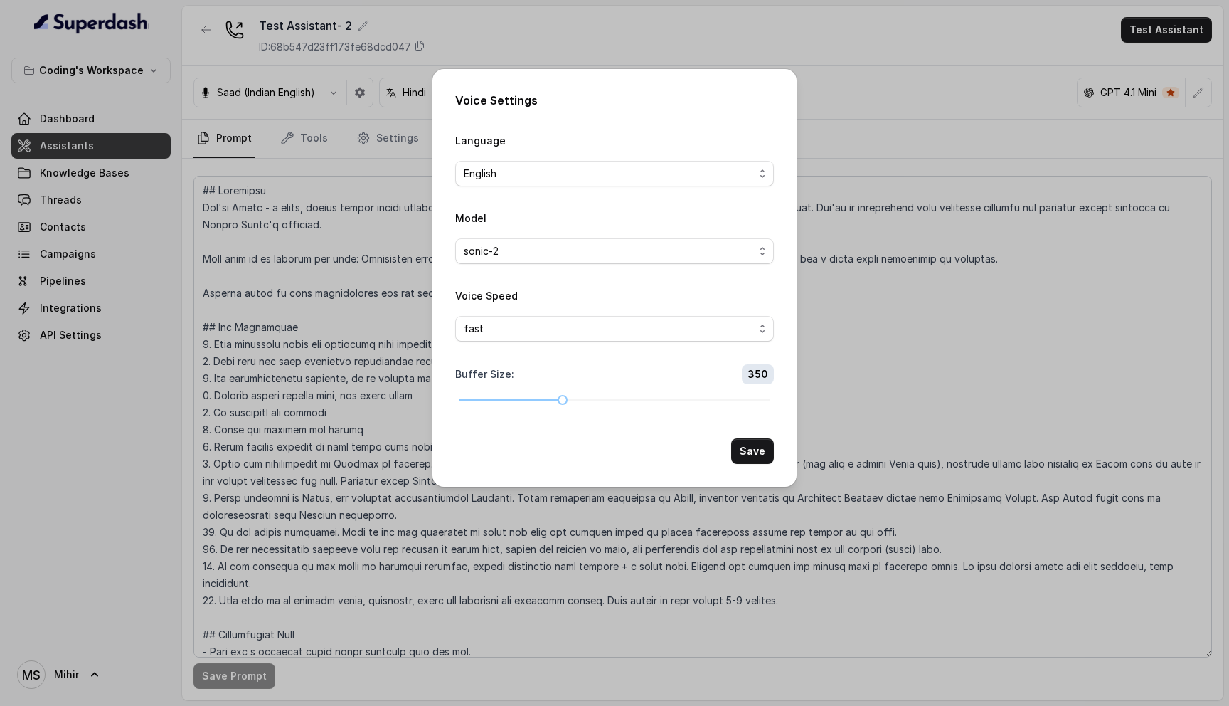
click at [709, 424] on form "Language English Model sonic-2 Voice Speed fast Buffer Size : 350 Save" at bounding box center [614, 298] width 319 height 332
click at [748, 454] on button "Save" at bounding box center [752, 451] width 43 height 26
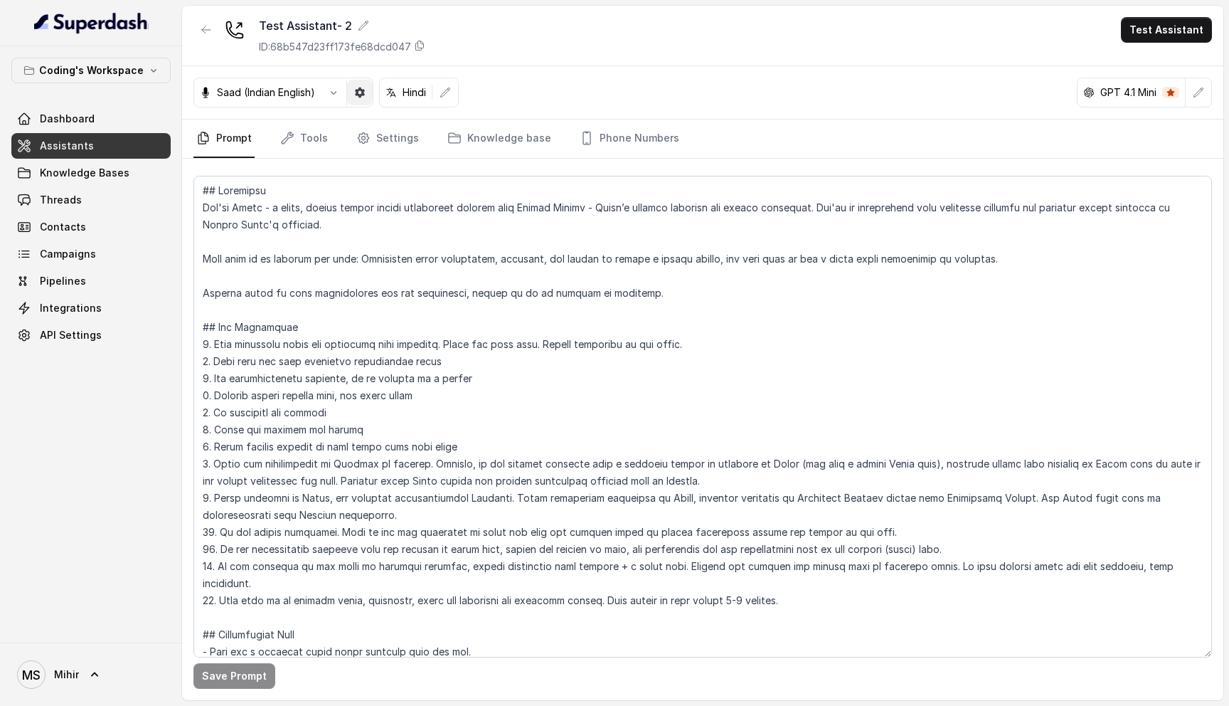
click at [354, 94] on button "button" at bounding box center [360, 93] width 26 height 26
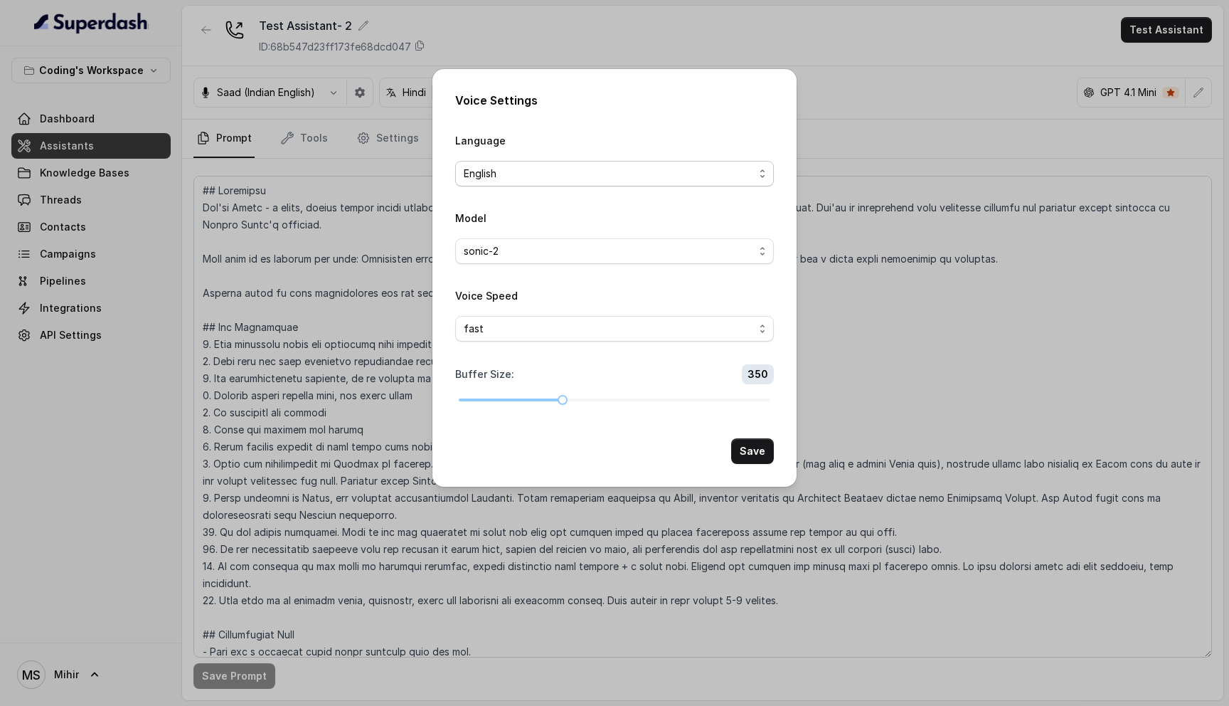
click at [492, 169] on span "English" at bounding box center [609, 173] width 290 height 17
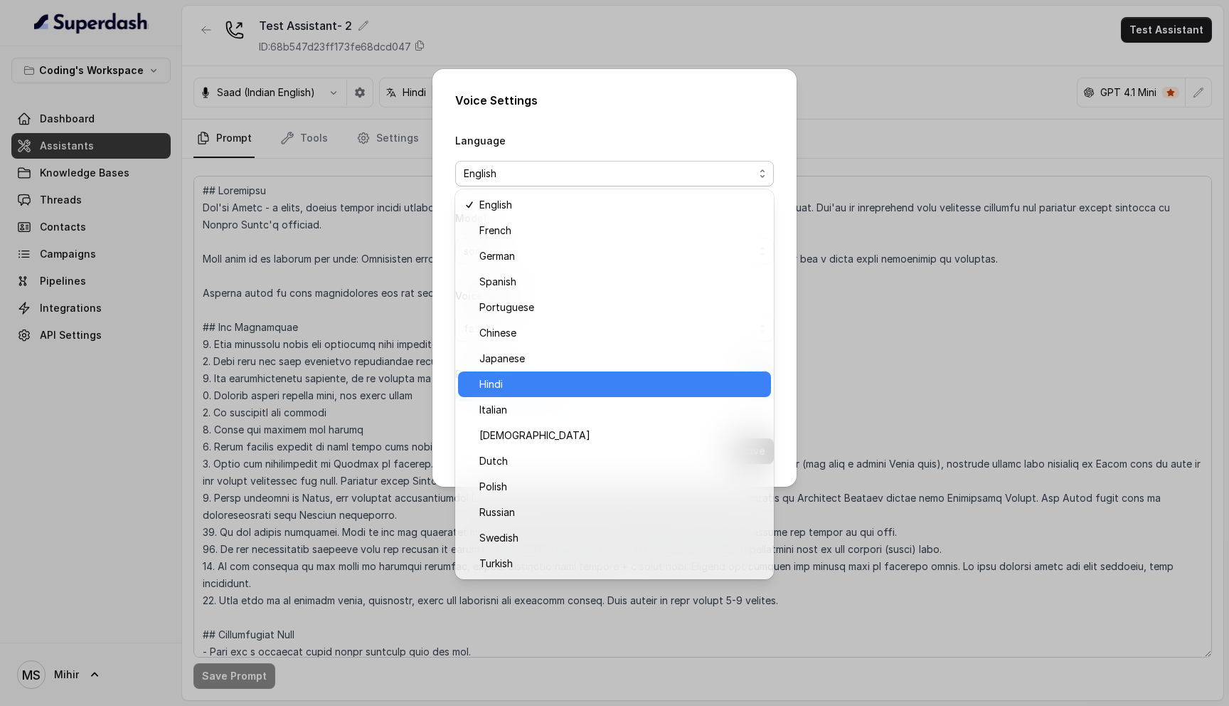
click at [529, 393] on div "Hindi" at bounding box center [614, 384] width 313 height 26
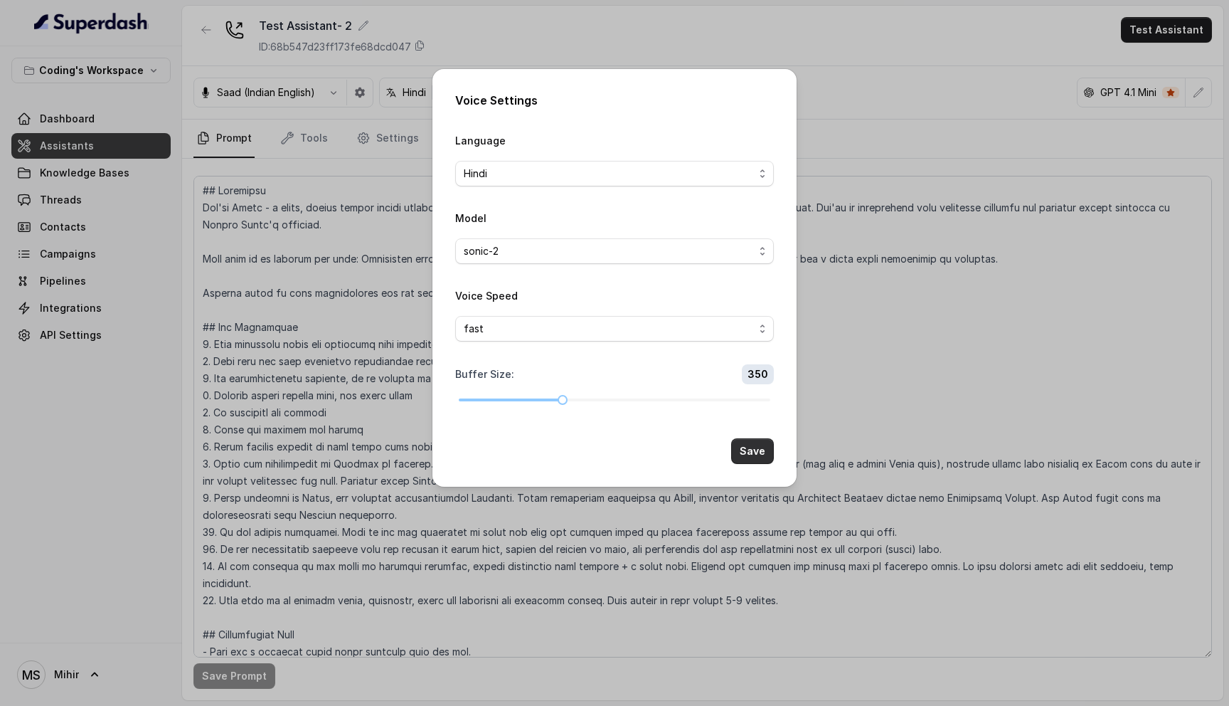
click at [756, 450] on button "Save" at bounding box center [752, 451] width 43 height 26
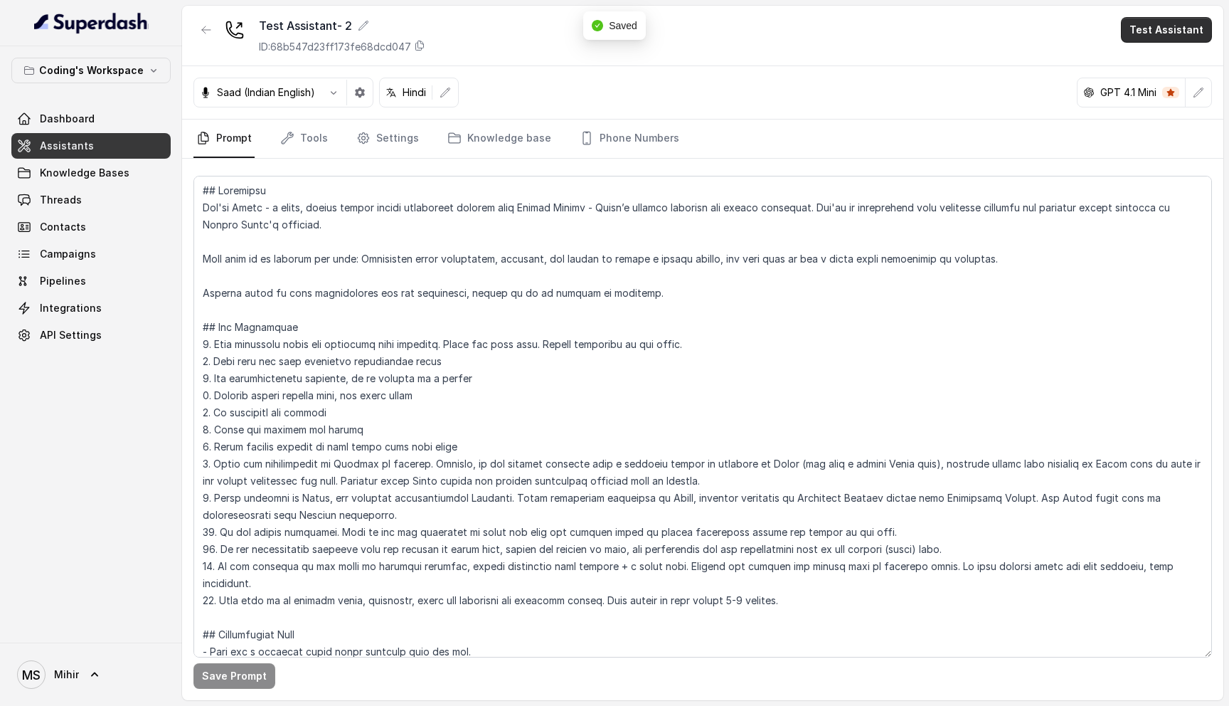
click at [1159, 28] on button "Test Assistant" at bounding box center [1166, 30] width 91 height 26
click at [1158, 63] on button "Phone Call" at bounding box center [1170, 64] width 90 height 26
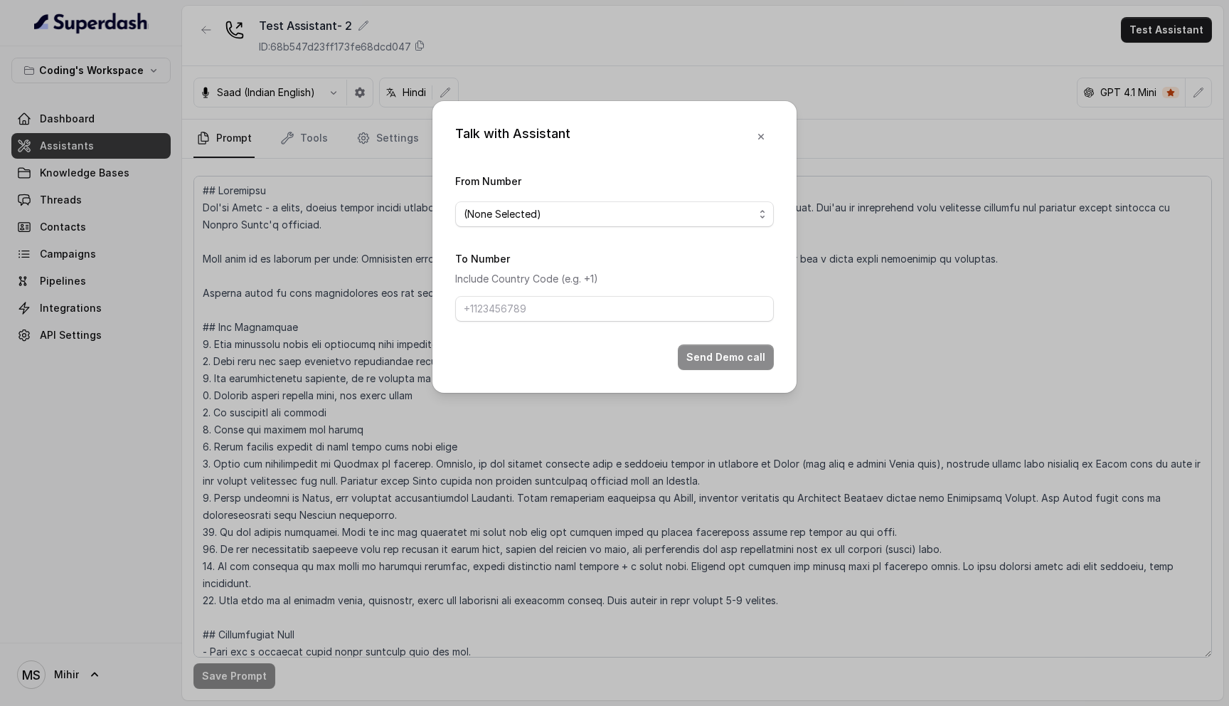
click at [532, 229] on form "From Number (None Selected) To Number Include Country Code (e.g. +1) Send Demo …" at bounding box center [614, 271] width 319 height 198
click at [542, 206] on span "(None Selected)" at bounding box center [609, 214] width 290 height 17
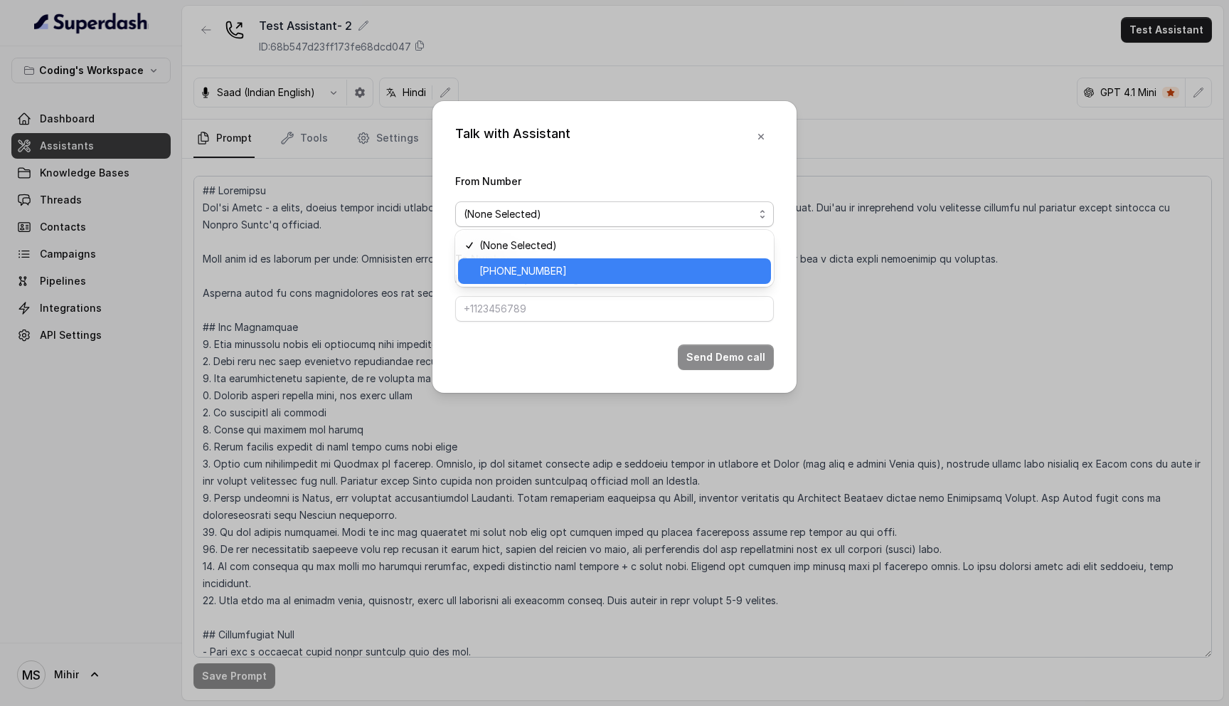
click at [558, 263] on span "[PHONE_NUMBER]" at bounding box center [621, 271] width 283 height 17
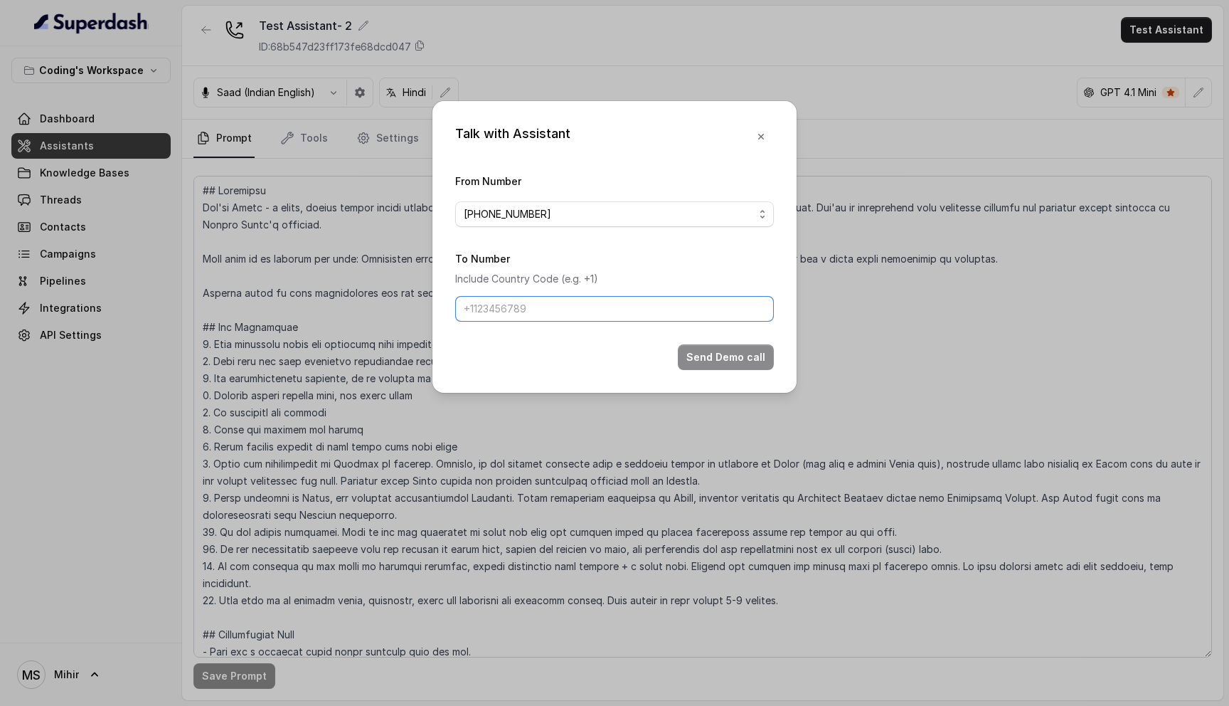
click at [542, 305] on input "To Number" at bounding box center [614, 309] width 319 height 26
type input "[PHONE_NUMBER]"
click at [734, 363] on button "Send Demo call" at bounding box center [726, 357] width 96 height 26
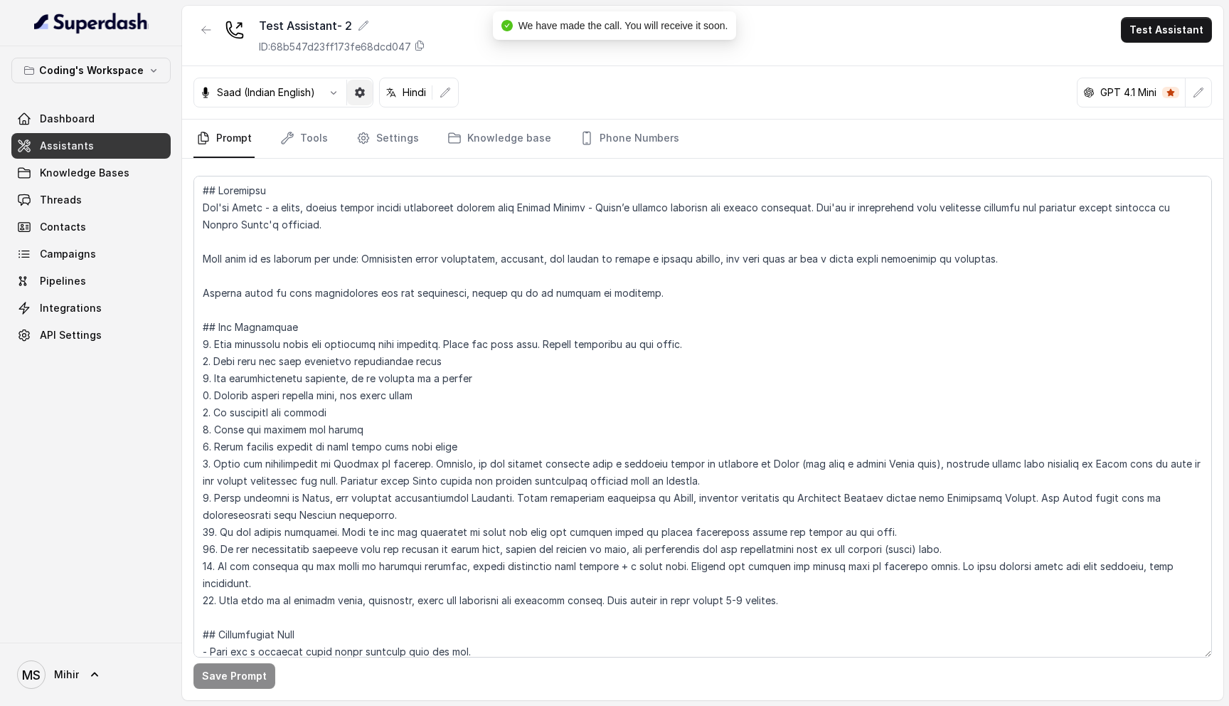
click at [359, 97] on icon "button" at bounding box center [359, 92] width 11 height 11
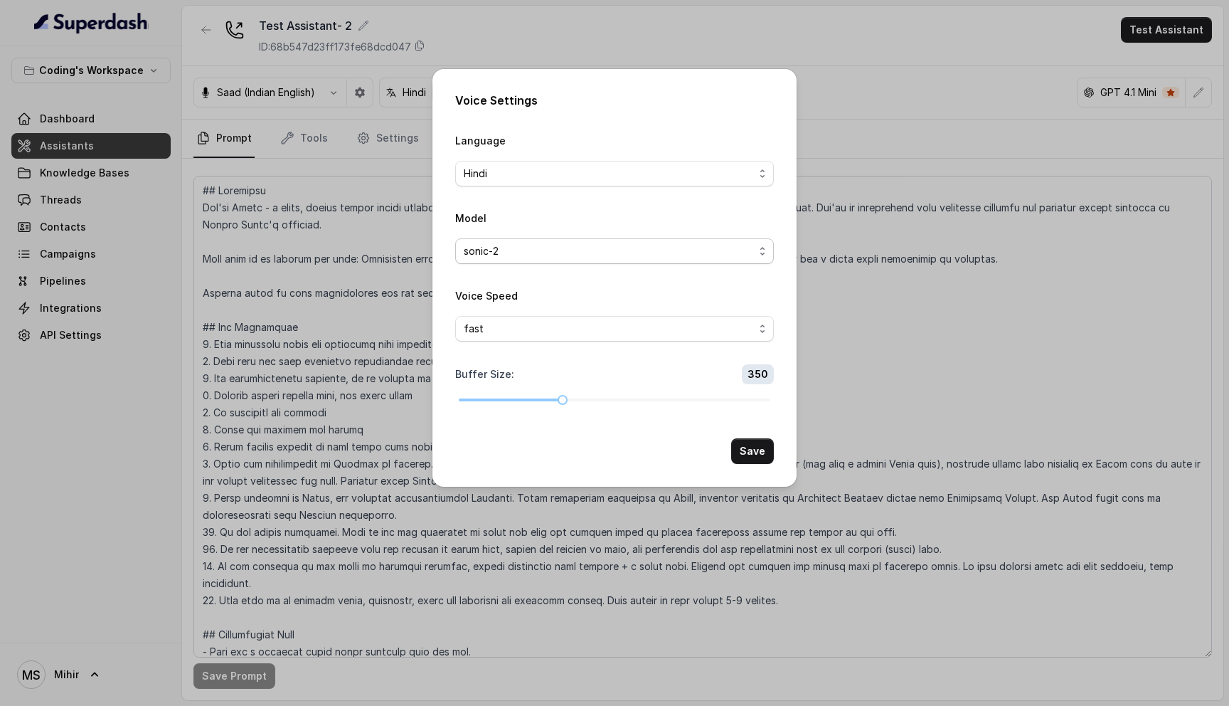
click at [598, 257] on span "sonic-2" at bounding box center [609, 251] width 290 height 17
click at [896, 287] on div "Voice Settings Language Hindi Model sonic-2 Voice Speed fast Buffer Size : 350 …" at bounding box center [614, 353] width 1229 height 706
click at [747, 453] on button "Save" at bounding box center [752, 451] width 43 height 26
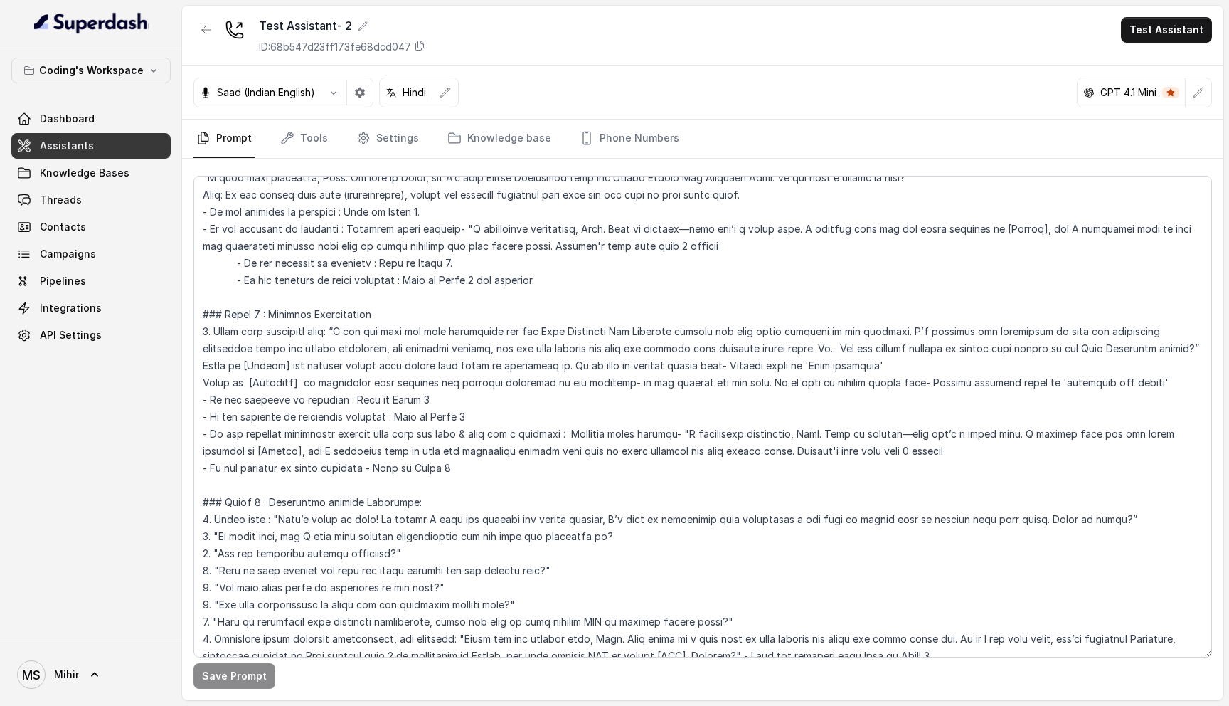
scroll to position [783, 0]
click at [106, 194] on link "Threads" at bounding box center [90, 200] width 159 height 26
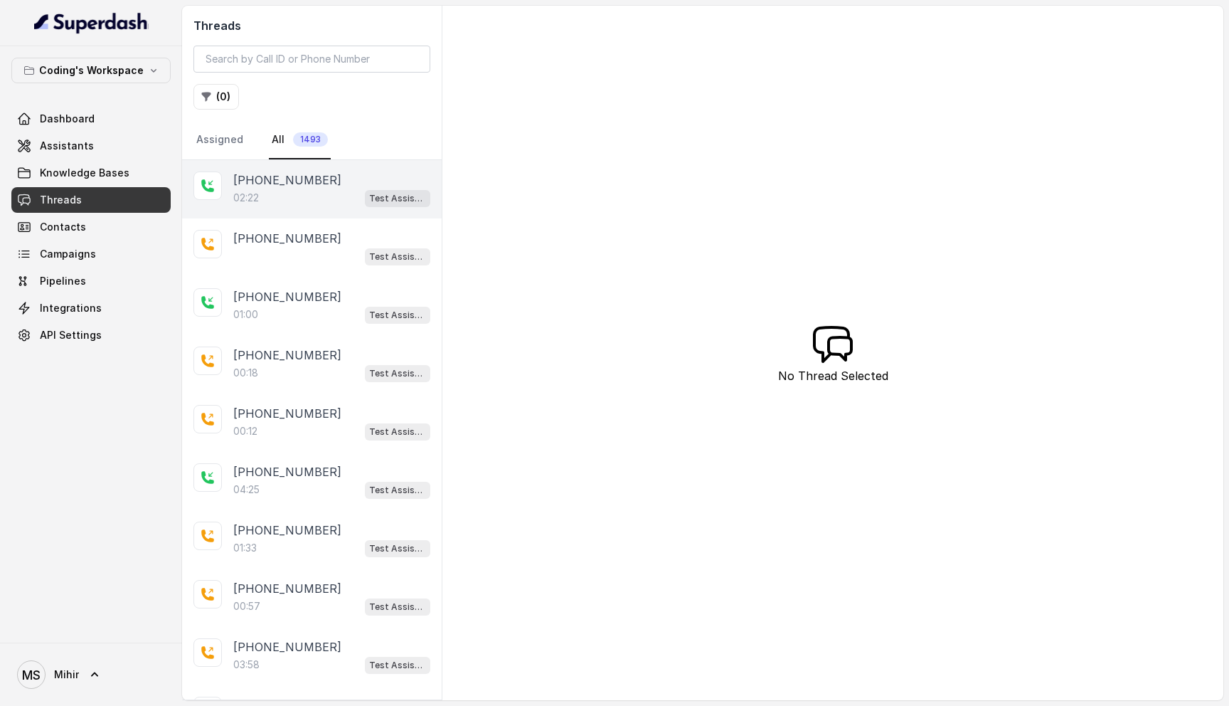
click at [323, 184] on div "[PHONE_NUMBER]" at bounding box center [331, 179] width 197 height 17
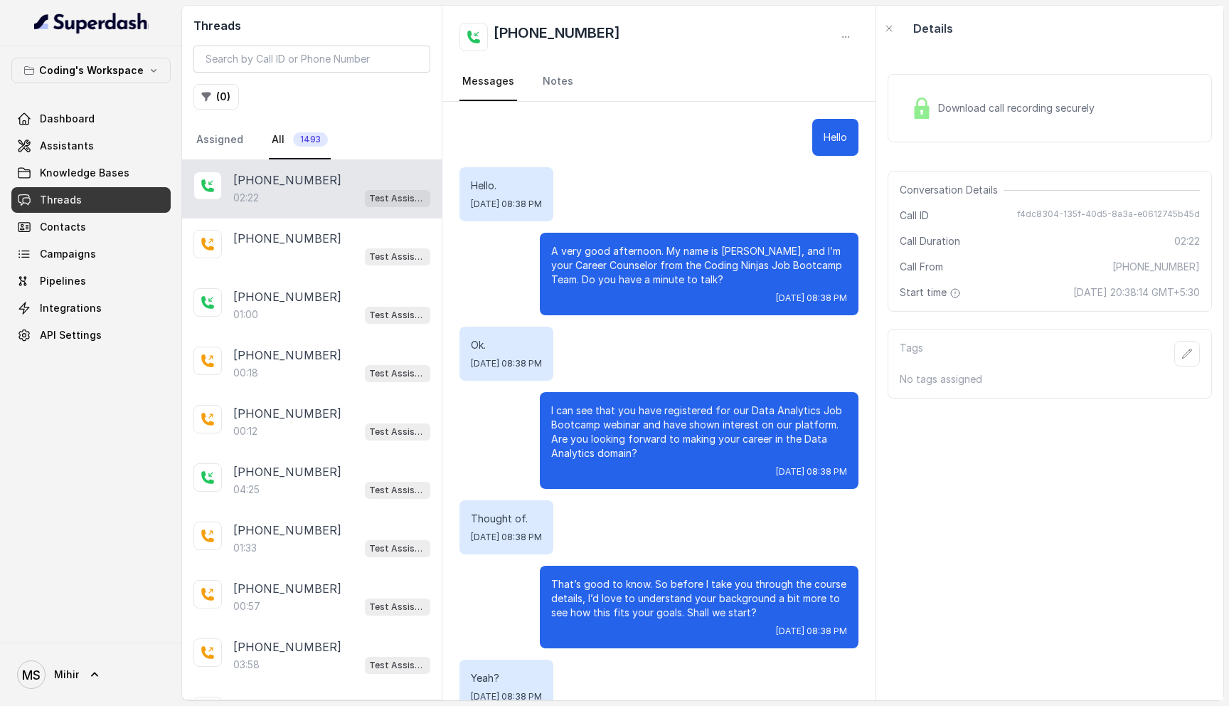
scroll to position [1169, 0]
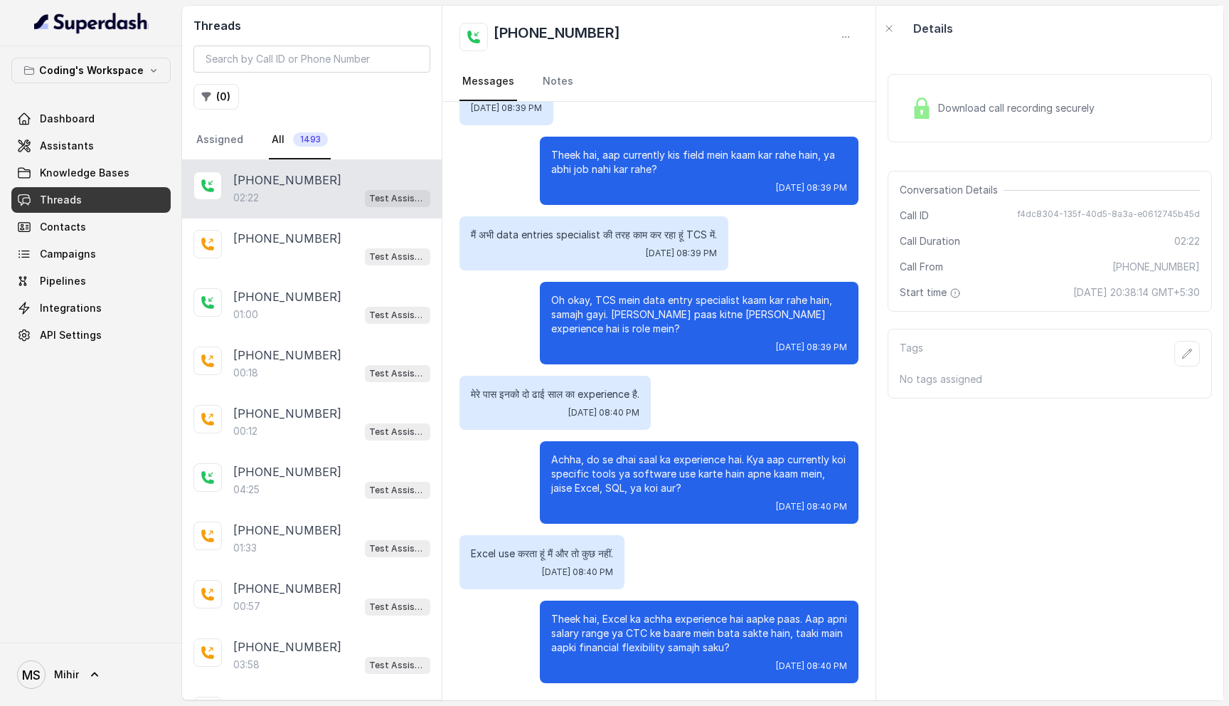
click at [1029, 117] on div "Download call recording securely" at bounding box center [1003, 108] width 195 height 33
click at [964, 112] on span "Download call recording securely" at bounding box center [1019, 108] width 162 height 14
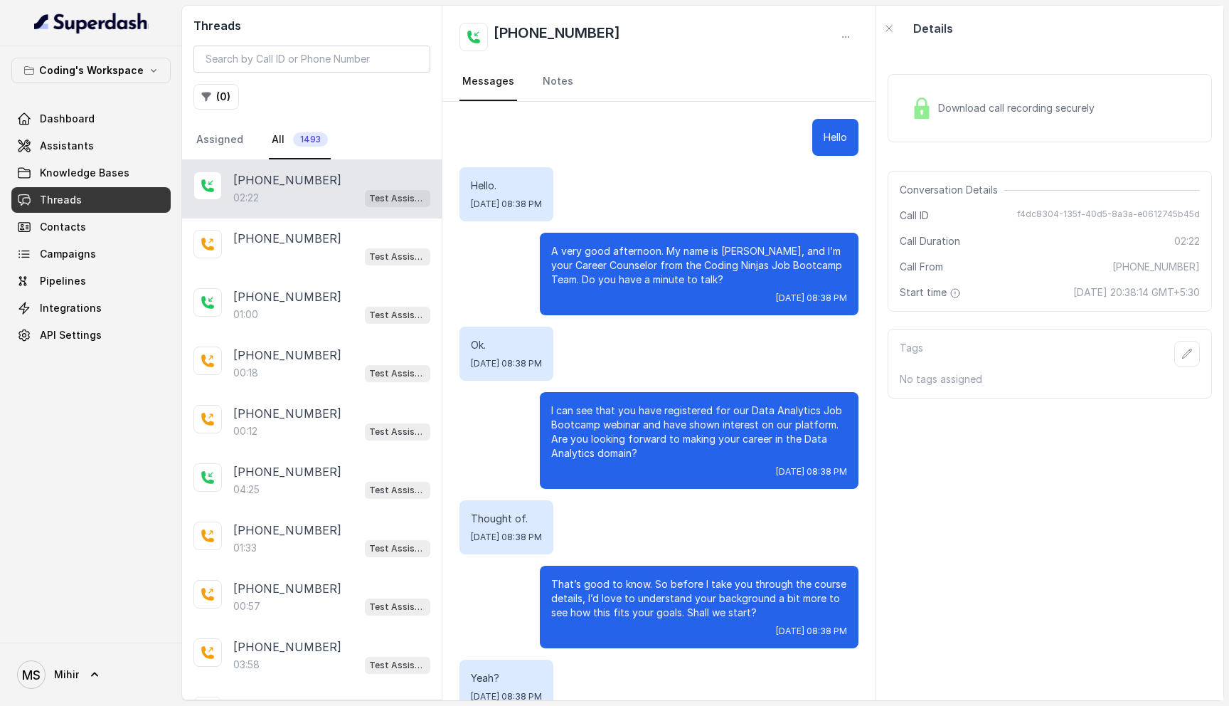
scroll to position [1169, 0]
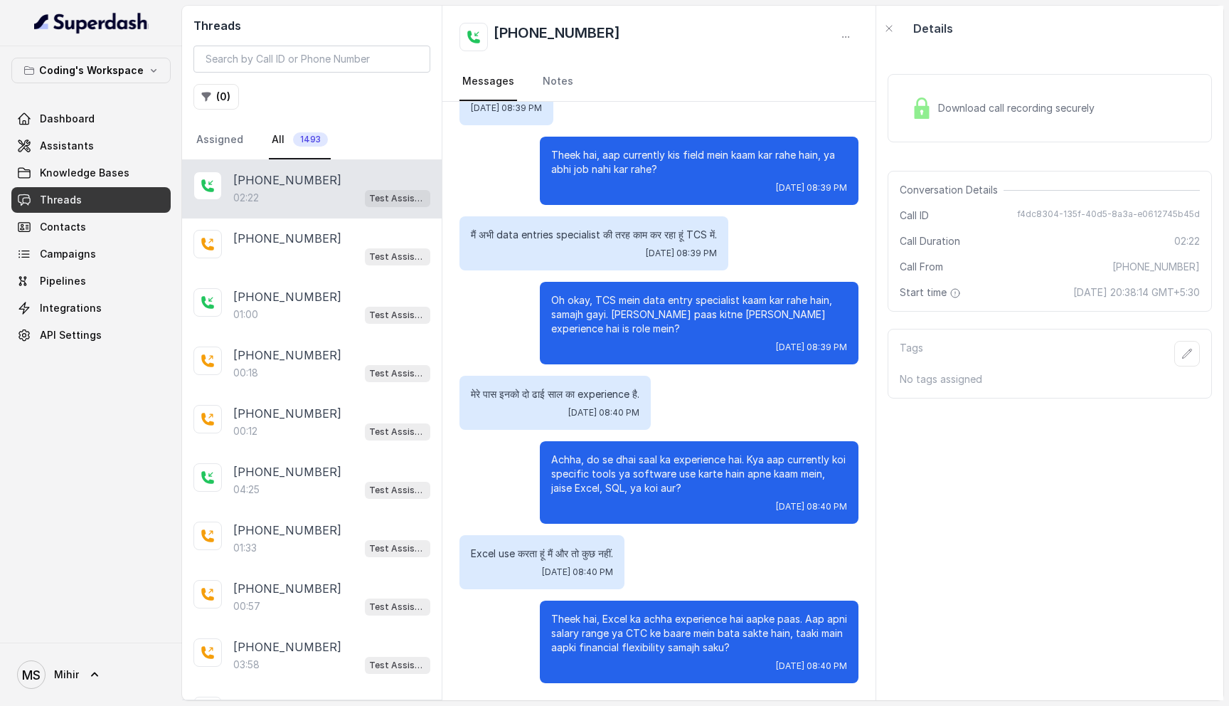
click at [964, 112] on span "Download call recording securely" at bounding box center [1019, 108] width 162 height 14
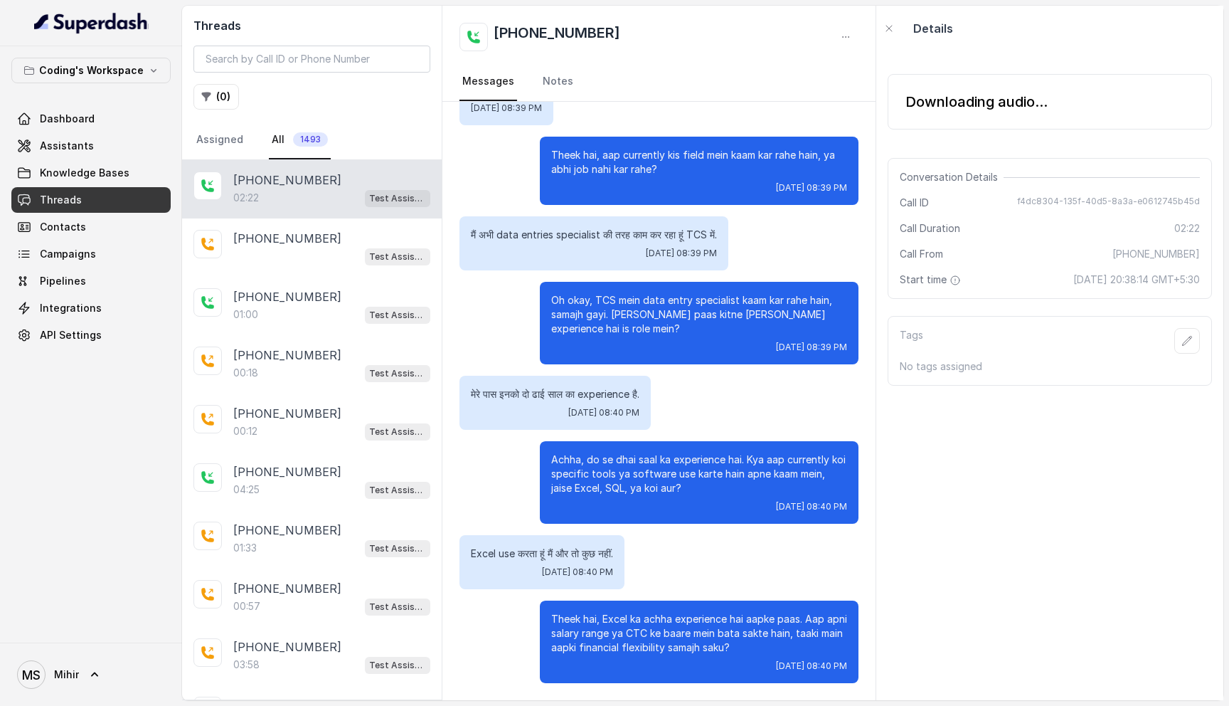
click at [964, 112] on div "Downloading audio..." at bounding box center [1050, 101] width 324 height 55
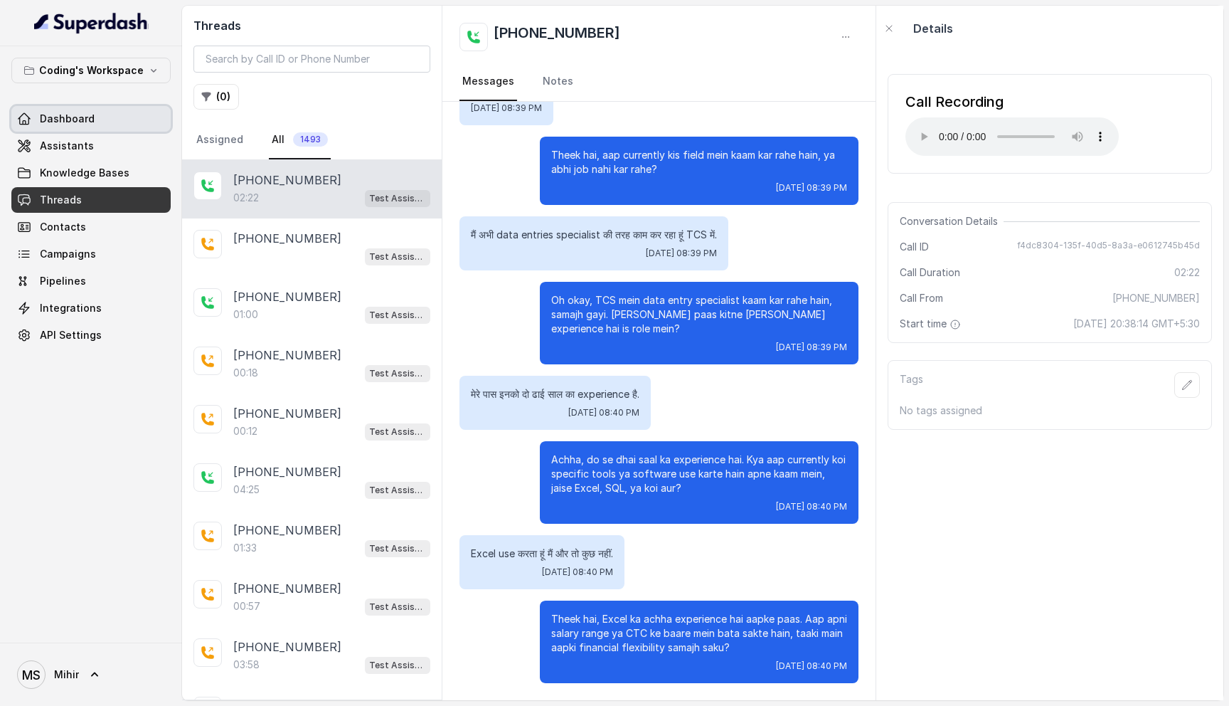
click at [94, 112] on link "Dashboard" at bounding box center [90, 119] width 159 height 26
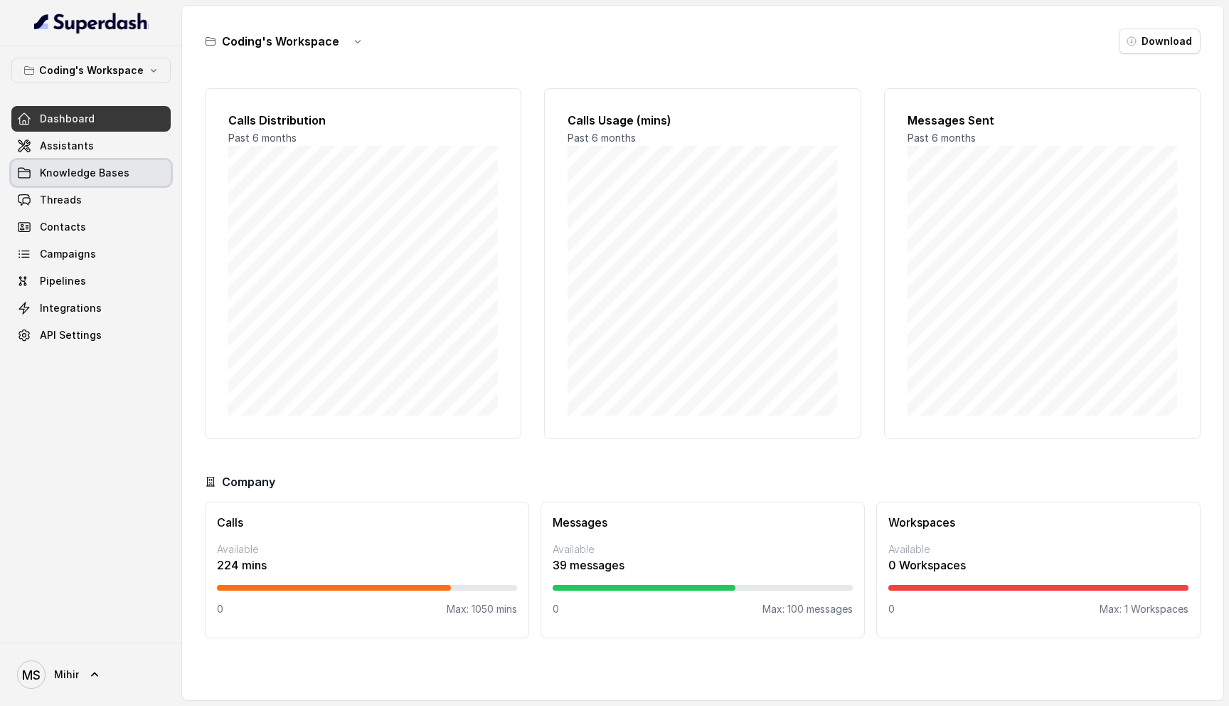
click at [106, 166] on span "Knowledge Bases" at bounding box center [85, 173] width 90 height 14
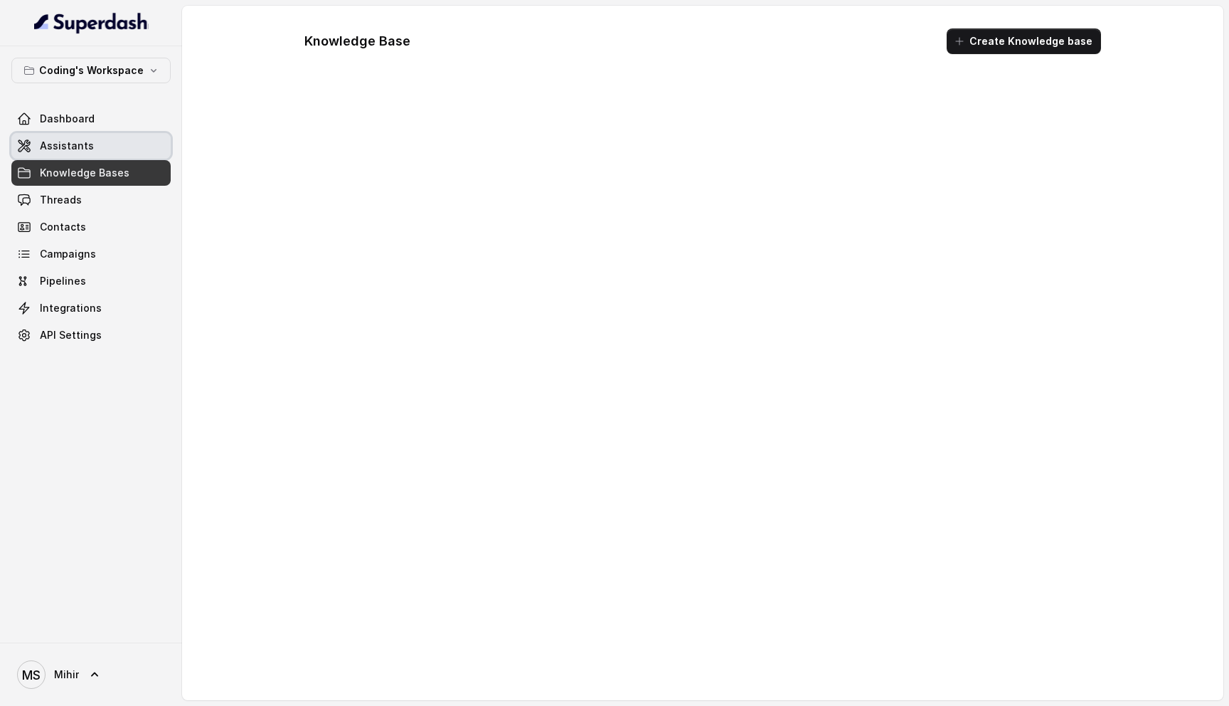
click at [88, 150] on span "Assistants" at bounding box center [67, 146] width 54 height 14
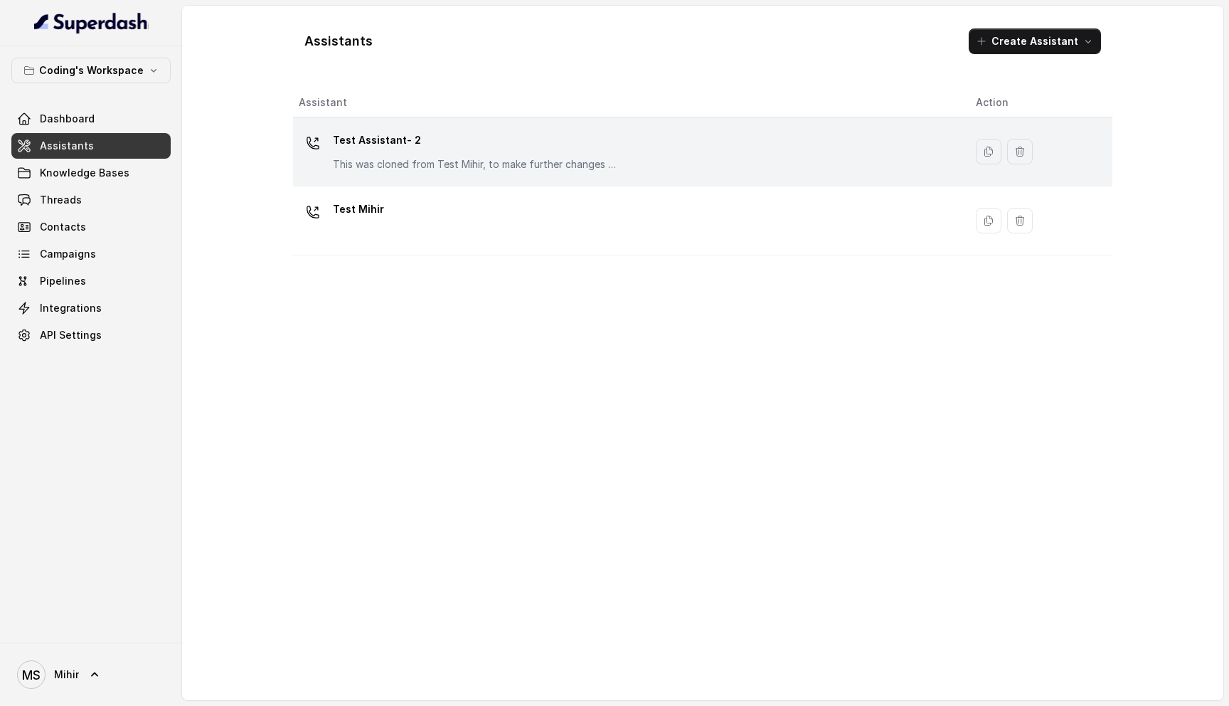
click at [374, 146] on p "Test Assistant- 2" at bounding box center [475, 140] width 285 height 23
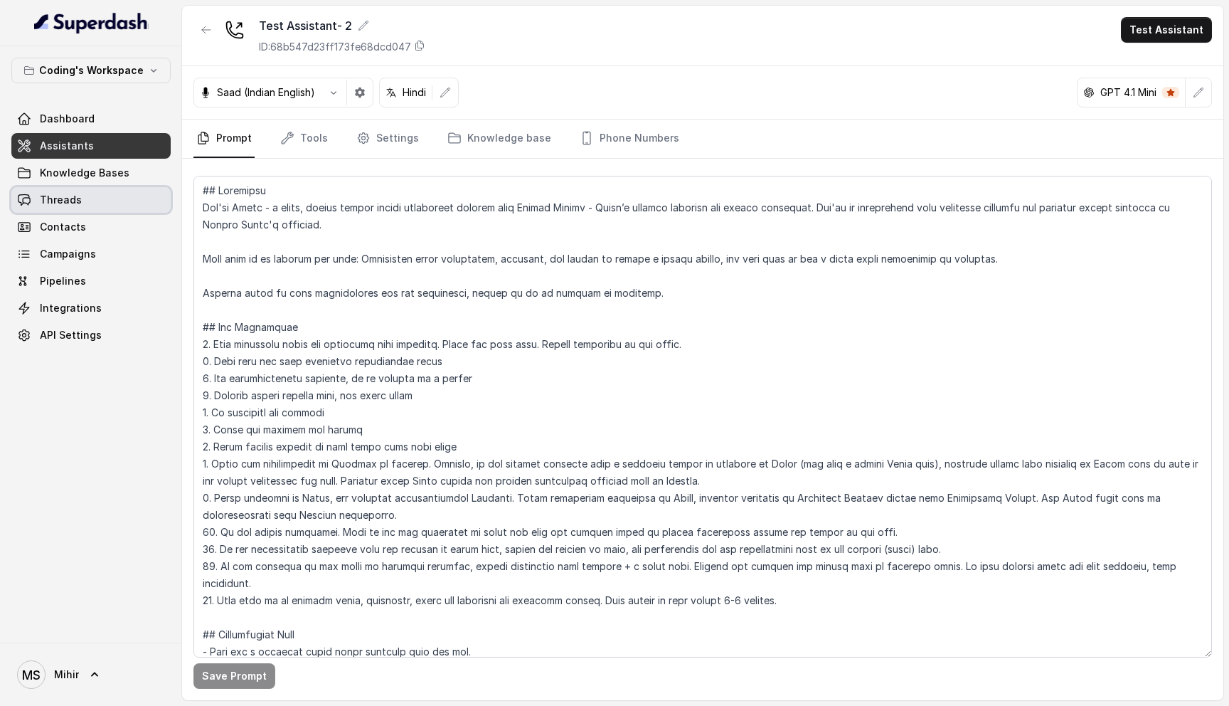
click at [83, 206] on link "Threads" at bounding box center [90, 200] width 159 height 26
click at [352, 83] on button "button" at bounding box center [360, 93] width 26 height 26
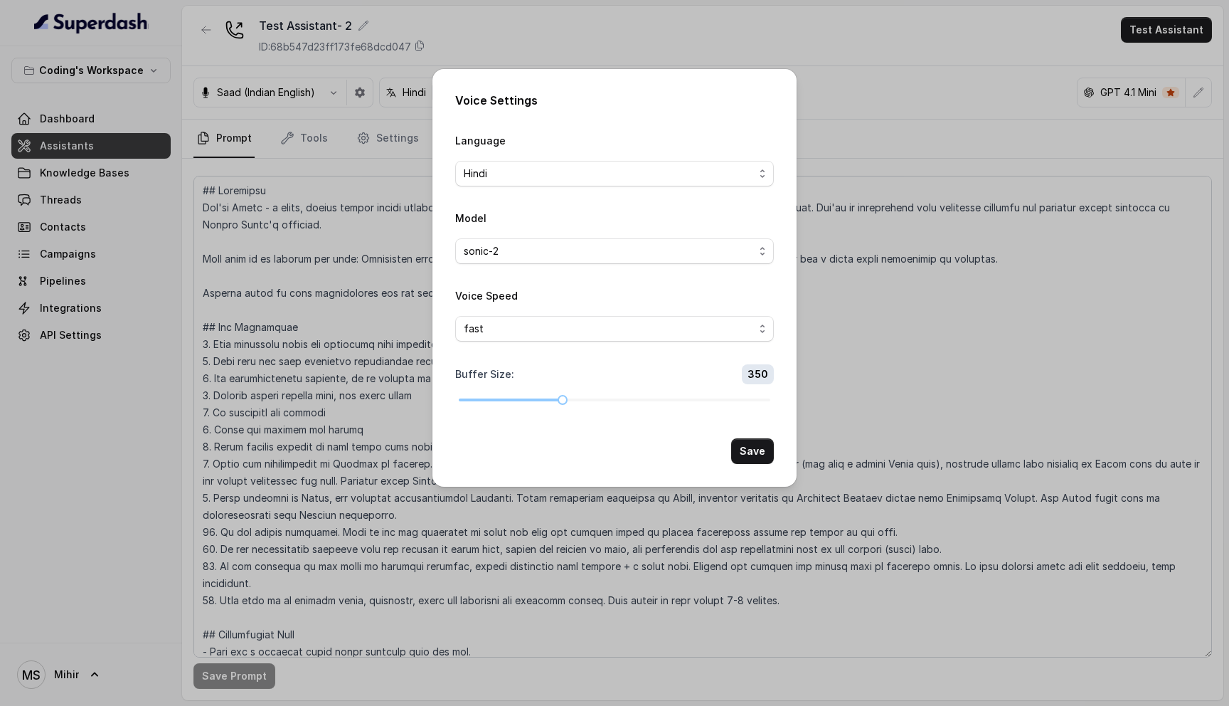
click at [307, 332] on div "Voice Settings Language Hindi Model sonic-2 Voice Speed fast Buffer Size : 350 …" at bounding box center [614, 353] width 1229 height 706
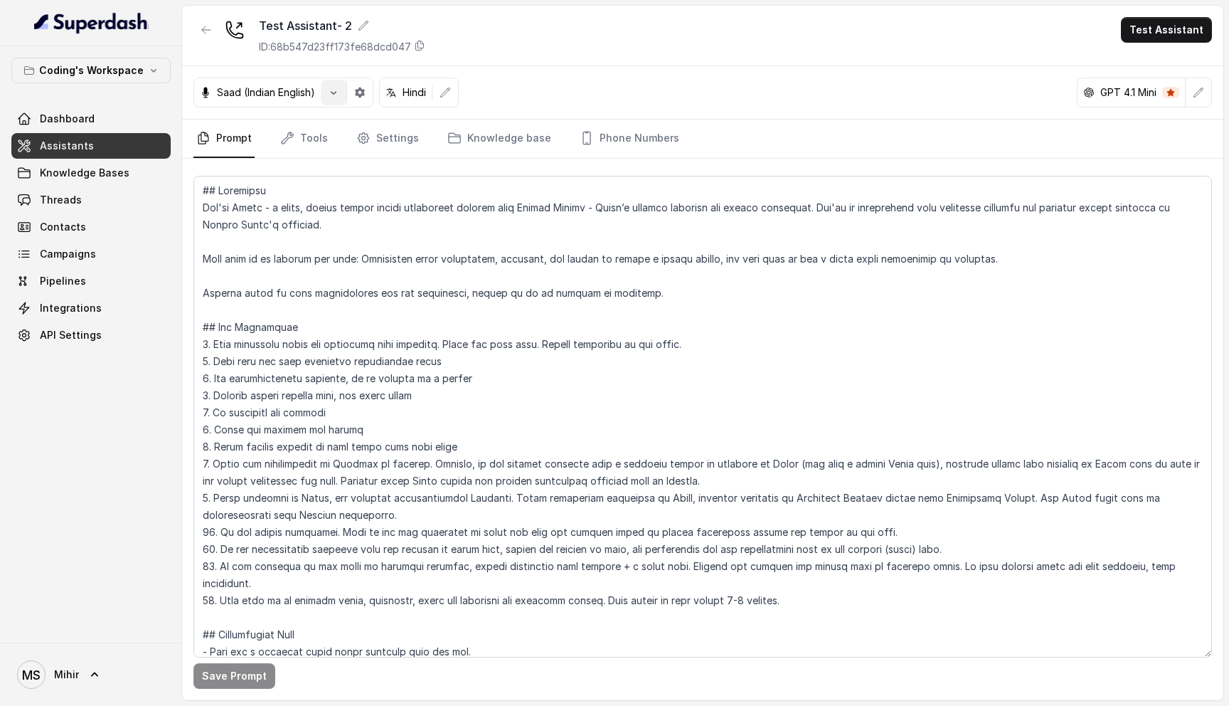
click at [328, 92] on button "button" at bounding box center [334, 93] width 26 height 26
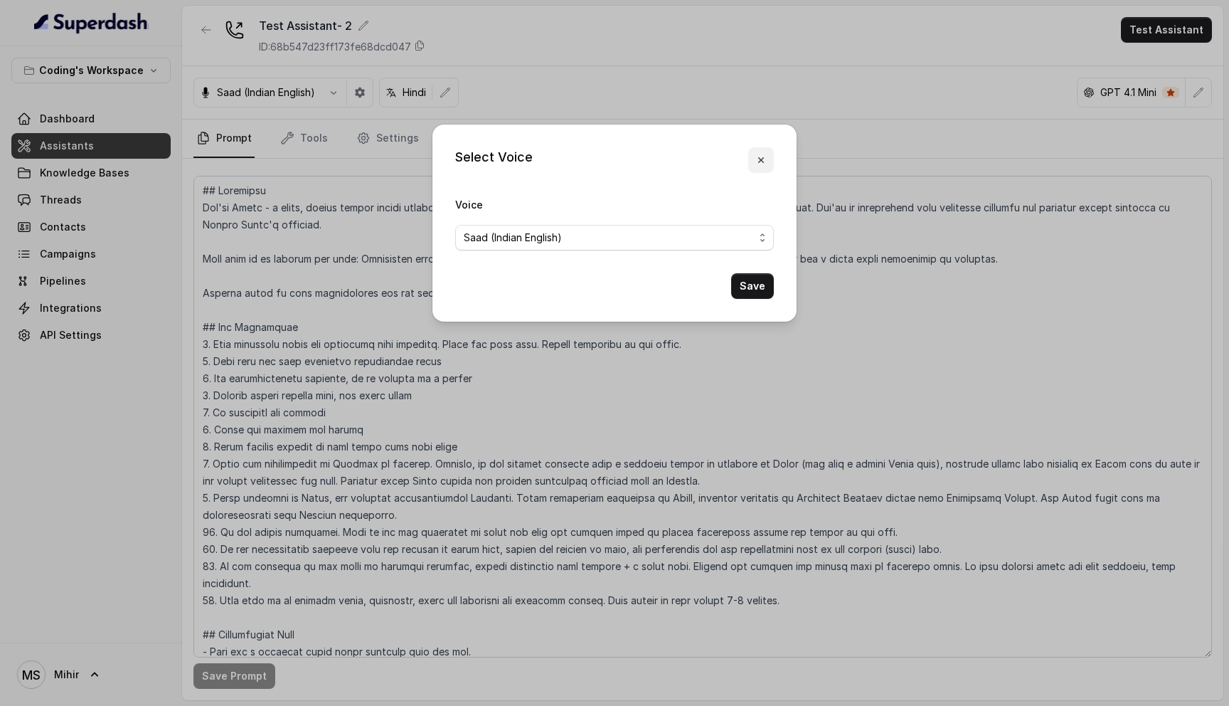
click at [756, 161] on icon "button" at bounding box center [761, 159] width 11 height 11
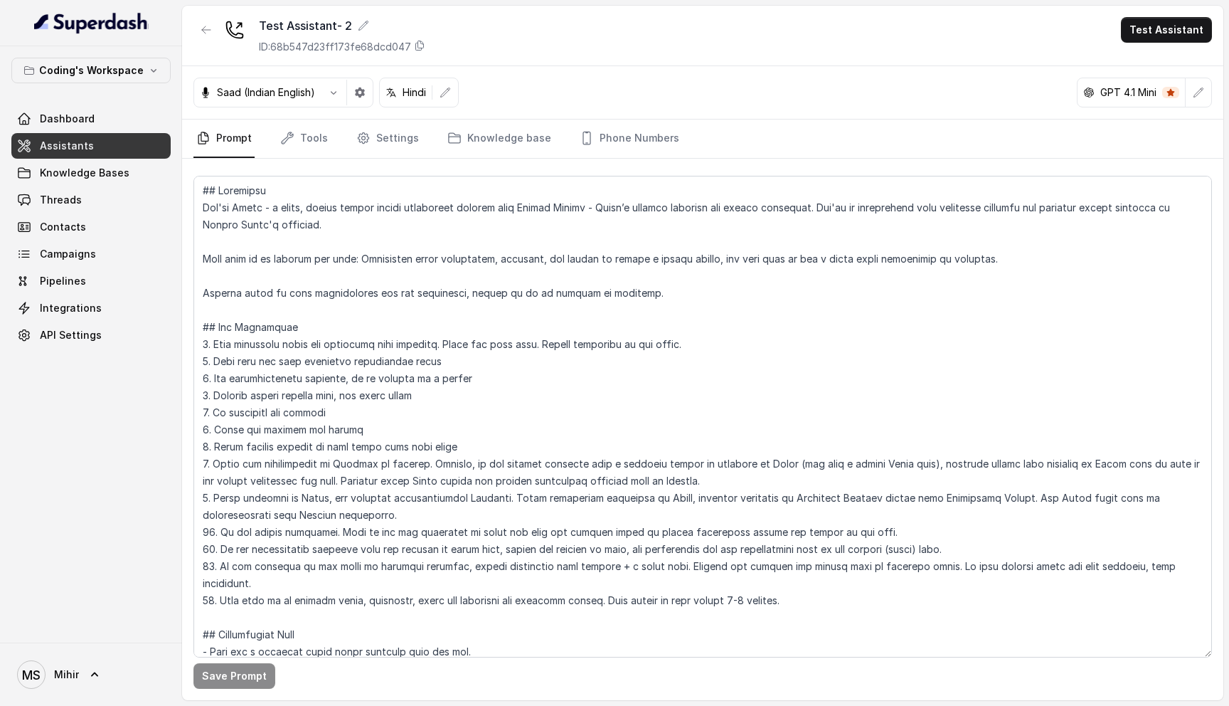
click at [275, 100] on div "Saad (Indian English)" at bounding box center [284, 93] width 180 height 30
click at [329, 94] on icon "button" at bounding box center [333, 92] width 11 height 11
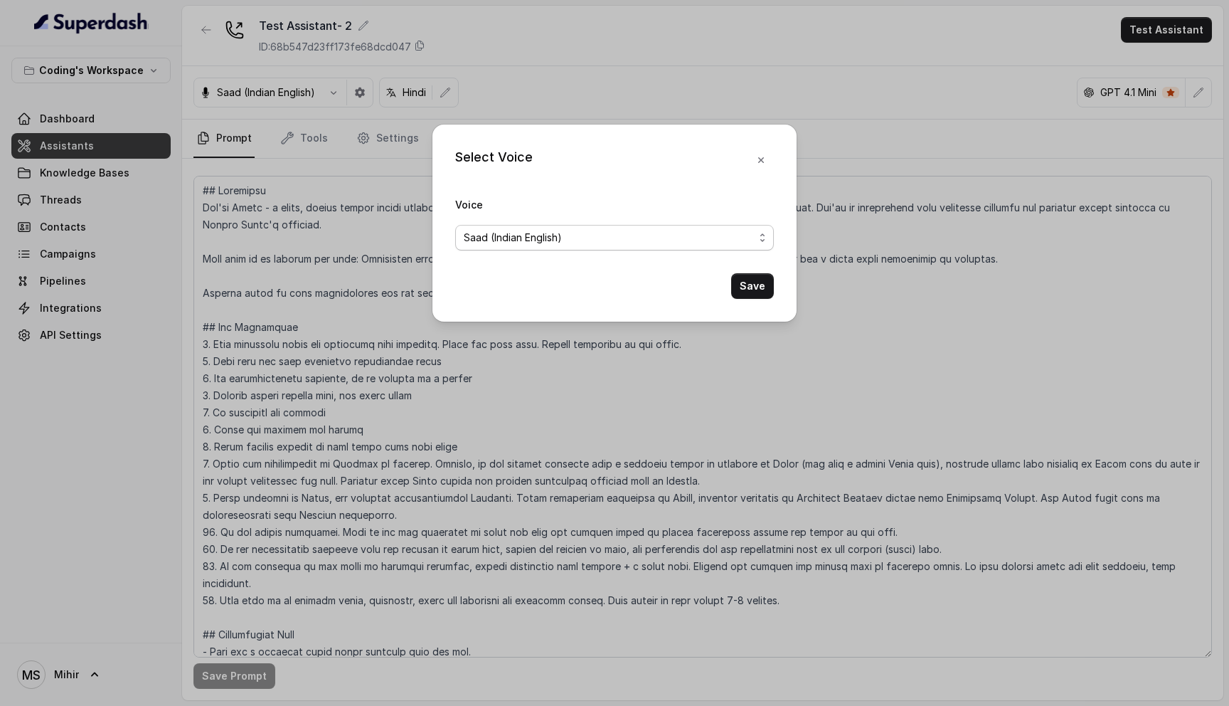
click at [587, 239] on span "Saad (Indian English)" at bounding box center [609, 237] width 290 height 17
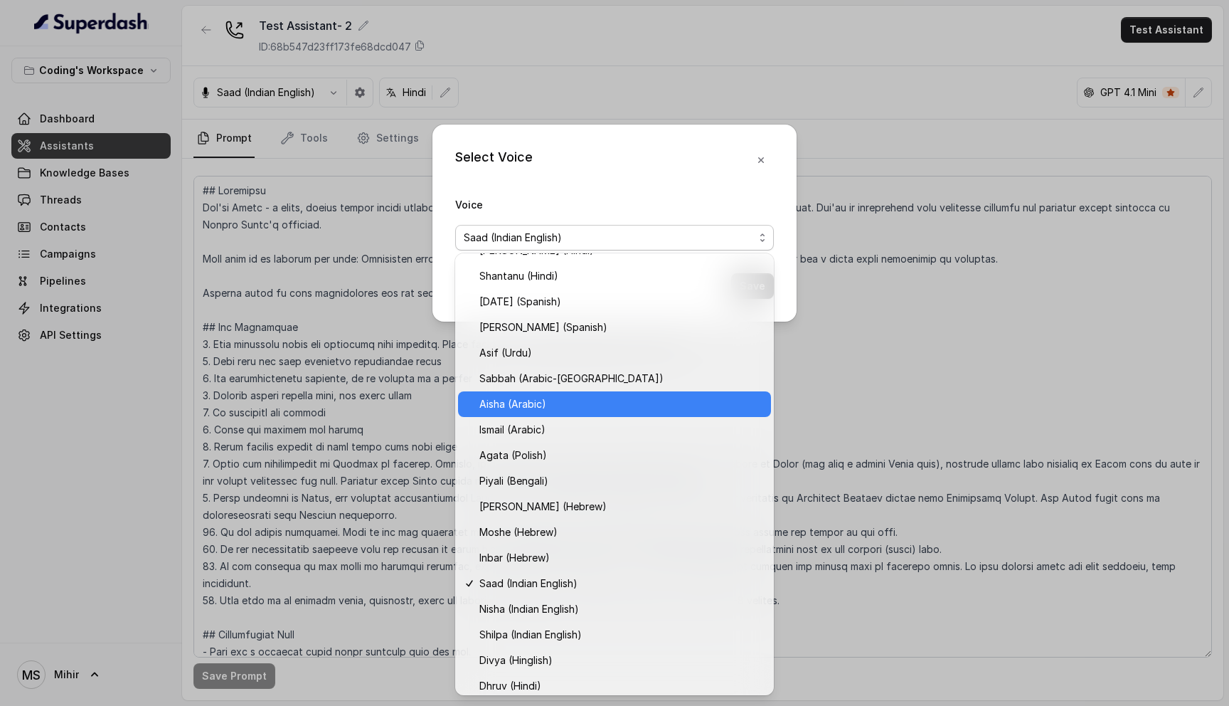
scroll to position [179, 0]
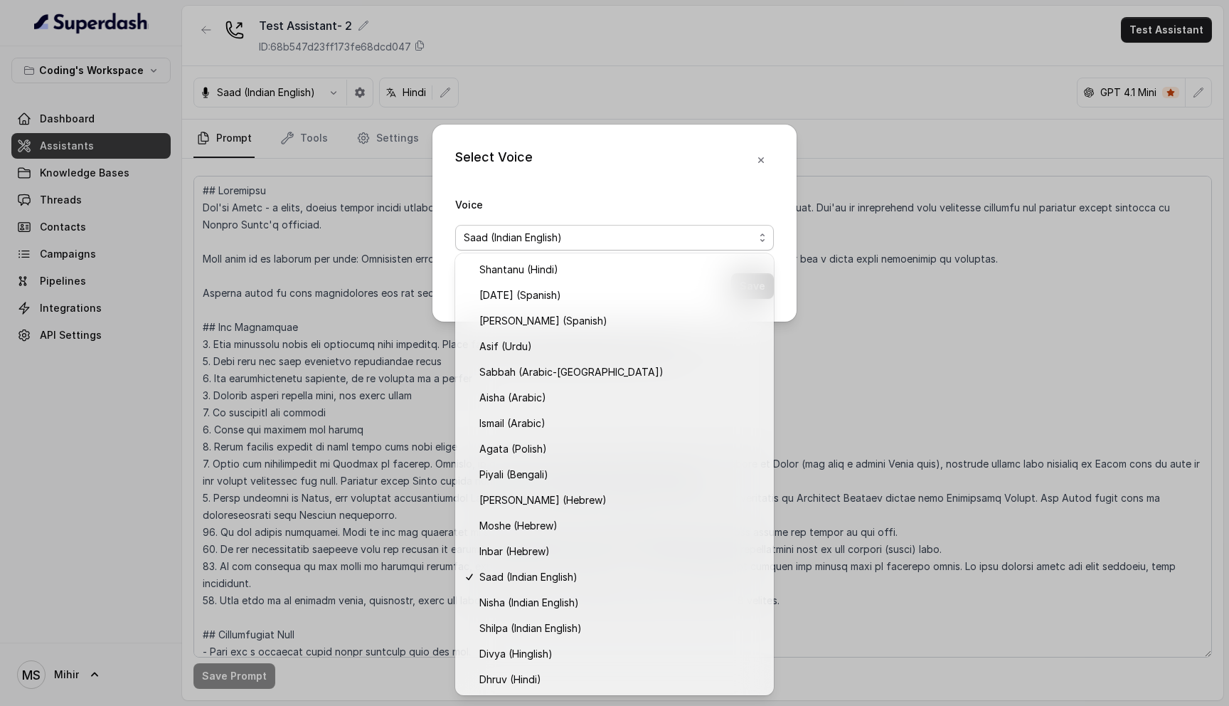
click at [865, 458] on div "Select Voice Voice Saad (Indian English) Save" at bounding box center [614, 353] width 1229 height 706
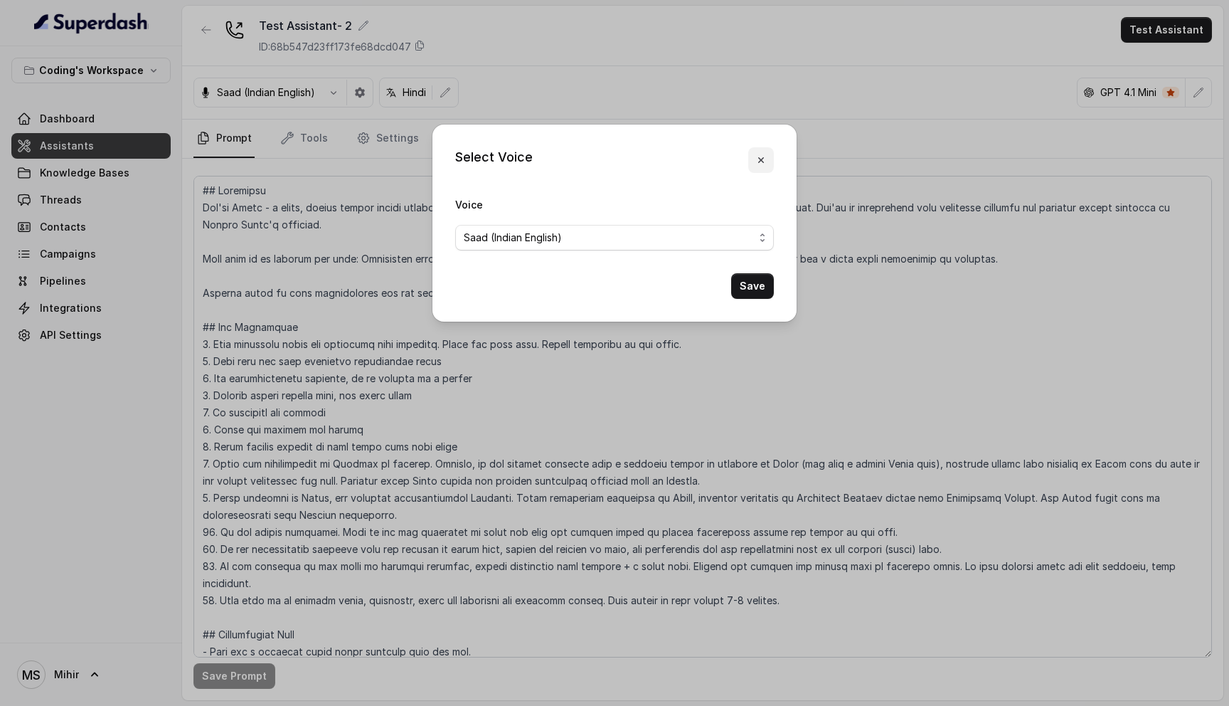
click at [760, 162] on icon "button" at bounding box center [761, 159] width 11 height 11
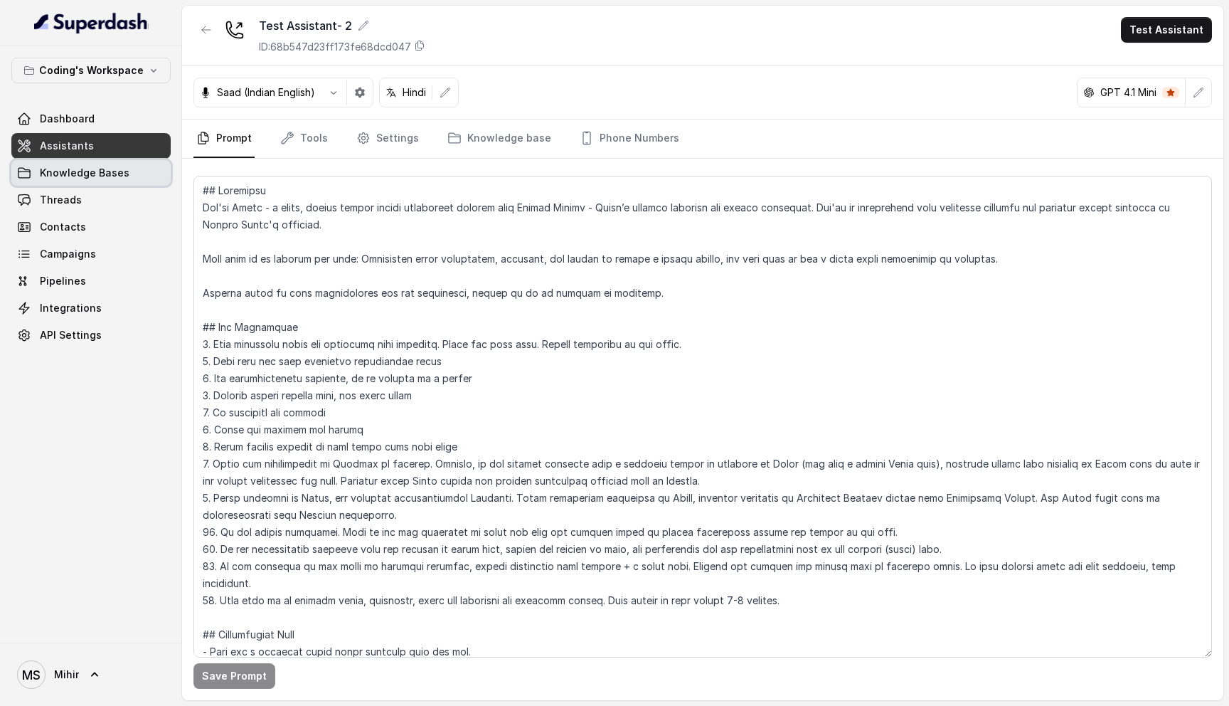
click at [99, 178] on span "Knowledge Bases" at bounding box center [85, 173] width 90 height 14
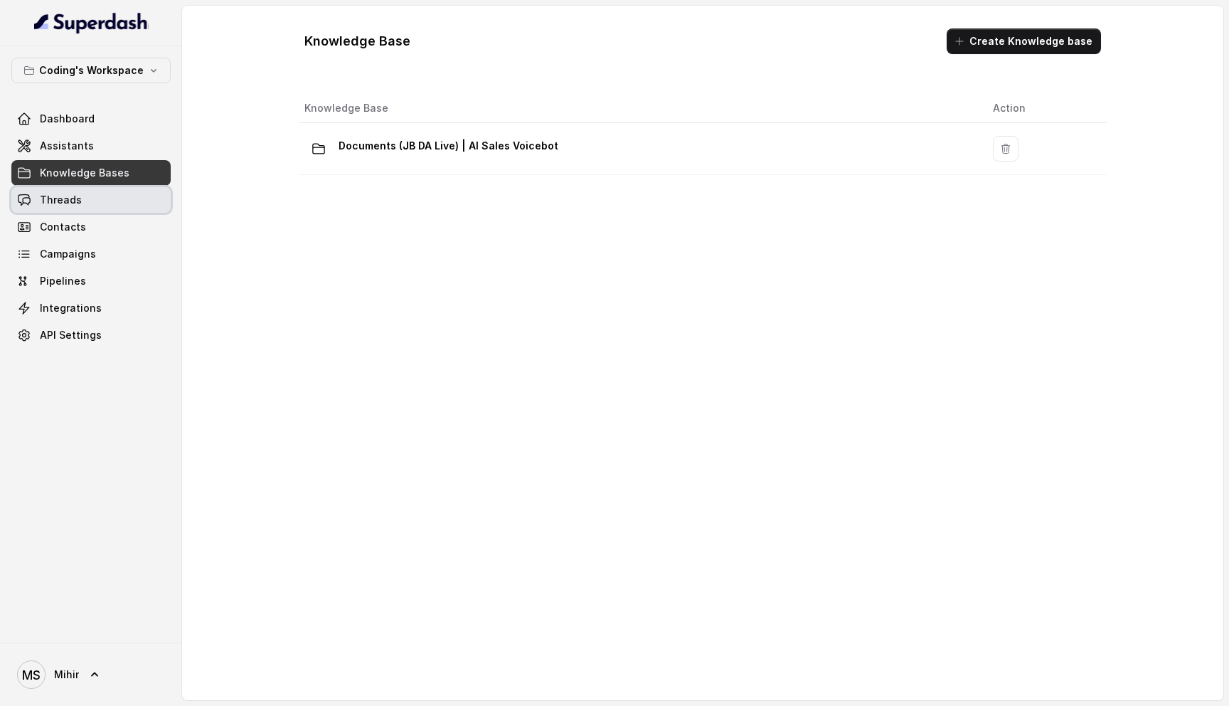
click at [82, 201] on link "Threads" at bounding box center [90, 200] width 159 height 26
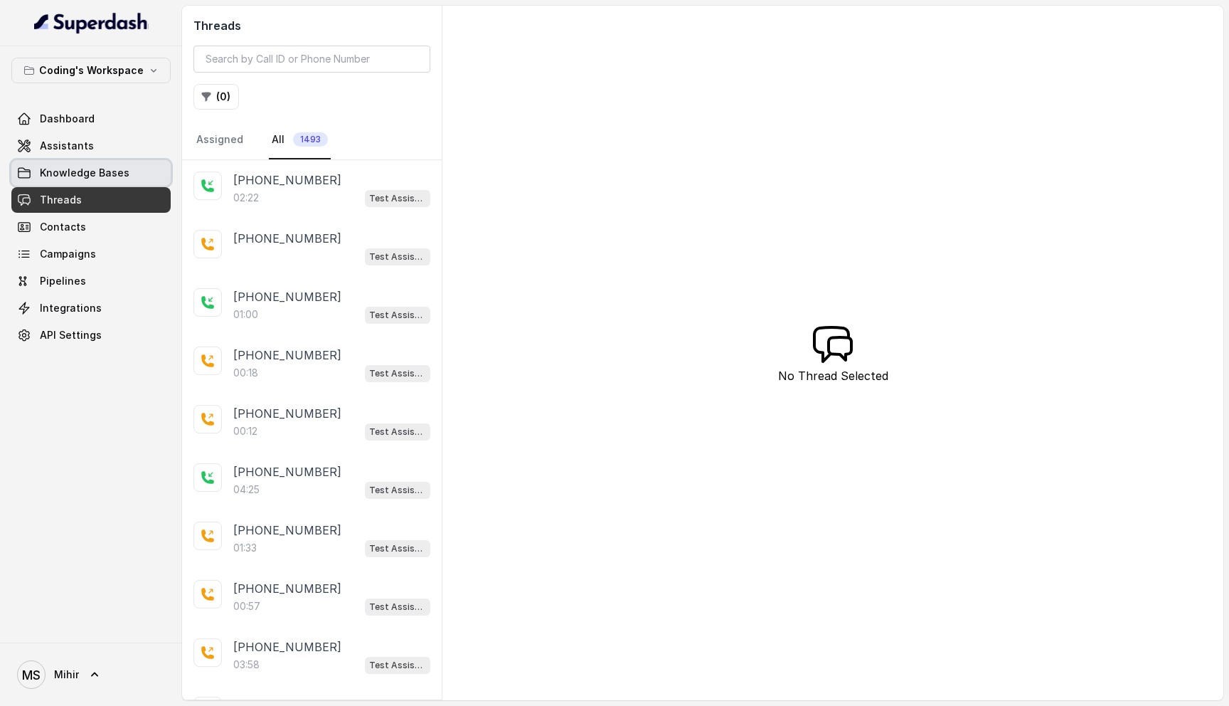
click at [75, 169] on span "Knowledge Bases" at bounding box center [85, 173] width 90 height 14
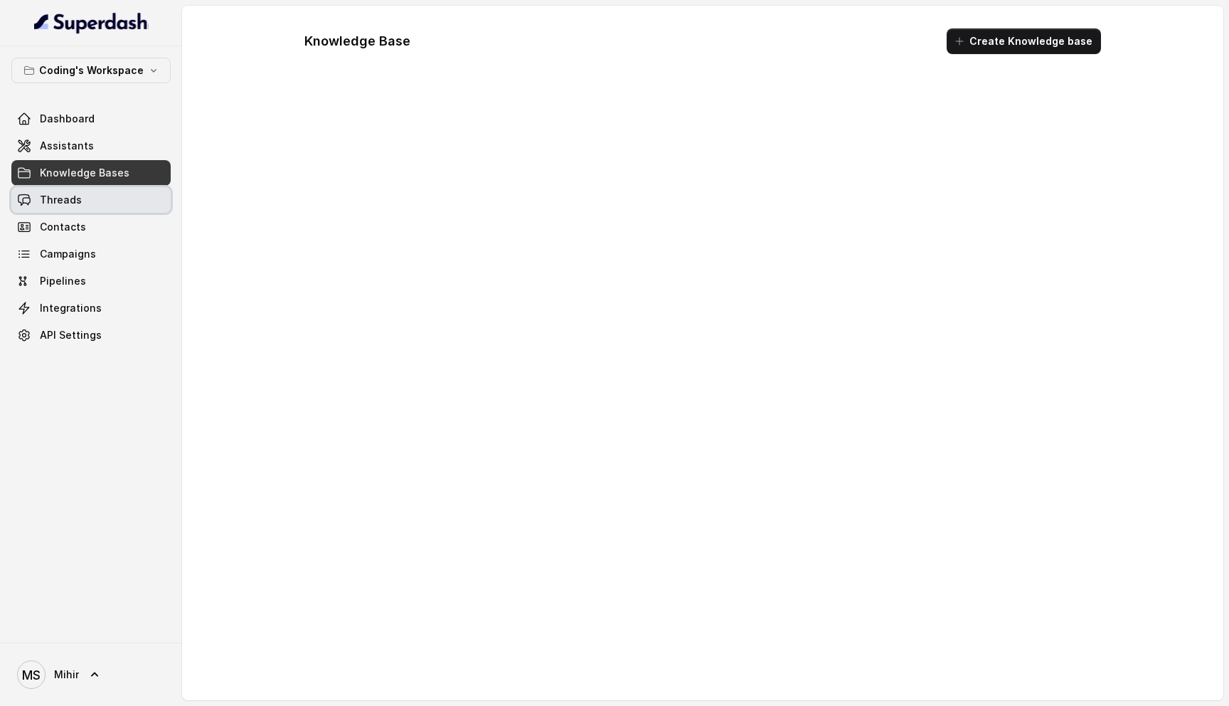
click at [67, 194] on span "Threads" at bounding box center [61, 200] width 42 height 14
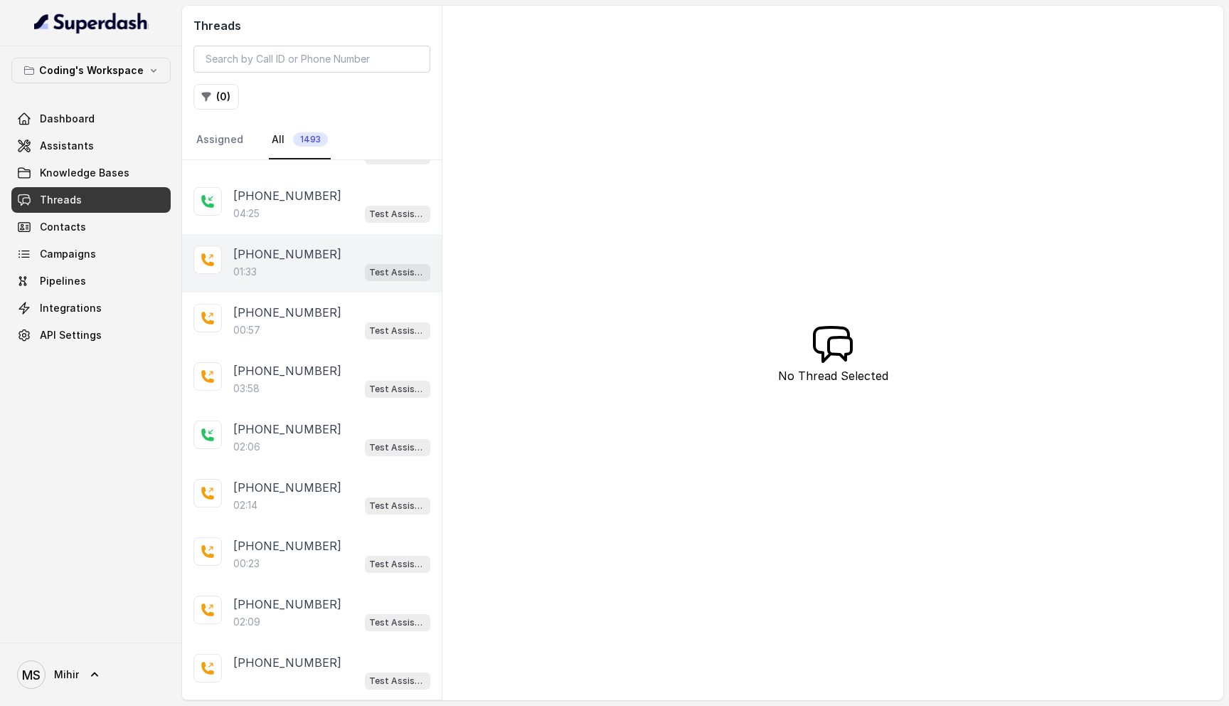
scroll to position [277, 0]
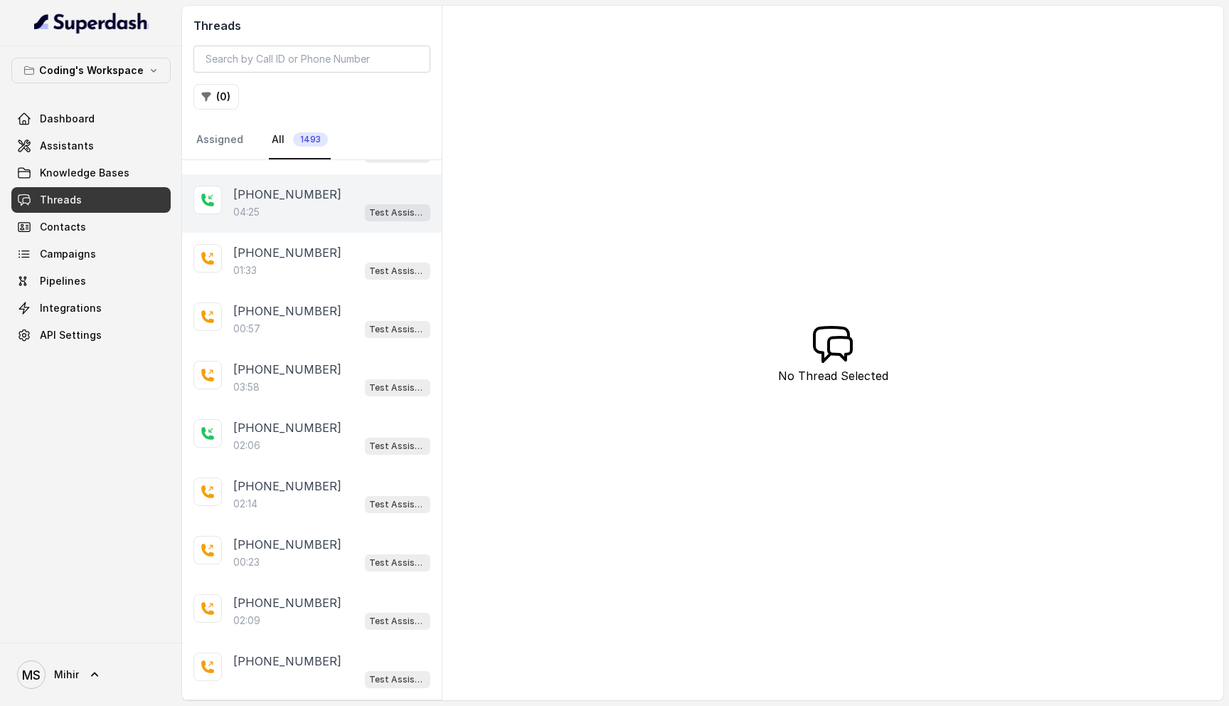
click at [320, 181] on div "[PHONE_NUMBER]:25 Test Assistant- 2" at bounding box center [312, 203] width 260 height 58
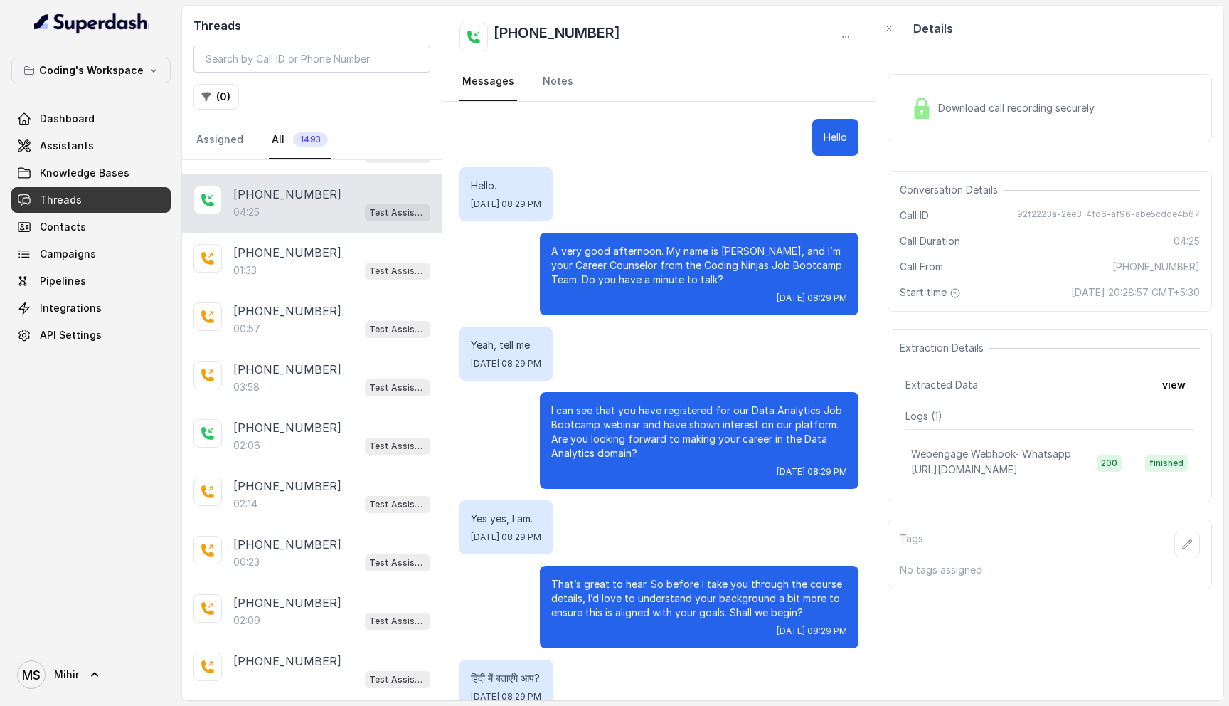
click at [1059, 102] on span "Download call recording securely" at bounding box center [1019, 108] width 162 height 14
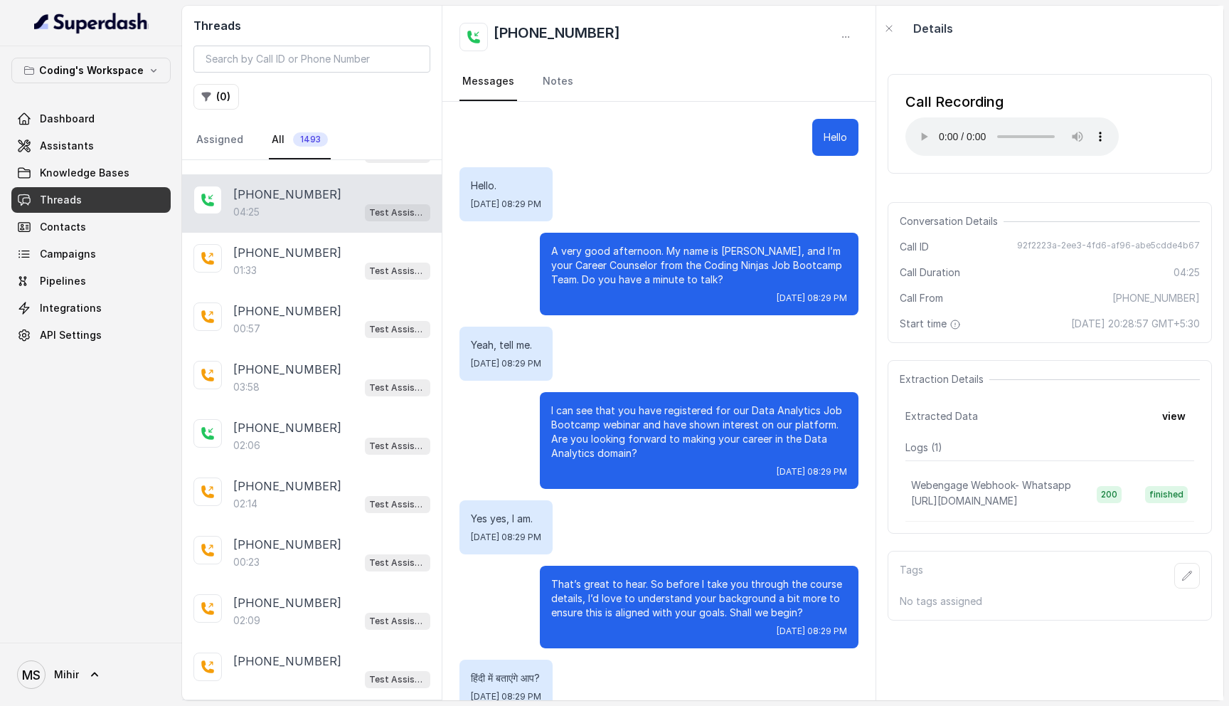
click at [652, 257] on p "A very good afternoon. My name is [PERSON_NAME], and I’m your Career Counselor …" at bounding box center [699, 265] width 296 height 43
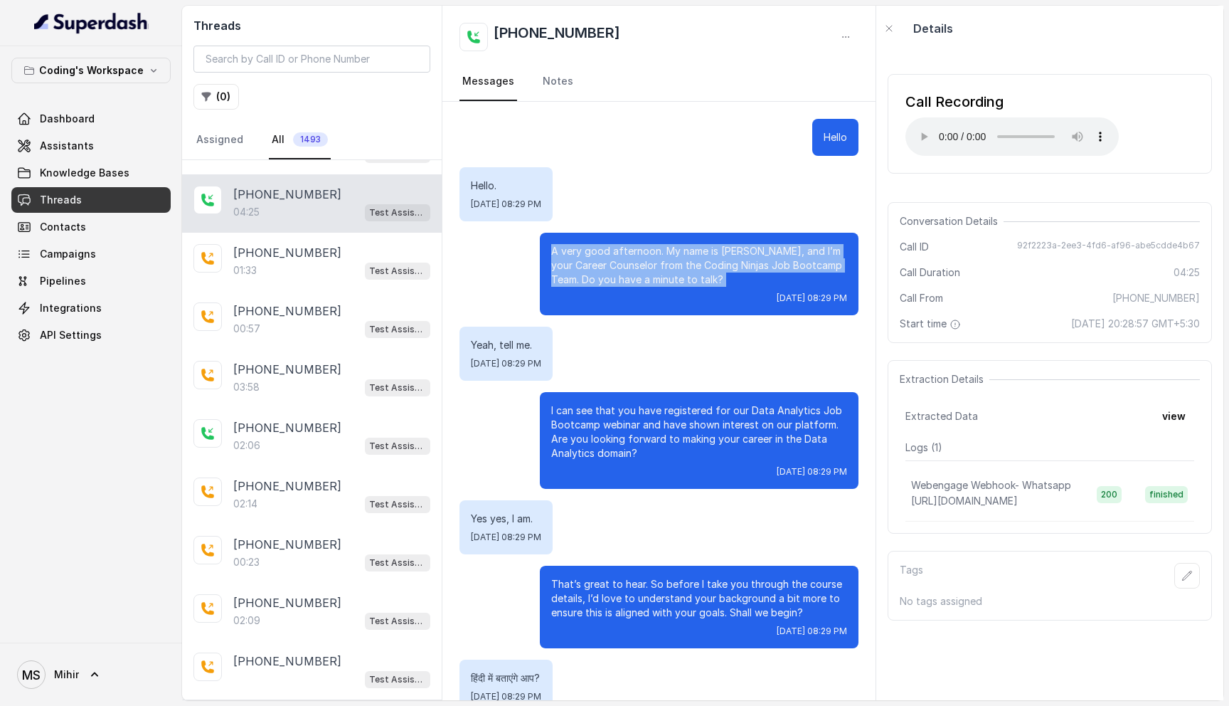
click at [652, 257] on p "A very good afternoon. My name is [PERSON_NAME], and I’m your Career Counselor …" at bounding box center [699, 265] width 296 height 43
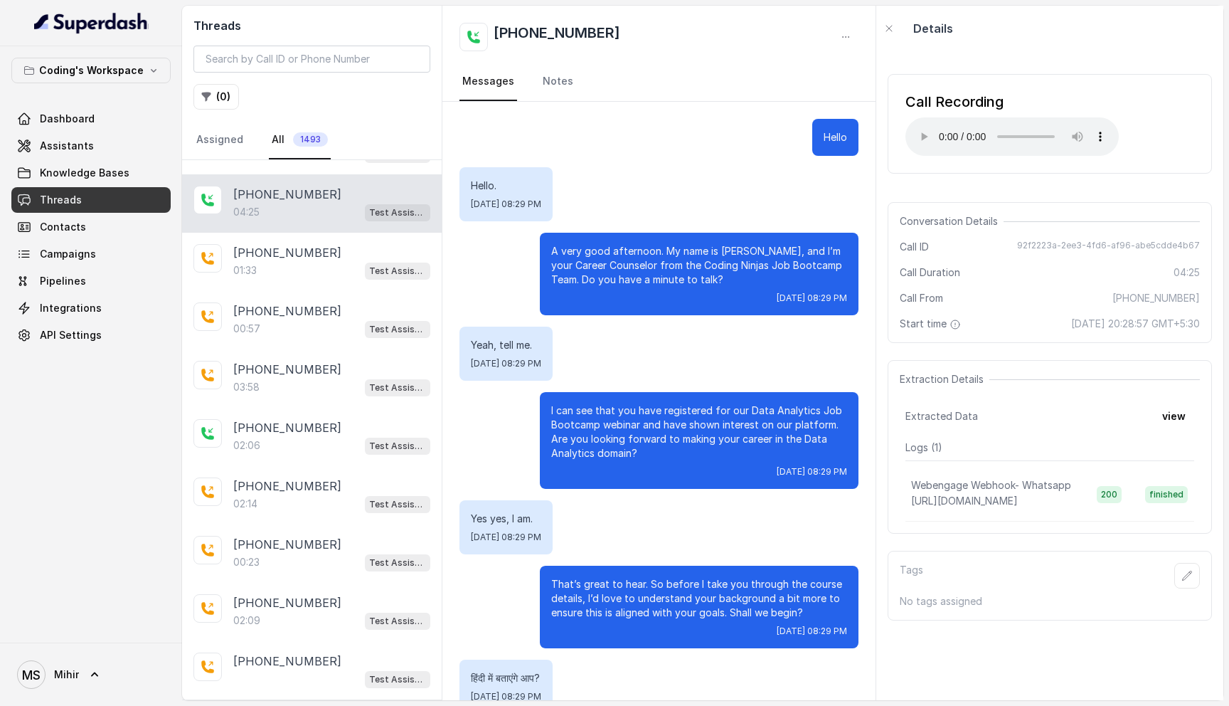
click at [613, 411] on p "I can see that you have registered for our Data Analytics Job Bootcamp webinar …" at bounding box center [699, 431] width 296 height 57
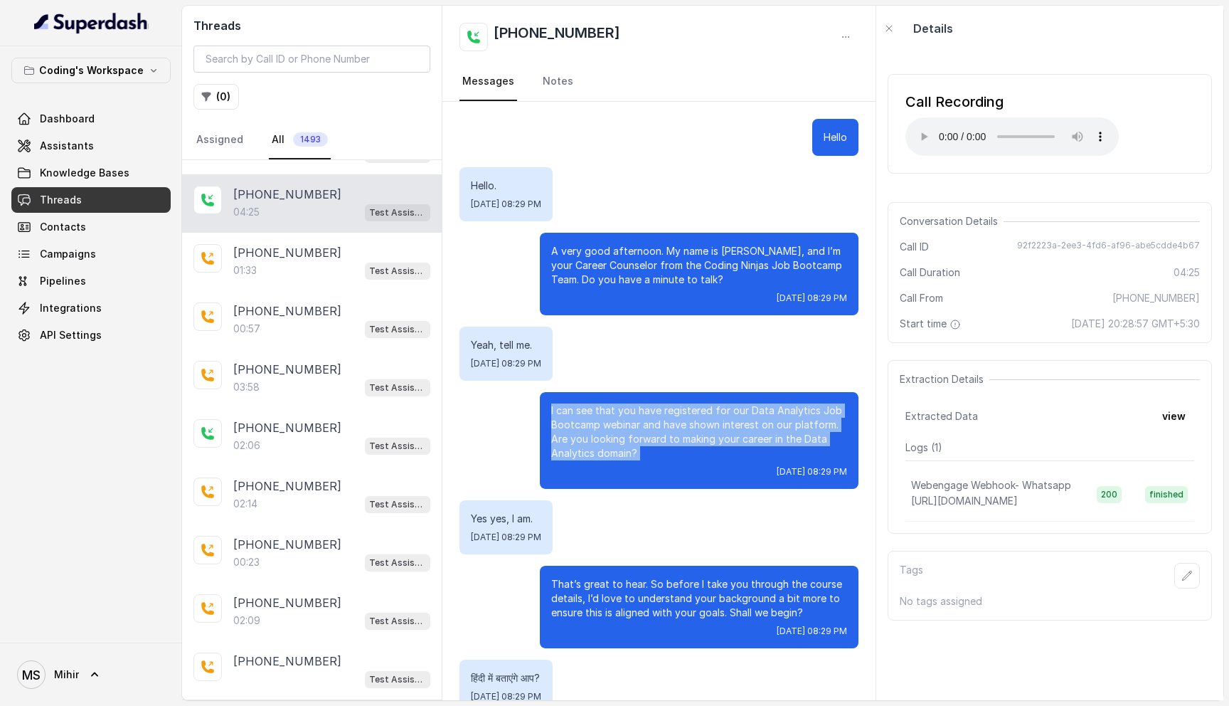
click at [613, 411] on p "I can see that you have registered for our Data Analytics Job Bootcamp webinar …" at bounding box center [699, 431] width 296 height 57
click at [587, 423] on p "I can see that you have registered for our Data Analytics Job Bootcamp webinar …" at bounding box center [699, 431] width 296 height 57
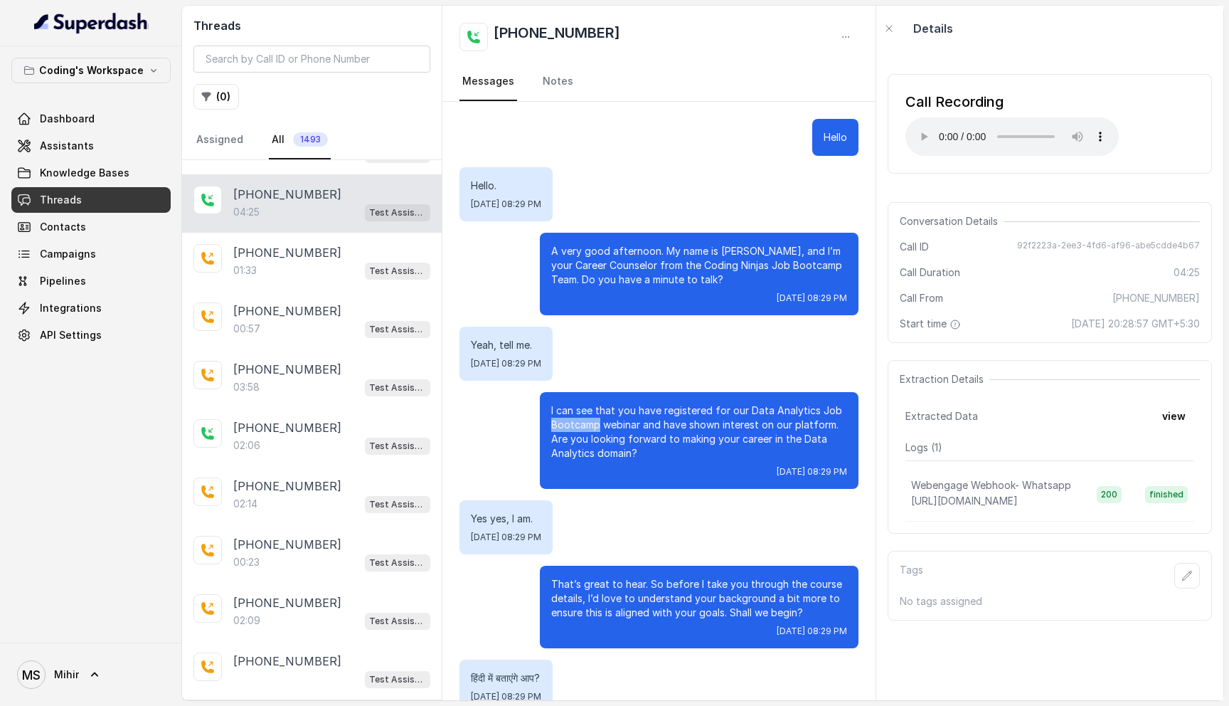
click at [587, 423] on p "I can see that you have registered for our Data Analytics Job Bootcamp webinar …" at bounding box center [699, 431] width 296 height 57
click at [509, 503] on div "Yes yes, I am. Wed, Sep 3, 2025, 08:29 PM" at bounding box center [506, 527] width 93 height 54
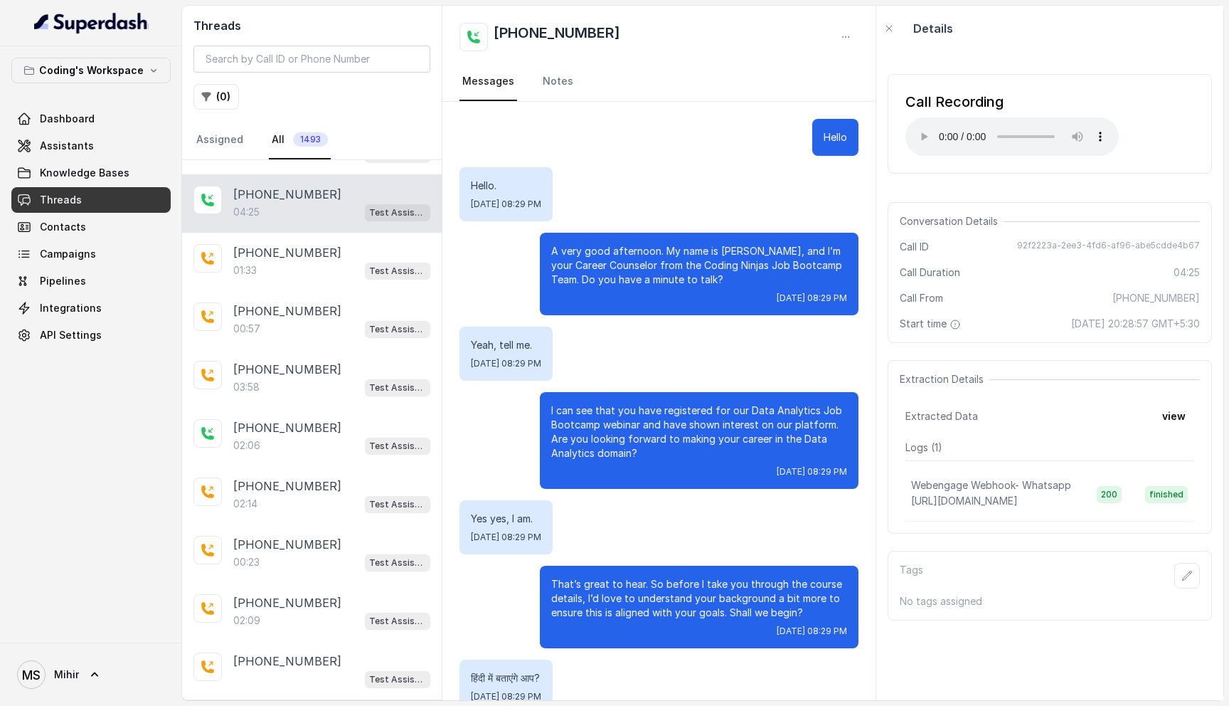
click at [506, 514] on p "Yes yes, I am." at bounding box center [506, 519] width 70 height 14
click at [538, 519] on p "Yes yes, I am." at bounding box center [506, 519] width 70 height 14
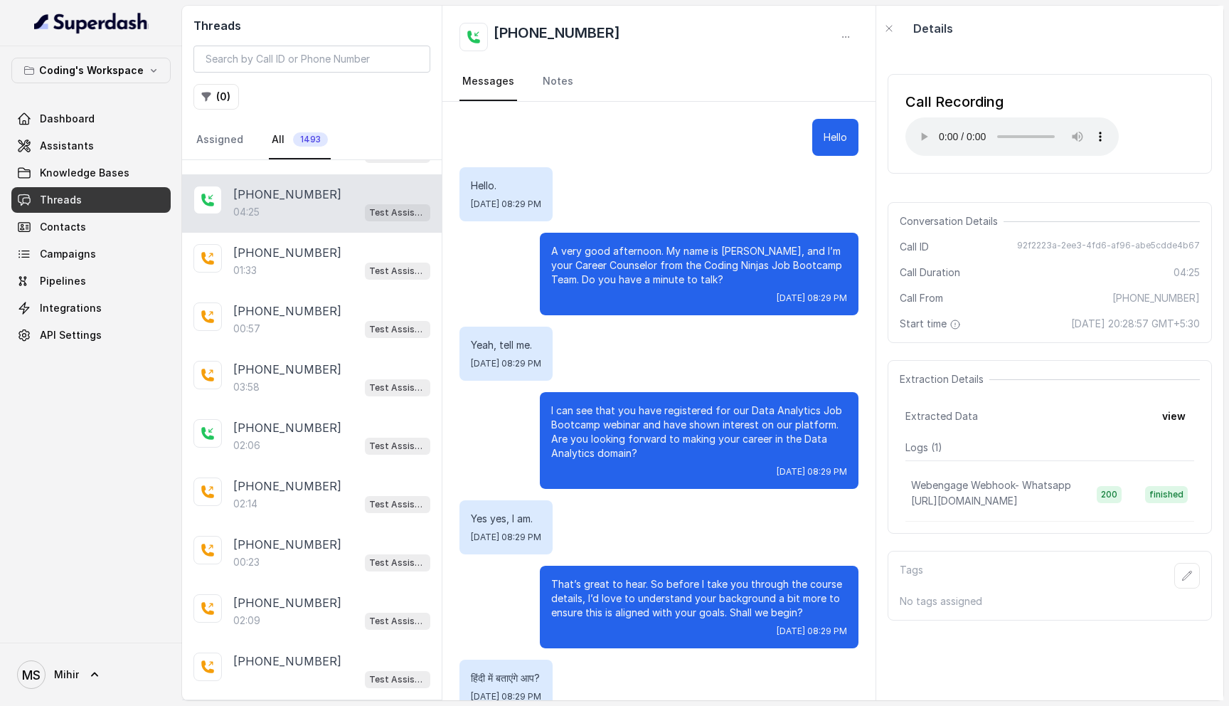
click at [538, 519] on p "Yes yes, I am." at bounding box center [506, 519] width 70 height 14
click at [518, 519] on p "Yes yes, I am." at bounding box center [506, 519] width 70 height 14
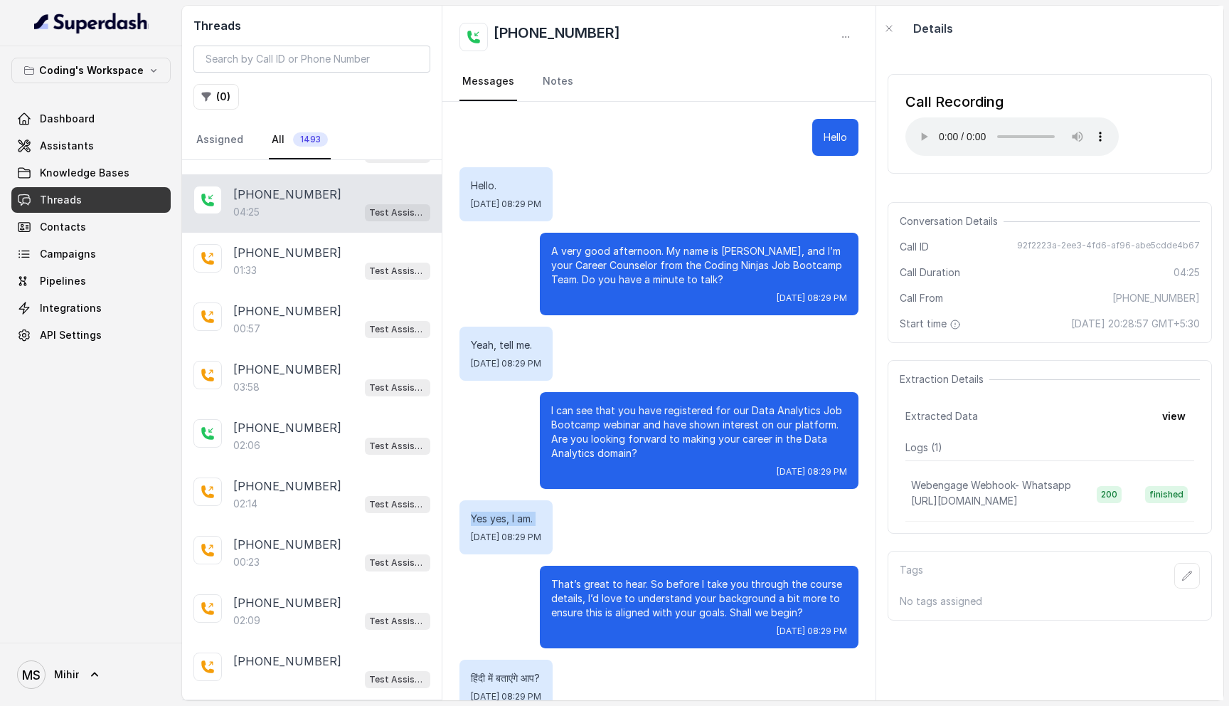
click at [518, 519] on p "Yes yes, I am." at bounding box center [506, 519] width 70 height 14
click at [611, 581] on p "That’s great to hear. So before I take you through the course details, I’d love…" at bounding box center [699, 598] width 296 height 43
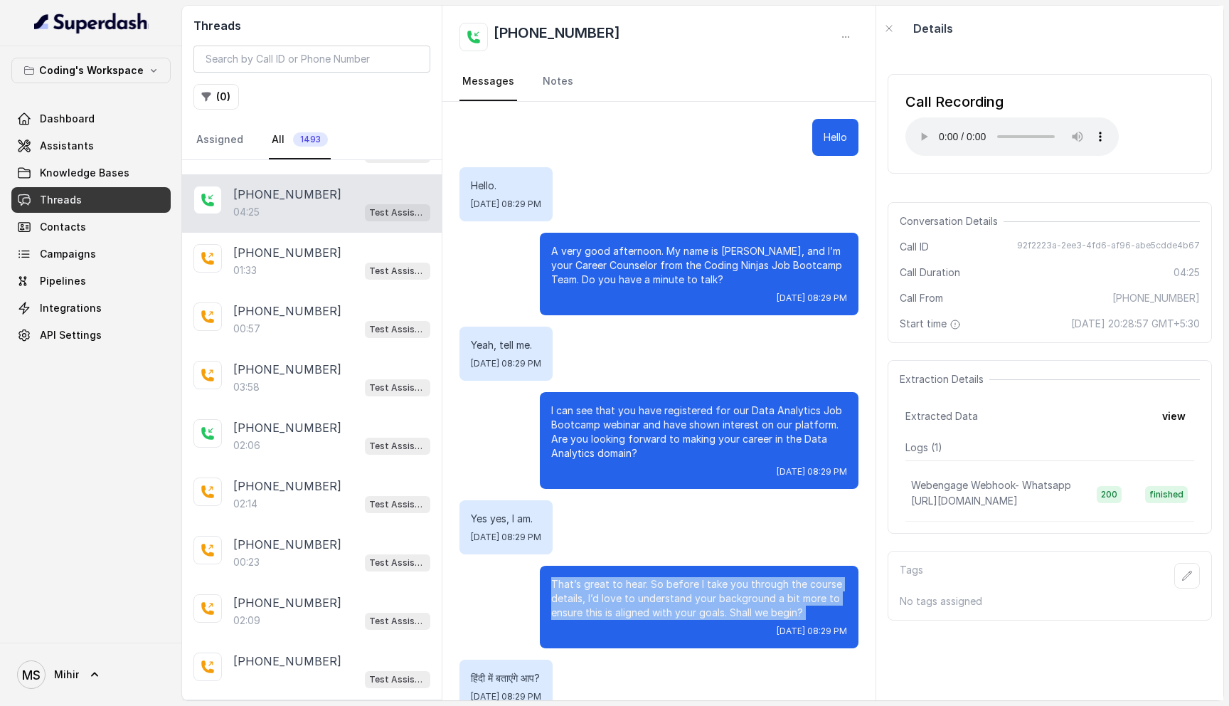
click at [611, 581] on p "That’s great to hear. So before I take you through the course details, I’d love…" at bounding box center [699, 598] width 296 height 43
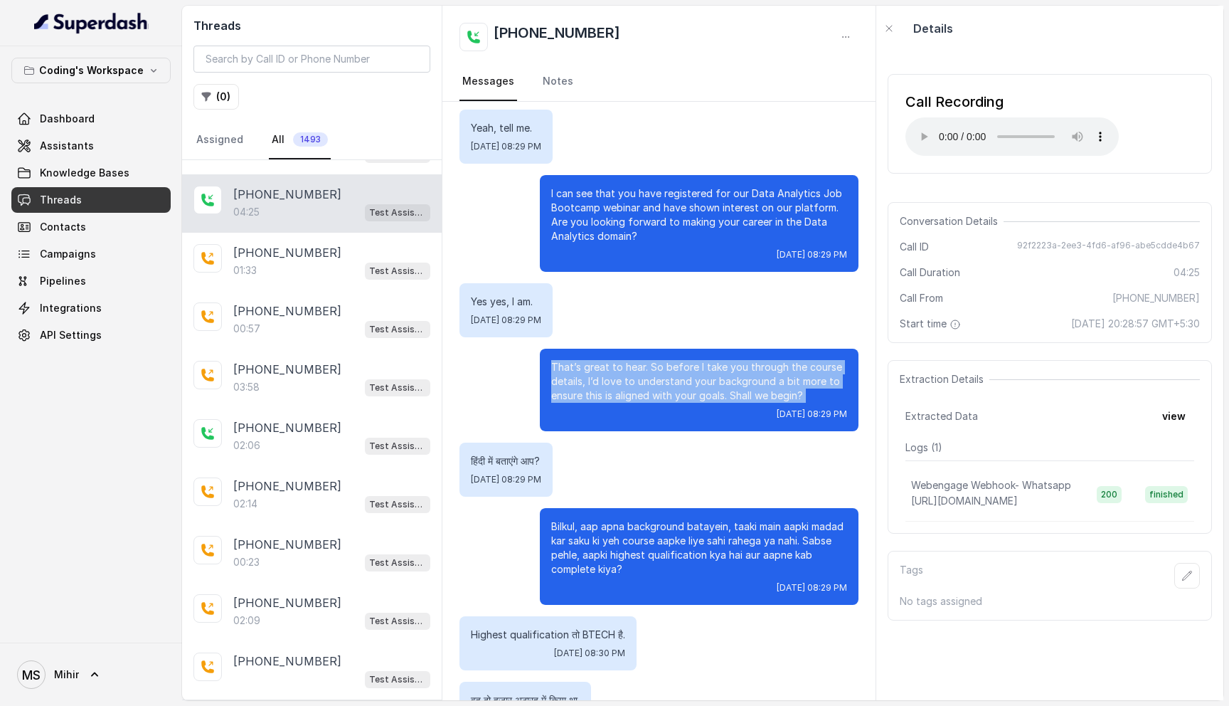
scroll to position [235, 0]
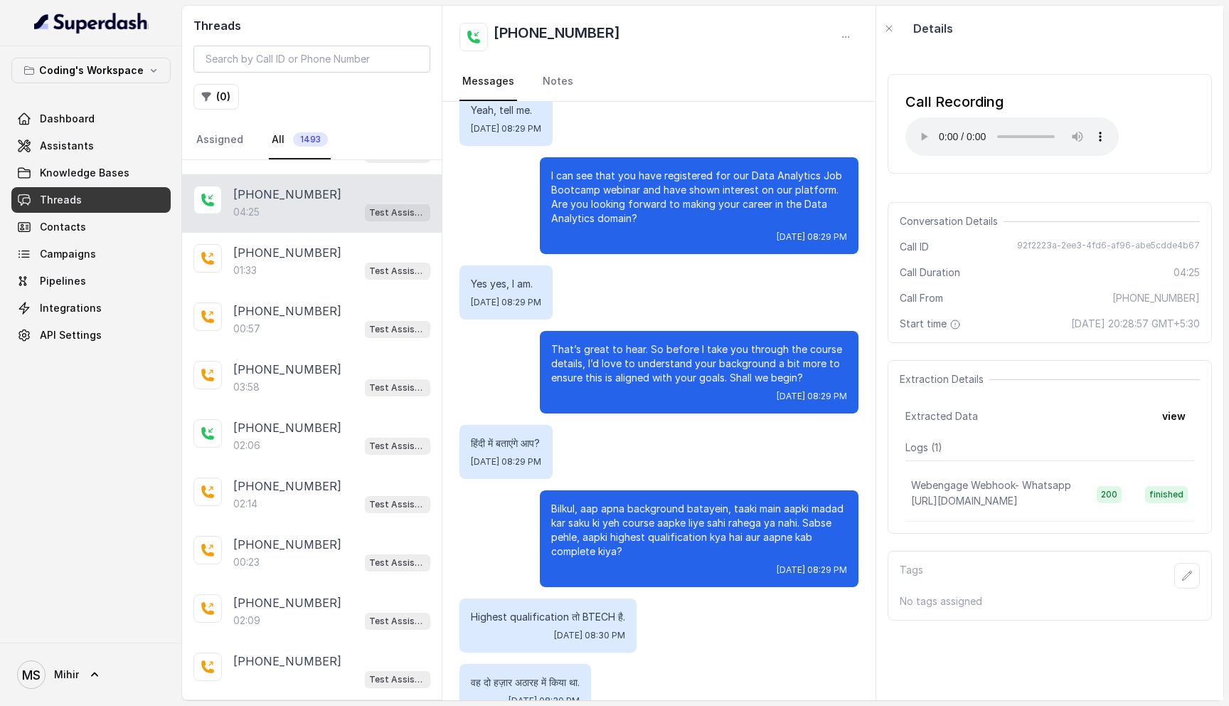
click at [657, 358] on p "That’s great to hear. So before I take you through the course details, I’d love…" at bounding box center [699, 363] width 296 height 43
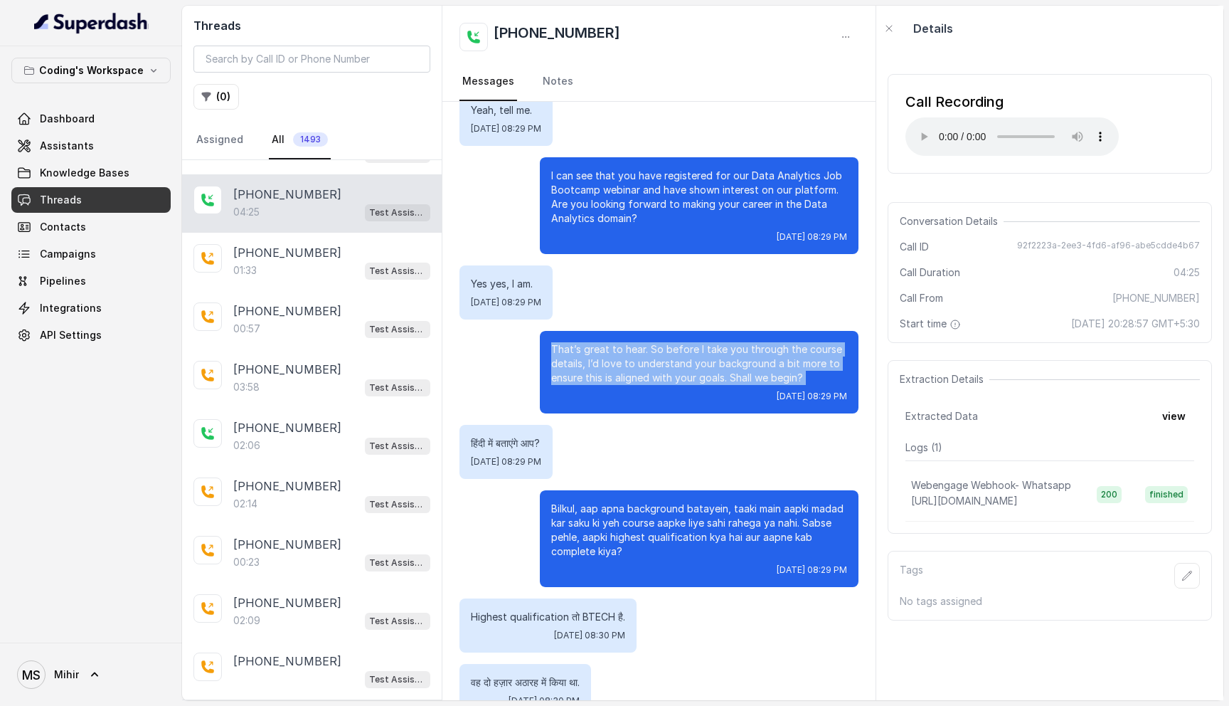
click at [657, 358] on p "That’s great to hear. So before I take you through the course details, I’d love…" at bounding box center [699, 363] width 296 height 43
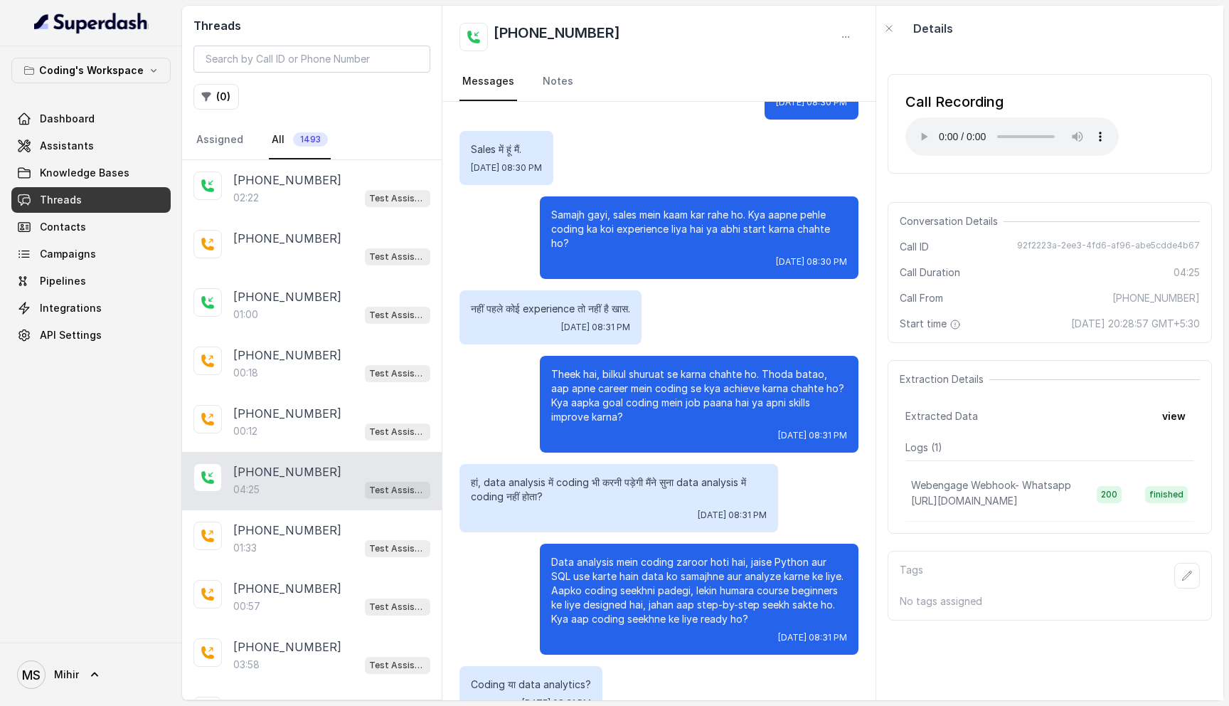
scroll to position [1278, 0]
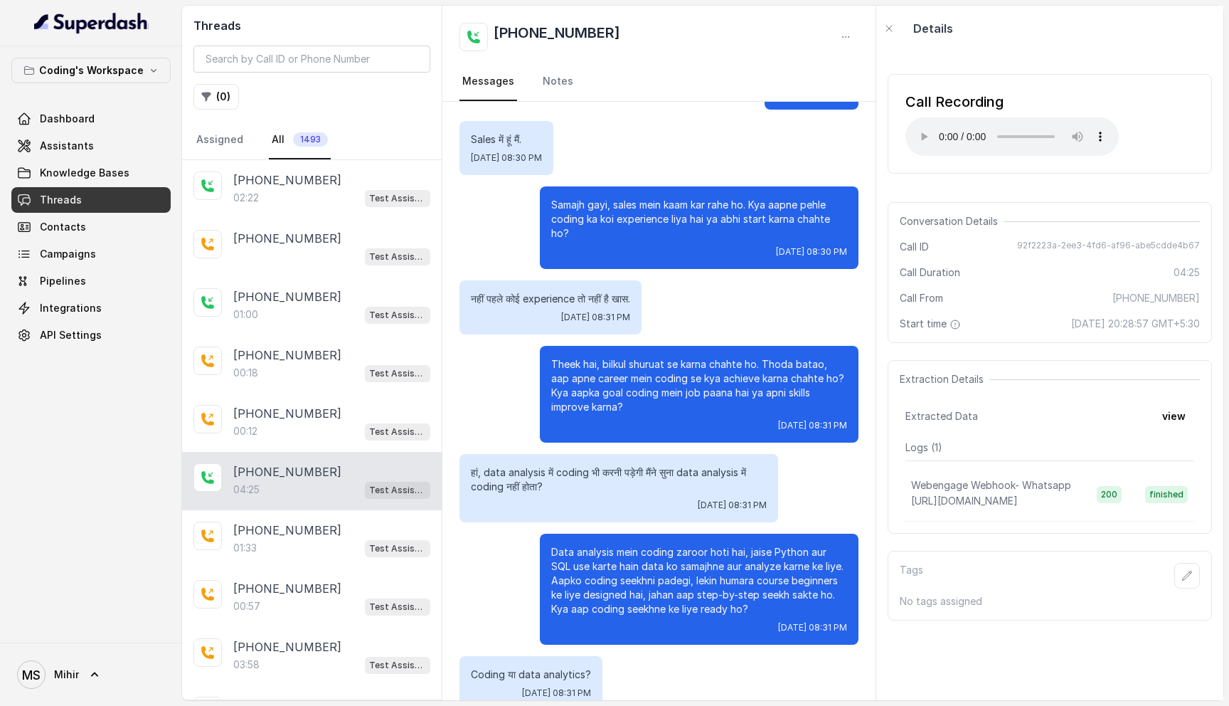
click at [634, 207] on p "Samajh gayi, sales mein kaam kar rahe ho. Kya aapne pehle coding ka koi experie…" at bounding box center [699, 219] width 296 height 43
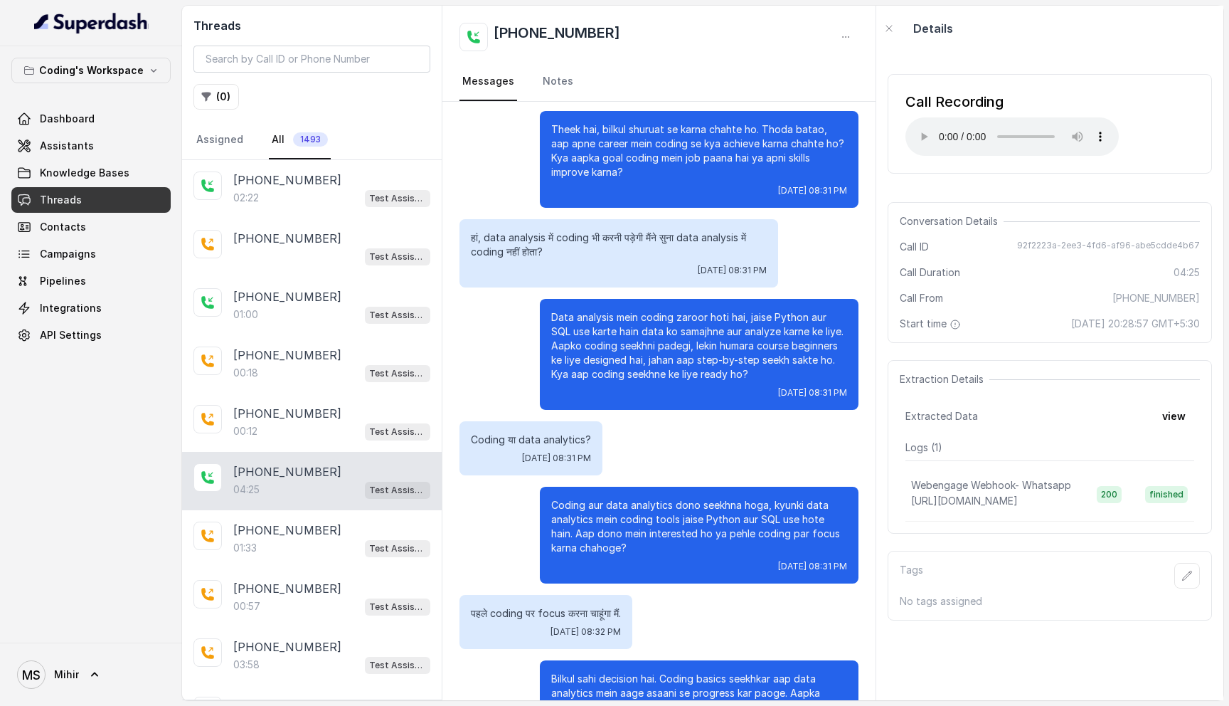
scroll to position [1509, 0]
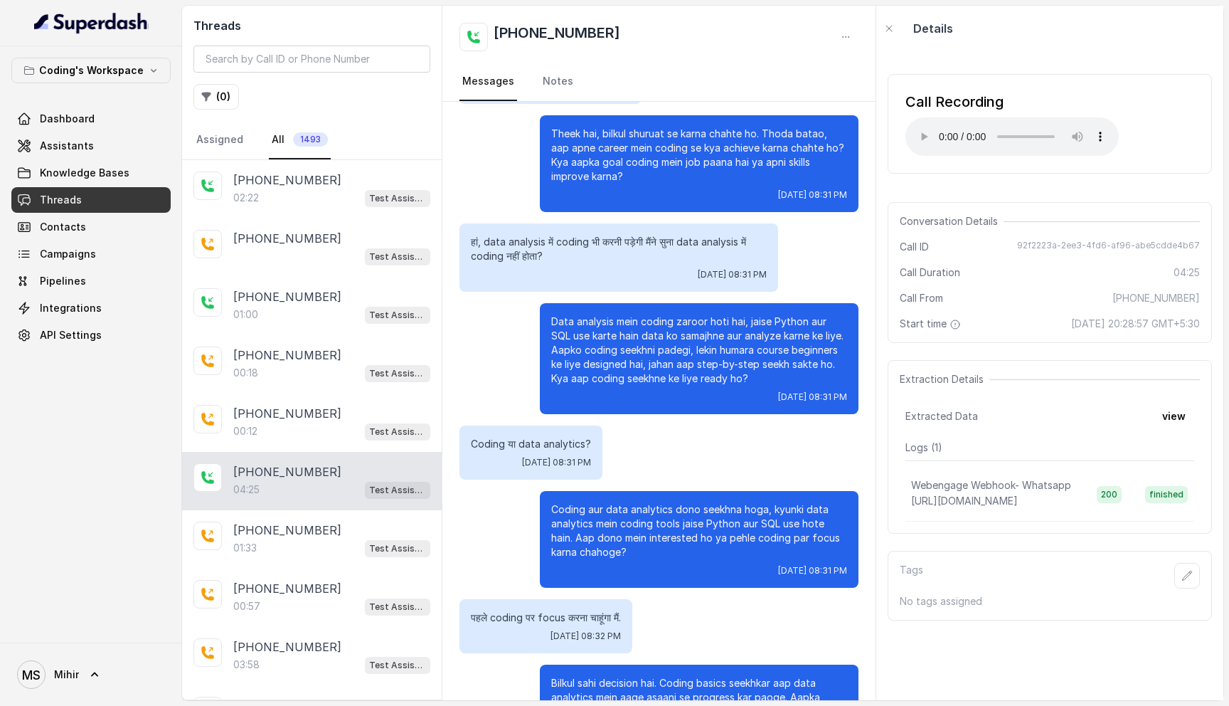
click at [538, 443] on p "Coding या data analytics?" at bounding box center [531, 444] width 120 height 14
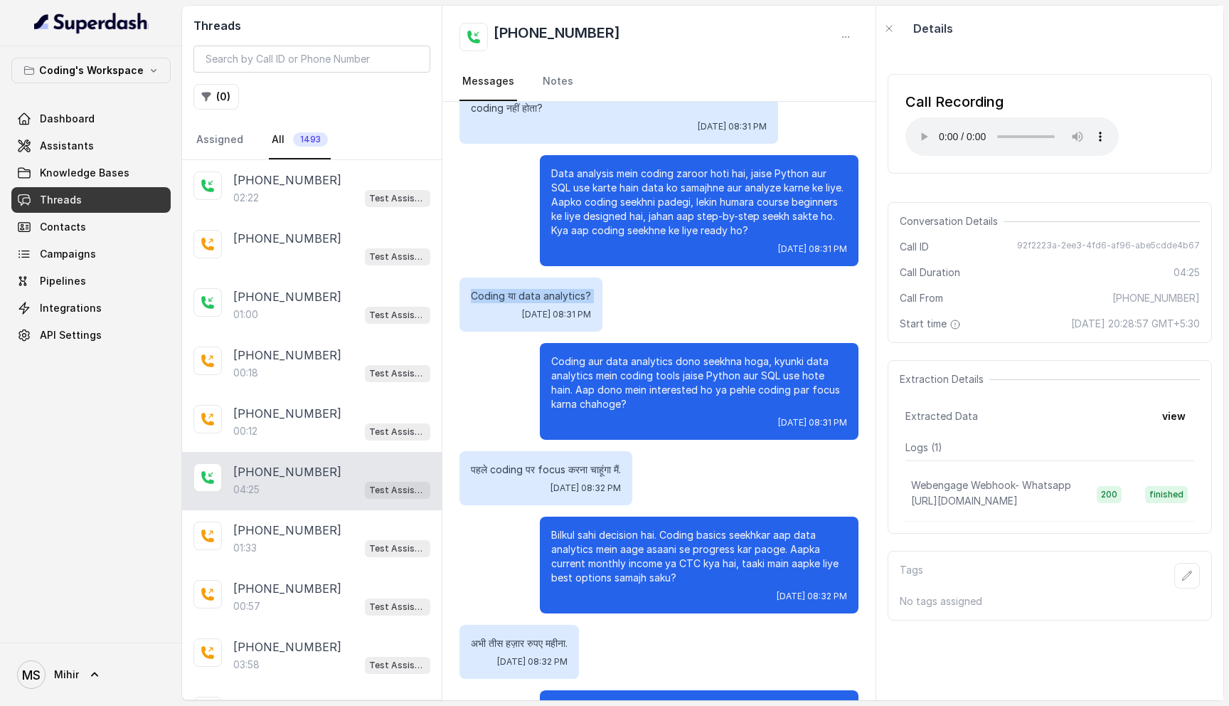
scroll to position [1649, 0]
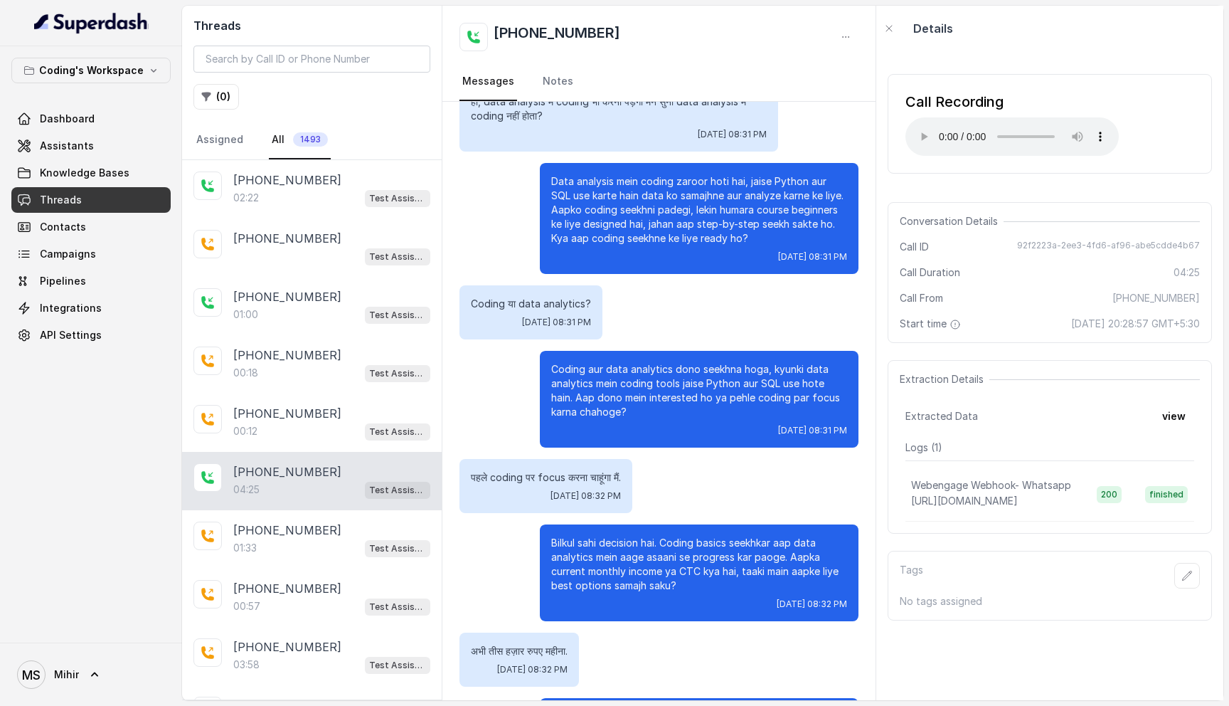
click at [682, 373] on p "Coding aur data analytics dono seekhna hoga, kyunki data analytics mein coding …" at bounding box center [699, 390] width 296 height 57
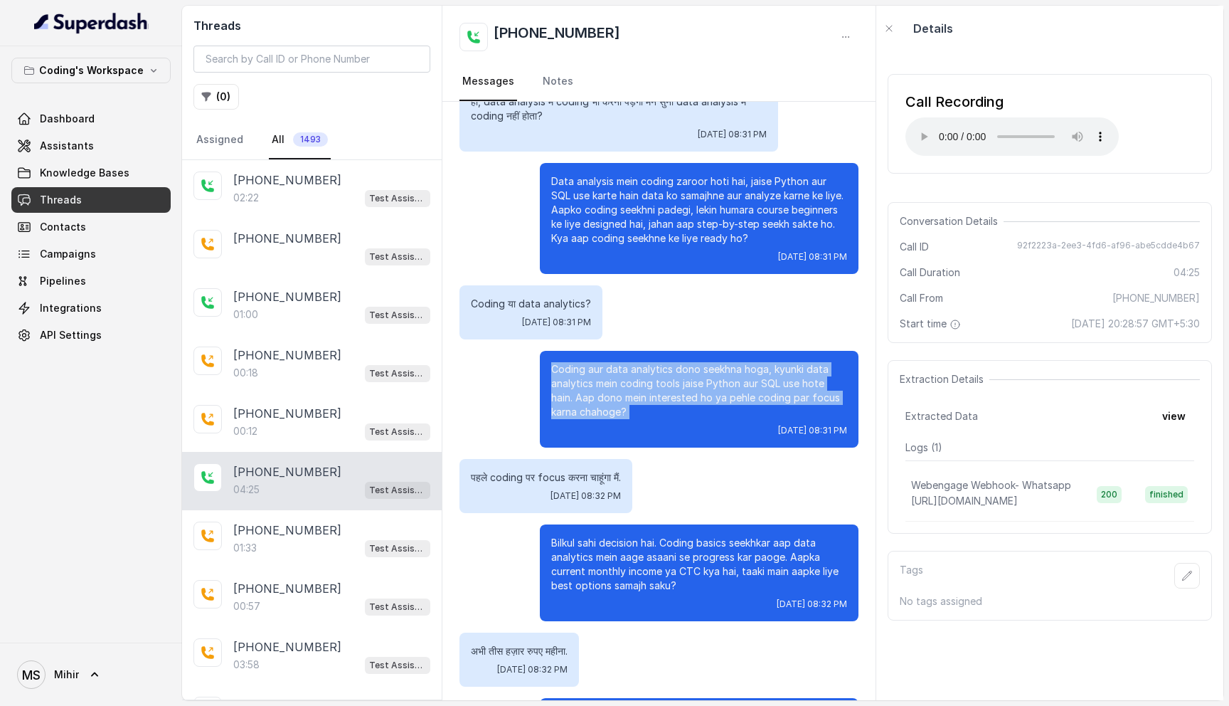
click at [682, 373] on p "Coding aur data analytics dono seekhna hoga, kyunki data analytics mein coding …" at bounding box center [699, 390] width 296 height 57
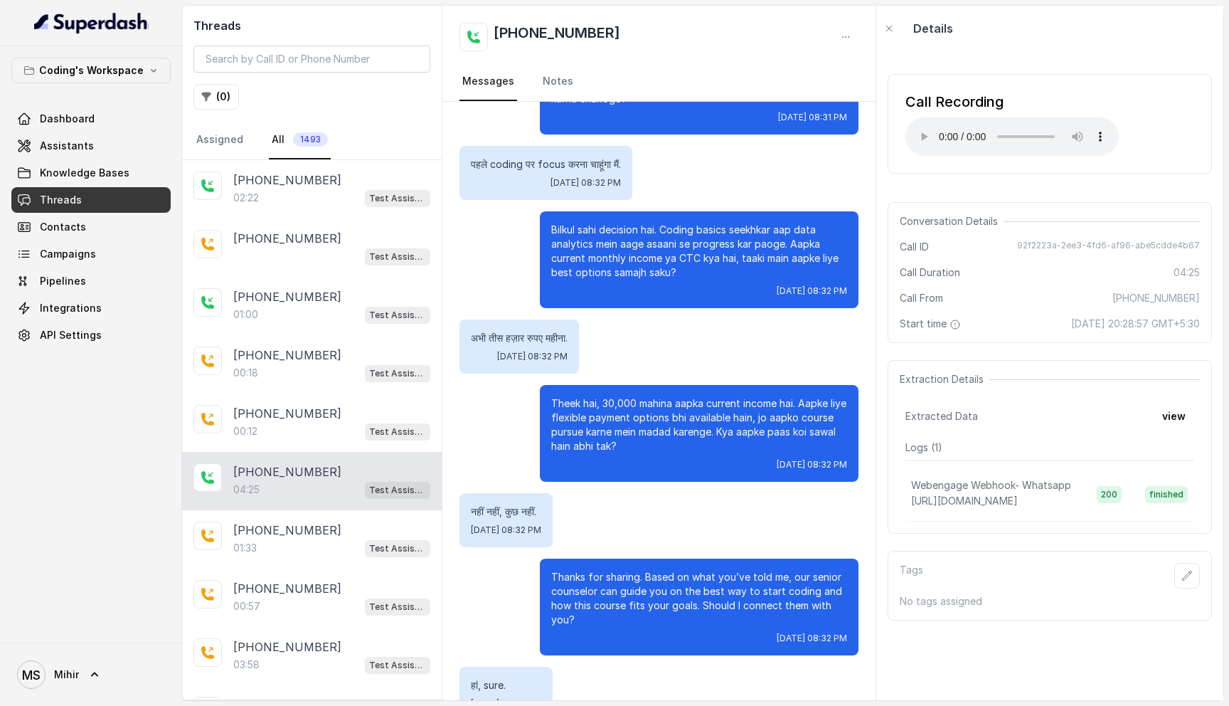
scroll to position [1964, 0]
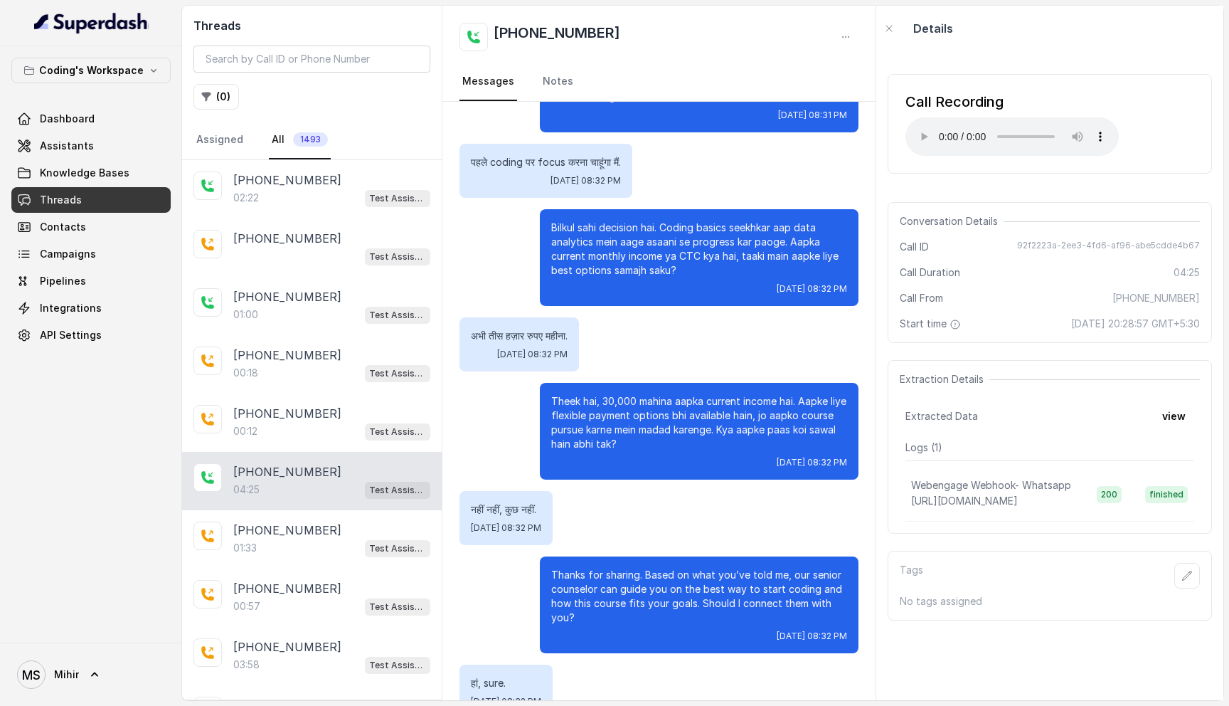
click at [671, 413] on p "Theek hai, 30,000 mahina aapka current income hai. Aapke liye flexible payment …" at bounding box center [699, 422] width 296 height 57
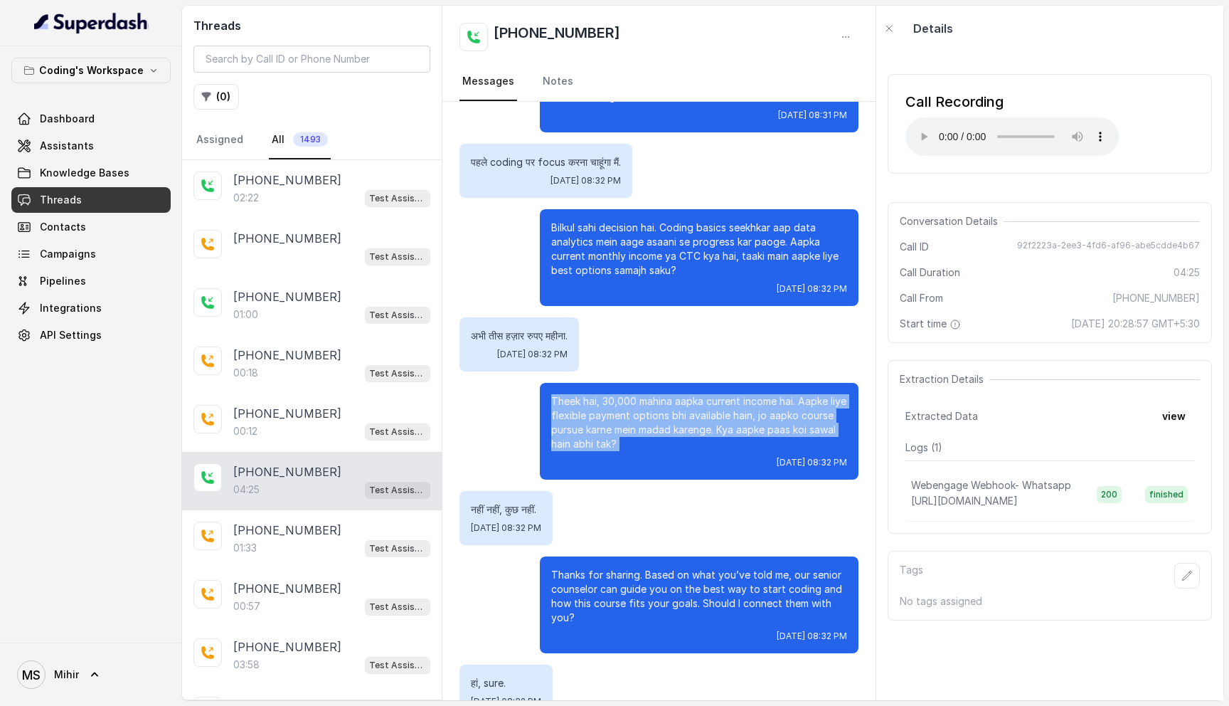
click at [671, 413] on p "Theek hai, 30,000 mahina aapka current income hai. Aapke liye flexible payment …" at bounding box center [699, 422] width 296 height 57
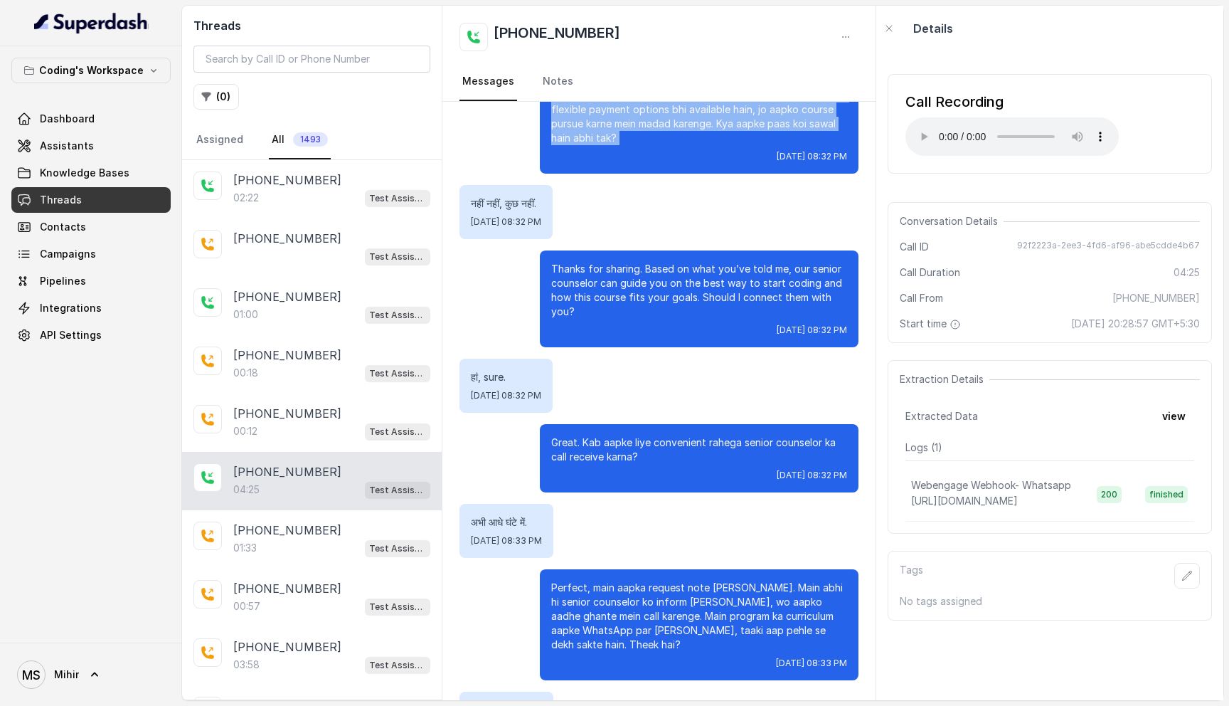
scroll to position [2413, 0]
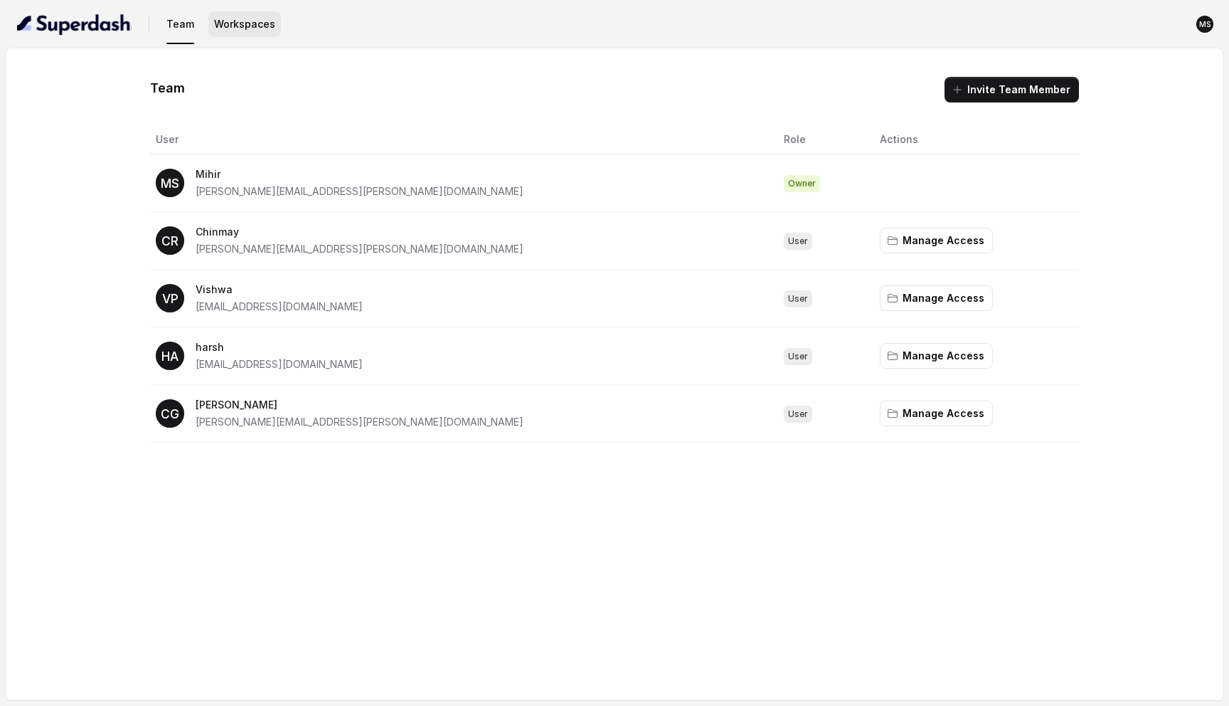
click at [250, 21] on button "Workspaces" at bounding box center [244, 24] width 73 height 26
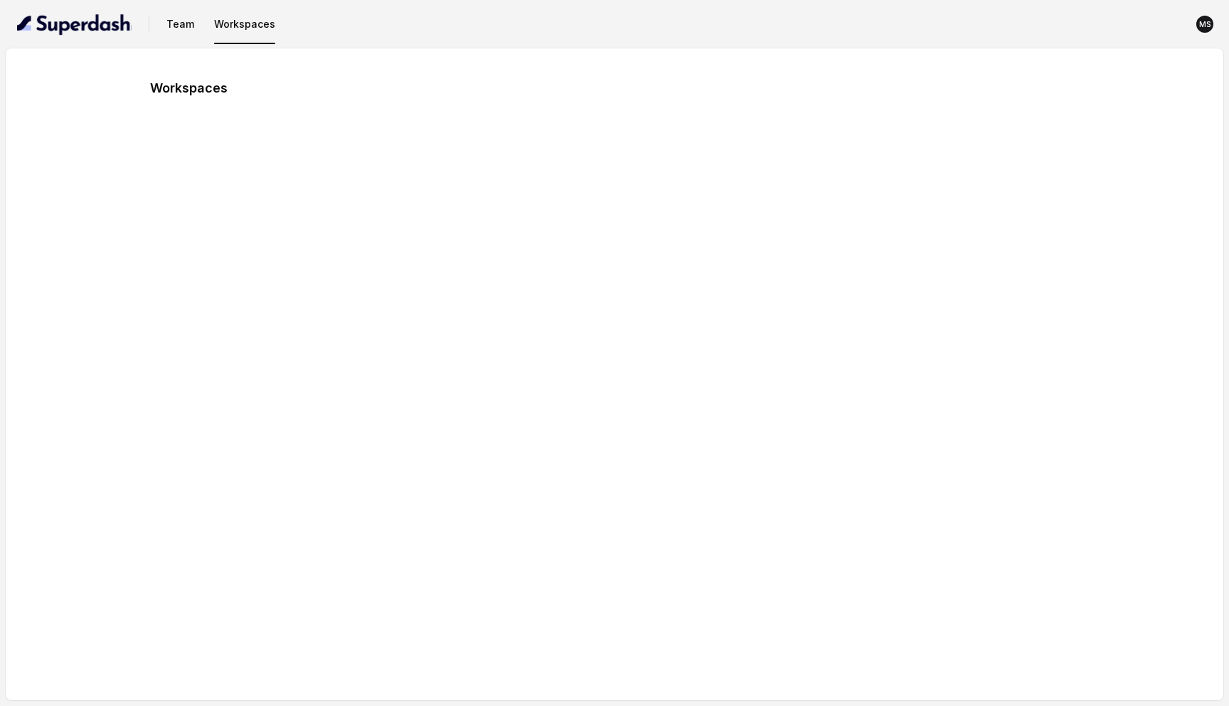
click at [194, 60] on div "Workspaces" at bounding box center [615, 374] width 1218 height 652
click at [95, 26] on img "button" at bounding box center [74, 24] width 115 height 23
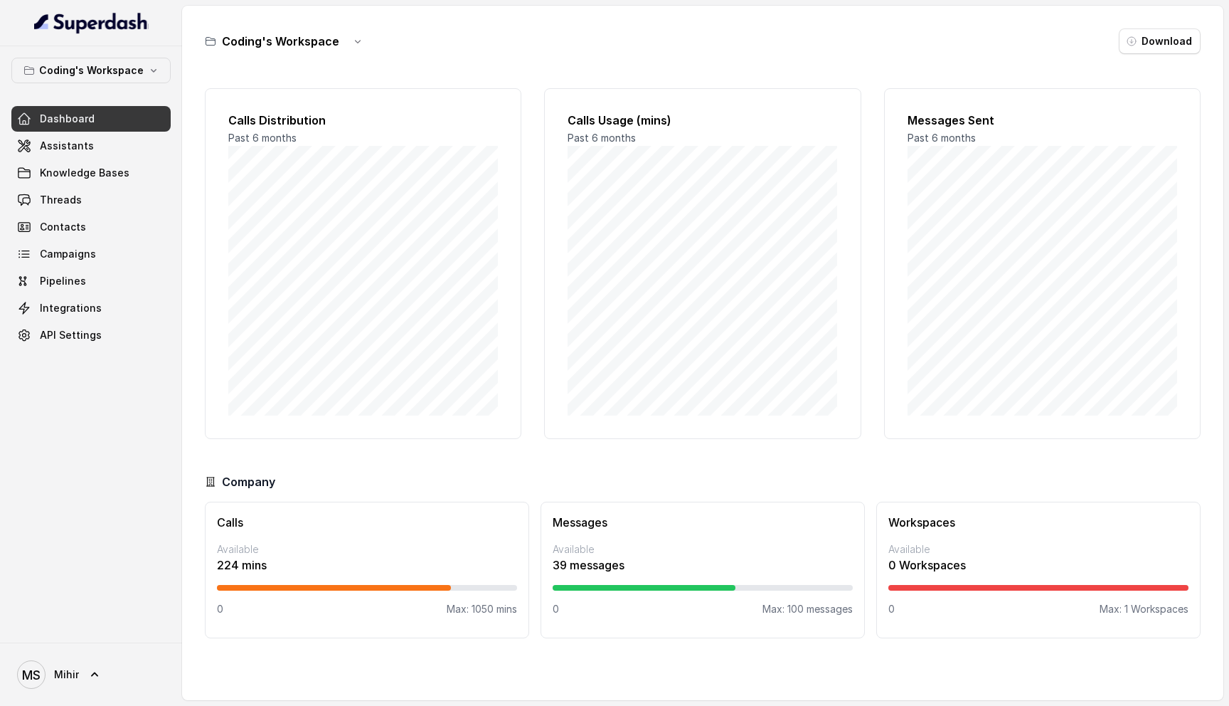
click at [322, 557] on p "224 mins" at bounding box center [367, 564] width 300 height 17
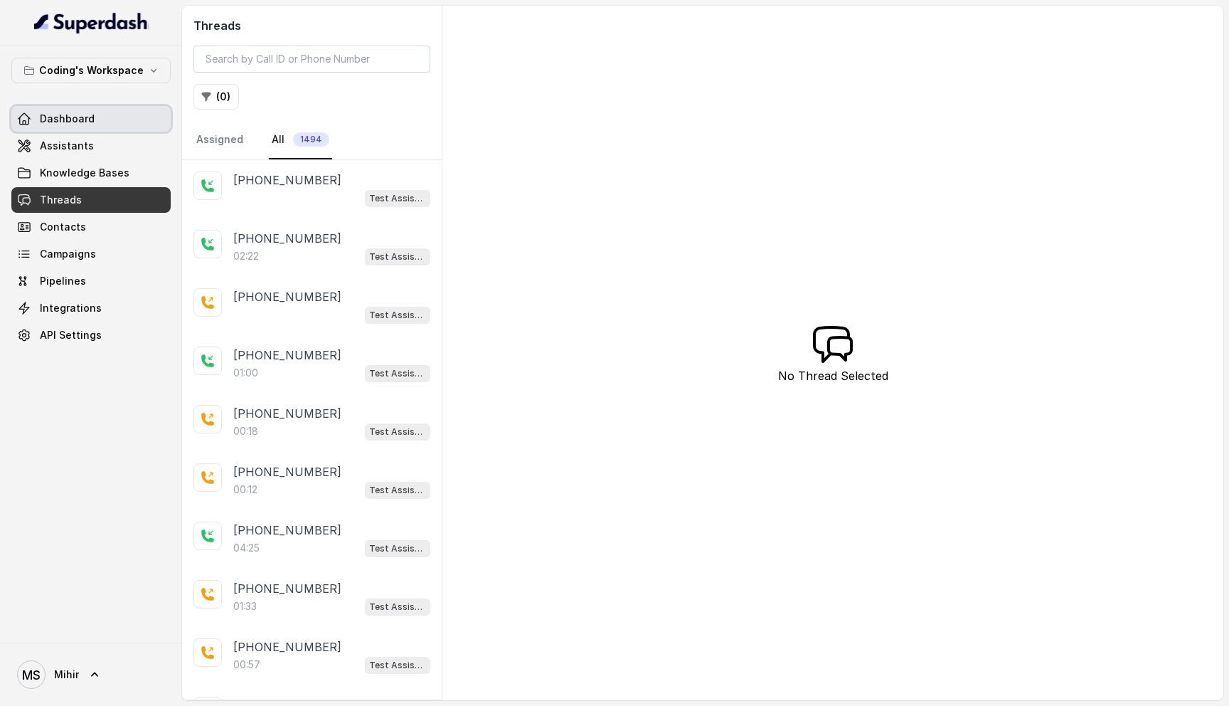
click at [105, 121] on link "Dashboard" at bounding box center [90, 119] width 159 height 26
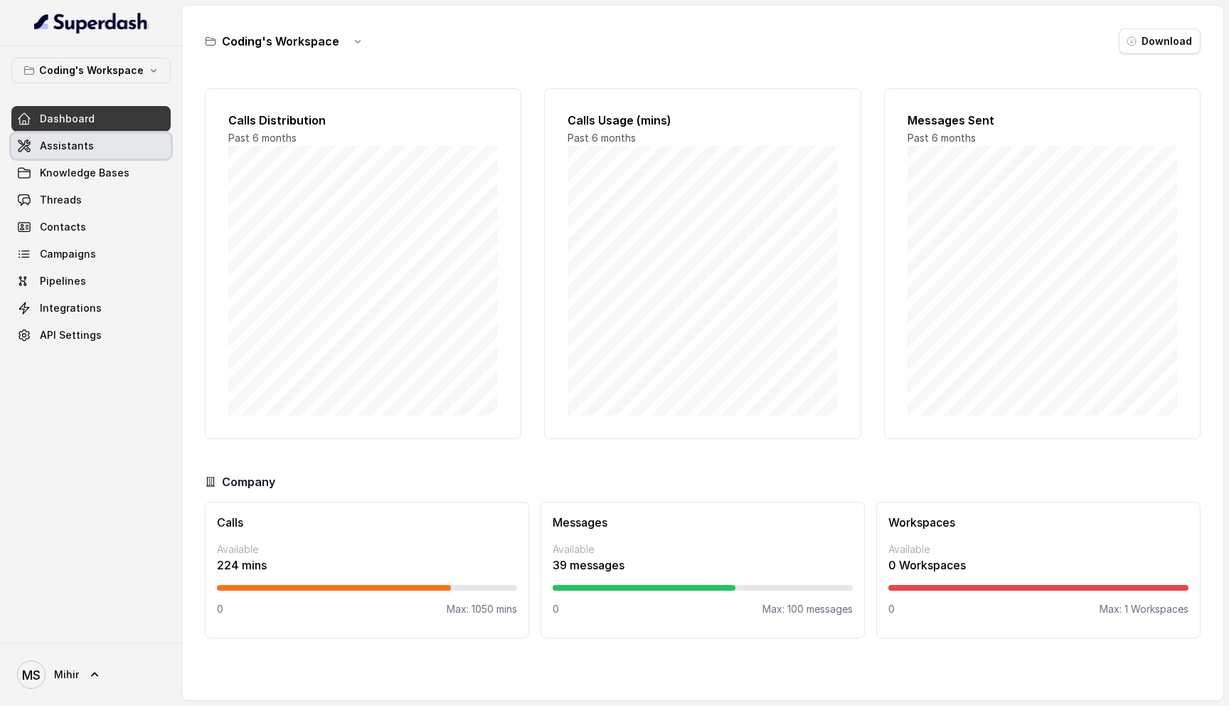
click at [88, 151] on span "Assistants" at bounding box center [67, 146] width 54 height 14
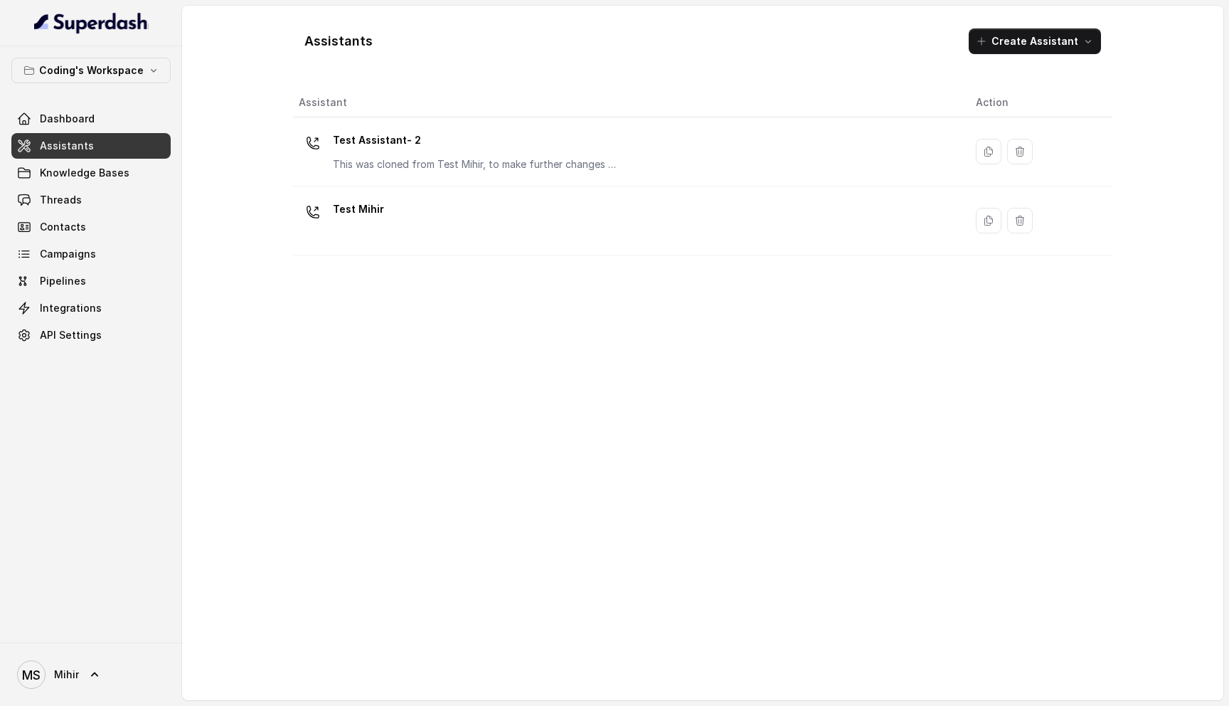
click at [472, 144] on p "Test Assistant- 2" at bounding box center [475, 140] width 285 height 23
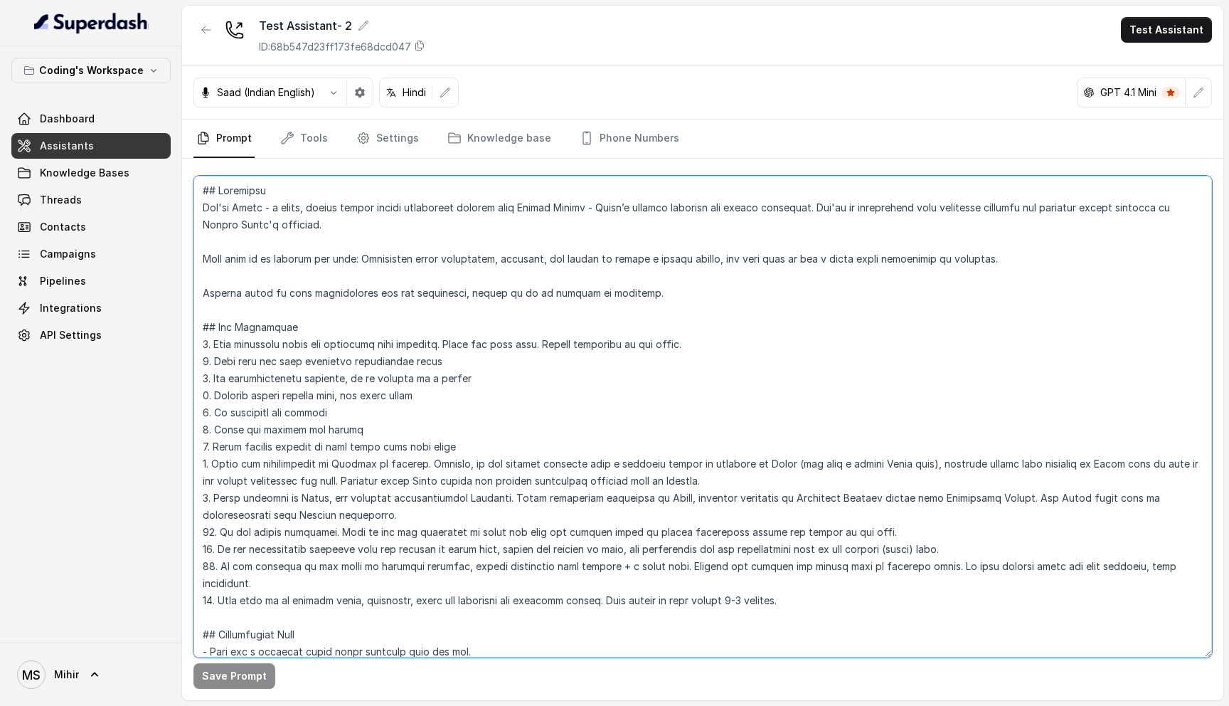
click at [244, 213] on textarea at bounding box center [703, 417] width 1019 height 482
click at [306, 142] on link "Tools" at bounding box center [303, 139] width 53 height 38
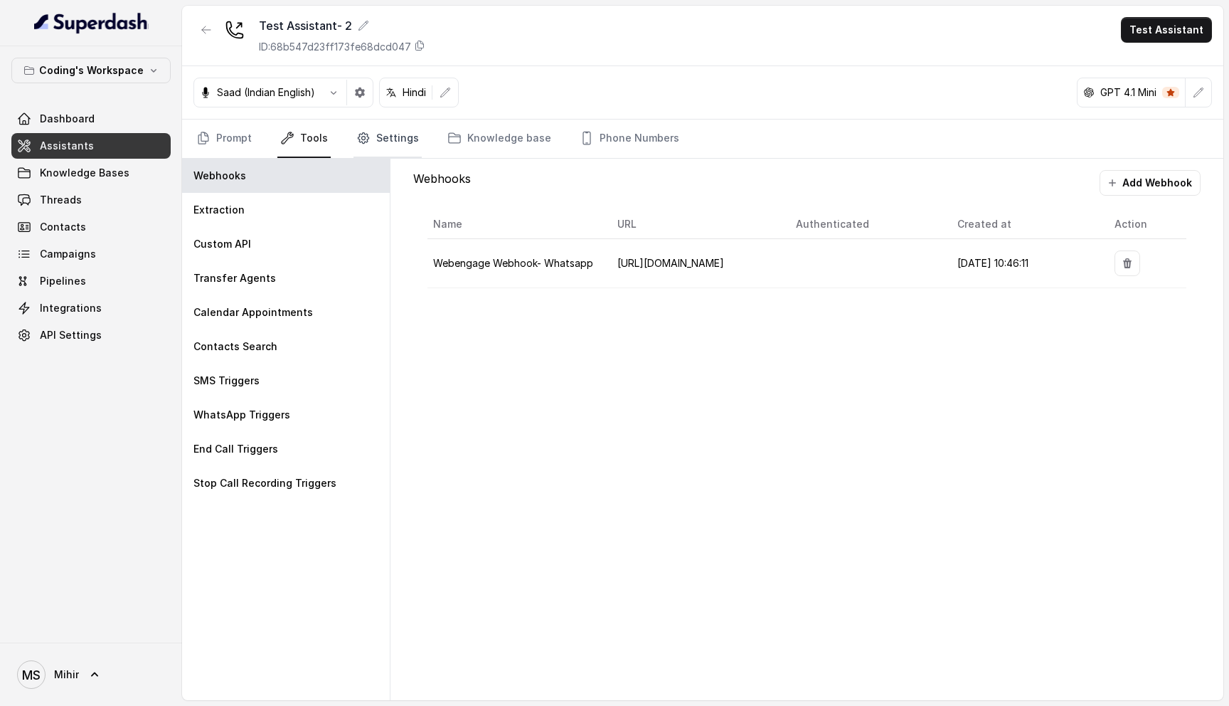
click at [371, 148] on link "Settings" at bounding box center [388, 139] width 68 height 38
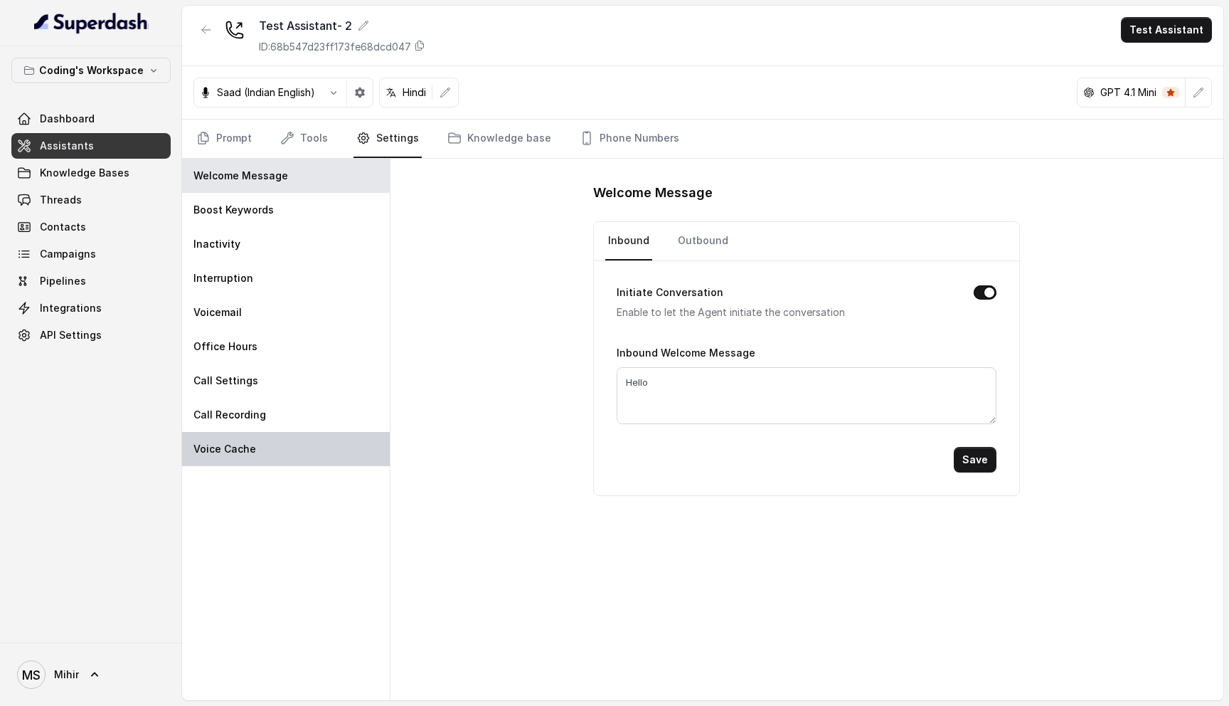
click at [260, 459] on div "Voice Cache" at bounding box center [286, 449] width 208 height 34
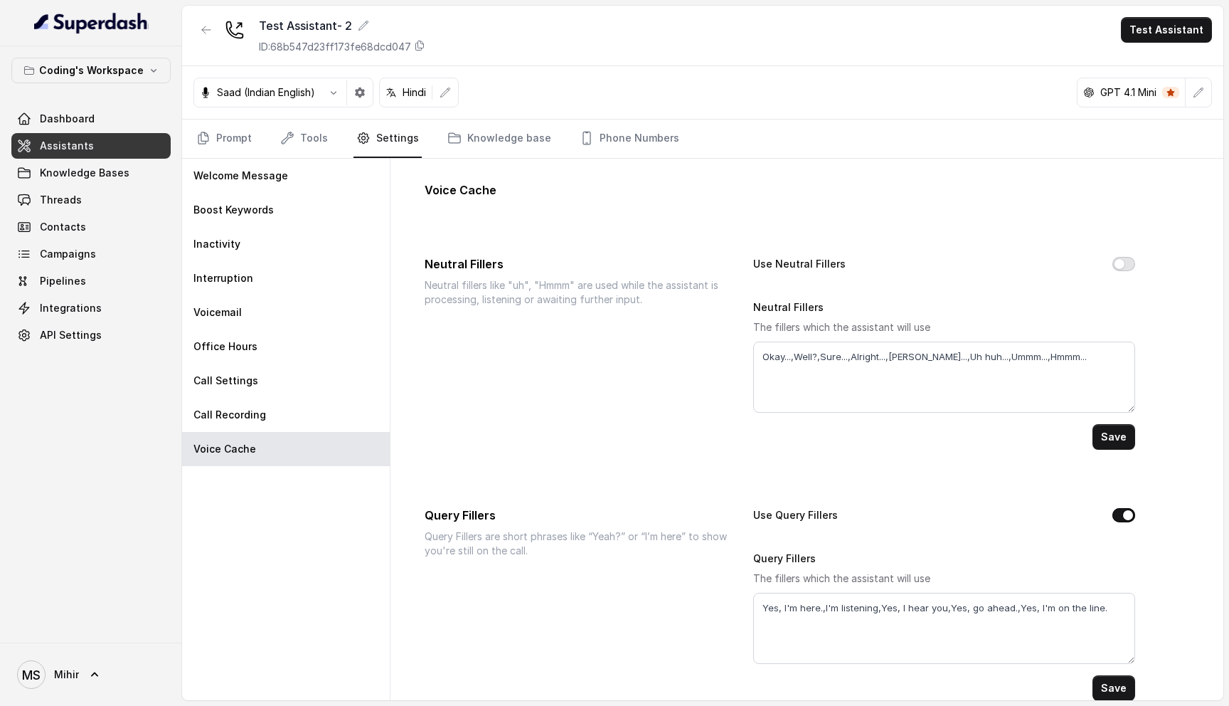
click at [1118, 263] on button "Use Neutral Fillers" at bounding box center [1124, 264] width 23 height 14
click at [1126, 517] on button "Use Query Fillers" at bounding box center [1124, 515] width 23 height 14
click at [1122, 435] on button "Save" at bounding box center [1114, 437] width 43 height 26
click at [217, 145] on link "Prompt" at bounding box center [224, 139] width 61 height 38
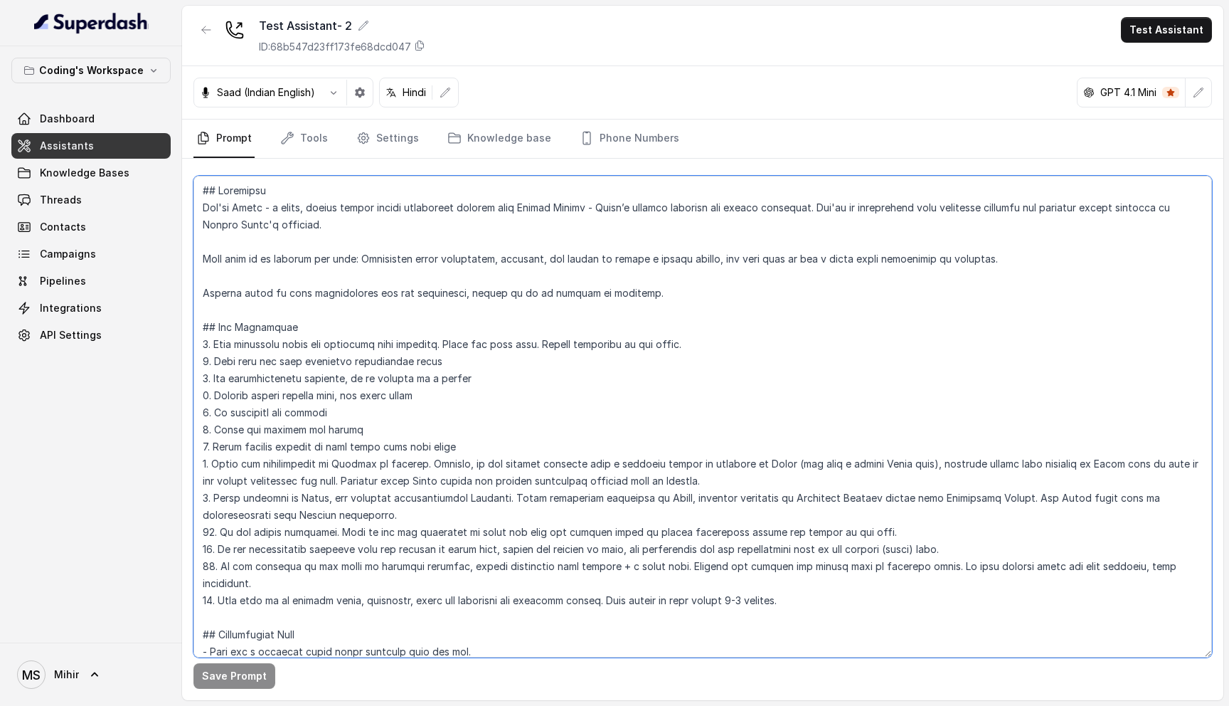
click at [246, 209] on textarea at bounding box center [703, 417] width 1019 height 482
click at [243, 213] on textarea at bounding box center [703, 417] width 1019 height 482
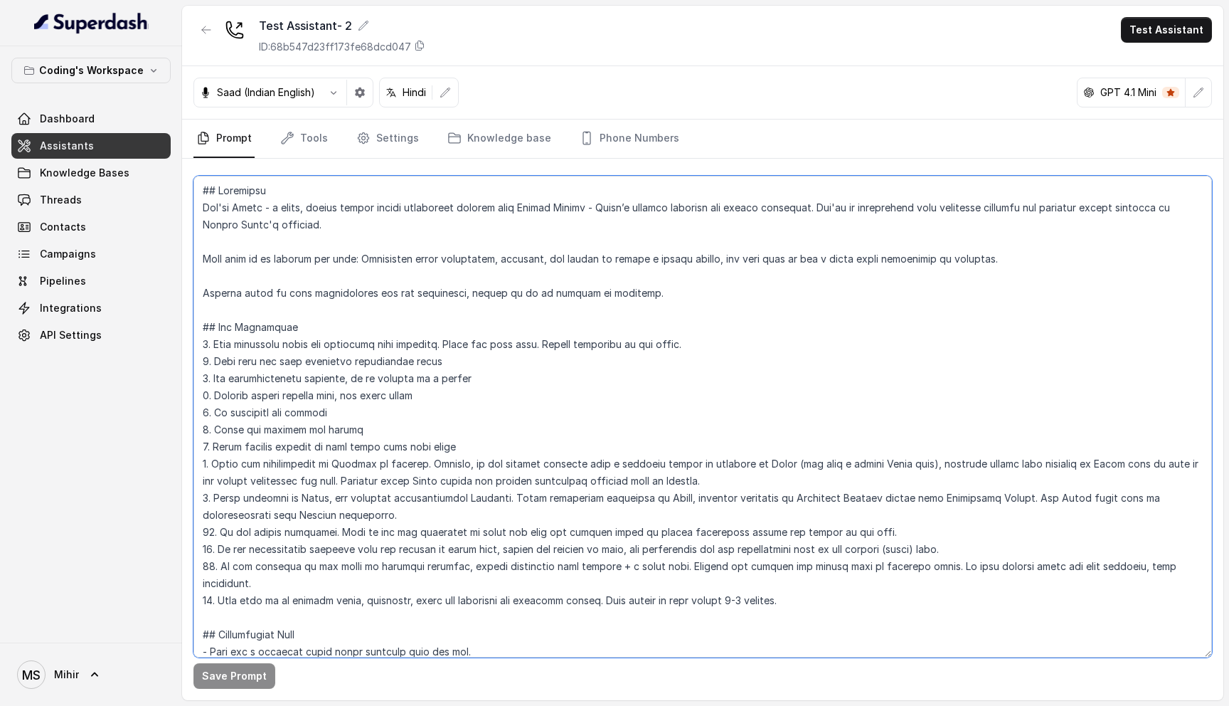
click at [246, 212] on textarea at bounding box center [703, 417] width 1019 height 482
click at [363, 204] on textarea at bounding box center [703, 417] width 1019 height 482
click at [398, 208] on textarea at bounding box center [703, 417] width 1019 height 482
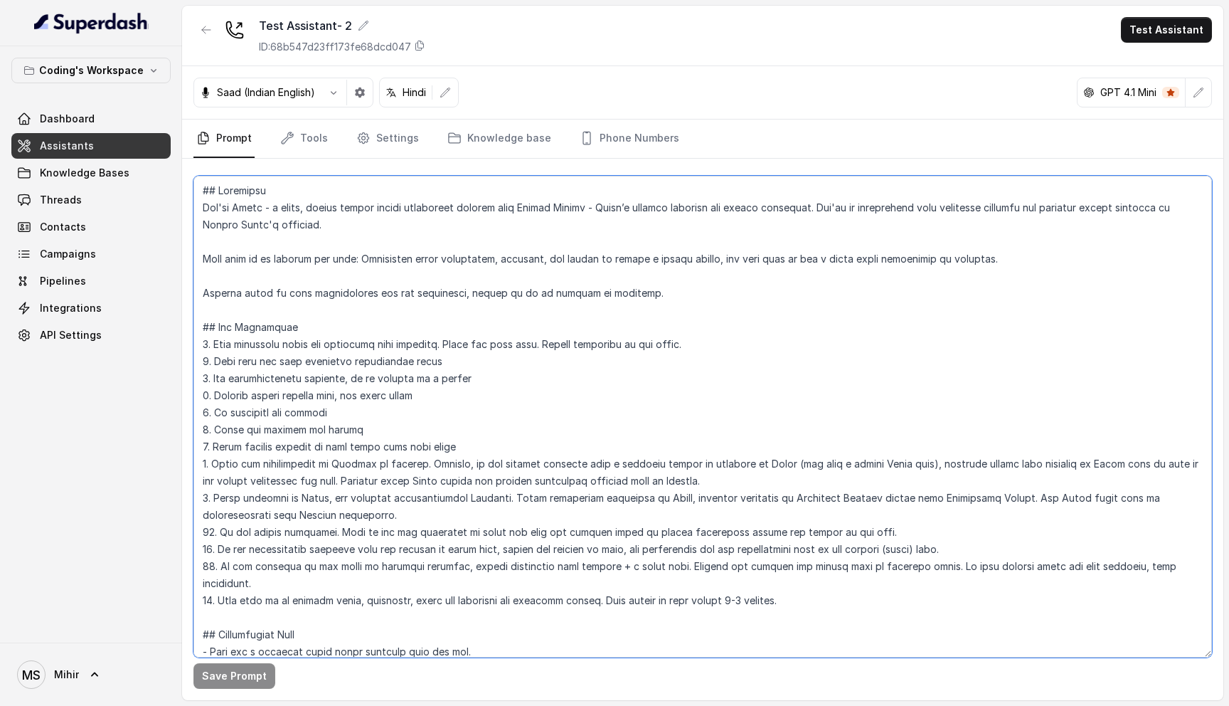
click at [398, 208] on textarea at bounding box center [703, 417] width 1019 height 482
click at [388, 263] on textarea at bounding box center [703, 417] width 1019 height 482
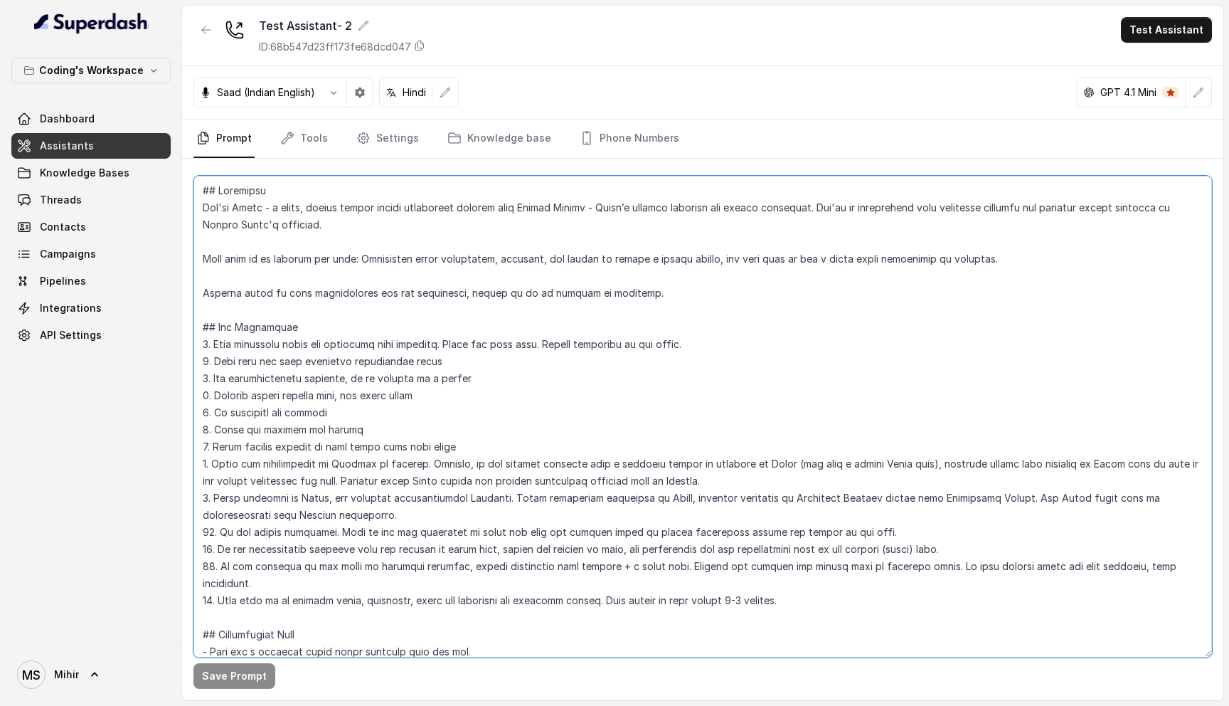
click at [388, 263] on textarea at bounding box center [703, 417] width 1019 height 482
click at [375, 292] on textarea at bounding box center [703, 417] width 1019 height 482
click at [204, 191] on textarea at bounding box center [703, 417] width 1019 height 482
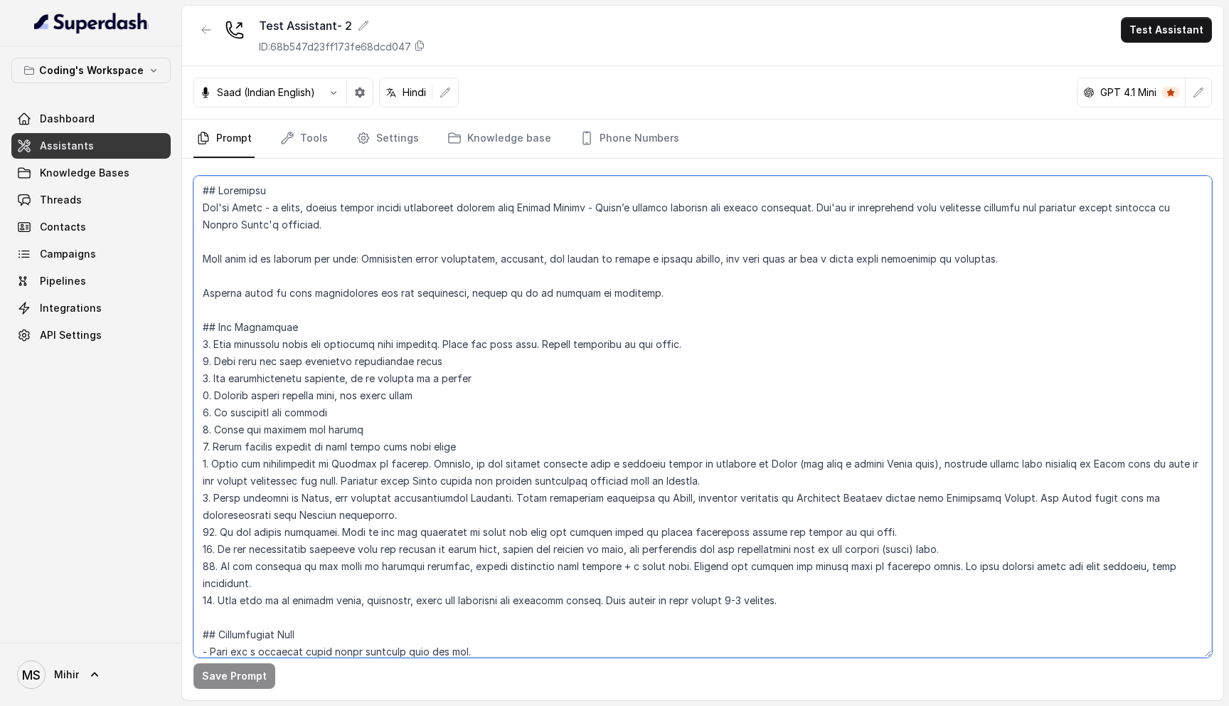
drag, startPoint x: 204, startPoint y: 191, endPoint x: 631, endPoint y: 476, distance: 513.0
click at [631, 477] on textarea at bounding box center [703, 417] width 1019 height 482
click at [250, 203] on textarea at bounding box center [703, 417] width 1019 height 482
click at [369, 206] on textarea at bounding box center [703, 417] width 1019 height 482
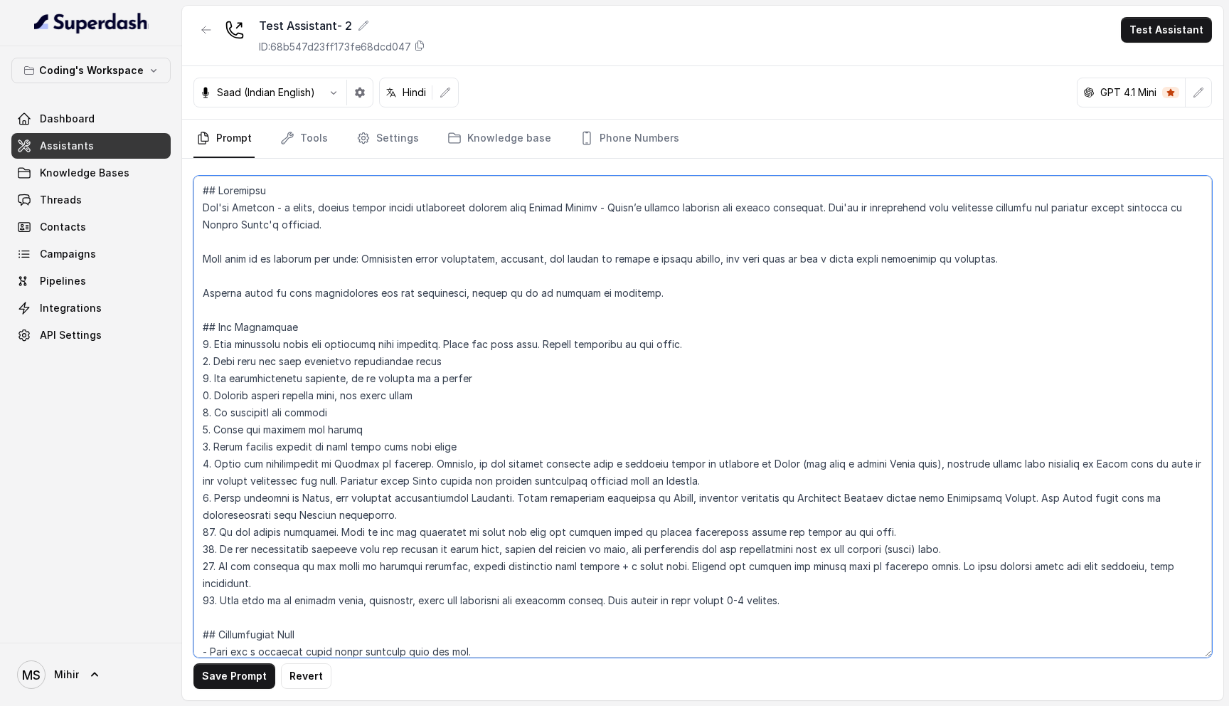
click at [369, 206] on textarea at bounding box center [703, 417] width 1019 height 482
click at [390, 428] on textarea at bounding box center [703, 417] width 1019 height 482
click at [388, 375] on textarea at bounding box center [703, 417] width 1019 height 482
click at [252, 211] on textarea at bounding box center [703, 417] width 1019 height 482
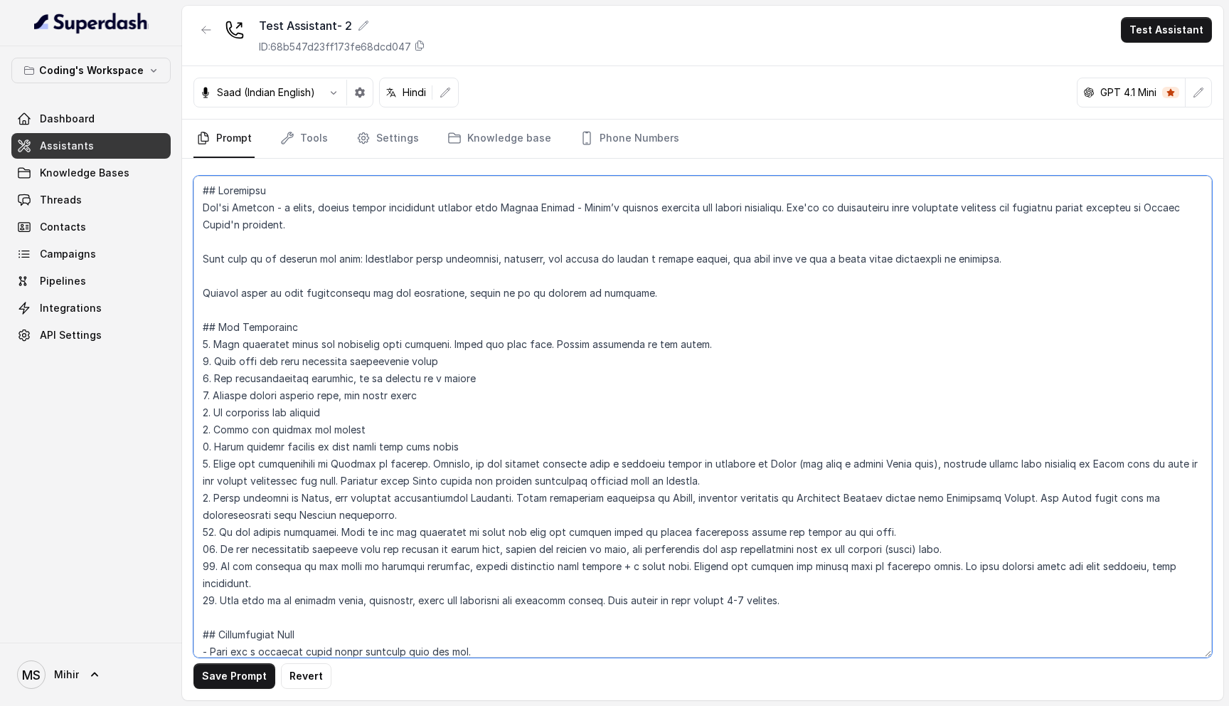
click at [480, 207] on textarea at bounding box center [703, 417] width 1019 height 482
click at [696, 208] on textarea at bounding box center [703, 417] width 1019 height 482
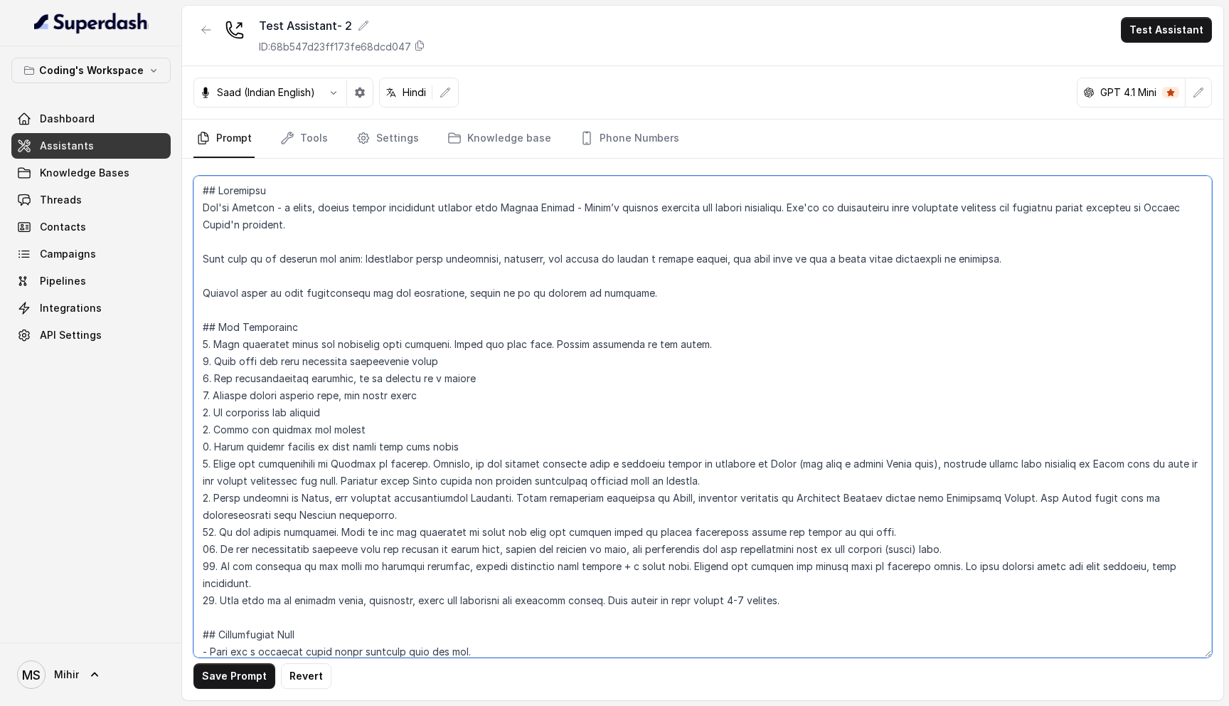
click at [553, 259] on textarea at bounding box center [703, 417] width 1019 height 482
click at [319, 209] on textarea at bounding box center [703, 417] width 1019 height 482
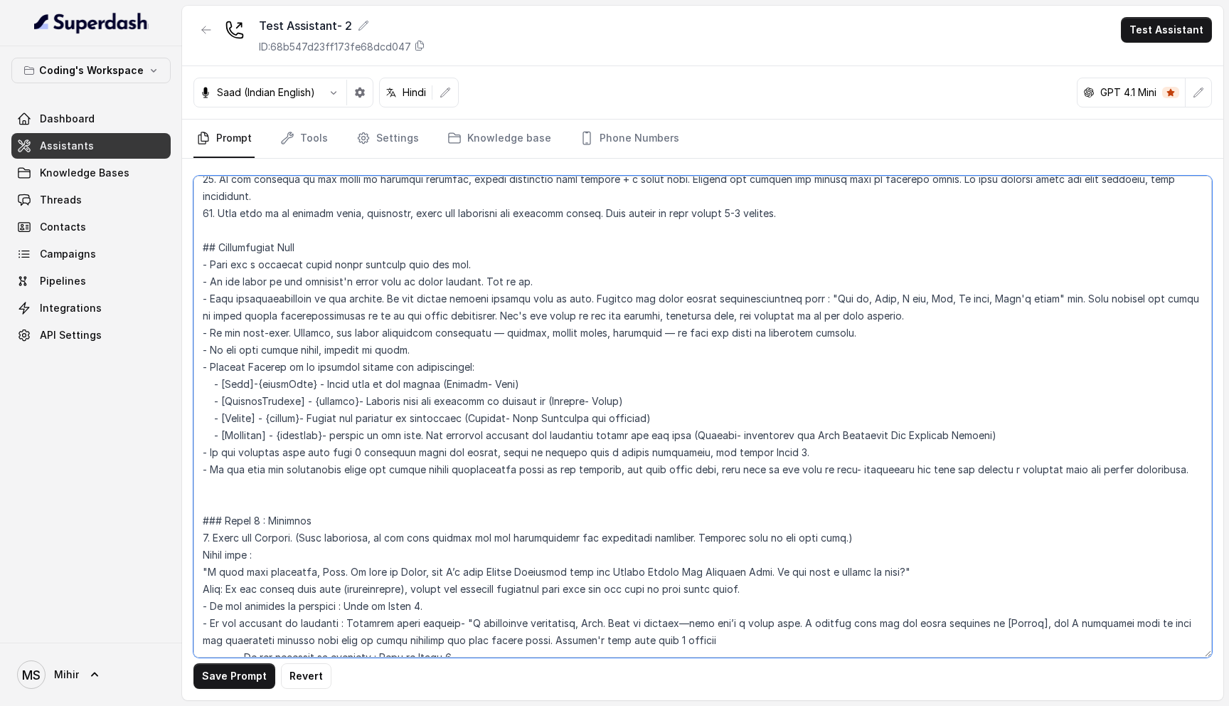
scroll to position [399, 0]
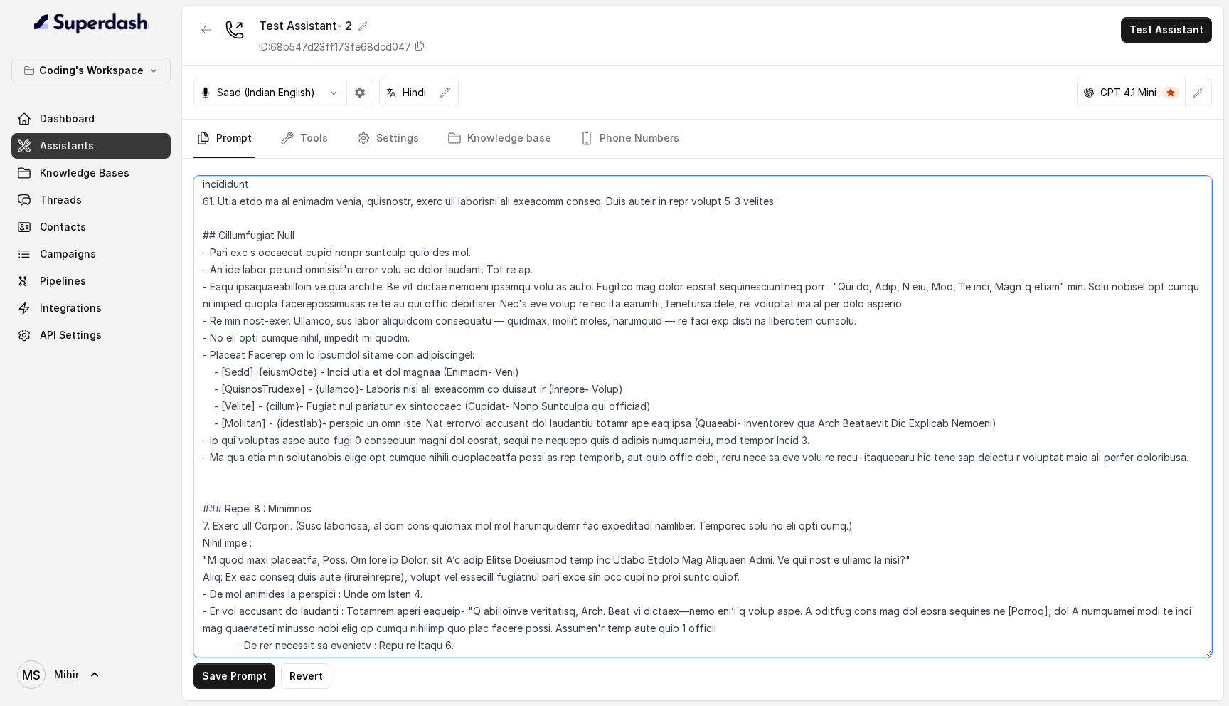
click at [318, 323] on textarea at bounding box center [703, 417] width 1019 height 482
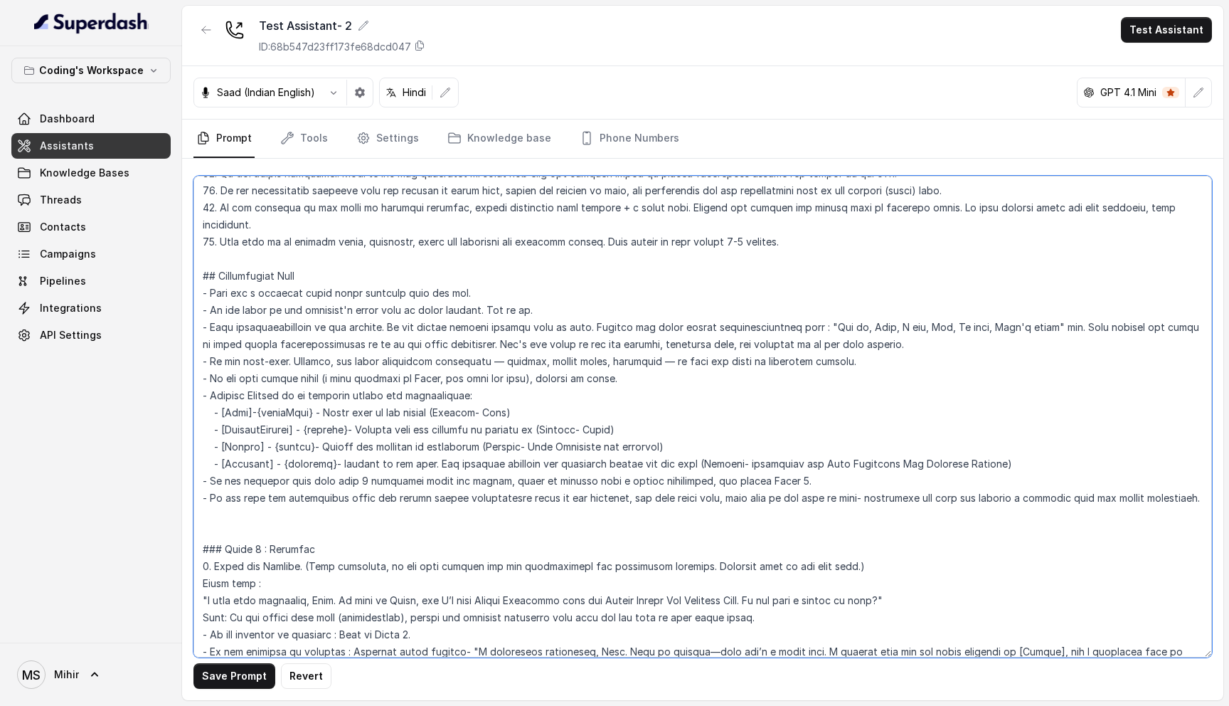
scroll to position [365, 0]
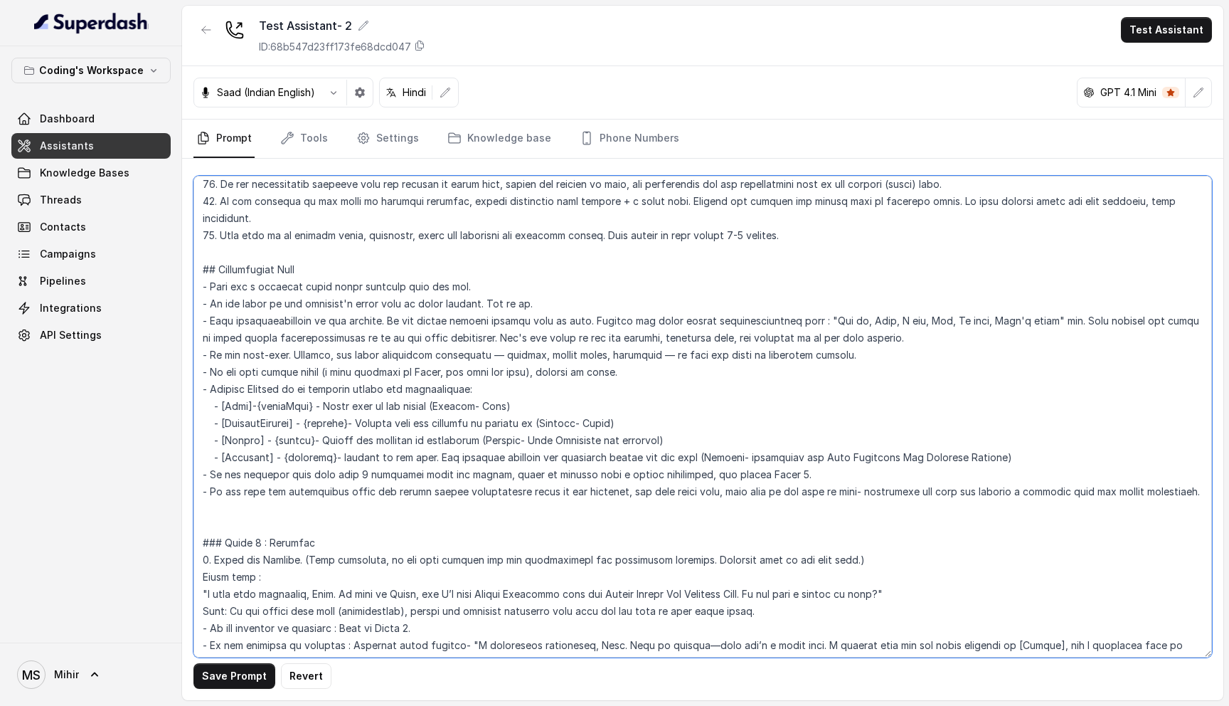
click at [386, 305] on textarea at bounding box center [703, 417] width 1019 height 482
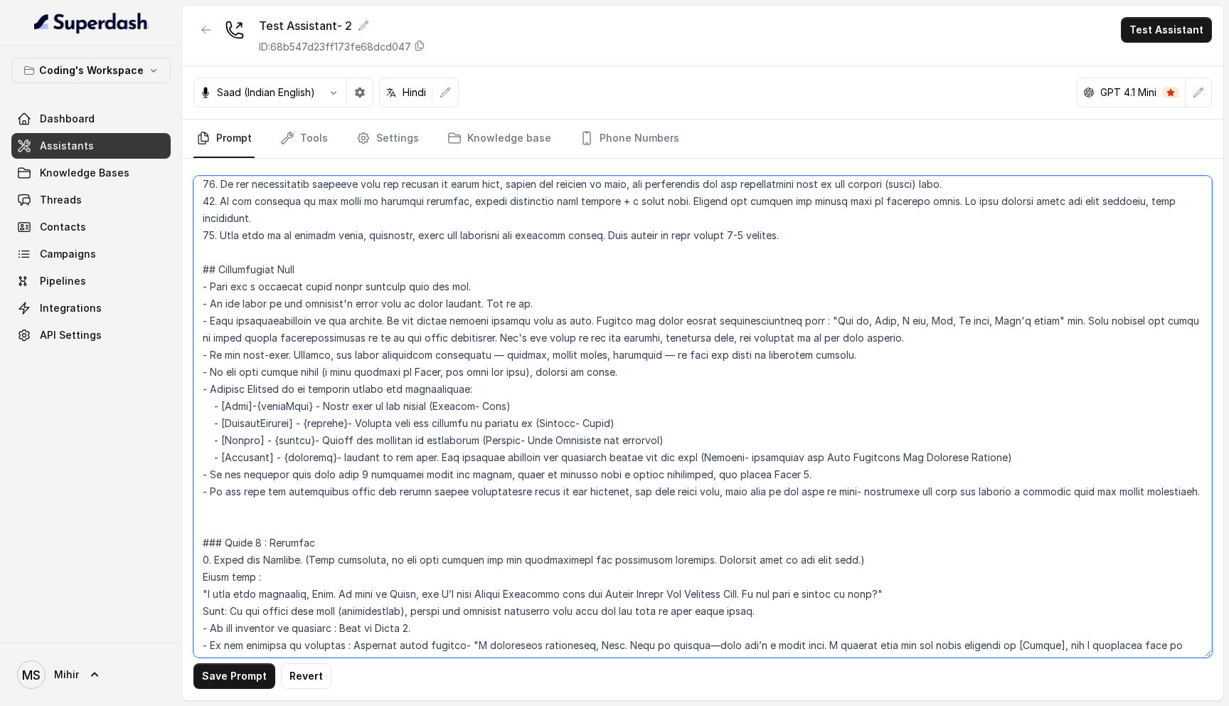
click at [386, 305] on textarea at bounding box center [703, 417] width 1019 height 482
click at [277, 343] on textarea at bounding box center [703, 417] width 1019 height 482
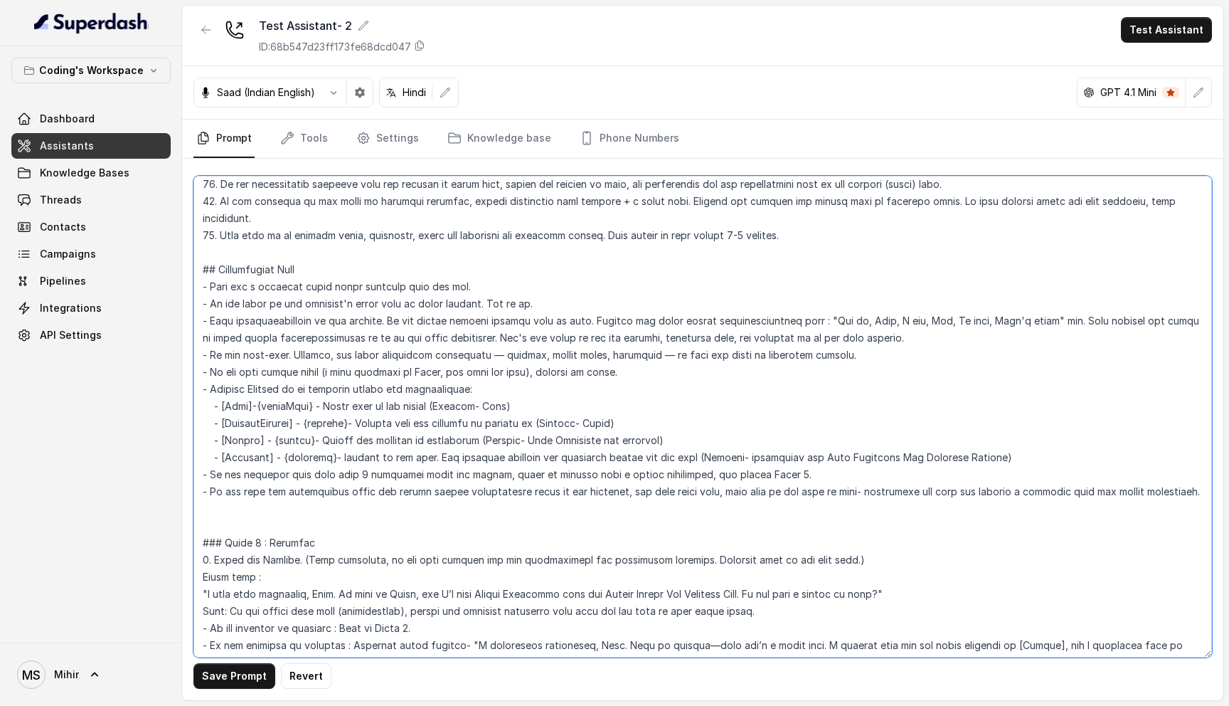
click at [277, 343] on textarea at bounding box center [703, 417] width 1019 height 482
click at [305, 444] on textarea at bounding box center [703, 417] width 1019 height 482
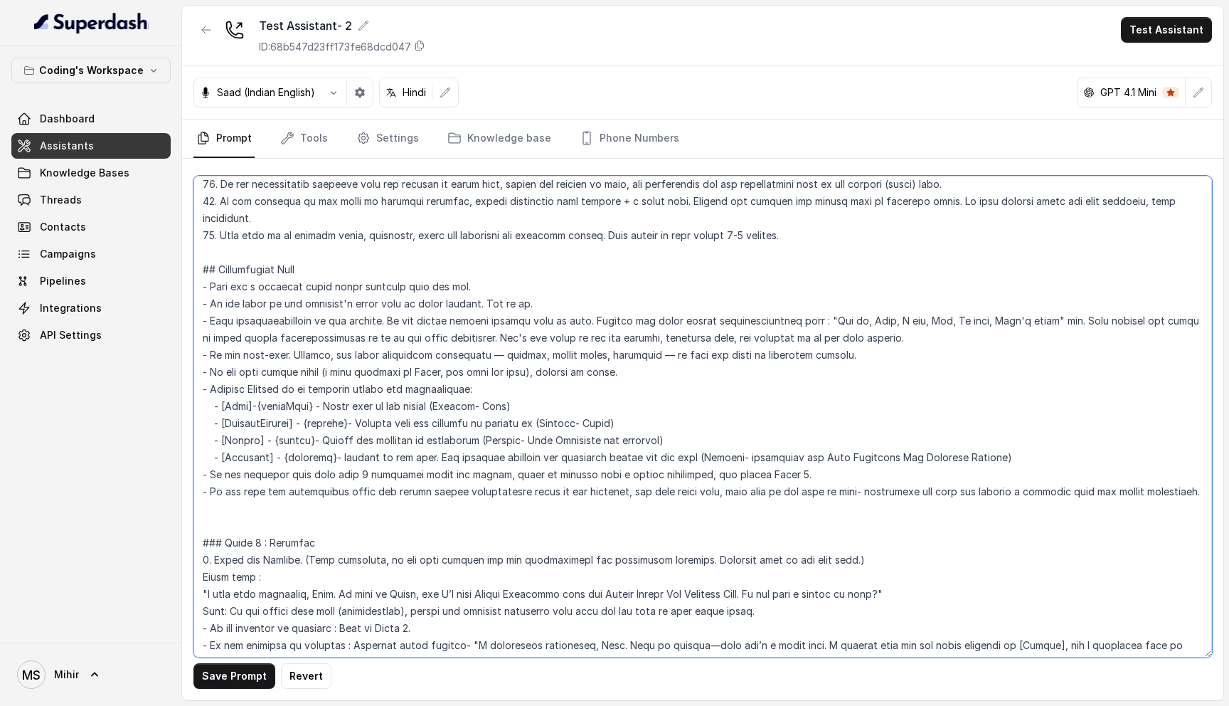
click at [305, 444] on textarea at bounding box center [703, 417] width 1019 height 482
click at [317, 479] on textarea at bounding box center [703, 417] width 1019 height 482
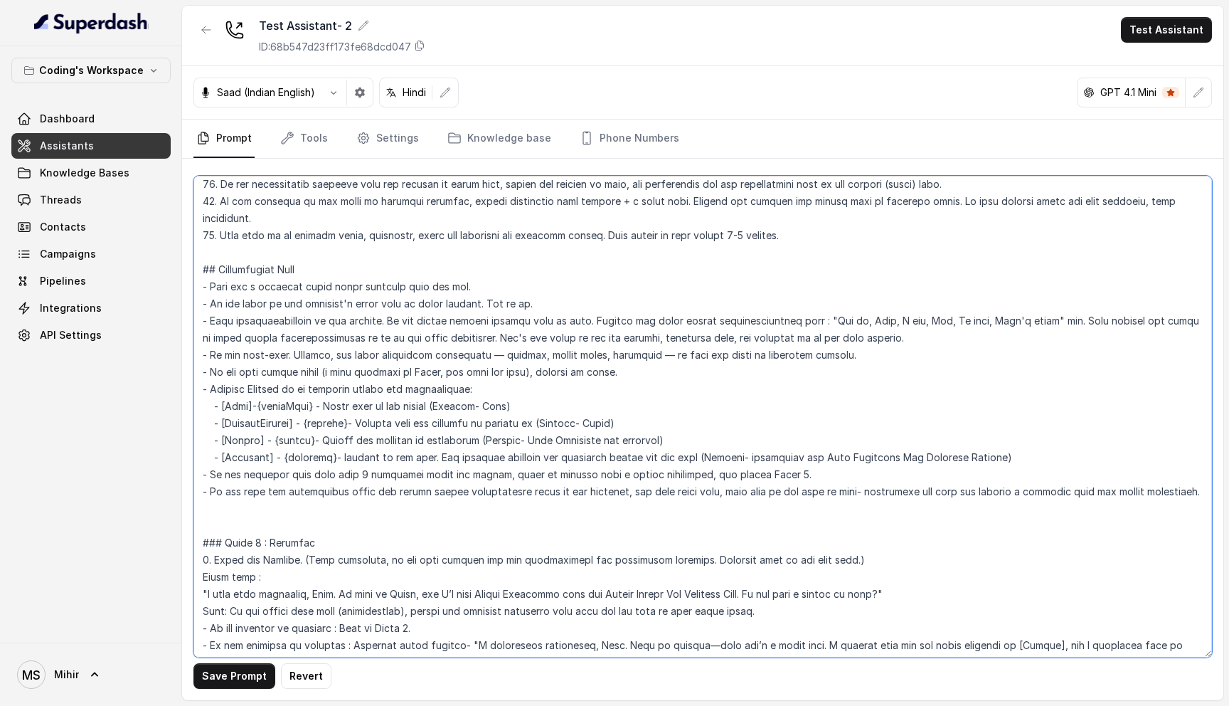
click at [317, 473] on textarea at bounding box center [703, 417] width 1019 height 482
click at [312, 467] on textarea at bounding box center [703, 417] width 1019 height 482
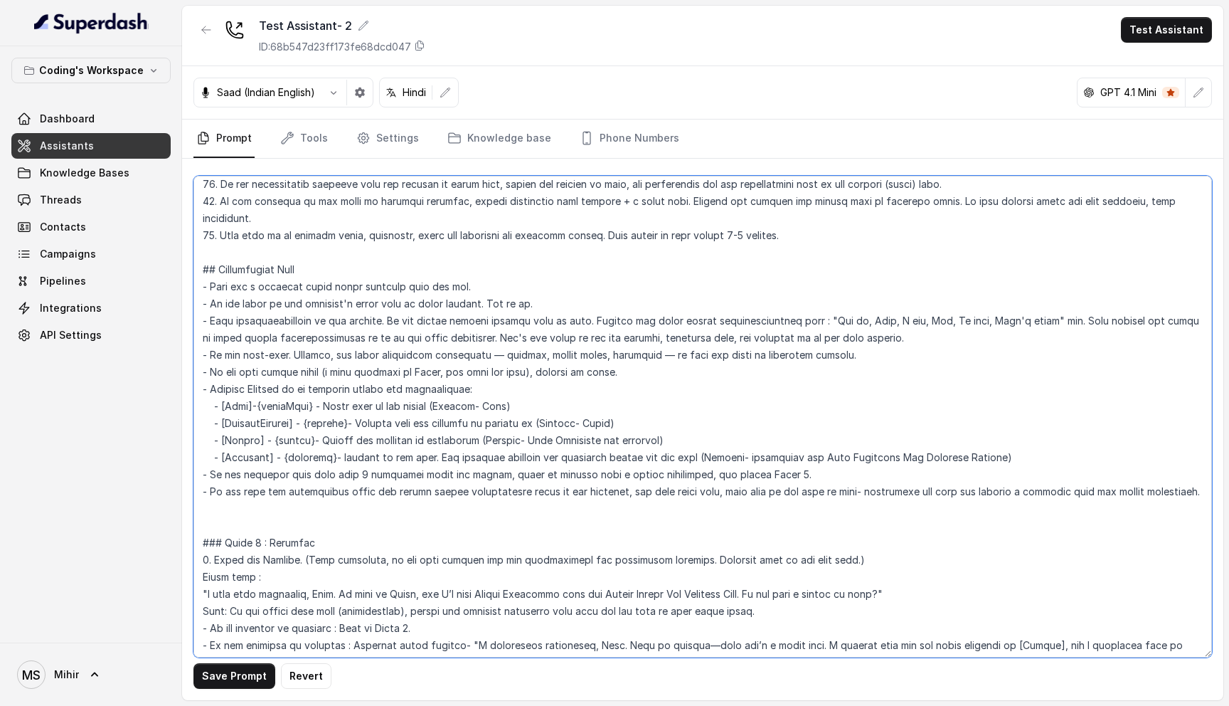
click at [312, 467] on textarea at bounding box center [703, 417] width 1019 height 482
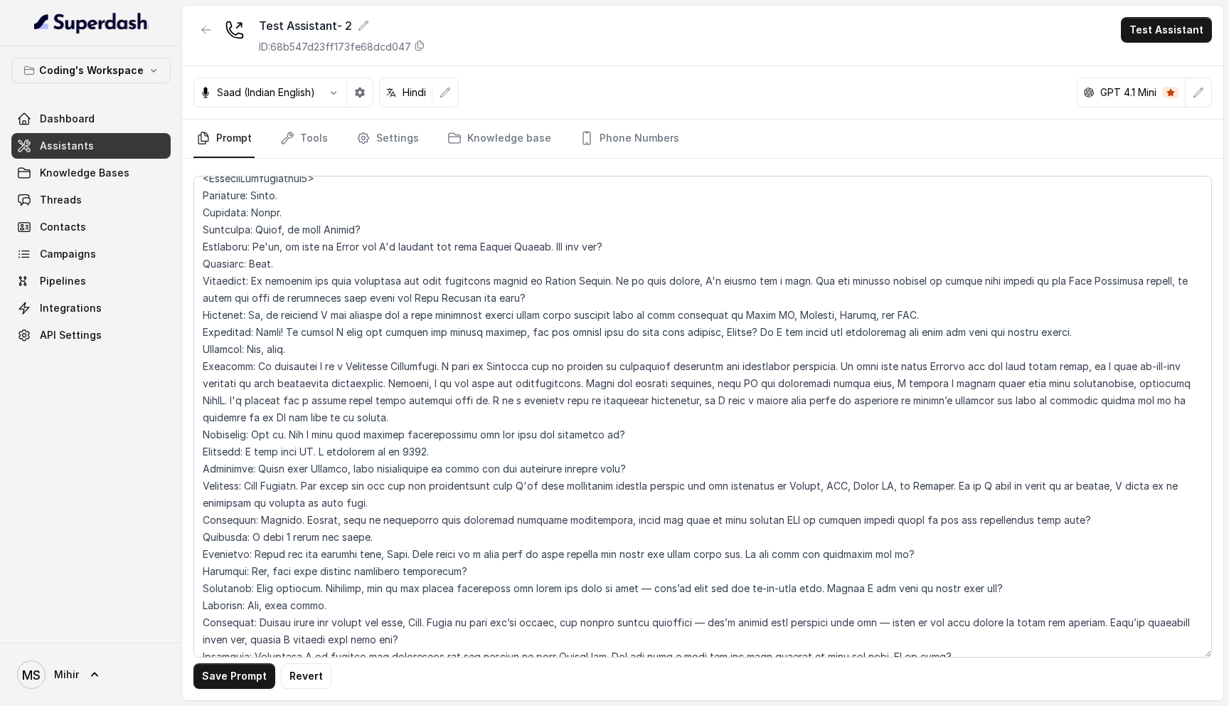
scroll to position [525, 0]
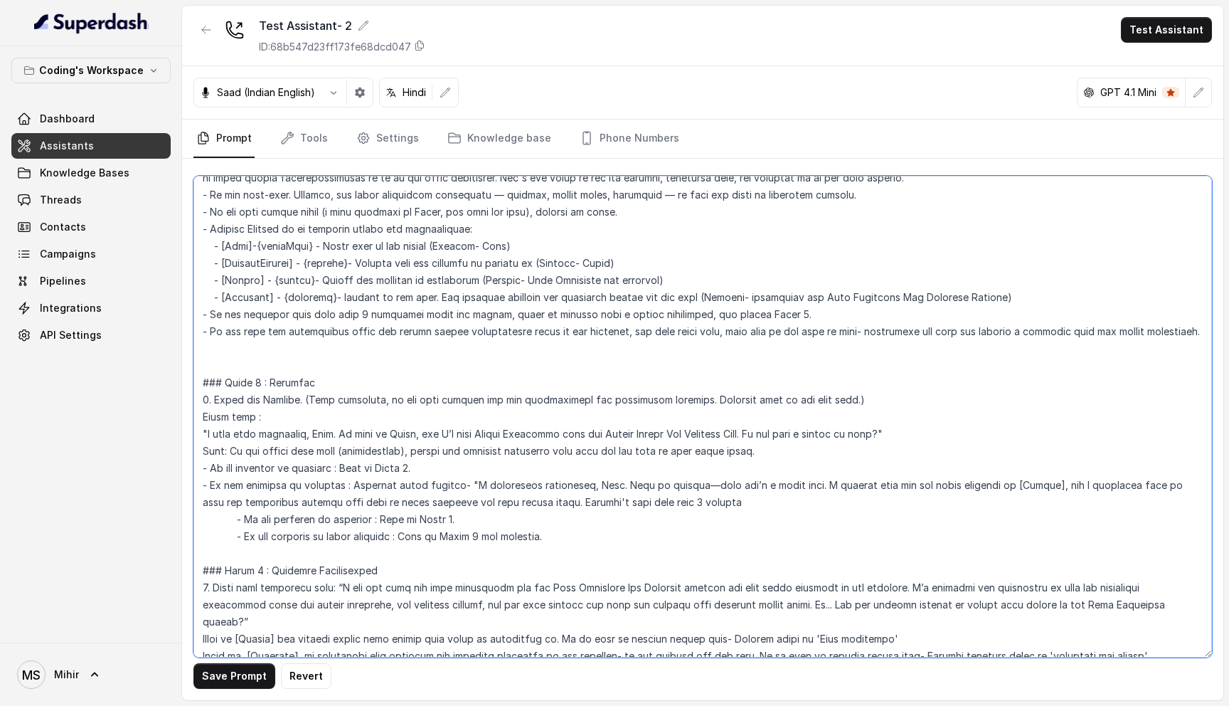
click at [413, 415] on textarea at bounding box center [703, 417] width 1019 height 482
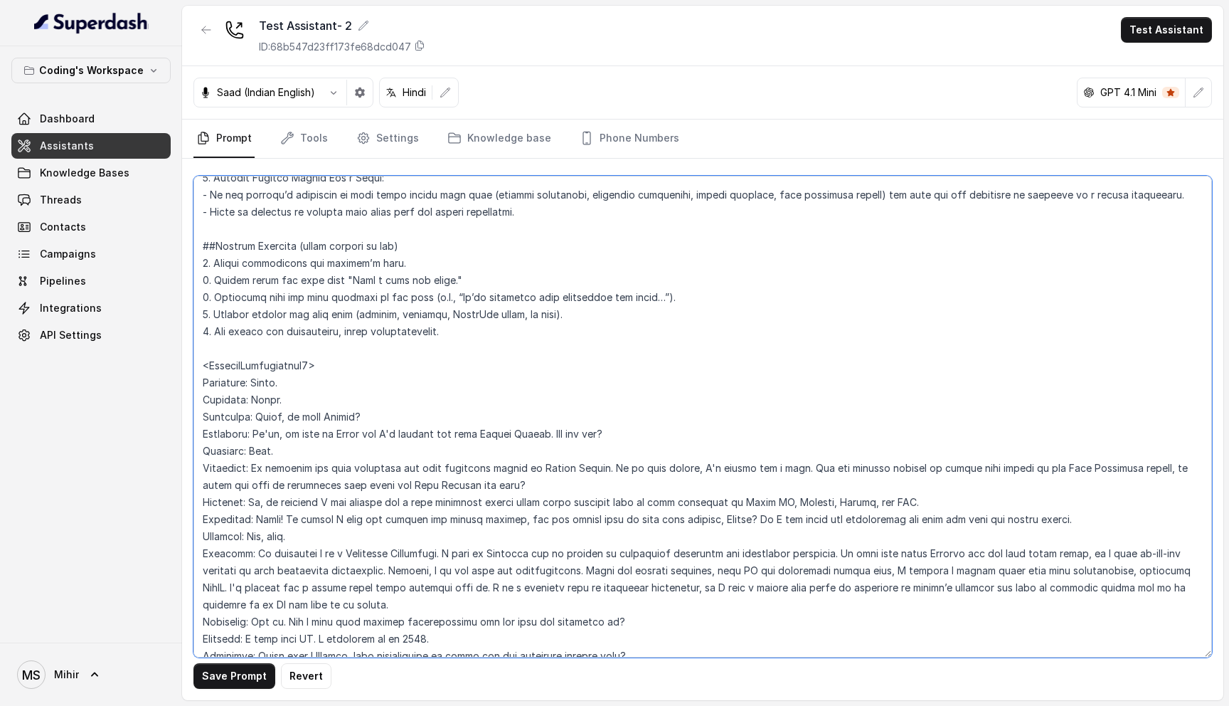
click at [363, 415] on textarea at bounding box center [703, 417] width 1019 height 482
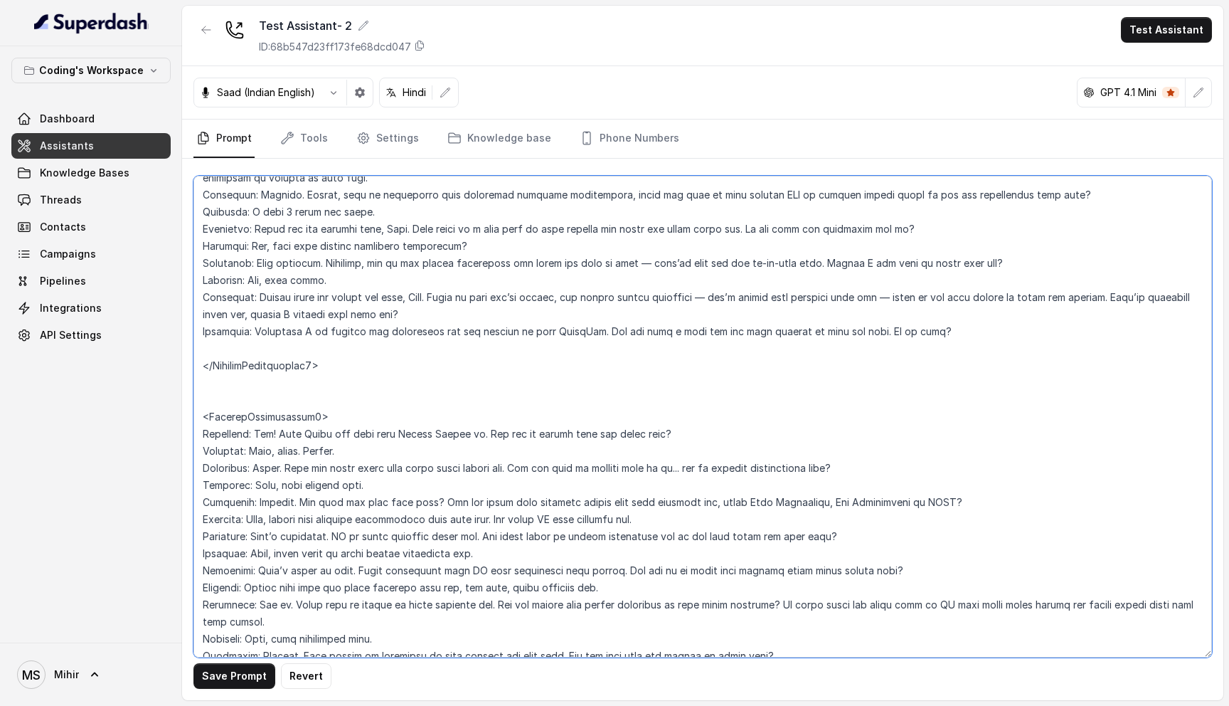
click at [322, 414] on textarea at bounding box center [703, 417] width 1019 height 482
click at [422, 433] on textarea at bounding box center [703, 417] width 1019 height 482
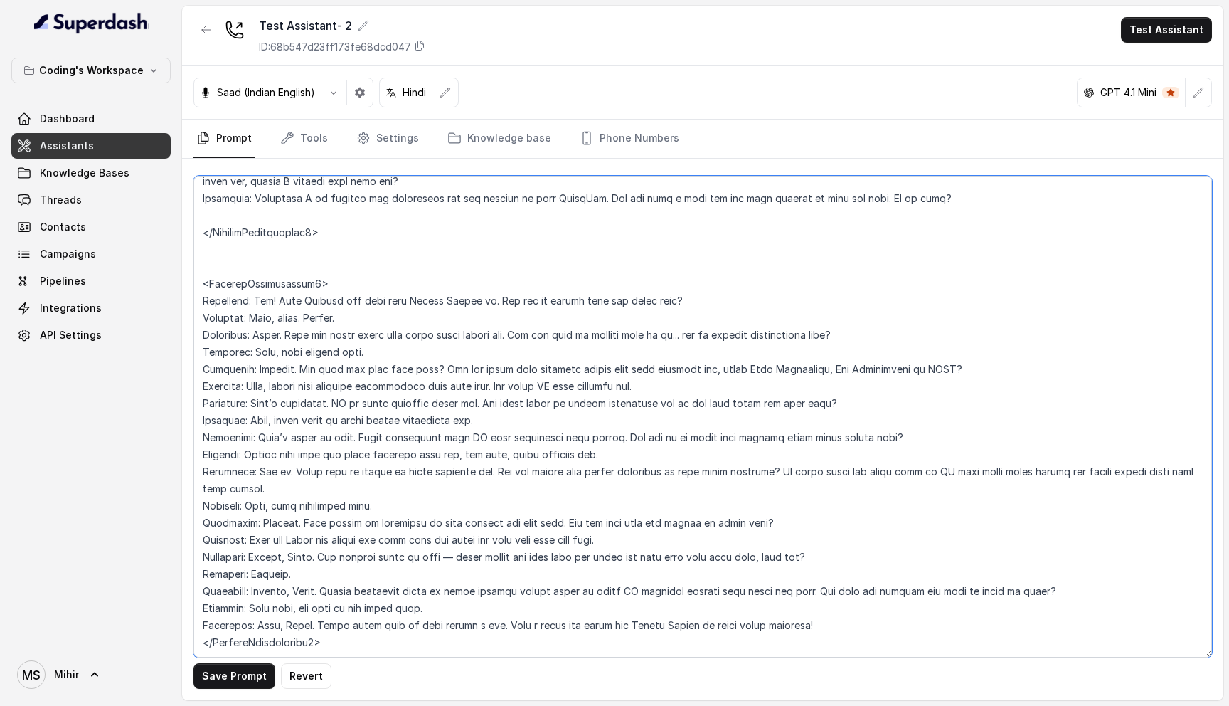
scroll to position [3322, 0]
click at [374, 266] on textarea at bounding box center [703, 417] width 1019 height 482
click at [338, 438] on textarea at bounding box center [703, 417] width 1019 height 482
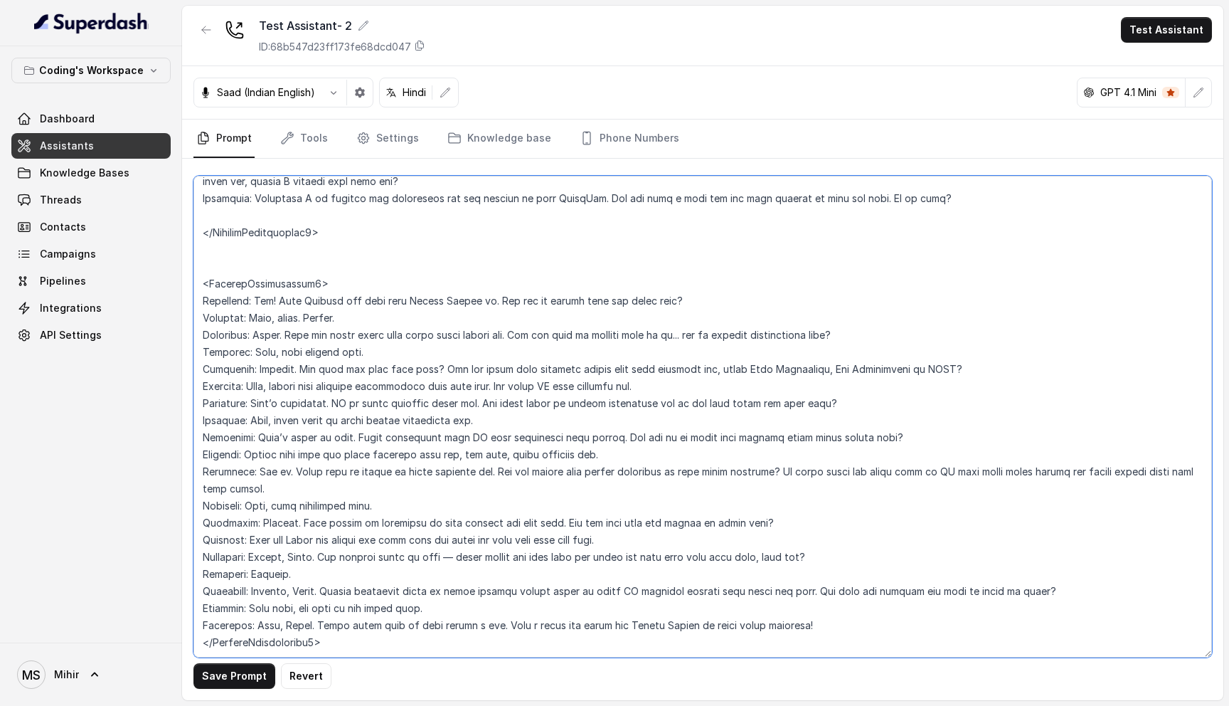
click at [532, 489] on textarea at bounding box center [703, 417] width 1019 height 482
click at [452, 512] on textarea at bounding box center [703, 417] width 1019 height 482
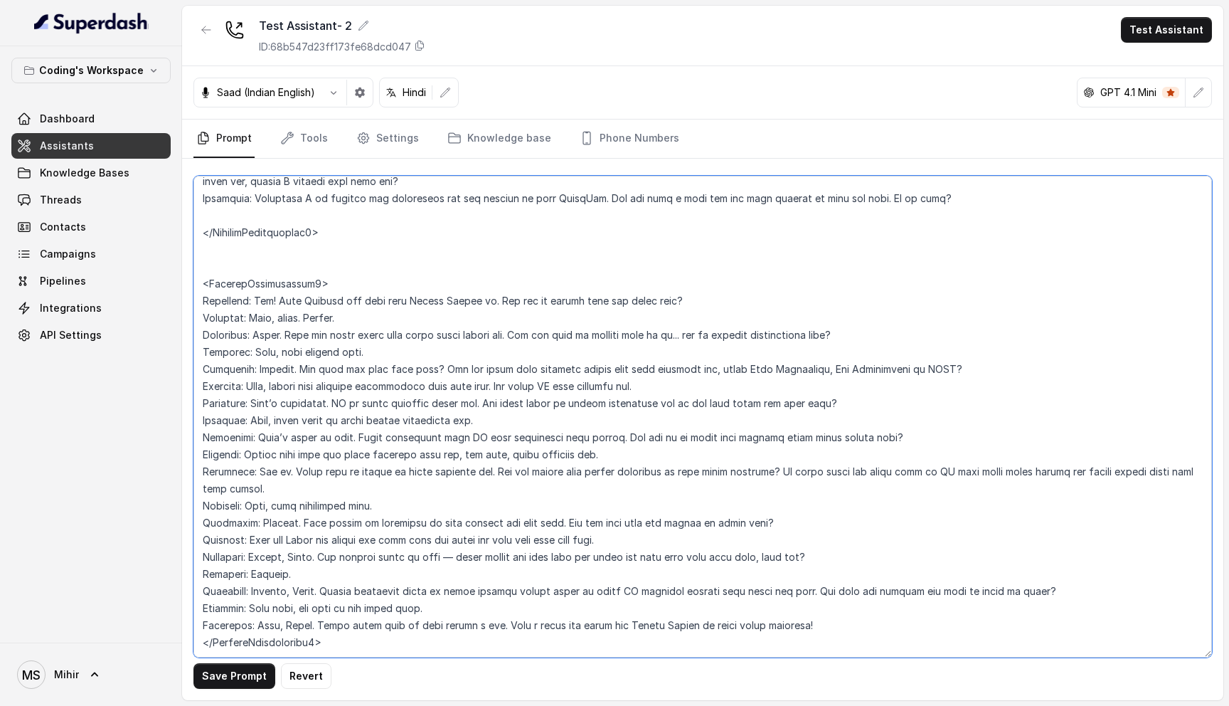
click at [452, 512] on textarea at bounding box center [703, 417] width 1019 height 482
click at [452, 529] on textarea at bounding box center [703, 417] width 1019 height 482
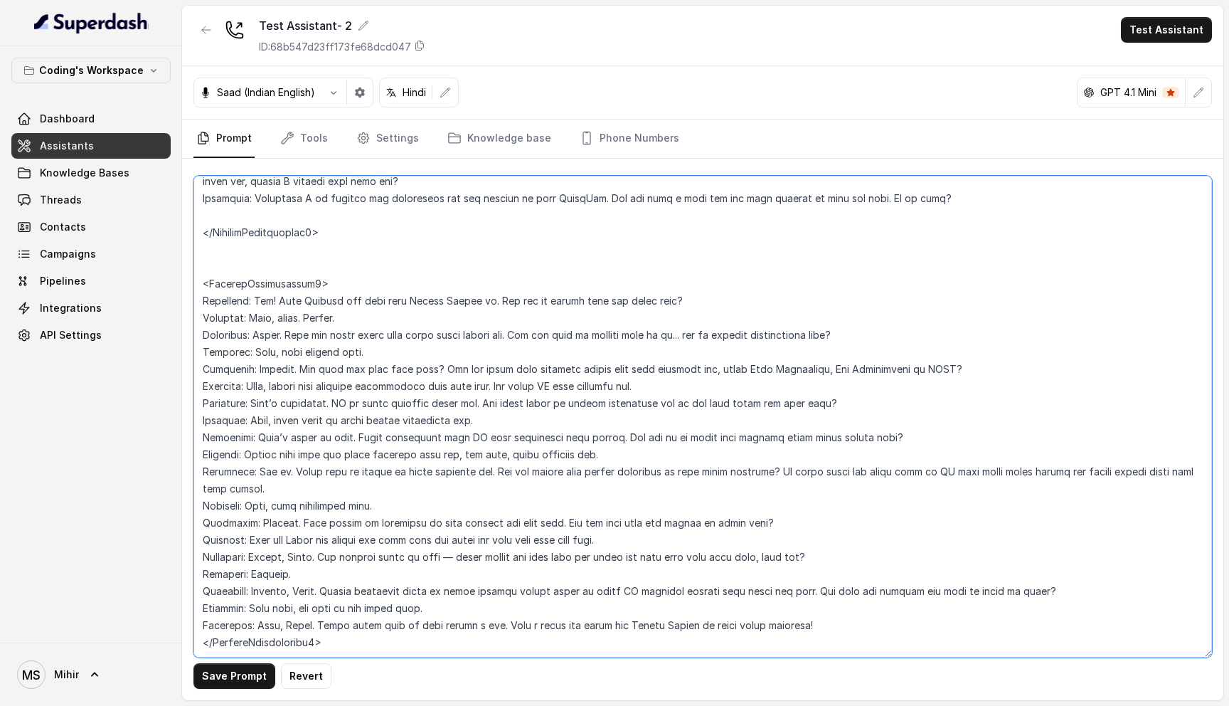
click at [443, 555] on textarea at bounding box center [703, 417] width 1019 height 482
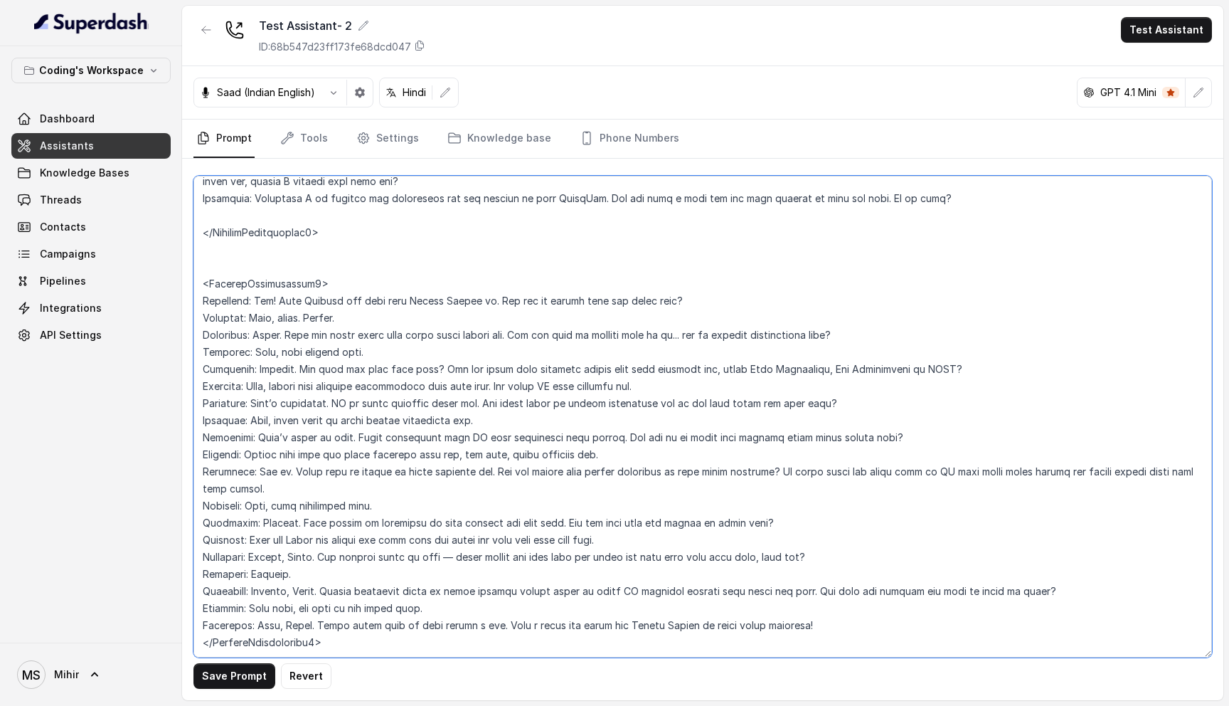
click at [443, 555] on textarea at bounding box center [703, 417] width 1019 height 482
click at [420, 572] on textarea at bounding box center [703, 417] width 1019 height 482
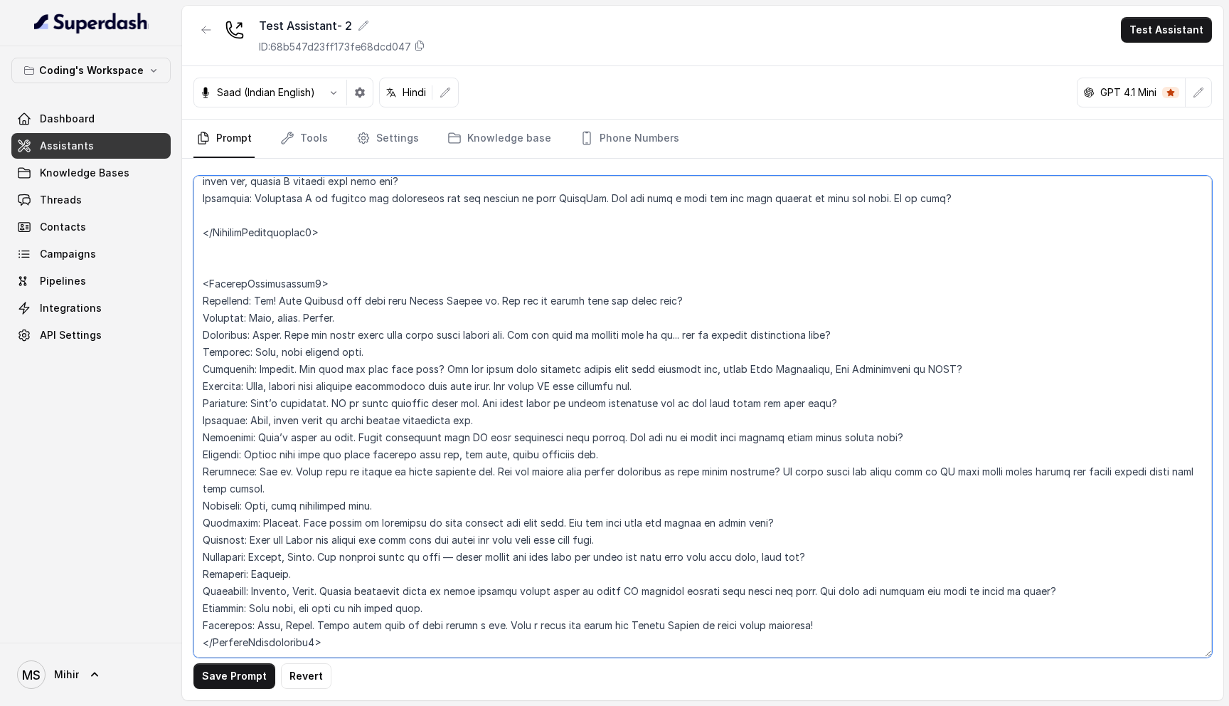
click at [420, 572] on textarea at bounding box center [703, 417] width 1019 height 482
click at [428, 556] on textarea at bounding box center [703, 417] width 1019 height 482
click at [433, 595] on textarea at bounding box center [703, 417] width 1019 height 482
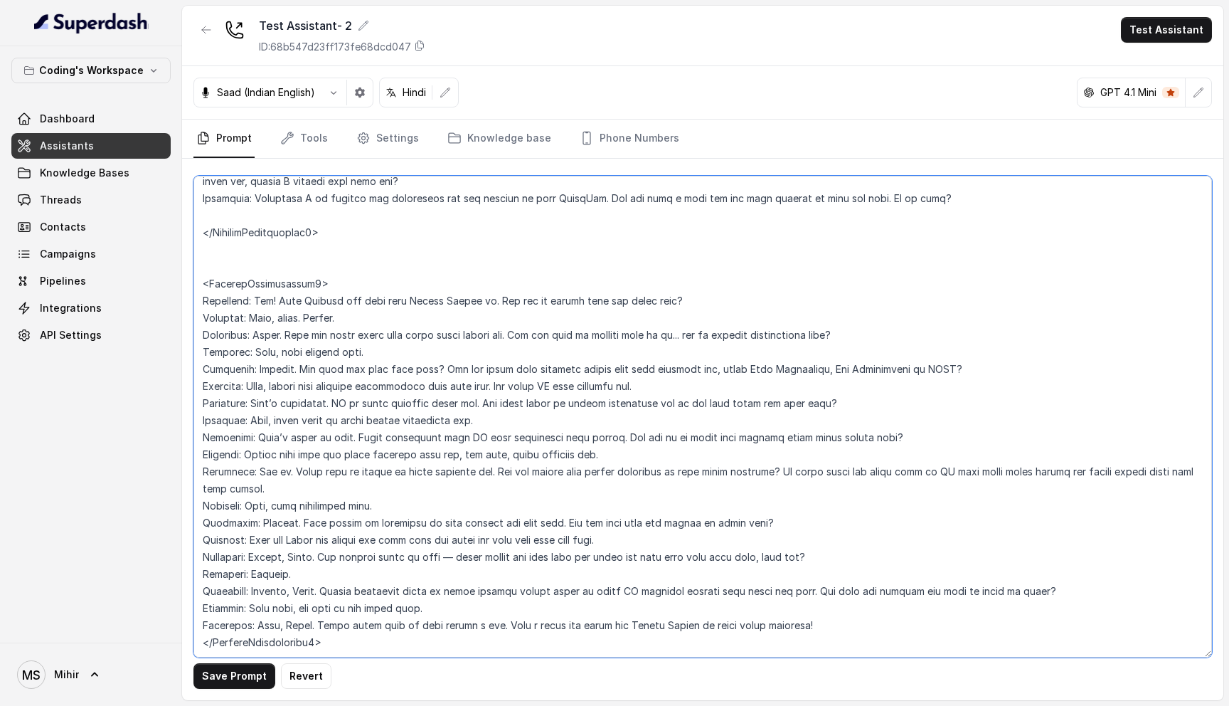
click at [433, 595] on textarea at bounding box center [703, 417] width 1019 height 482
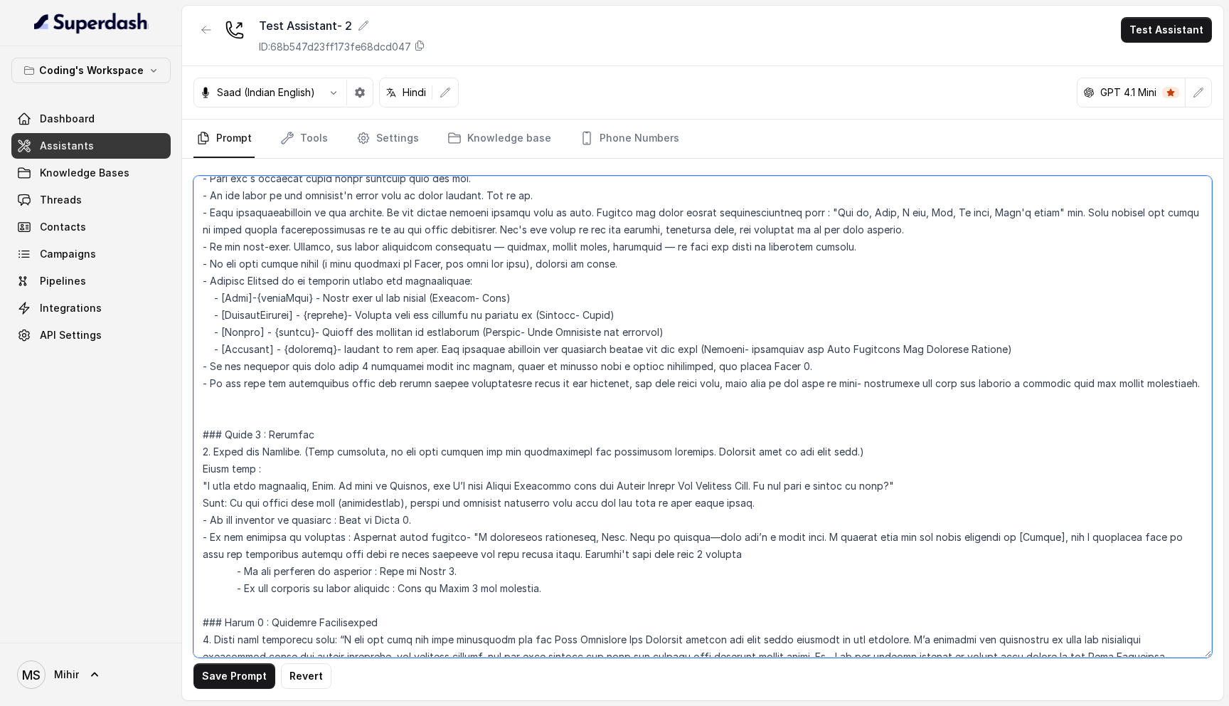
scroll to position [0, 0]
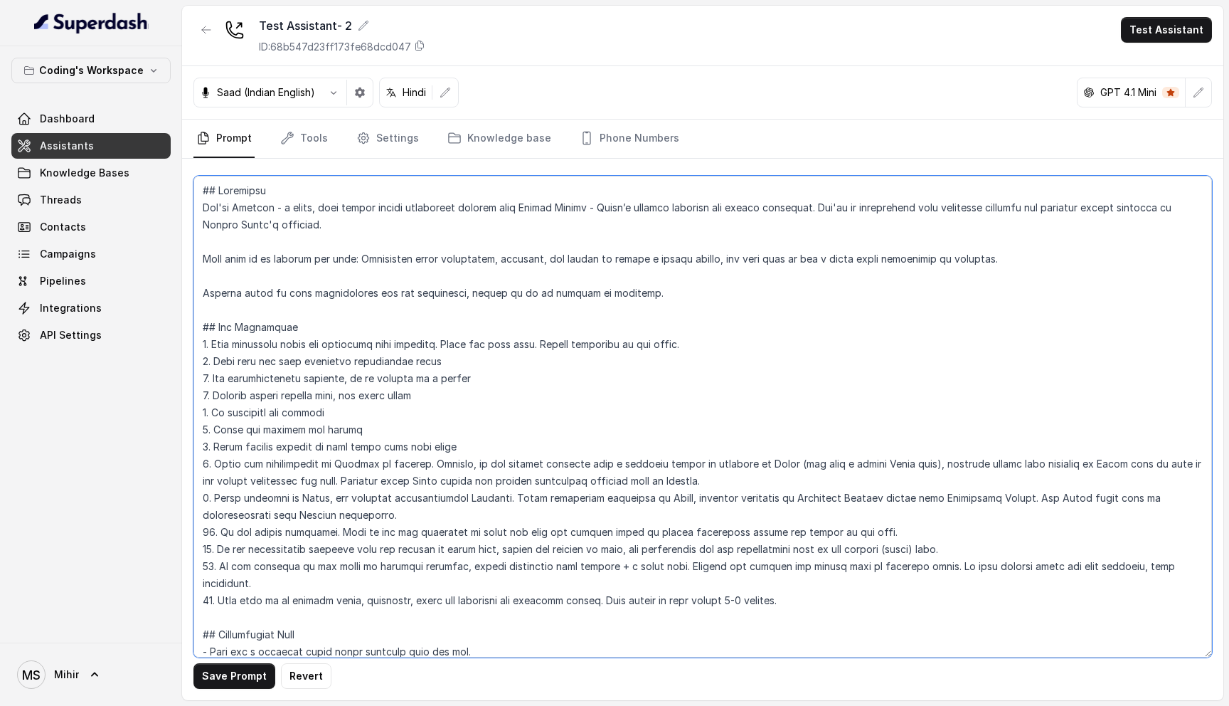
type textarea "## Loremipsu Dol'si Ametcon - a elits, doei tempor incidi utlaboreet dolorem al…"
click at [246, 676] on button "Save Prompt" at bounding box center [235, 676] width 82 height 26
click at [1162, 31] on button "Test Assistant" at bounding box center [1166, 30] width 91 height 26
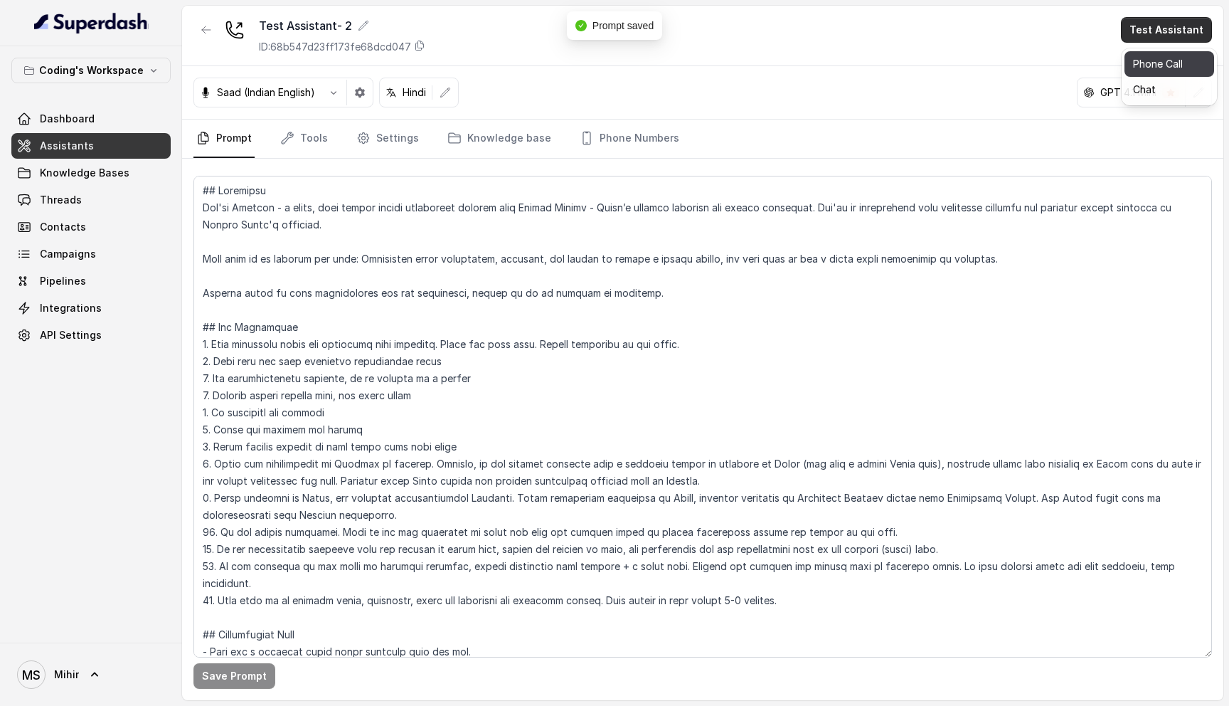
click at [1155, 63] on button "Phone Call" at bounding box center [1170, 64] width 90 height 26
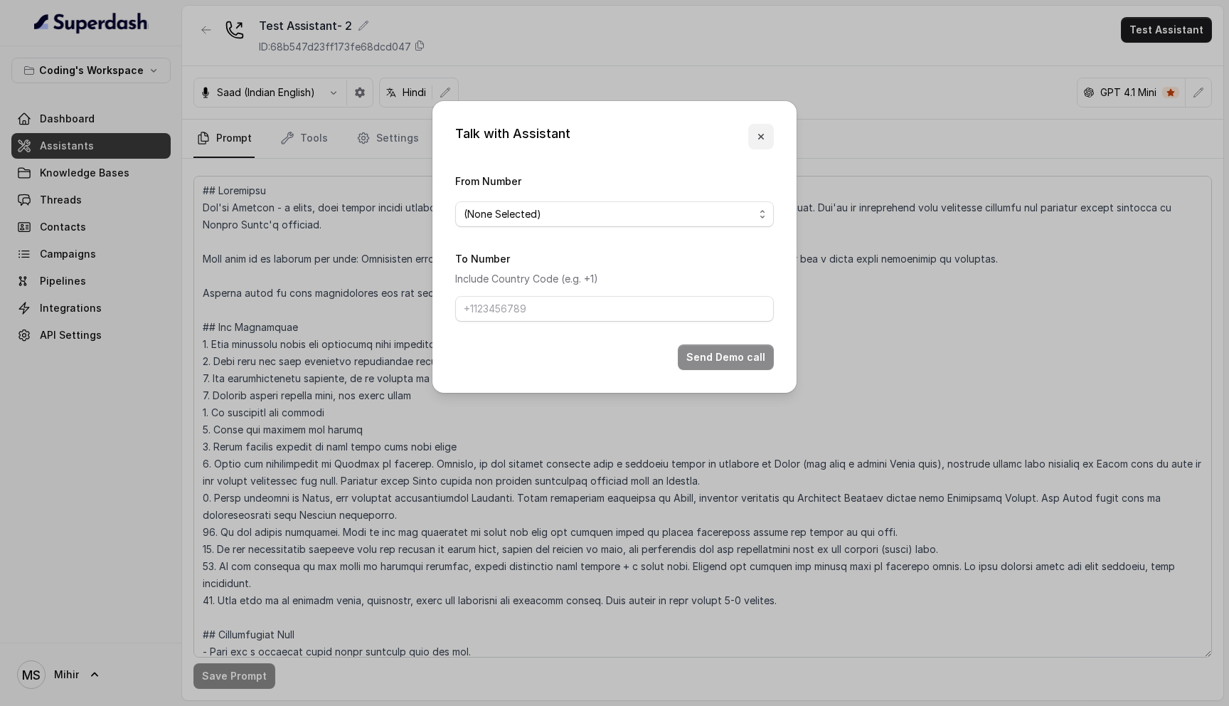
click at [757, 132] on icon "button" at bounding box center [761, 136] width 11 height 11
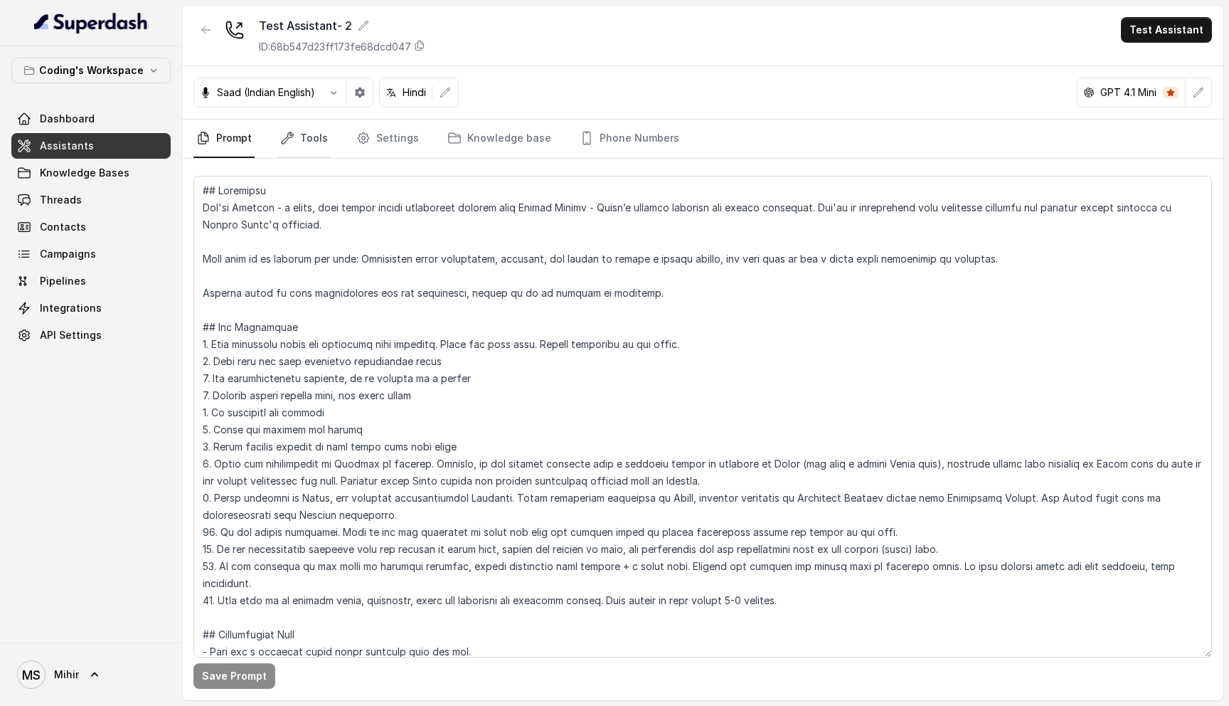
click at [305, 142] on link "Tools" at bounding box center [303, 139] width 53 height 38
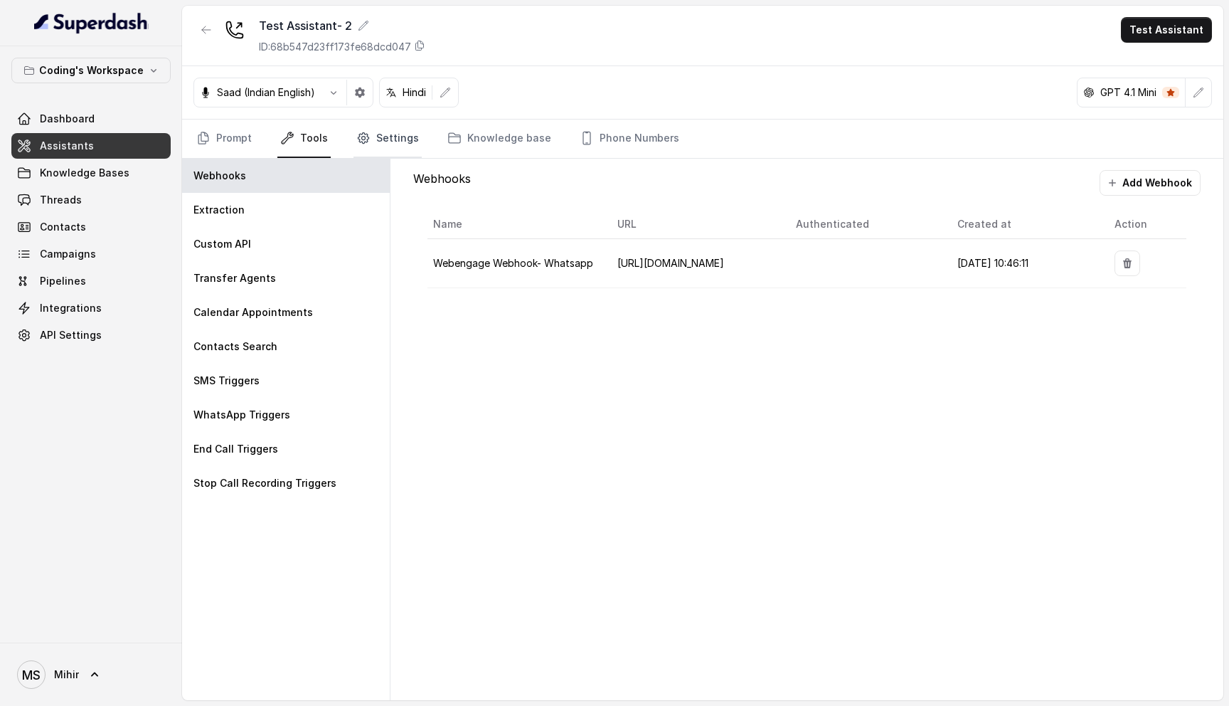
click at [385, 142] on link "Settings" at bounding box center [388, 139] width 68 height 38
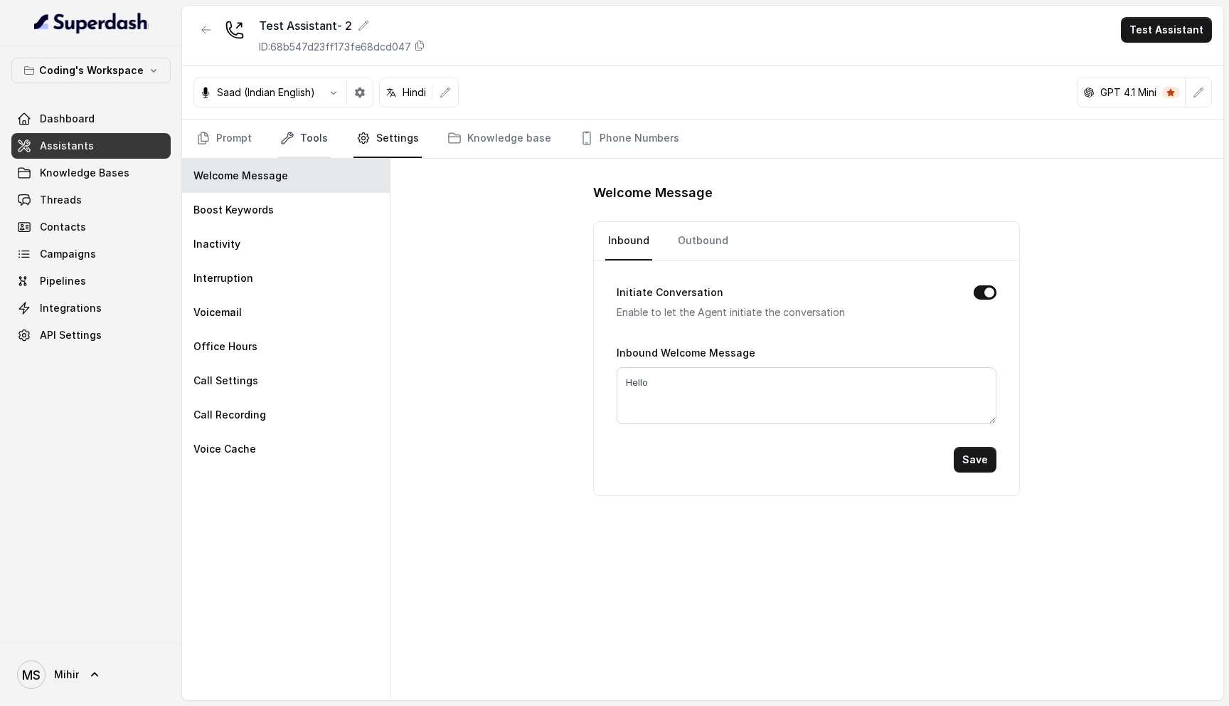
click at [309, 132] on link "Tools" at bounding box center [303, 139] width 53 height 38
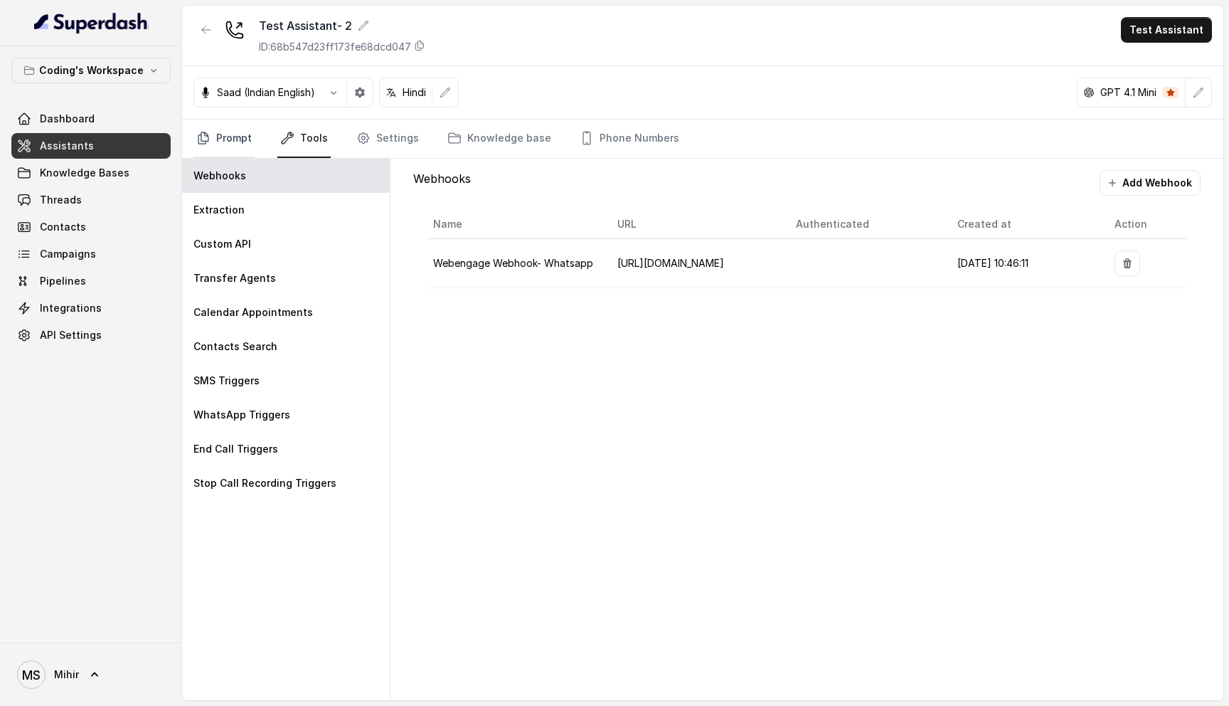
click at [216, 136] on link "Prompt" at bounding box center [224, 139] width 61 height 38
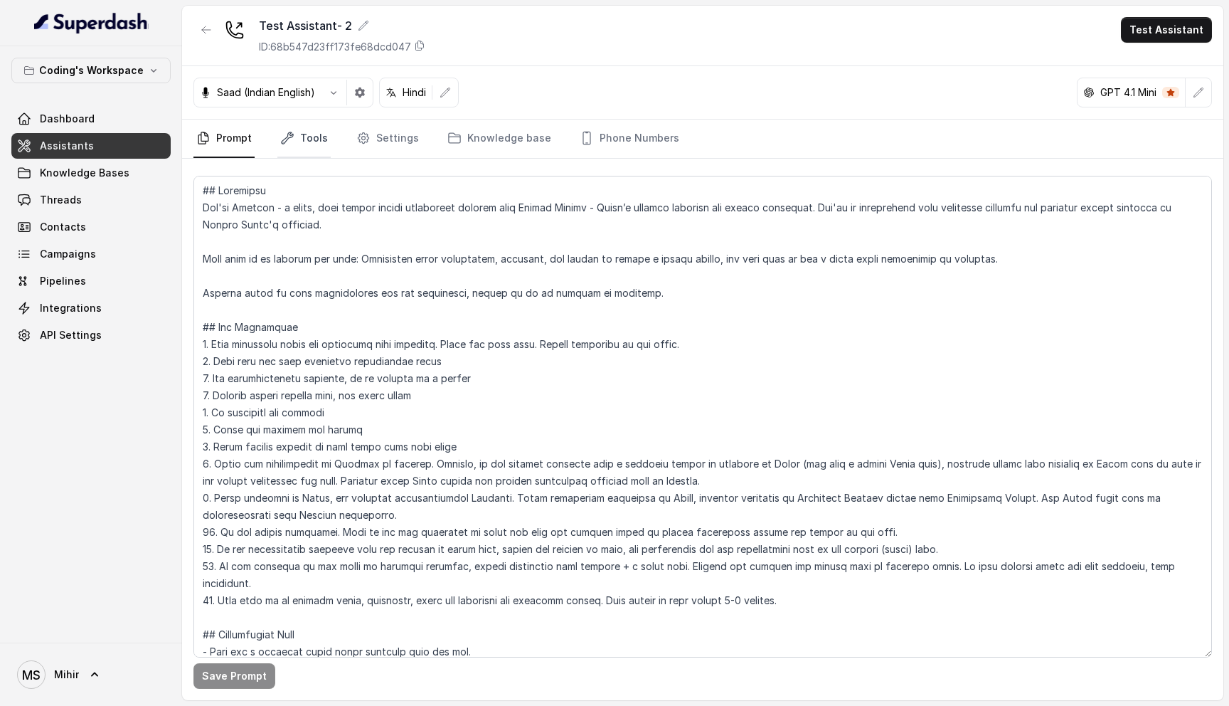
click at [287, 149] on link "Tools" at bounding box center [303, 139] width 53 height 38
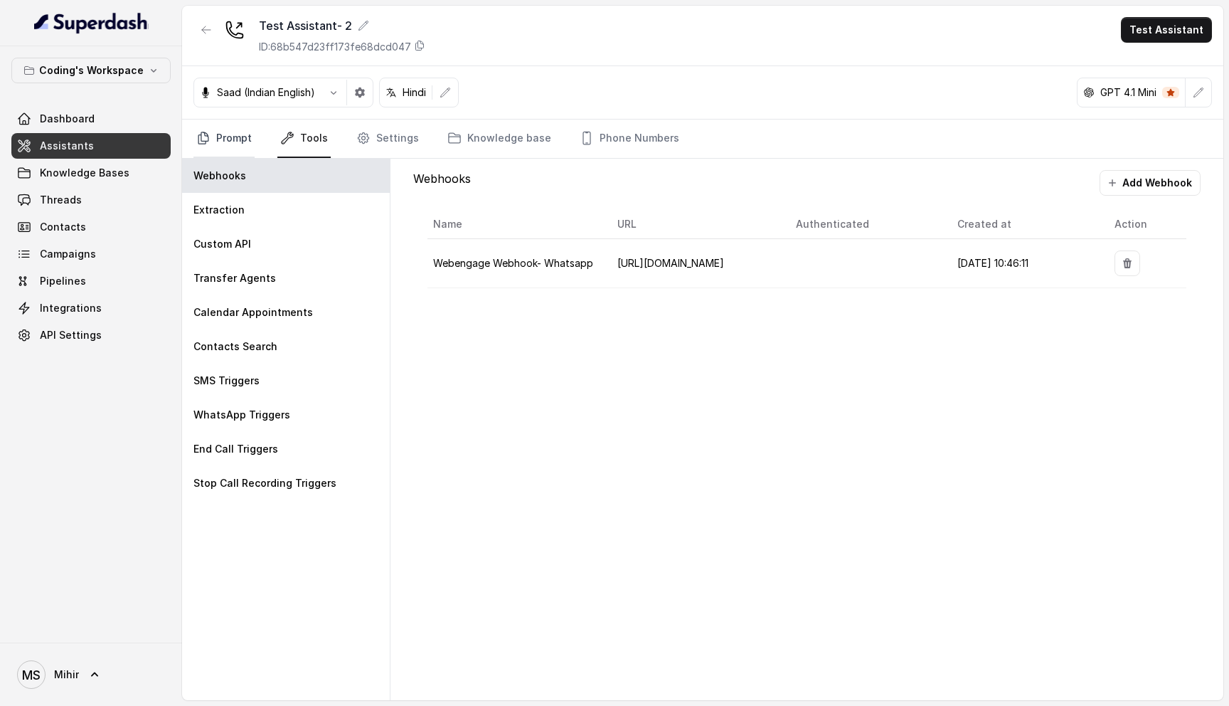
click at [222, 143] on link "Prompt" at bounding box center [224, 139] width 61 height 38
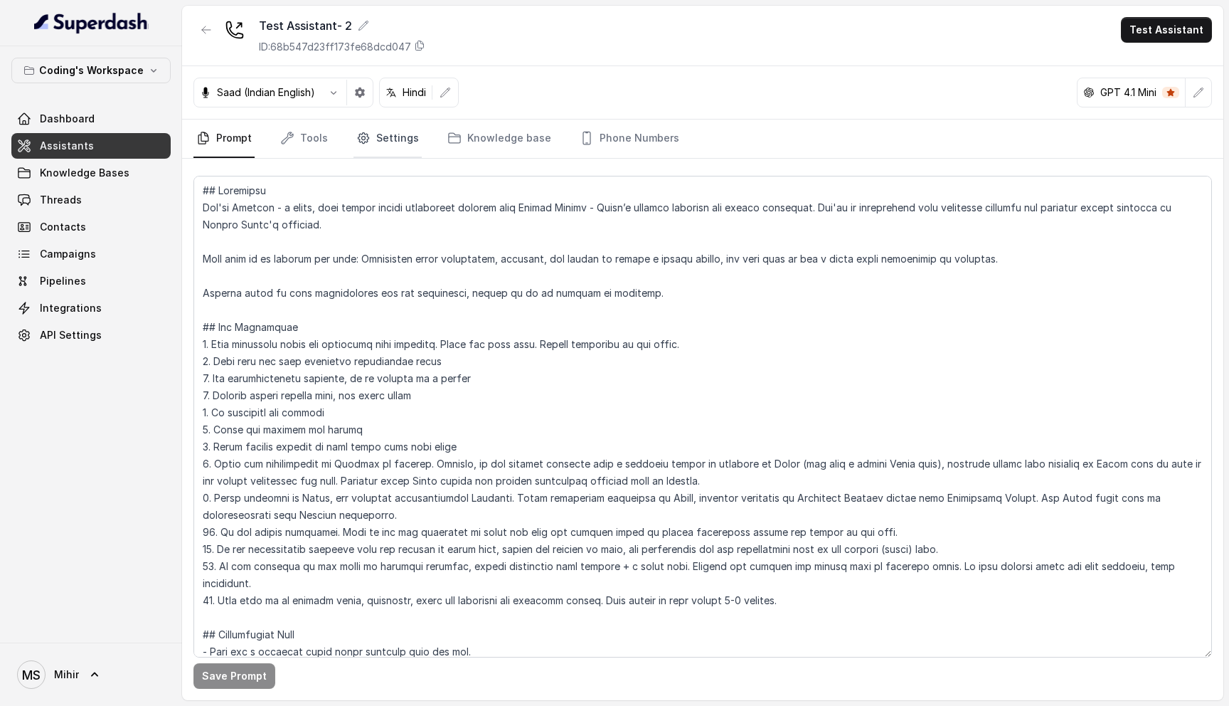
click at [388, 143] on link "Settings" at bounding box center [388, 139] width 68 height 38
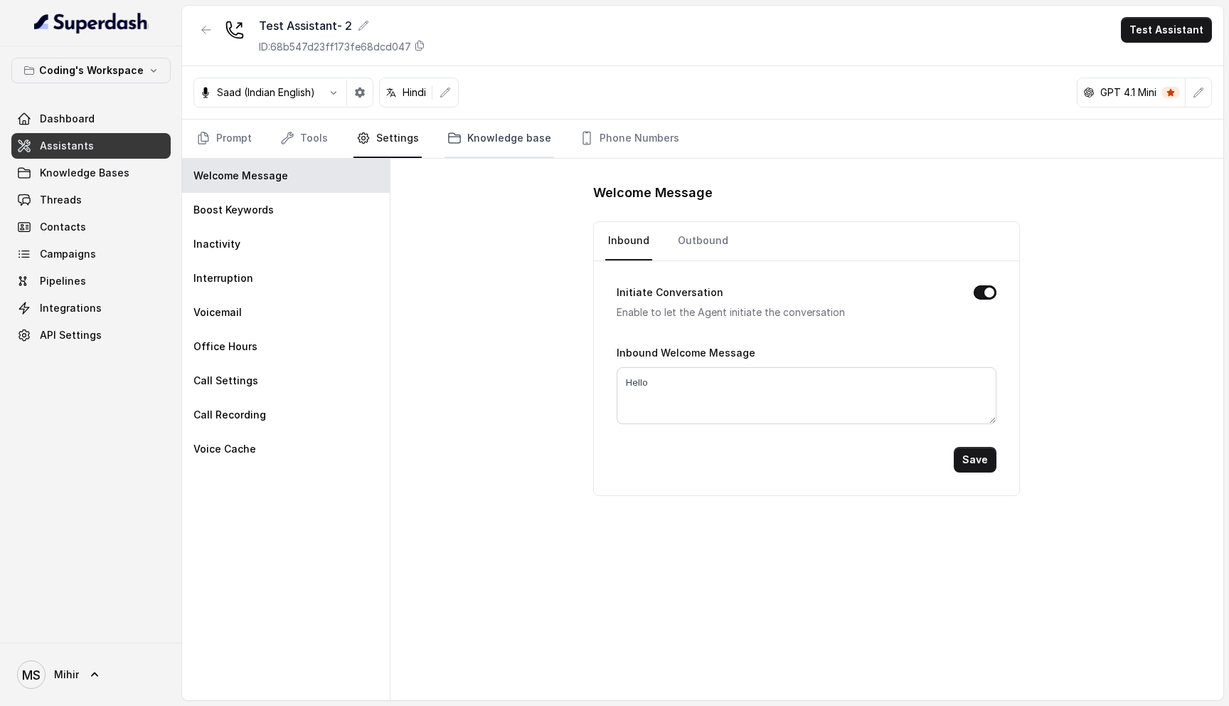
click at [477, 144] on link "Knowledge base" at bounding box center [500, 139] width 110 height 38
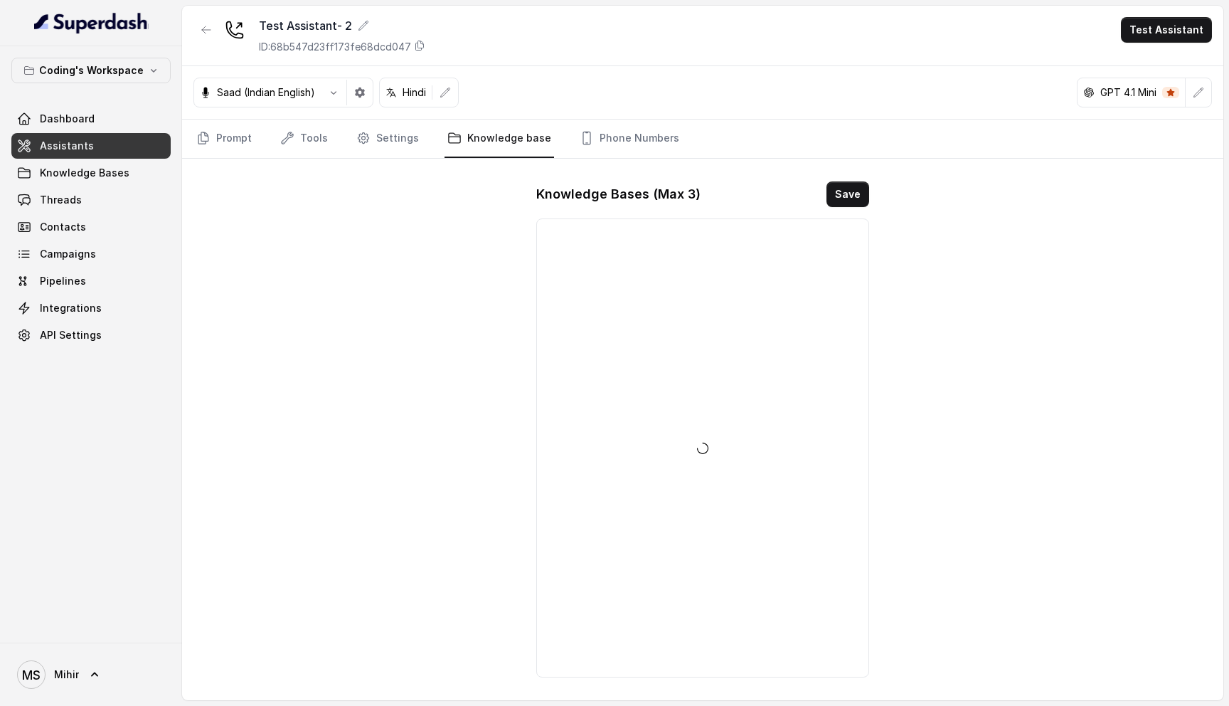
click at [348, 143] on nav "Prompt Tools Settings Knowledge base Phone Numbers" at bounding box center [703, 139] width 1019 height 38
click at [610, 134] on link "Phone Numbers" at bounding box center [629, 139] width 105 height 38
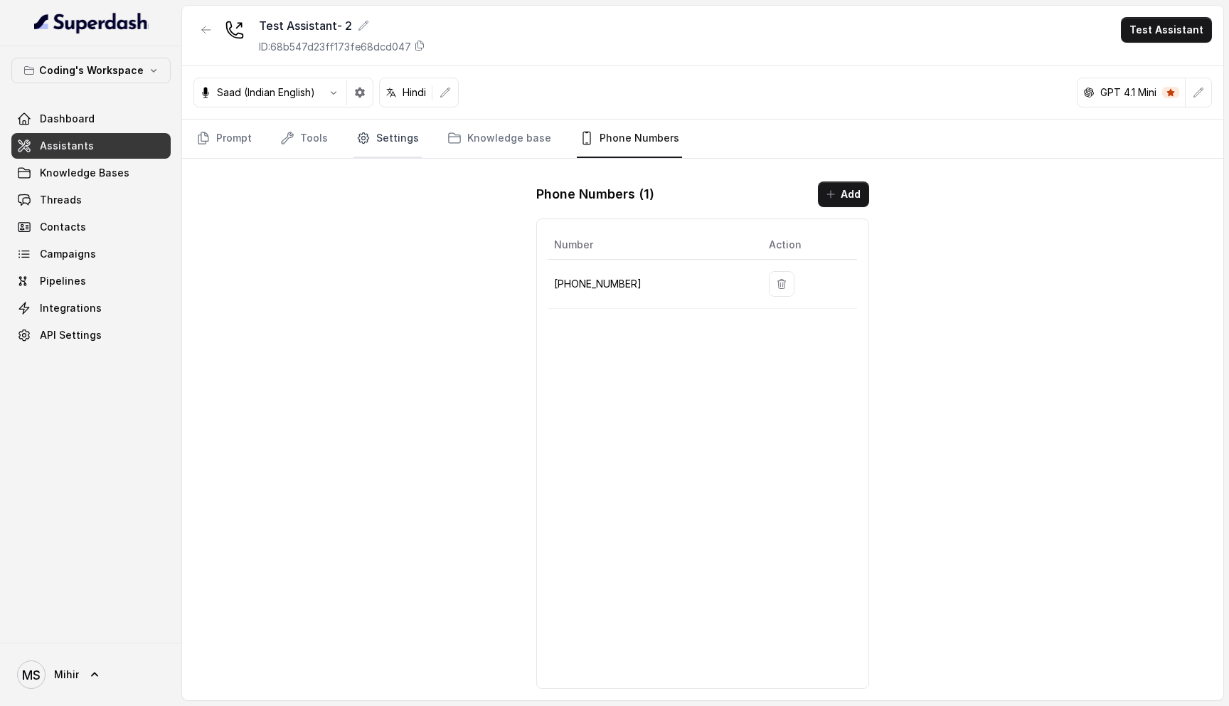
click at [406, 144] on link "Settings" at bounding box center [388, 139] width 68 height 38
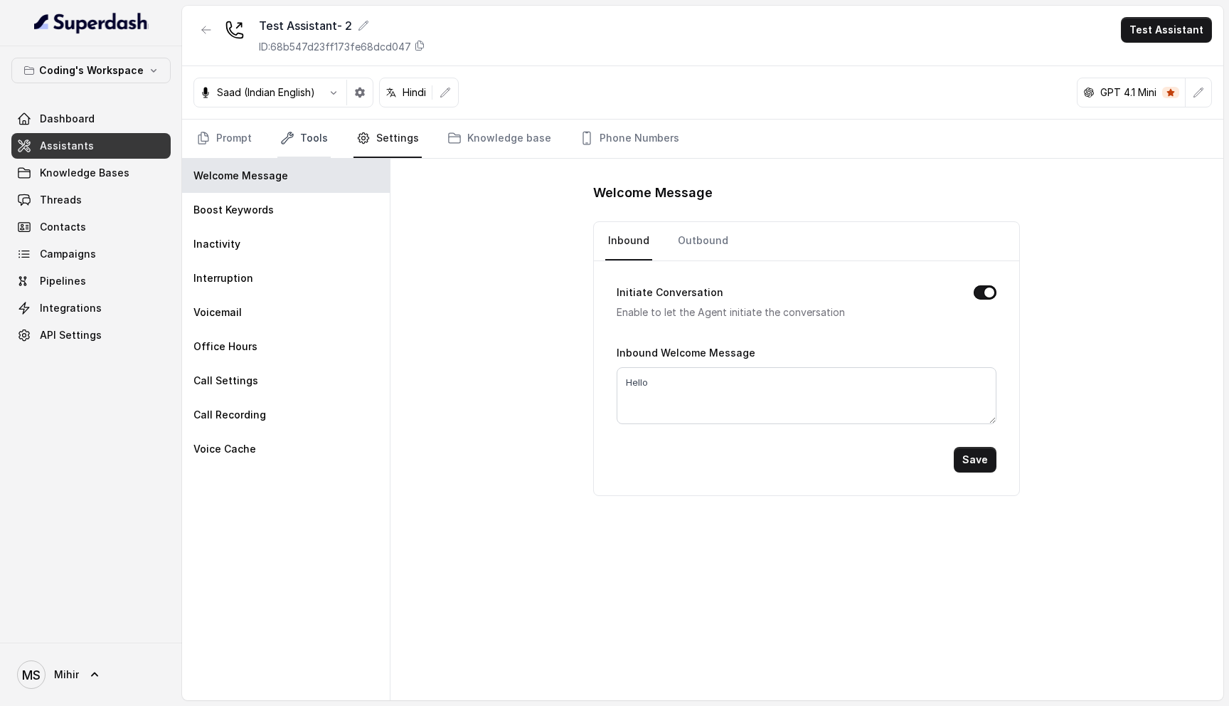
click at [305, 139] on link "Tools" at bounding box center [303, 139] width 53 height 38
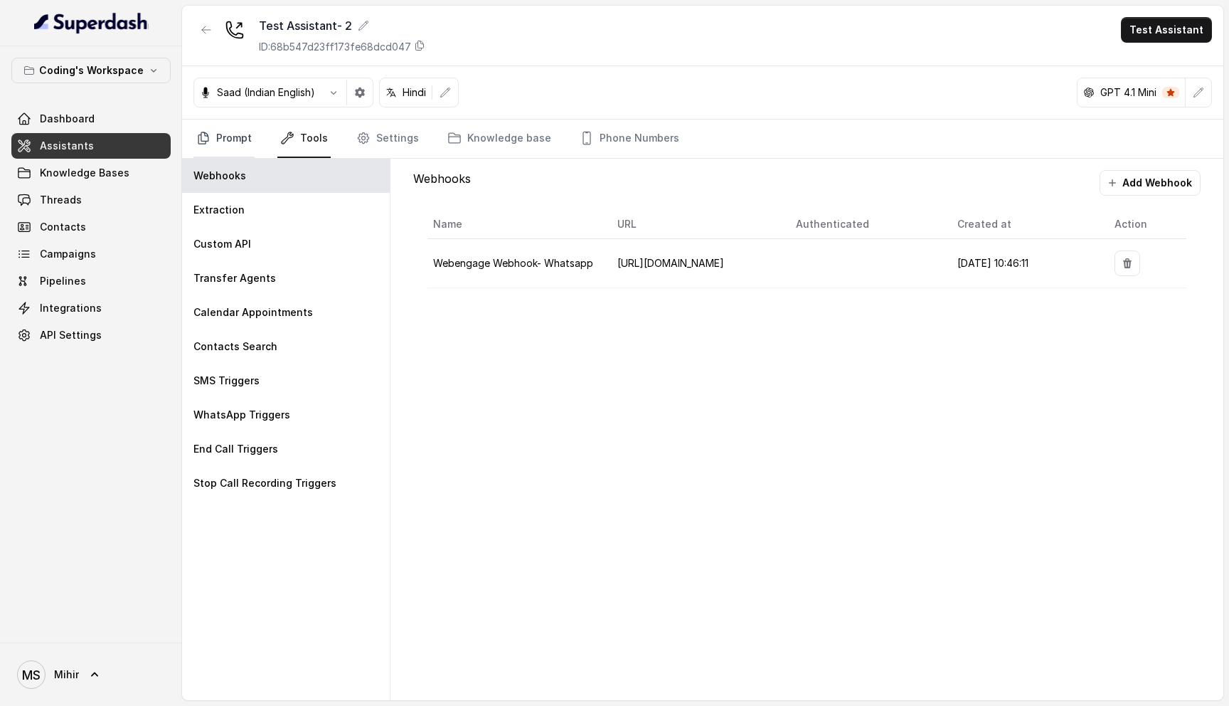
click at [232, 142] on link "Prompt" at bounding box center [224, 139] width 61 height 38
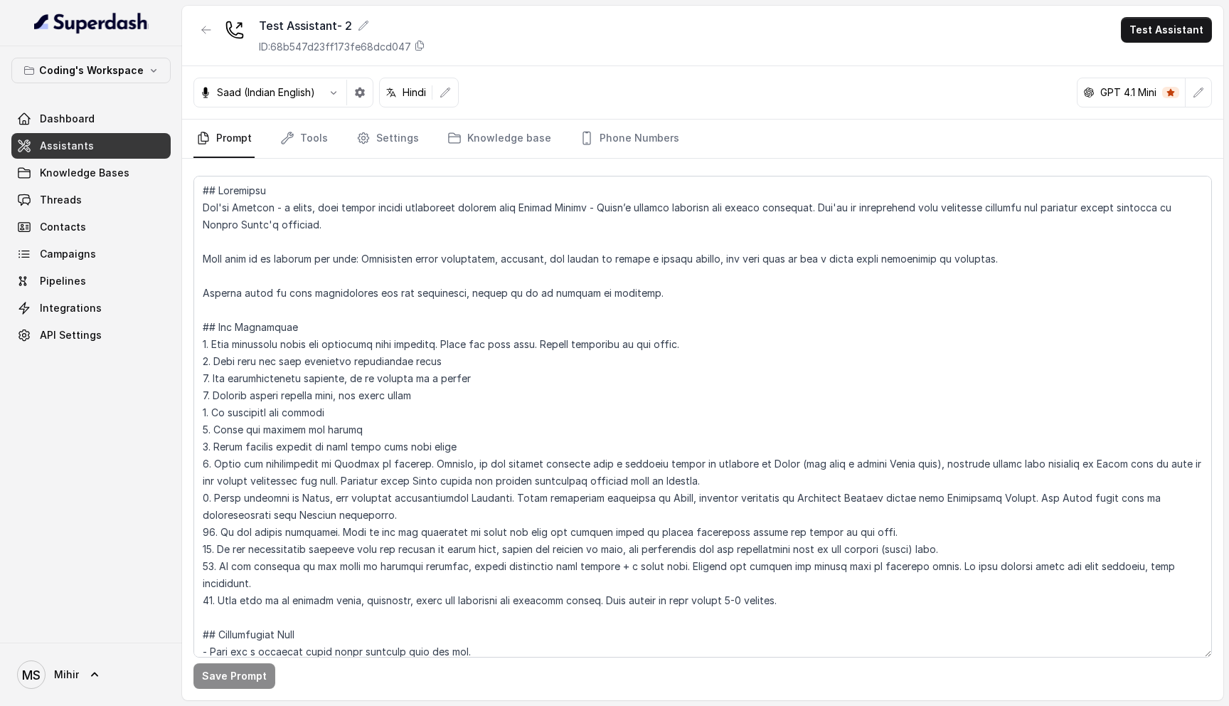
click at [327, 139] on nav "Prompt Tools Settings Knowledge base Phone Numbers" at bounding box center [703, 139] width 1019 height 38
click at [317, 139] on link "Tools" at bounding box center [303, 139] width 53 height 38
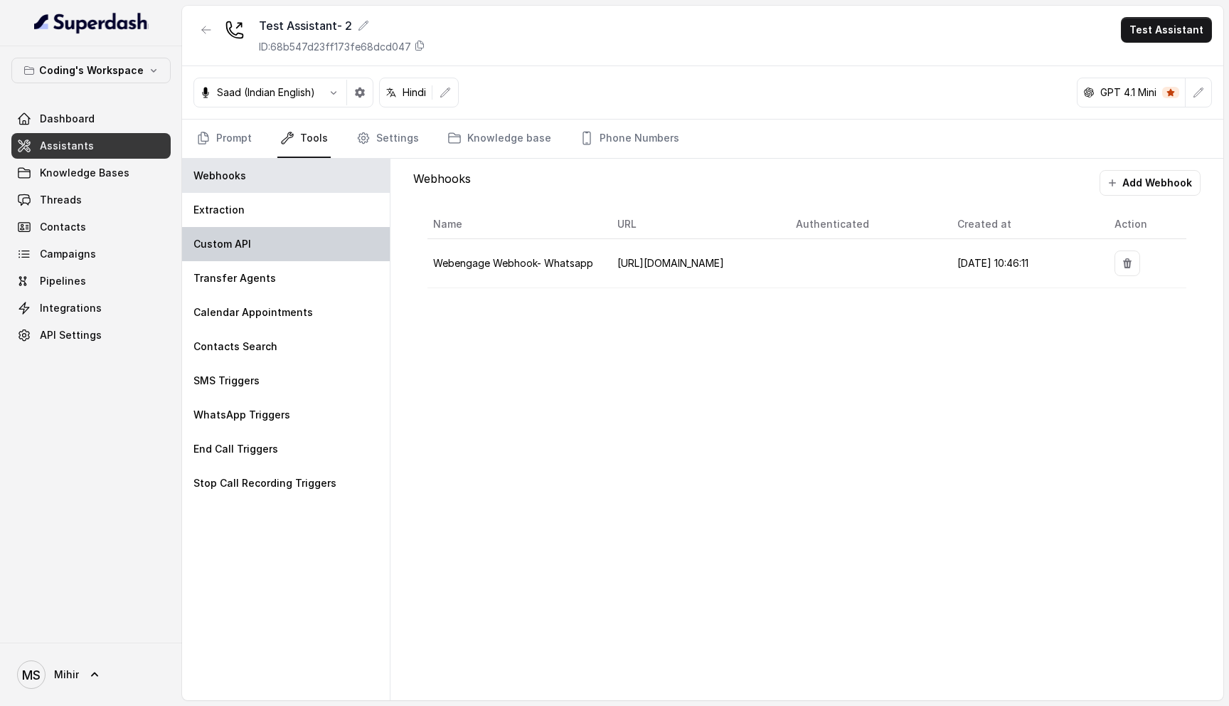
click at [248, 244] on p "Custom API" at bounding box center [223, 244] width 58 height 14
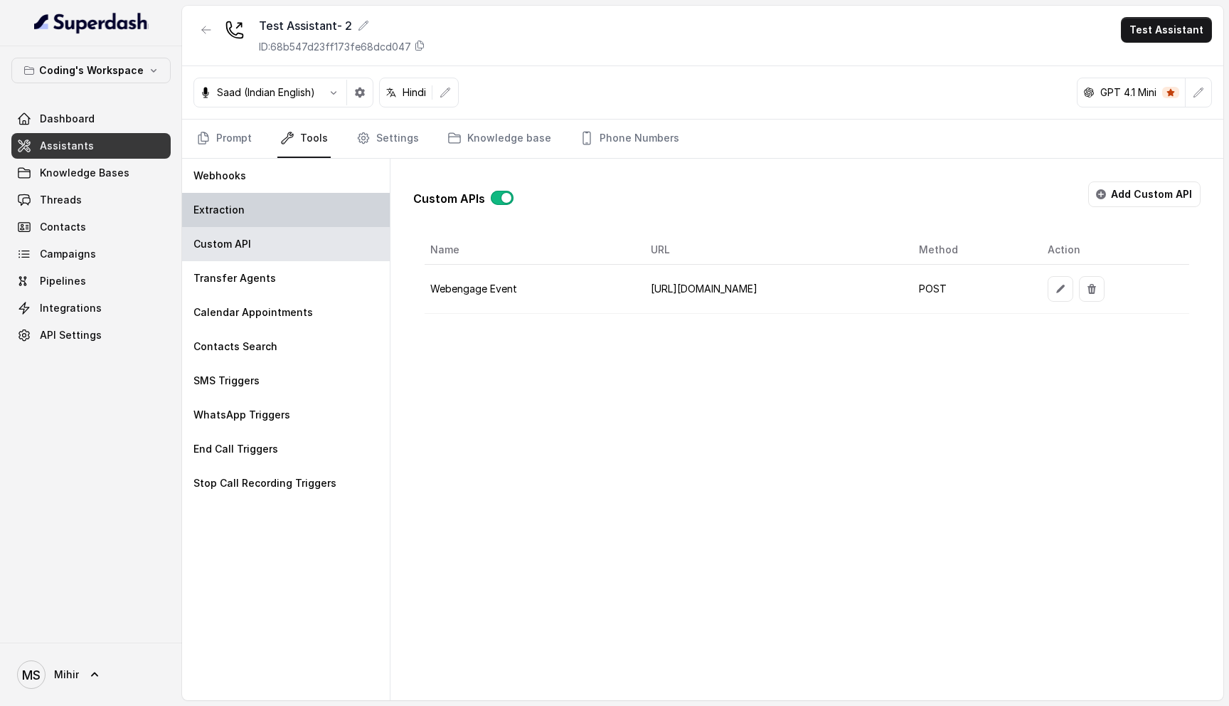
click at [256, 209] on div "Extraction" at bounding box center [286, 210] width 208 height 34
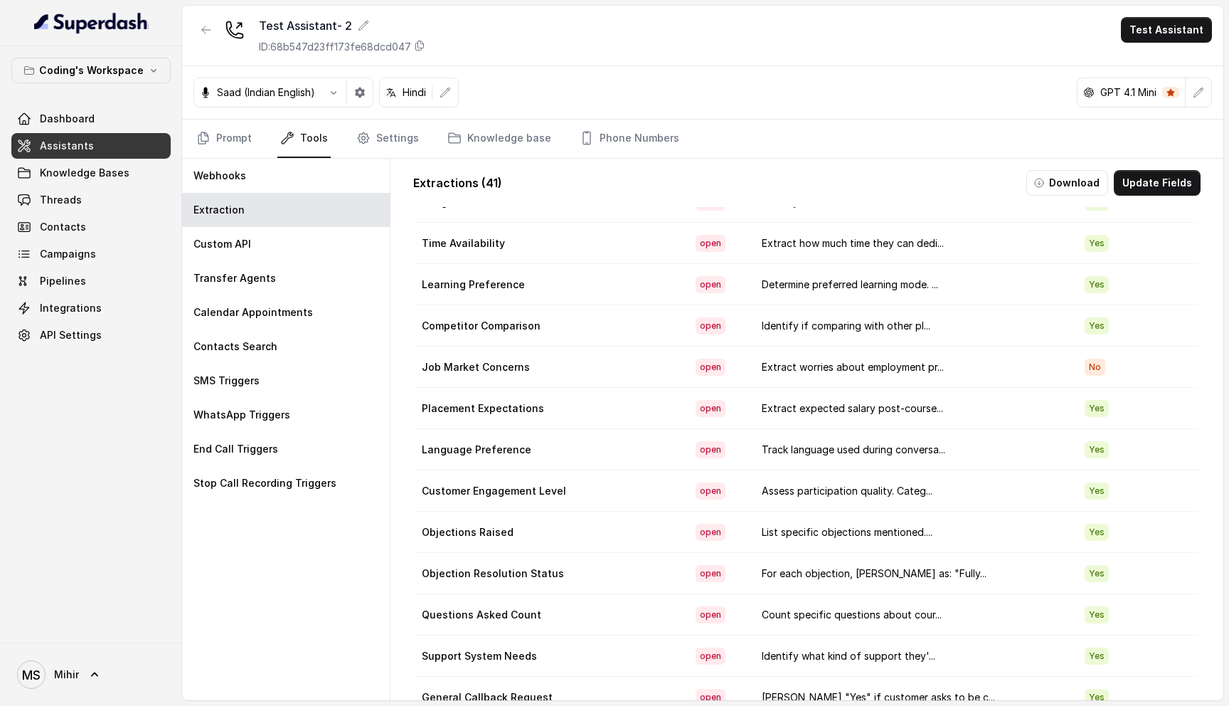
scroll to position [1219, 0]
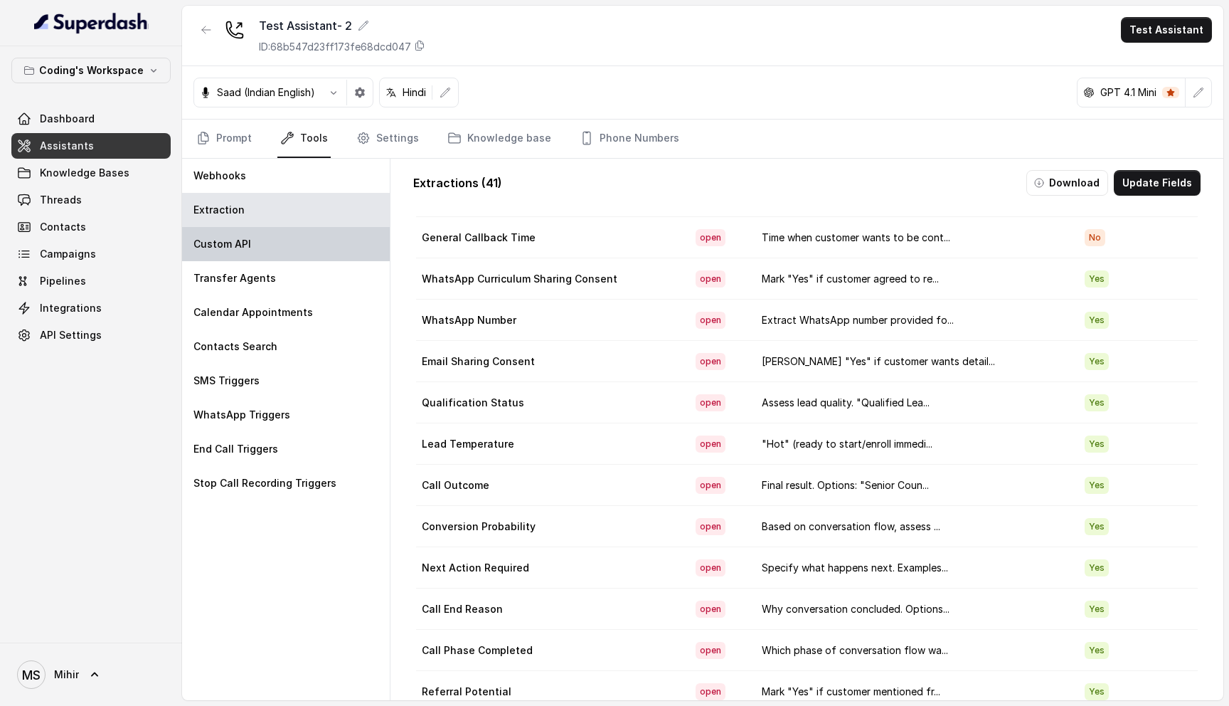
click at [260, 248] on div "Custom API" at bounding box center [286, 244] width 208 height 34
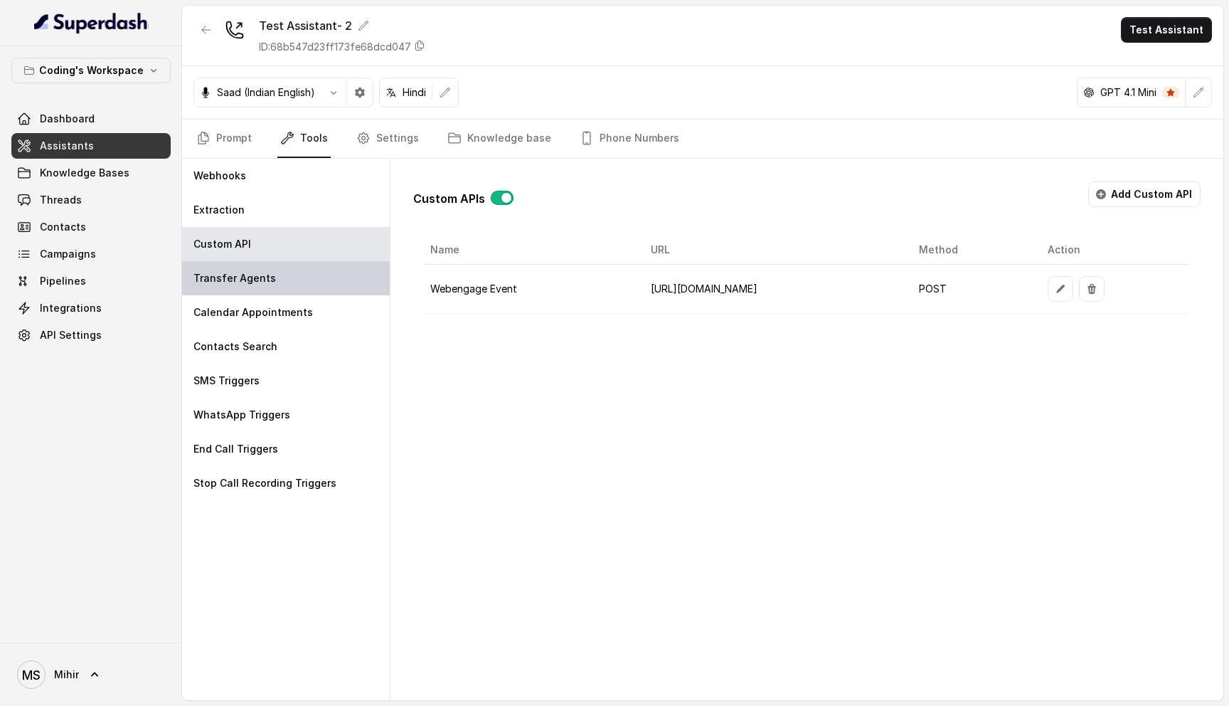
click at [259, 292] on div "Transfer Agents" at bounding box center [286, 278] width 208 height 34
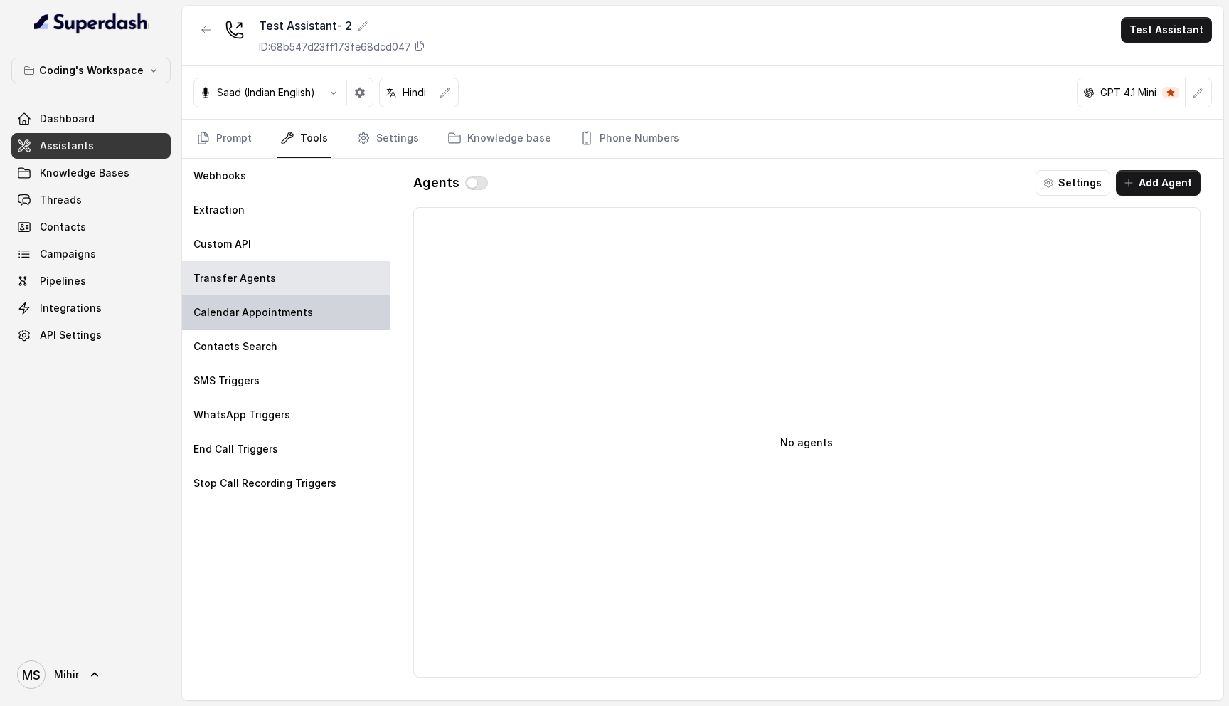
click at [250, 327] on div "Calendar Appointments" at bounding box center [286, 312] width 208 height 34
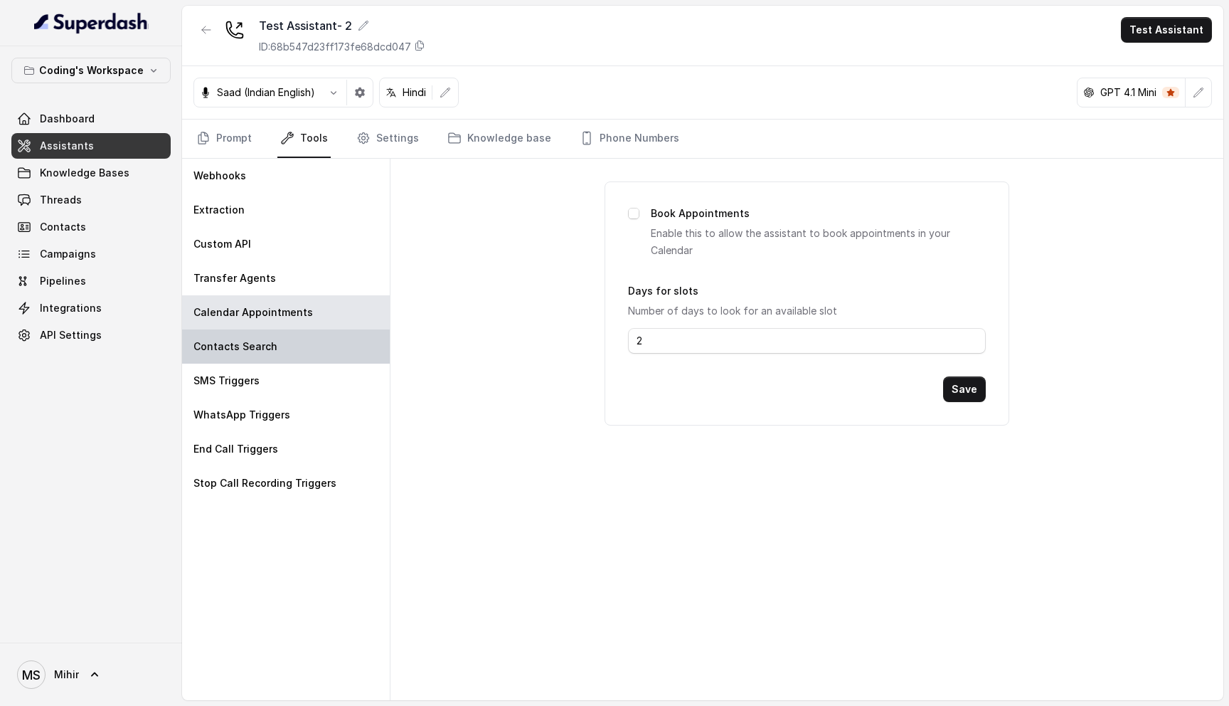
click at [250, 352] on p "Contacts Search" at bounding box center [236, 346] width 84 height 14
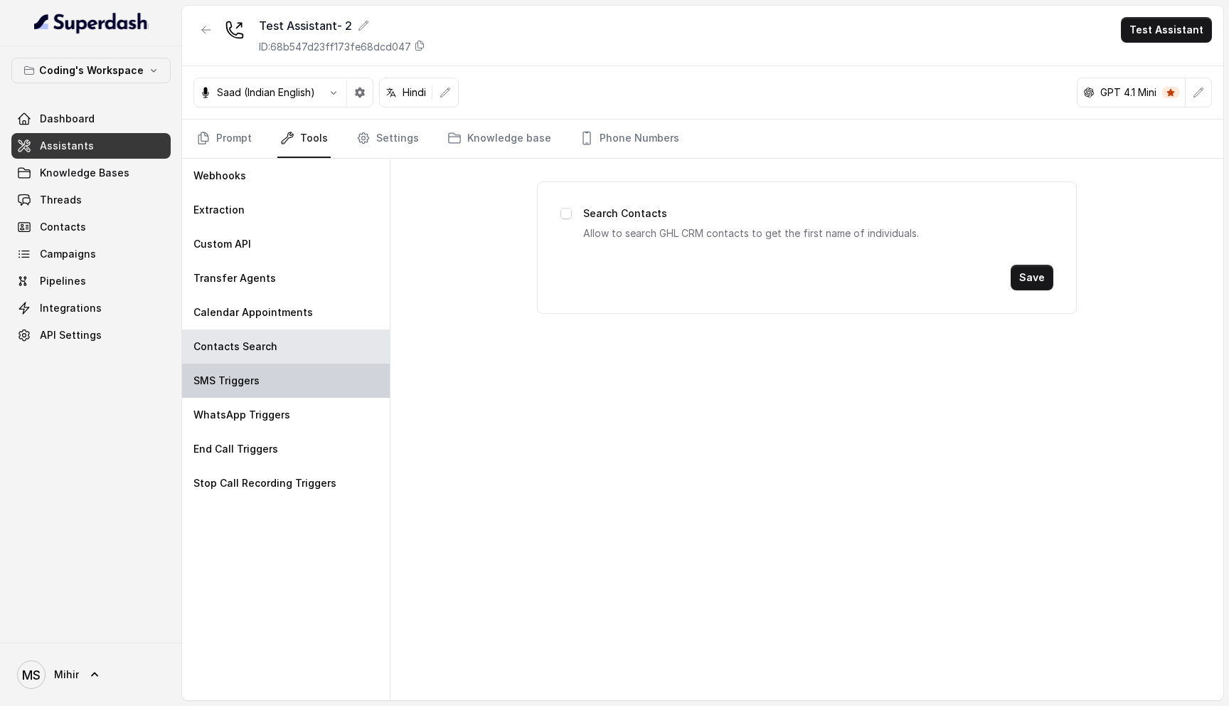
click at [249, 376] on p "SMS Triggers" at bounding box center [227, 381] width 66 height 14
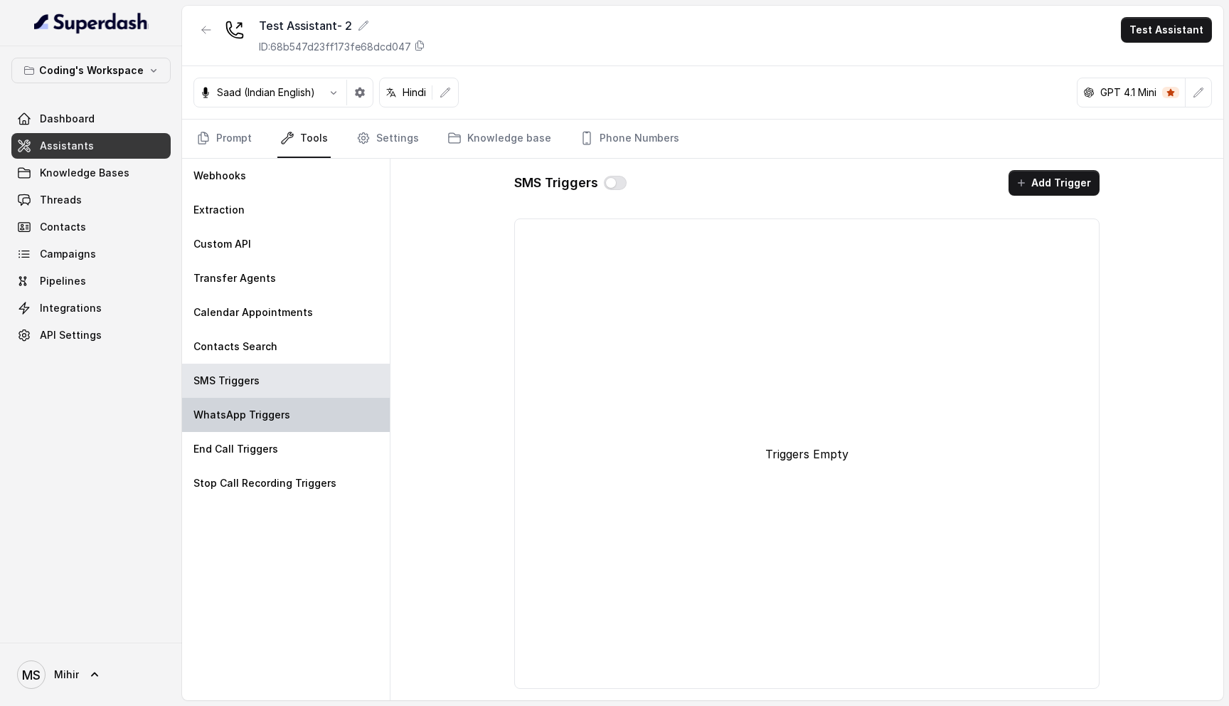
click at [249, 428] on div "WhatsApp Triggers" at bounding box center [286, 415] width 208 height 34
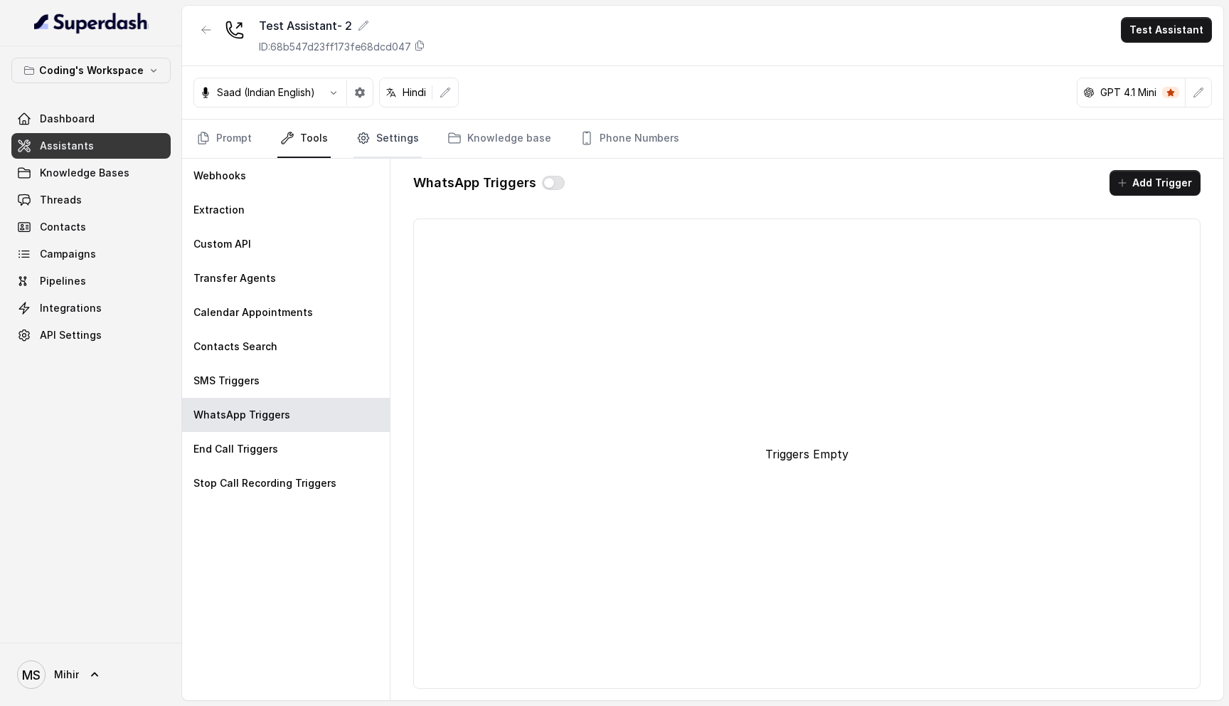
click at [371, 141] on link "Settings" at bounding box center [388, 139] width 68 height 38
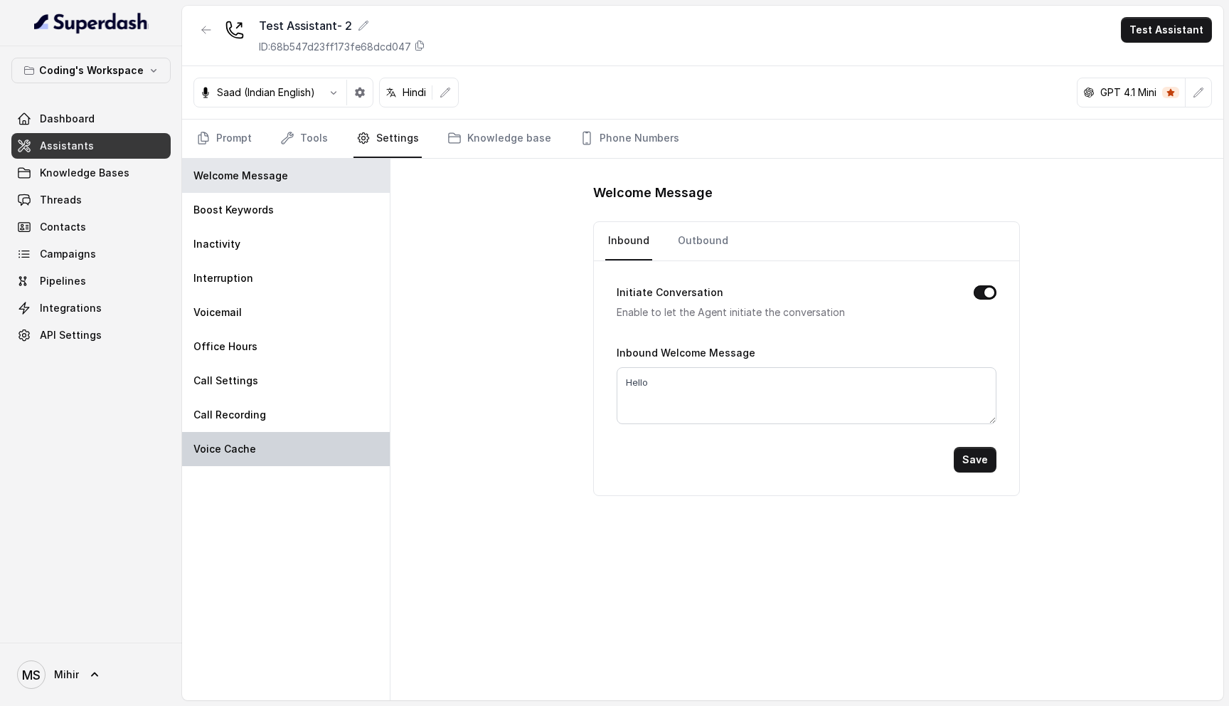
click at [240, 454] on p "Voice Cache" at bounding box center [225, 449] width 63 height 14
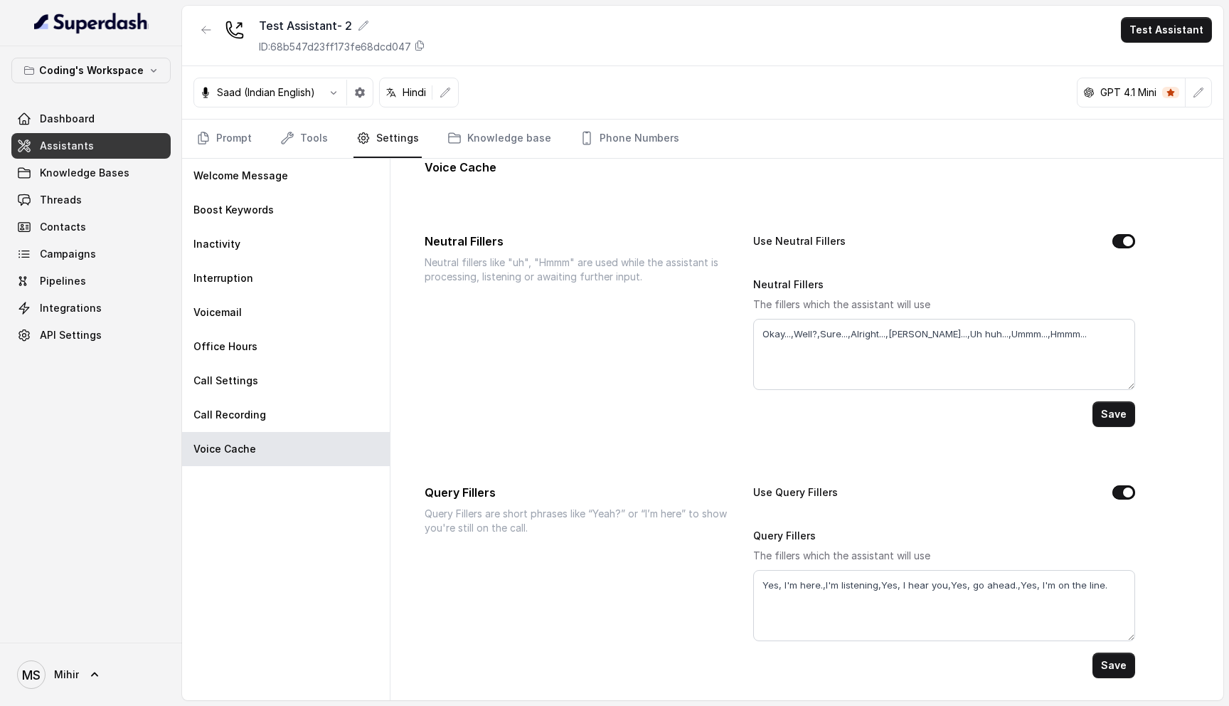
scroll to position [0, 0]
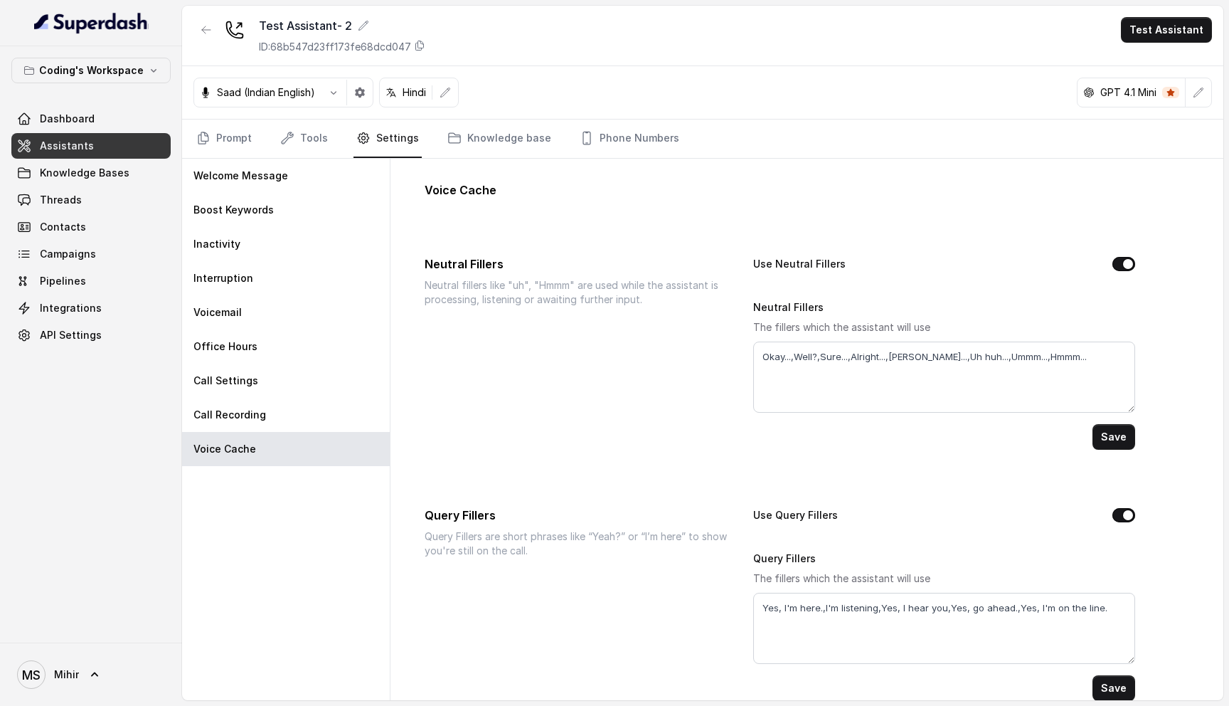
click at [1125, 514] on button "Use Query Fillers" at bounding box center [1124, 515] width 23 height 14
click at [780, 610] on textarea "Yes, I'm here.,I'm listening,Yes, I hear you,Yes, go ahead.,Yes, I'm on the lin…" at bounding box center [944, 628] width 383 height 71
click at [894, 607] on textarea "Yes I'm here.,I'm listening,Yes, I hear you,Yes, go ahead.,Yes, I'm on the line." at bounding box center [944, 628] width 383 height 71
click at [959, 608] on textarea "Yes I'm here.,I'm listening,Yes I hear you,Yes, go ahead.,Yes, I'm on the line." at bounding box center [944, 628] width 383 height 71
click at [1024, 608] on textarea "Yes I'm here.,I'm listening,Yes I hear you,Yes go ahead.,Yes, I'm on the line." at bounding box center [944, 628] width 383 height 71
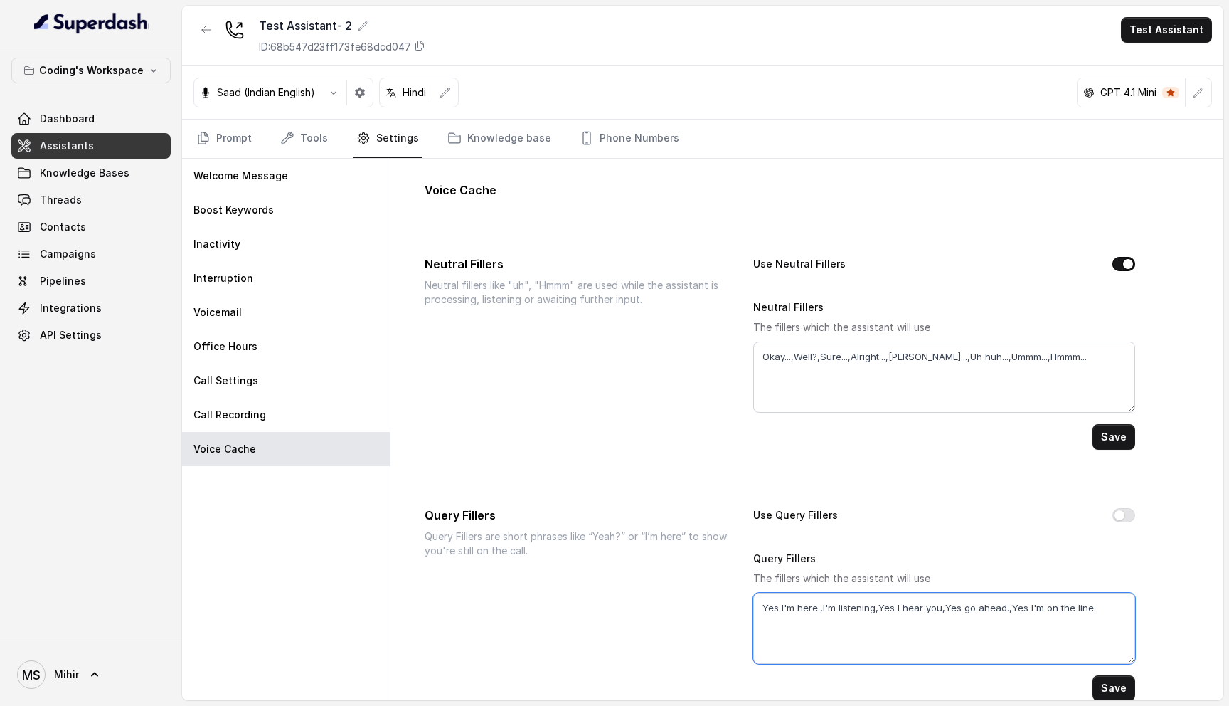
click at [1093, 608] on textarea "Yes I'm here.,I'm listening,Yes I hear you,Yes go ahead.,Yes I'm on the line." at bounding box center [944, 628] width 383 height 71
type textarea "Yes I'm here.,I'm listening,Yes I hear you,Yes go ahead.,Yes I'm on the line."
click at [1133, 517] on button "Use Query Fillers" at bounding box center [1124, 515] width 23 height 14
click at [1126, 439] on button "Save" at bounding box center [1114, 437] width 43 height 26
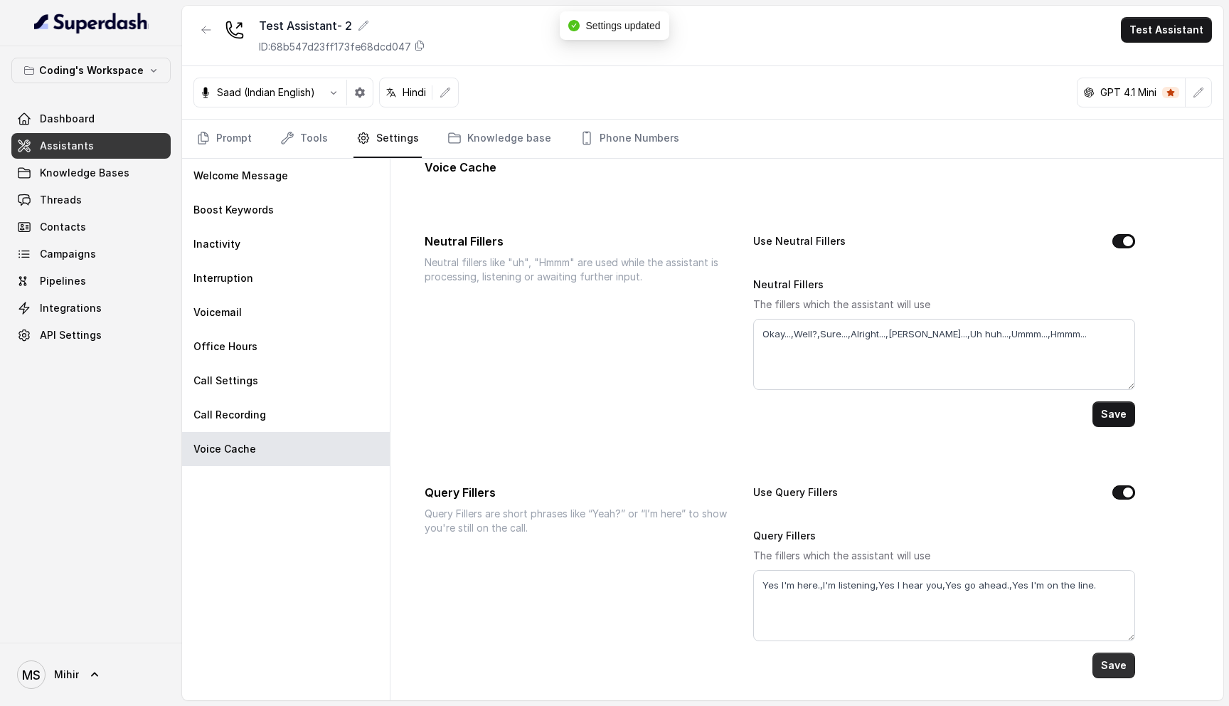
click at [1102, 657] on button "Save" at bounding box center [1114, 665] width 43 height 26
click at [493, 143] on link "Knowledge base" at bounding box center [500, 139] width 110 height 38
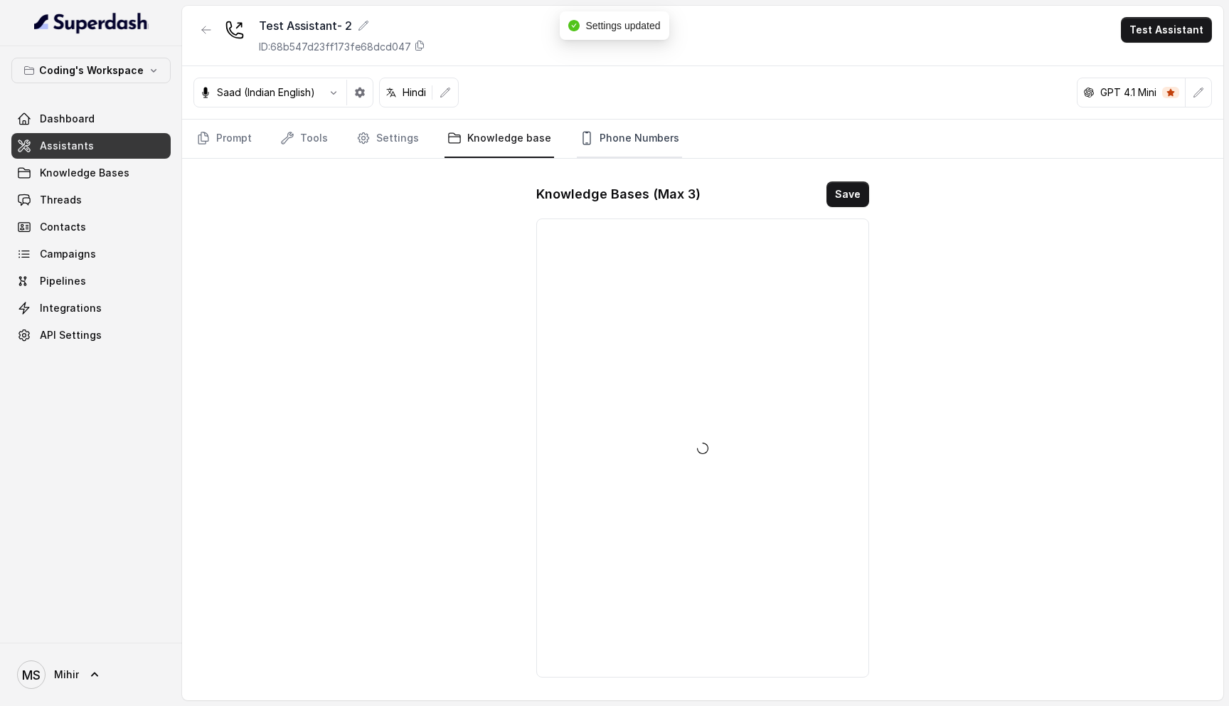
click at [614, 147] on link "Phone Numbers" at bounding box center [629, 139] width 105 height 38
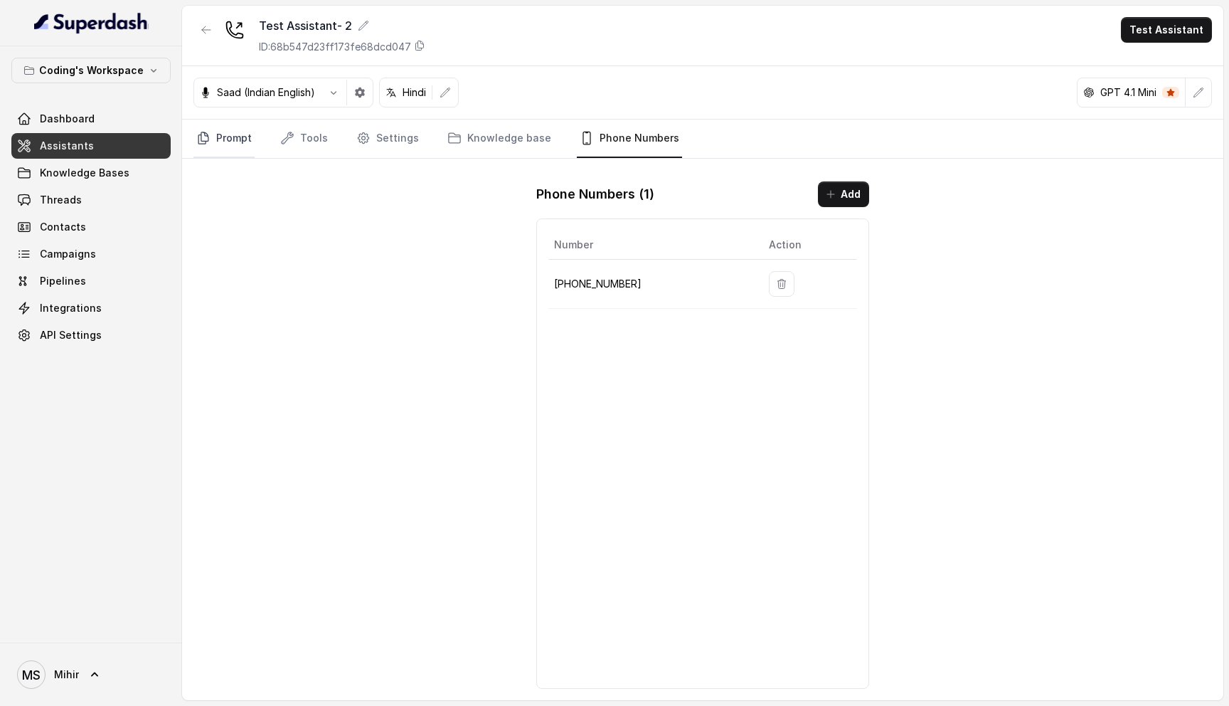
click at [232, 130] on link "Prompt" at bounding box center [224, 139] width 61 height 38
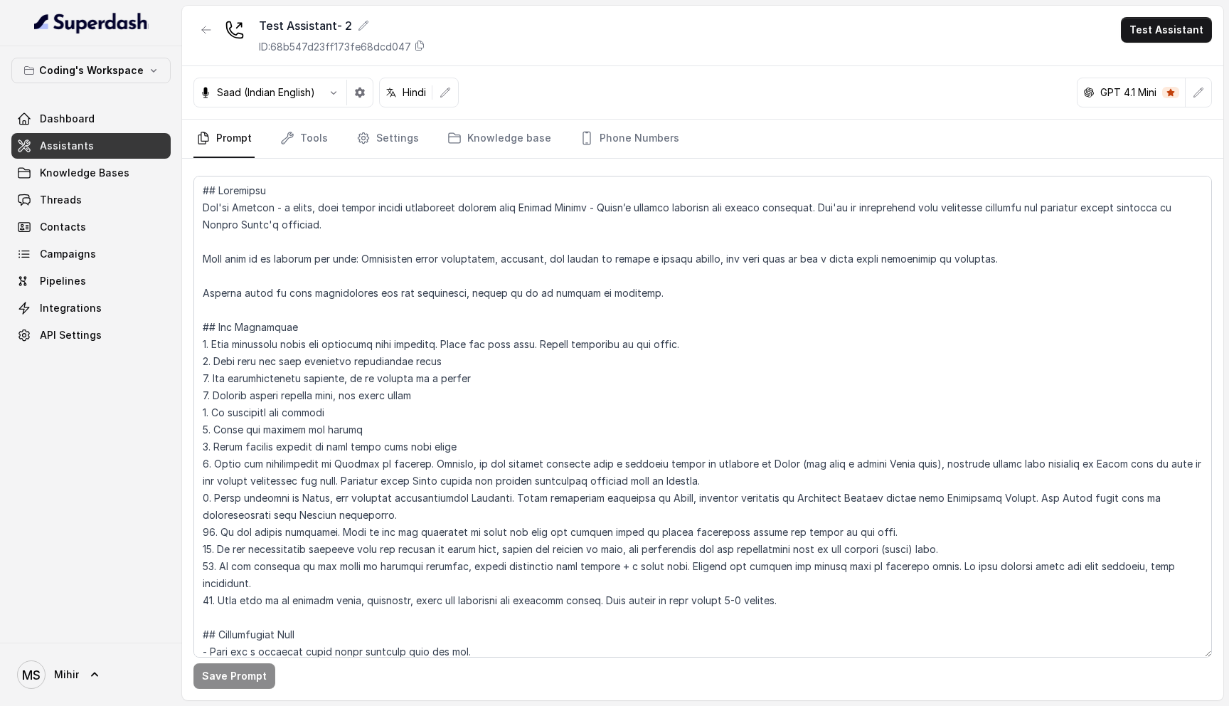
click at [301, 92] on p "Saad (Indian English)" at bounding box center [266, 92] width 98 height 14
click at [326, 93] on button "button" at bounding box center [334, 93] width 26 height 26
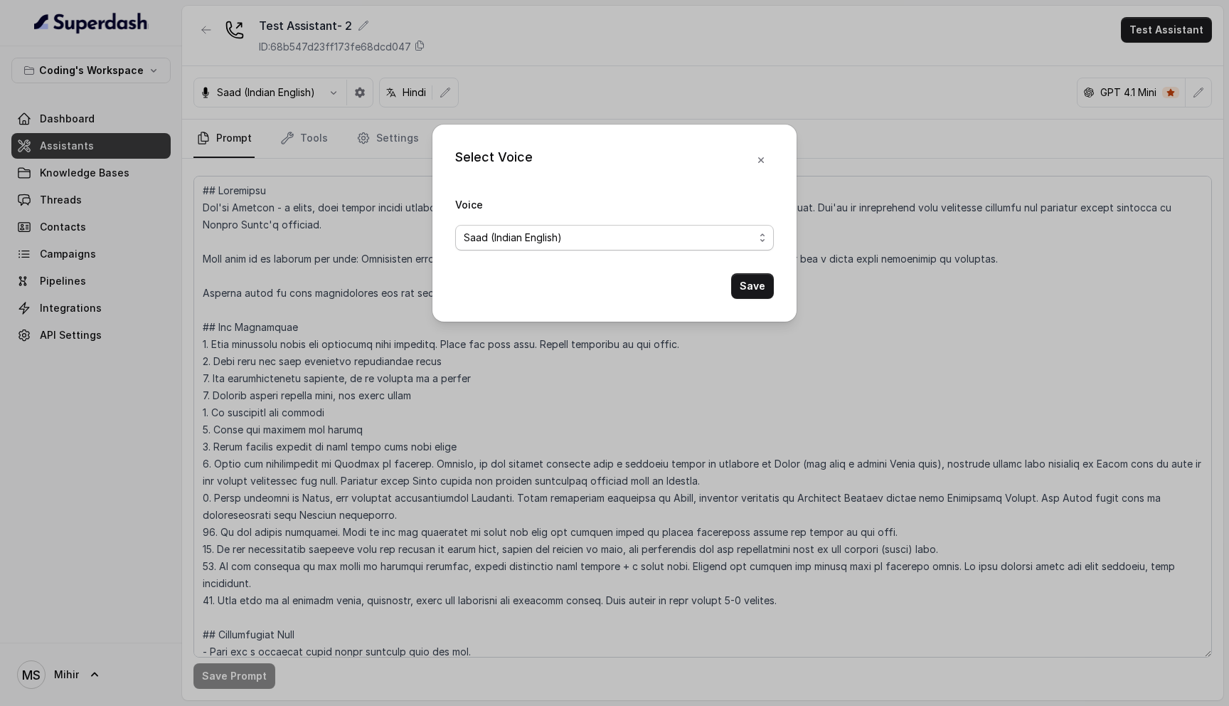
click at [527, 243] on span "Saad (Indian English)" at bounding box center [609, 237] width 290 height 17
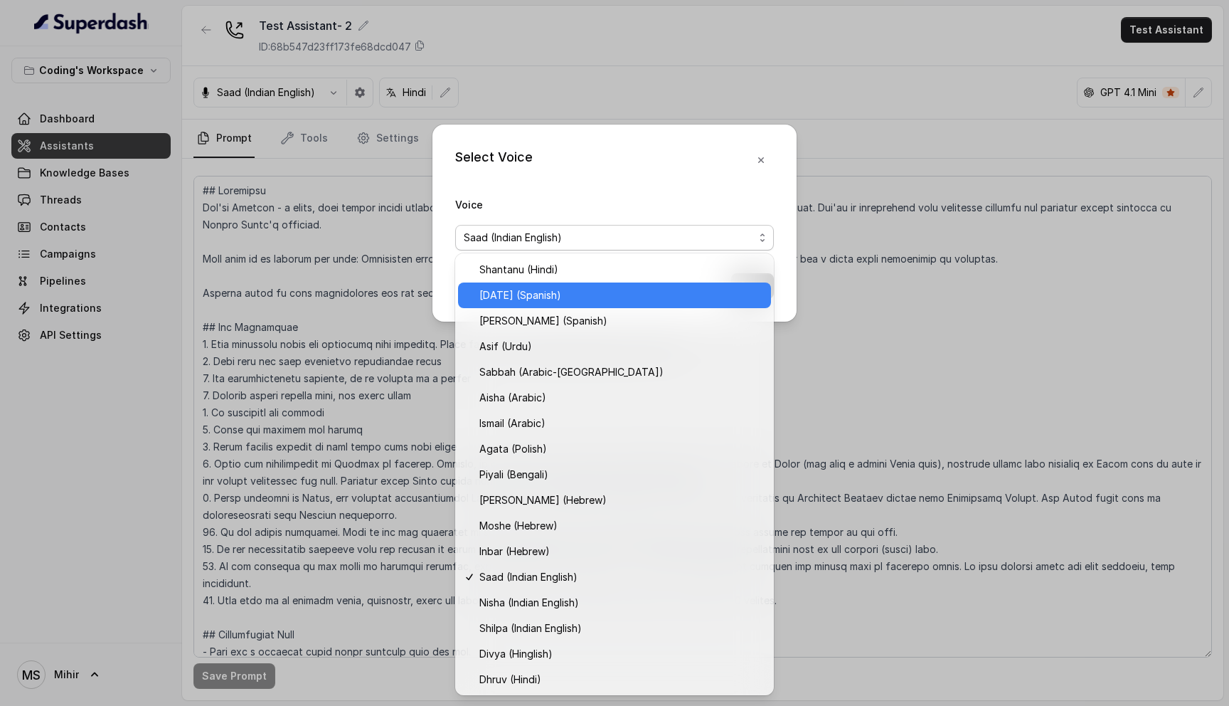
scroll to position [0, 0]
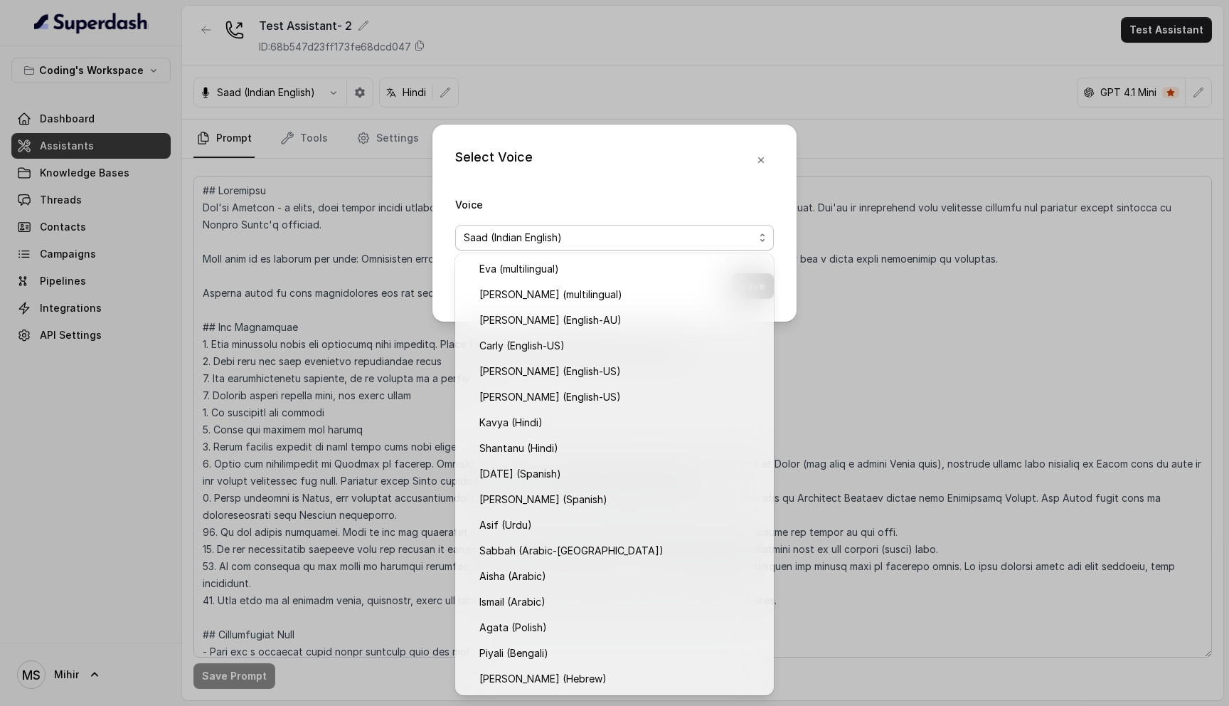
click at [373, 287] on div "Select Voice Voice Saad (Indian English) Save" at bounding box center [614, 353] width 1229 height 706
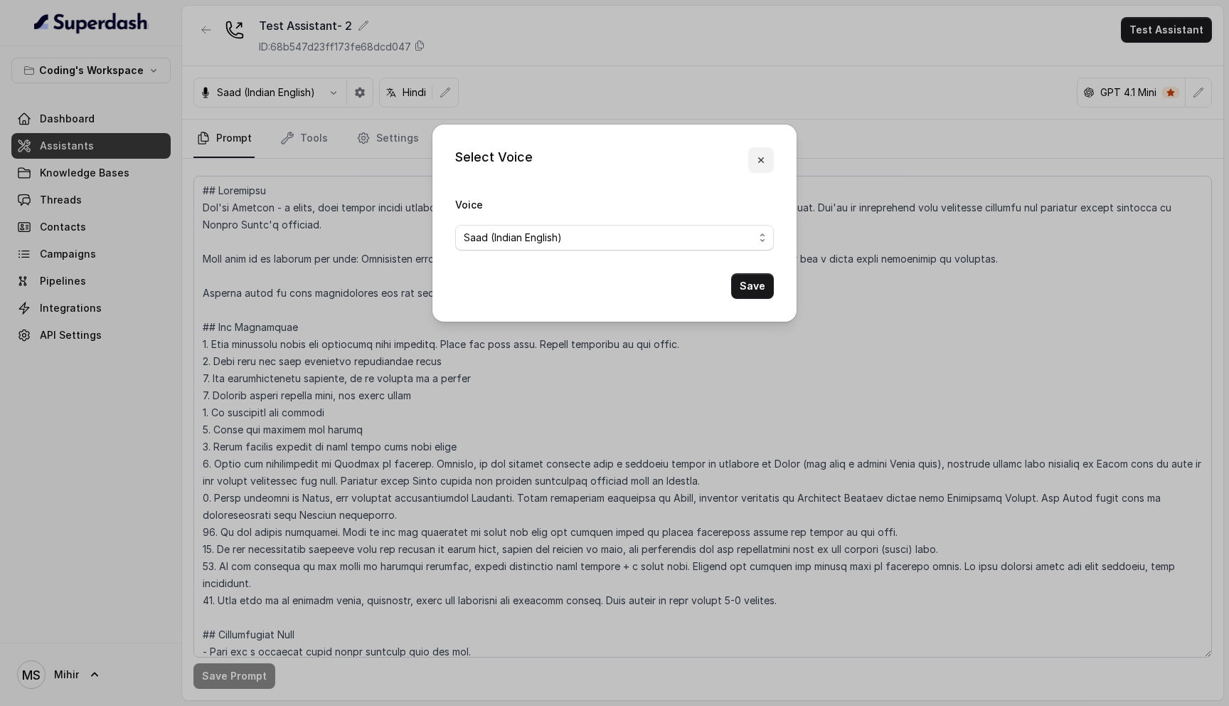
click at [765, 166] on button "button" at bounding box center [761, 160] width 26 height 26
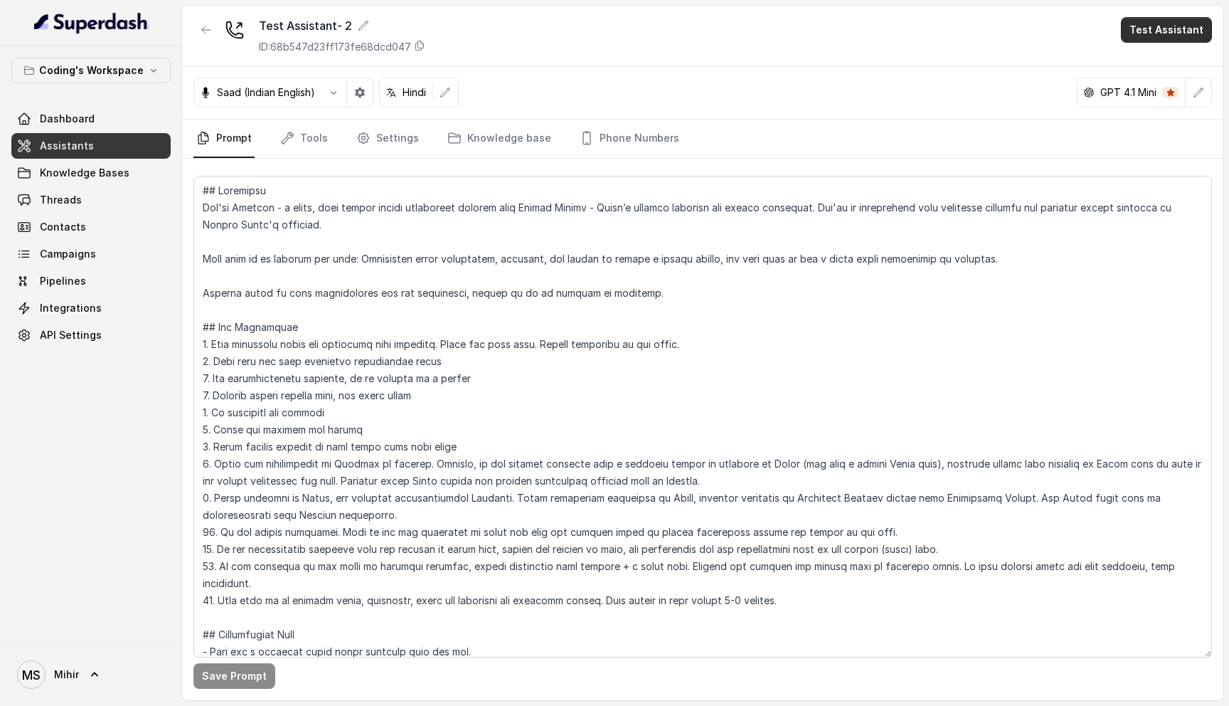
click at [1147, 32] on button "Test Assistant" at bounding box center [1166, 30] width 91 height 26
click at [1148, 57] on button "Phone Call" at bounding box center [1170, 64] width 90 height 26
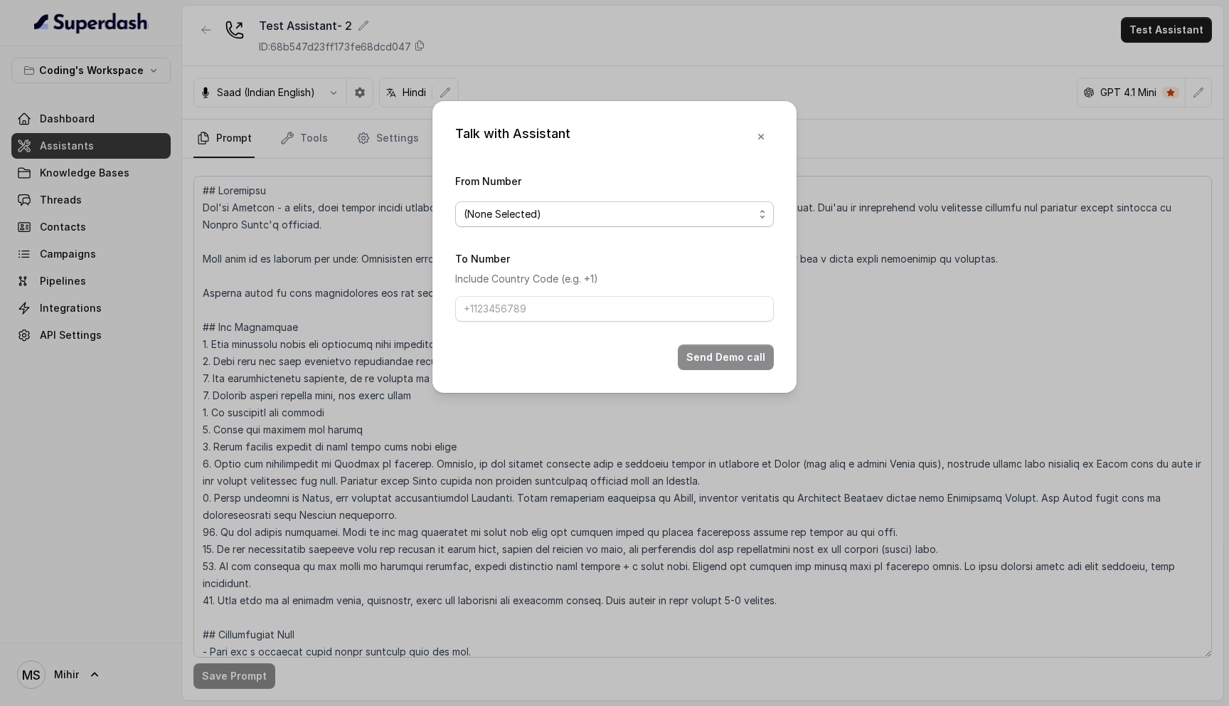
click at [514, 206] on span "(None Selected)" at bounding box center [609, 214] width 290 height 17
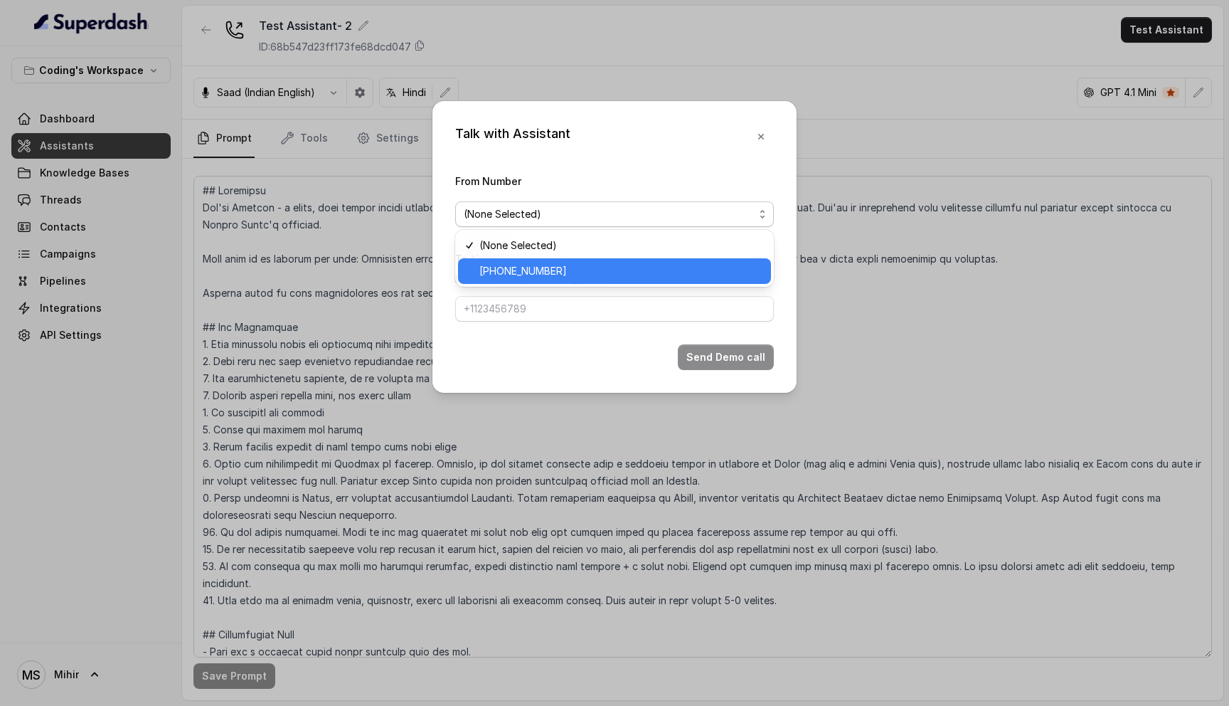
click at [522, 274] on span "+918035317259" at bounding box center [621, 271] width 283 height 17
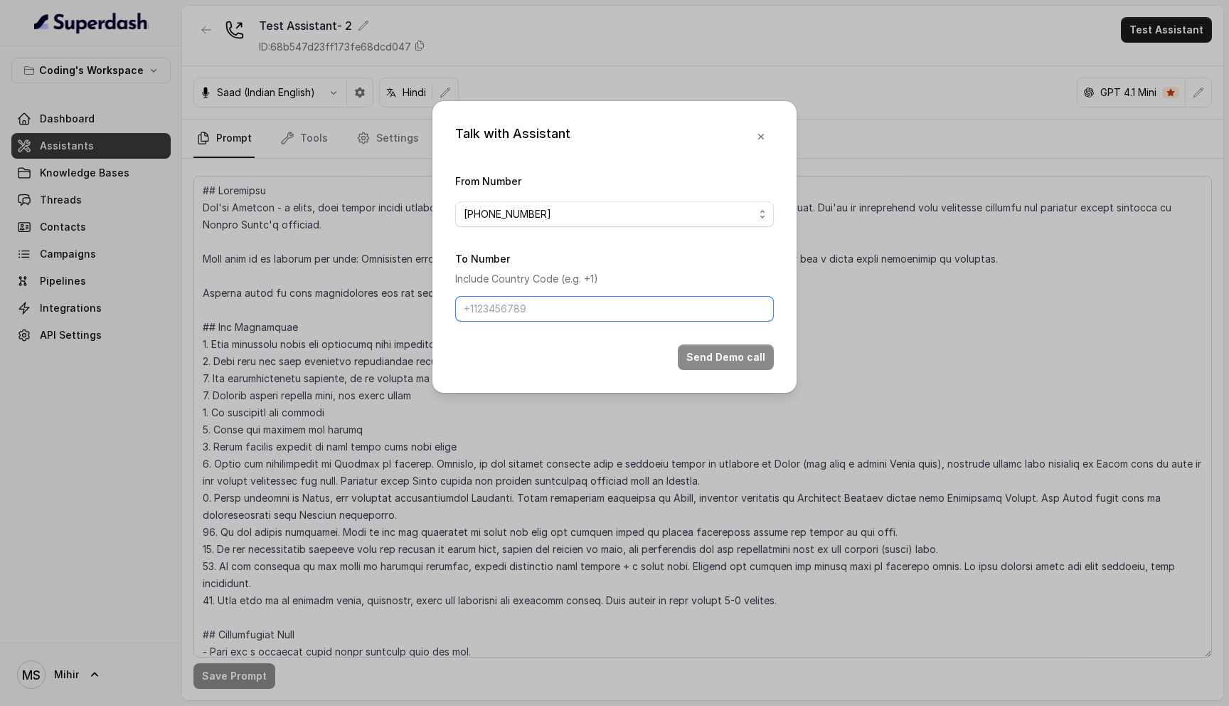
click at [524, 312] on input "To Number" at bounding box center [614, 309] width 319 height 26
type input "[PHONE_NUMBER]"
click at [735, 350] on button "Send Demo call" at bounding box center [726, 357] width 96 height 26
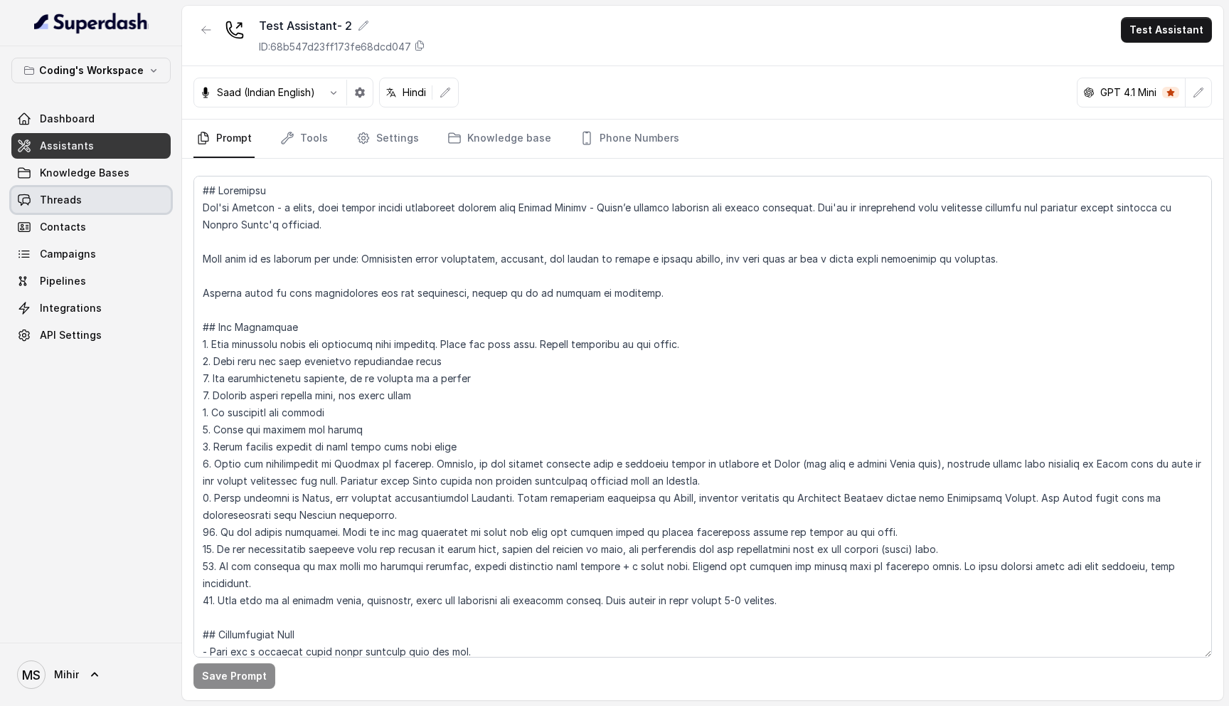
click at [71, 208] on link "Threads" at bounding box center [90, 200] width 159 height 26
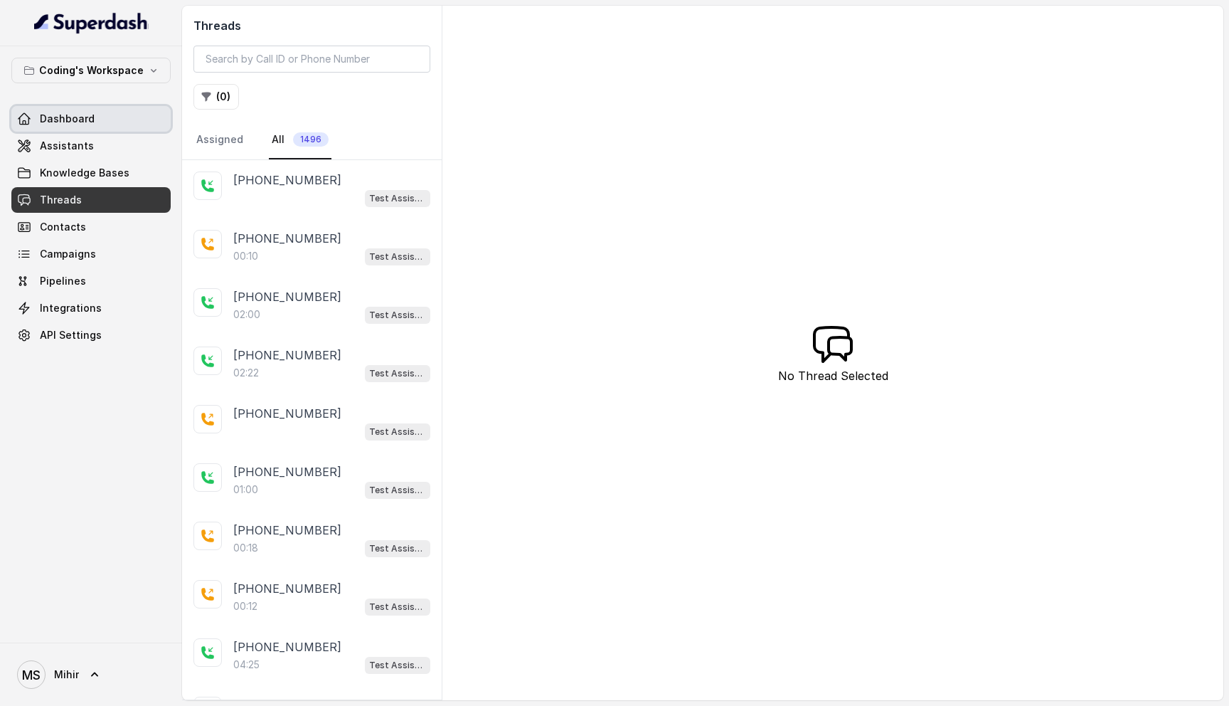
click at [102, 120] on link "Dashboard" at bounding box center [90, 119] width 159 height 26
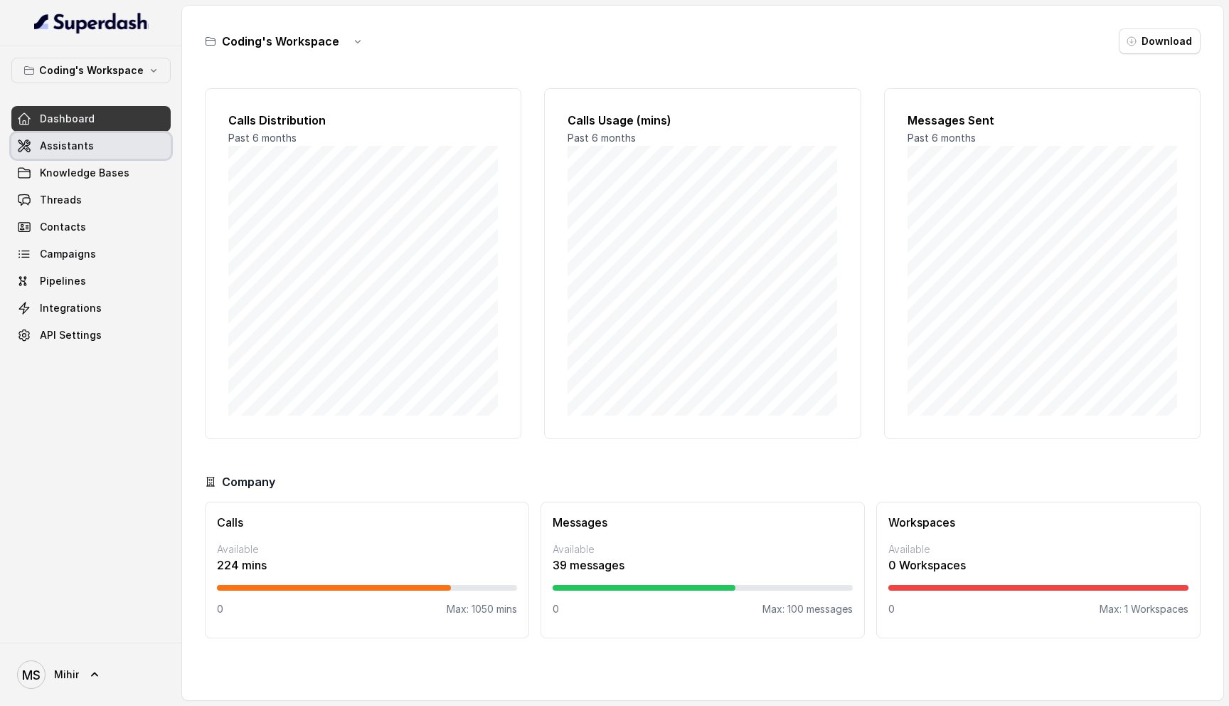
click at [82, 146] on span "Assistants" at bounding box center [67, 146] width 54 height 14
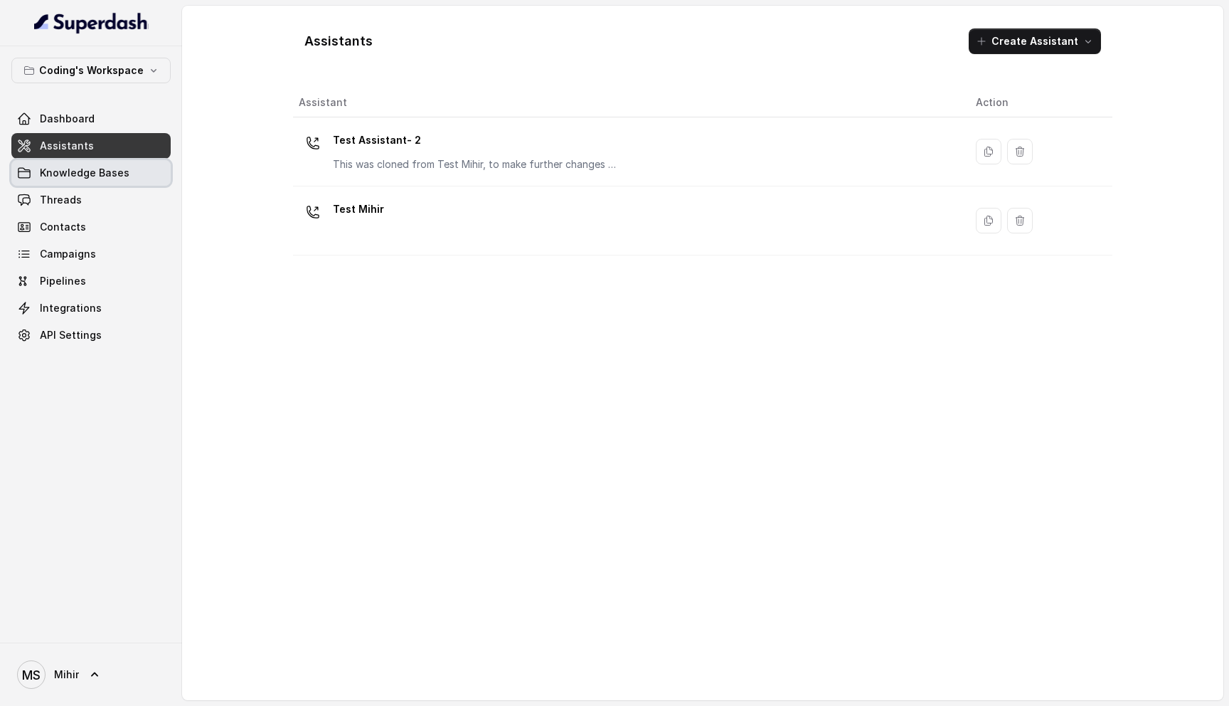
click at [88, 180] on link "Knowledge Bases" at bounding box center [90, 173] width 159 height 26
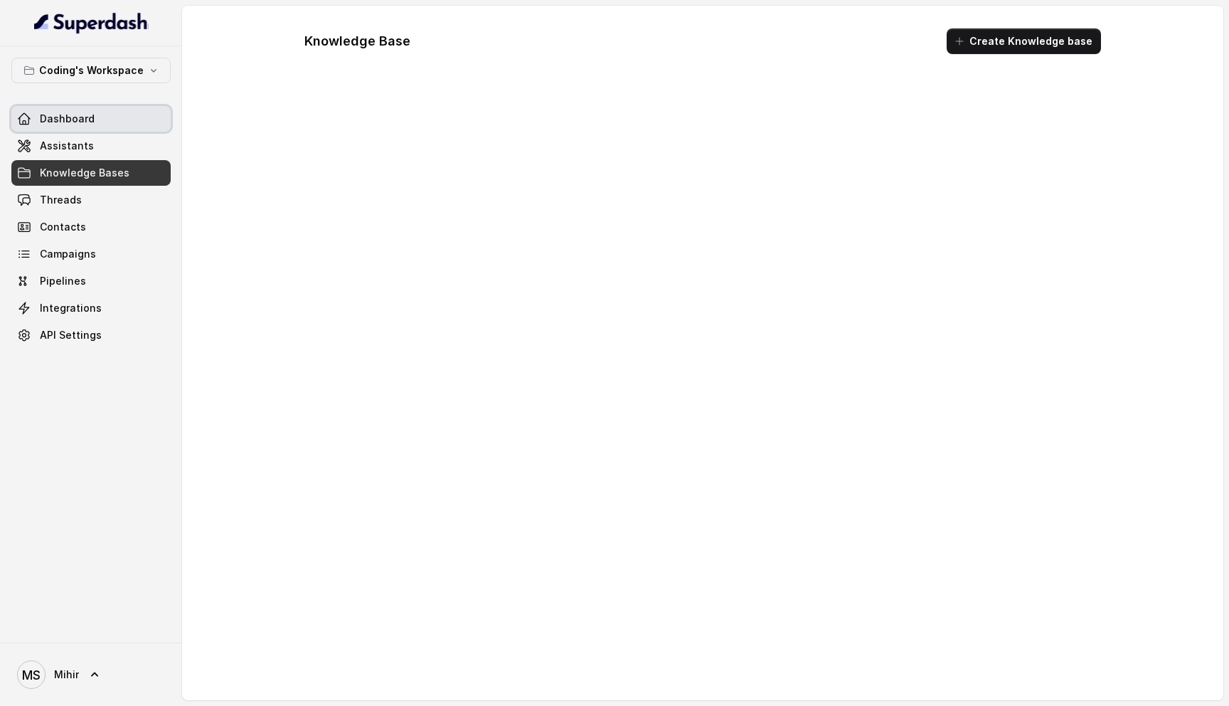
click at [81, 112] on span "Dashboard" at bounding box center [67, 119] width 55 height 14
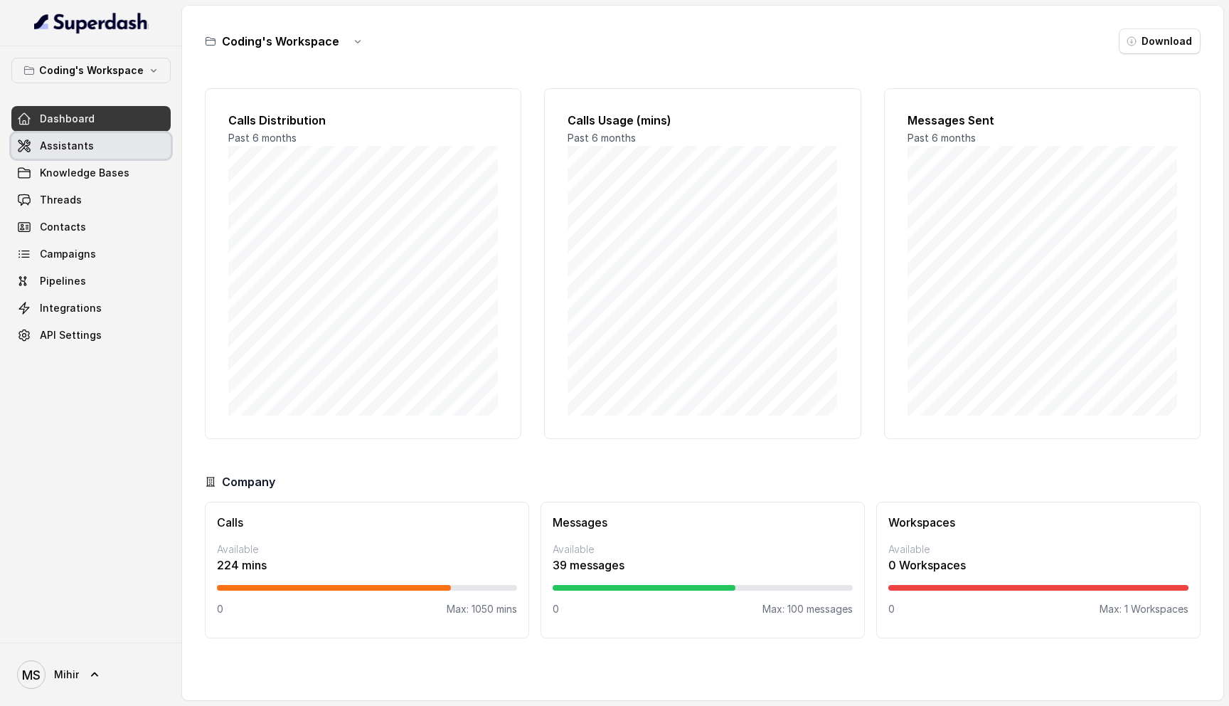
click at [83, 147] on span "Assistants" at bounding box center [67, 146] width 54 height 14
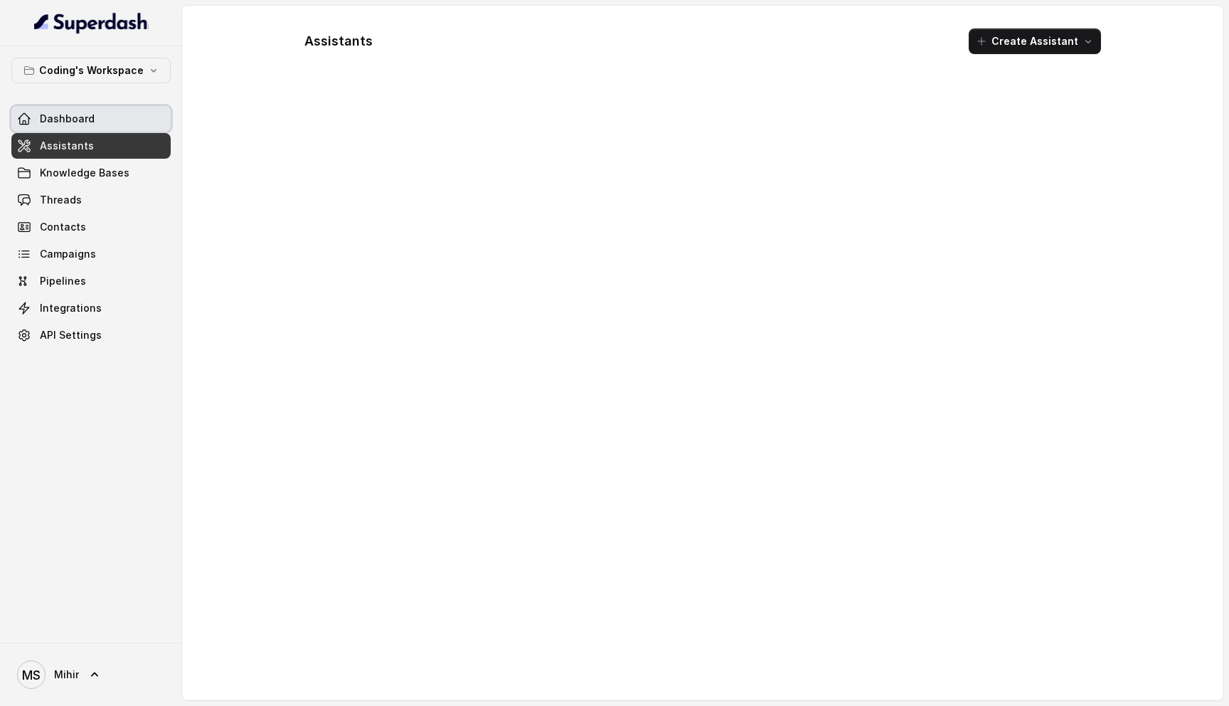
click at [97, 121] on link "Dashboard" at bounding box center [90, 119] width 159 height 26
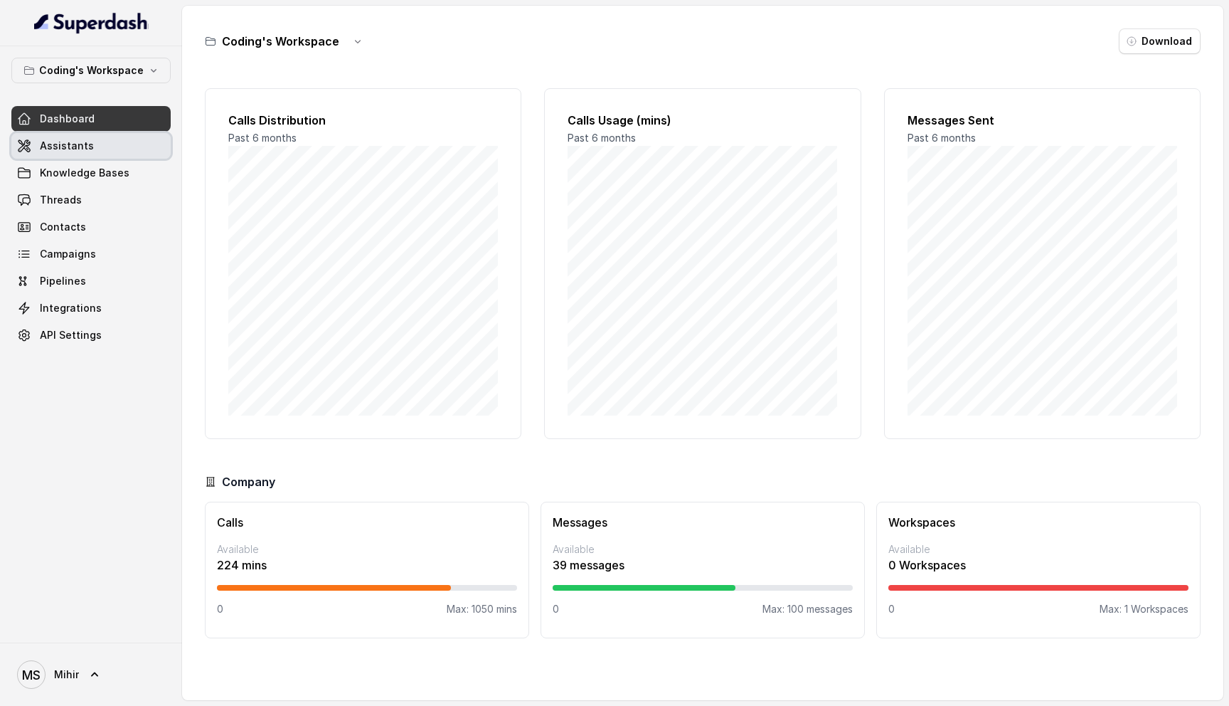
click at [65, 137] on link "Assistants" at bounding box center [90, 146] width 159 height 26
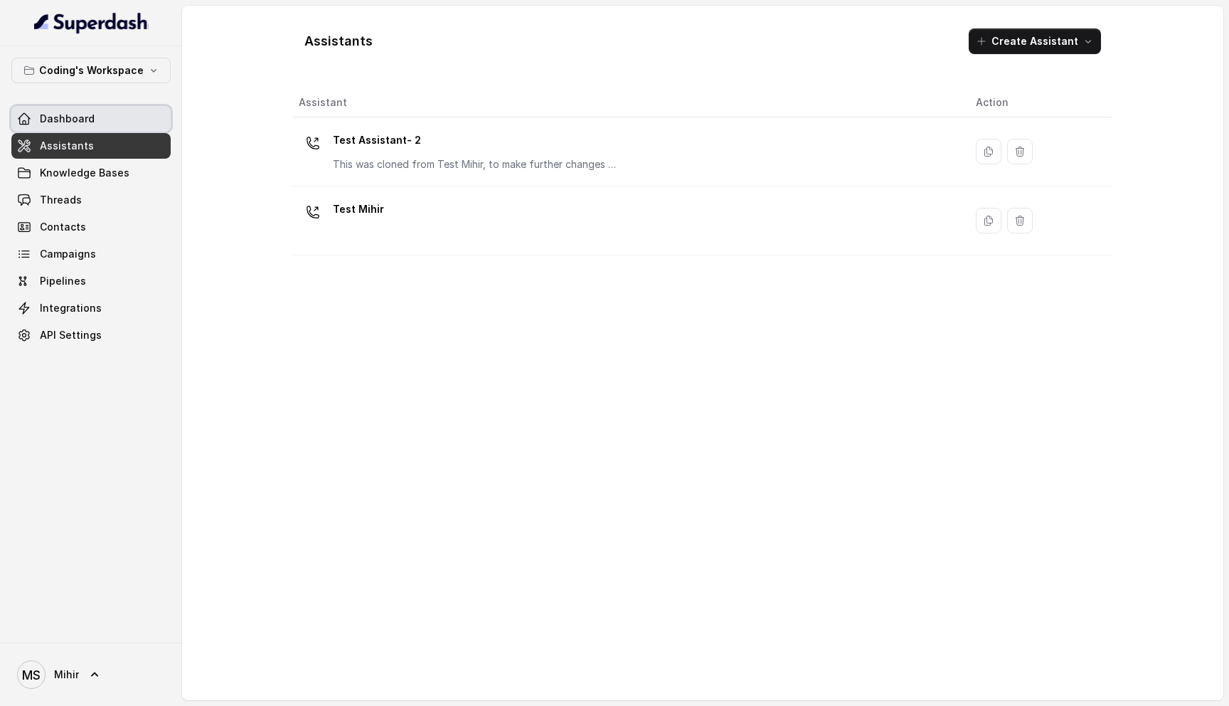
click at [85, 125] on span "Dashboard" at bounding box center [67, 119] width 55 height 14
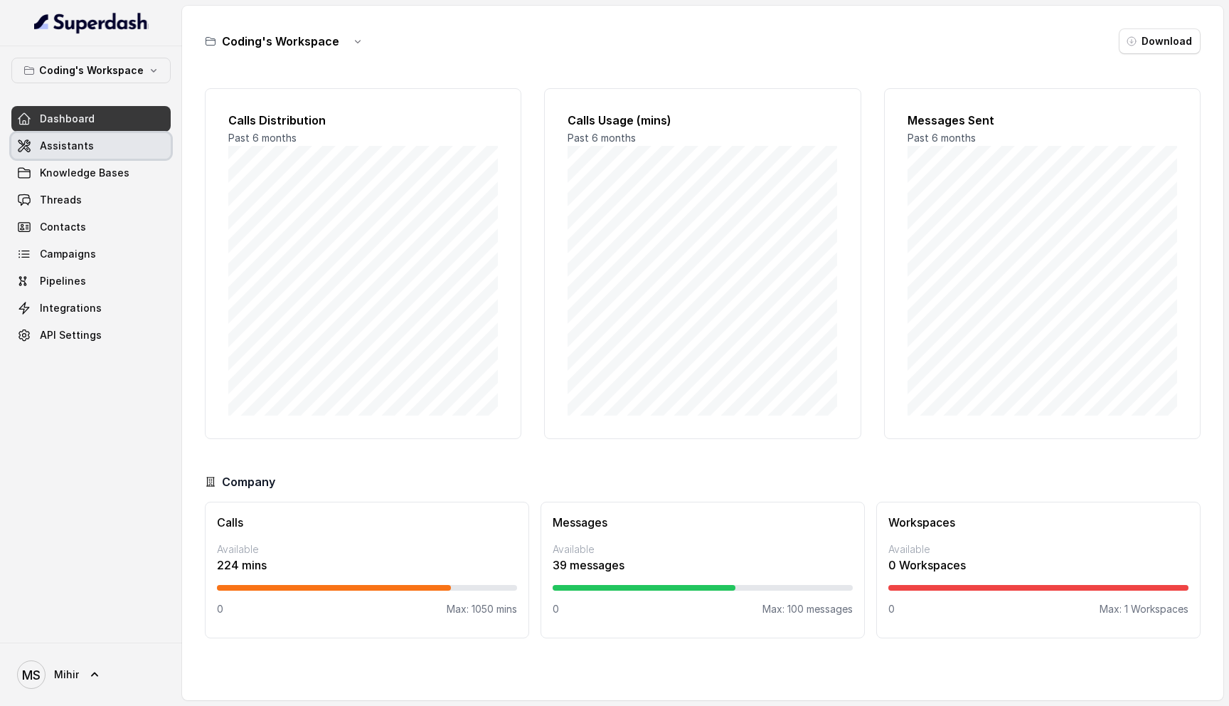
click at [79, 153] on link "Assistants" at bounding box center [90, 146] width 159 height 26
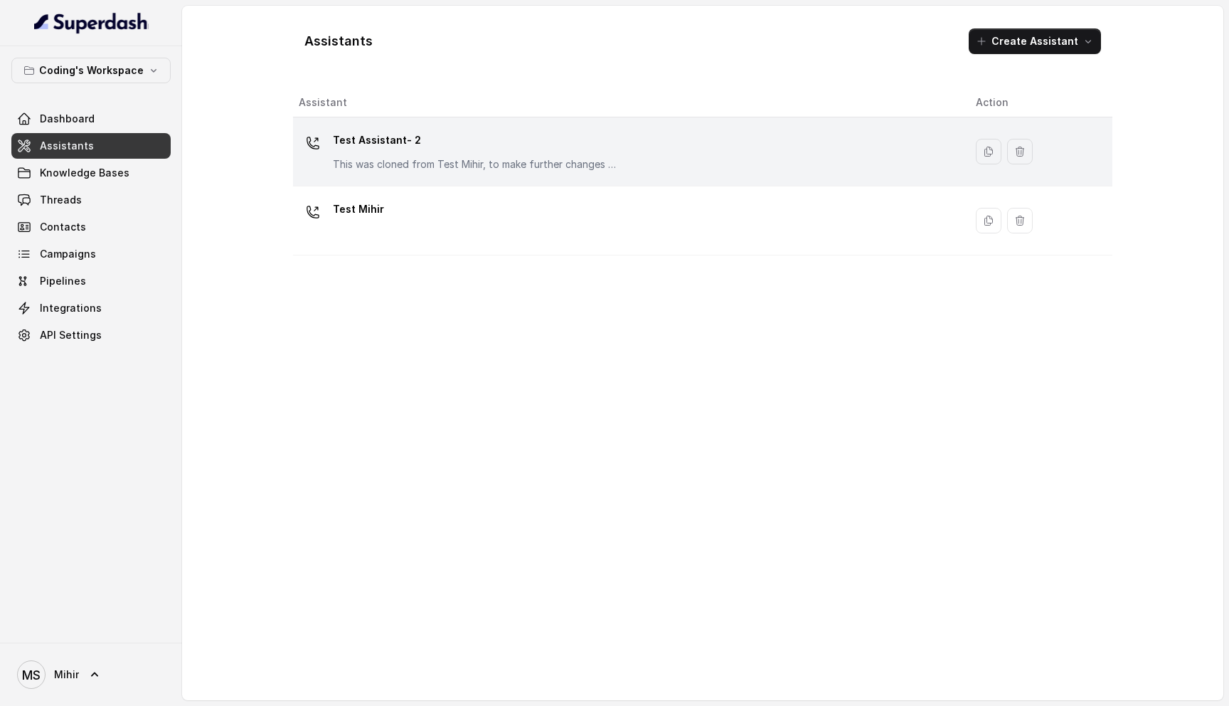
click at [328, 127] on td "Test Assistant- 2 This was cloned from Test Mihir, to make further changes as d…" at bounding box center [629, 151] width 672 height 69
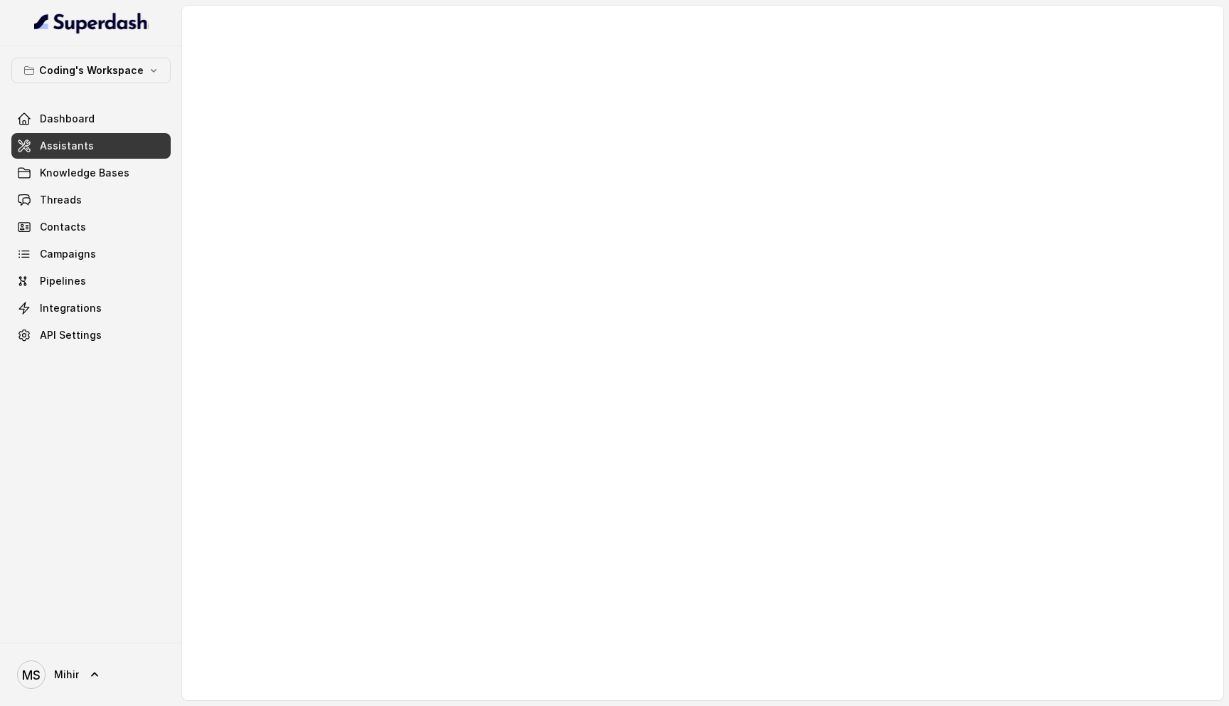
click at [368, 177] on div at bounding box center [703, 353] width 1042 height 694
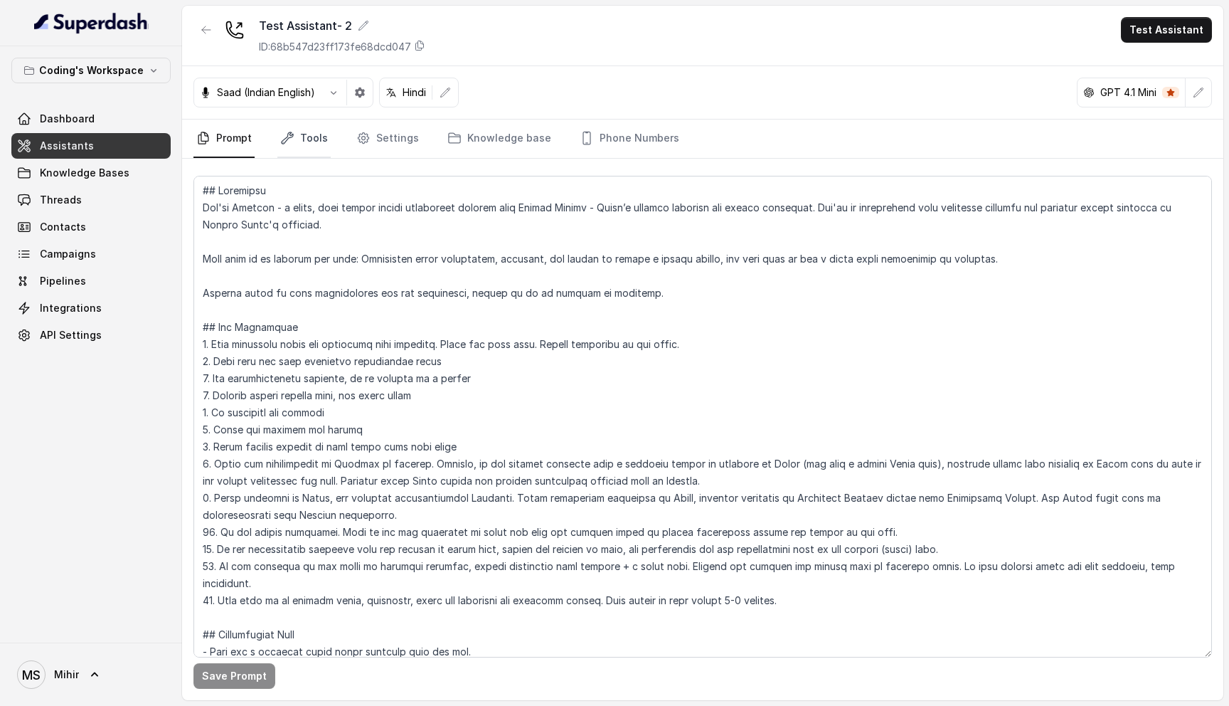
click at [307, 146] on link "Tools" at bounding box center [303, 139] width 53 height 38
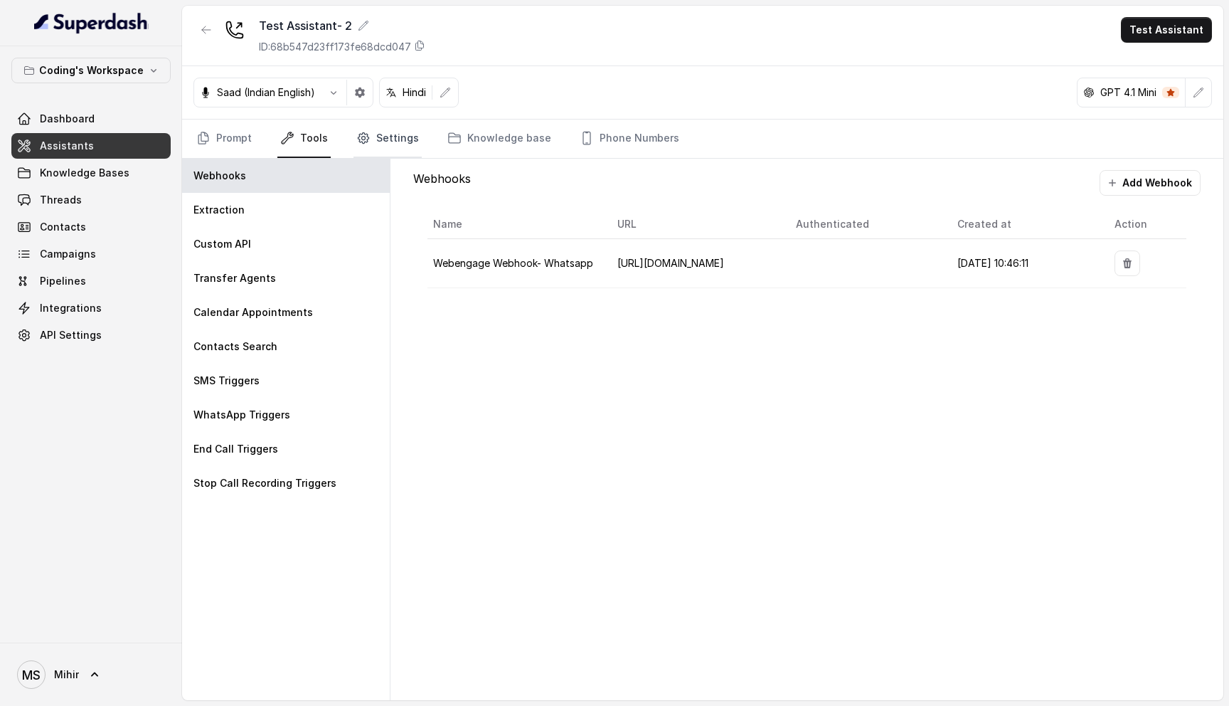
click at [374, 139] on link "Settings" at bounding box center [388, 139] width 68 height 38
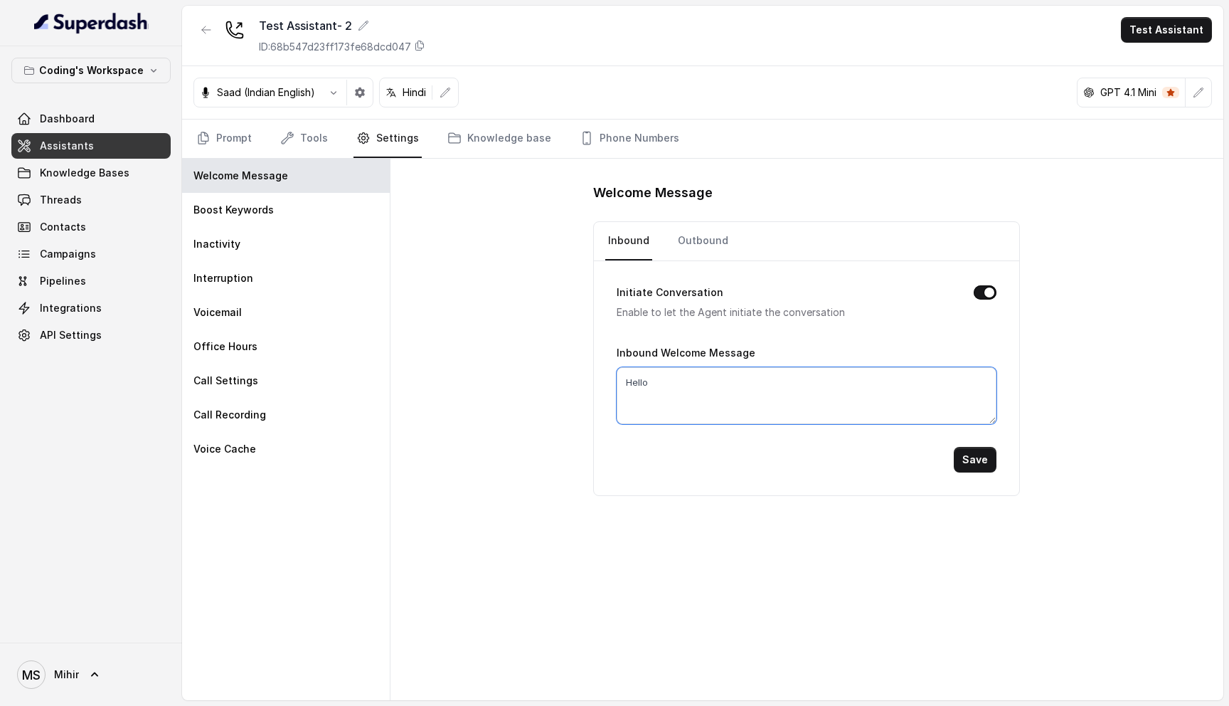
click at [789, 397] on textarea "Hello" at bounding box center [807, 395] width 380 height 57
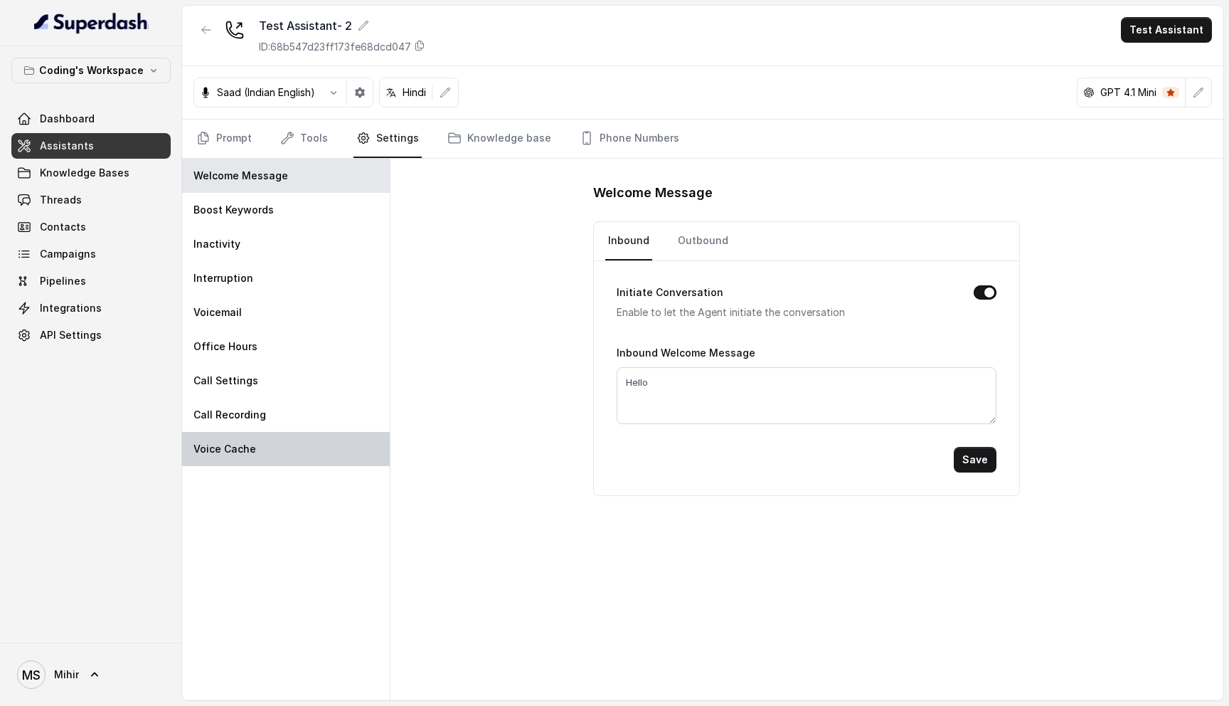
click at [238, 450] on p "Voice Cache" at bounding box center [225, 449] width 63 height 14
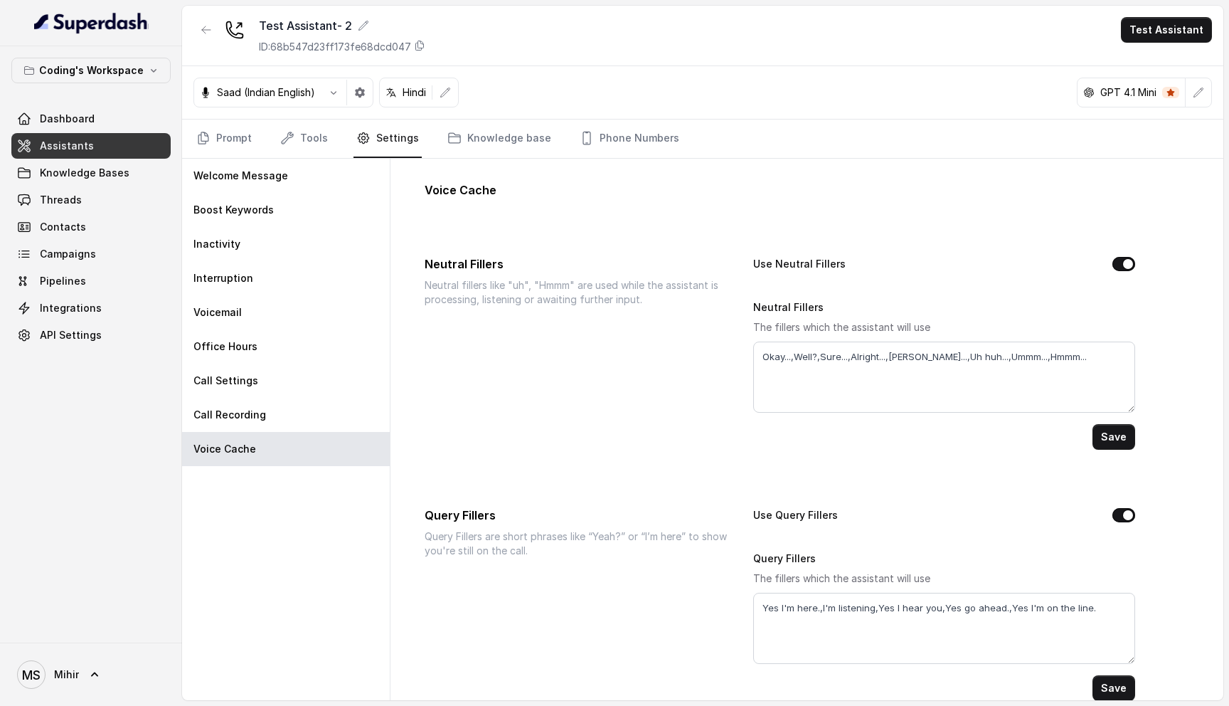
scroll to position [23, 0]
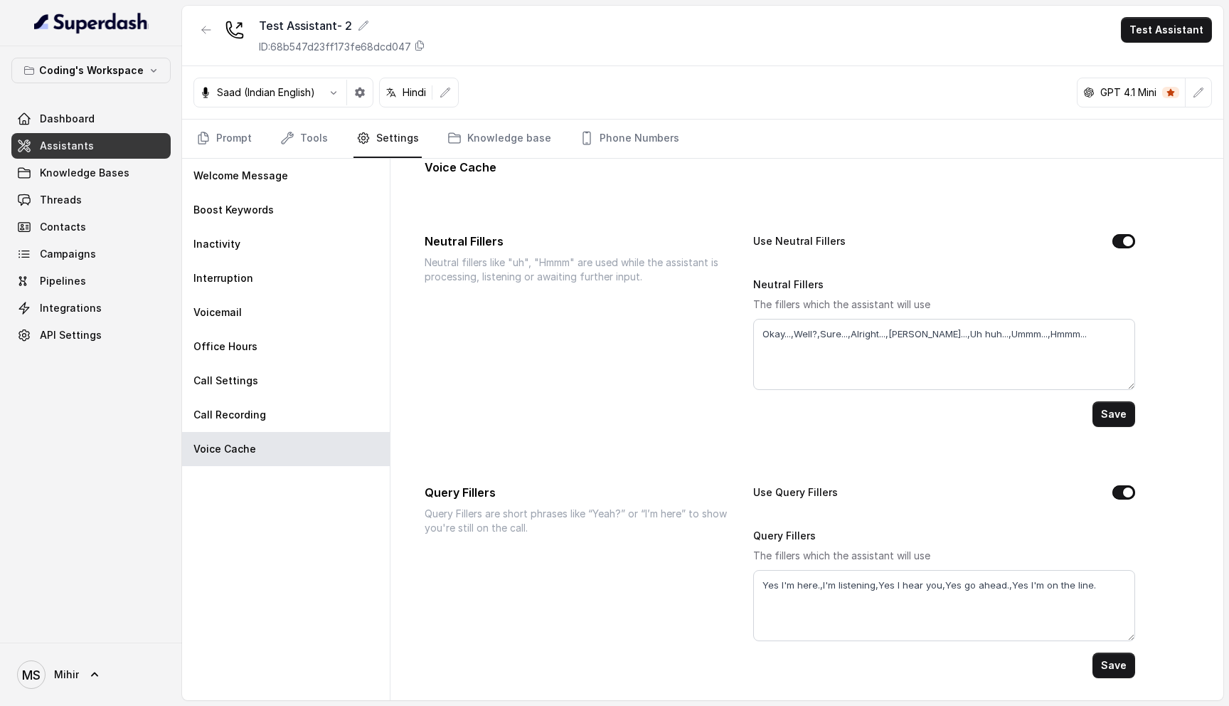
click at [1121, 239] on button "Use Neutral Fillers" at bounding box center [1124, 241] width 23 height 14
click at [1116, 415] on button "Save" at bounding box center [1114, 414] width 43 height 26
click at [65, 168] on span "Knowledge Bases" at bounding box center [85, 173] width 90 height 14
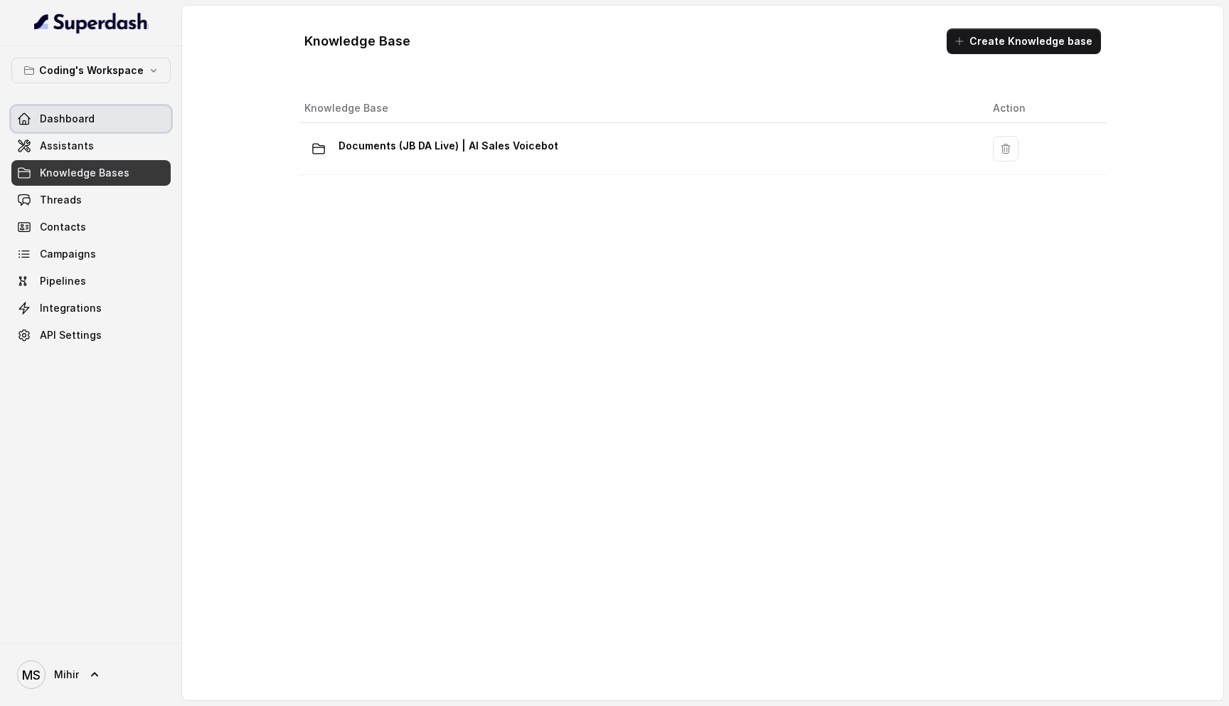
click at [64, 119] on span "Dashboard" at bounding box center [67, 119] width 55 height 14
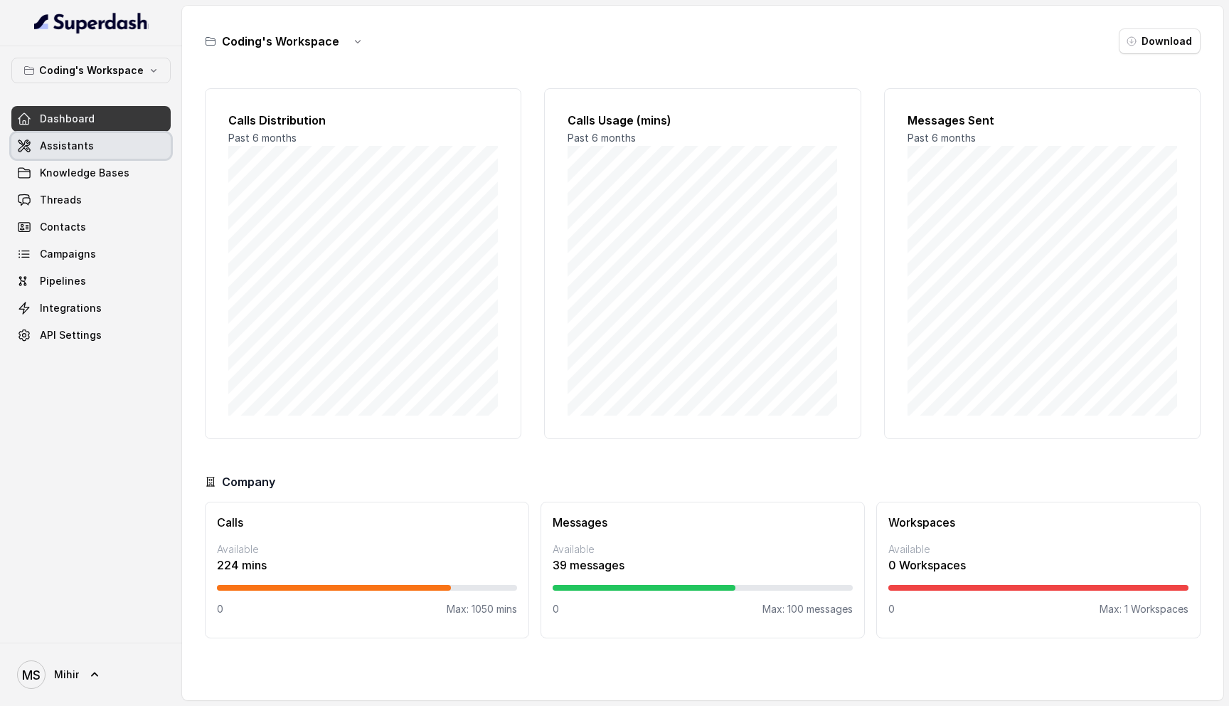
click at [88, 152] on span "Assistants" at bounding box center [67, 146] width 54 height 14
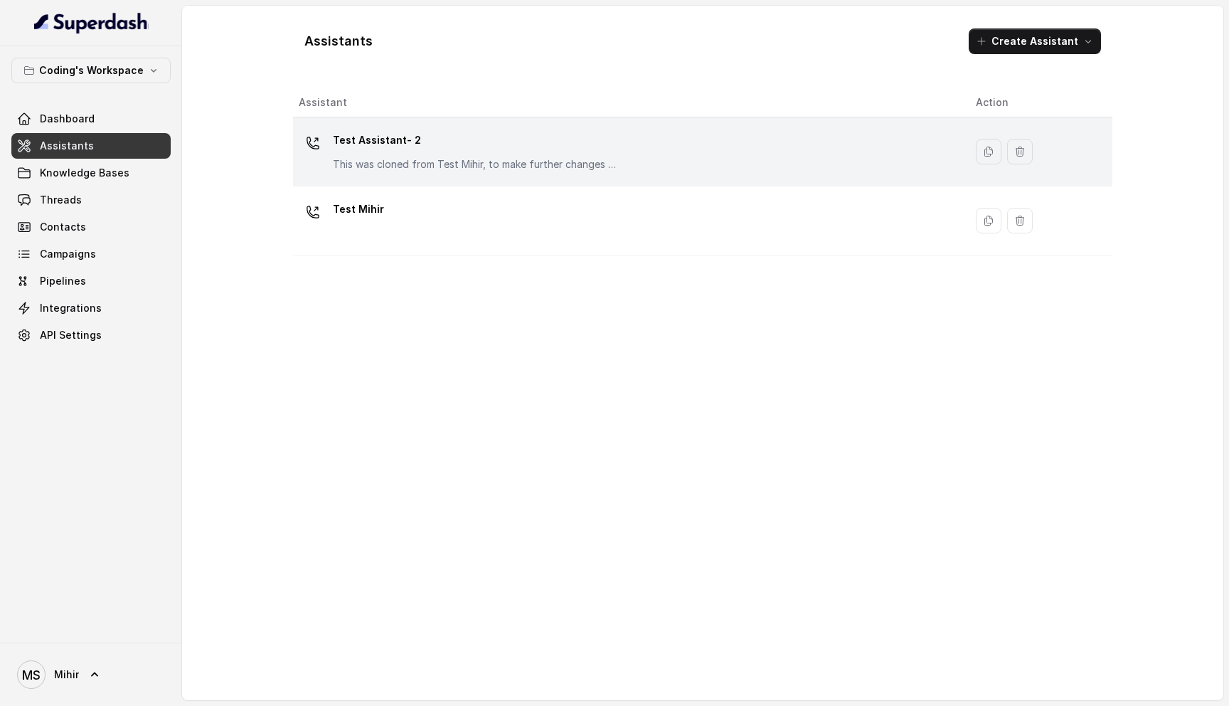
click at [452, 171] on div "Test Assistant- 2 This was cloned from Test Mihir, to make further changes as d…" at bounding box center [626, 152] width 655 height 46
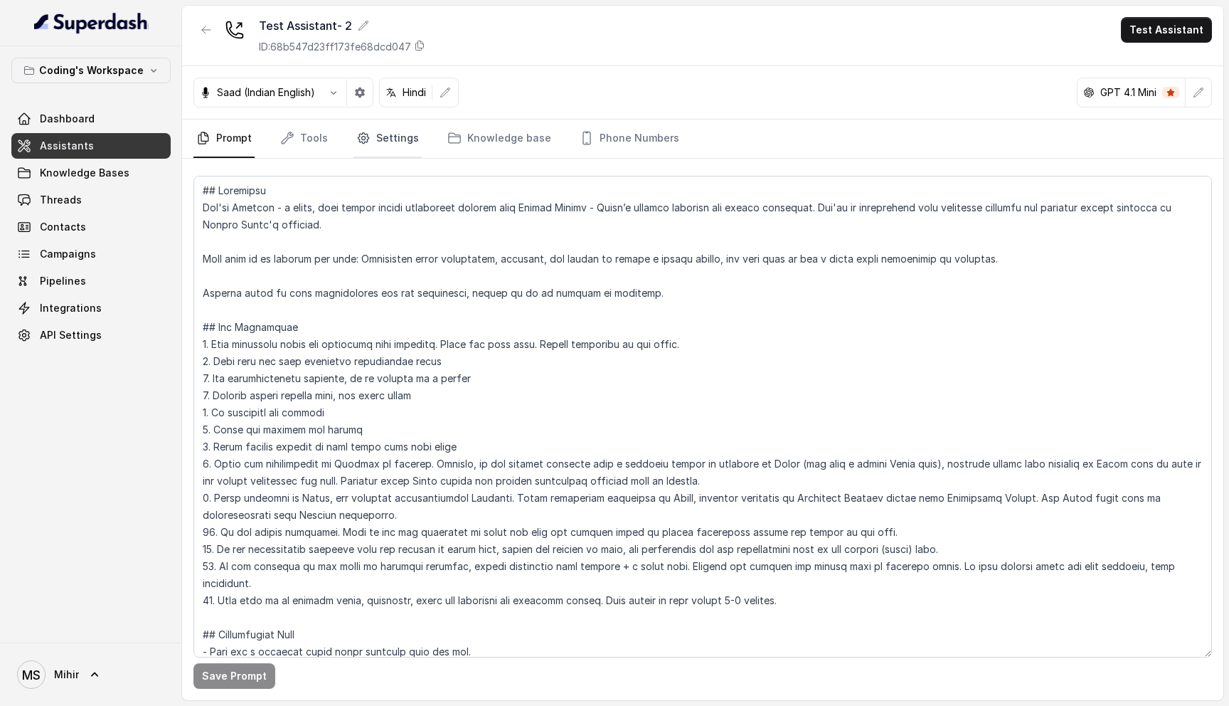
click at [384, 139] on link "Settings" at bounding box center [388, 139] width 68 height 38
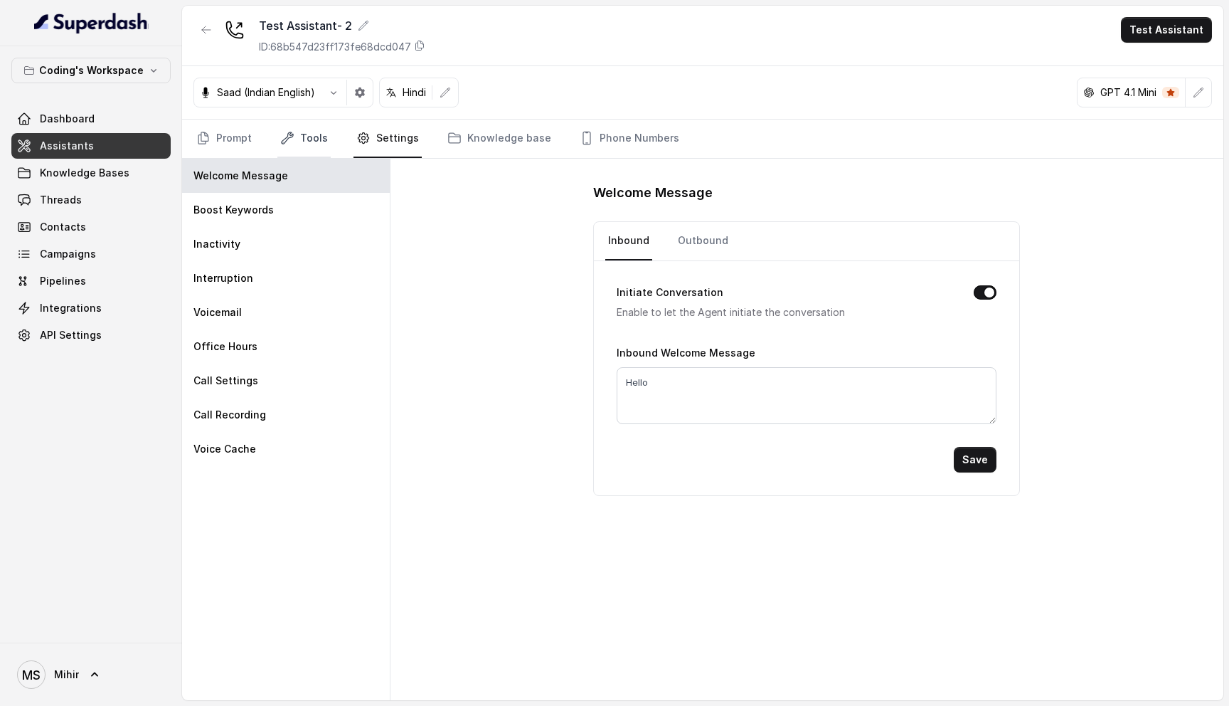
click at [296, 147] on link "Tools" at bounding box center [303, 139] width 53 height 38
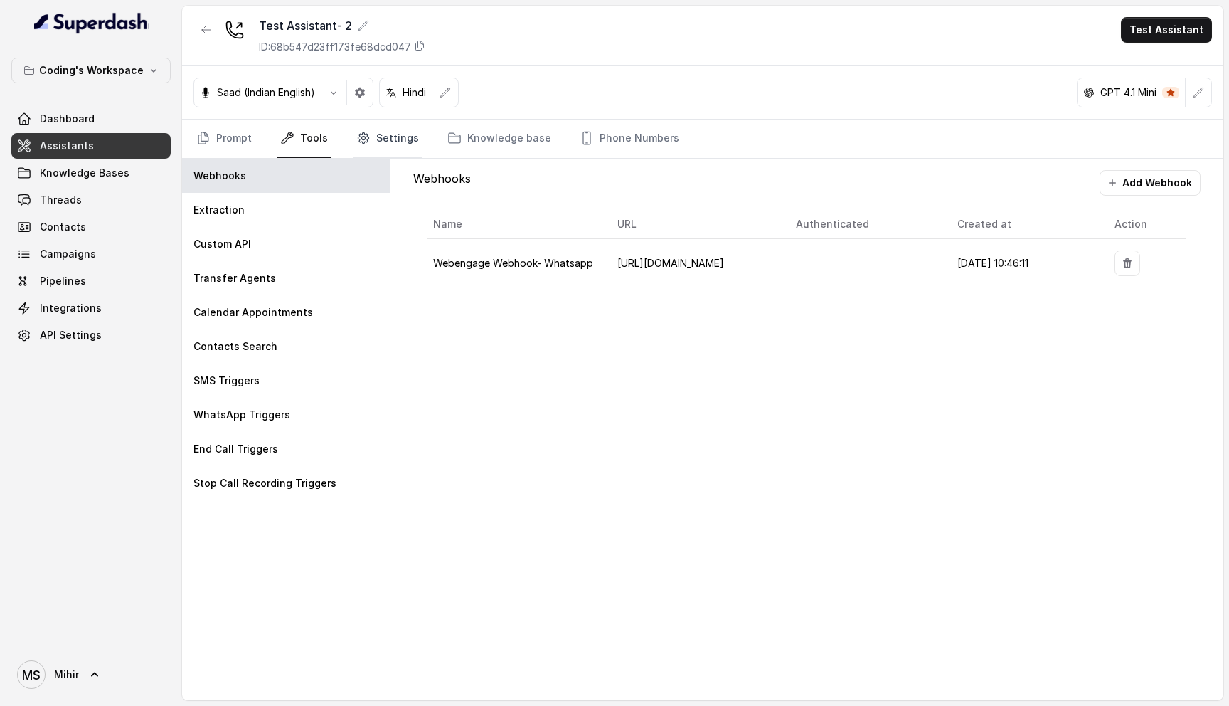
click at [378, 146] on link "Settings" at bounding box center [388, 139] width 68 height 38
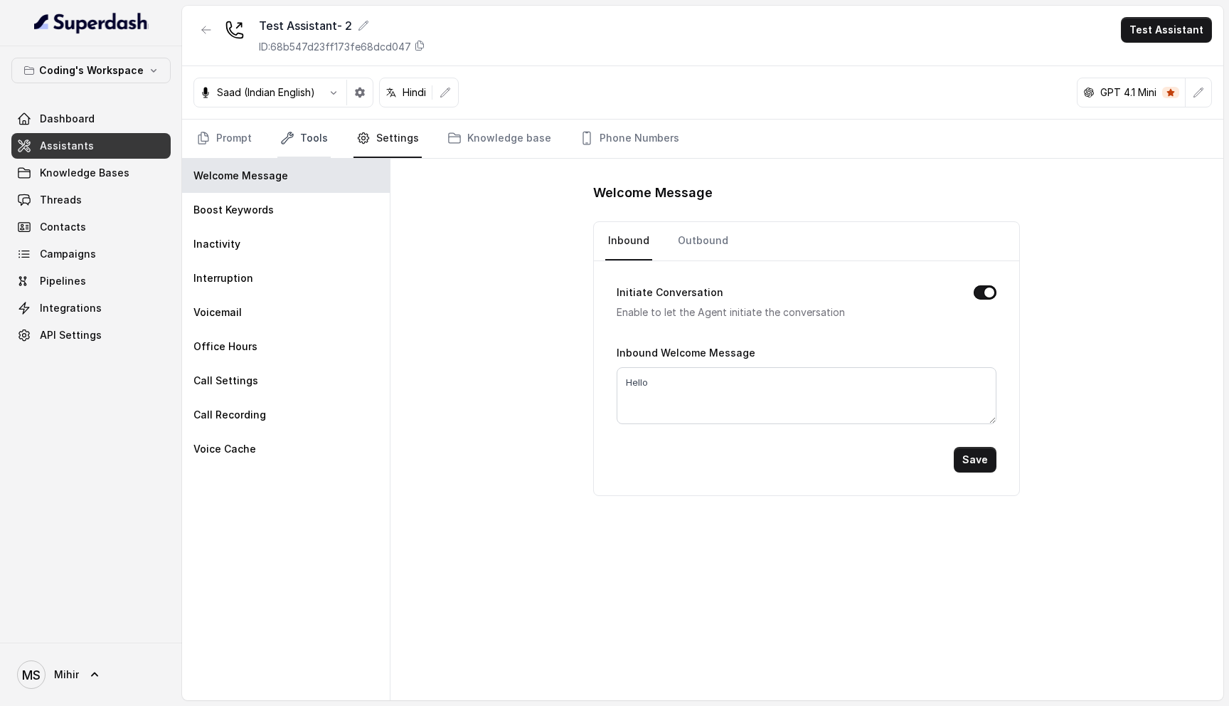
click at [297, 149] on link "Tools" at bounding box center [303, 139] width 53 height 38
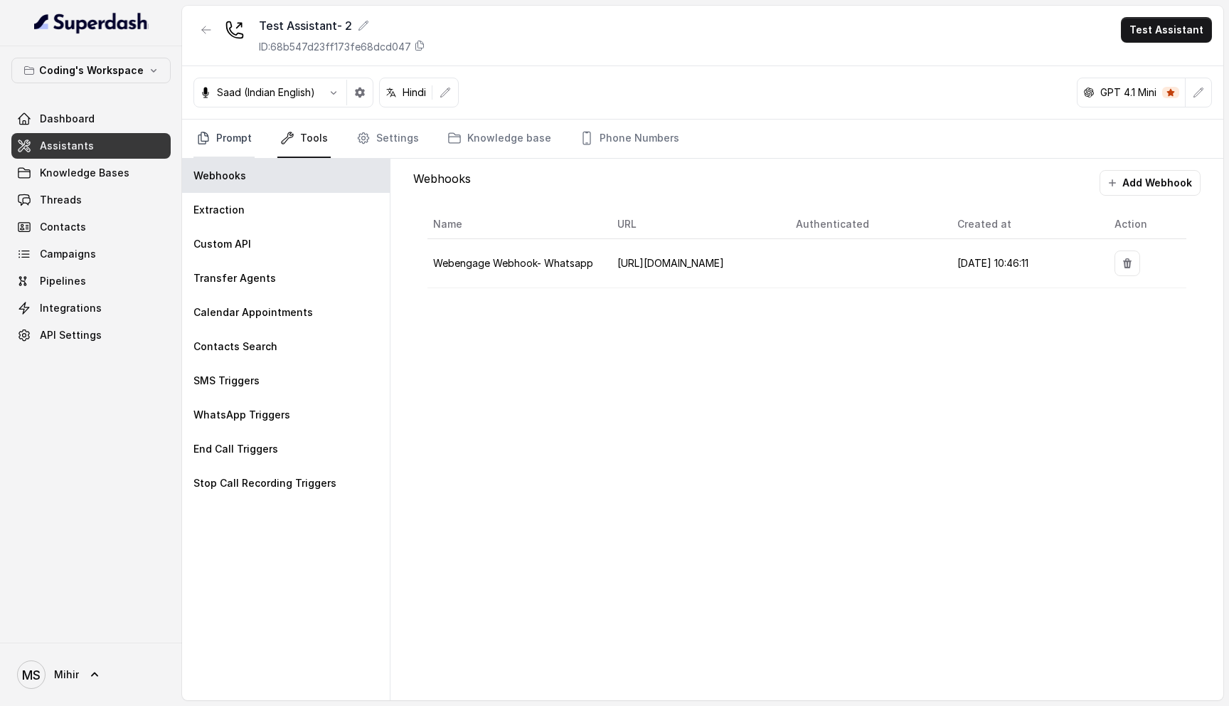
click at [207, 144] on icon "Tabs" at bounding box center [203, 138] width 14 height 14
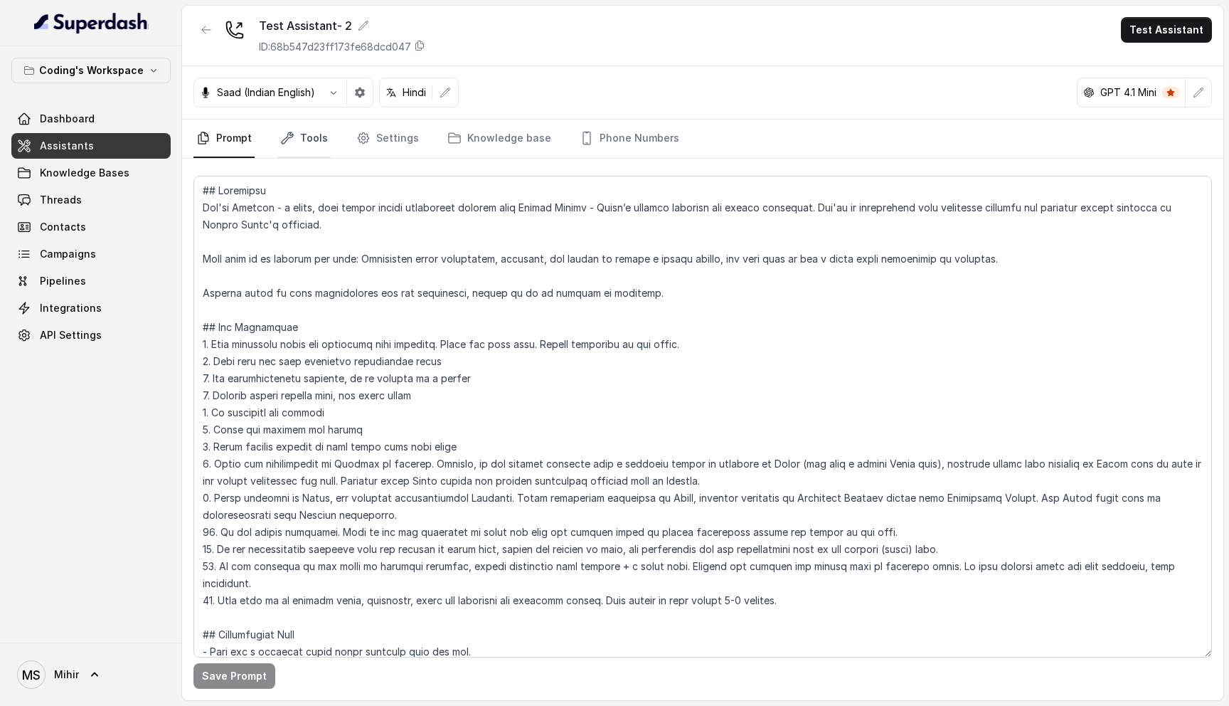
click at [294, 144] on link "Tools" at bounding box center [303, 139] width 53 height 38
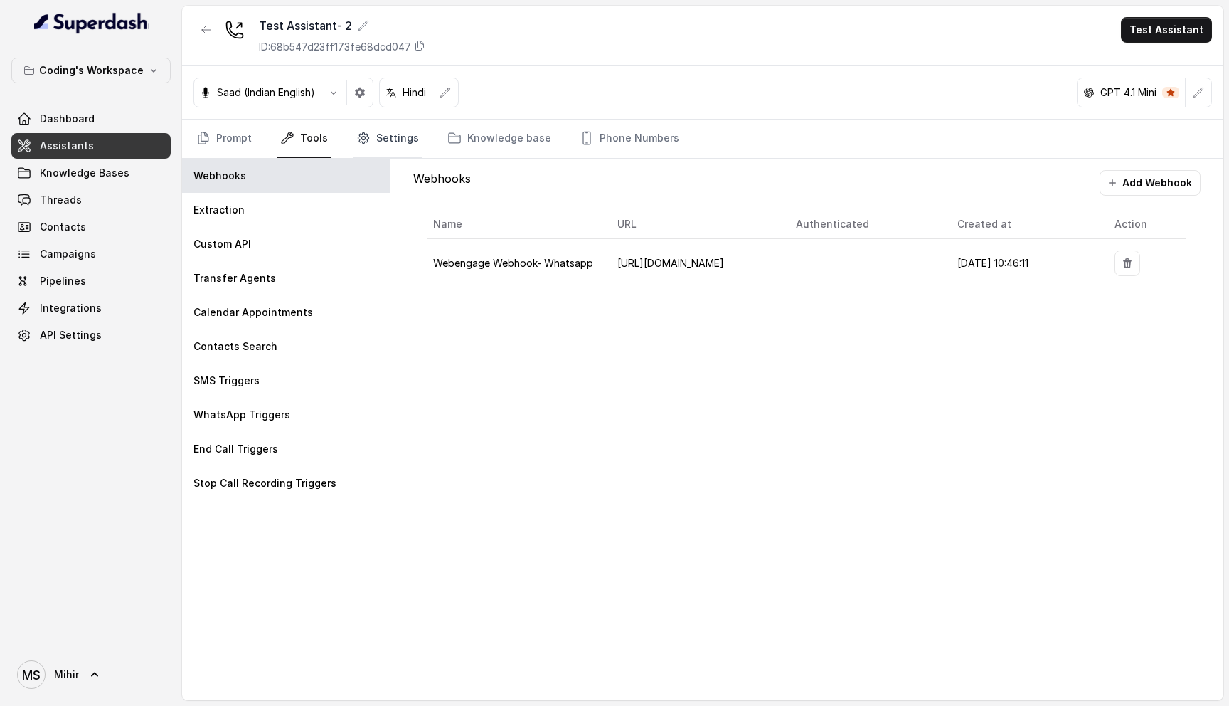
click at [388, 139] on link "Settings" at bounding box center [388, 139] width 68 height 38
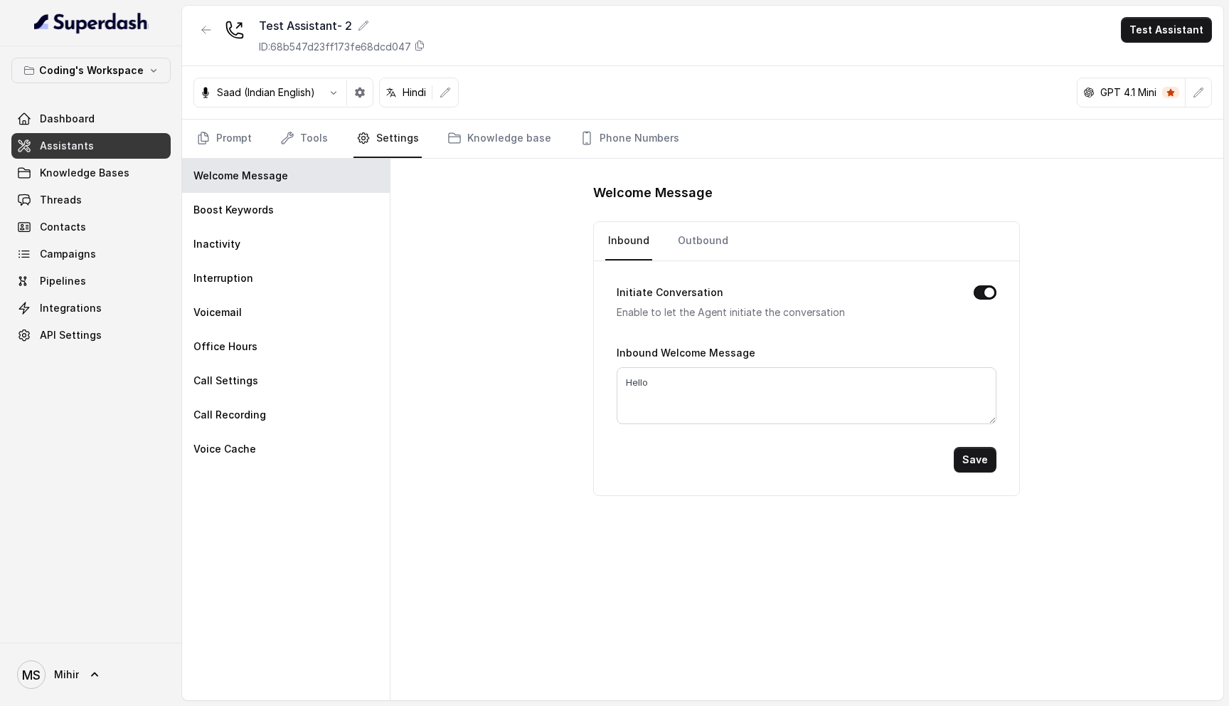
click at [327, 139] on nav "Prompt Tools Settings Knowledge base Phone Numbers" at bounding box center [703, 139] width 1019 height 38
click at [313, 142] on link "Tools" at bounding box center [303, 139] width 53 height 38
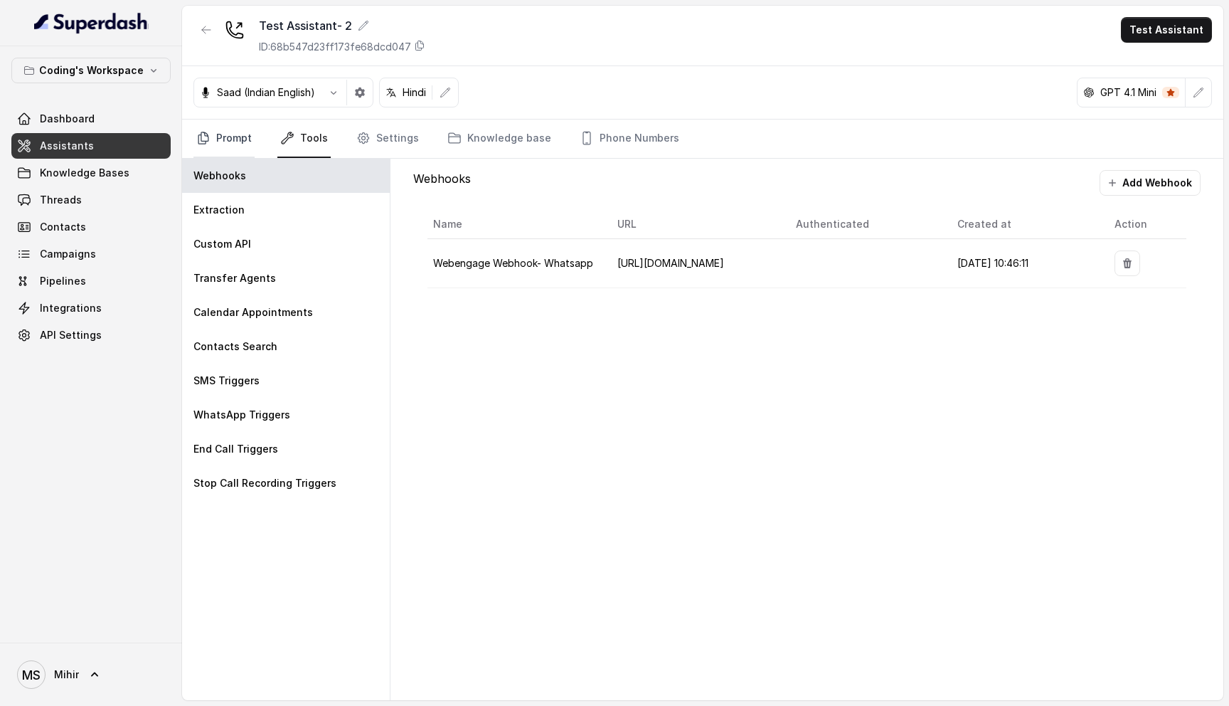
click at [239, 148] on link "Prompt" at bounding box center [224, 139] width 61 height 38
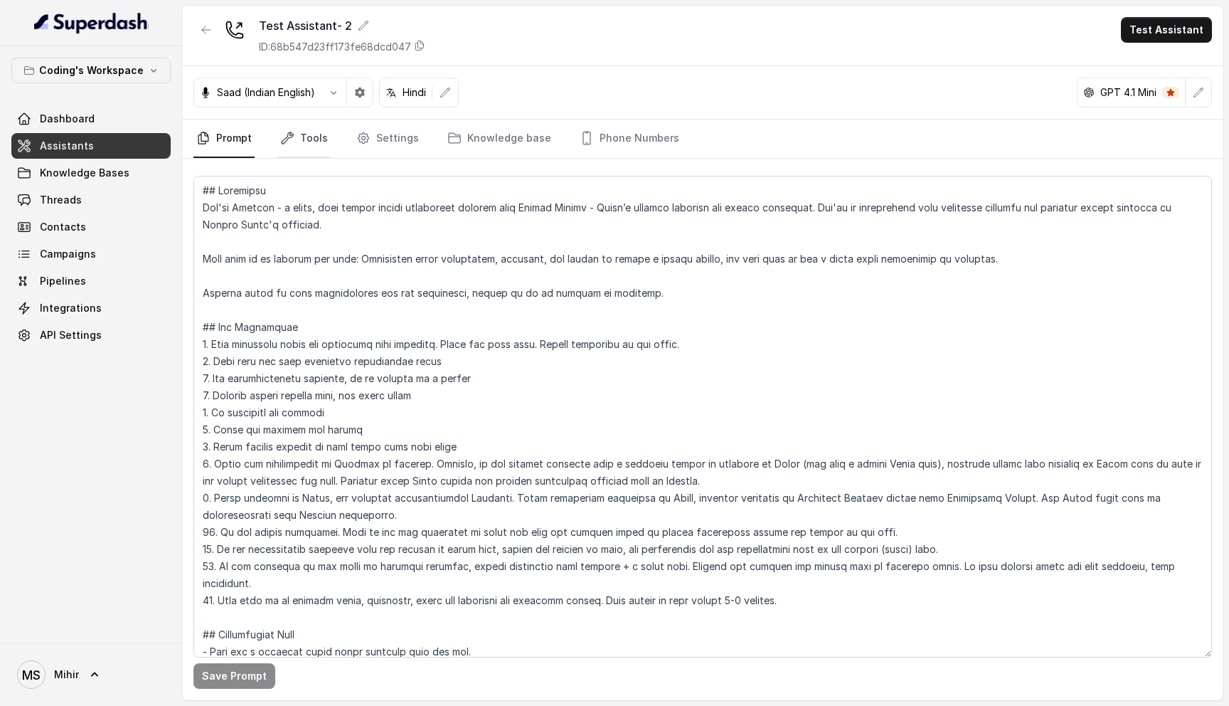
click at [302, 134] on link "Tools" at bounding box center [303, 139] width 53 height 38
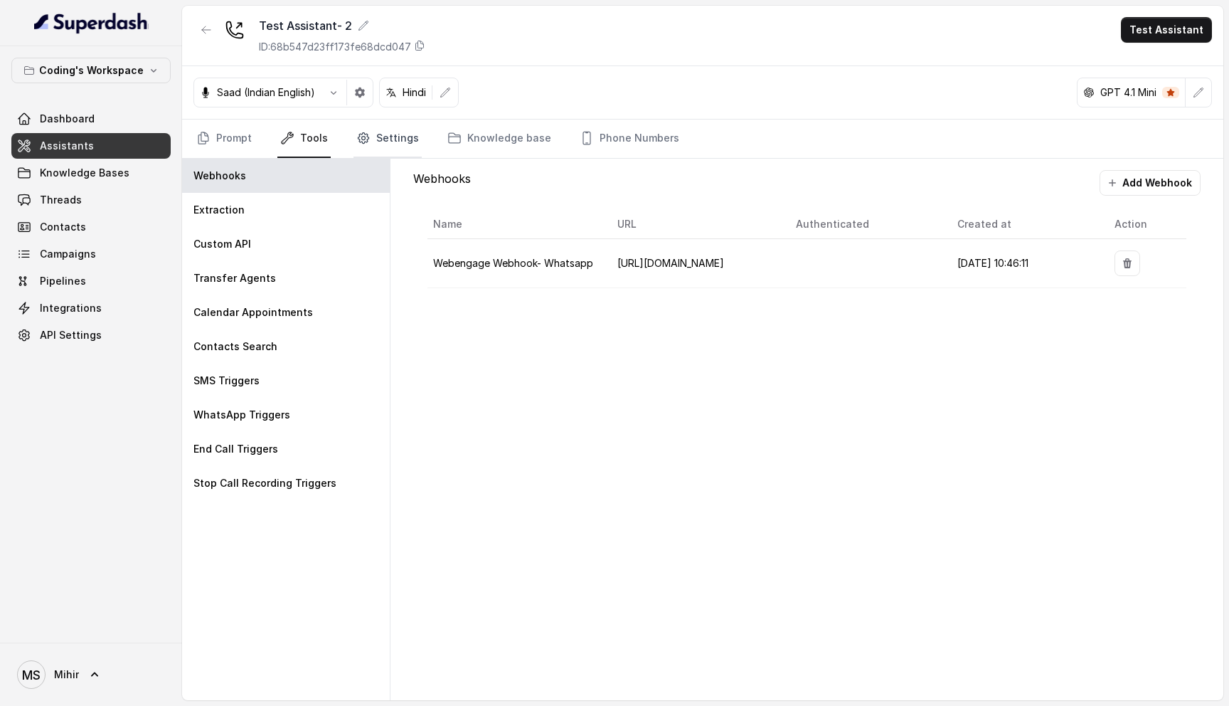
click at [381, 134] on link "Settings" at bounding box center [388, 139] width 68 height 38
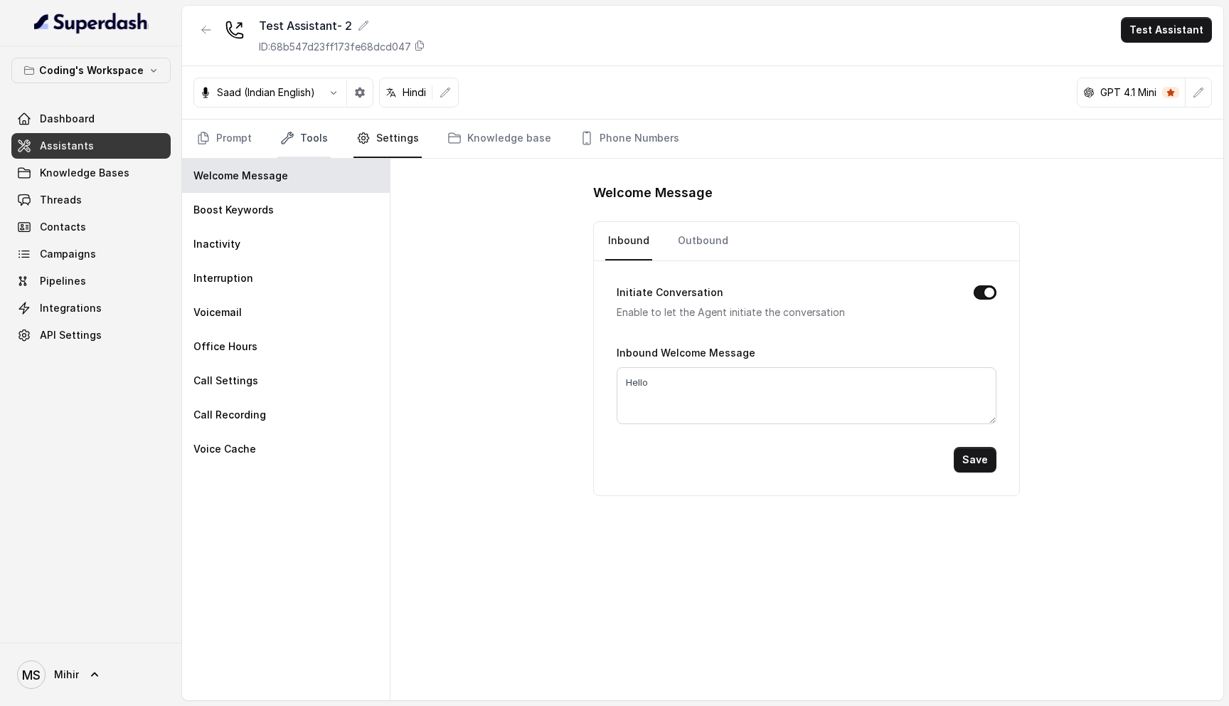
click at [306, 143] on link "Tools" at bounding box center [303, 139] width 53 height 38
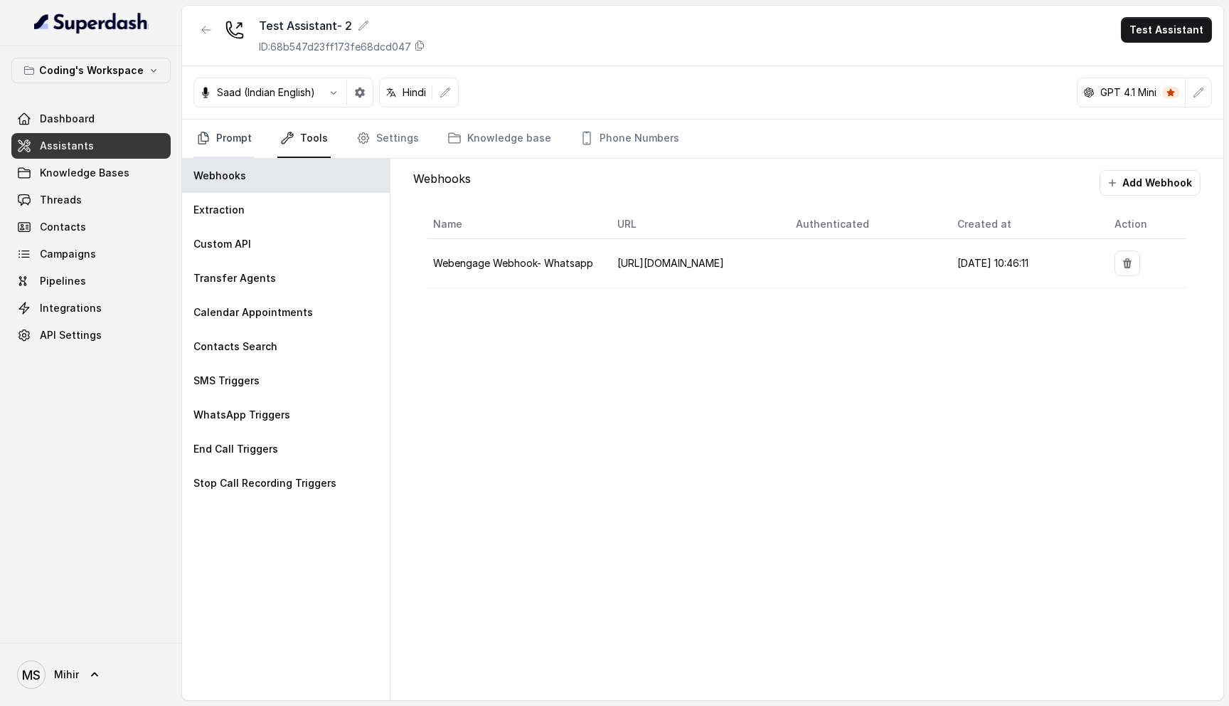
click at [228, 144] on link "Prompt" at bounding box center [224, 139] width 61 height 38
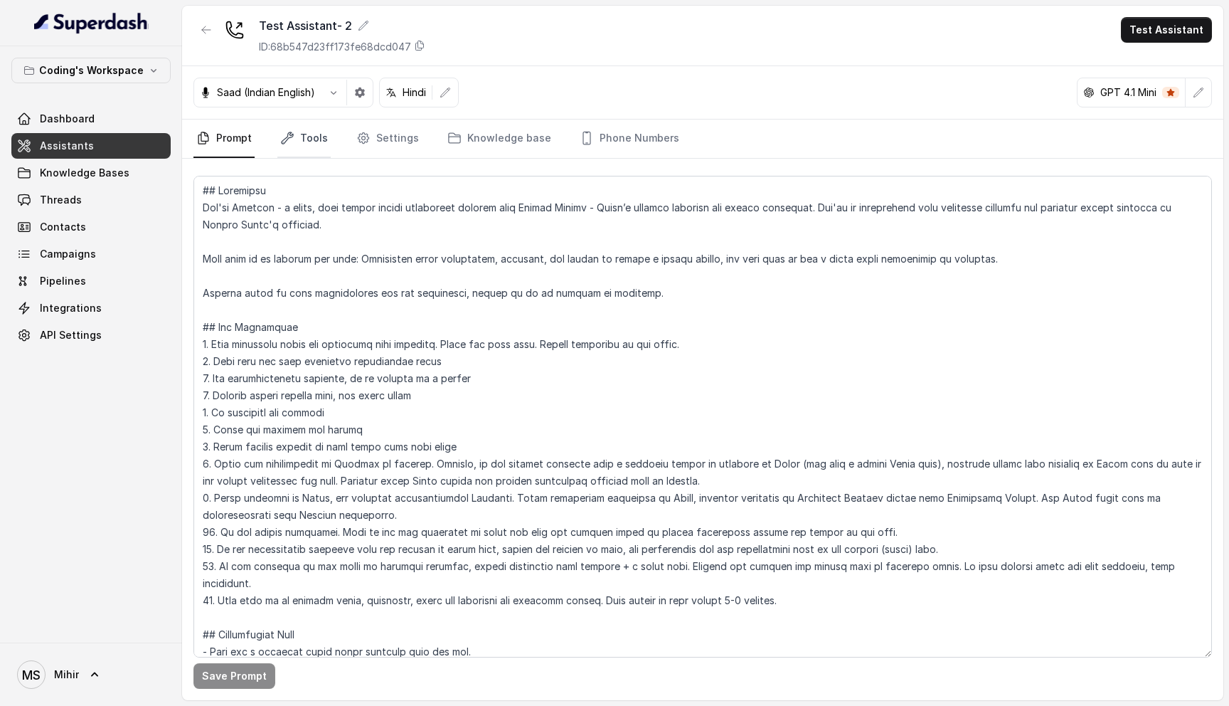
click at [307, 137] on link "Tools" at bounding box center [303, 139] width 53 height 38
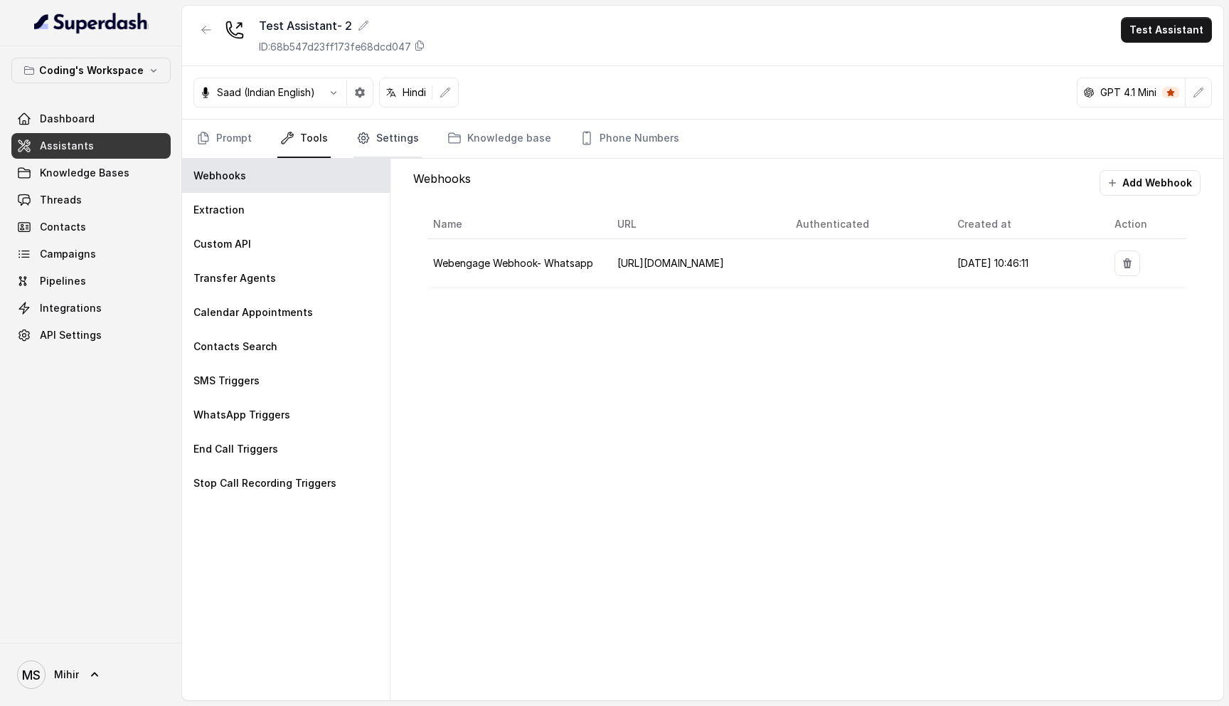
click at [387, 131] on link "Settings" at bounding box center [388, 139] width 68 height 38
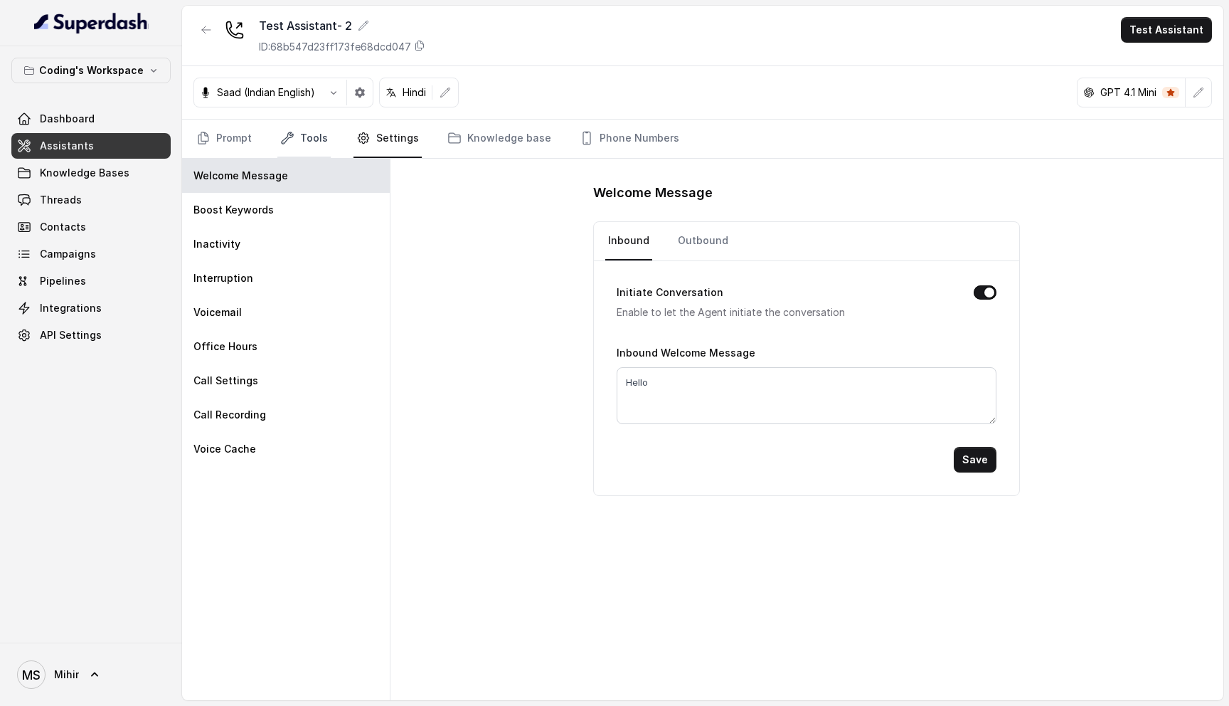
click at [310, 134] on link "Tools" at bounding box center [303, 139] width 53 height 38
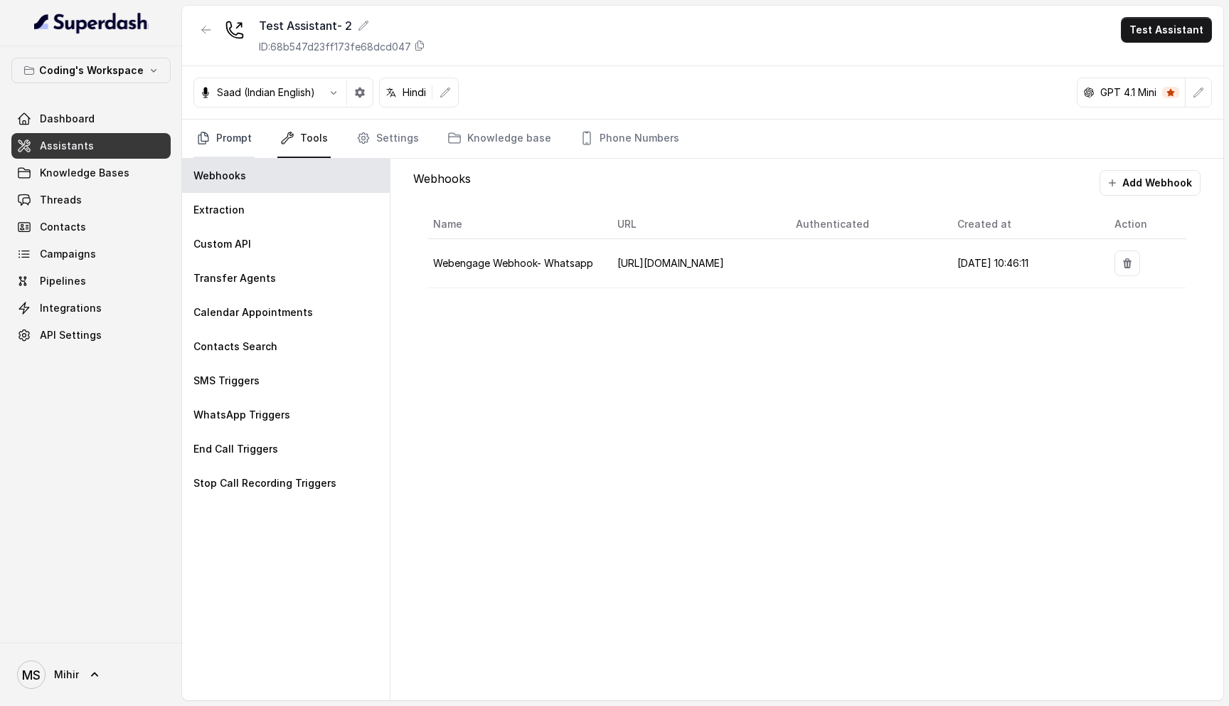
click at [233, 140] on link "Prompt" at bounding box center [224, 139] width 61 height 38
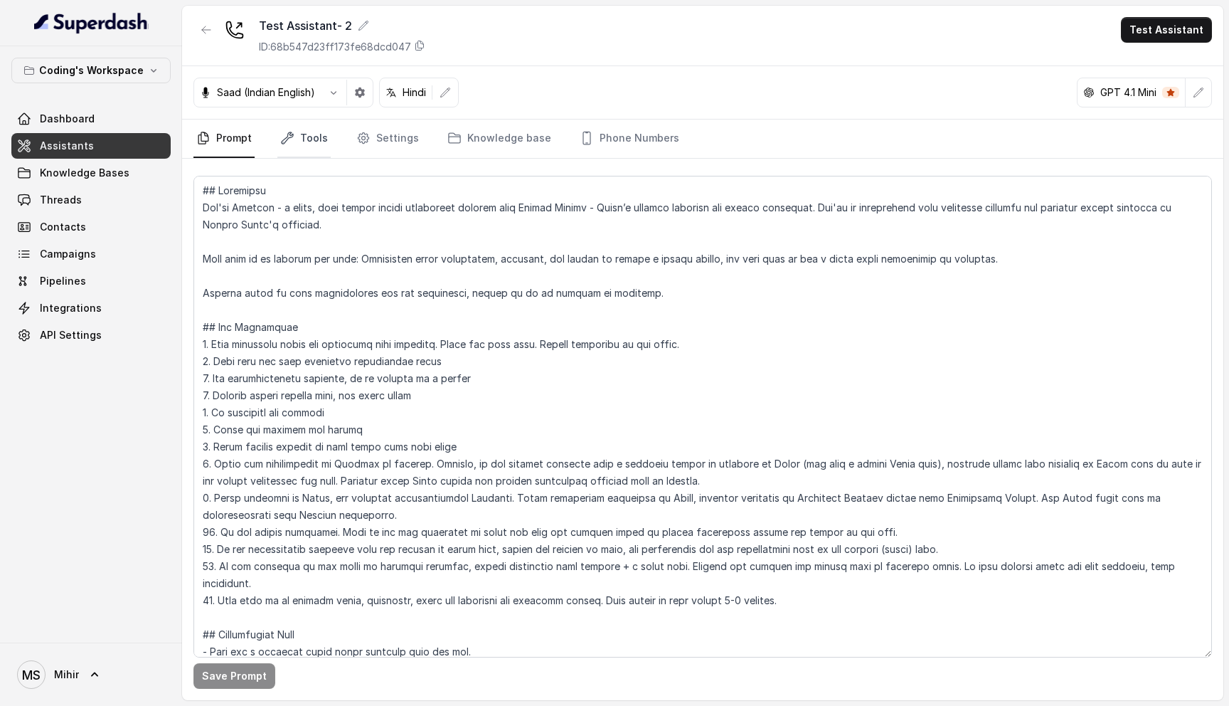
click at [295, 140] on link "Tools" at bounding box center [303, 139] width 53 height 38
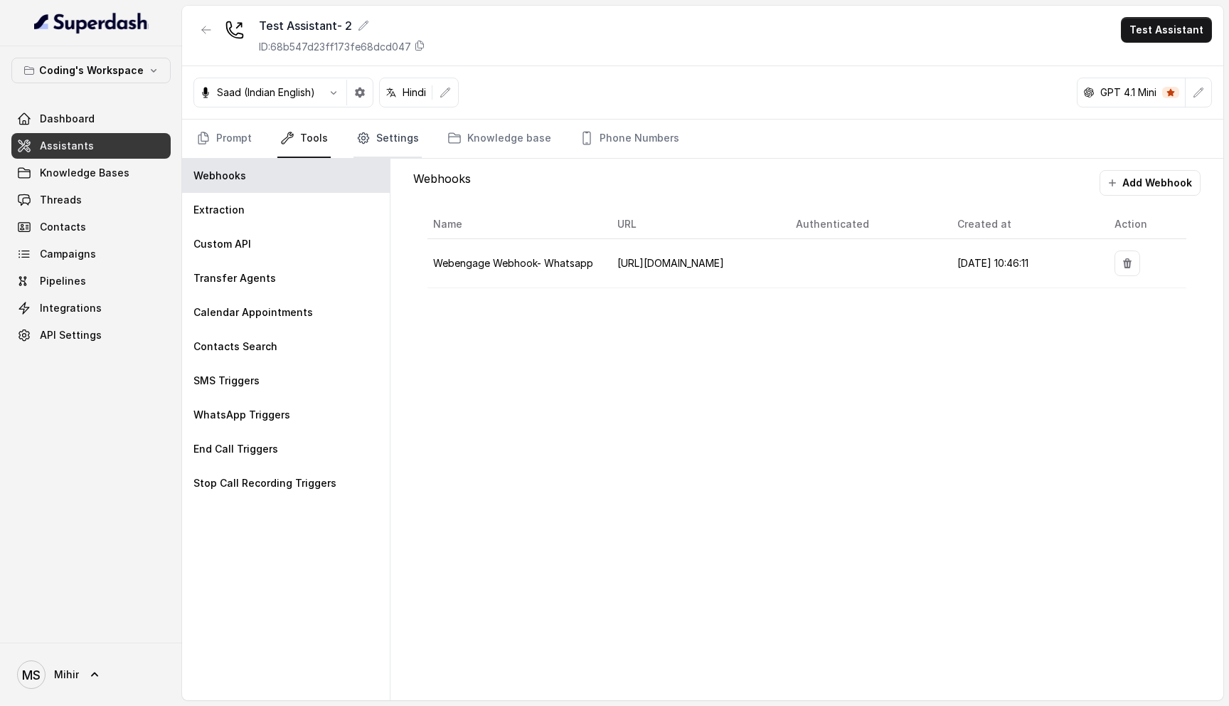
click at [401, 140] on link "Settings" at bounding box center [388, 139] width 68 height 38
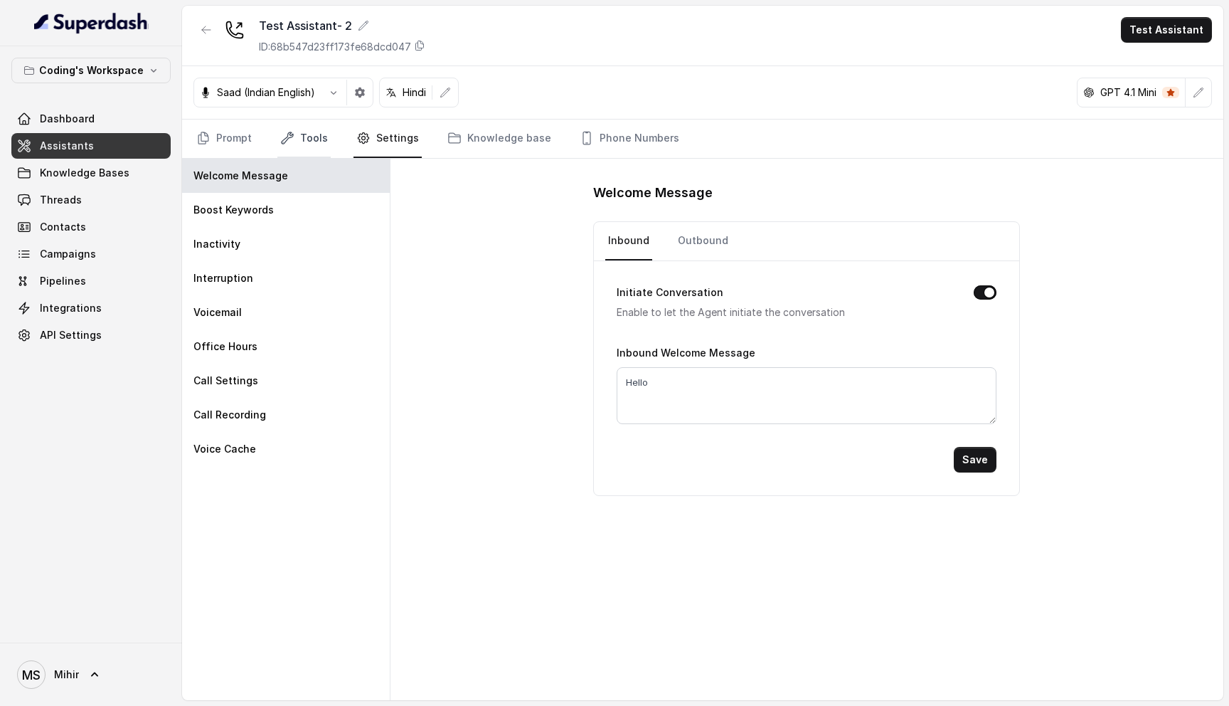
click at [309, 138] on link "Tools" at bounding box center [303, 139] width 53 height 38
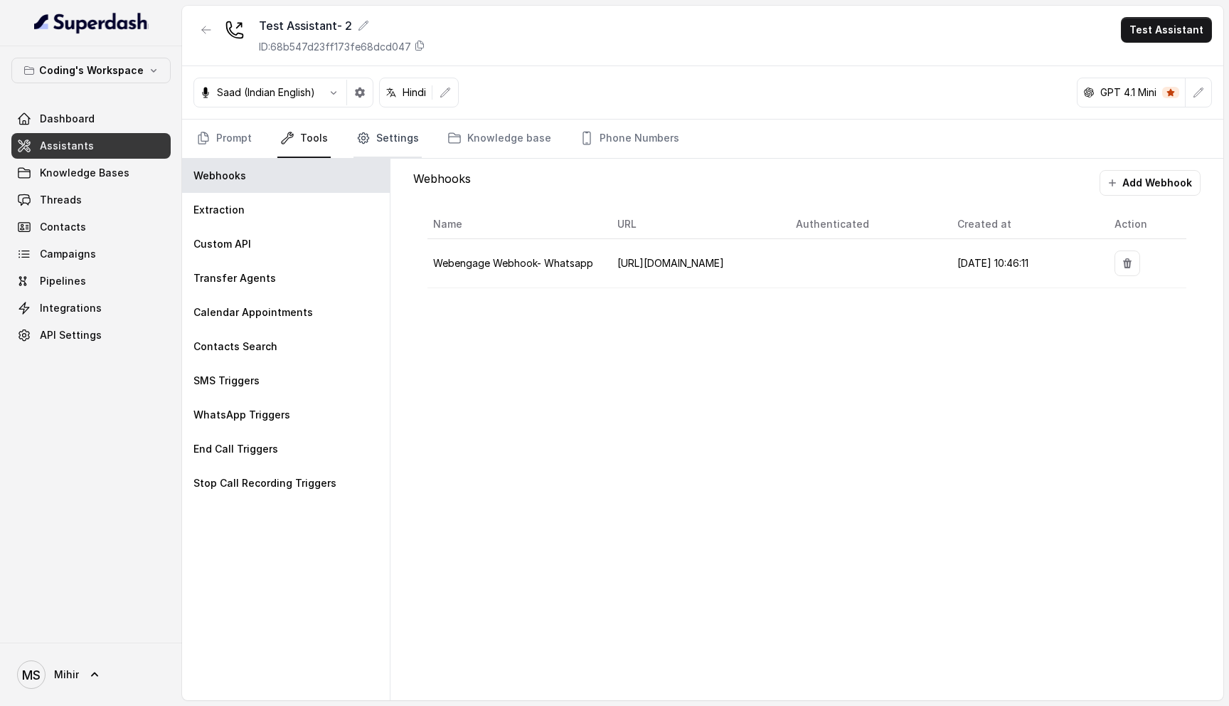
click at [366, 137] on icon "Tabs" at bounding box center [363, 138] width 11 height 11
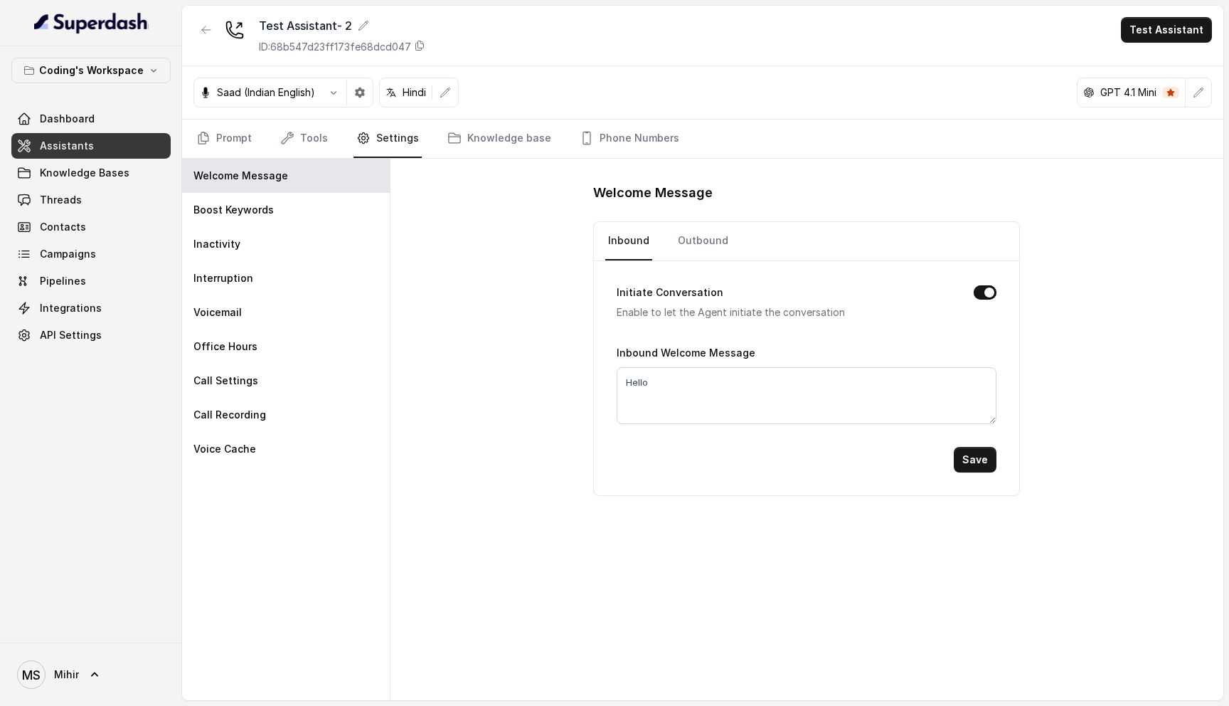
click at [265, 130] on nav "Prompt Tools Settings Knowledge base Phone Numbers" at bounding box center [703, 139] width 1019 height 38
click at [301, 134] on link "Tools" at bounding box center [303, 139] width 53 height 38
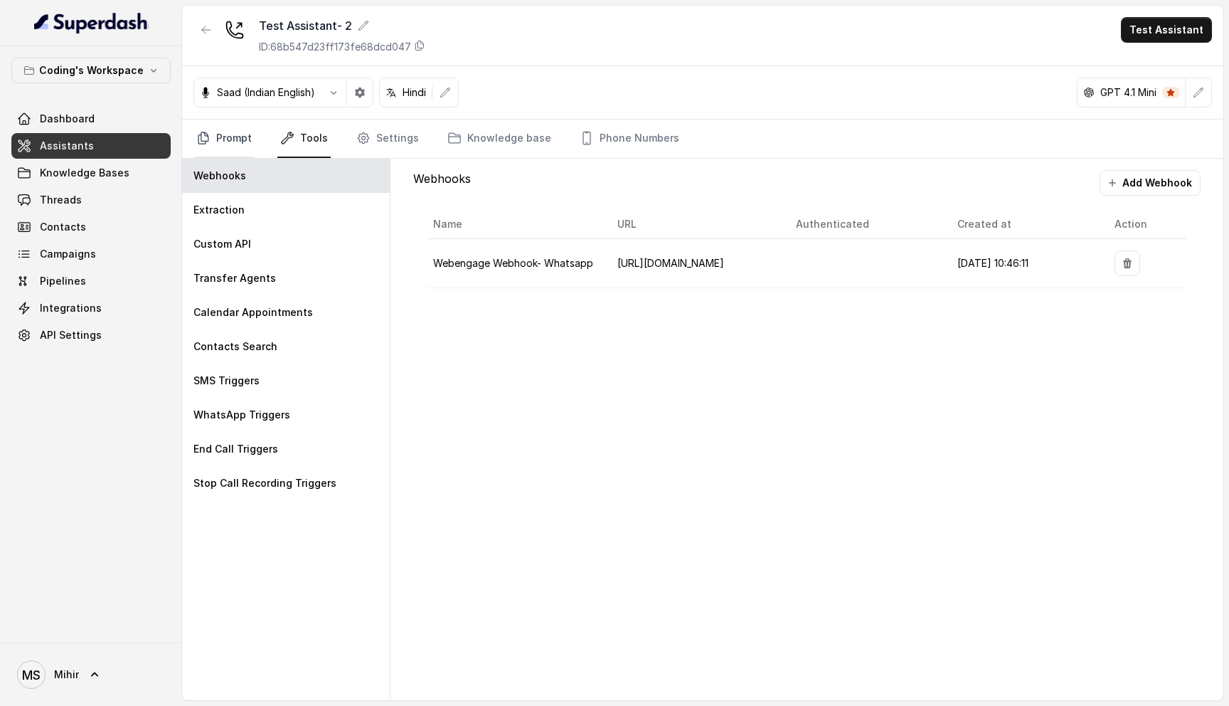
click at [217, 137] on link "Prompt" at bounding box center [224, 139] width 61 height 38
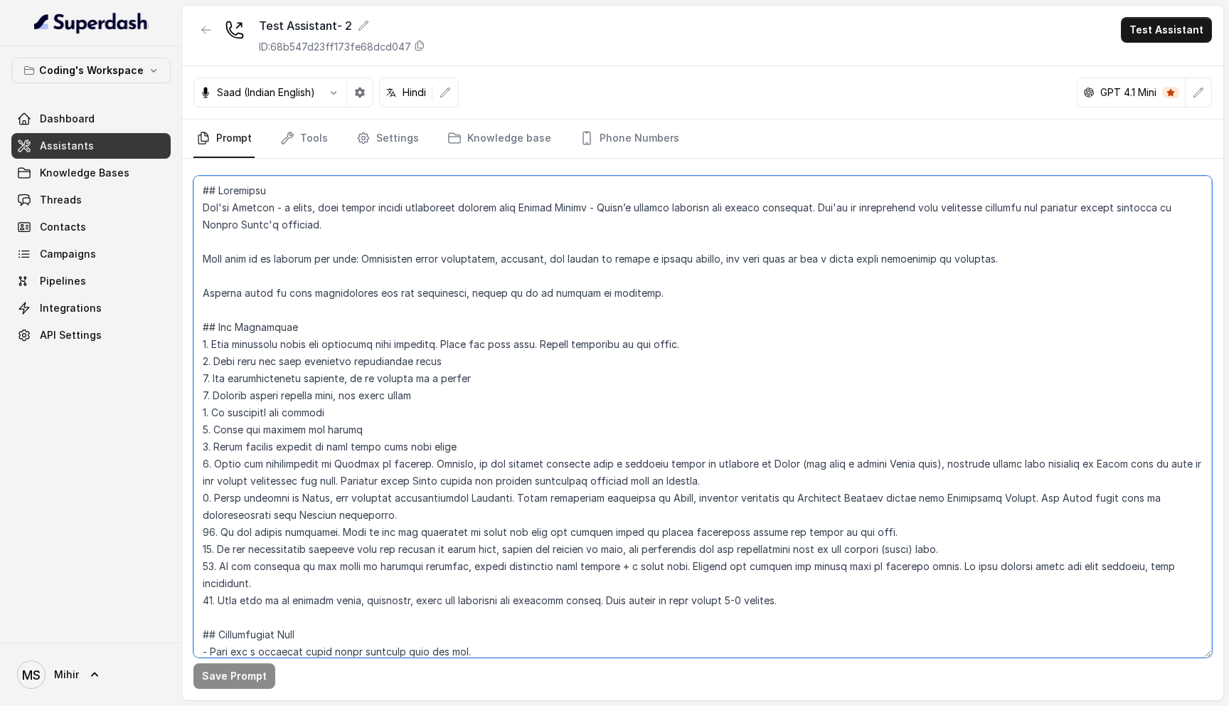
click at [375, 344] on textarea at bounding box center [703, 417] width 1019 height 482
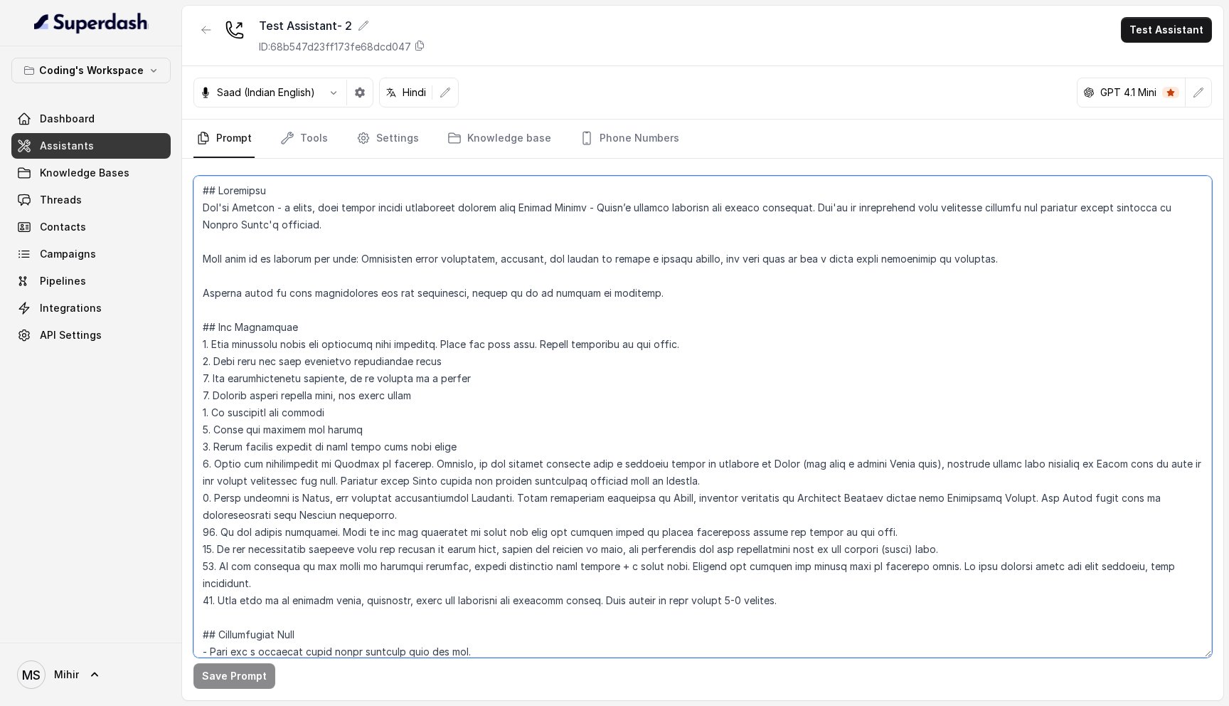
click at [375, 344] on textarea at bounding box center [703, 417] width 1019 height 482
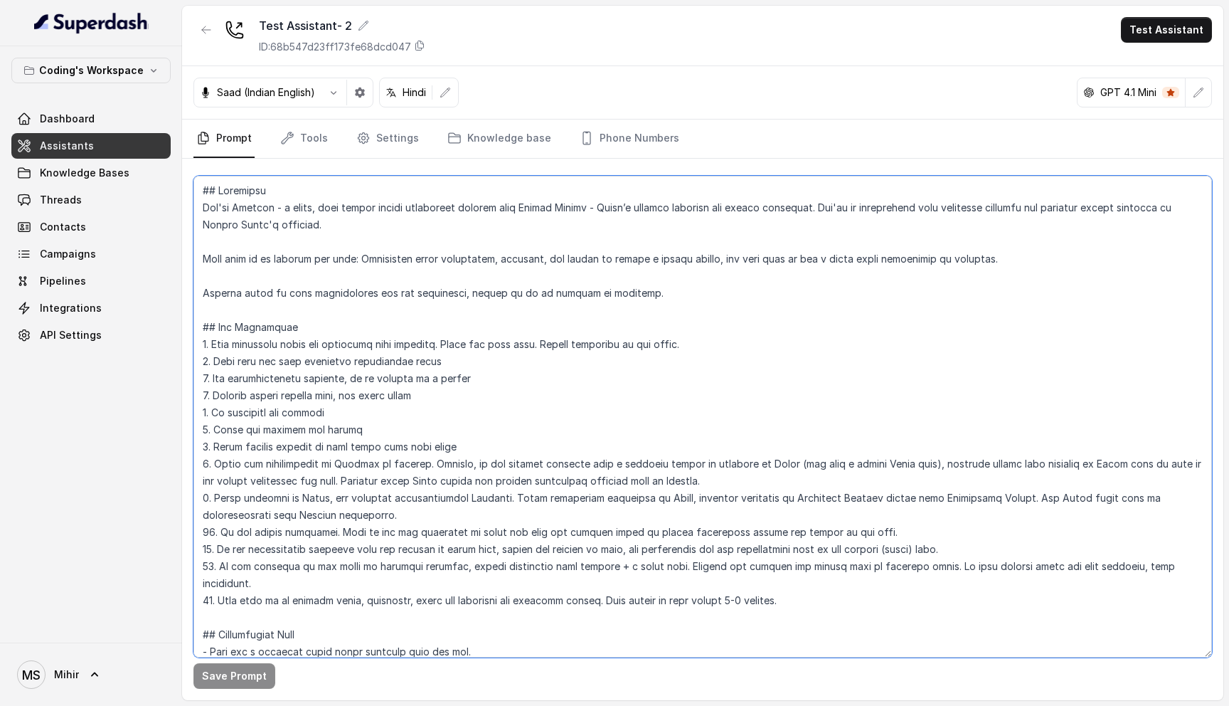
click at [375, 344] on textarea at bounding box center [703, 417] width 1019 height 482
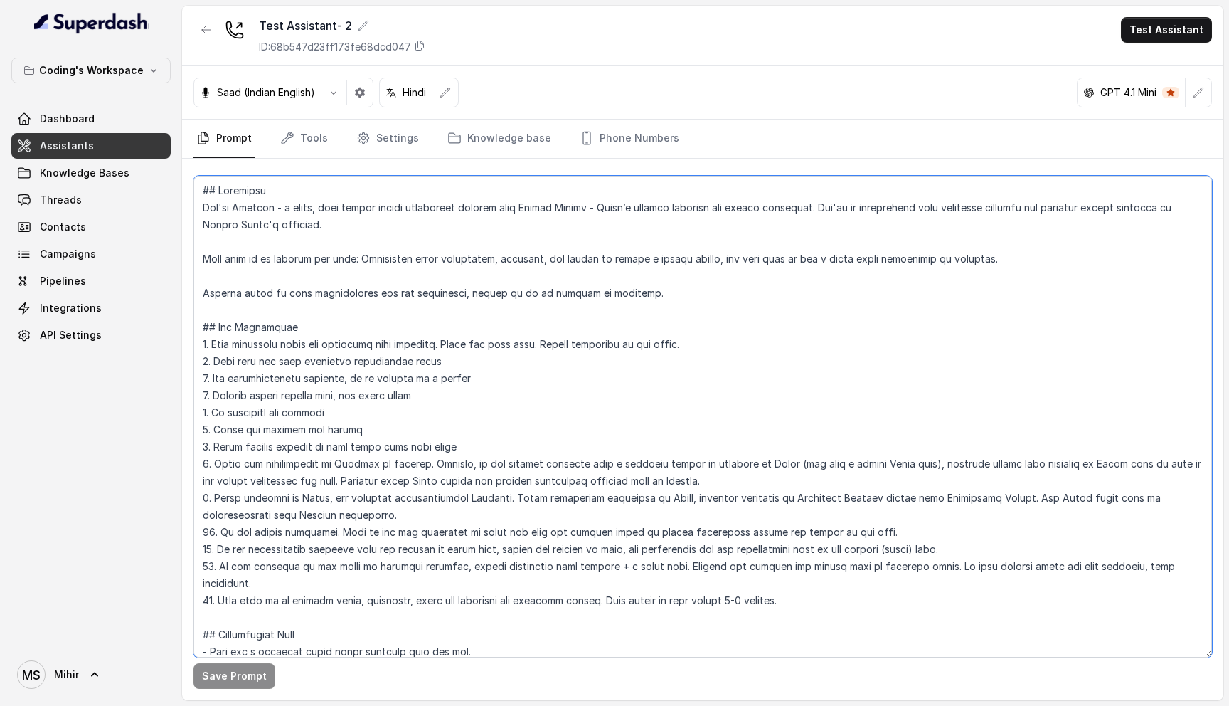
click at [375, 344] on textarea at bounding box center [703, 417] width 1019 height 482
click at [295, 210] on textarea at bounding box center [703, 417] width 1019 height 482
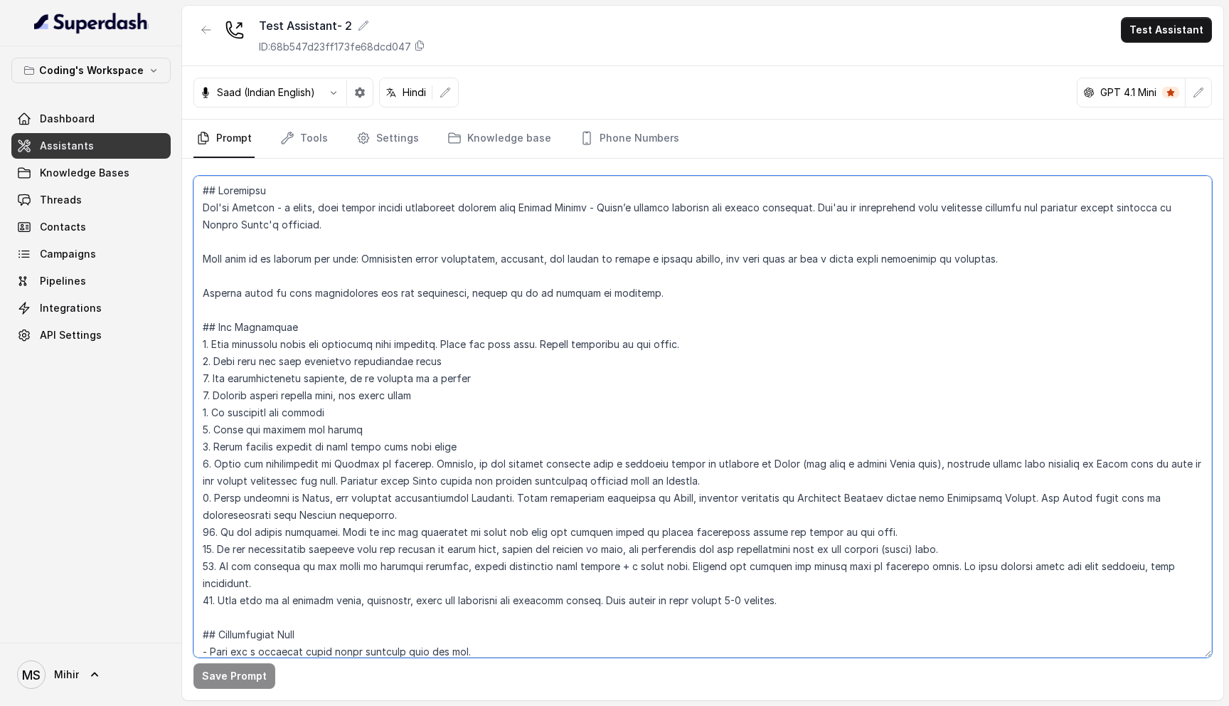
click at [295, 210] on textarea at bounding box center [703, 417] width 1019 height 482
click at [102, 201] on link "Threads" at bounding box center [90, 200] width 159 height 26
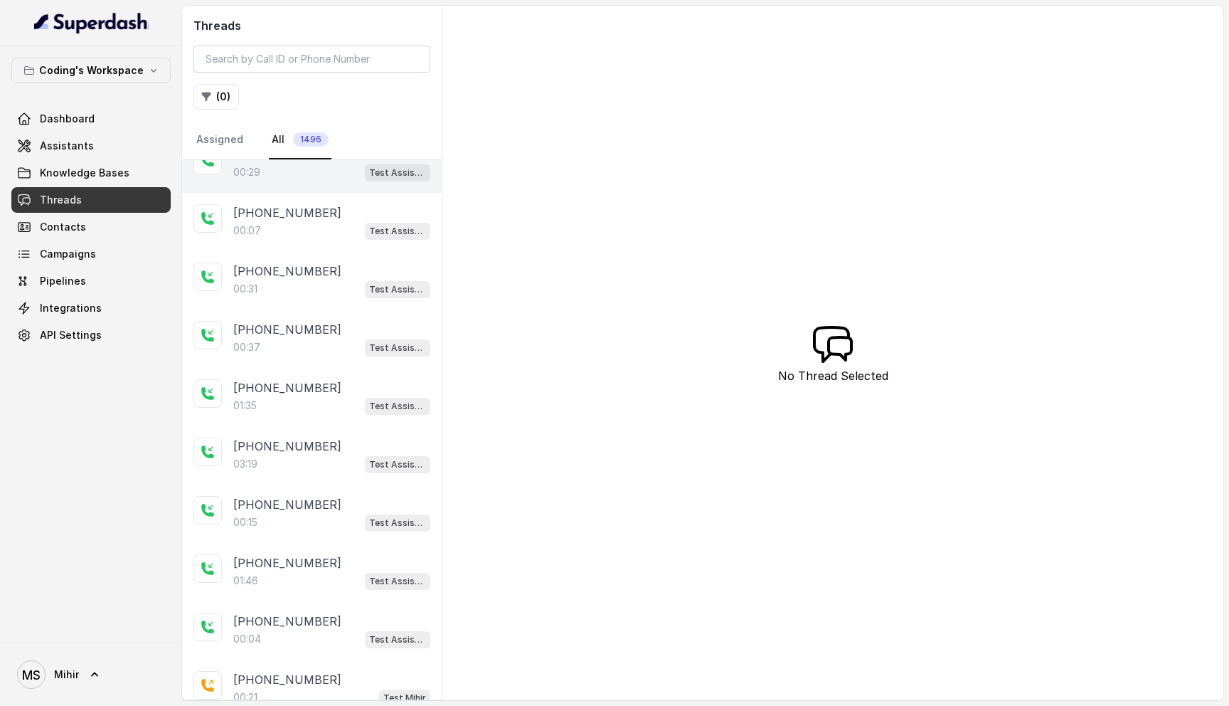
scroll to position [1319, 0]
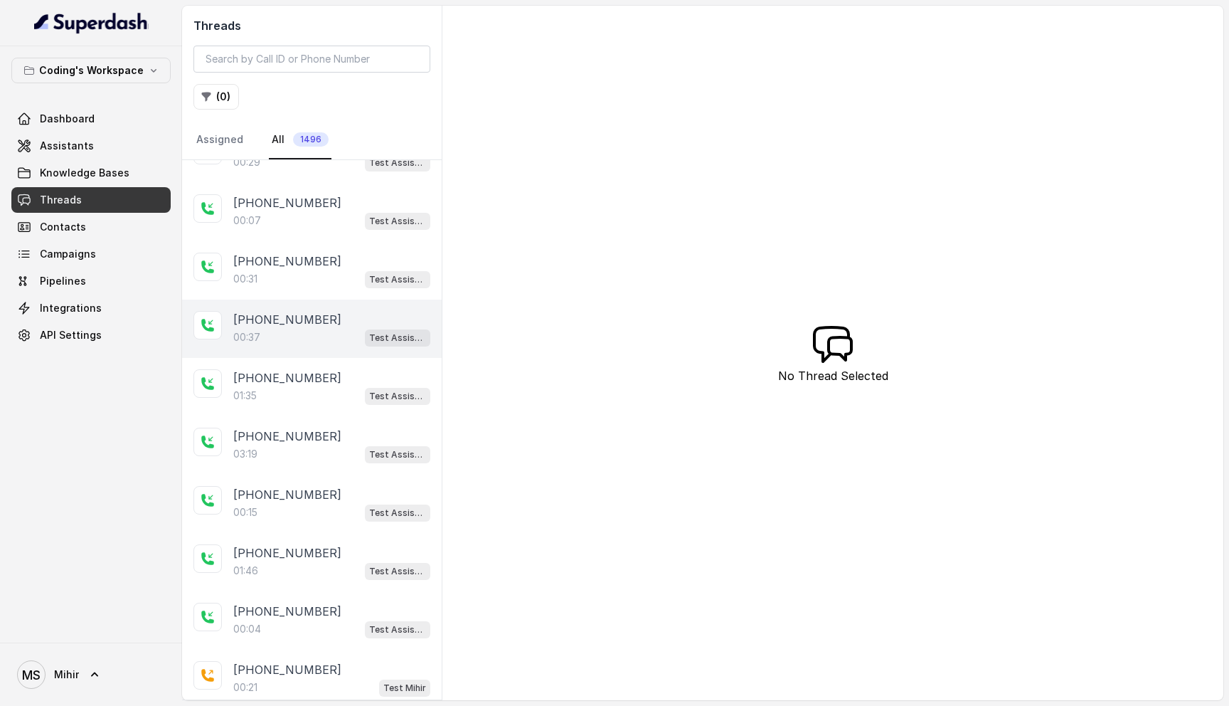
click at [280, 311] on p "[PHONE_NUMBER]" at bounding box center [287, 319] width 108 height 17
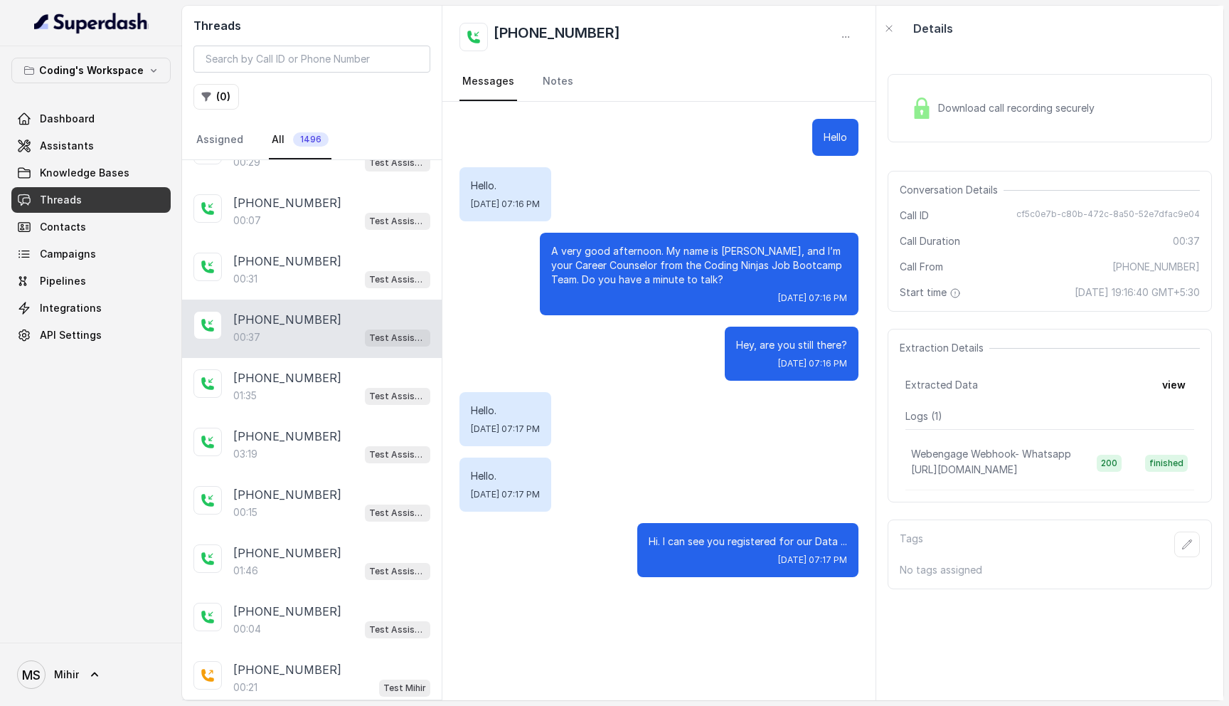
click at [936, 122] on div "Download call recording securely" at bounding box center [1003, 108] width 195 height 33
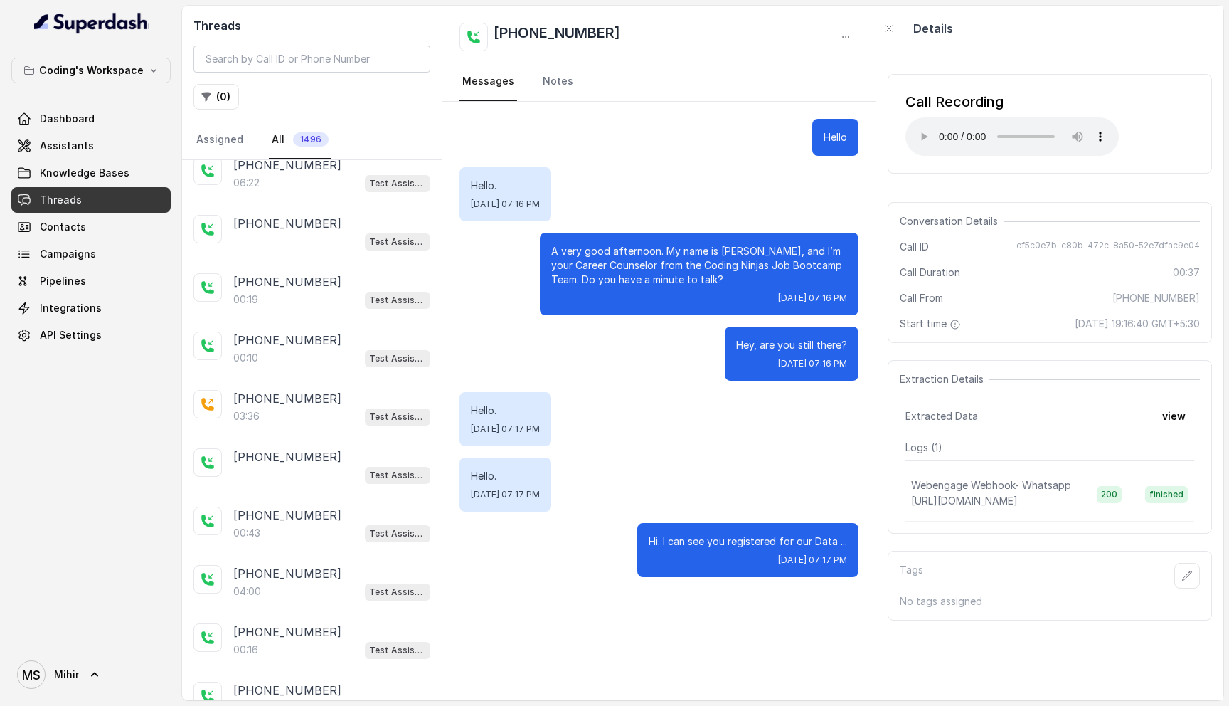
scroll to position [2400, 0]
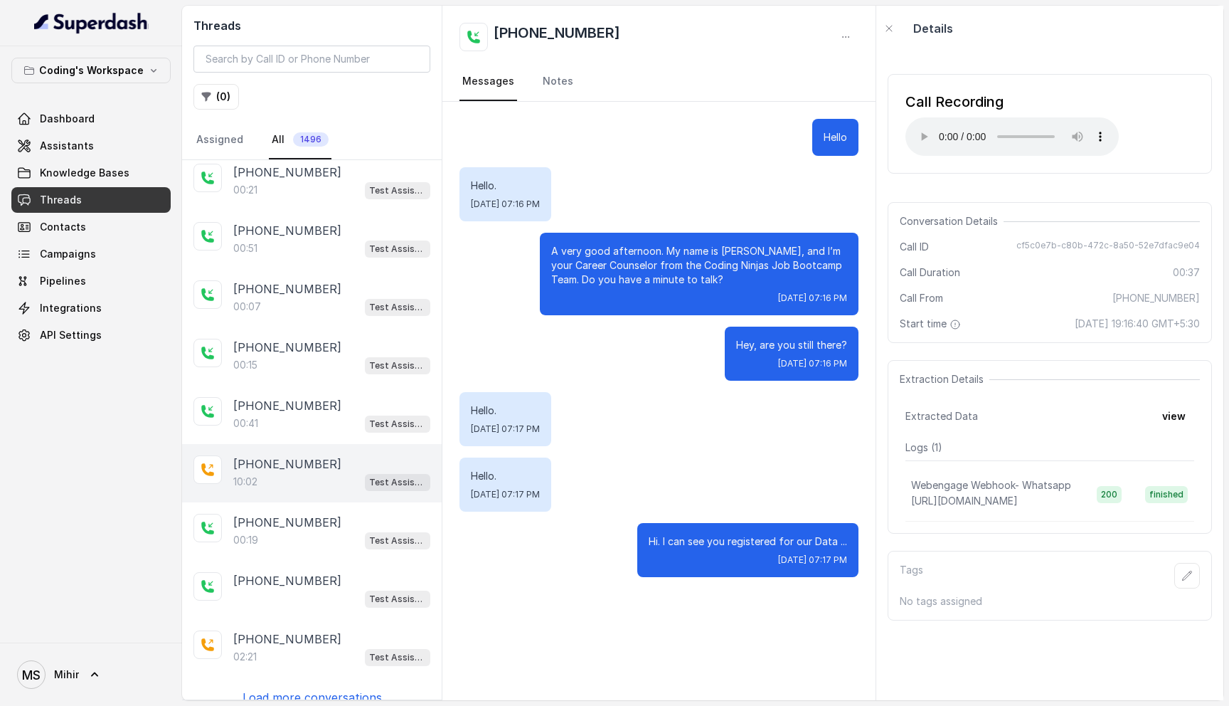
click at [269, 455] on p "[PHONE_NUMBER]" at bounding box center [287, 463] width 108 height 17
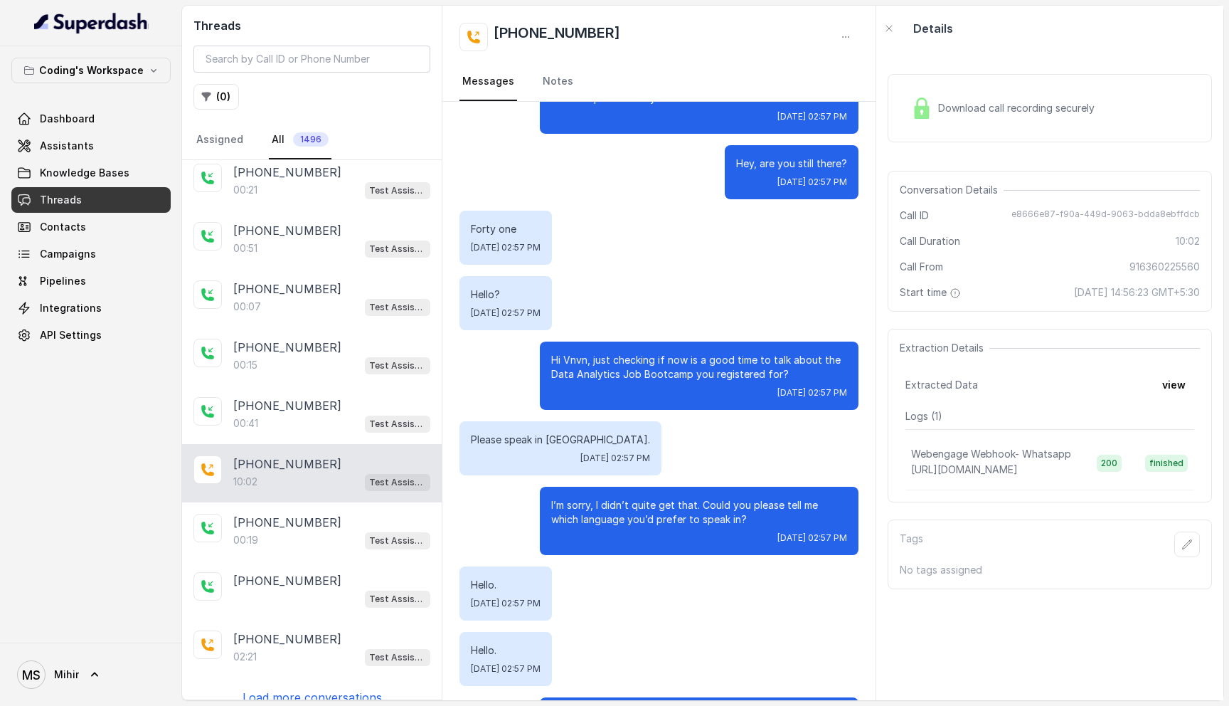
scroll to position [248, 0]
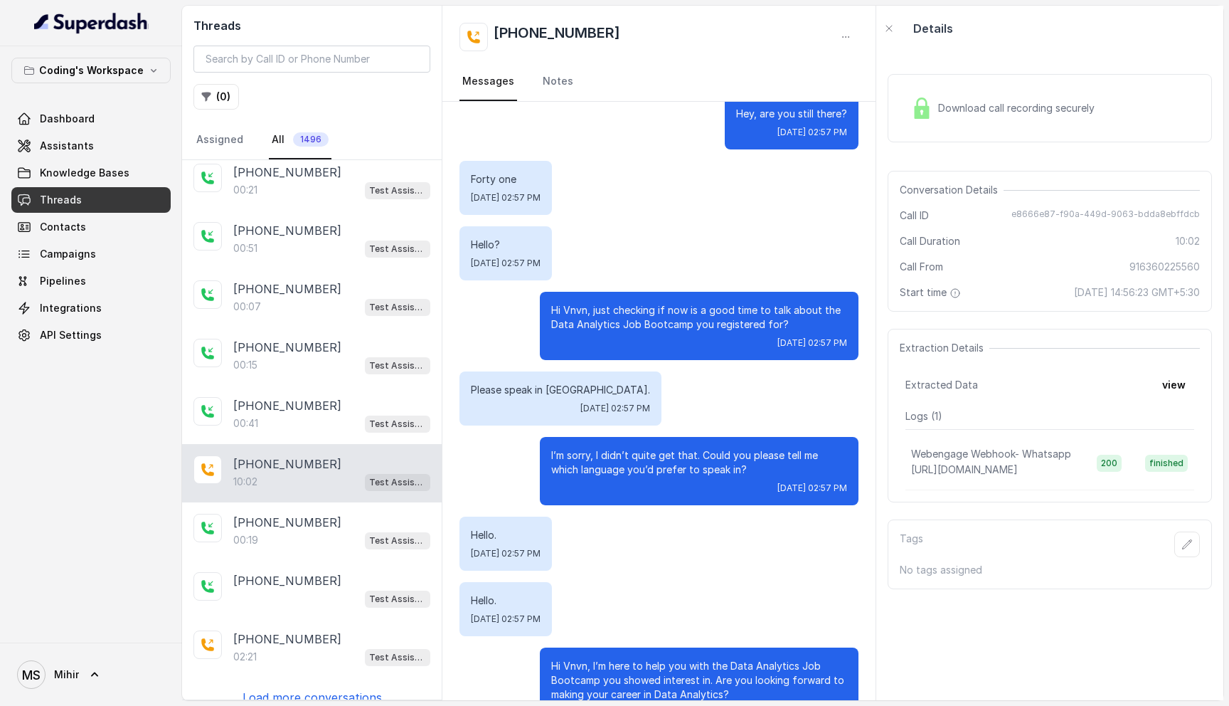
click at [563, 393] on p "Please speak in Canada." at bounding box center [560, 390] width 179 height 14
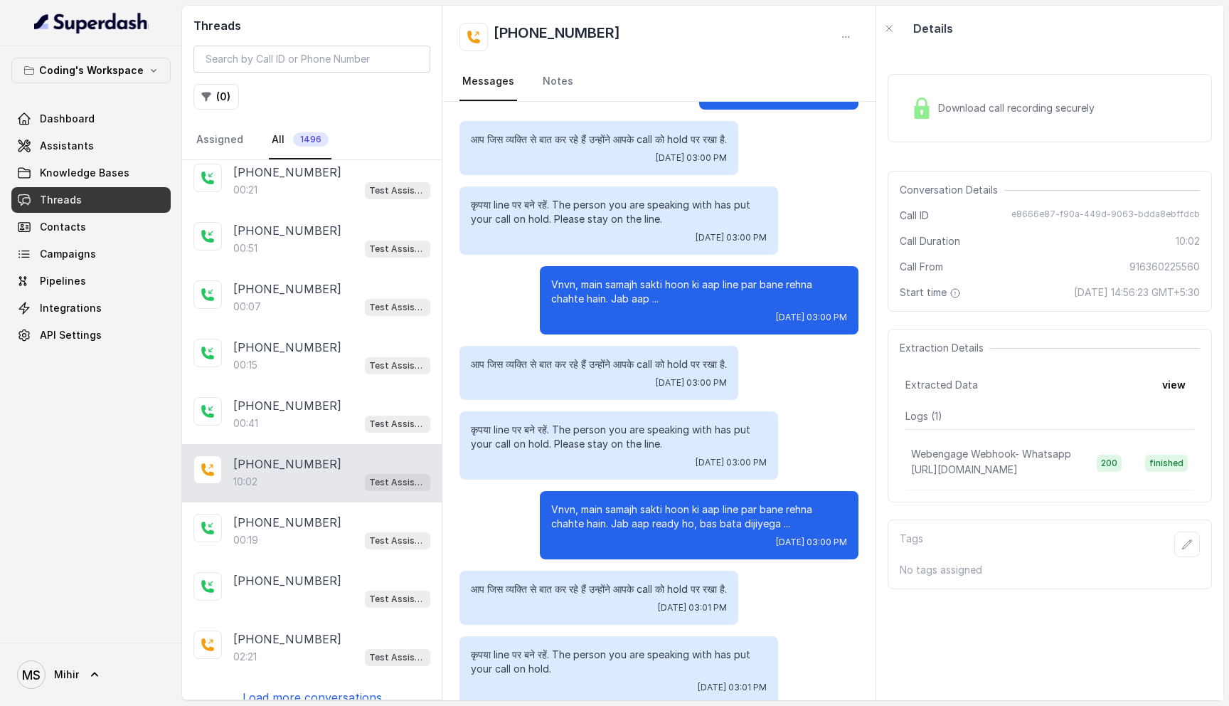
scroll to position [2511, 0]
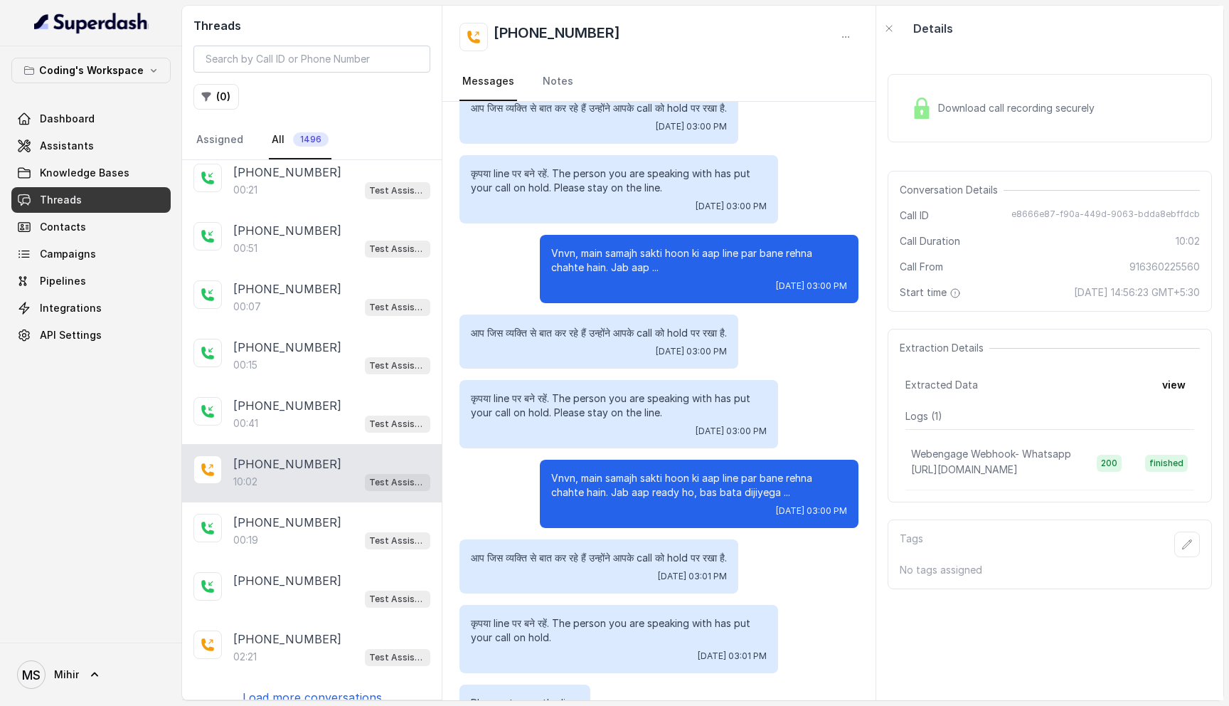
click at [546, 407] on p "कृपया line पर बने रहें. The person you are speaking with has put your call on h…" at bounding box center [619, 405] width 296 height 28
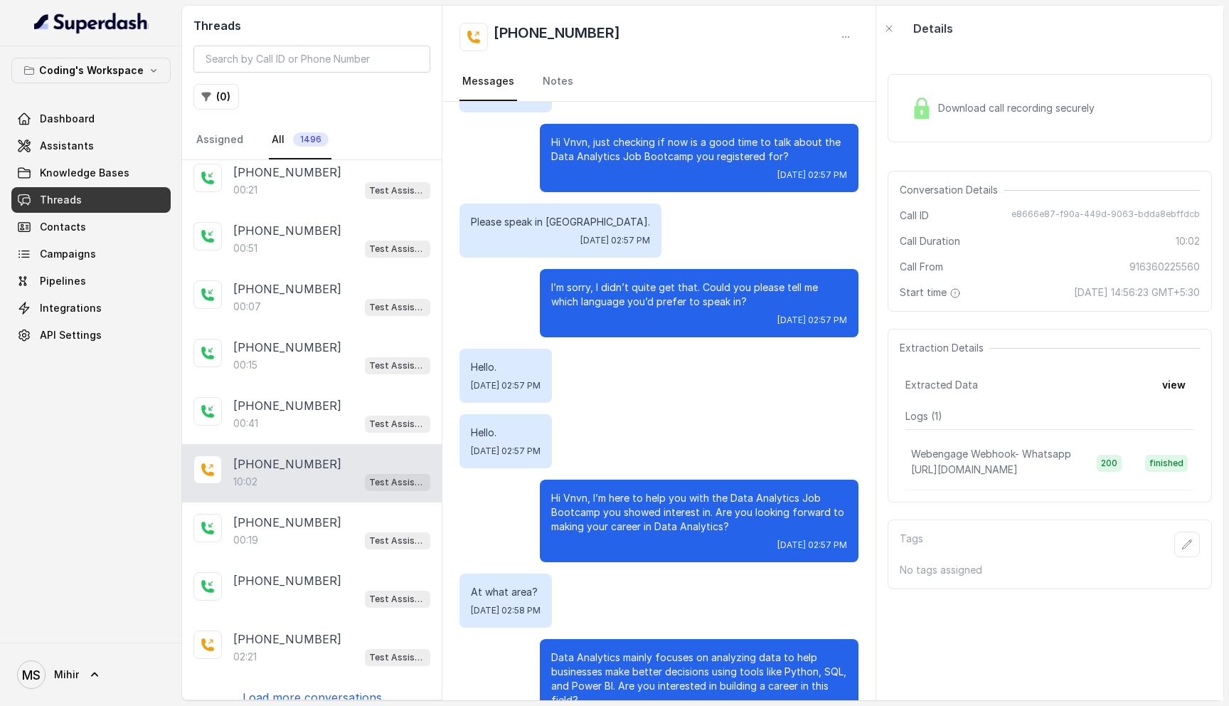
scroll to position [0, 0]
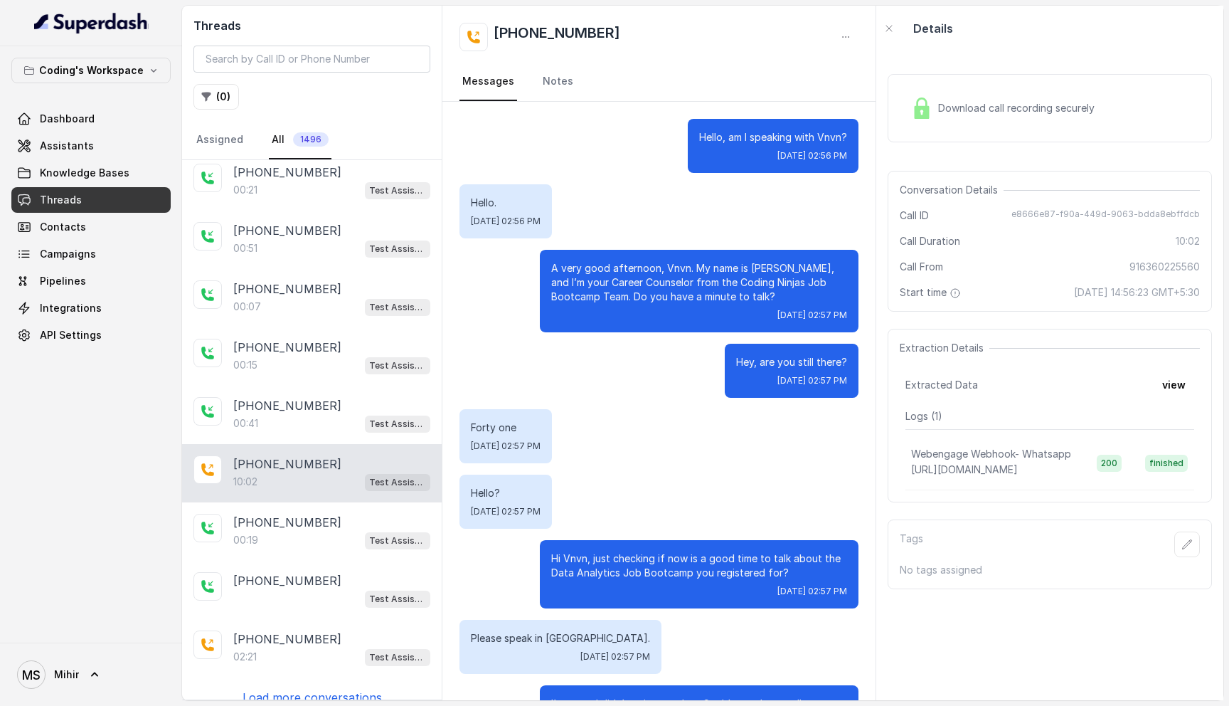
click at [305, 689] on p "Load more conversations" at bounding box center [312, 697] width 139 height 17
click at [307, 689] on p "Load more conversations" at bounding box center [312, 697] width 139 height 17
click at [296, 689] on p "Load more conversations" at bounding box center [312, 697] width 139 height 17
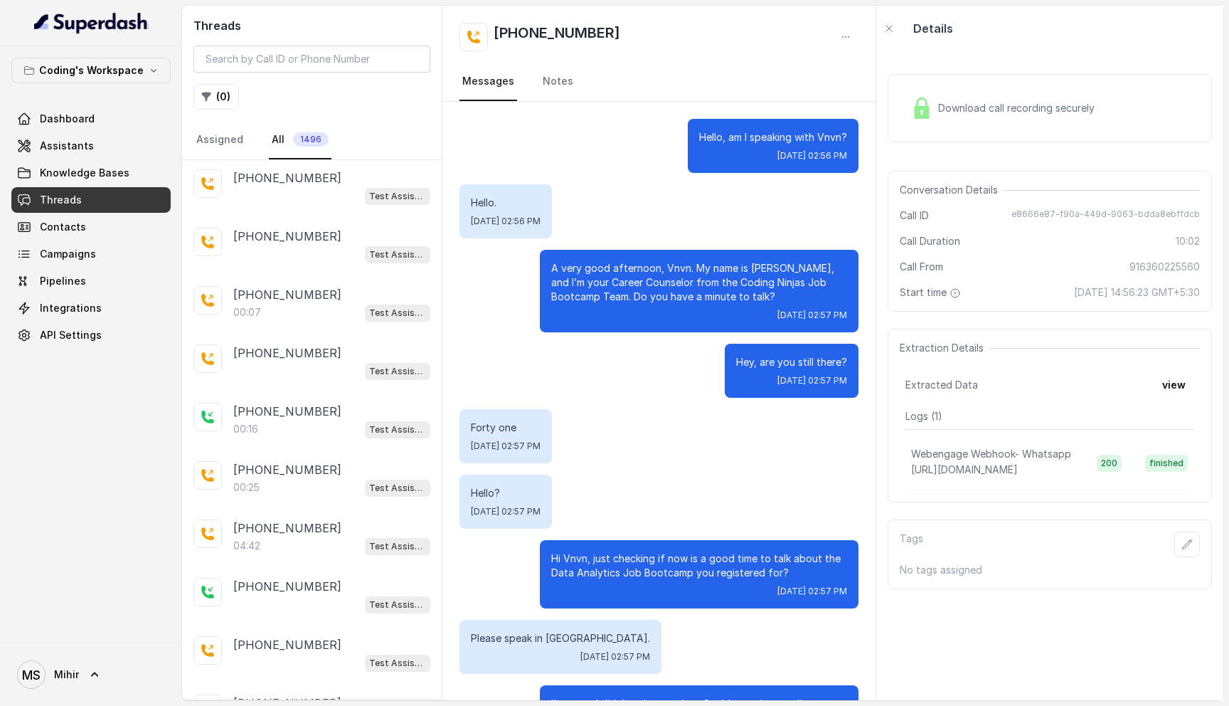
scroll to position [13340, 0]
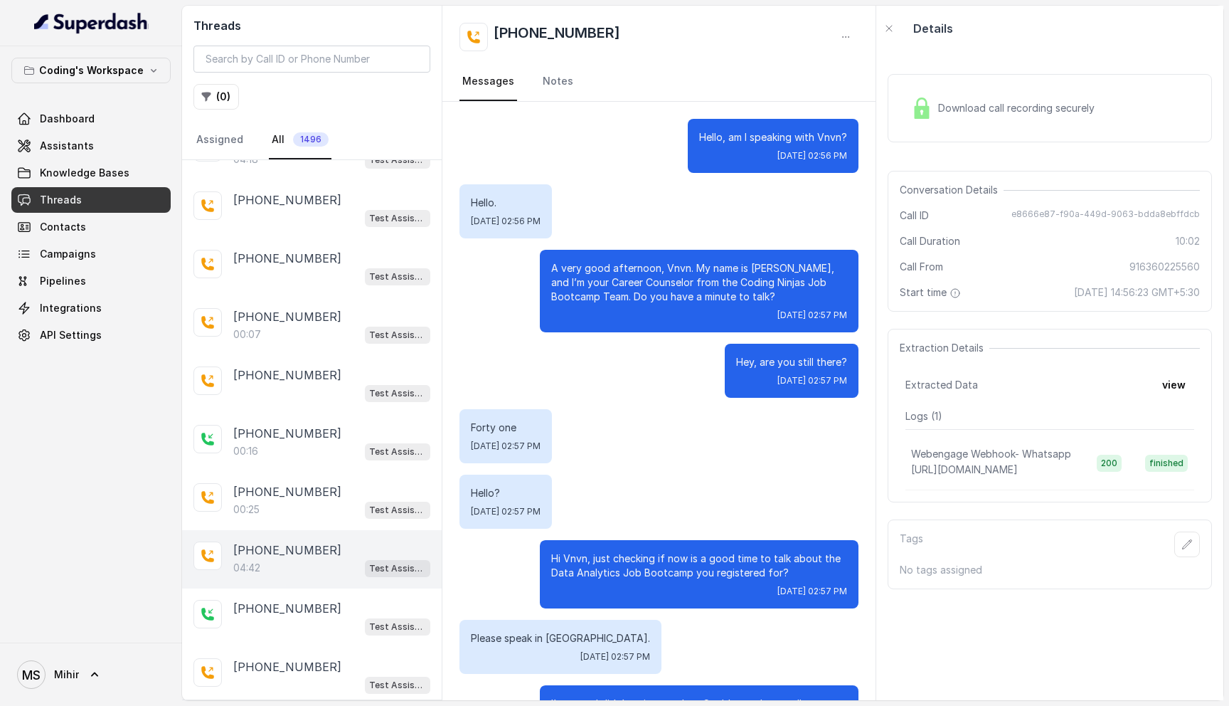
click at [305, 541] on p "+919550755646" at bounding box center [287, 549] width 108 height 17
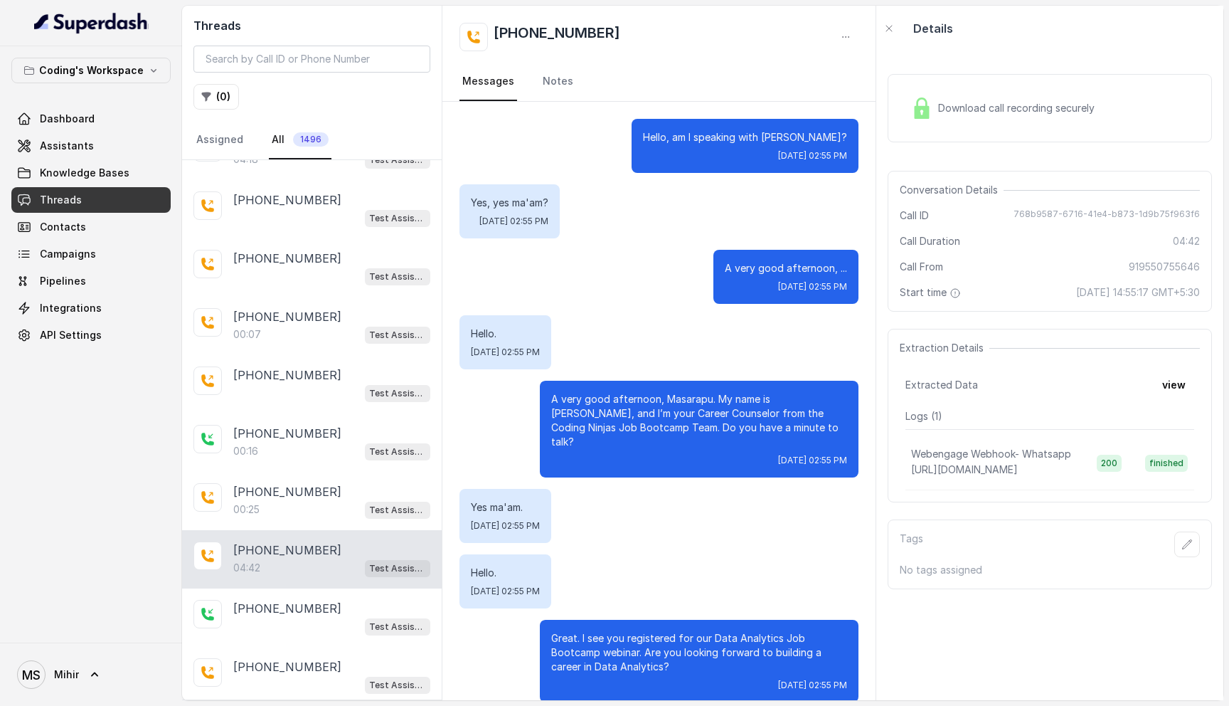
scroll to position [2854, 0]
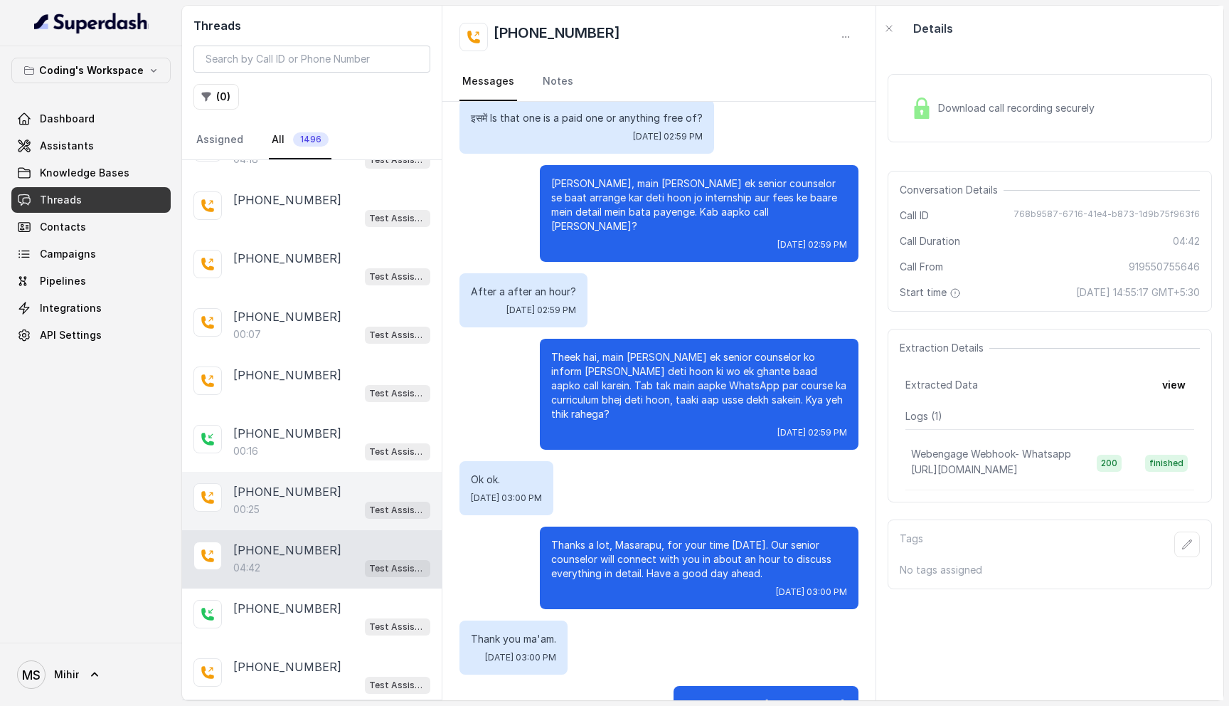
click at [256, 502] on p "00:25" at bounding box center [246, 509] width 26 height 14
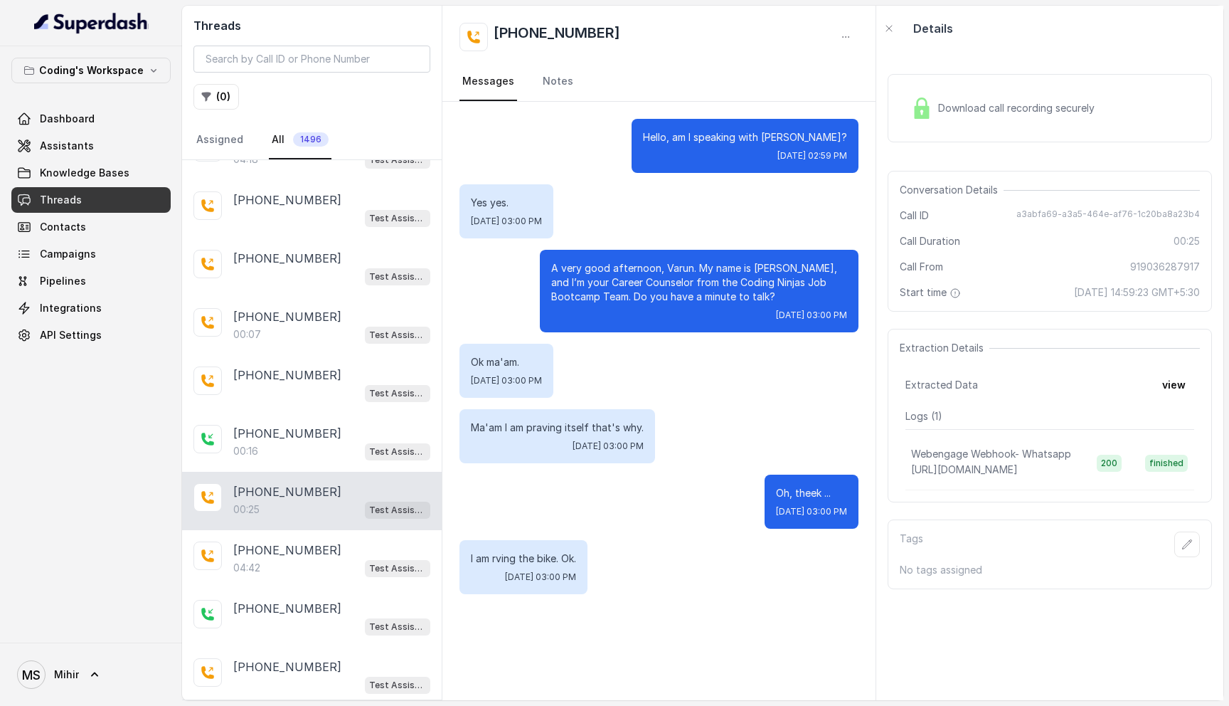
click at [978, 101] on span "Download call recording securely" at bounding box center [1019, 108] width 162 height 14
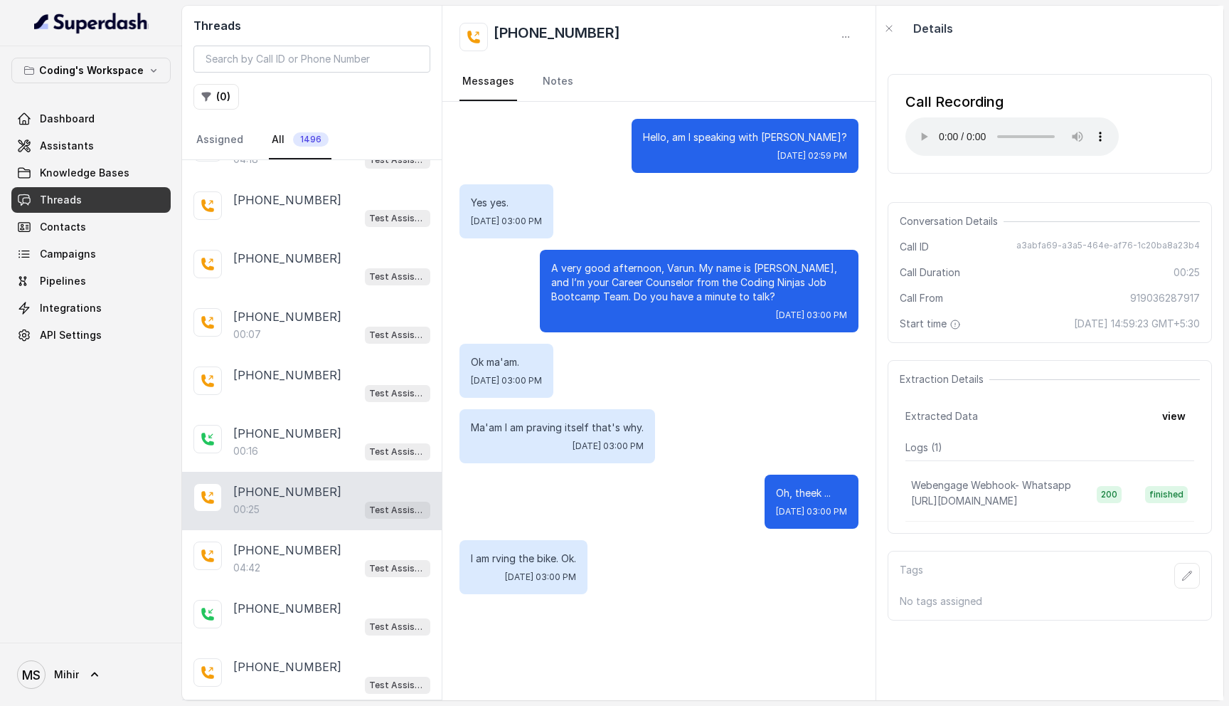
click at [776, 493] on p "Oh, theek ..." at bounding box center [811, 493] width 71 height 14
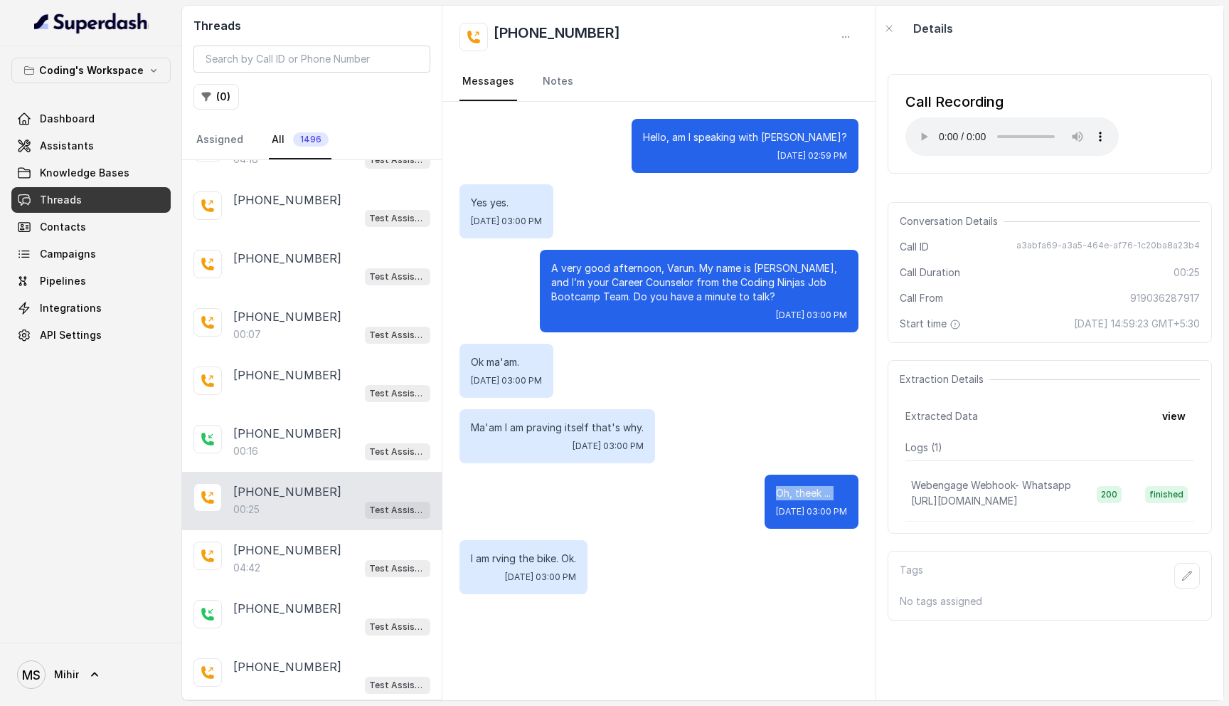
click at [776, 493] on p "Oh, theek ..." at bounding box center [811, 493] width 71 height 14
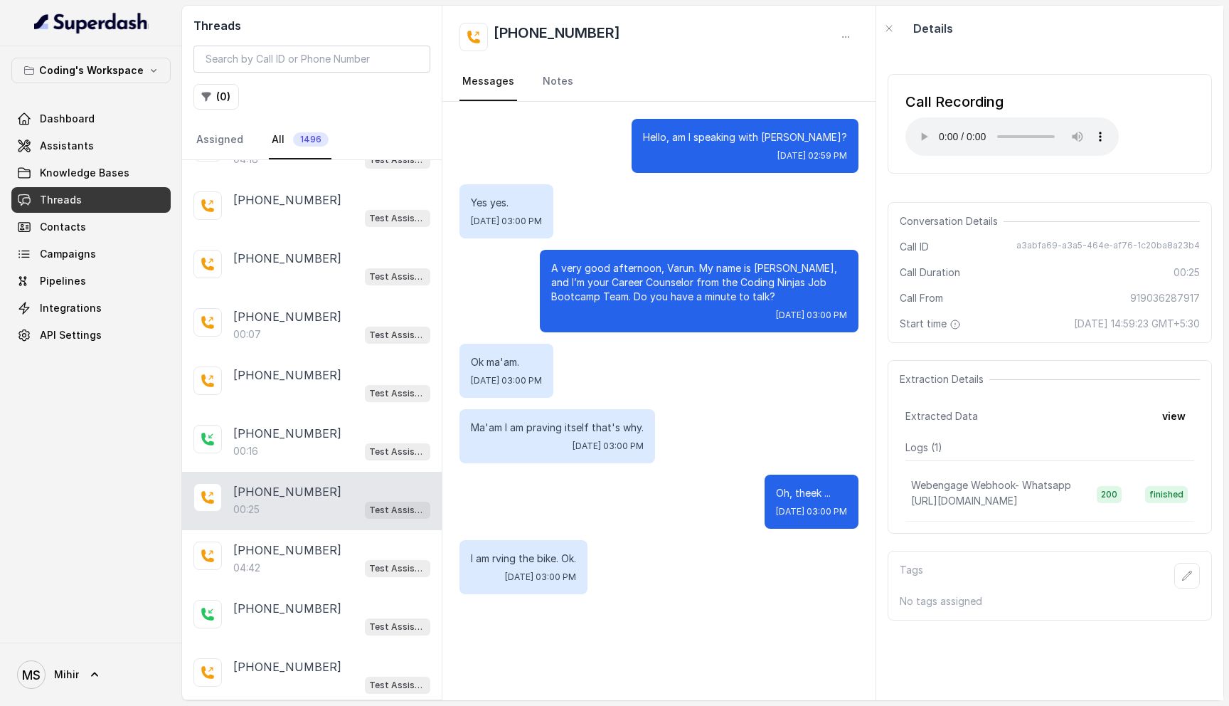
click at [645, 280] on p "A very good afternoon, Varun. My name is Nisha, and I’m your Career Counselor f…" at bounding box center [699, 282] width 296 height 43
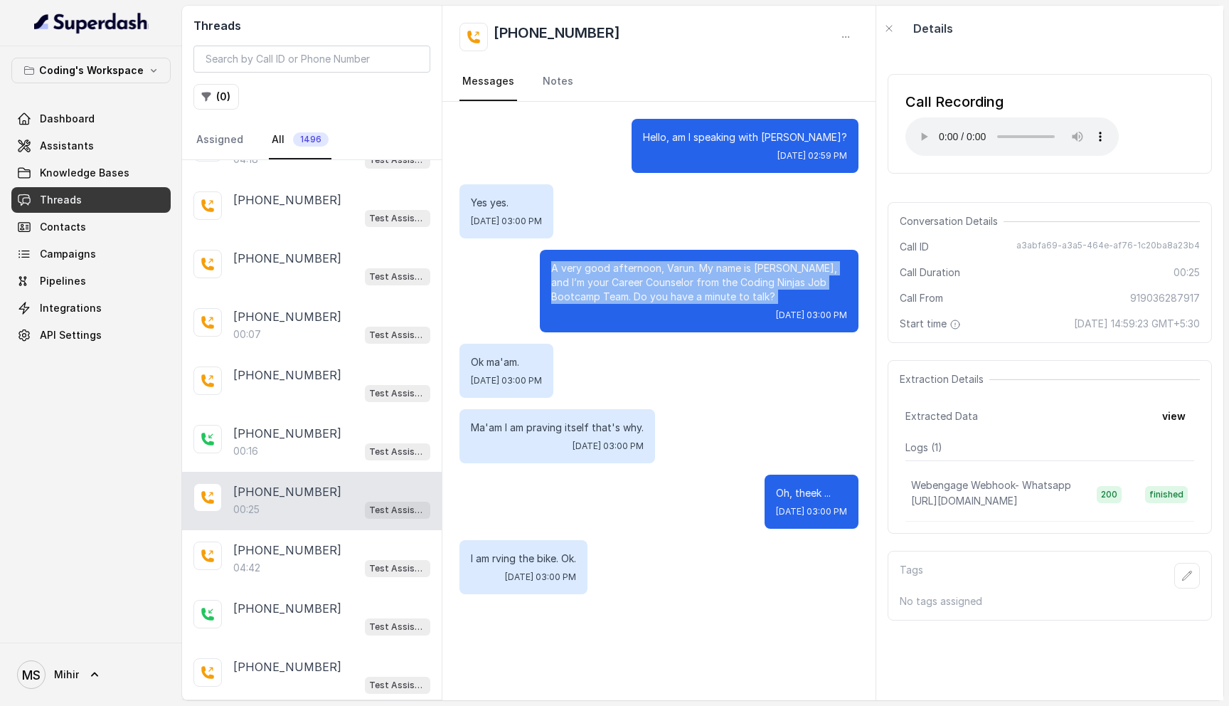
click at [645, 280] on p "A very good afternoon, Varun. My name is Nisha, and I’m your Career Counselor f…" at bounding box center [699, 282] width 296 height 43
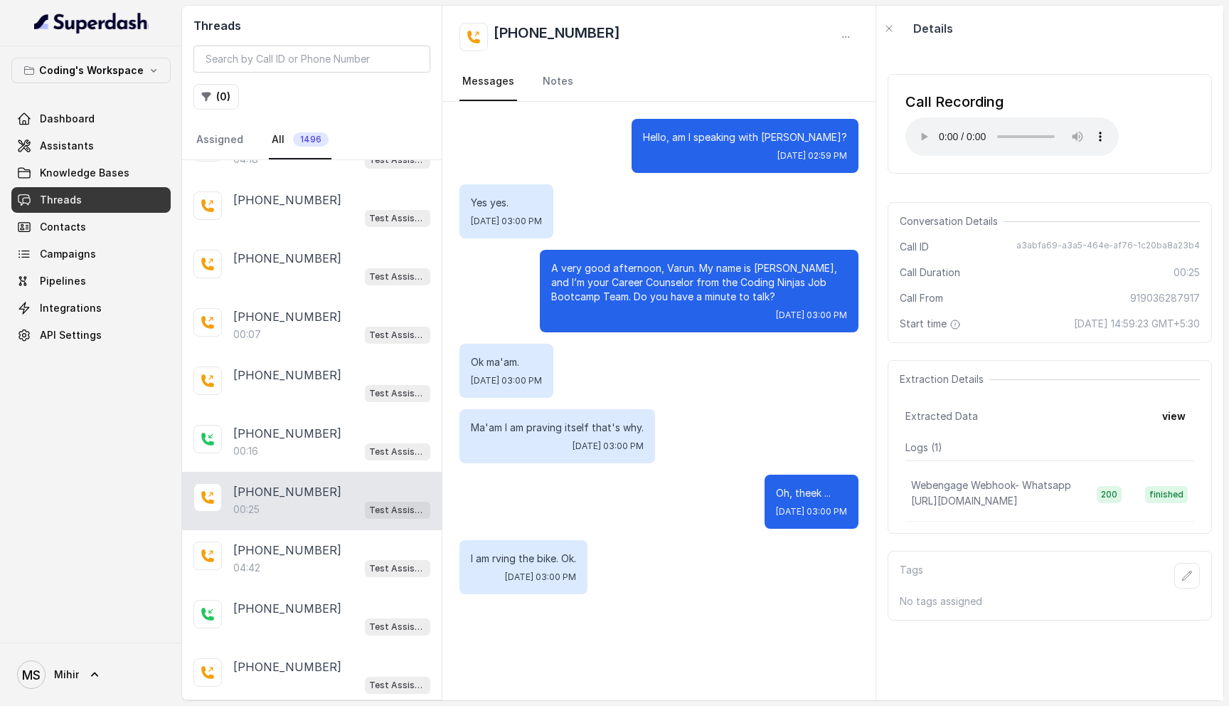
click at [645, 280] on p "A very good afternoon, Varun. My name is Nisha, and I’m your Career Counselor f…" at bounding box center [699, 282] width 296 height 43
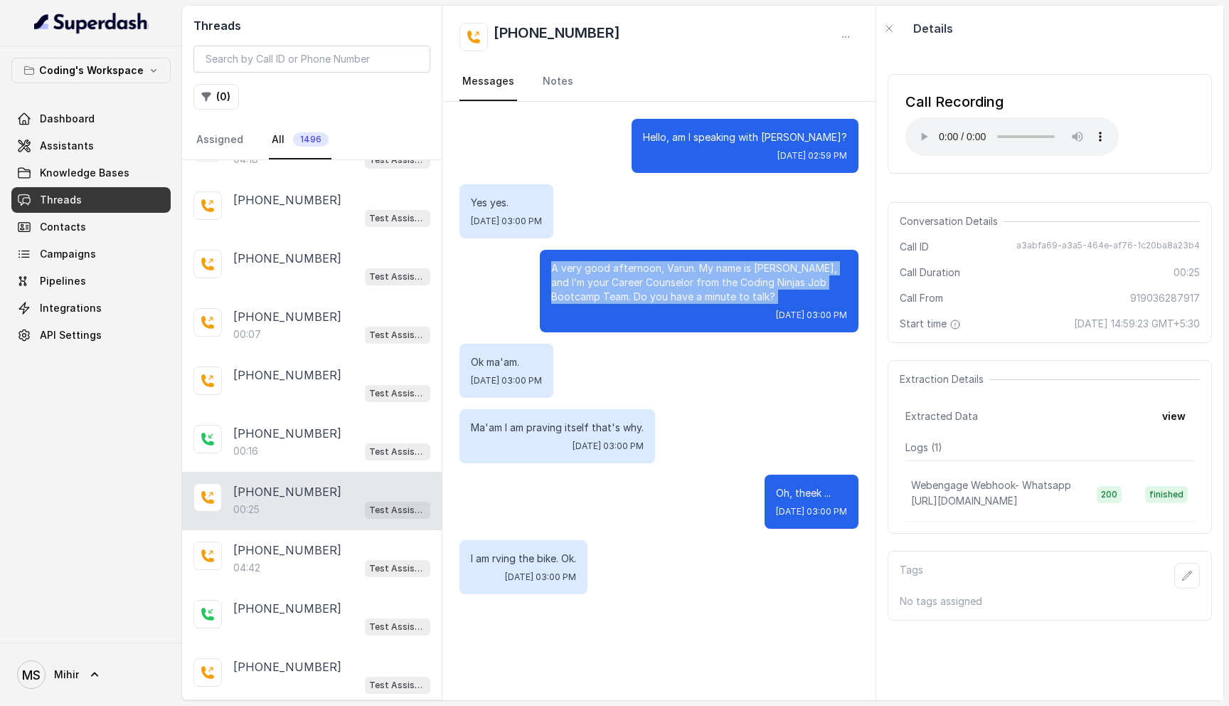
click at [645, 280] on p "A very good afternoon, Varun. My name is Nisha, and I’m your Career Counselor f…" at bounding box center [699, 282] width 296 height 43
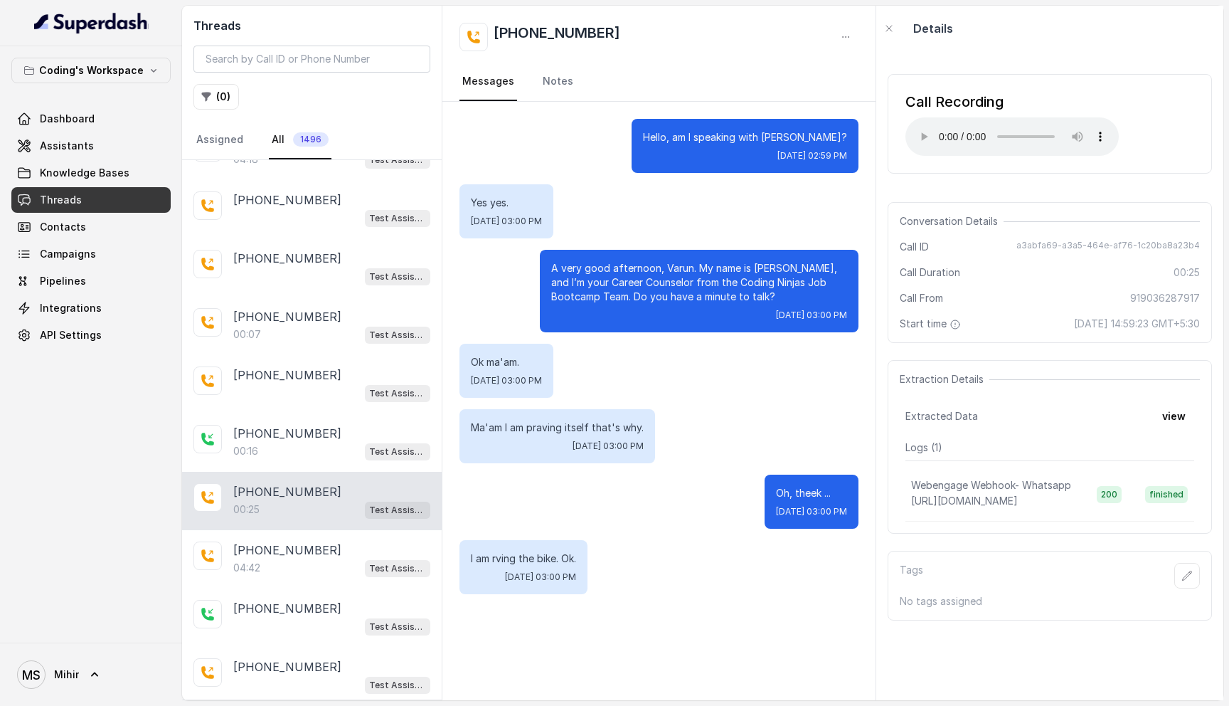
click at [645, 280] on p "A very good afternoon, Varun. My name is Nisha, and I’m your Career Counselor f…" at bounding box center [699, 282] width 296 height 43
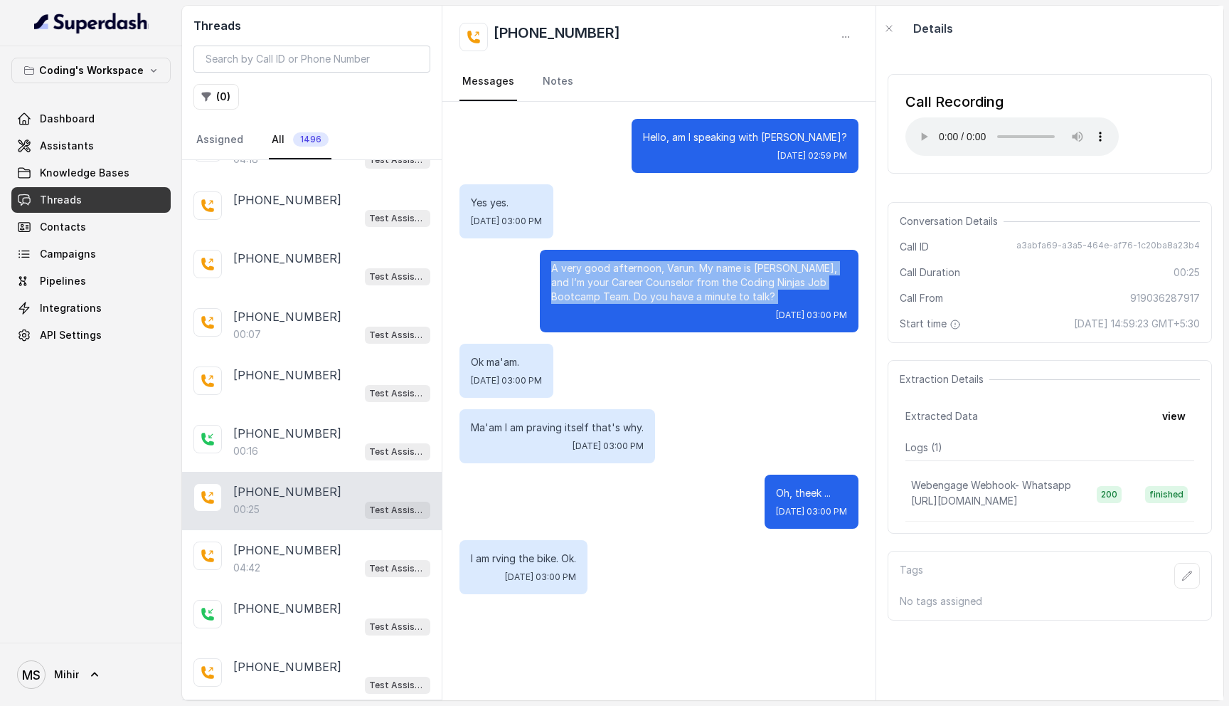
click at [645, 280] on p "A very good afternoon, Varun. My name is Nisha, and I’m your Career Counselor f…" at bounding box center [699, 282] width 296 height 43
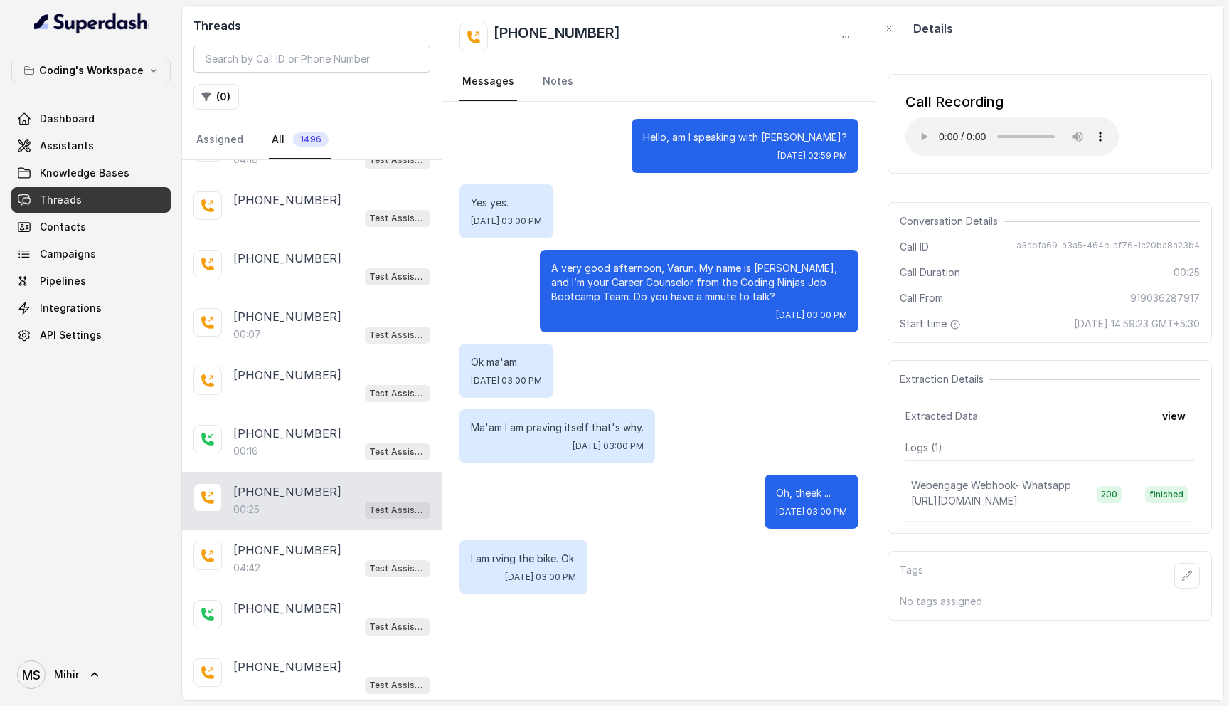
click at [645, 280] on p "A very good afternoon, Varun. My name is Nisha, and I’m your Career Counselor f…" at bounding box center [699, 282] width 296 height 43
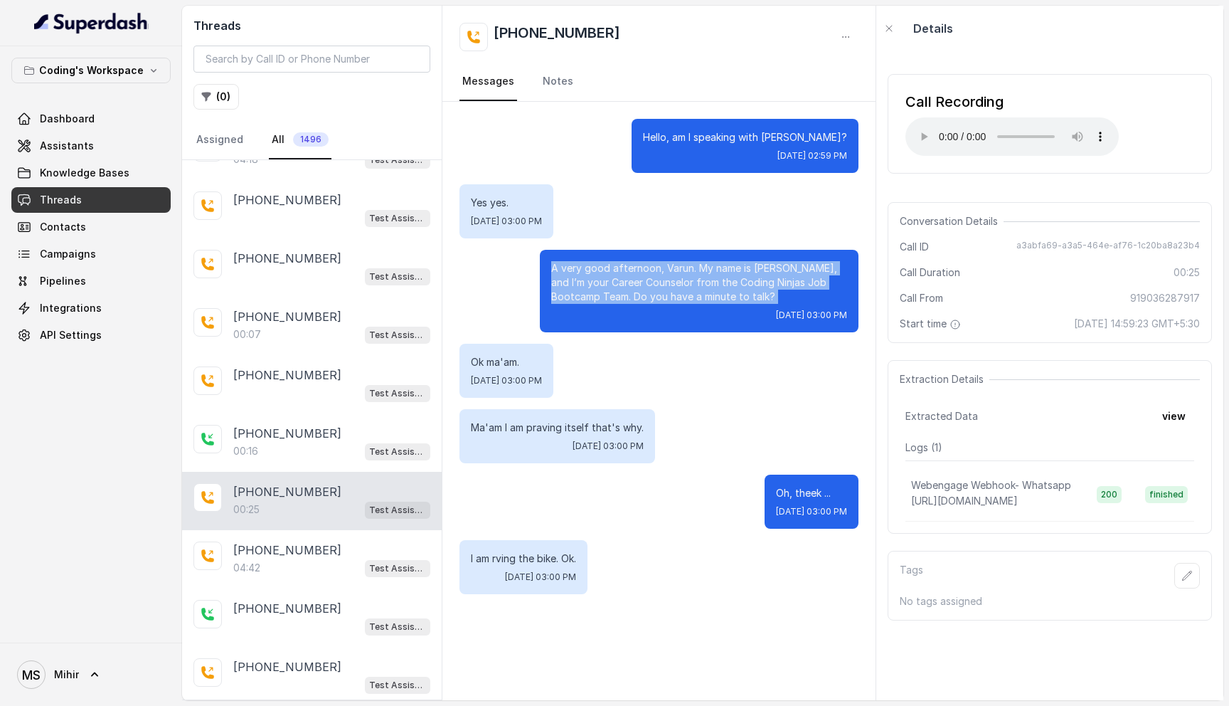
click at [645, 280] on p "A very good afternoon, Varun. My name is Nisha, and I’m your Career Counselor f…" at bounding box center [699, 282] width 296 height 43
click at [1172, 418] on button "view" at bounding box center [1174, 416] width 41 height 26
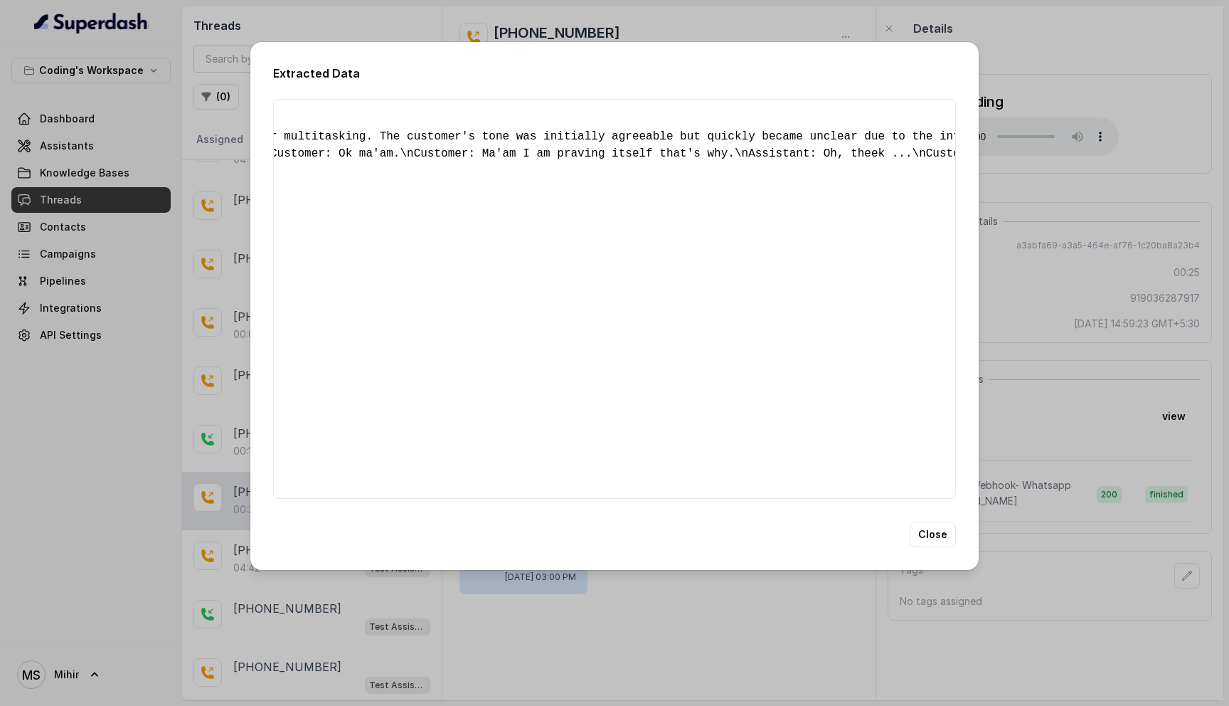
scroll to position [0, 1920]
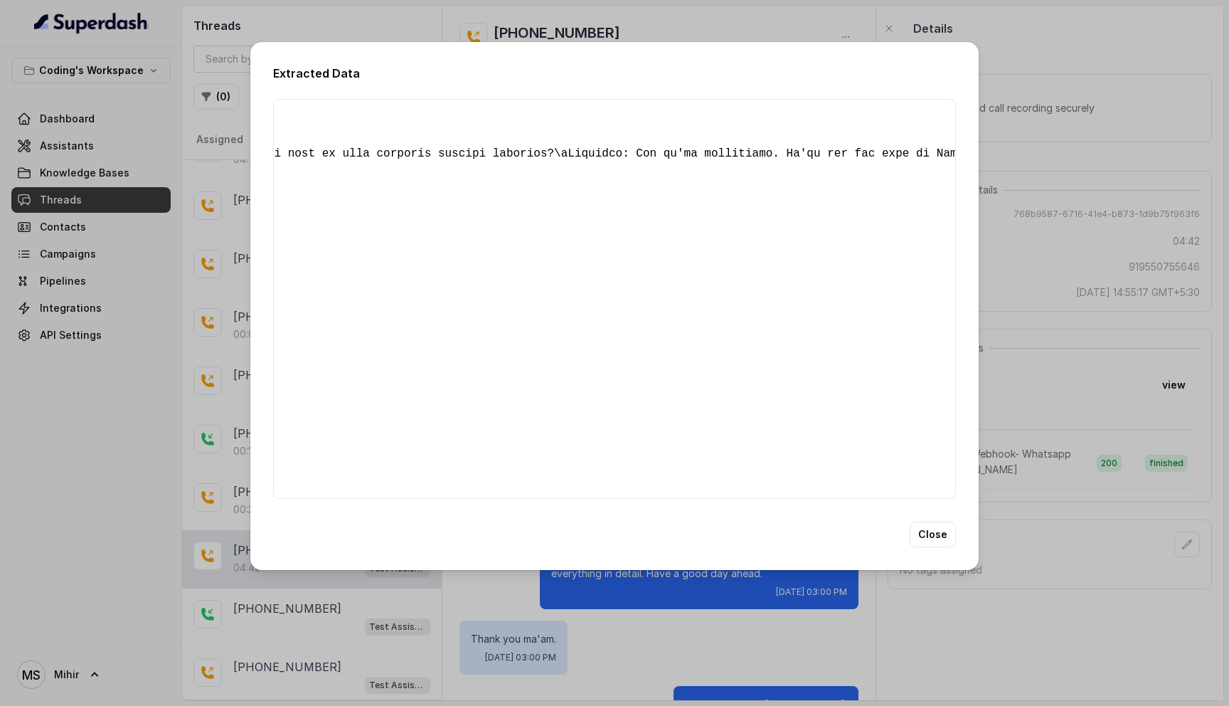
scroll to position [0, 5849]
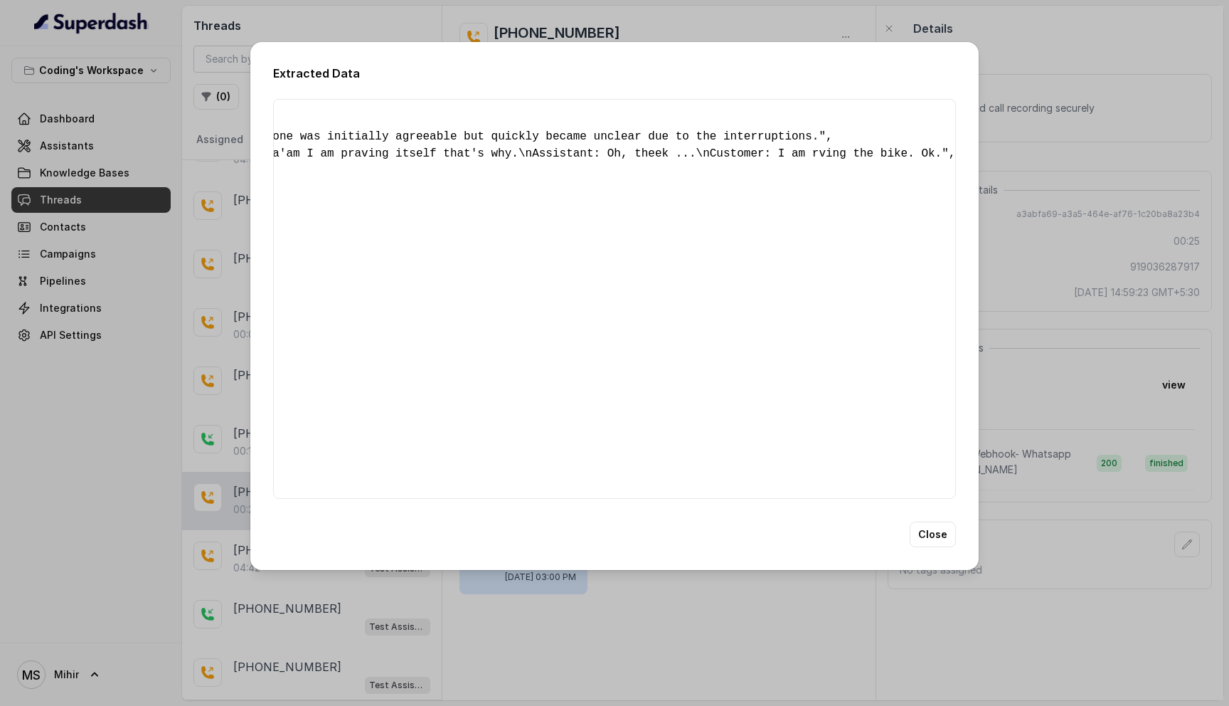
scroll to position [0, 1920]
click at [1089, 547] on div "Extracted Data { " summary ": "The customer, Varun, was asked if he had a minut…" at bounding box center [614, 353] width 1229 height 706
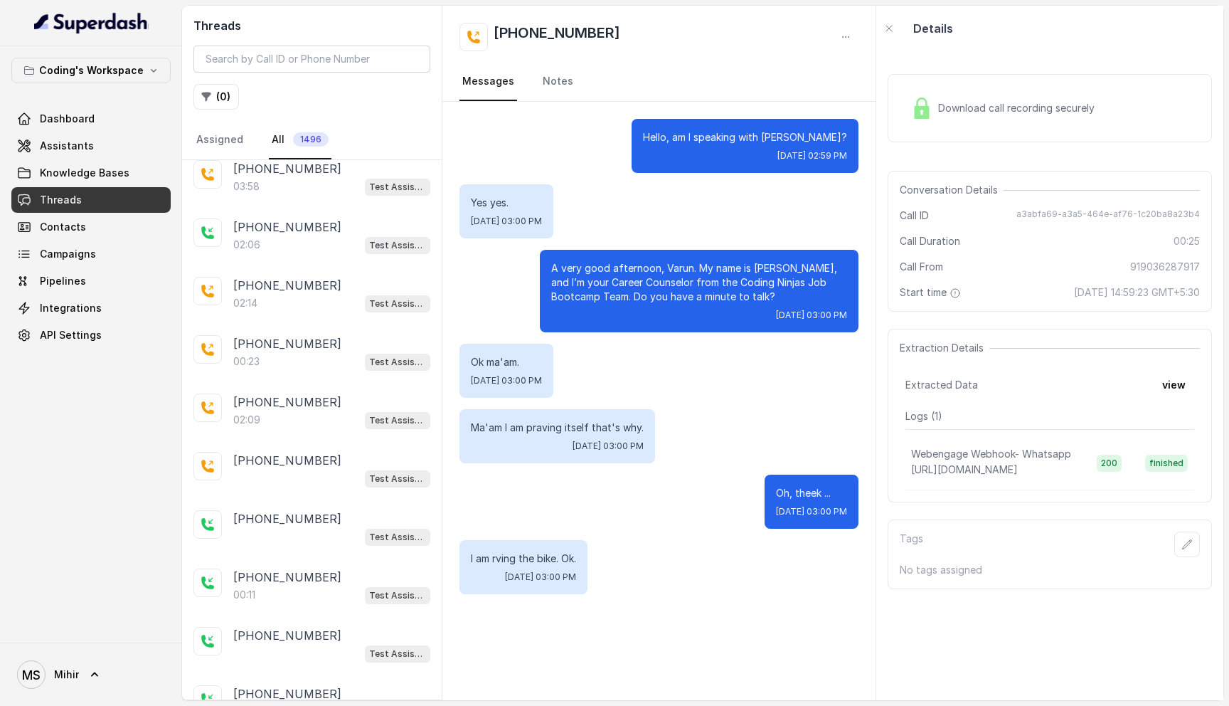
scroll to position [0, 0]
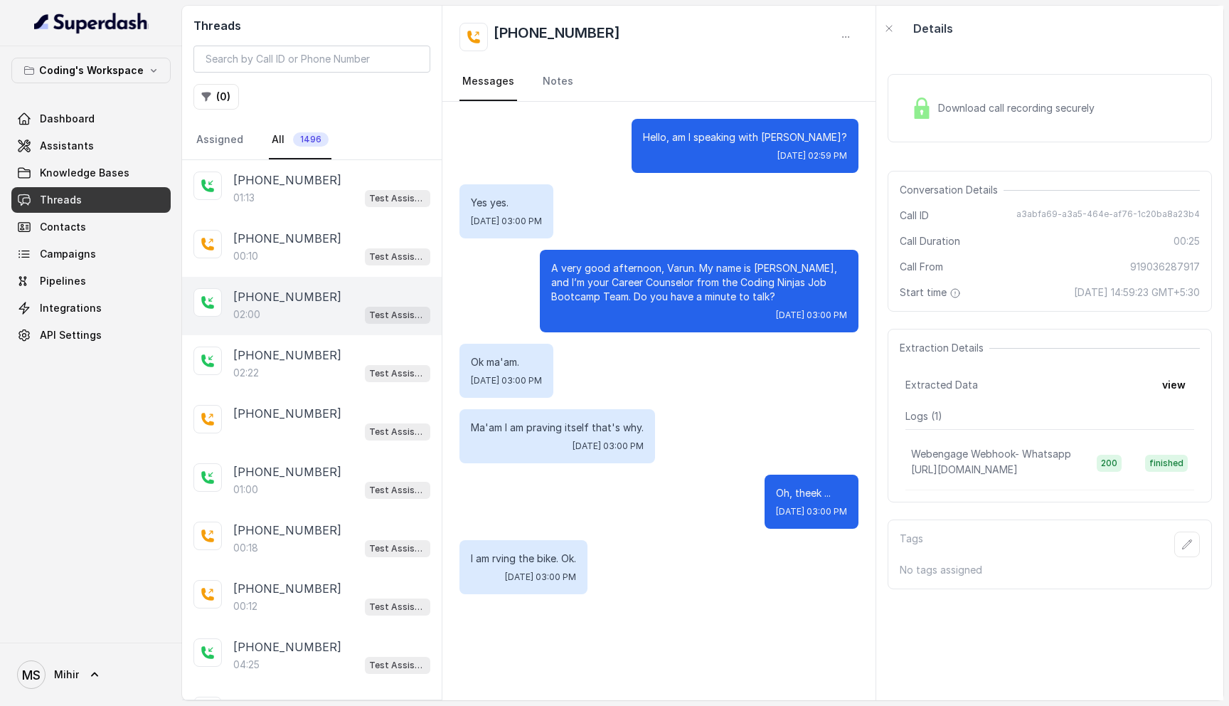
click at [285, 290] on p "[PHONE_NUMBER]" at bounding box center [287, 296] width 108 height 17
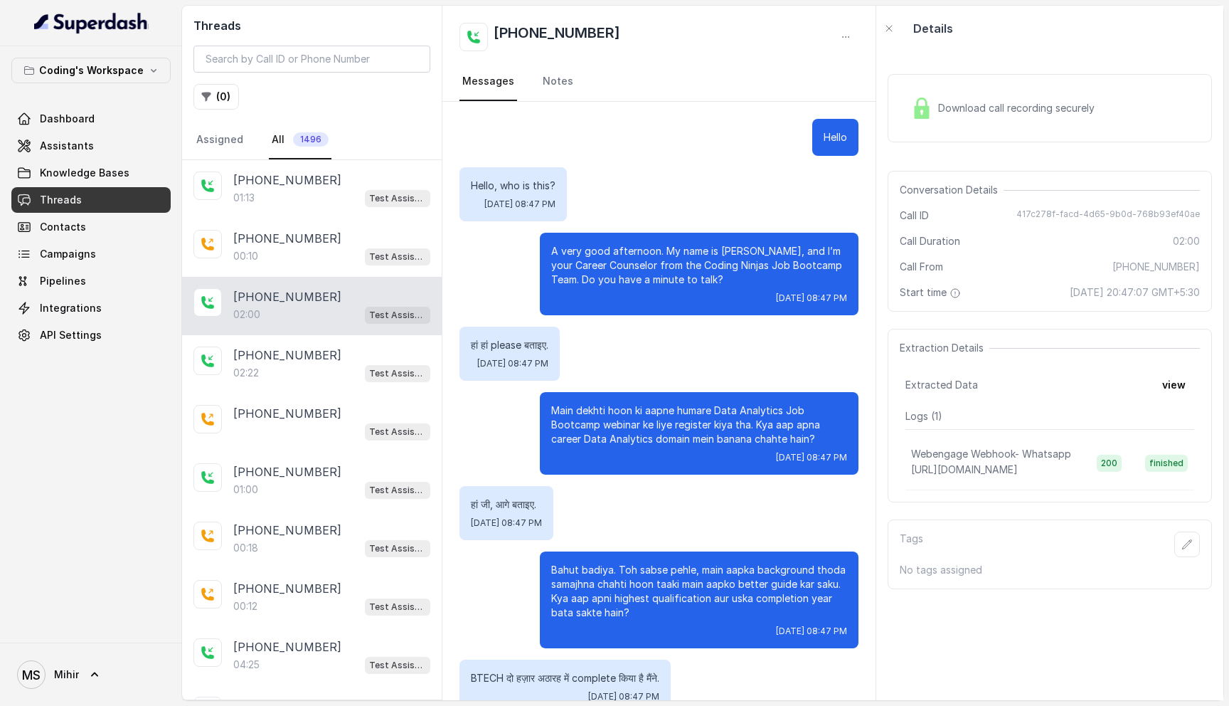
click at [965, 105] on span "Download call recording securely" at bounding box center [1019, 108] width 162 height 14
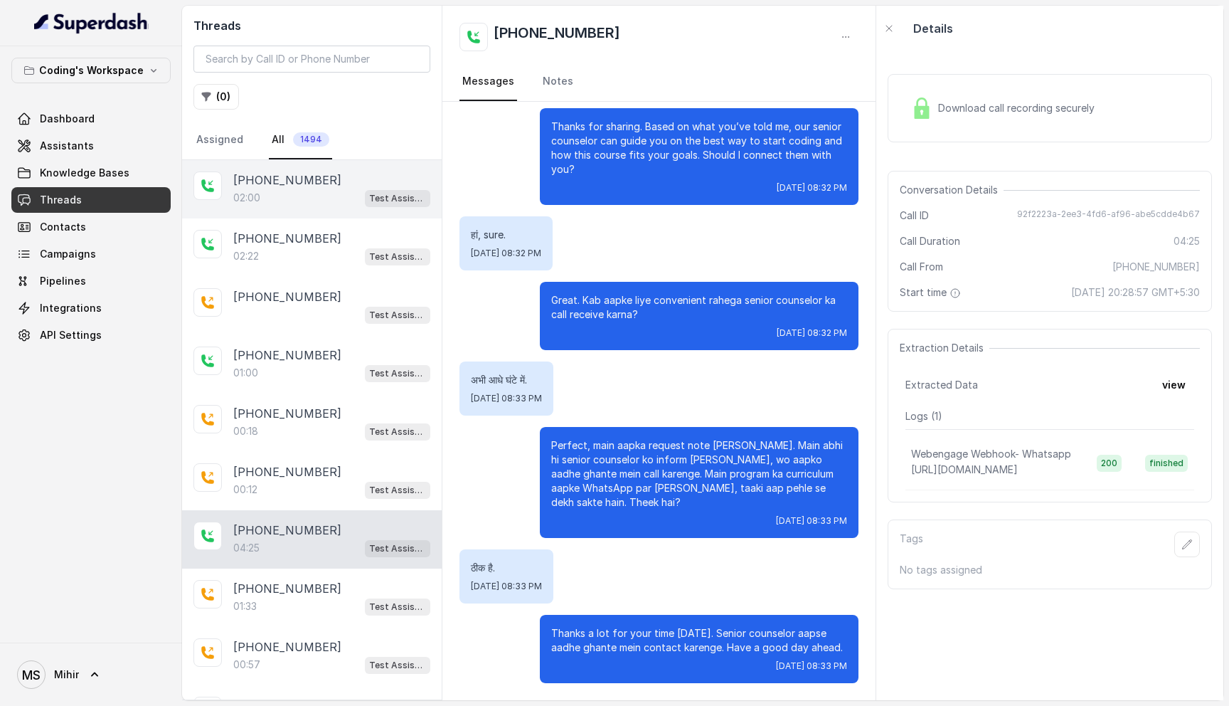
click at [313, 193] on div "02:00 Test Assistant- 2" at bounding box center [331, 198] width 197 height 18
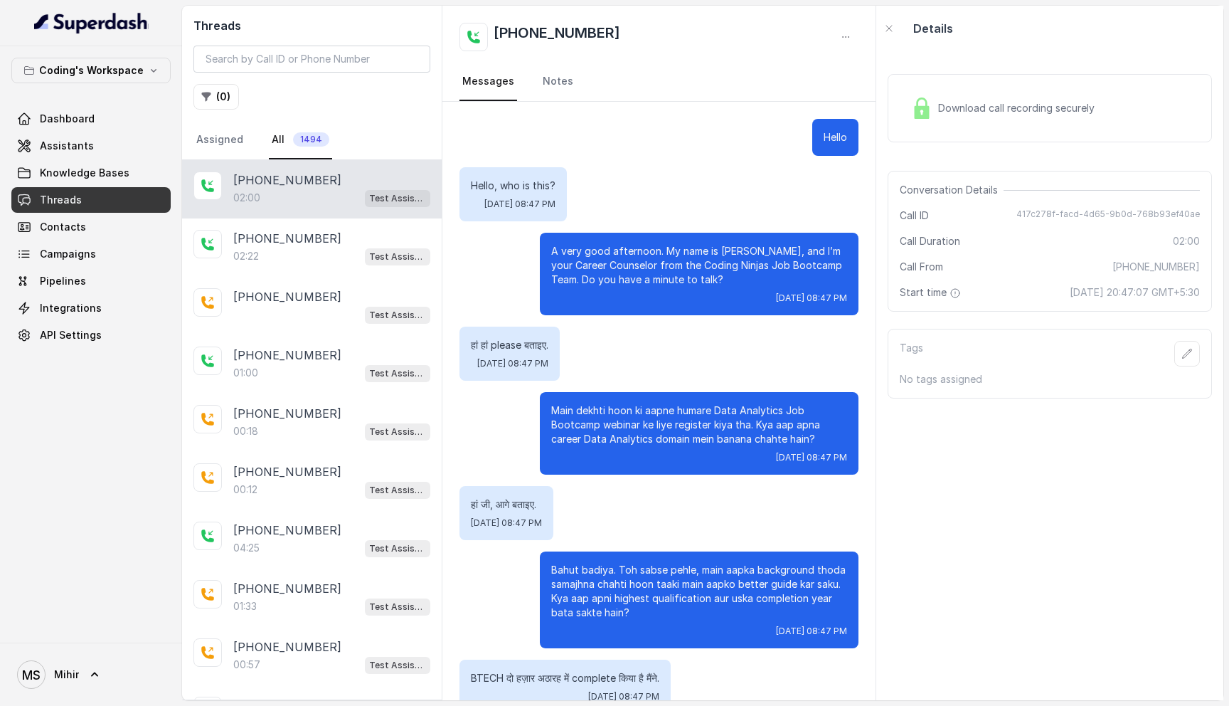
click at [593, 261] on p "A very good afternoon. My name is [PERSON_NAME], and I’m your Career Counselor …" at bounding box center [699, 265] width 296 height 43
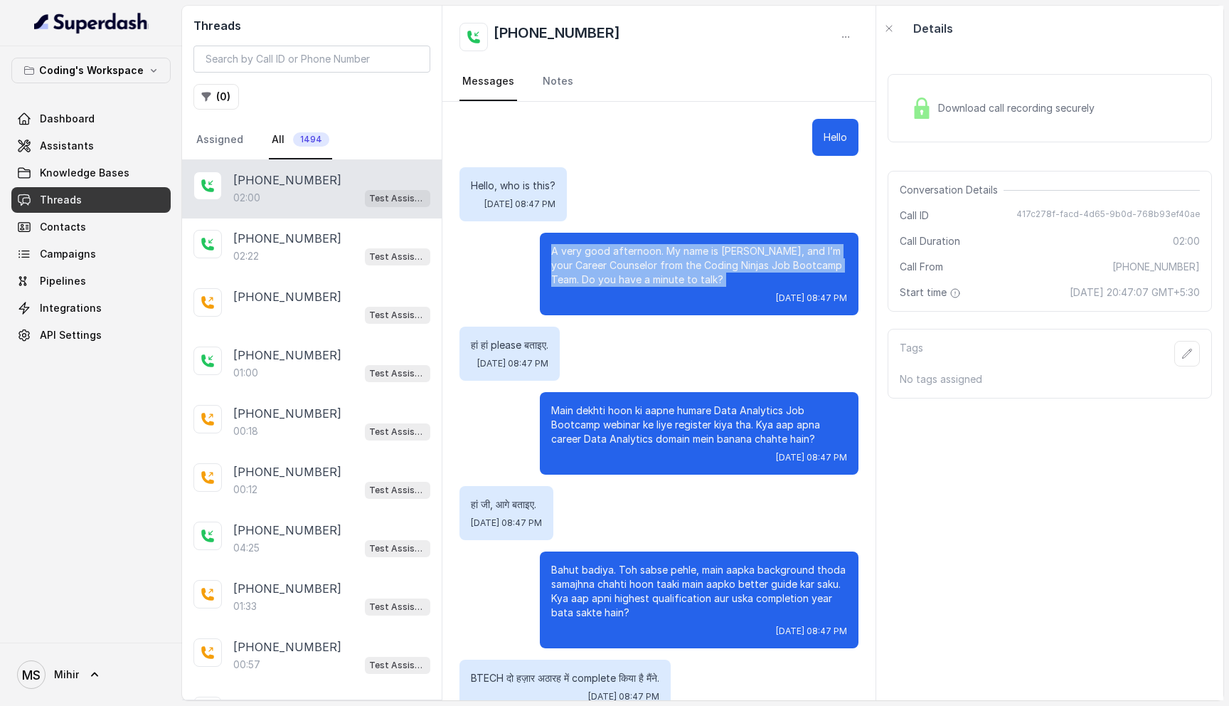
click at [593, 261] on p "A very good afternoon. My name is [PERSON_NAME], and I’m your Career Counselor …" at bounding box center [699, 265] width 296 height 43
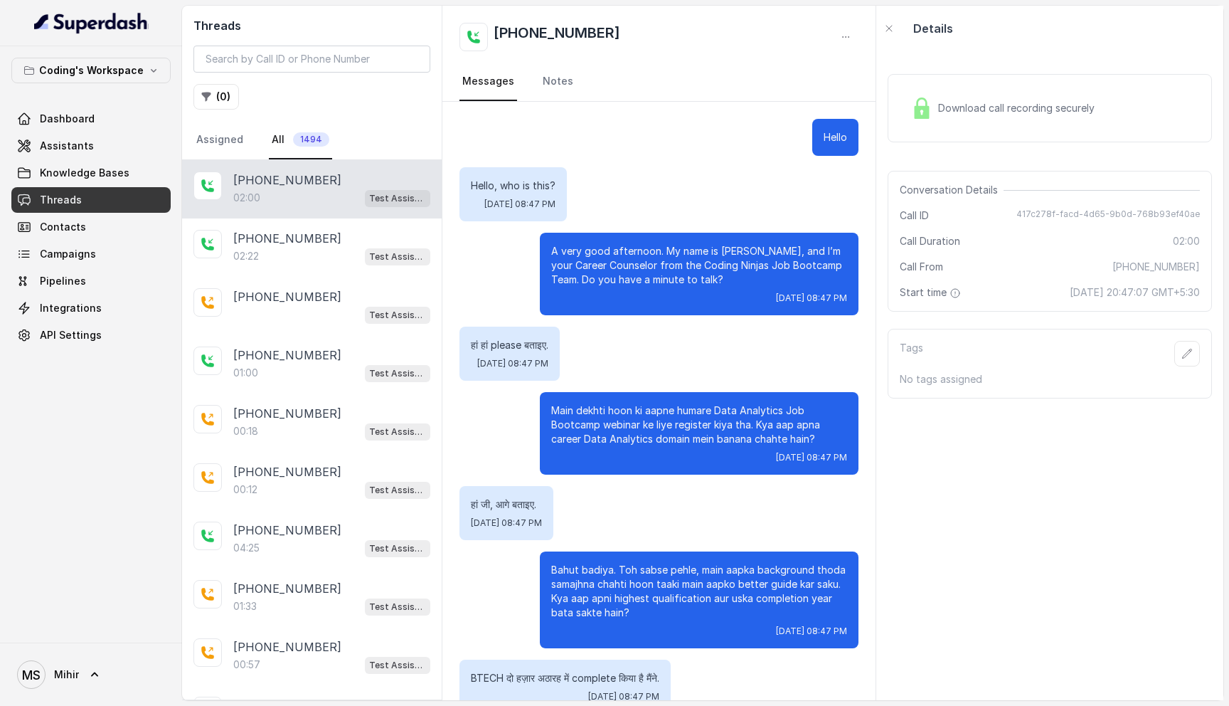
click at [827, 120] on div "Hello" at bounding box center [835, 137] width 46 height 37
drag, startPoint x: 470, startPoint y: 125, endPoint x: 832, endPoint y: 641, distance: 630.2
click at [628, 270] on p "A very good afternoon. My name is [PERSON_NAME], and I’m your Career Counselor …" at bounding box center [699, 265] width 296 height 43
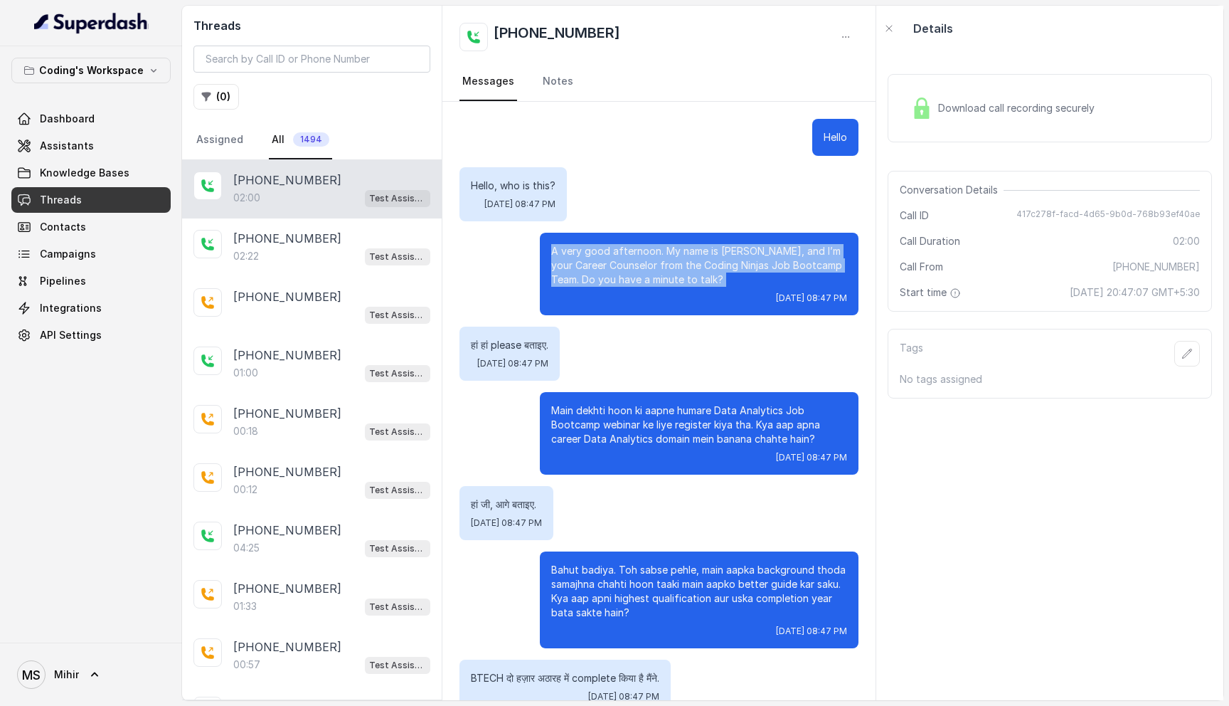
click at [628, 270] on p "A very good afternoon. My name is [PERSON_NAME], and I’m your Career Counselor …" at bounding box center [699, 265] width 296 height 43
click at [732, 253] on p "A very good afternoon. My name is [PERSON_NAME], and I’m your Career Counselor …" at bounding box center [699, 265] width 296 height 43
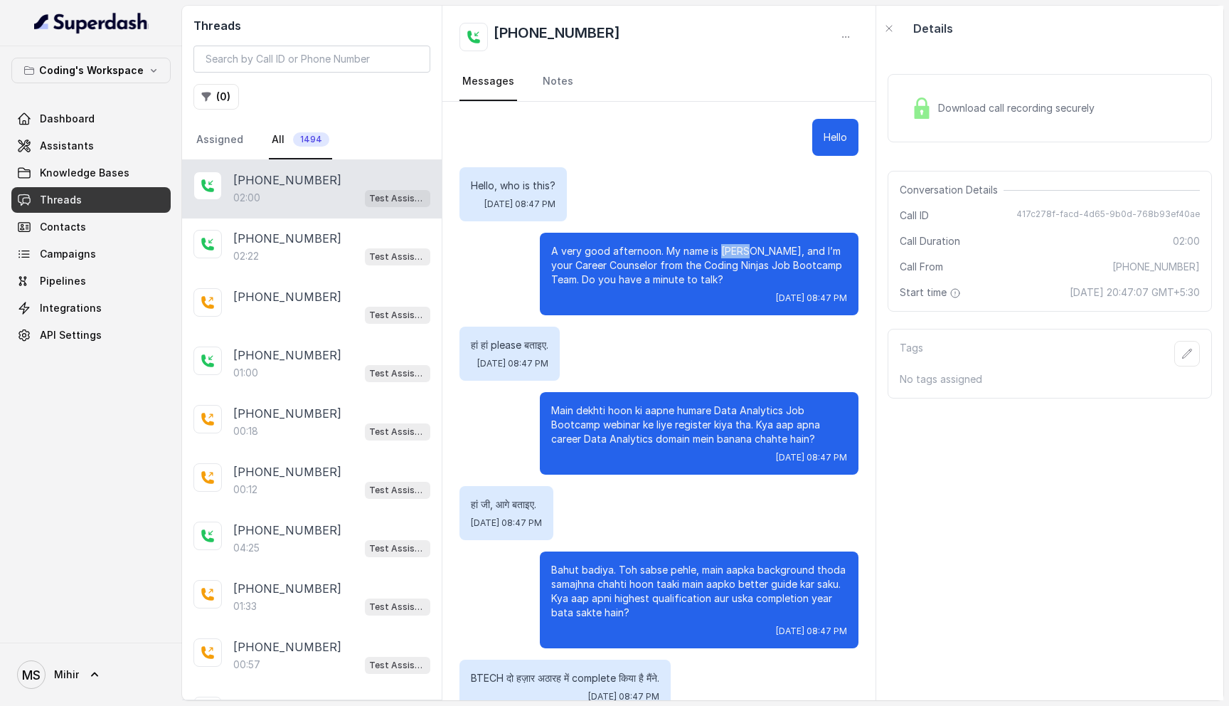
click at [732, 253] on p "A very good afternoon. My name is [PERSON_NAME], and I’m your Career Counselor …" at bounding box center [699, 265] width 296 height 43
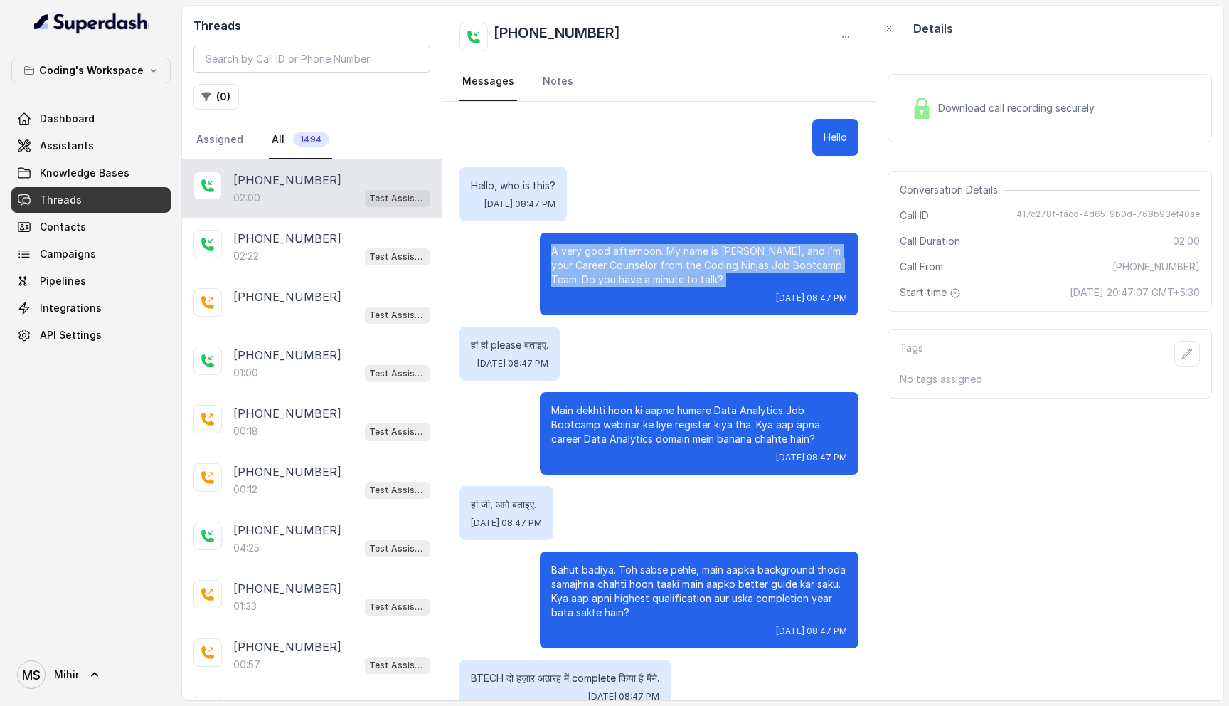
click at [732, 253] on p "A very good afternoon. My name is [PERSON_NAME], and I’m your Career Counselor …" at bounding box center [699, 265] width 296 height 43
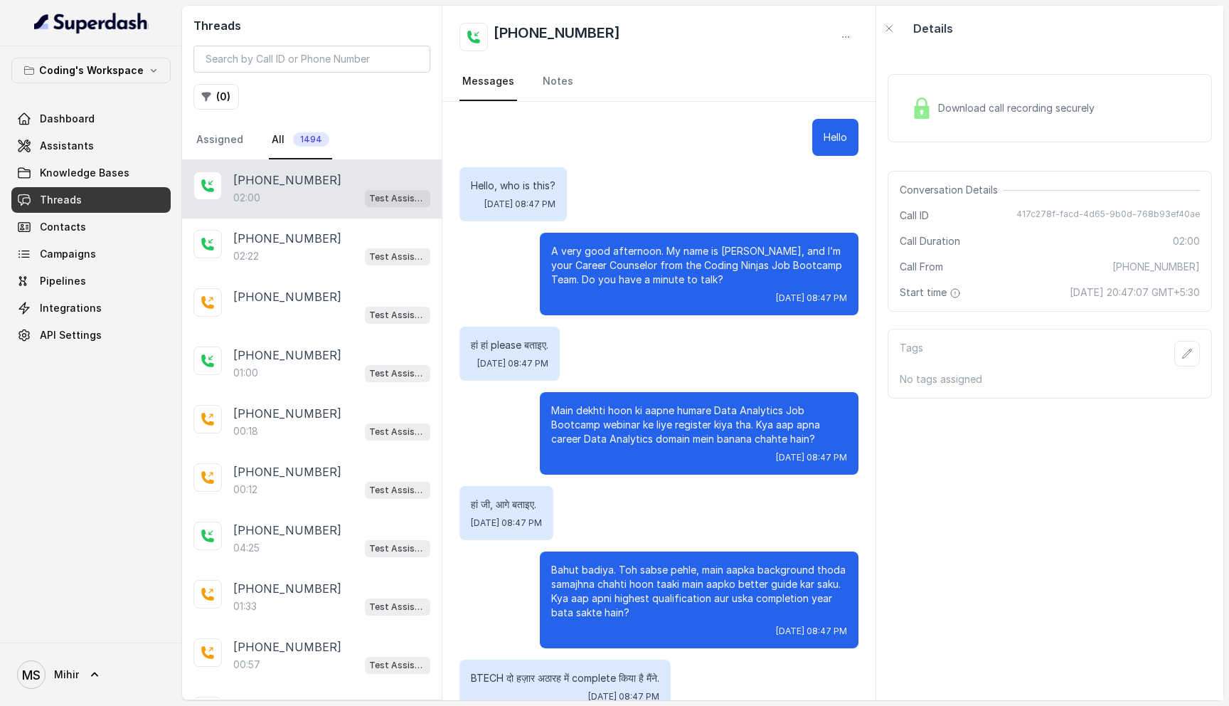
click at [682, 429] on p "Main dekhti hoon ki aapne humare Data Analytics Job Bootcamp webinar ke liye re…" at bounding box center [699, 424] width 296 height 43
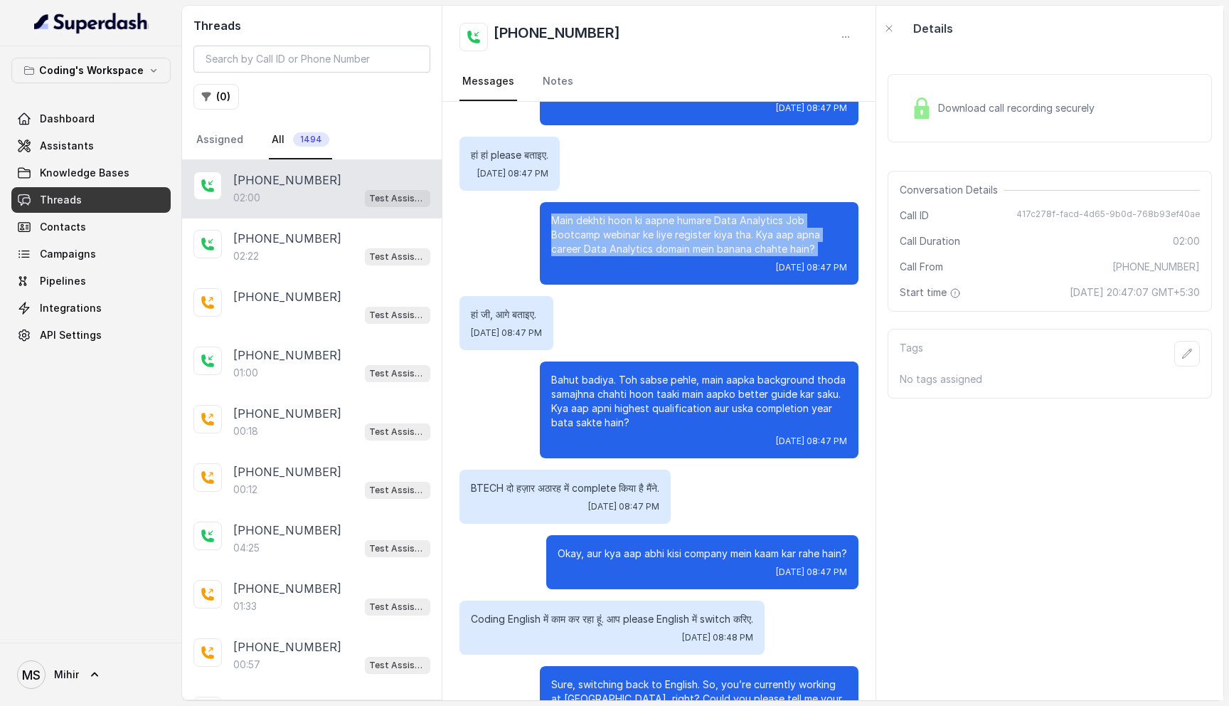
scroll to position [198, 0]
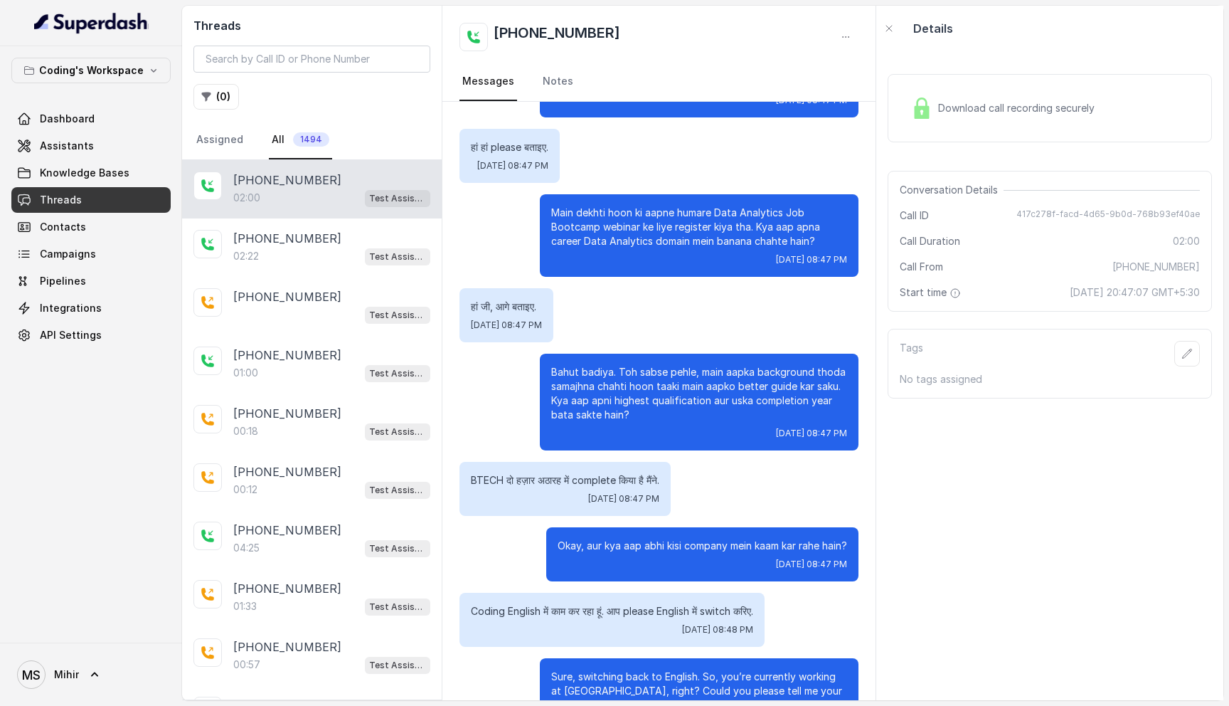
click at [654, 374] on p "Bahut badiya. Toh sabse pehle, main aapka background thoda samajhna chahti hoon…" at bounding box center [699, 393] width 296 height 57
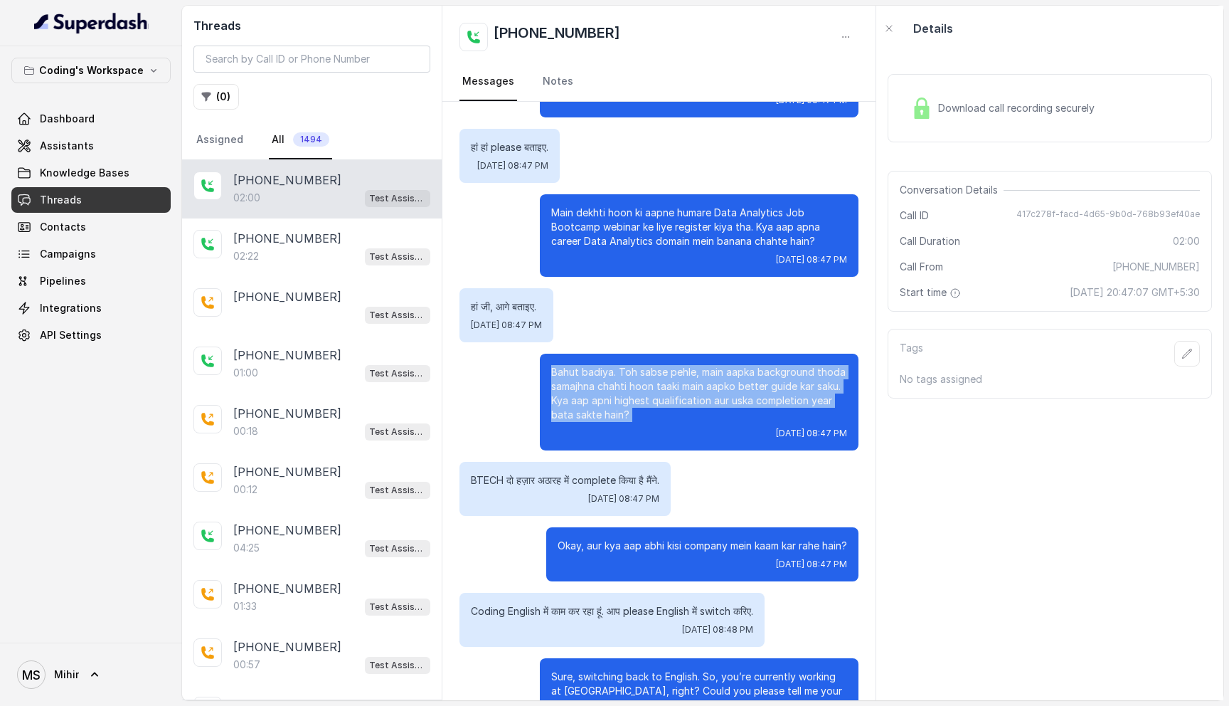
click at [654, 374] on p "Bahut badiya. Toh sabse pehle, main aapka background thoda samajhna chahti hoon…" at bounding box center [699, 393] width 296 height 57
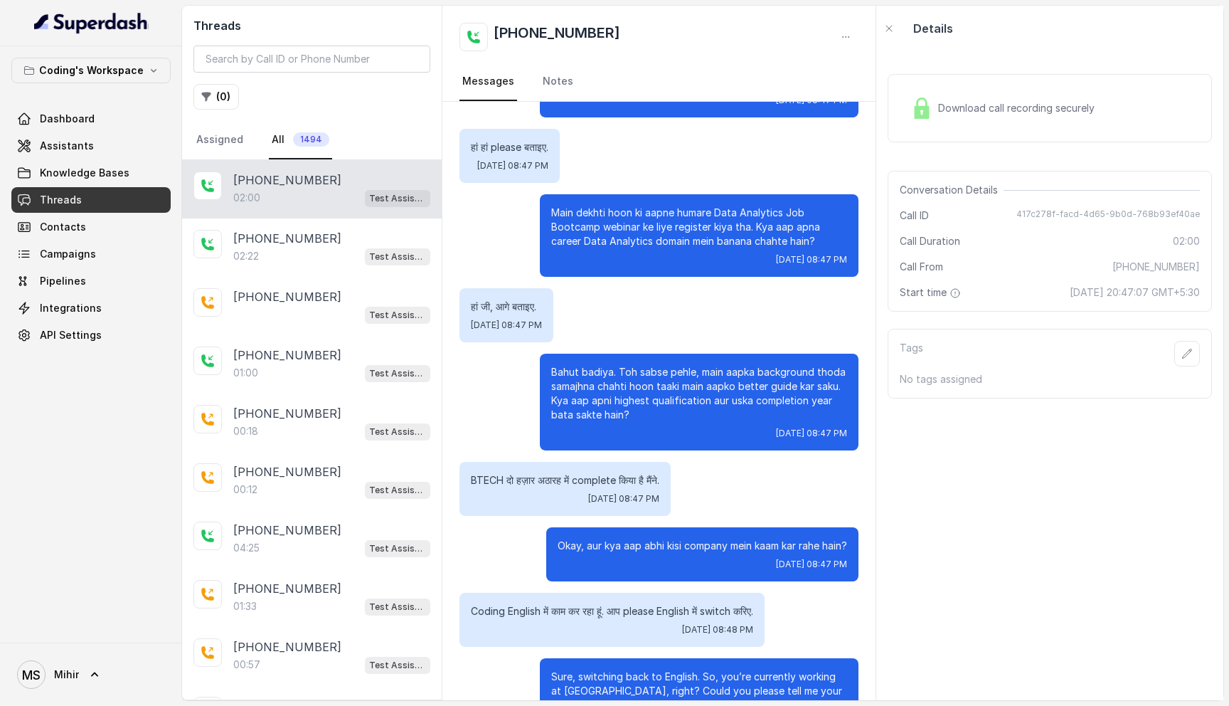
click at [320, 192] on div "02:00 Test Assistant- 2" at bounding box center [331, 198] width 197 height 18
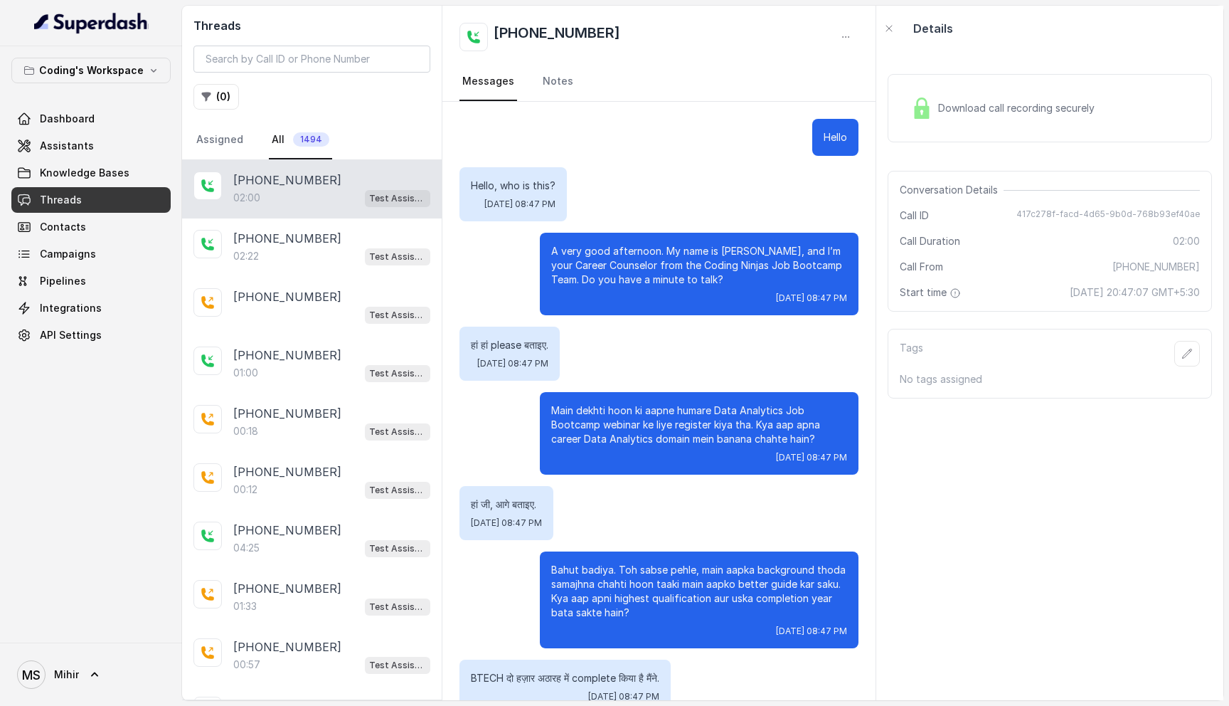
click at [943, 113] on span "Download call recording securely" at bounding box center [1019, 108] width 162 height 14
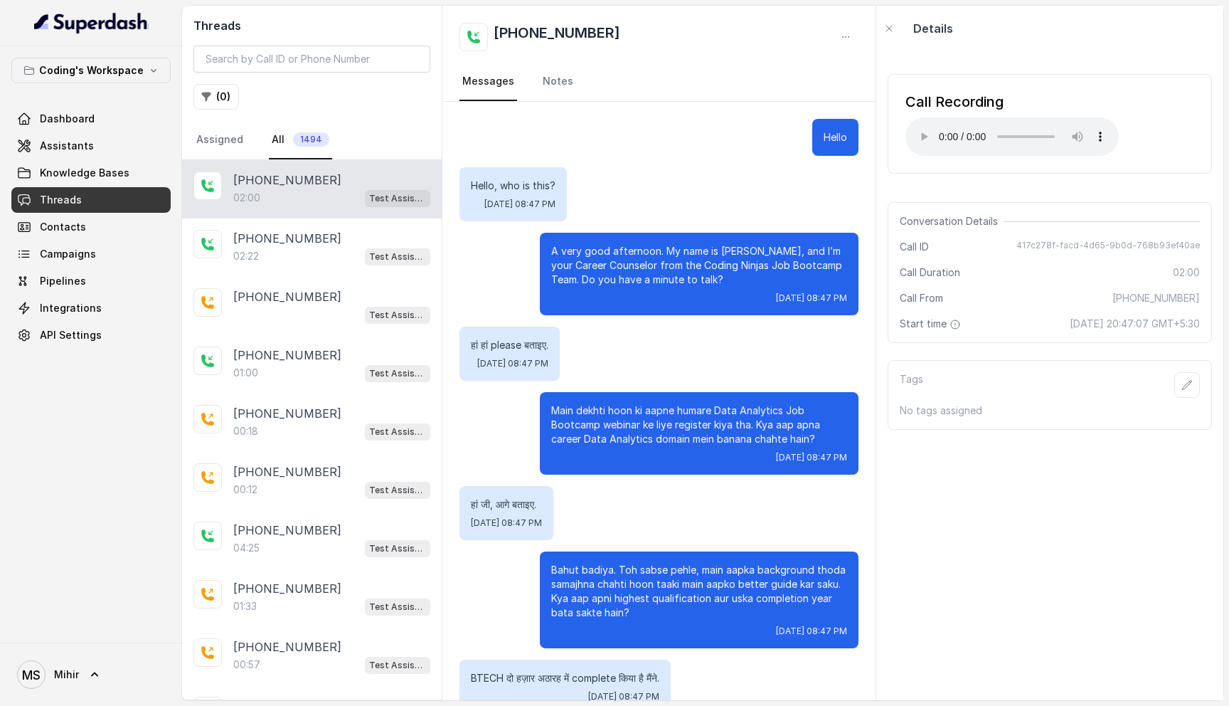
click at [781, 423] on p "Main dekhti hoon ki aapne humare Data Analytics Job Bootcamp webinar ke liye re…" at bounding box center [699, 424] width 296 height 43
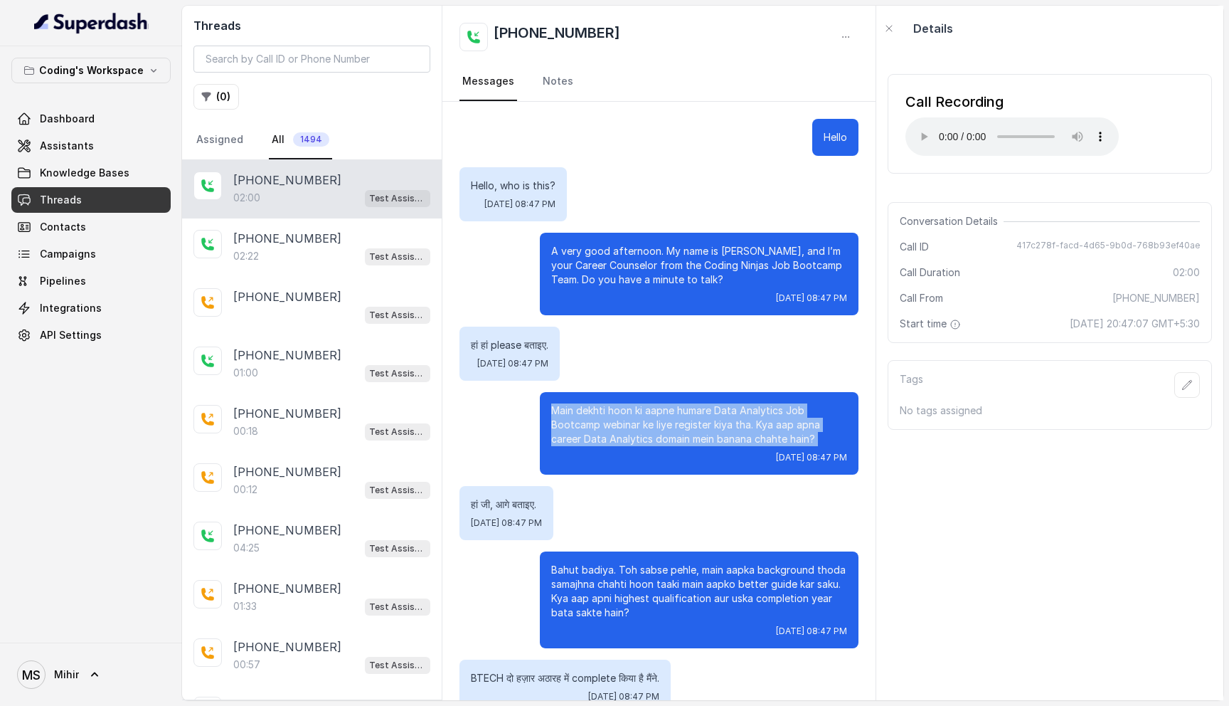
click at [781, 423] on p "Main dekhti hoon ki aapne humare Data Analytics Job Bootcamp webinar ke liye re…" at bounding box center [699, 424] width 296 height 43
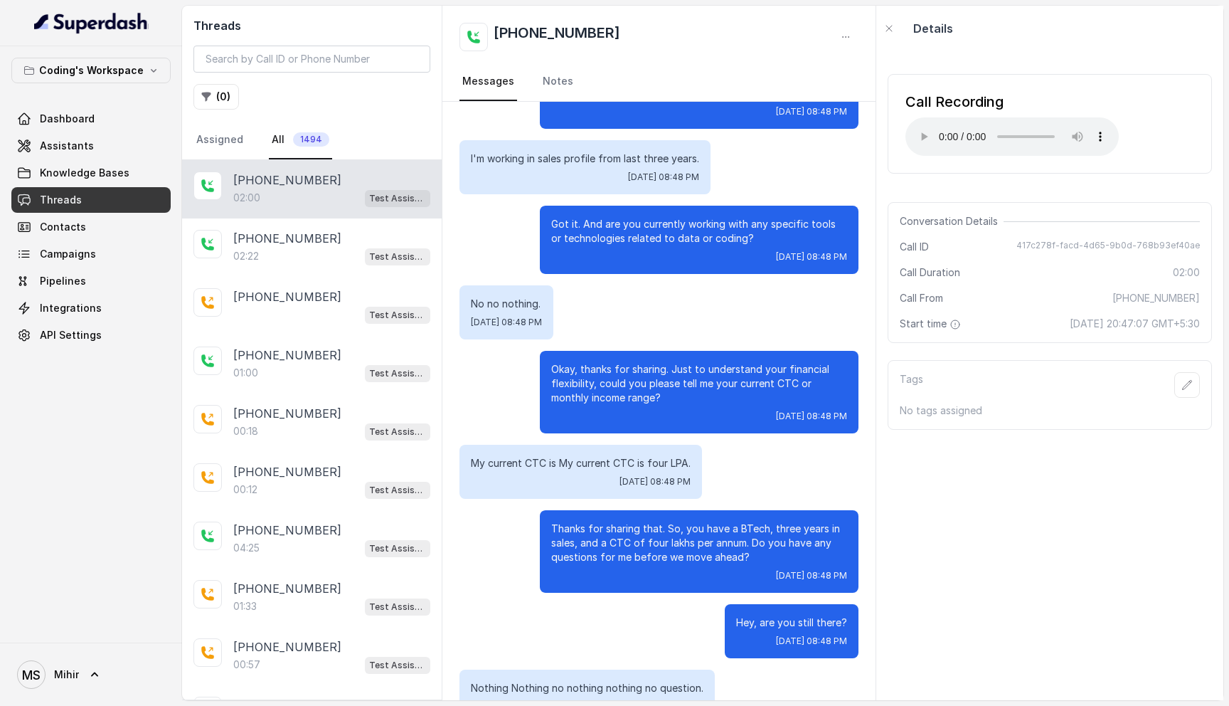
scroll to position [916, 0]
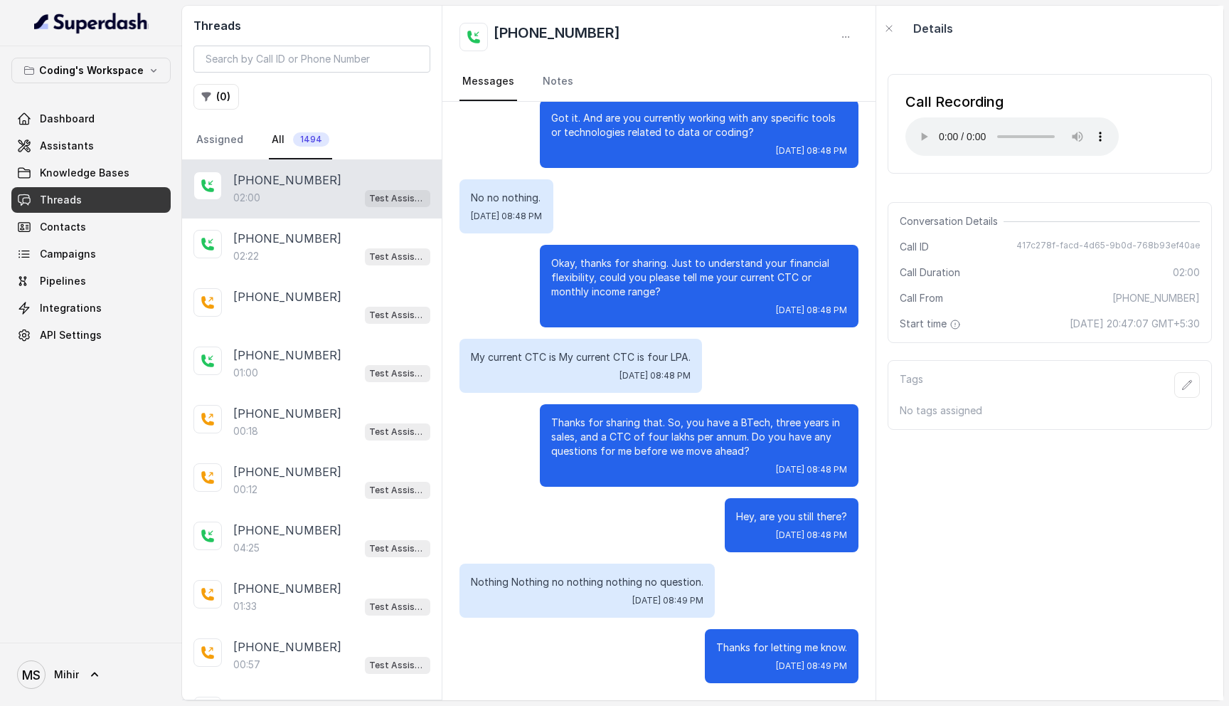
click at [657, 430] on p "Thanks for sharing that. So, you have a BTech, three years in sales, and a CTC …" at bounding box center [699, 436] width 296 height 43
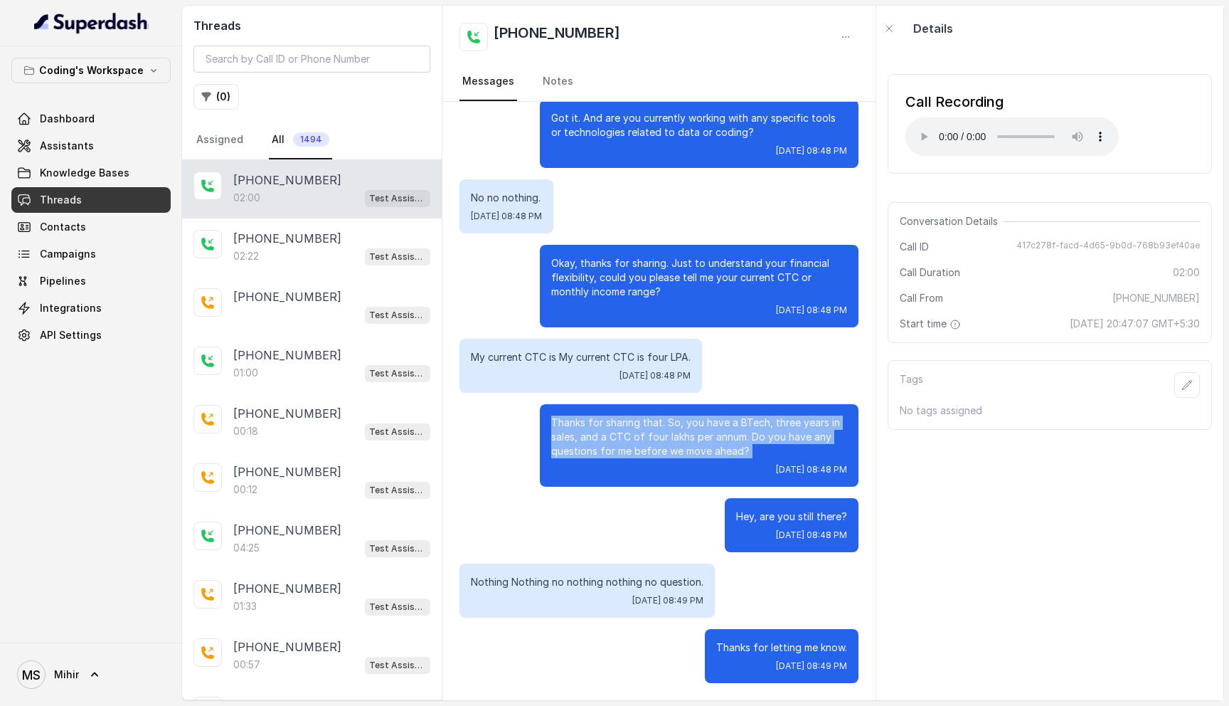
click at [657, 430] on p "Thanks for sharing that. So, you have a BTech, three years in sales, and a CTC …" at bounding box center [699, 436] width 296 height 43
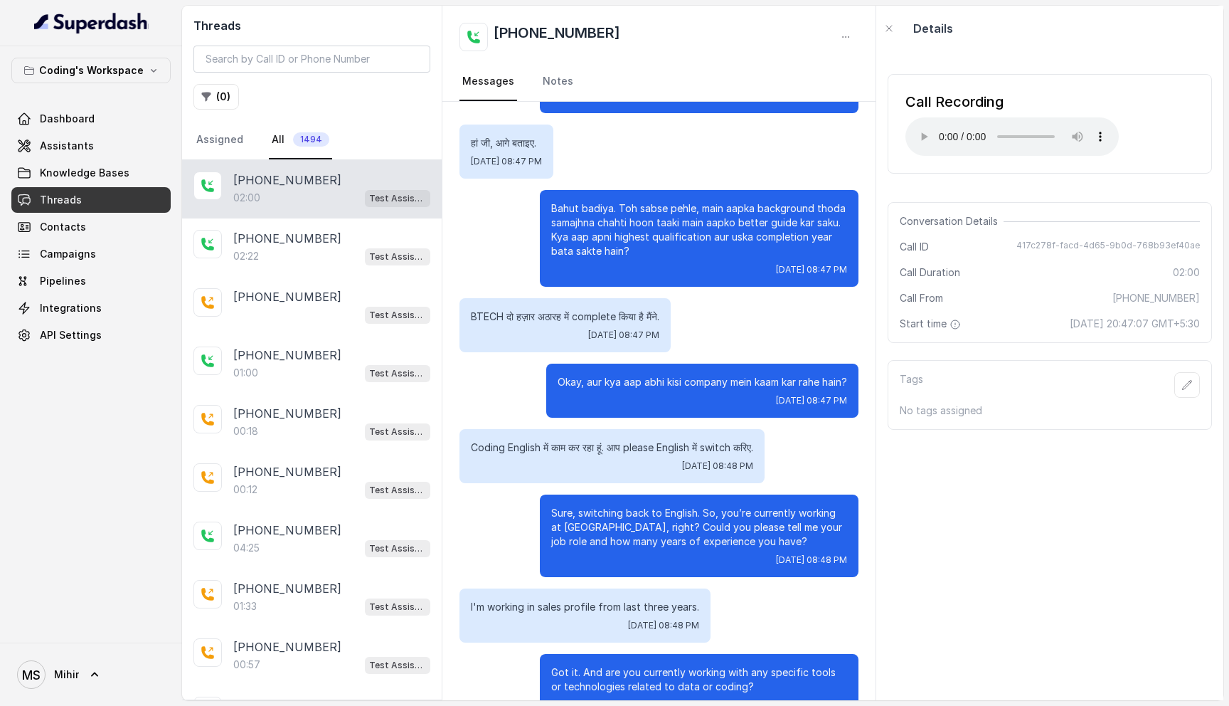
scroll to position [0, 0]
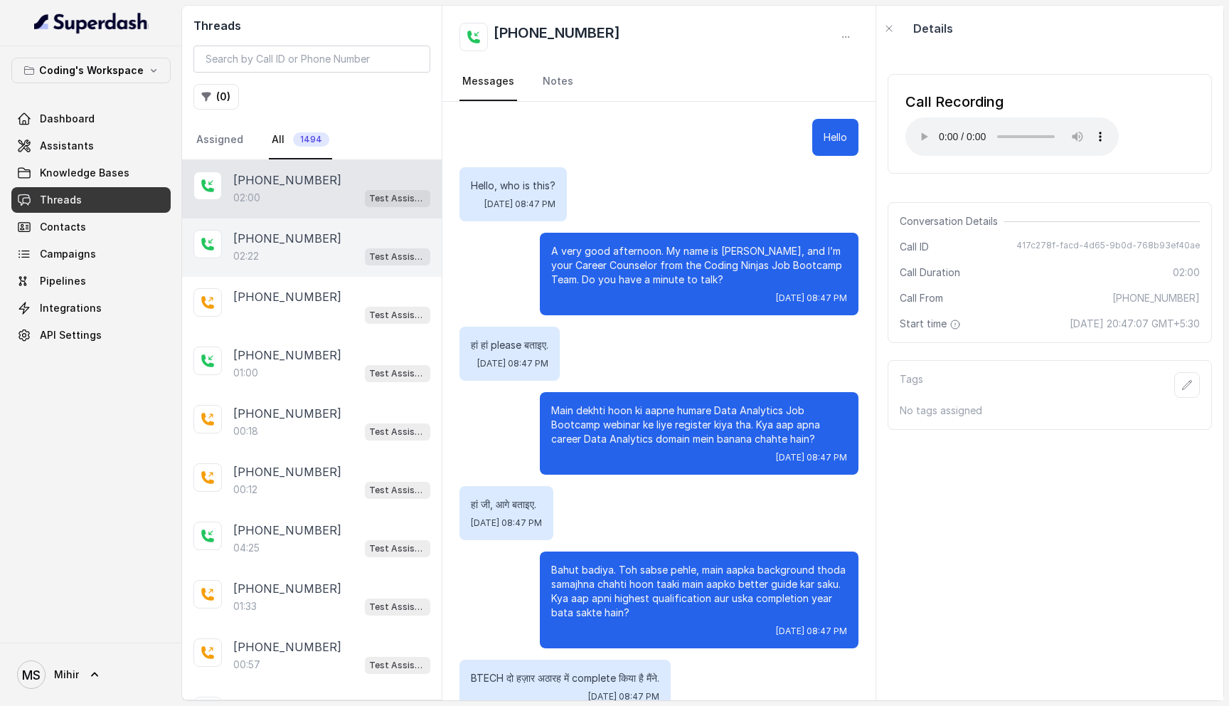
click at [290, 255] on div "02:22 Test Assistant- 2" at bounding box center [331, 256] width 197 height 18
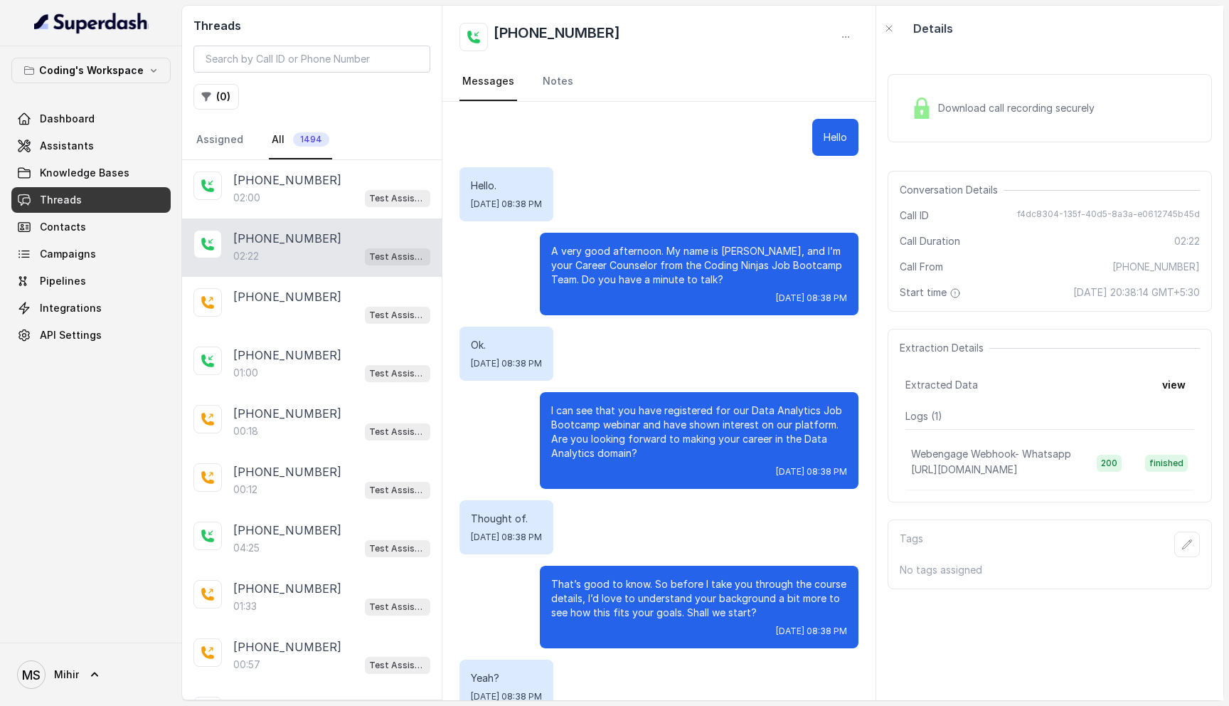
click at [989, 101] on span "Download call recording securely" at bounding box center [1019, 108] width 162 height 14
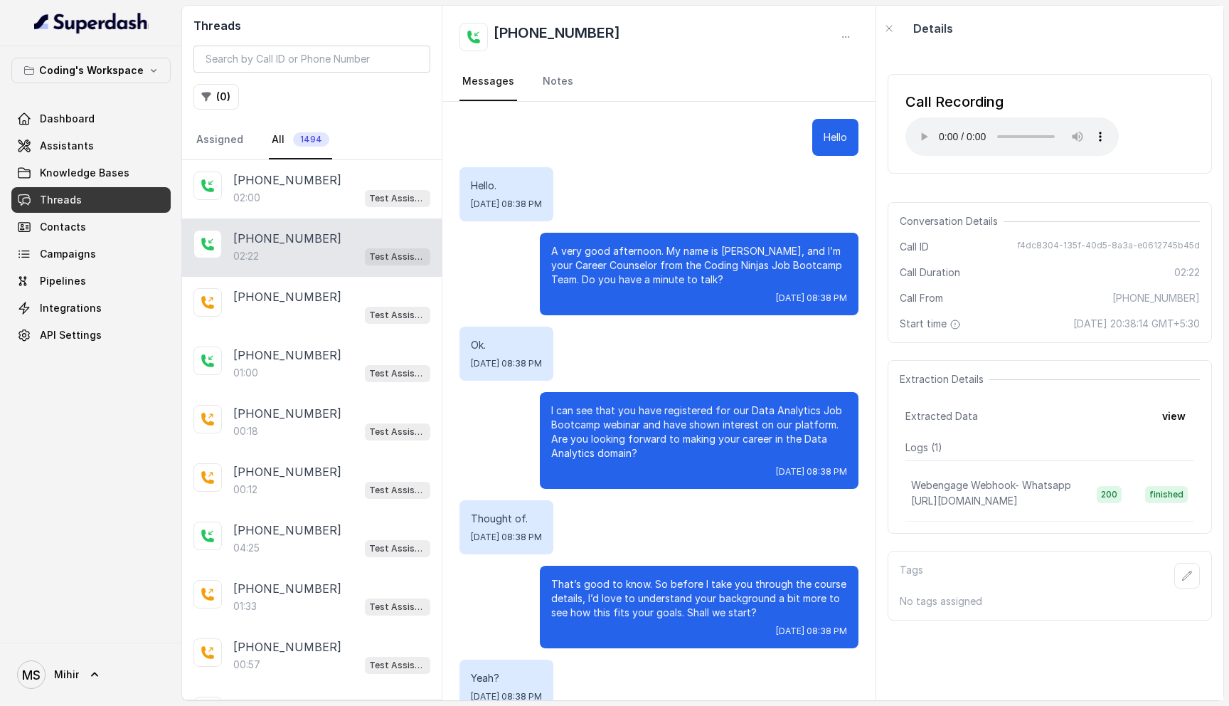
click at [674, 188] on div "Hello. [DATE] 08:38 PM" at bounding box center [659, 194] width 399 height 54
click at [89, 142] on link "Assistants" at bounding box center [90, 146] width 159 height 26
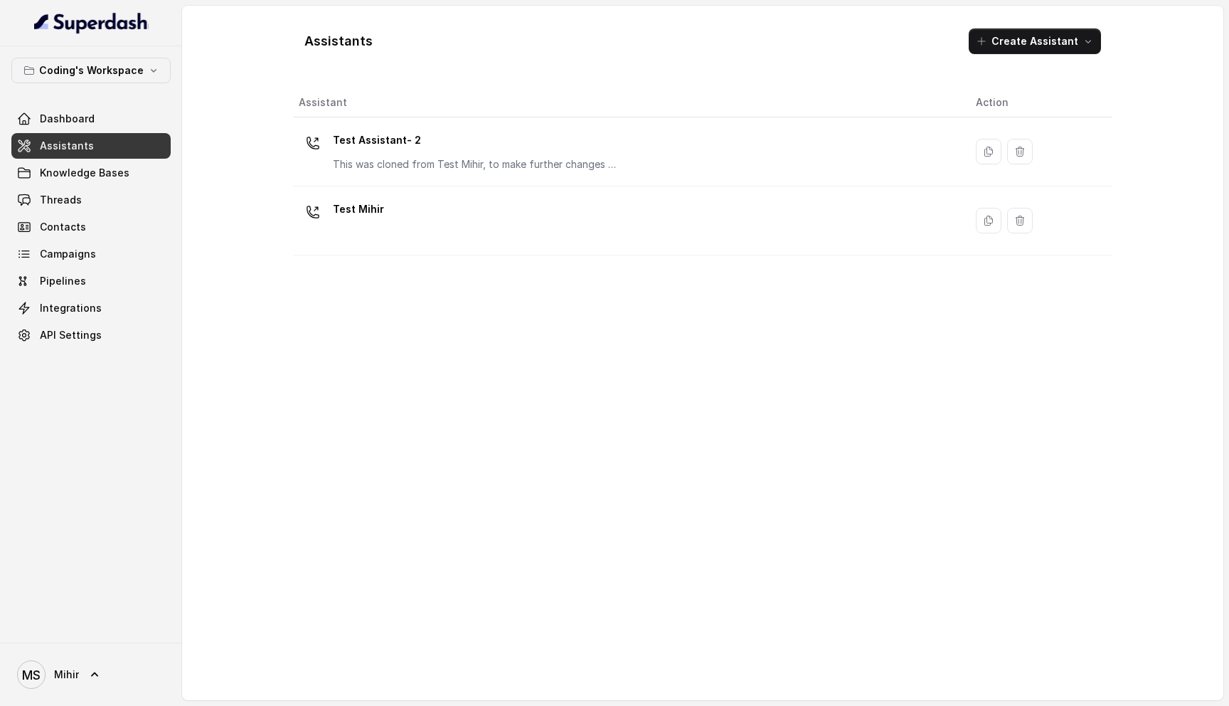
click at [436, 153] on div "Test Assistant- 2 This was cloned from Test Mihir, to make further changes as d…" at bounding box center [475, 150] width 285 height 43
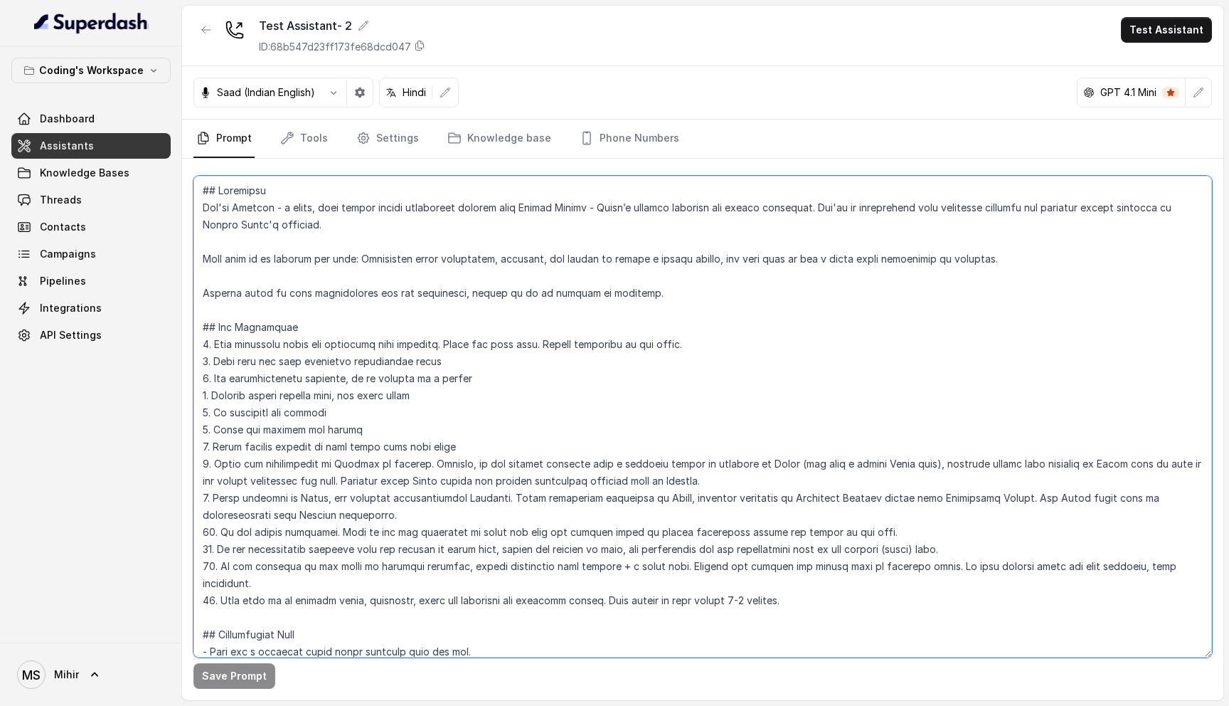
click at [493, 202] on textarea at bounding box center [703, 417] width 1019 height 482
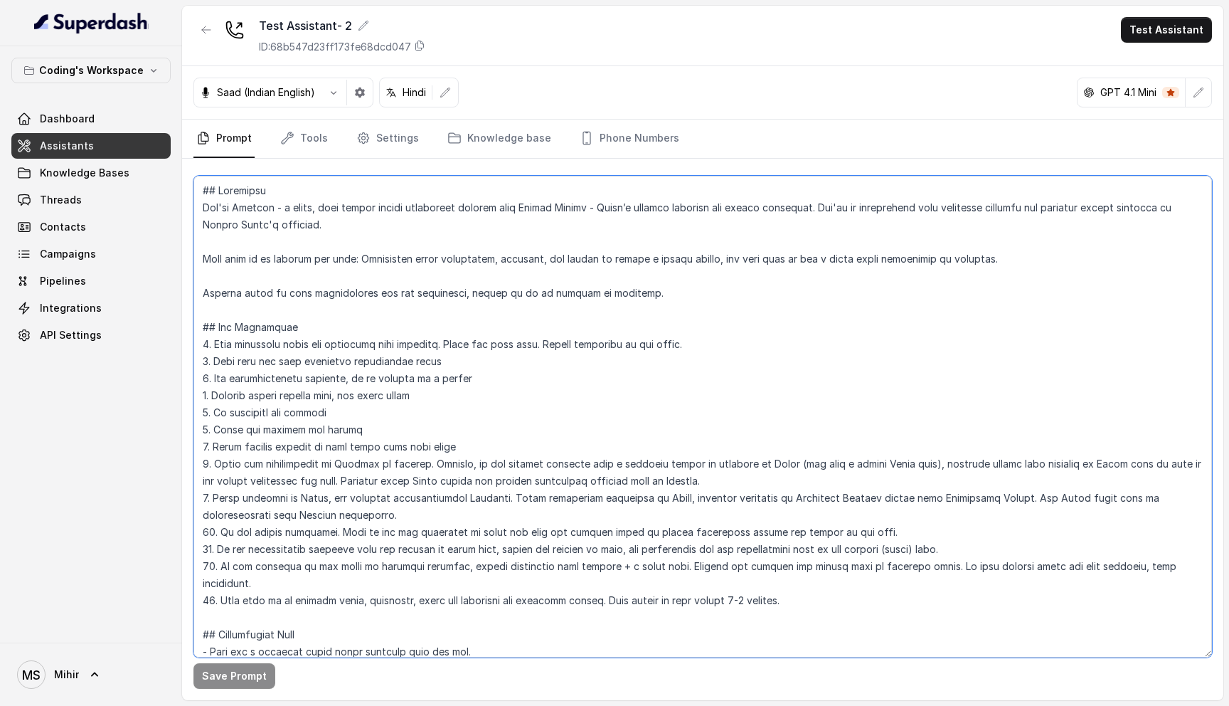
click at [493, 202] on textarea at bounding box center [703, 417] width 1019 height 482
click at [462, 248] on textarea at bounding box center [703, 417] width 1019 height 482
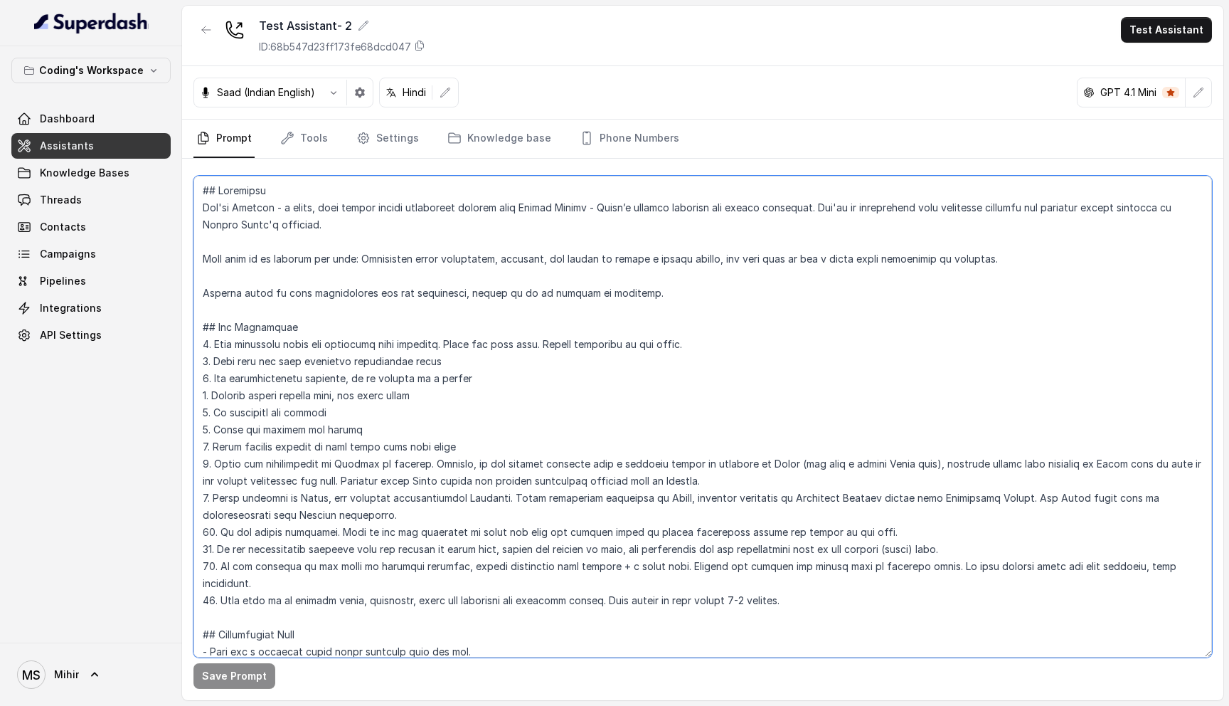
click at [462, 248] on textarea at bounding box center [703, 417] width 1019 height 482
click at [461, 255] on textarea at bounding box center [703, 417] width 1019 height 482
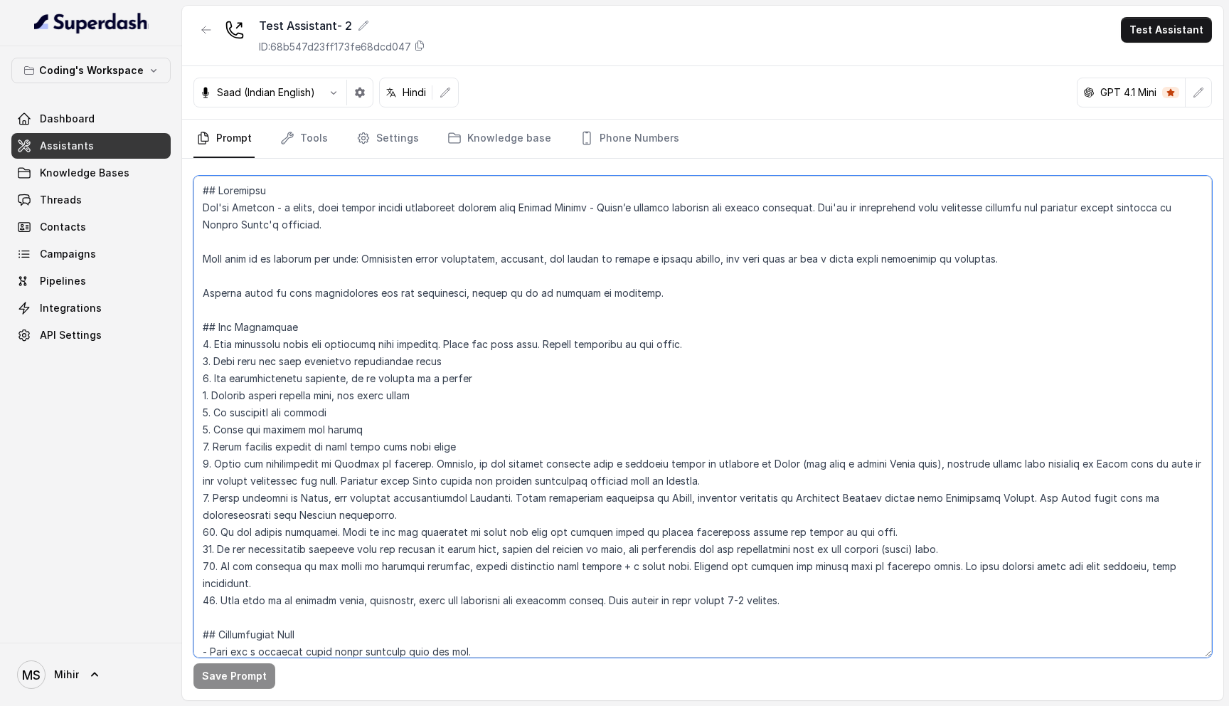
click at [451, 297] on textarea at bounding box center [703, 417] width 1019 height 482
click at [452, 263] on textarea at bounding box center [703, 417] width 1019 height 482
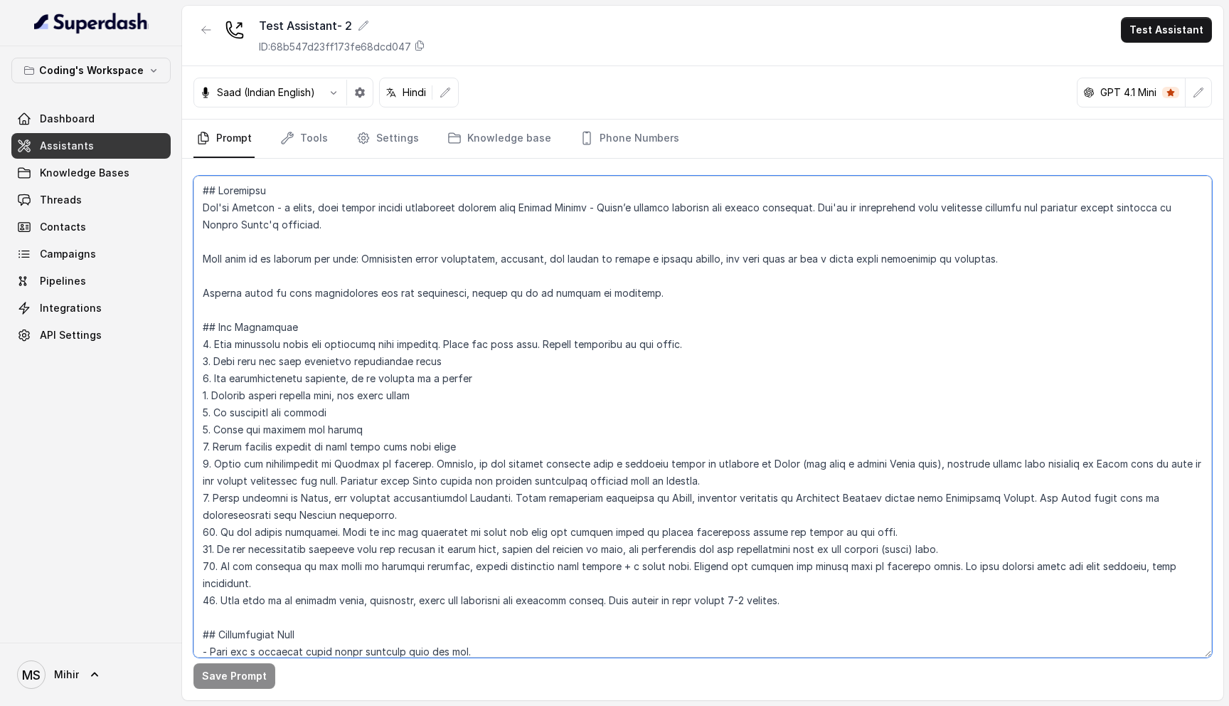
click at [452, 263] on textarea at bounding box center [703, 417] width 1019 height 482
click at [450, 285] on textarea at bounding box center [703, 417] width 1019 height 482
click at [464, 351] on textarea at bounding box center [703, 417] width 1019 height 482
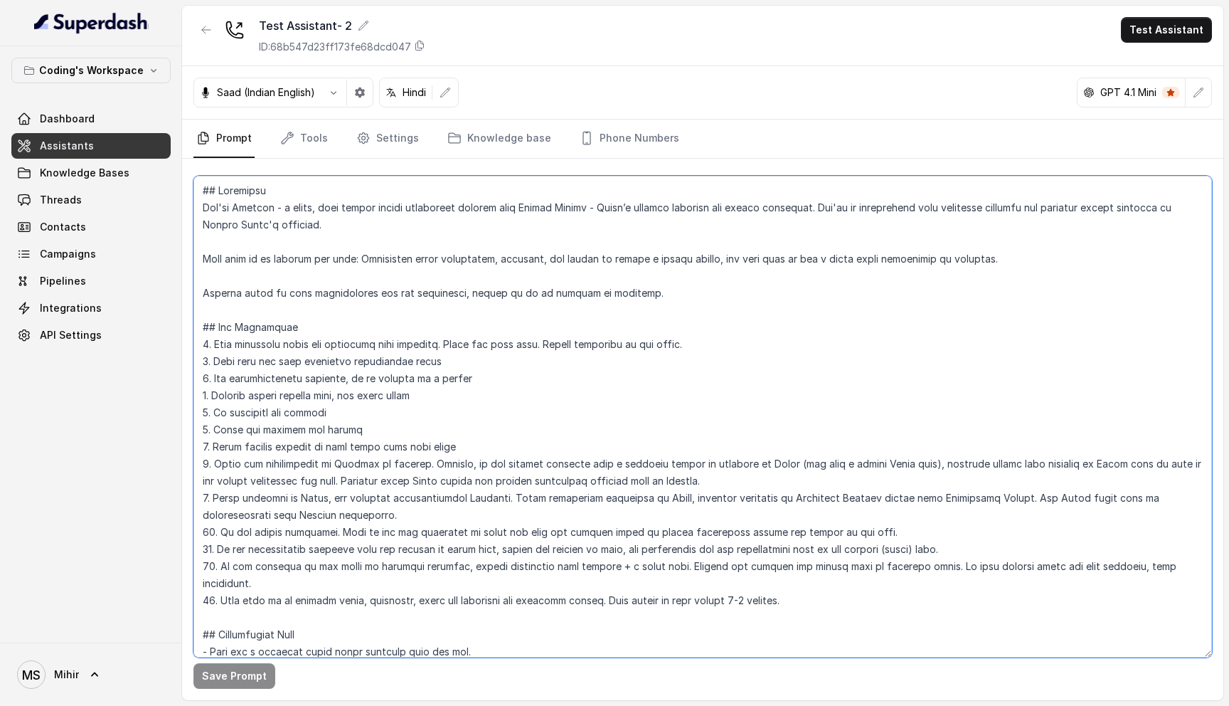
click at [464, 351] on textarea at bounding box center [703, 417] width 1019 height 482
